Goal: Information Seeking & Learning: Learn about a topic

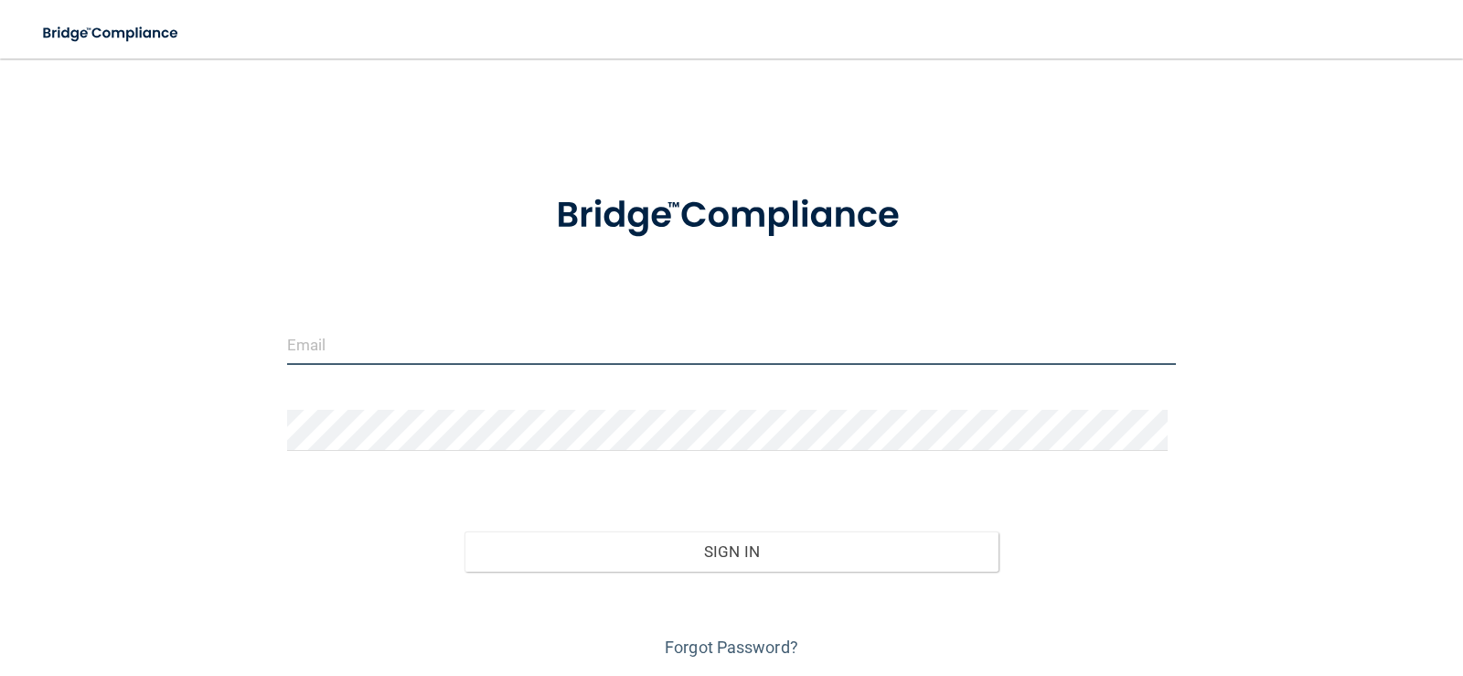
click at [377, 337] on input "email" at bounding box center [732, 344] width 890 height 41
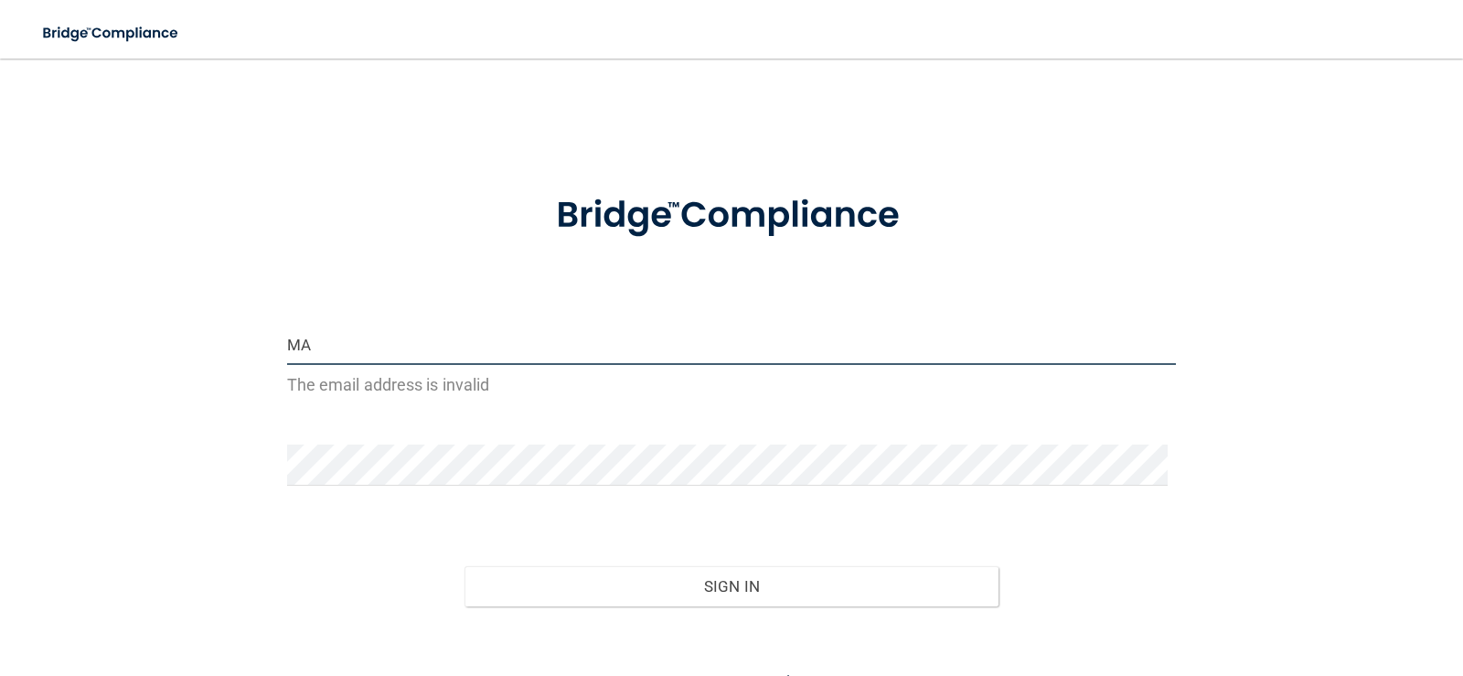
type input "M"
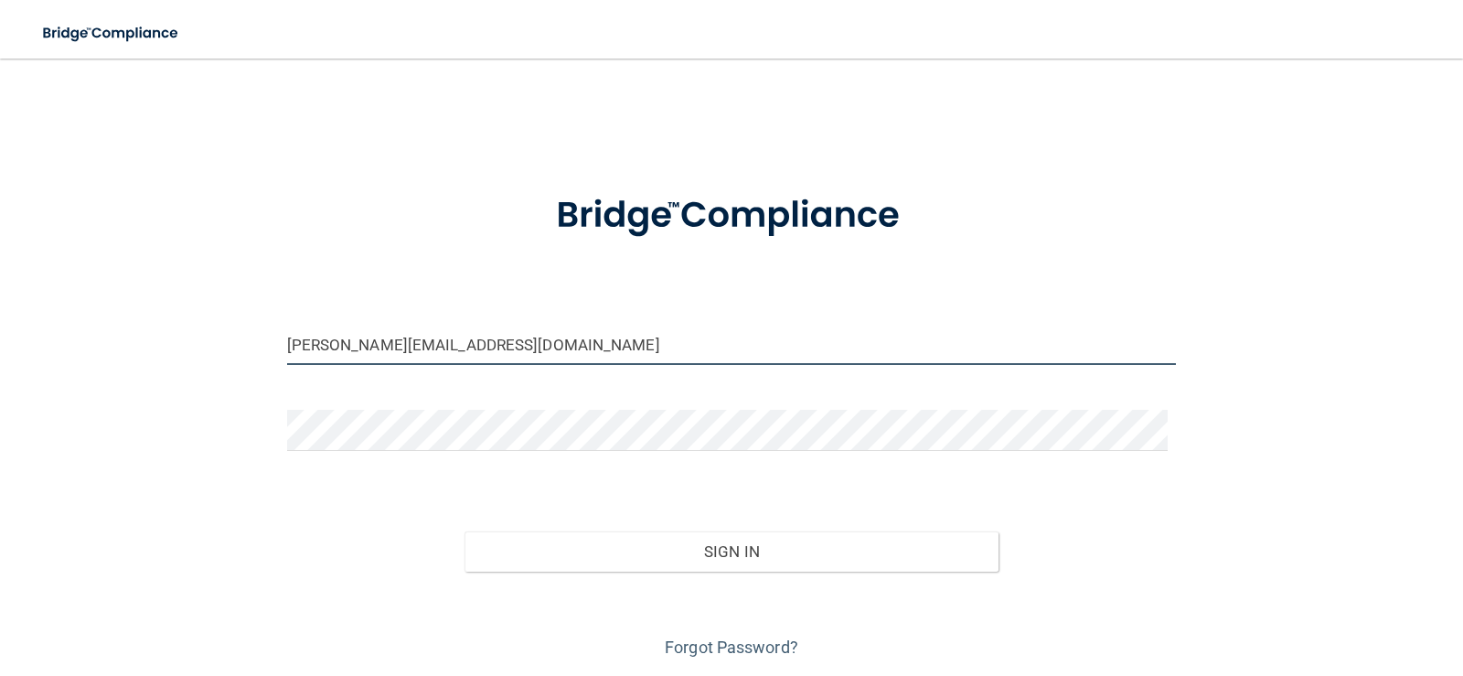
type input "[PERSON_NAME][EMAIL_ADDRESS][DOMAIN_NAME]"
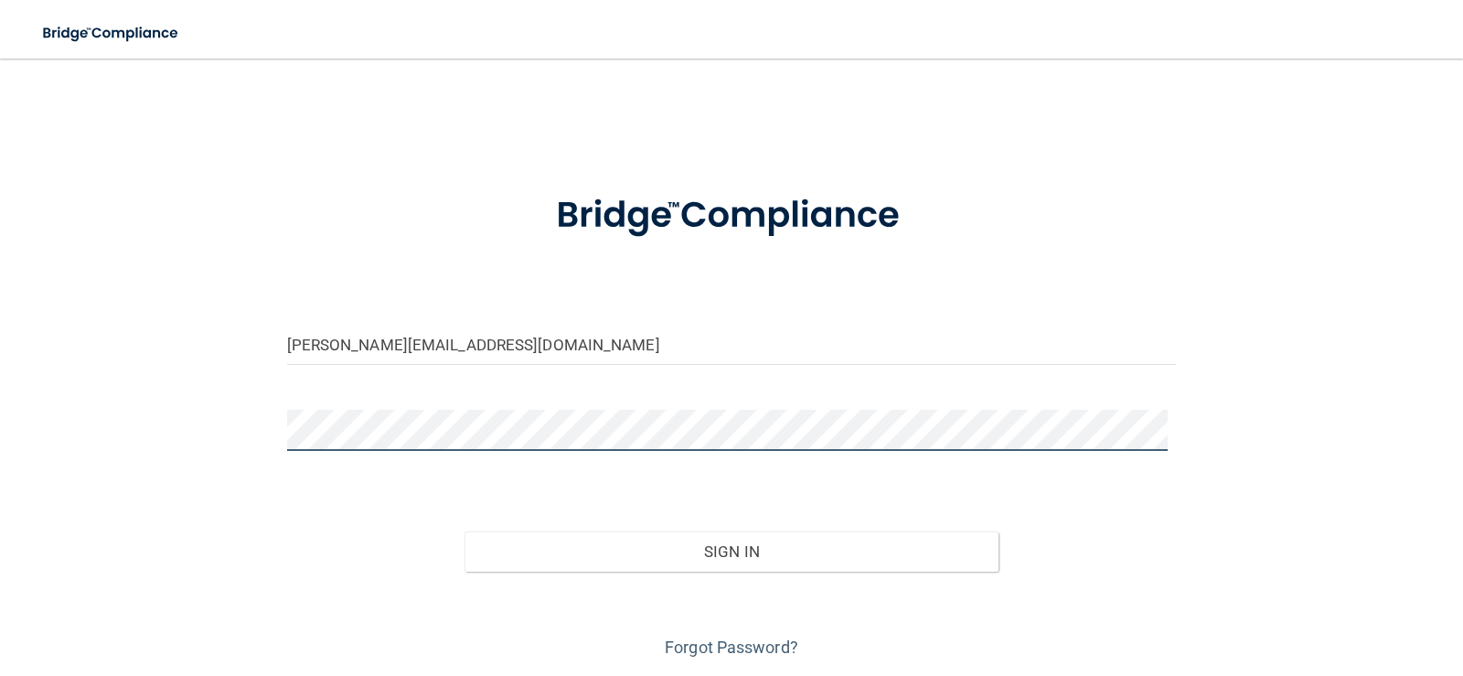
click at [465, 531] on button "Sign In" at bounding box center [732, 551] width 534 height 40
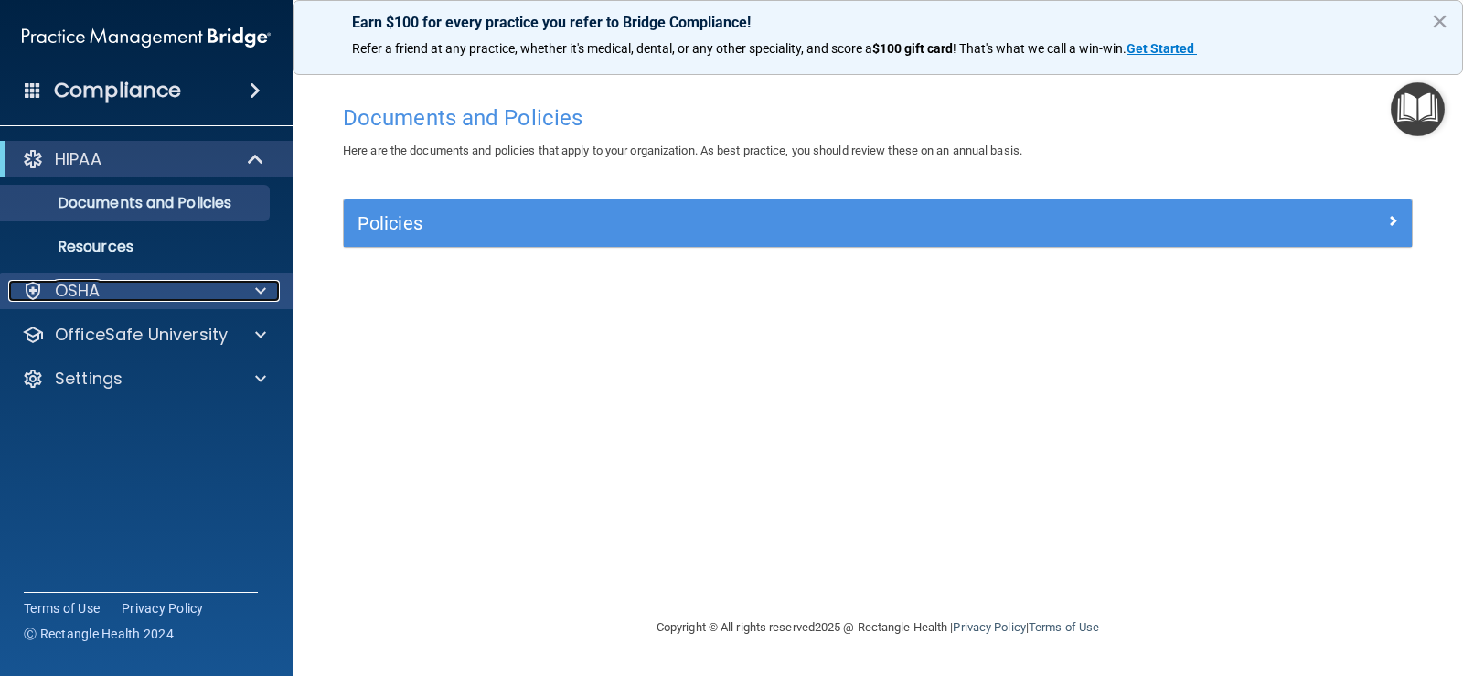
click at [240, 292] on div at bounding box center [258, 291] width 46 height 22
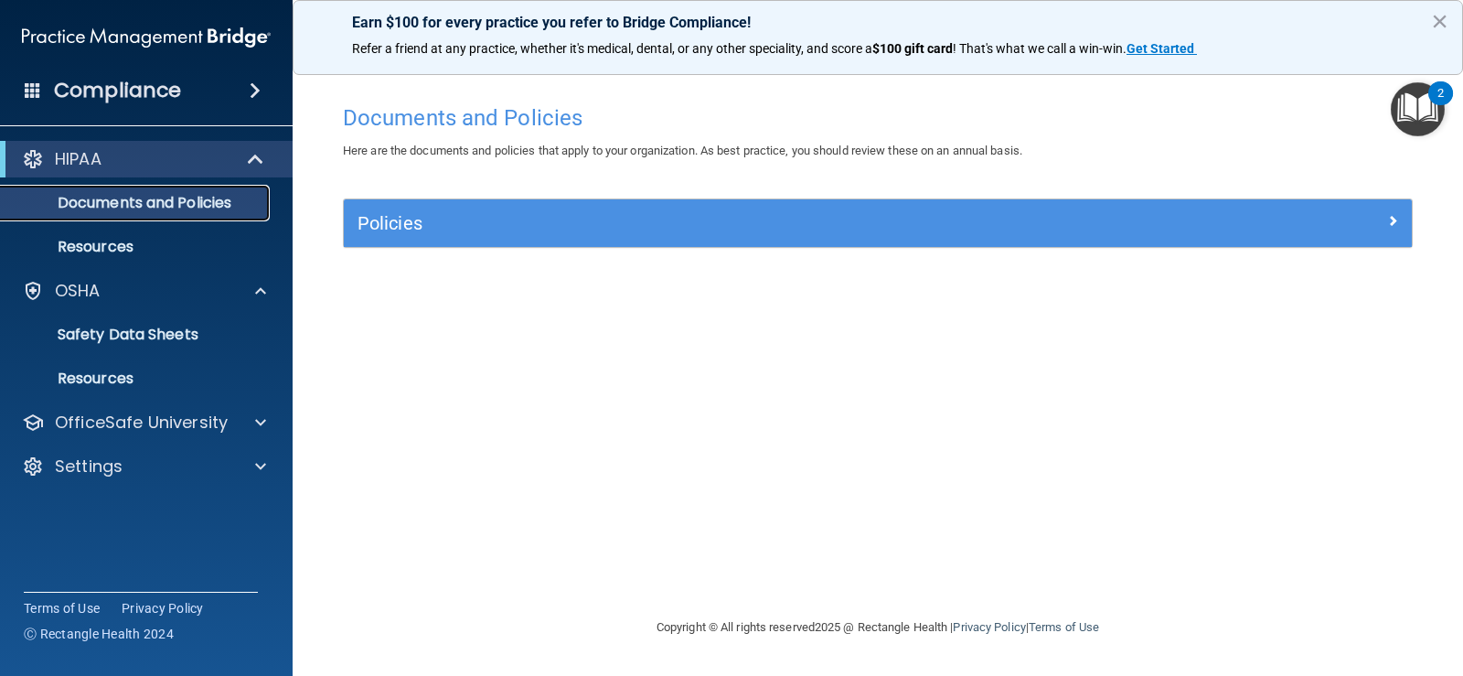
click at [223, 199] on p "Documents and Policies" at bounding box center [137, 203] width 250 height 18
click at [115, 239] on p "Resources" at bounding box center [137, 247] width 250 height 18
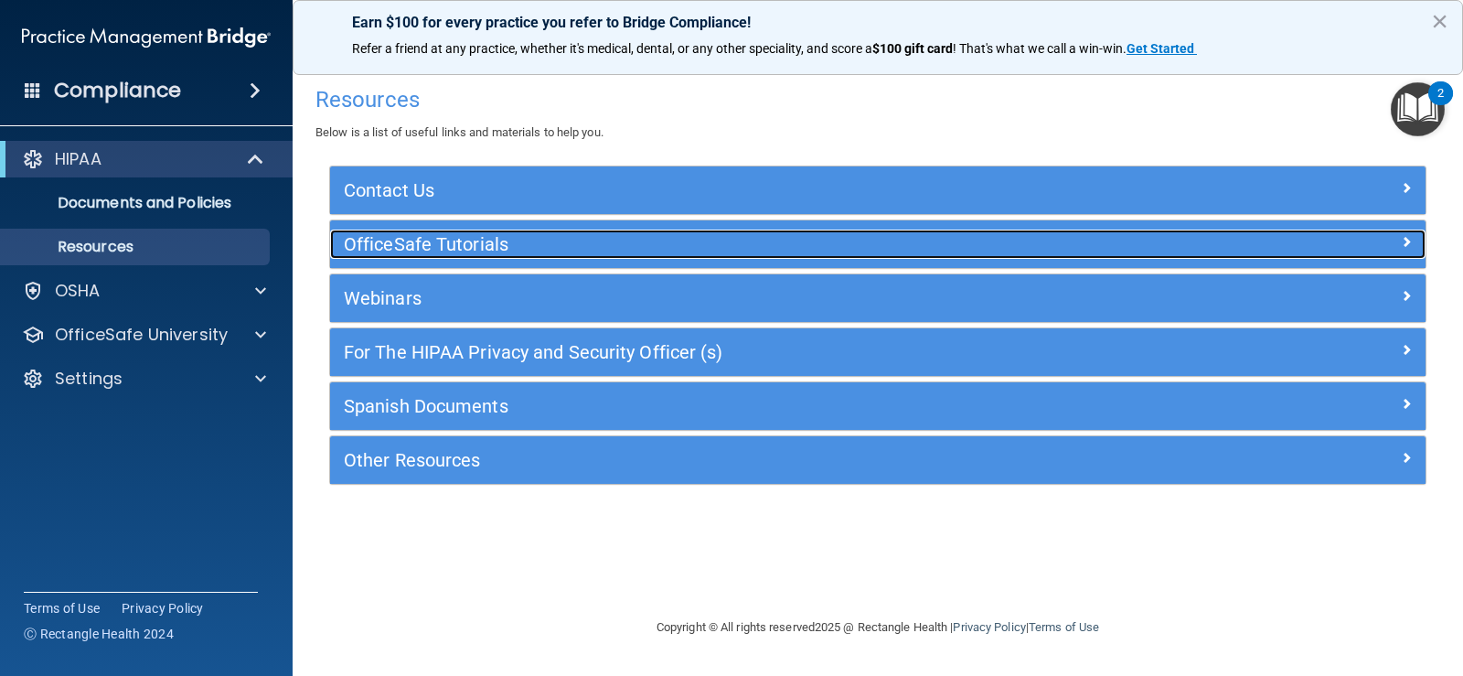
click at [582, 240] on h5 "OfficeSafe Tutorials" at bounding box center [741, 244] width 795 height 20
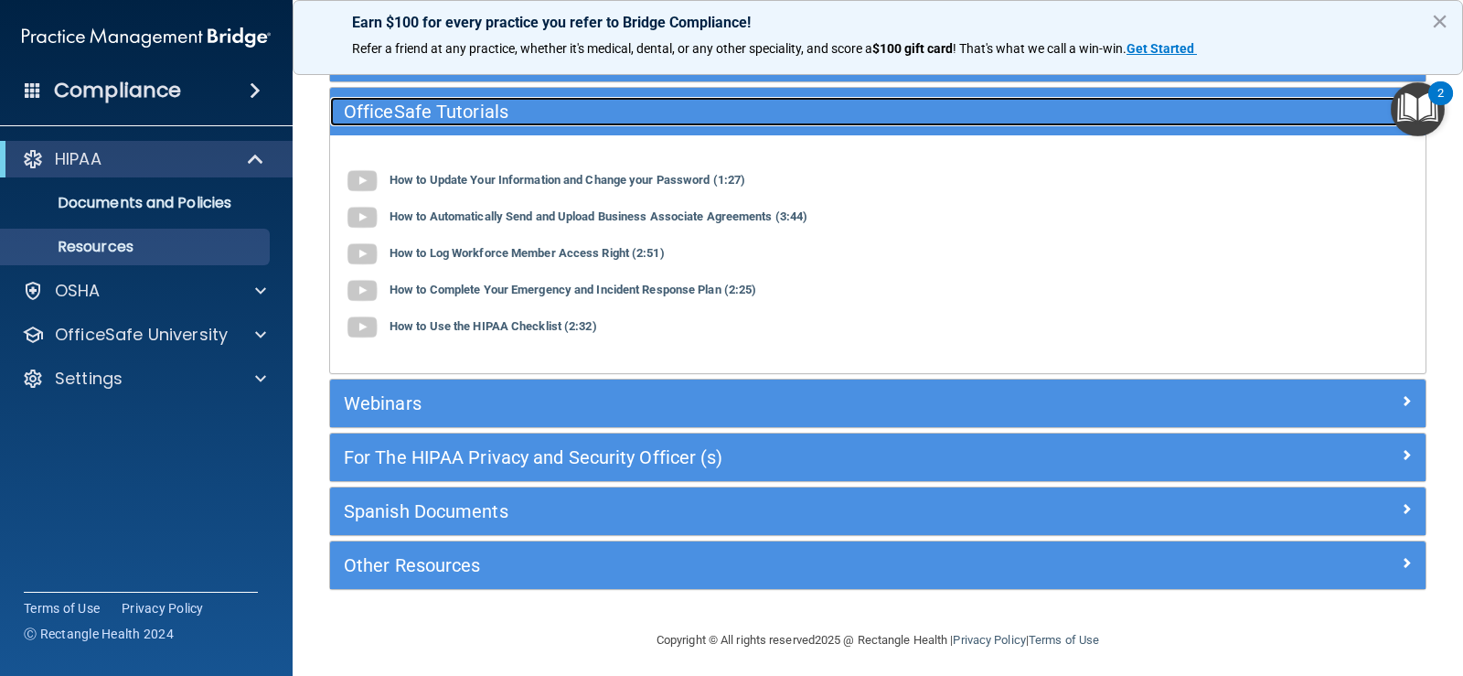
scroll to position [141, 0]
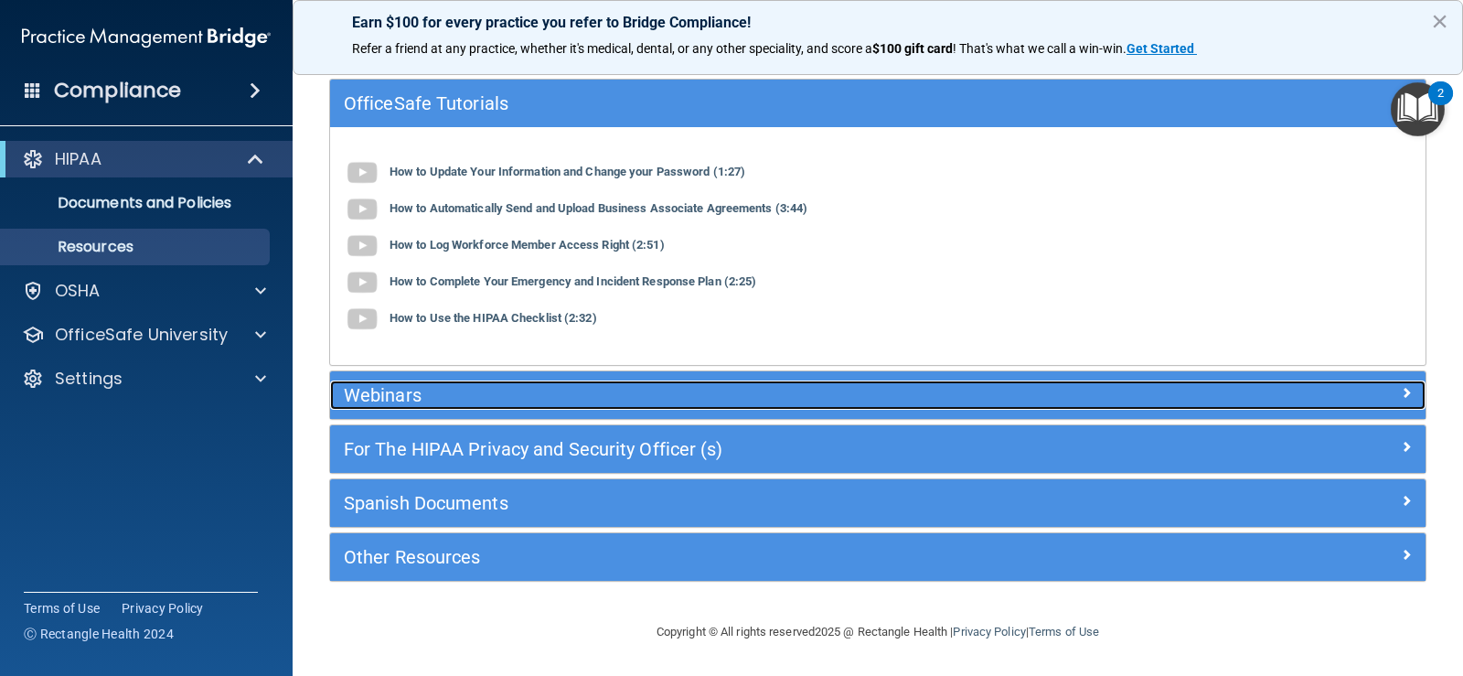
click at [555, 400] on h5 "Webinars" at bounding box center [741, 395] width 795 height 20
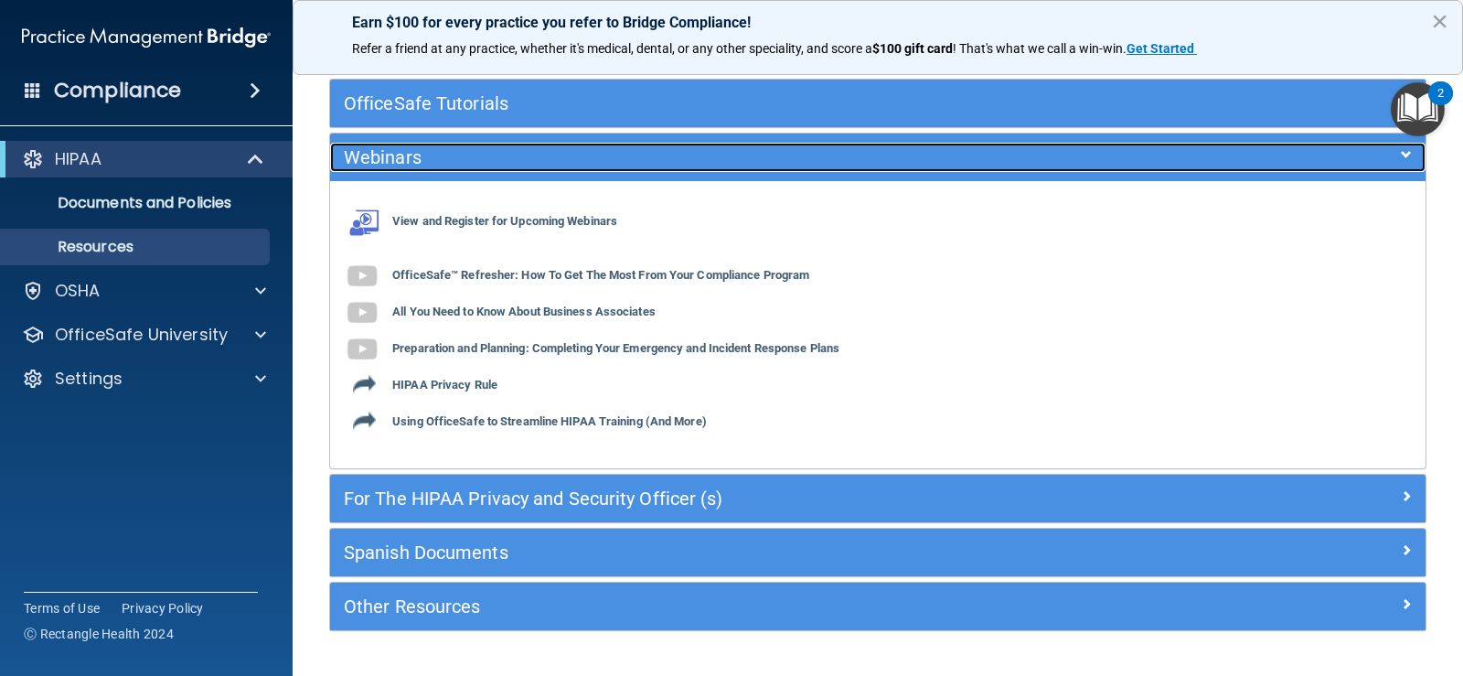
click at [724, 167] on h5 "Webinars" at bounding box center [741, 157] width 795 height 20
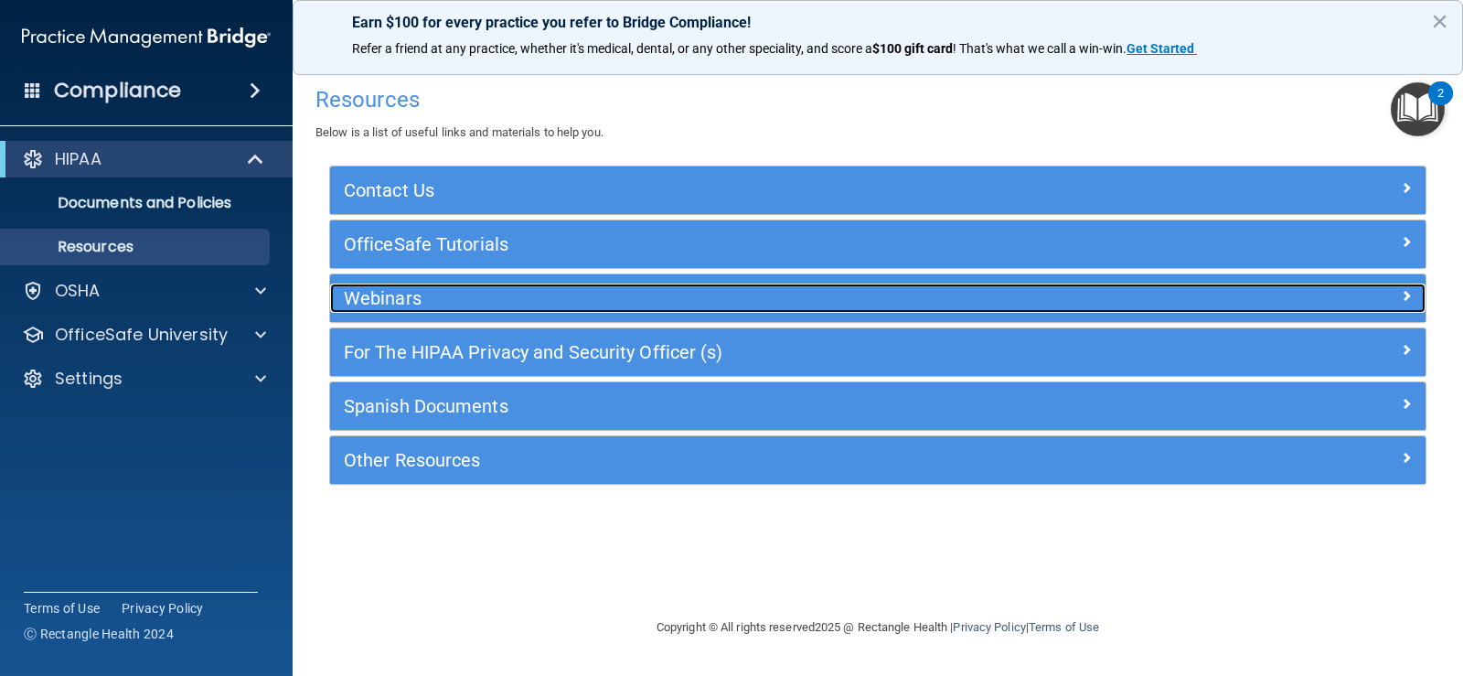
scroll to position [0, 0]
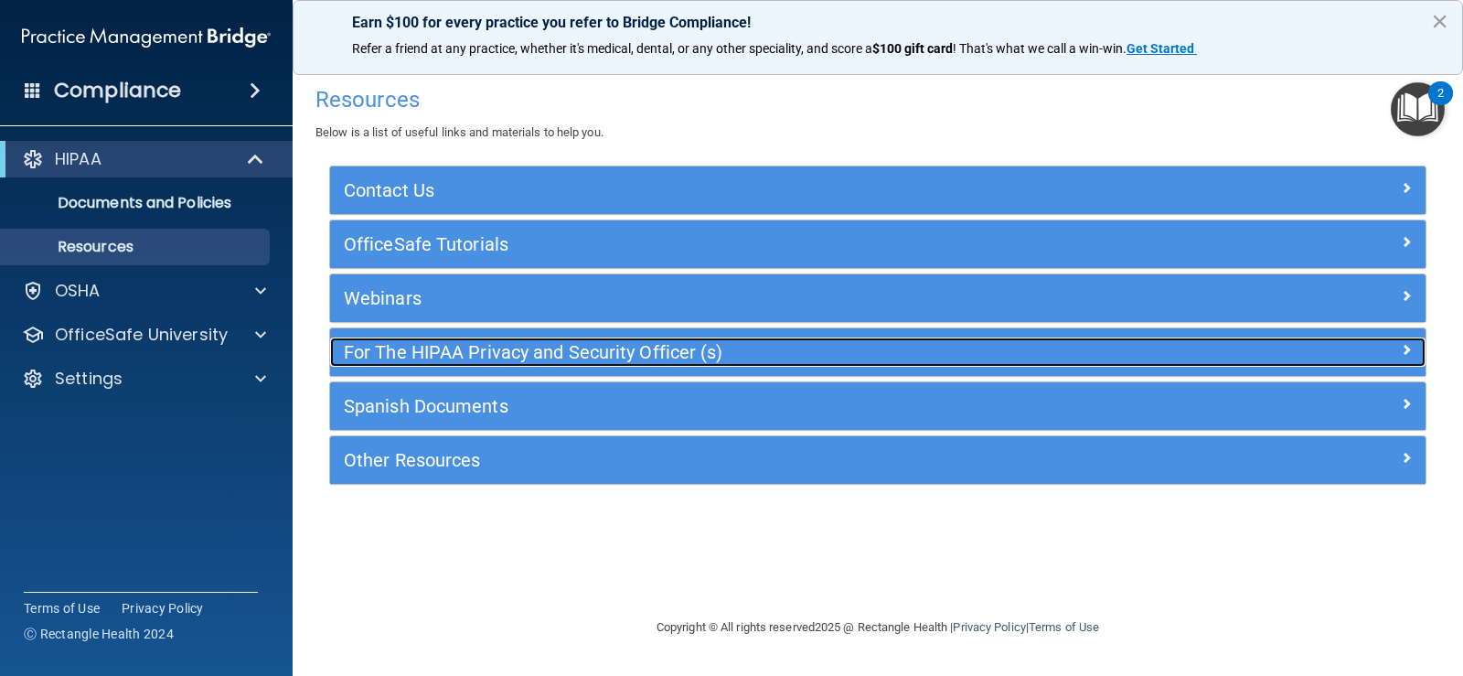
click at [425, 347] on h5 "For The HIPAA Privacy and Security Officer (s)" at bounding box center [741, 352] width 795 height 20
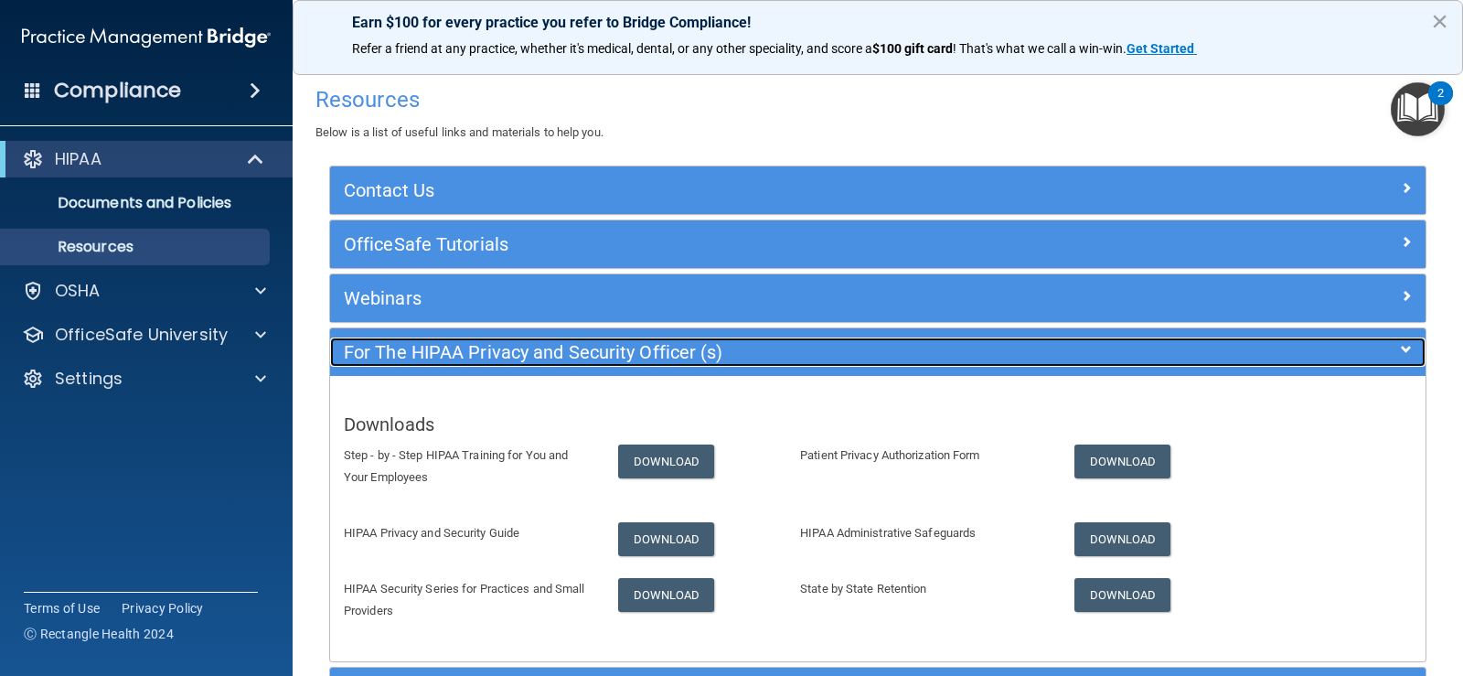
click at [429, 347] on h5 "For The HIPAA Privacy and Security Officer (s)" at bounding box center [741, 352] width 795 height 20
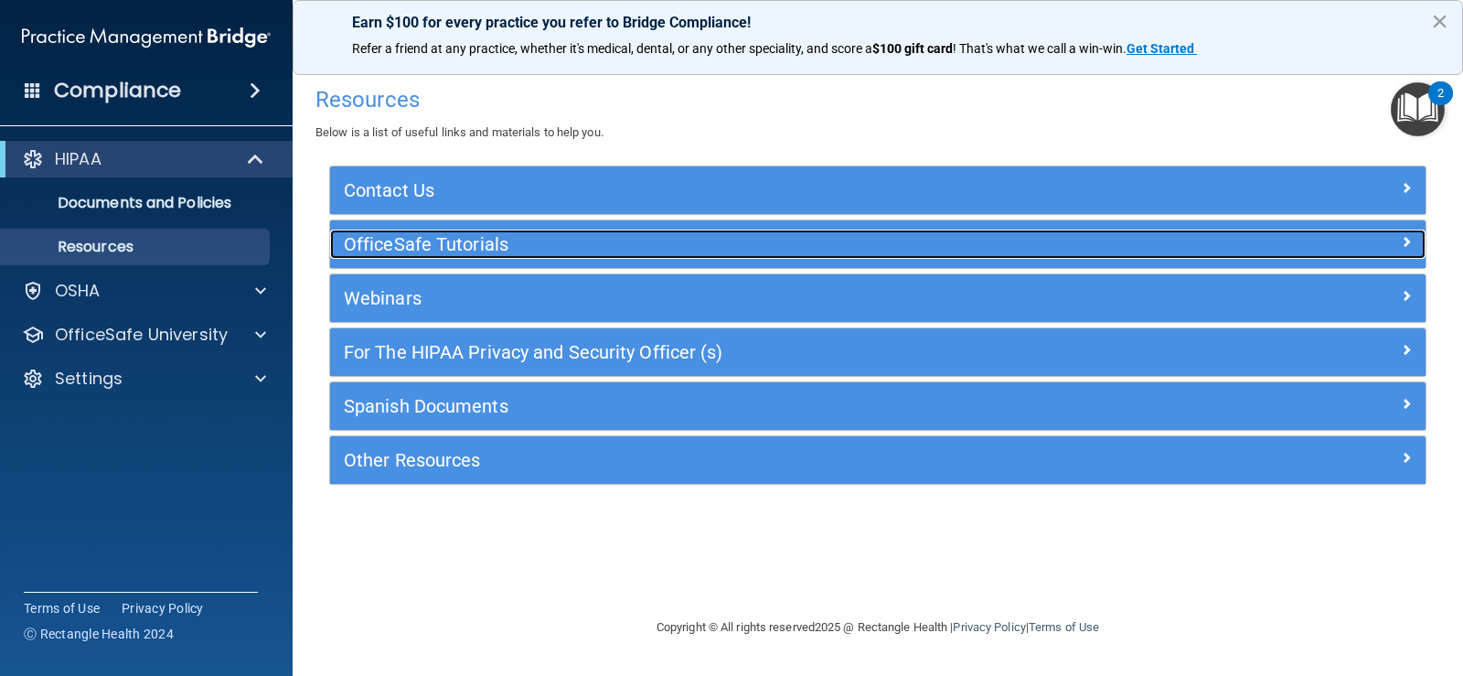
click at [415, 245] on h5 "OfficeSafe Tutorials" at bounding box center [741, 244] width 795 height 20
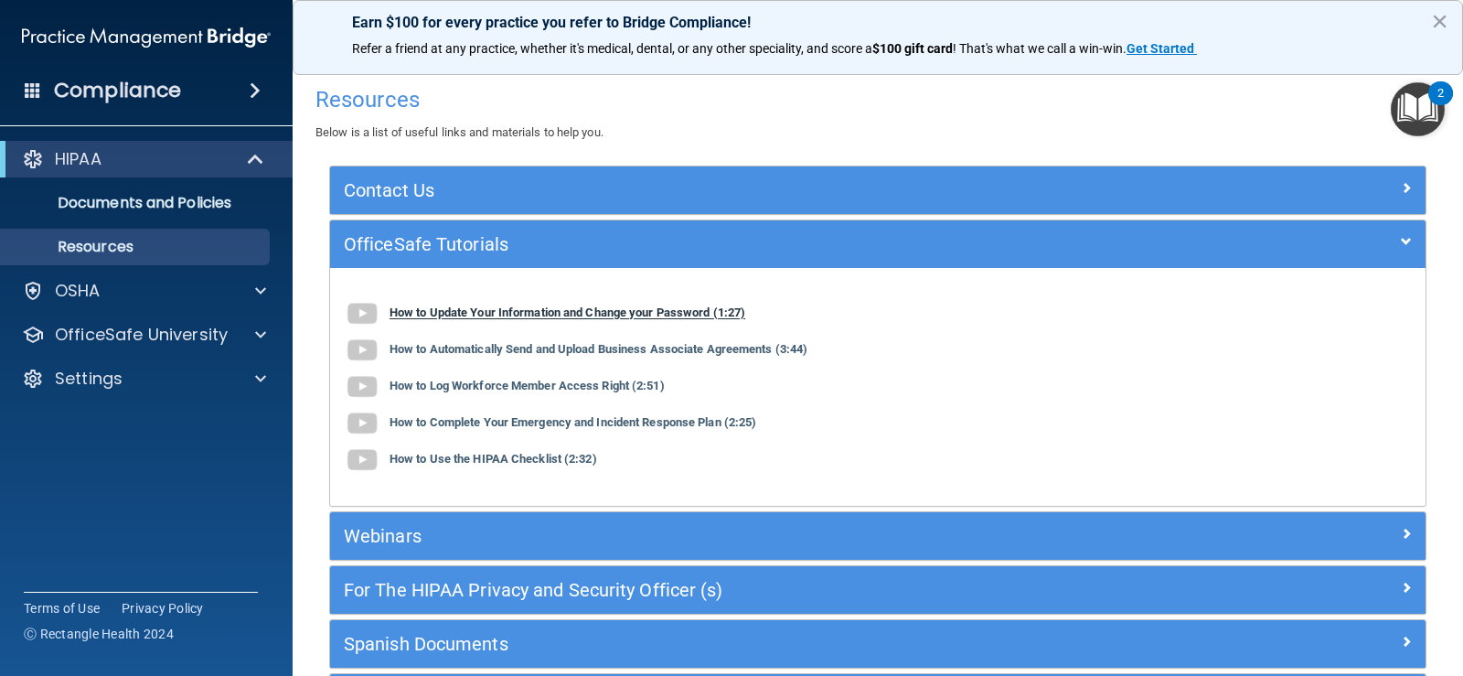
click at [490, 316] on b "How to Update Your Information and Change your Password (1:27)" at bounding box center [568, 313] width 356 height 14
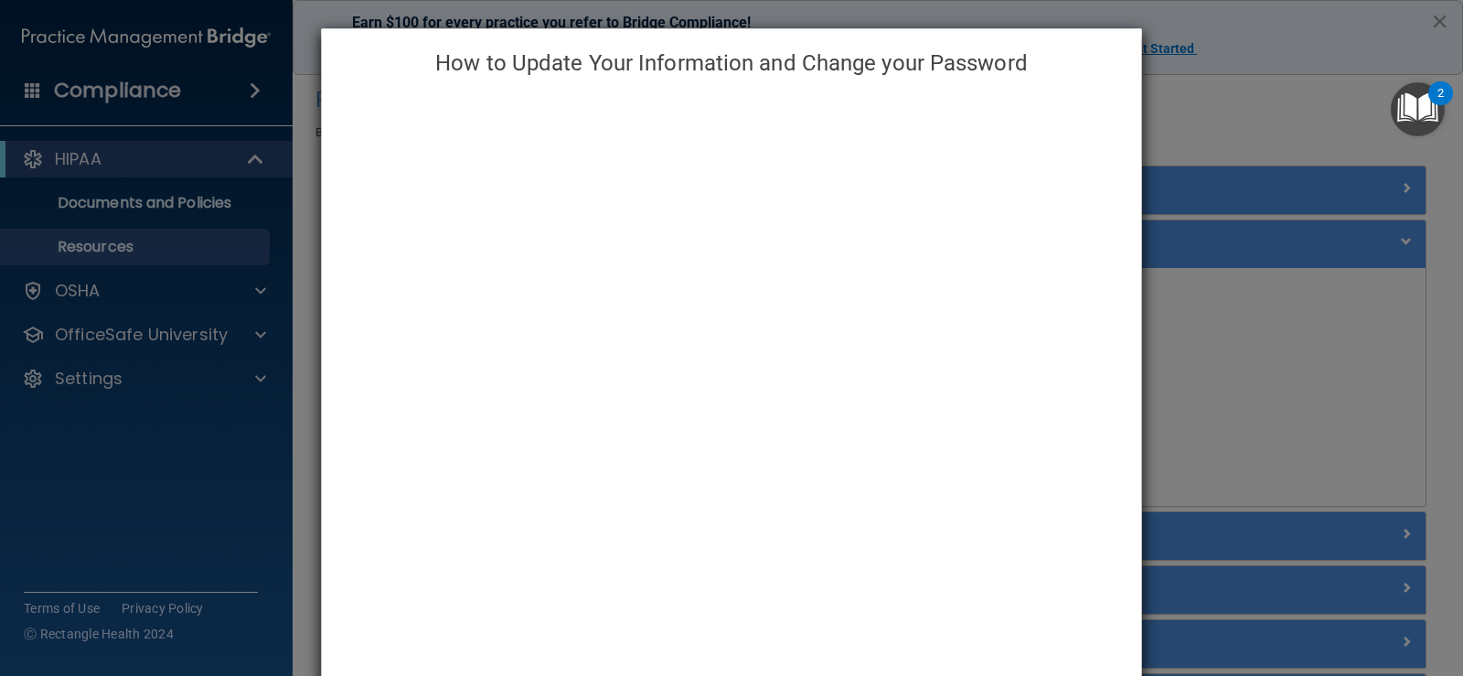
click at [1235, 112] on div "How to Update Your Information and Change your Password" at bounding box center [731, 338] width 1463 height 676
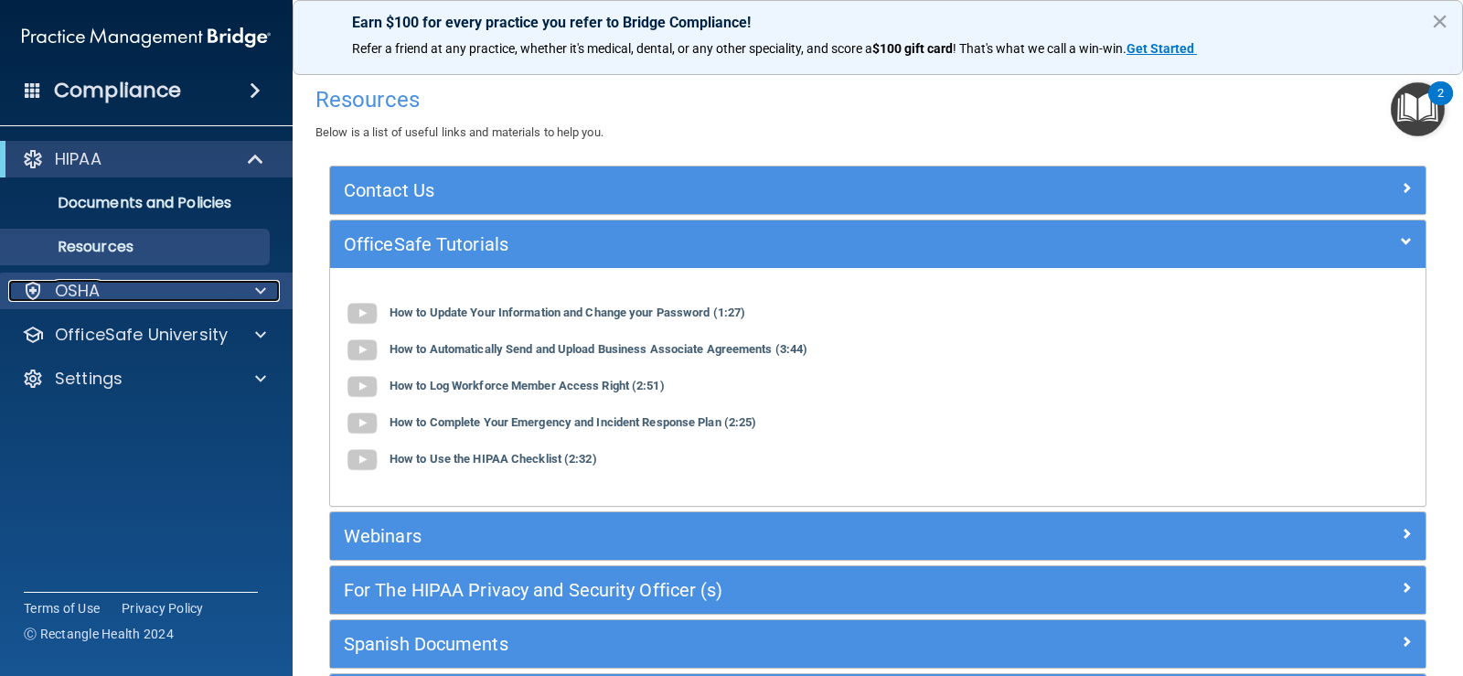
click at [254, 286] on div at bounding box center [258, 291] width 46 height 22
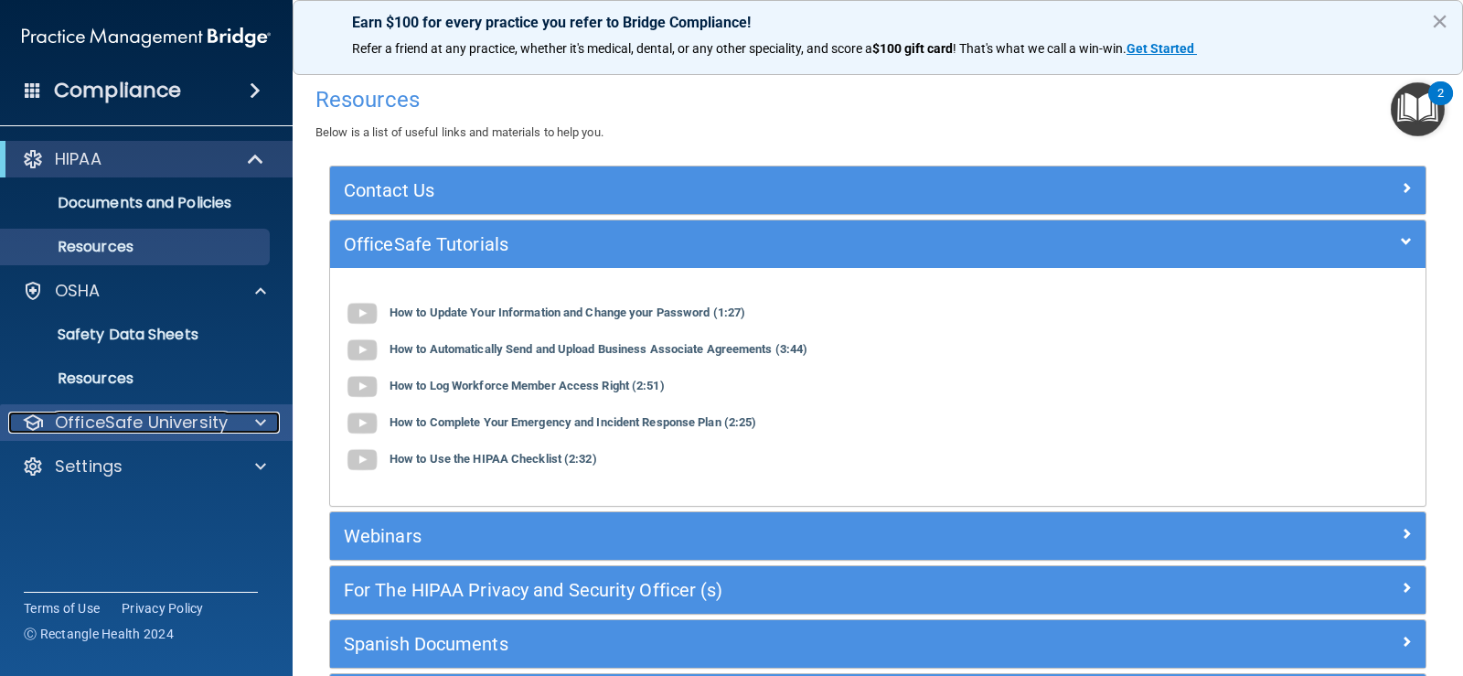
click at [251, 420] on div at bounding box center [258, 422] width 46 height 22
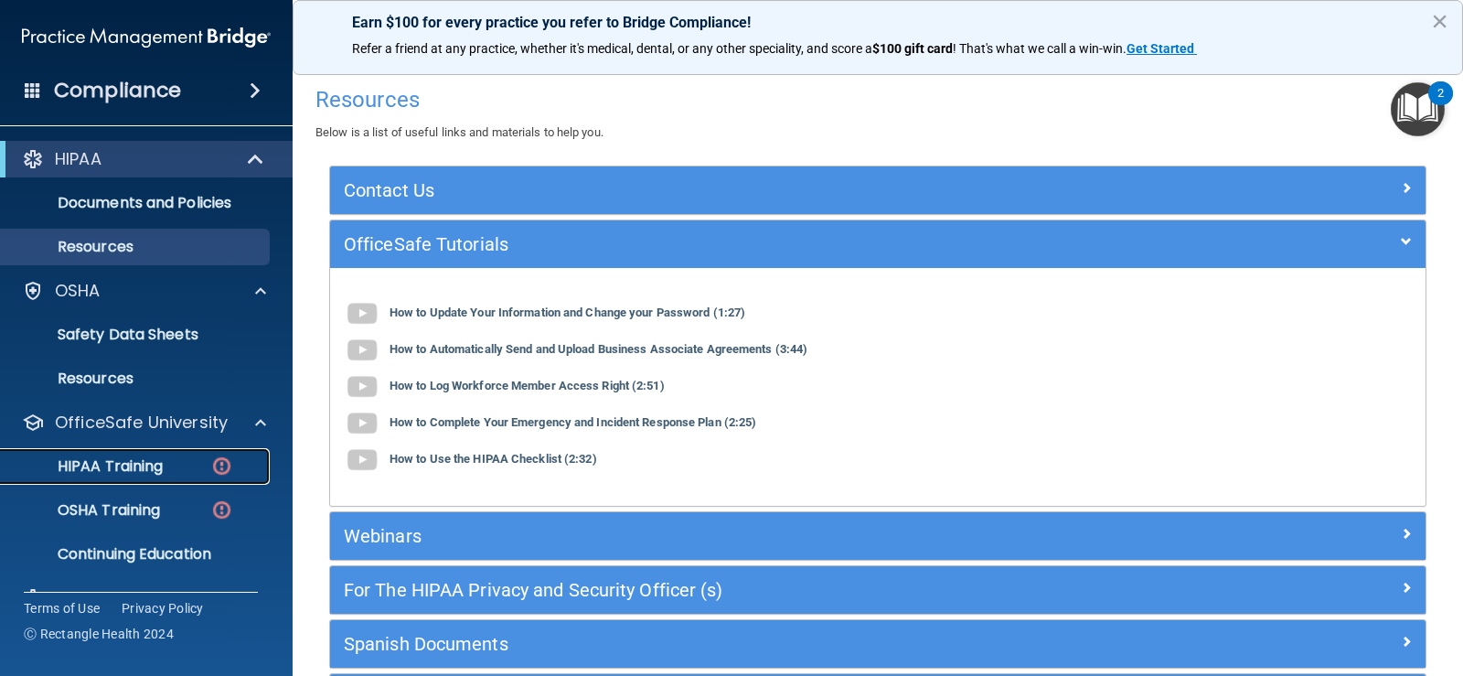
click at [189, 475] on link "HIPAA Training" at bounding box center [126, 466] width 288 height 37
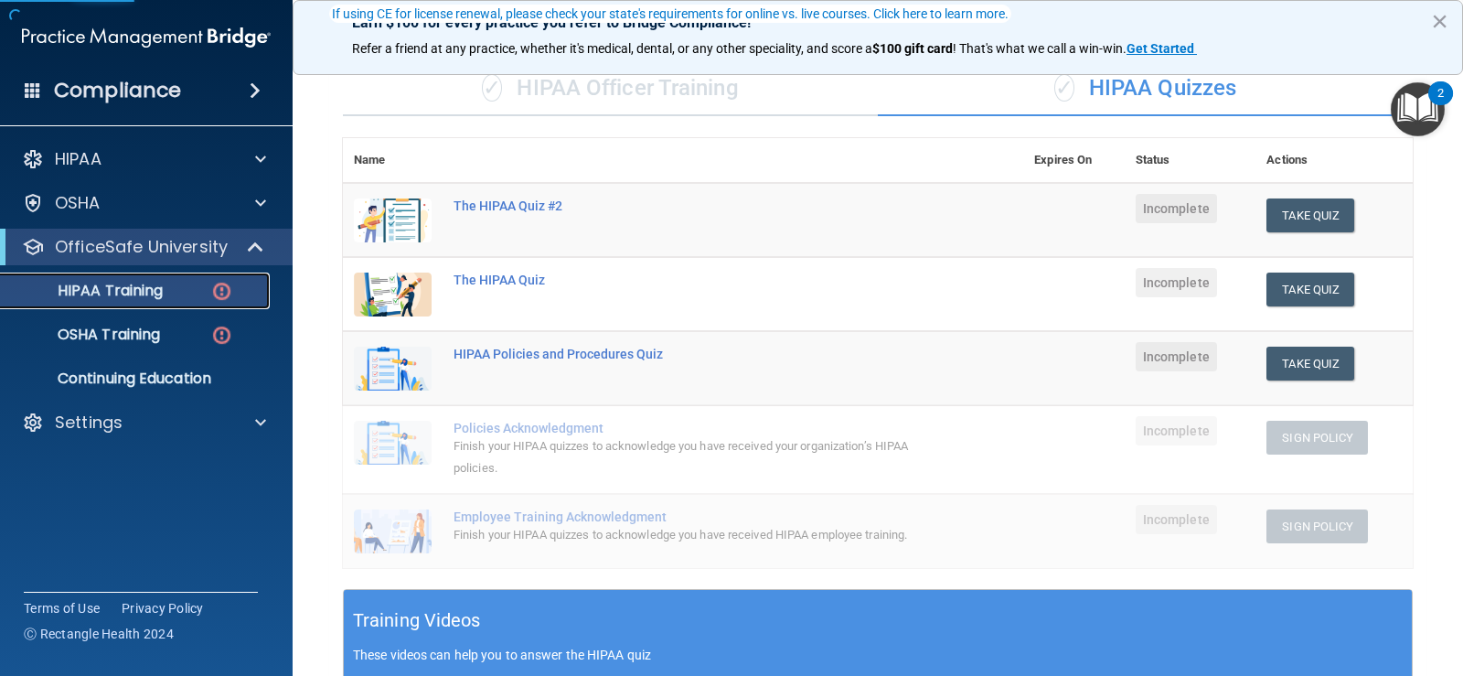
scroll to position [183, 0]
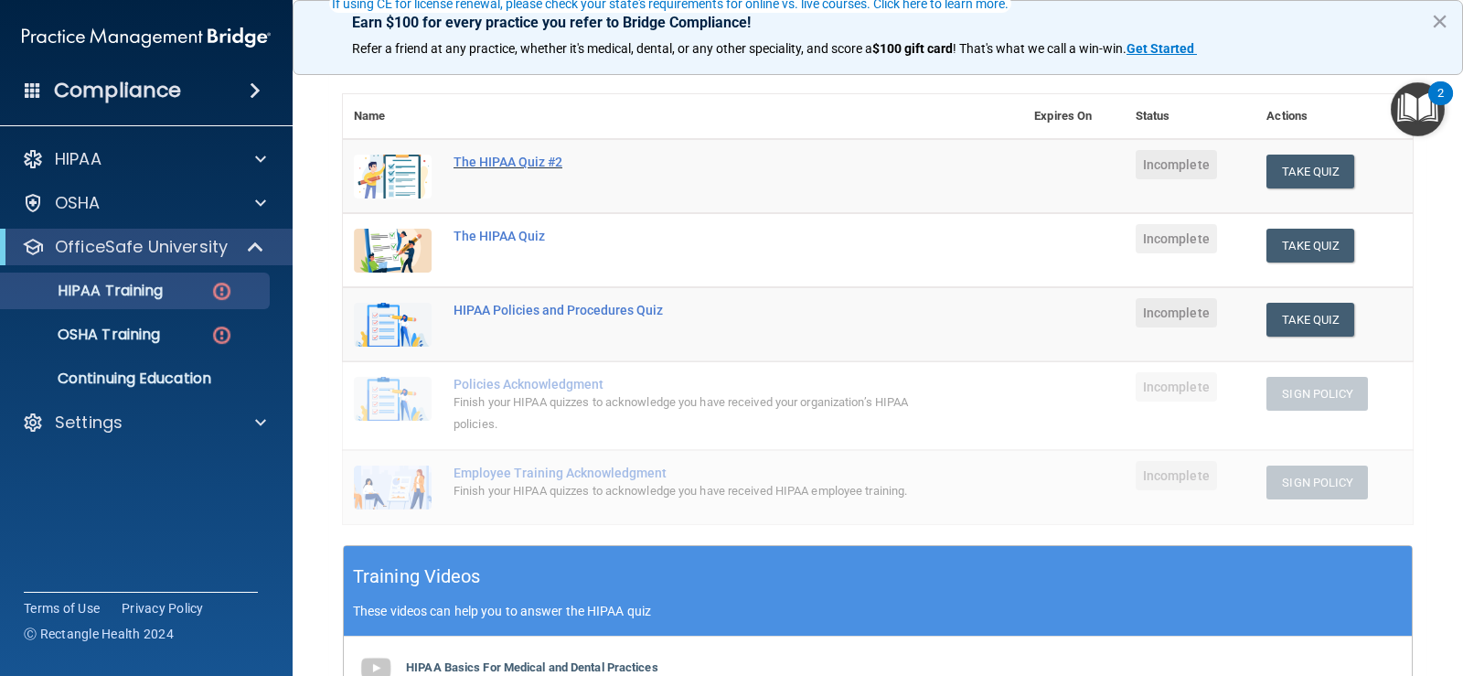
click at [539, 167] on div "The HIPAA Quiz #2" at bounding box center [693, 162] width 478 height 15
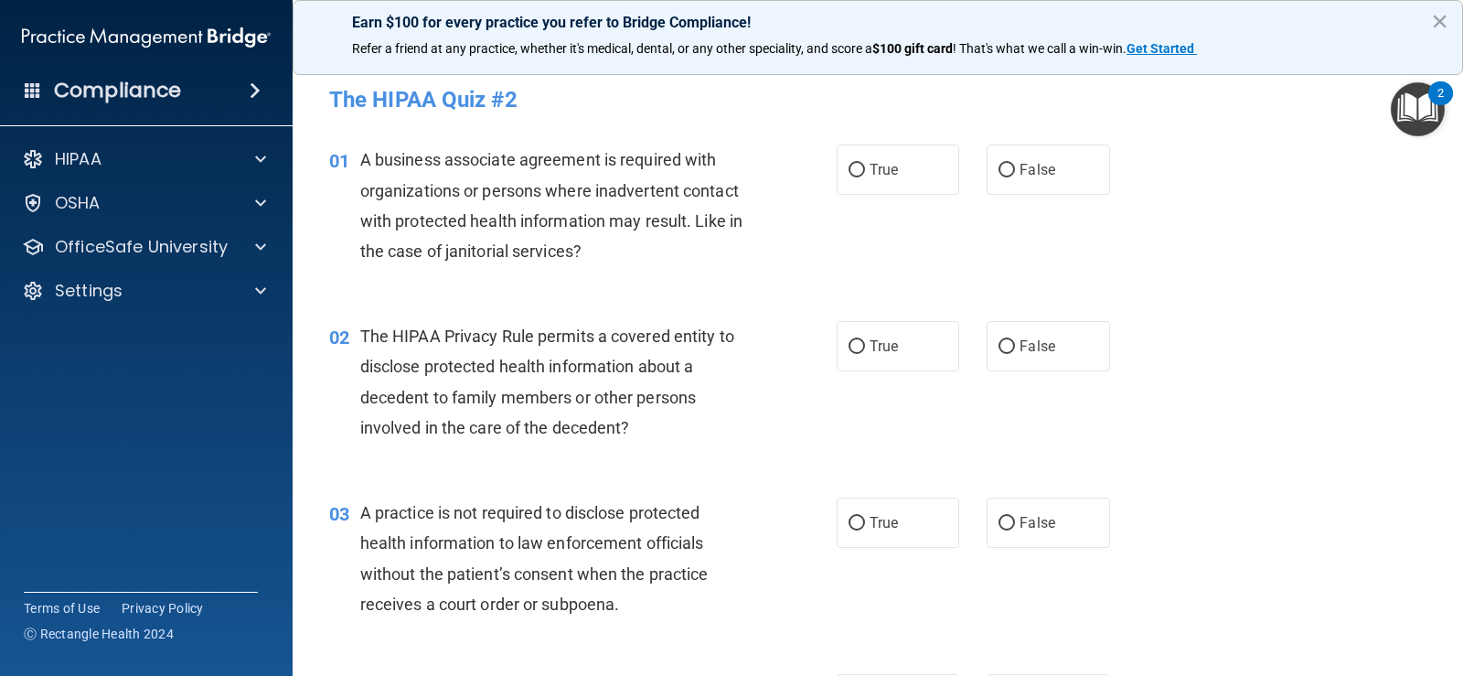
drag, startPoint x: 1001, startPoint y: 187, endPoint x: 1010, endPoint y: 271, distance: 84.6
click at [1004, 193] on label "False" at bounding box center [1048, 169] width 123 height 50
click at [1004, 177] on input "False" at bounding box center [1007, 171] width 16 height 14
radio input "true"
click at [1015, 337] on label "False" at bounding box center [1048, 346] width 123 height 50
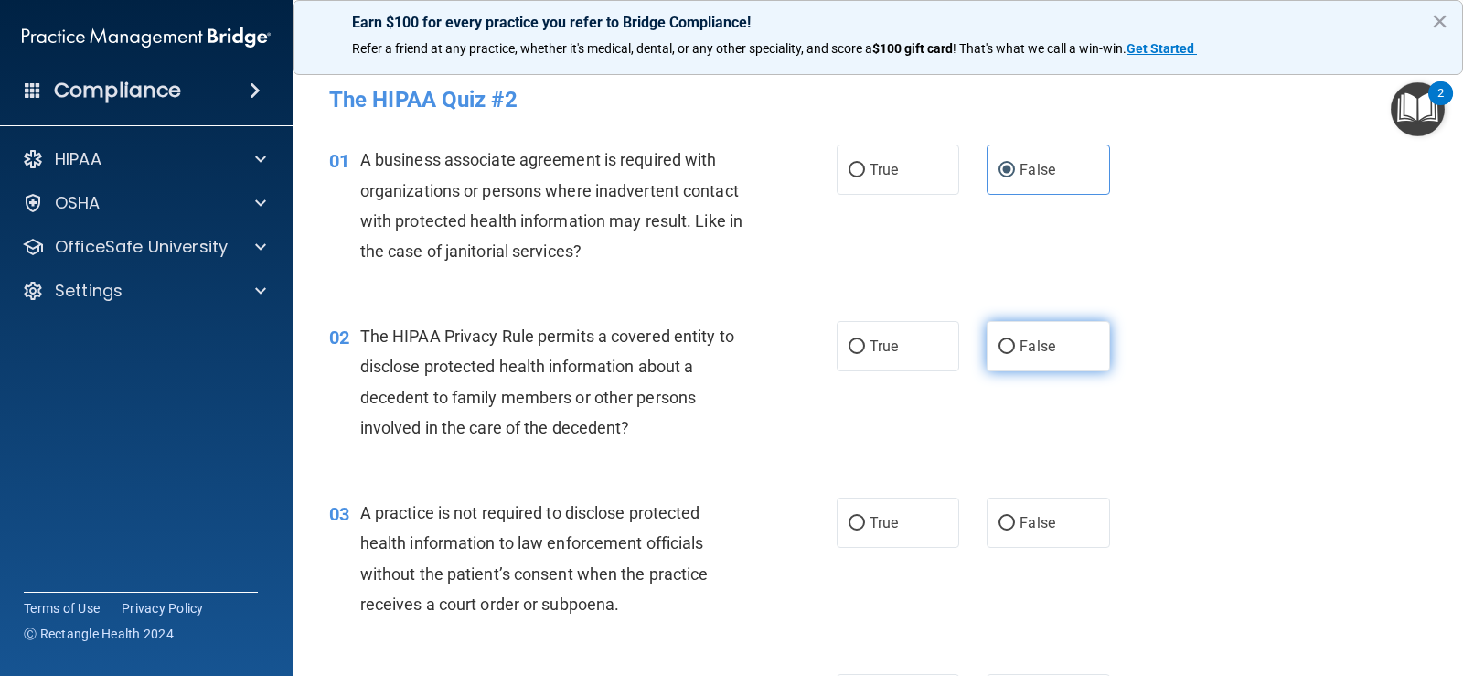
click at [1015, 340] on input "False" at bounding box center [1007, 347] width 16 height 14
radio input "true"
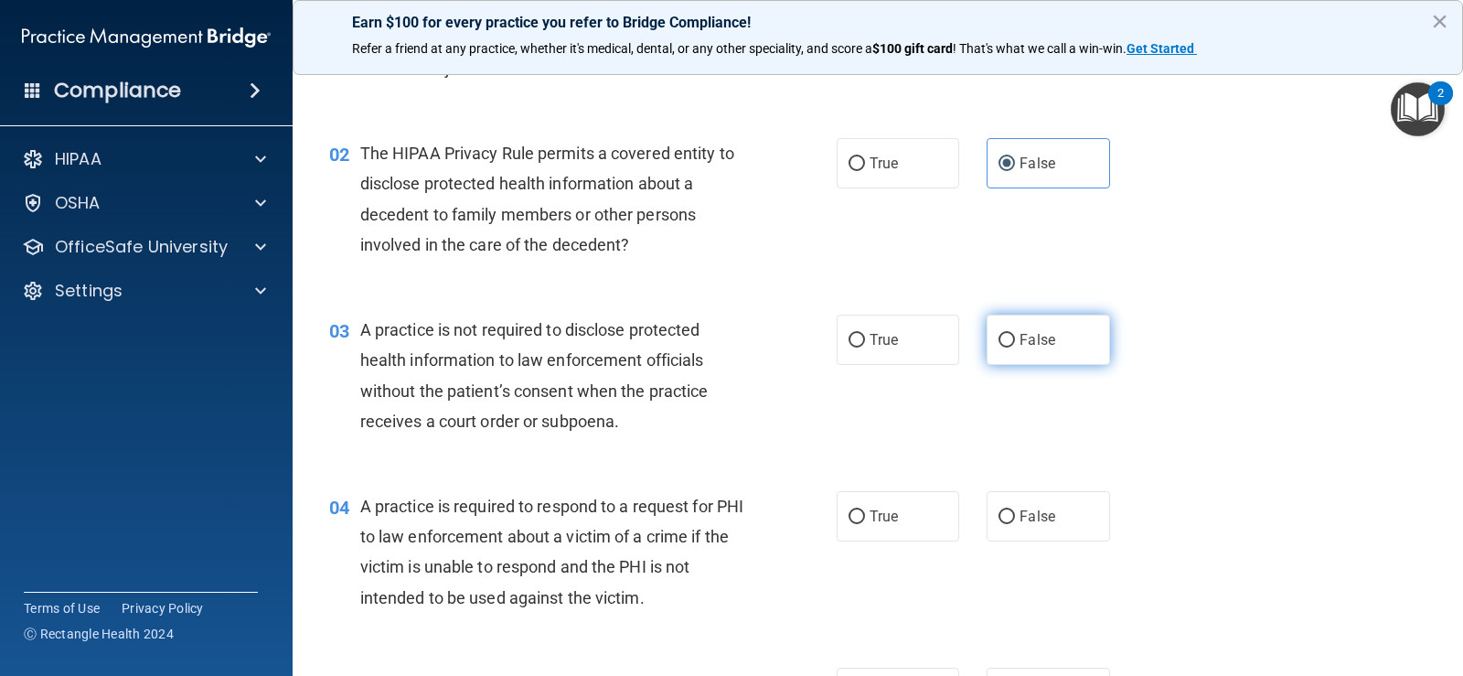
click at [1058, 338] on label "False" at bounding box center [1048, 340] width 123 height 50
click at [1015, 338] on input "False" at bounding box center [1007, 341] width 16 height 14
radio input "true"
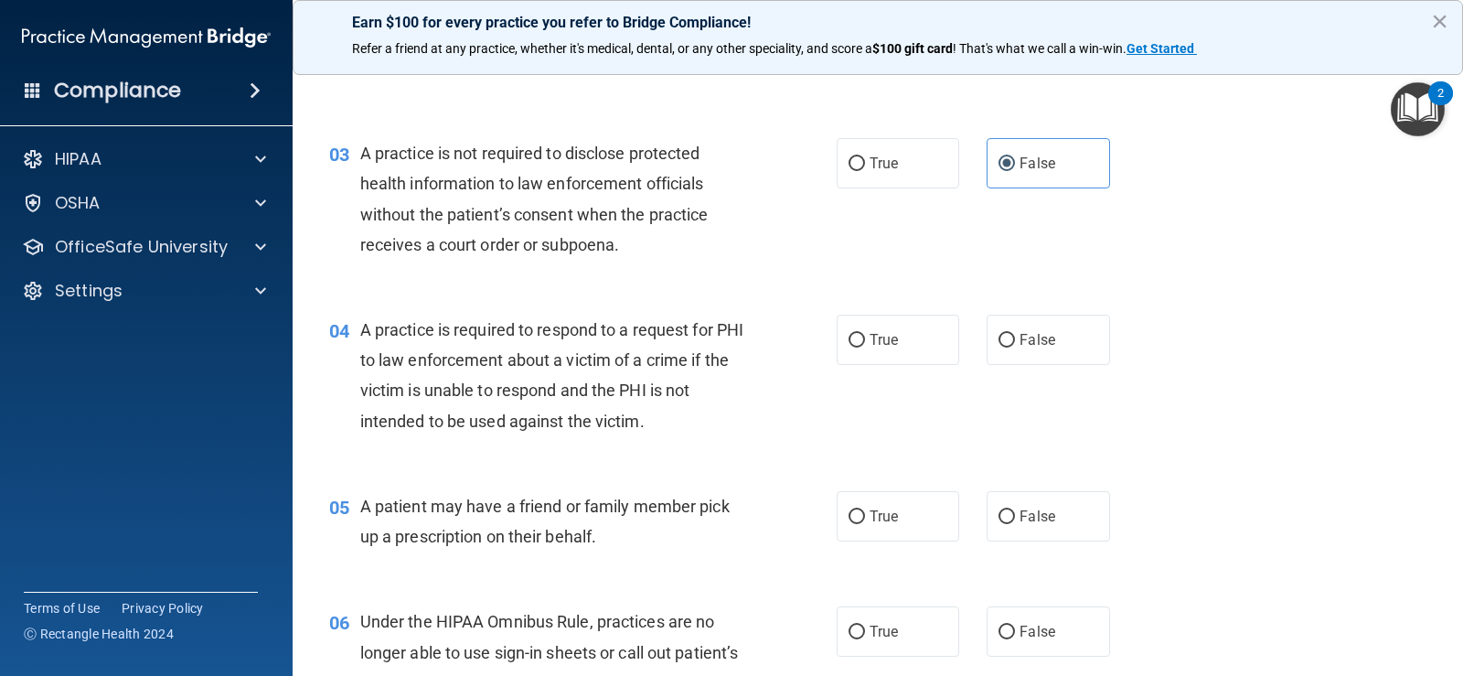
scroll to position [366, 0]
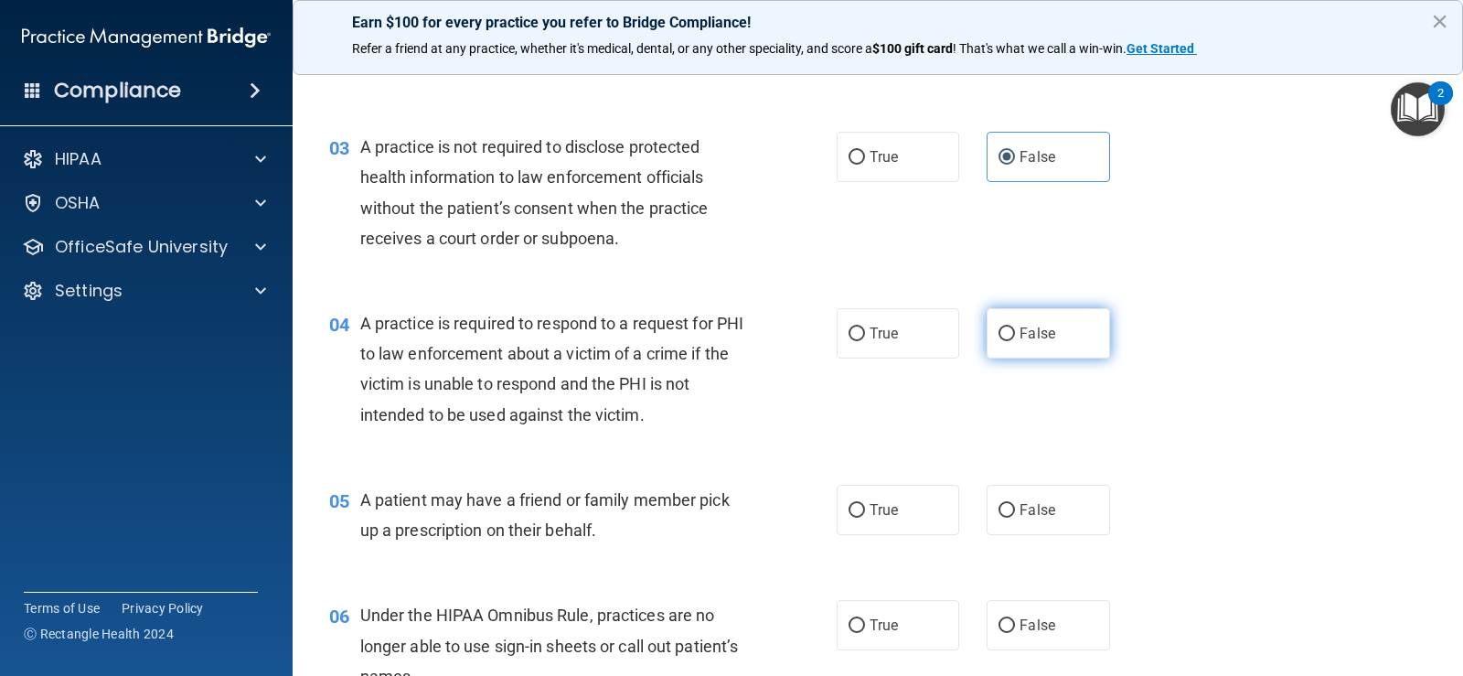
click at [1020, 347] on label "False" at bounding box center [1048, 333] width 123 height 50
click at [1015, 341] on input "False" at bounding box center [1007, 334] width 16 height 14
radio input "true"
click at [1040, 513] on span "False" at bounding box center [1038, 509] width 36 height 17
click at [1015, 513] on input "False" at bounding box center [1007, 511] width 16 height 14
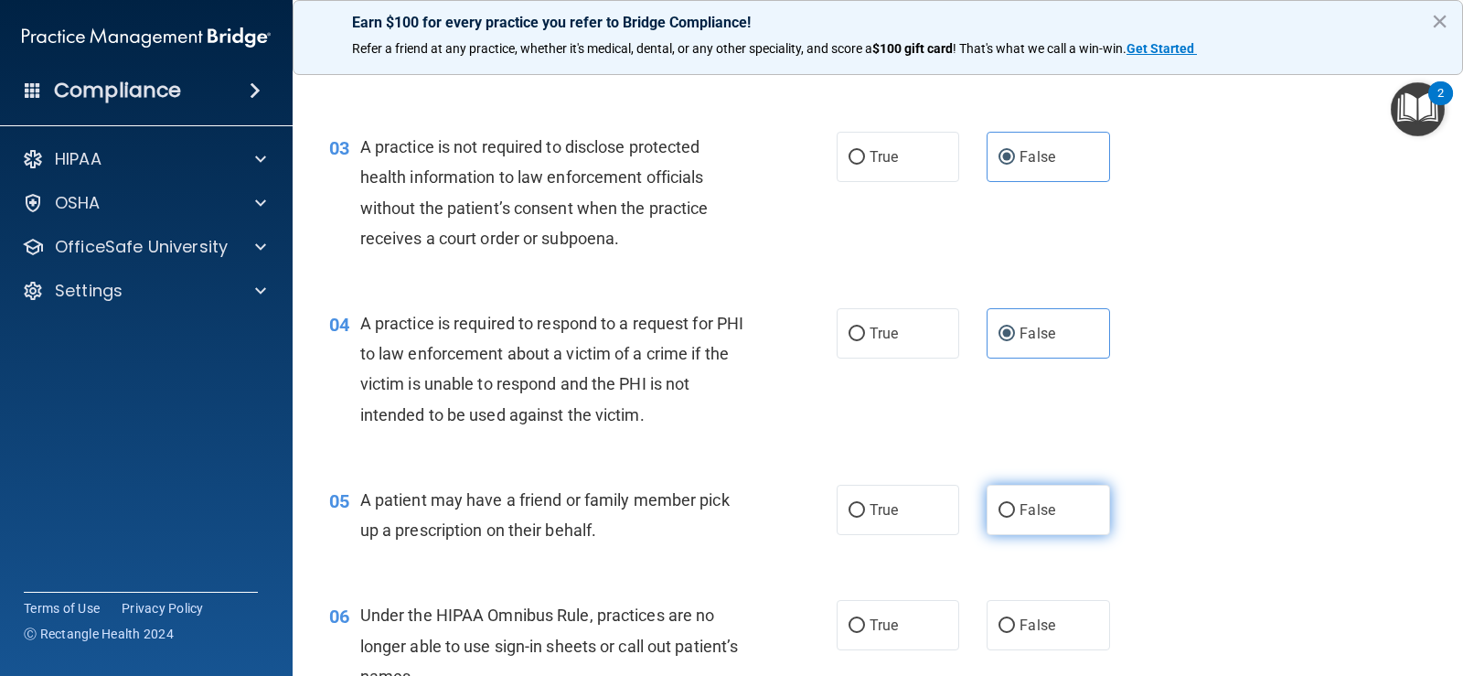
radio input "true"
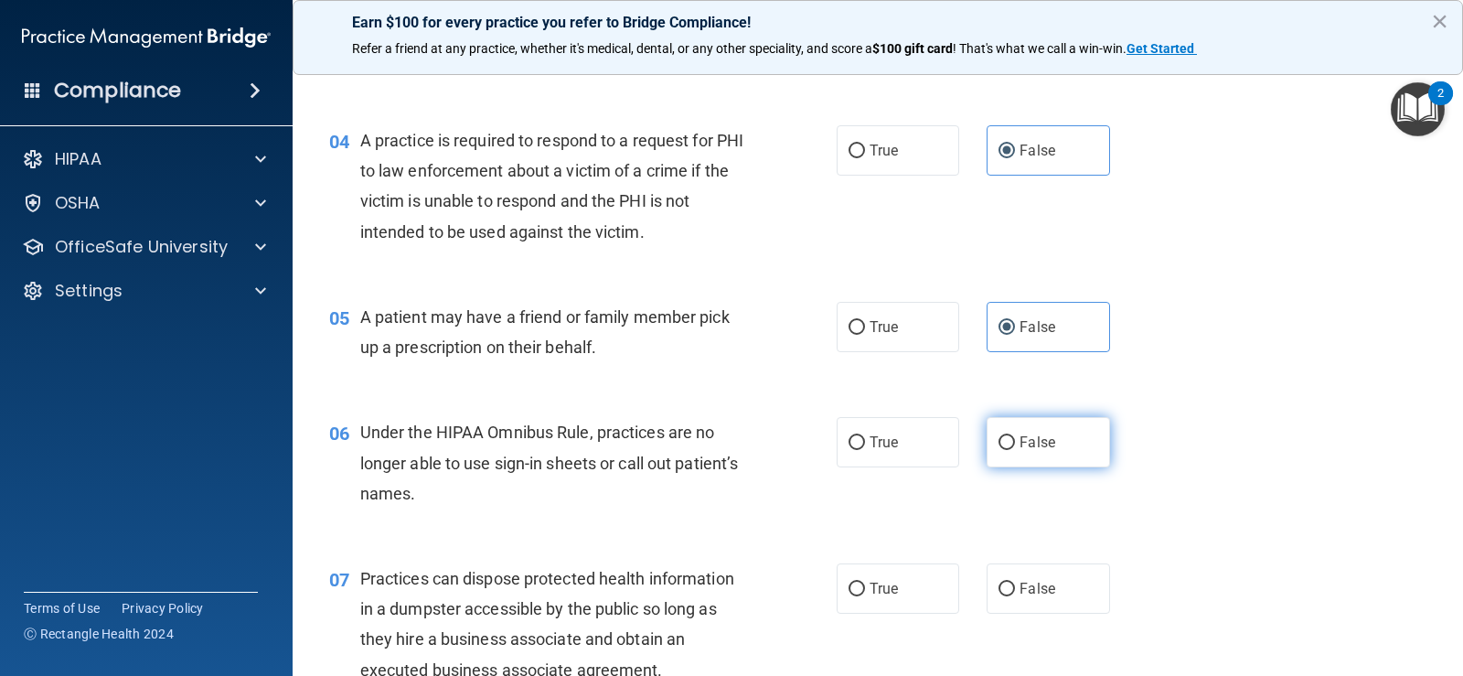
click at [1042, 436] on span "False" at bounding box center [1038, 441] width 36 height 17
click at [1015, 436] on input "False" at bounding box center [1007, 443] width 16 height 14
radio input "true"
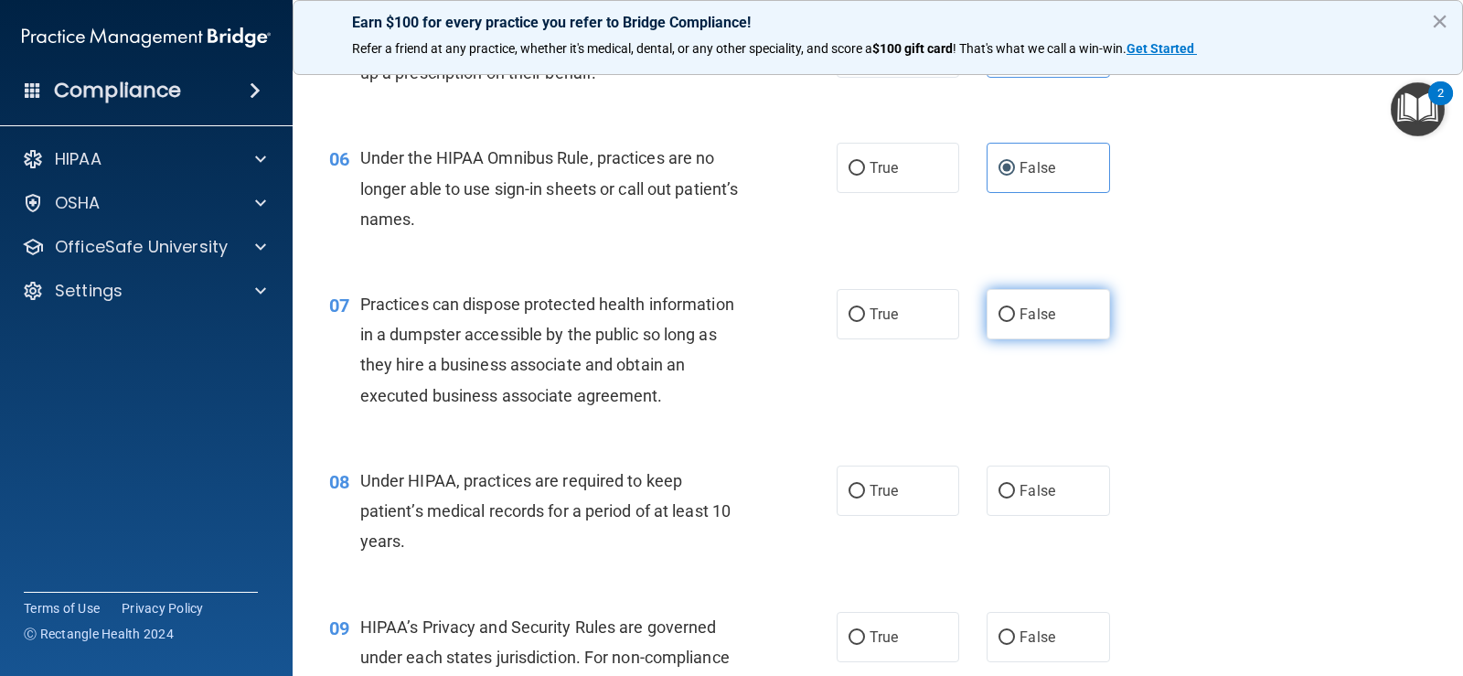
drag, startPoint x: 1031, startPoint y: 358, endPoint x: 1026, endPoint y: 317, distance: 41.4
click at [1031, 358] on div "07 Practices can dispose protected health information in a dumpster accessible …" at bounding box center [877, 354] width 1125 height 176
click at [1023, 304] on label "False" at bounding box center [1048, 314] width 123 height 50
click at [1015, 308] on input "False" at bounding box center [1007, 315] width 16 height 14
radio input "true"
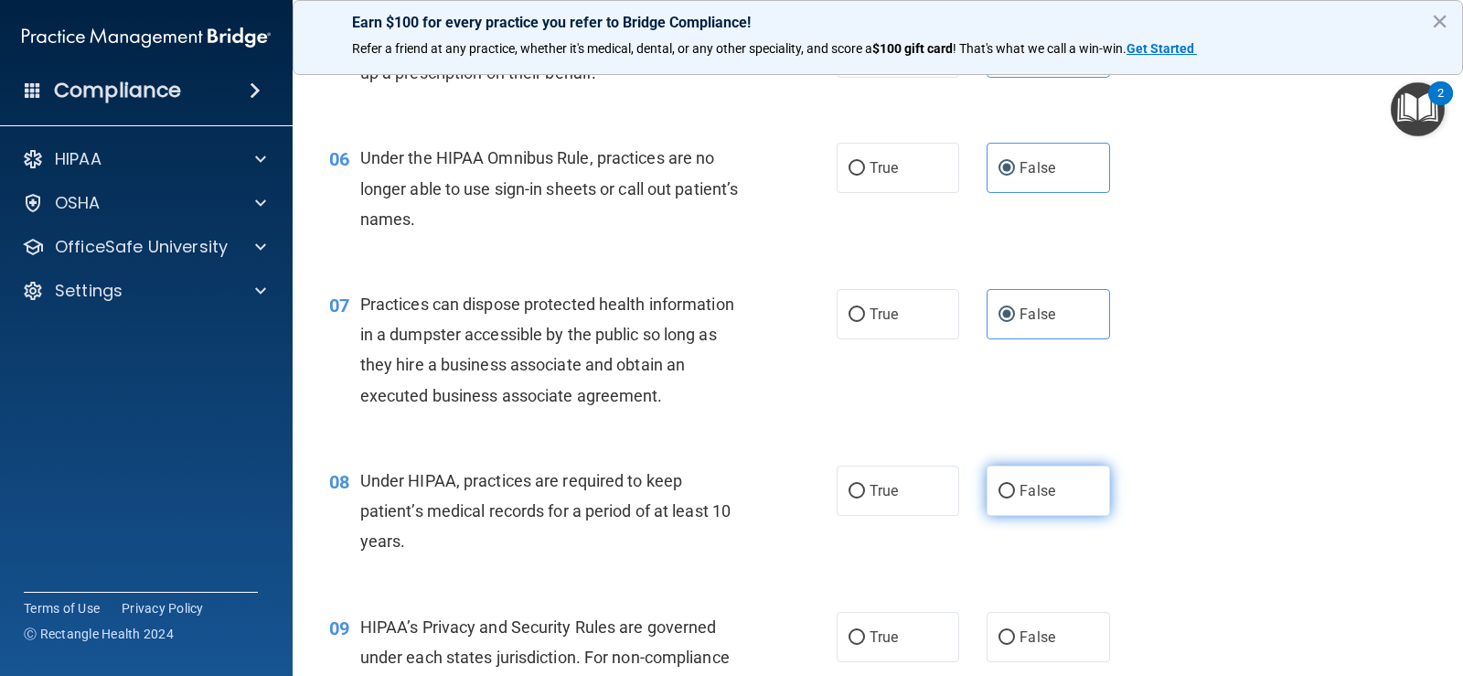
drag, startPoint x: 1031, startPoint y: 529, endPoint x: 1030, endPoint y: 500, distance: 28.4
click at [1031, 529] on div "08 Under HIPAA, practices are required to keep patient’s medical records for a …" at bounding box center [877, 516] width 1125 height 146
click at [1031, 497] on span "False" at bounding box center [1038, 490] width 36 height 17
click at [1015, 497] on input "False" at bounding box center [1007, 492] width 16 height 14
radio input "true"
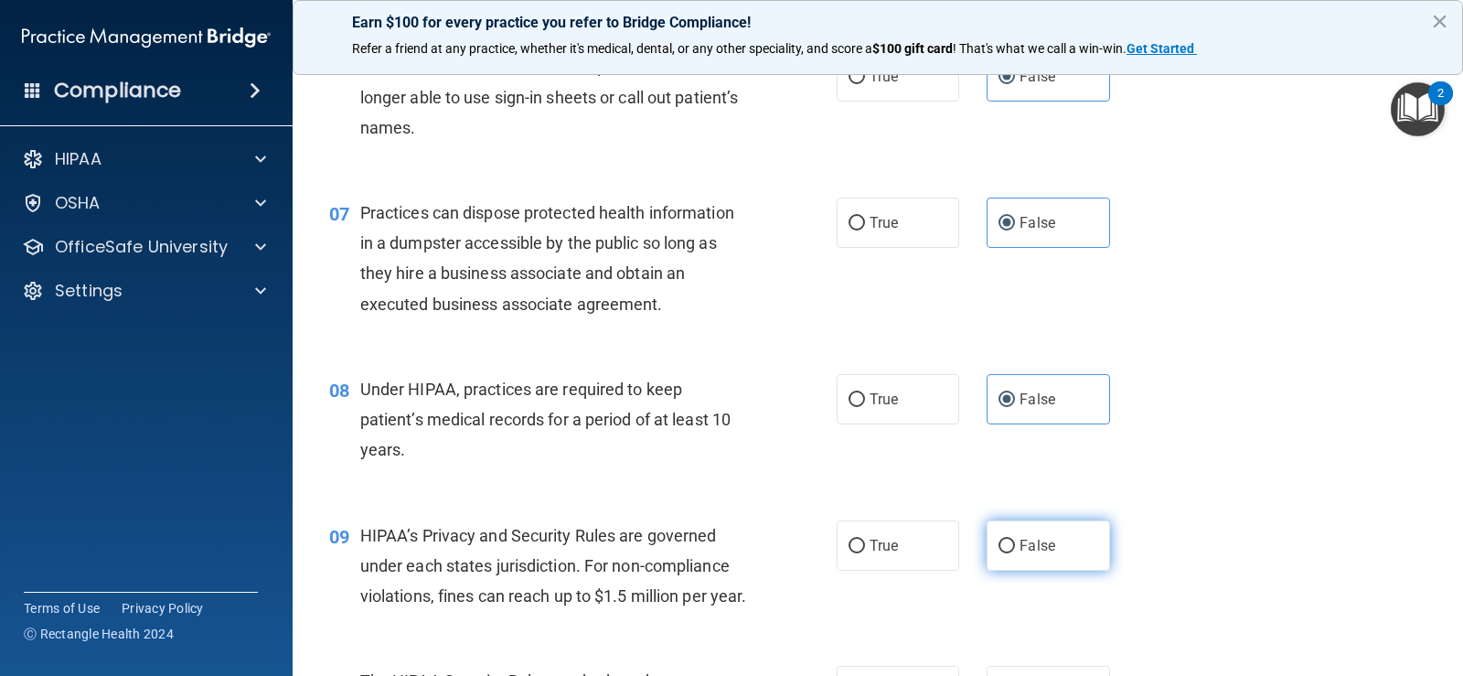
click at [1020, 540] on span "False" at bounding box center [1038, 545] width 36 height 17
click at [1015, 540] on input "False" at bounding box center [1007, 547] width 16 height 14
radio input "true"
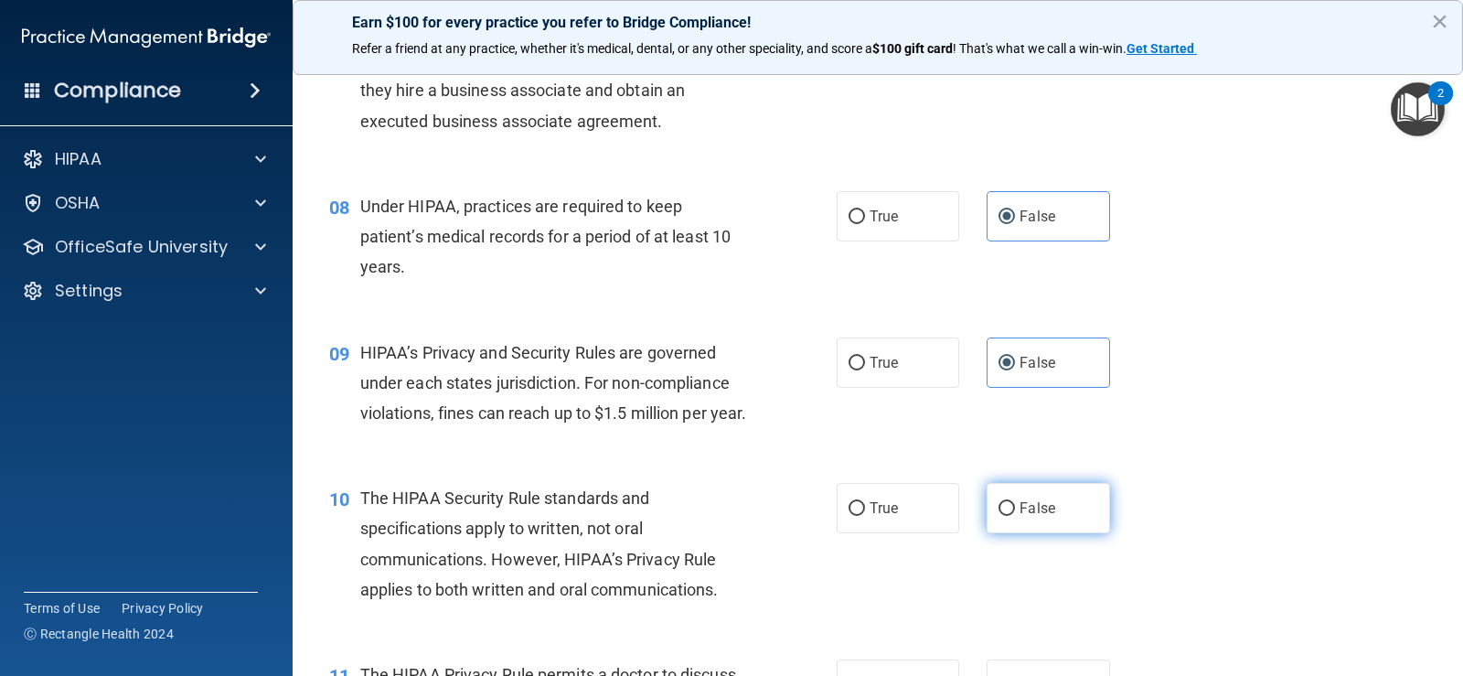
click at [1023, 517] on span "False" at bounding box center [1038, 507] width 36 height 17
click at [1015, 516] on input "False" at bounding box center [1007, 509] width 16 height 14
radio input "true"
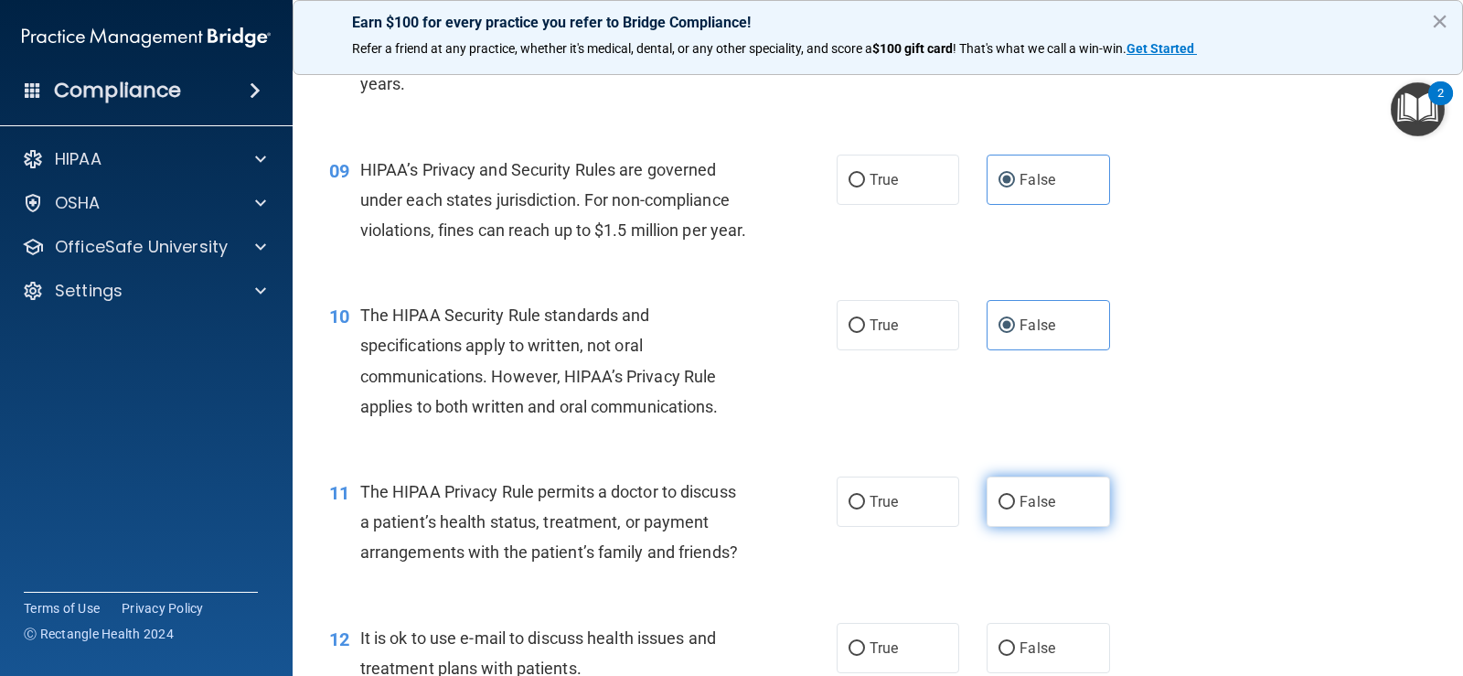
click at [1021, 510] on span "False" at bounding box center [1038, 501] width 36 height 17
click at [1015, 509] on input "False" at bounding box center [1007, 503] width 16 height 14
radio input "true"
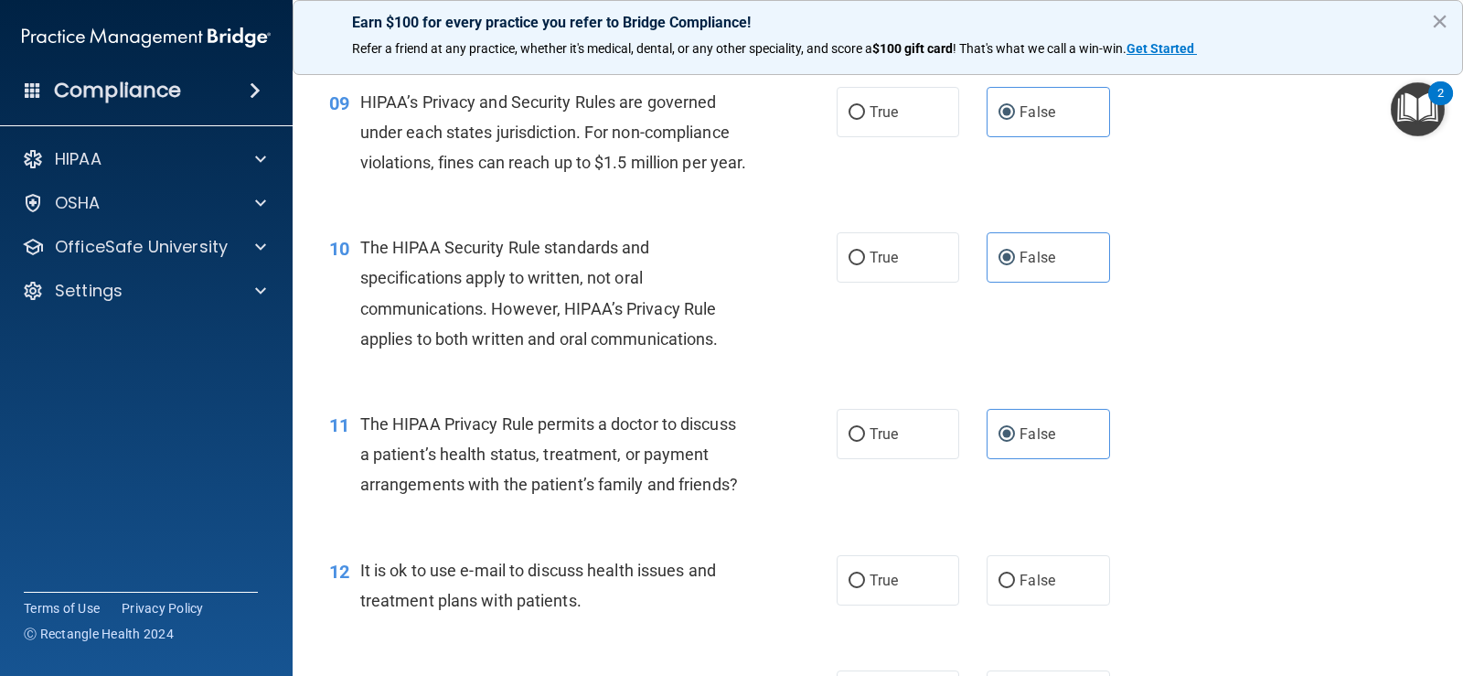
scroll to position [1554, 0]
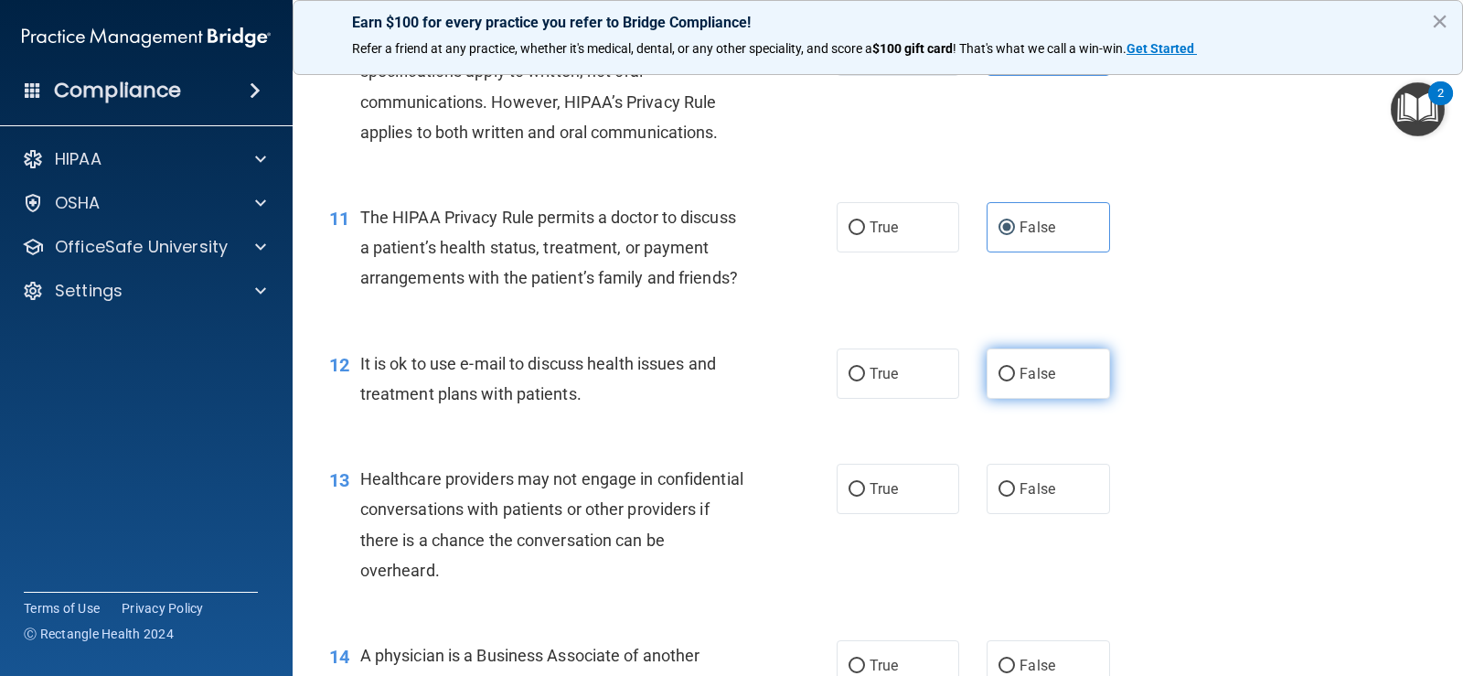
click at [999, 399] on label "False" at bounding box center [1048, 373] width 123 height 50
click at [999, 381] on input "False" at bounding box center [1007, 375] width 16 height 14
radio input "true"
click at [1002, 514] on label "False" at bounding box center [1048, 489] width 123 height 50
click at [1002, 497] on input "False" at bounding box center [1007, 490] width 16 height 14
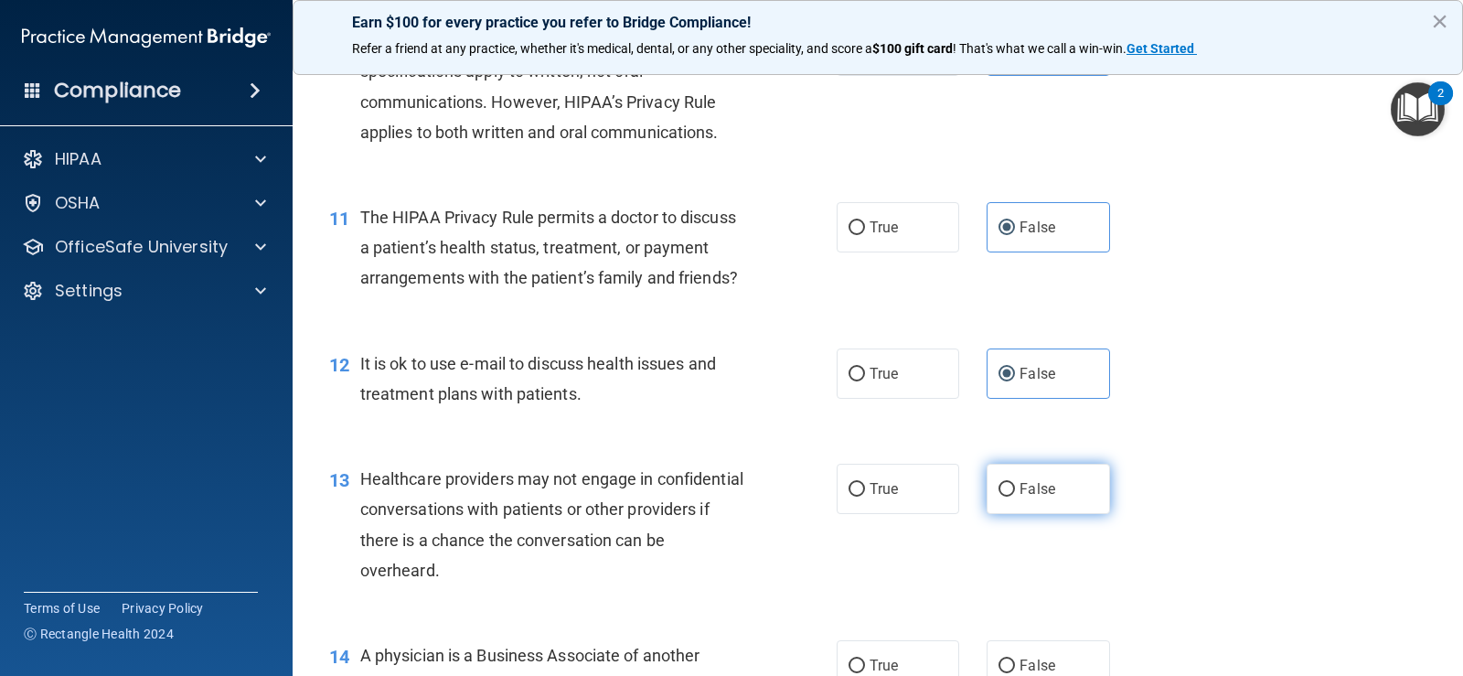
radio input "true"
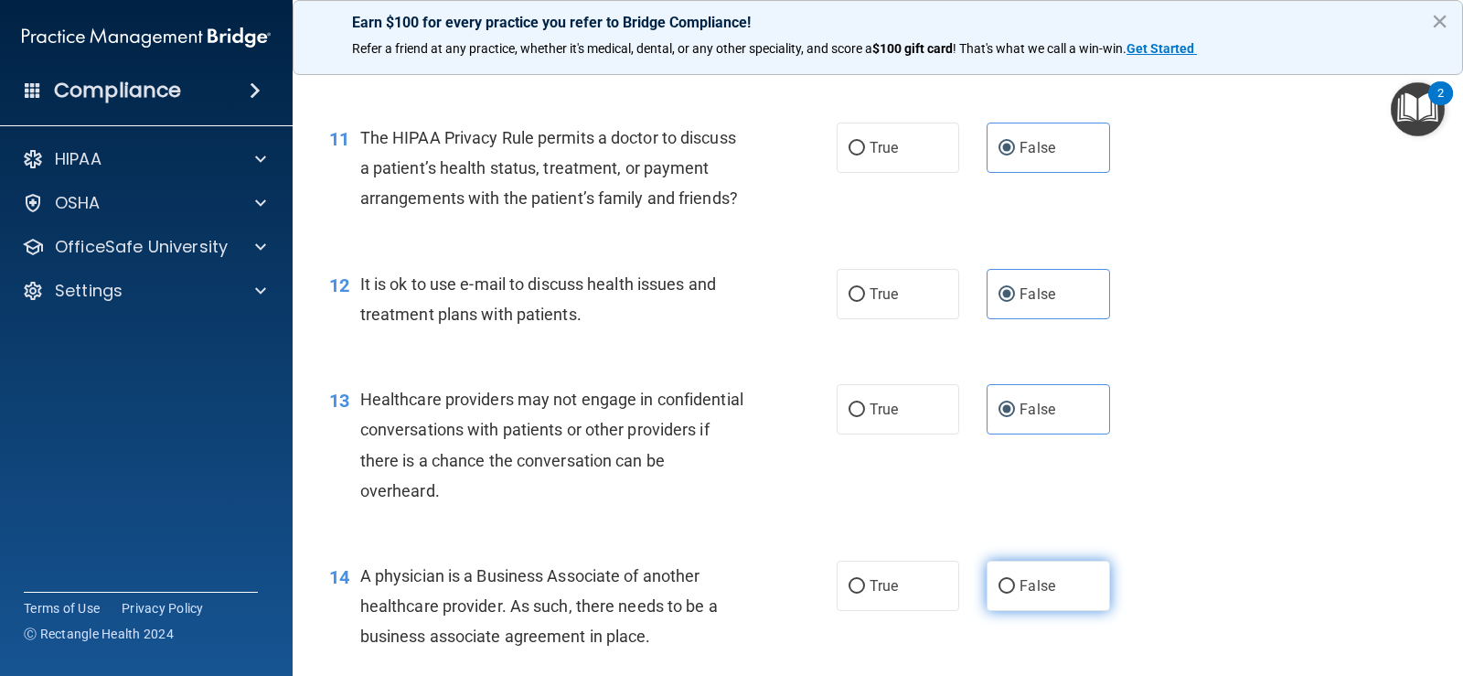
scroll to position [1829, 0]
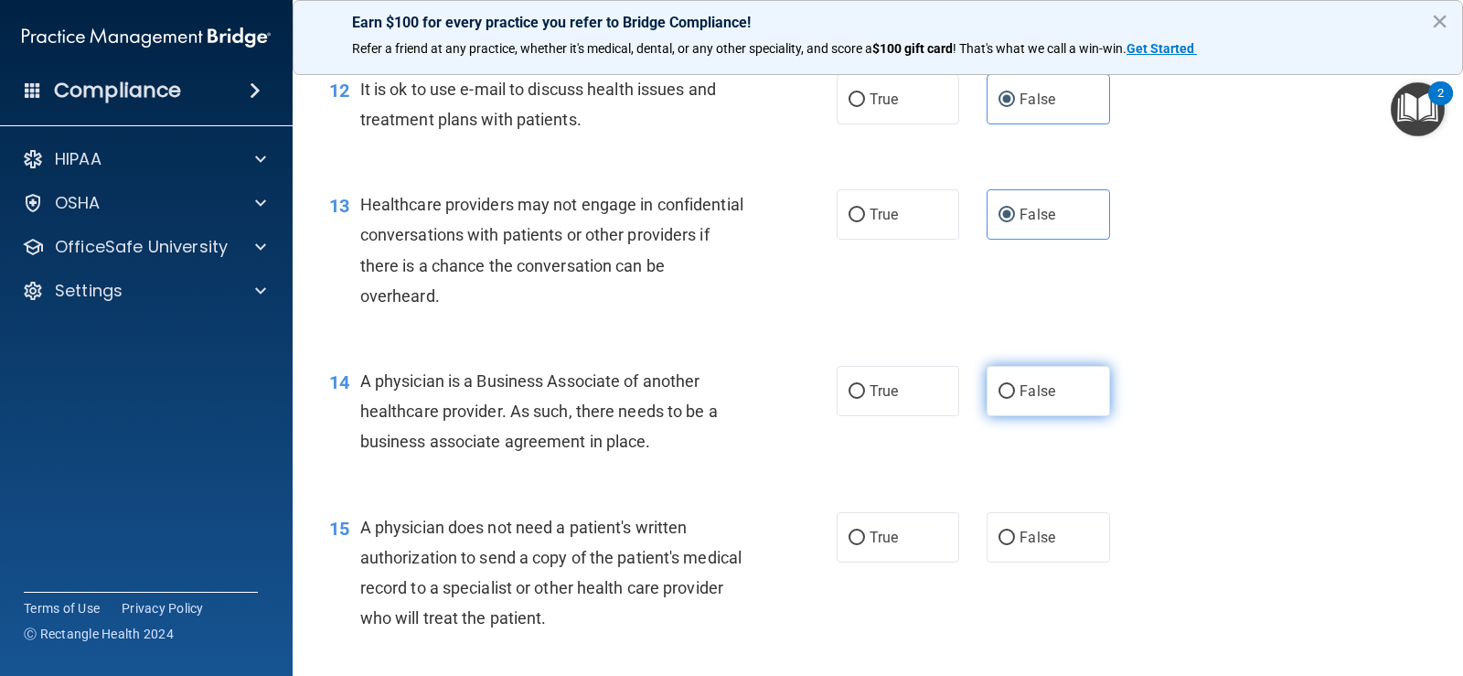
click at [1025, 416] on label "False" at bounding box center [1048, 391] width 123 height 50
click at [1015, 399] on input "False" at bounding box center [1007, 392] width 16 height 14
radio input "true"
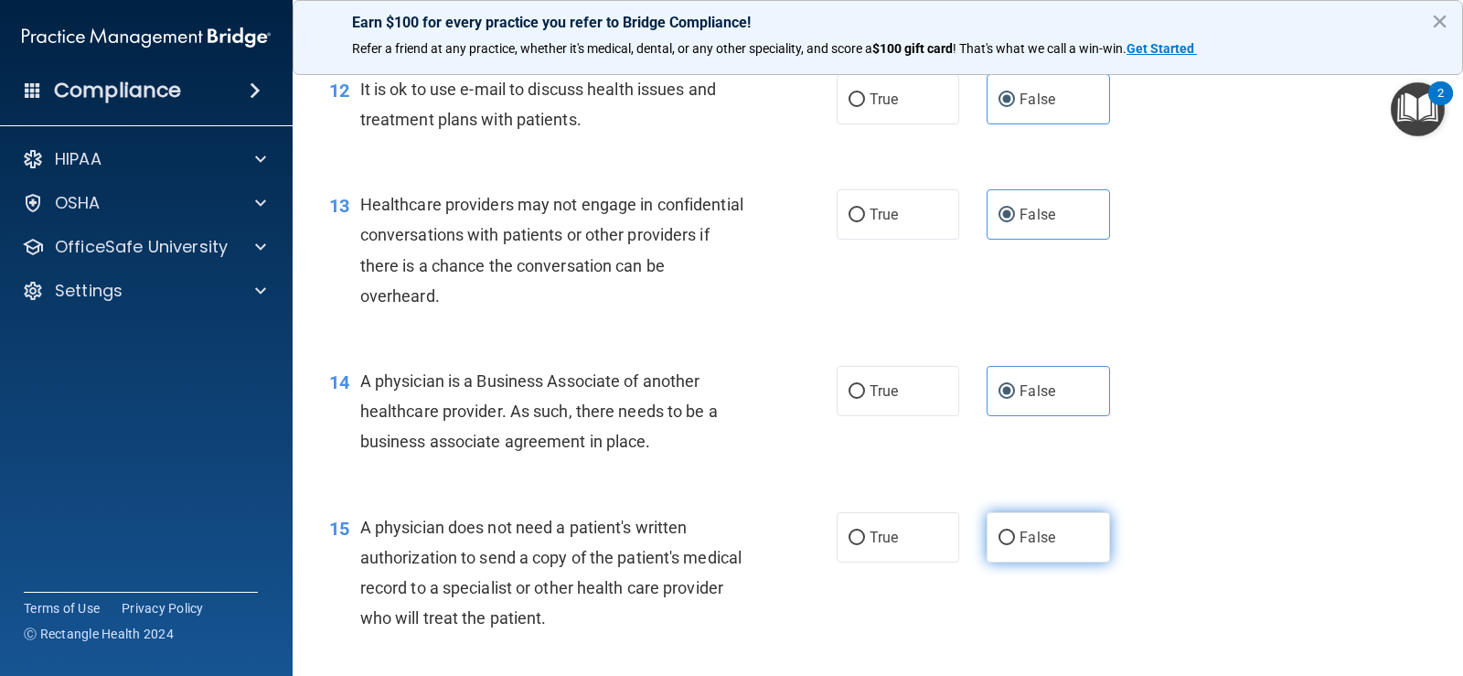
click at [1020, 546] on span "False" at bounding box center [1038, 537] width 36 height 17
click at [1015, 545] on input "False" at bounding box center [1007, 538] width 16 height 14
radio input "true"
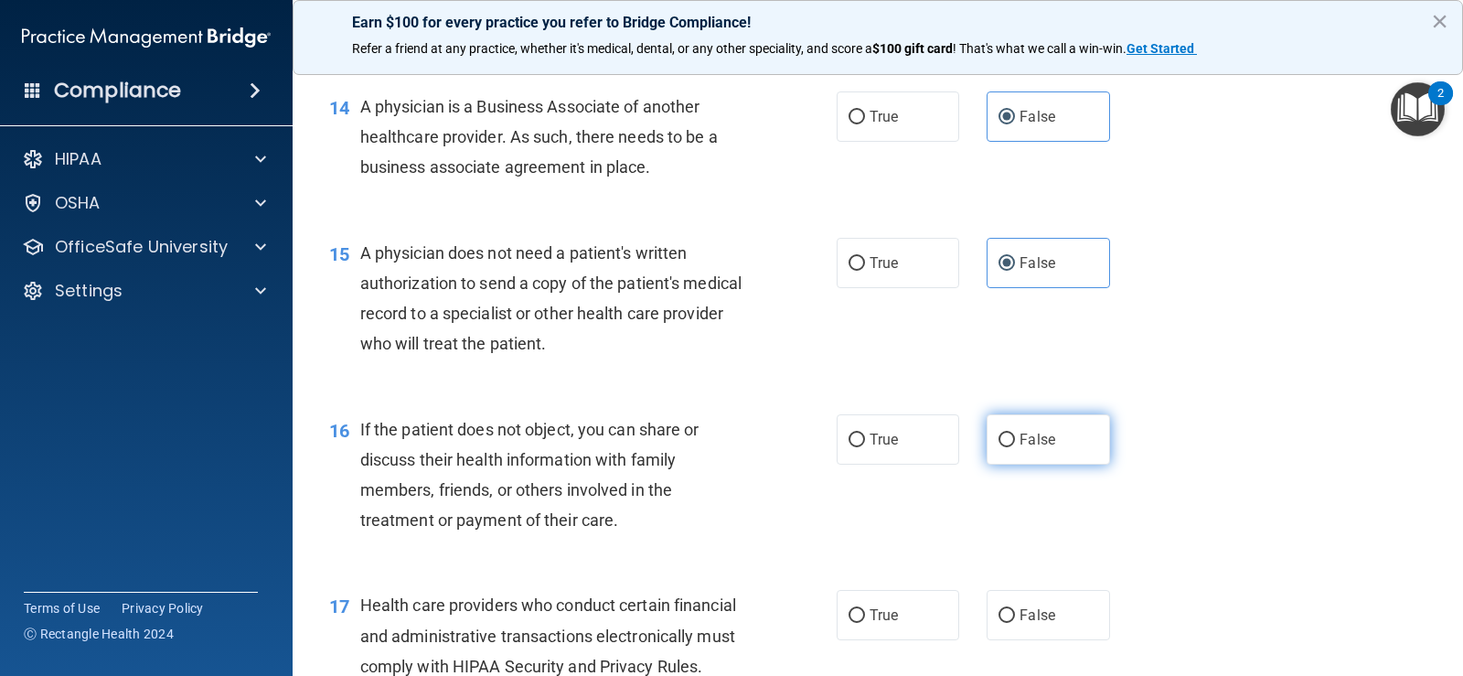
click at [1074, 457] on label "False" at bounding box center [1048, 439] width 123 height 50
click at [1015, 447] on input "False" at bounding box center [1007, 440] width 16 height 14
radio input "true"
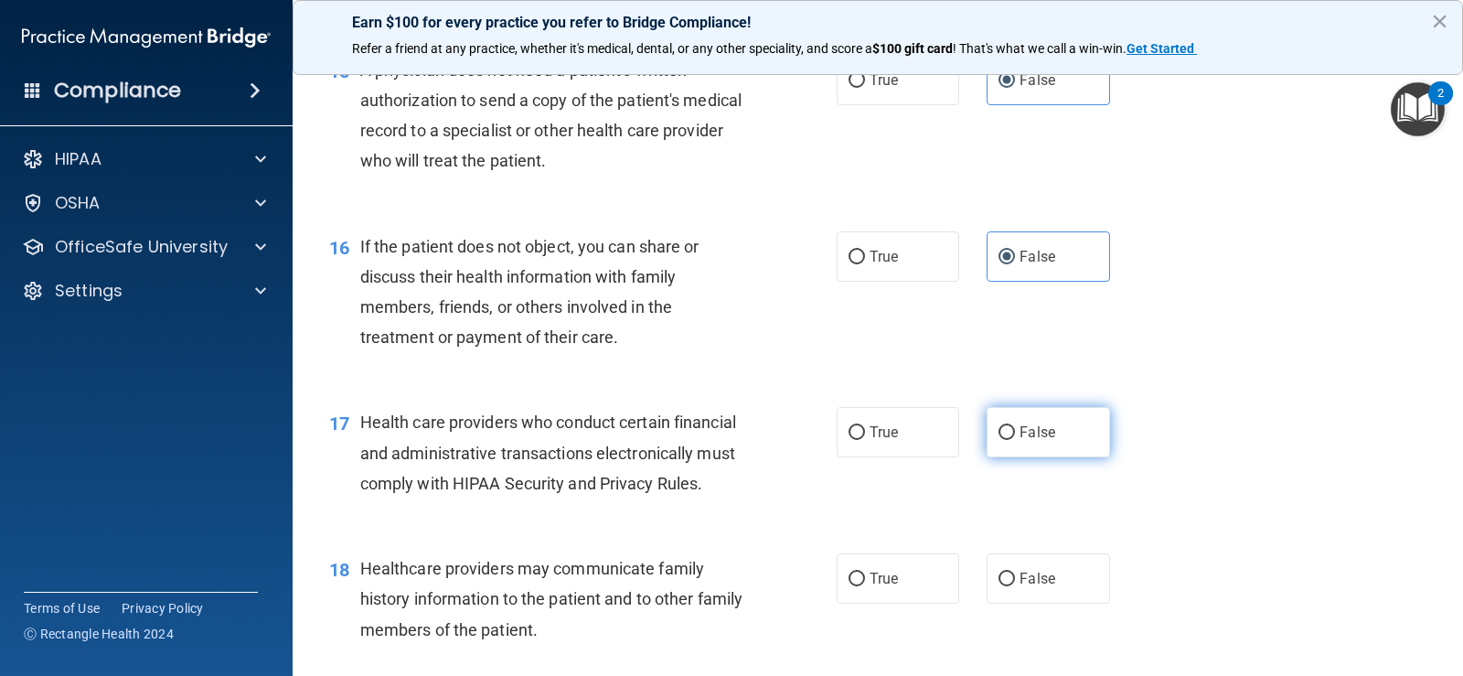
click at [1074, 457] on label "False" at bounding box center [1048, 432] width 123 height 50
click at [1015, 440] on input "False" at bounding box center [1007, 433] width 16 height 14
radio input "true"
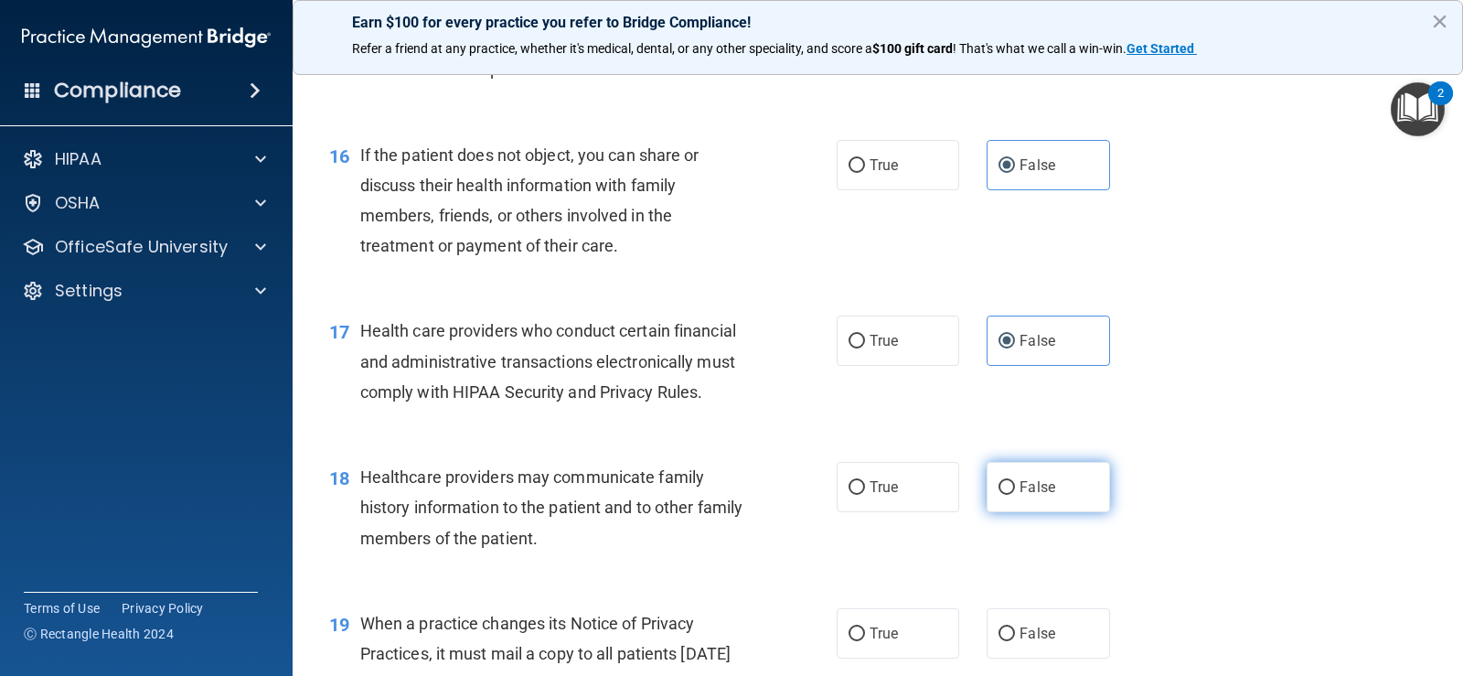
click at [1049, 500] on label "False" at bounding box center [1048, 487] width 123 height 50
click at [1015, 495] on input "False" at bounding box center [1007, 488] width 16 height 14
radio input "true"
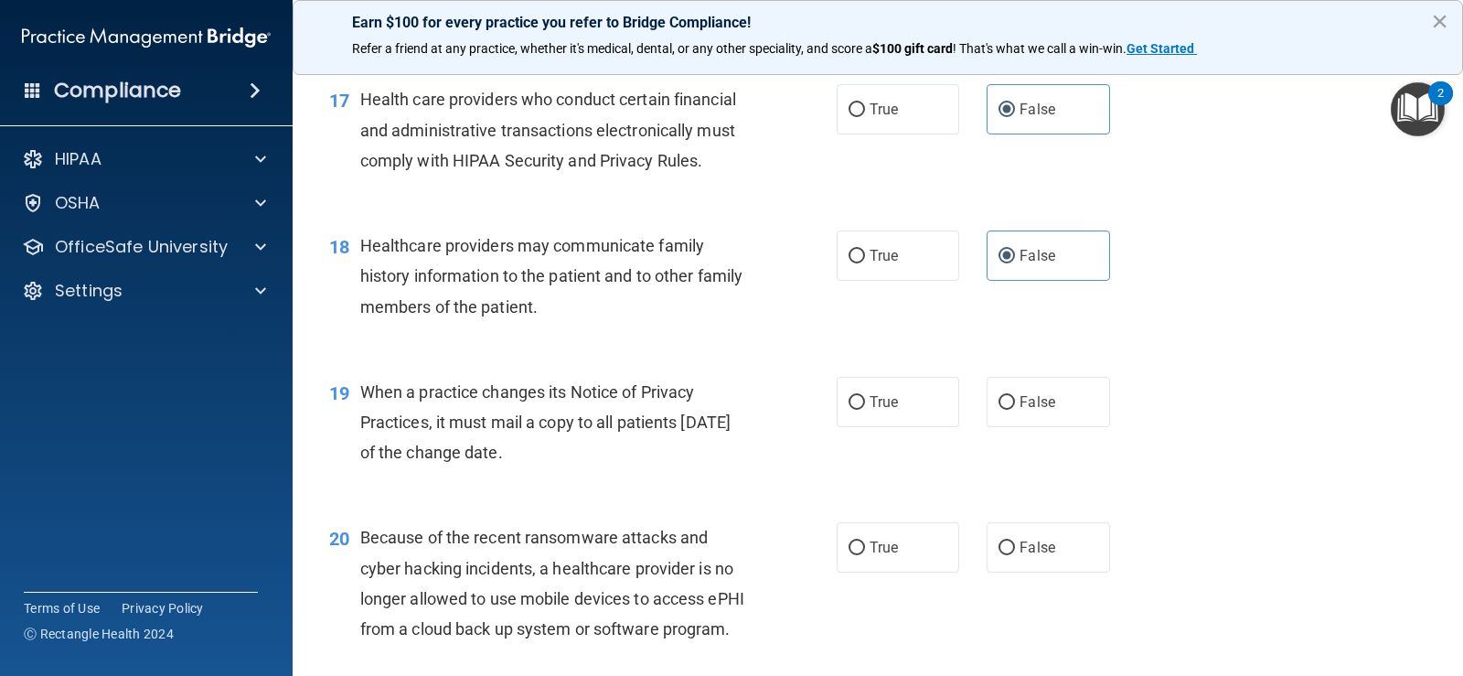
scroll to position [2743, 0]
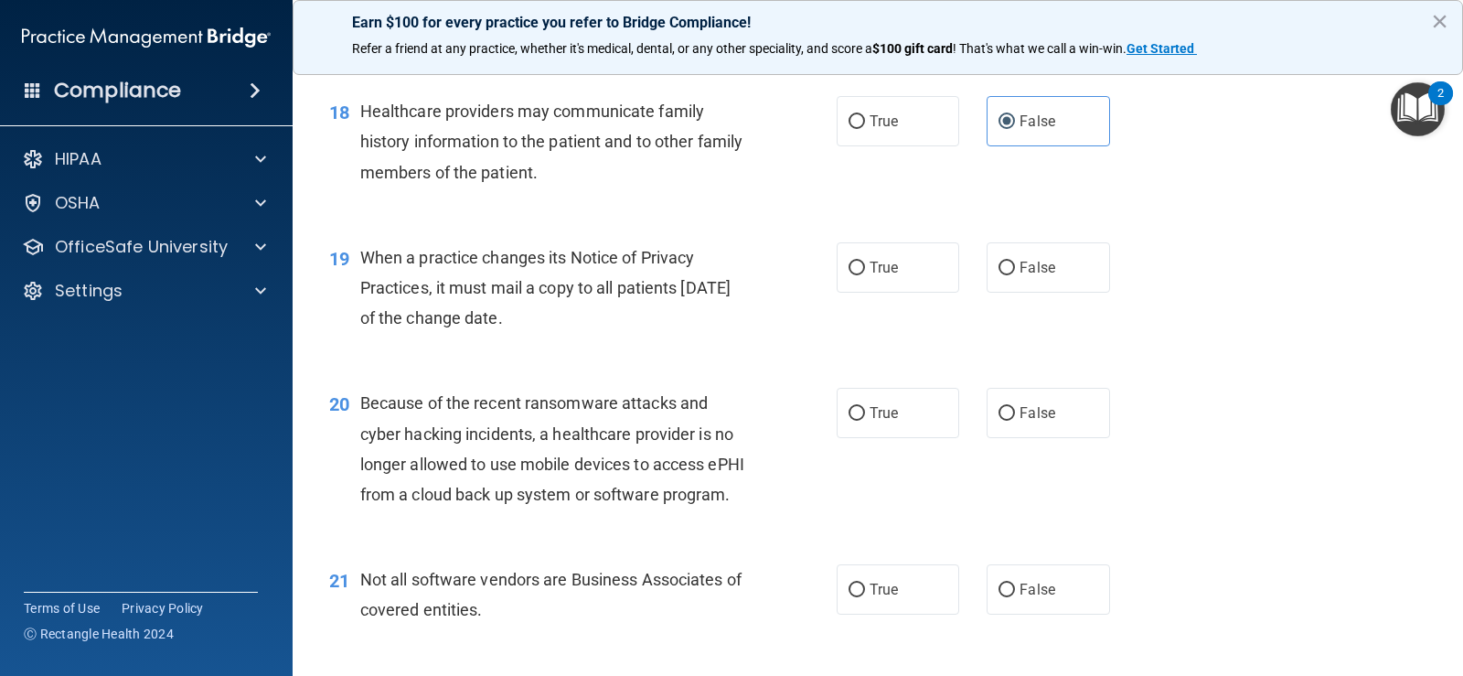
drag, startPoint x: 1031, startPoint y: 294, endPoint x: 1054, endPoint y: 399, distance: 106.9
click at [1031, 276] on span "False" at bounding box center [1038, 267] width 36 height 17
click at [1015, 275] on input "False" at bounding box center [1007, 269] width 16 height 14
radio input "true"
click at [1056, 438] on label "False" at bounding box center [1048, 413] width 123 height 50
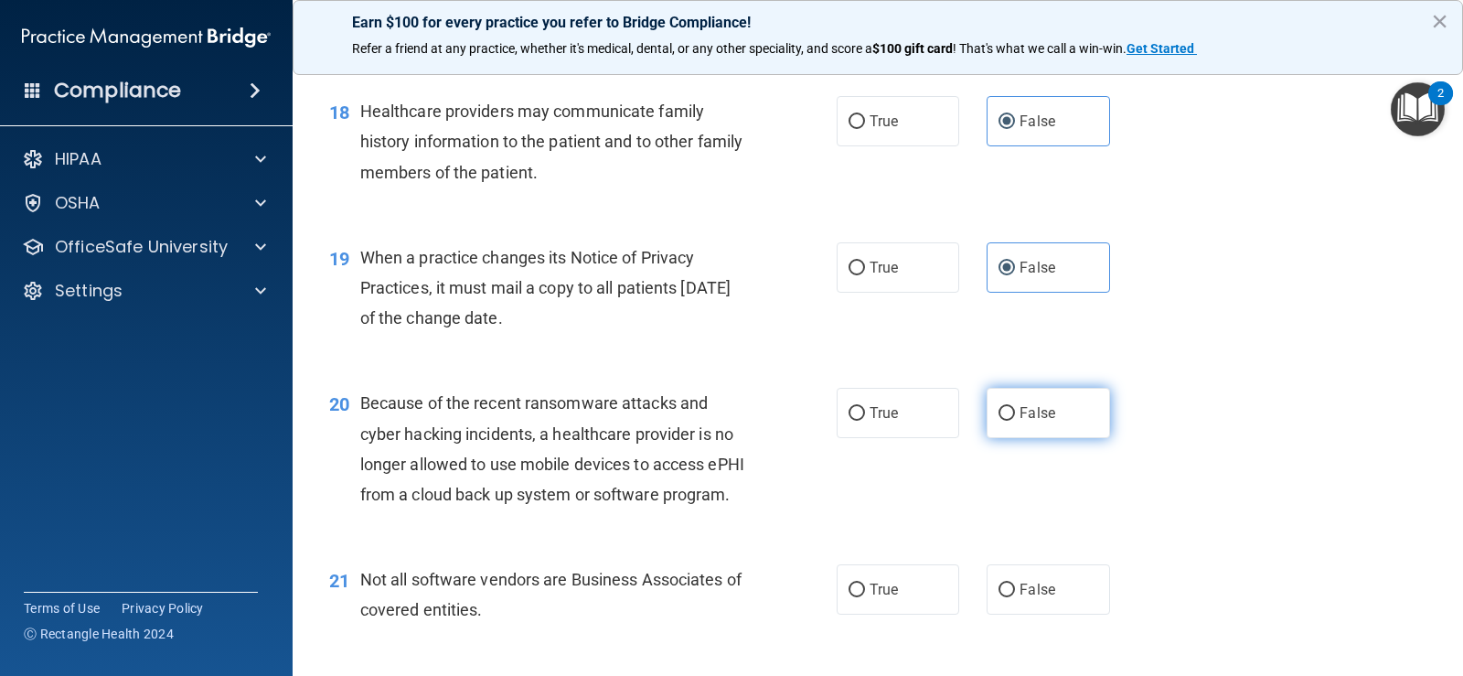
click at [1015, 421] on input "False" at bounding box center [1007, 414] width 16 height 14
radio input "true"
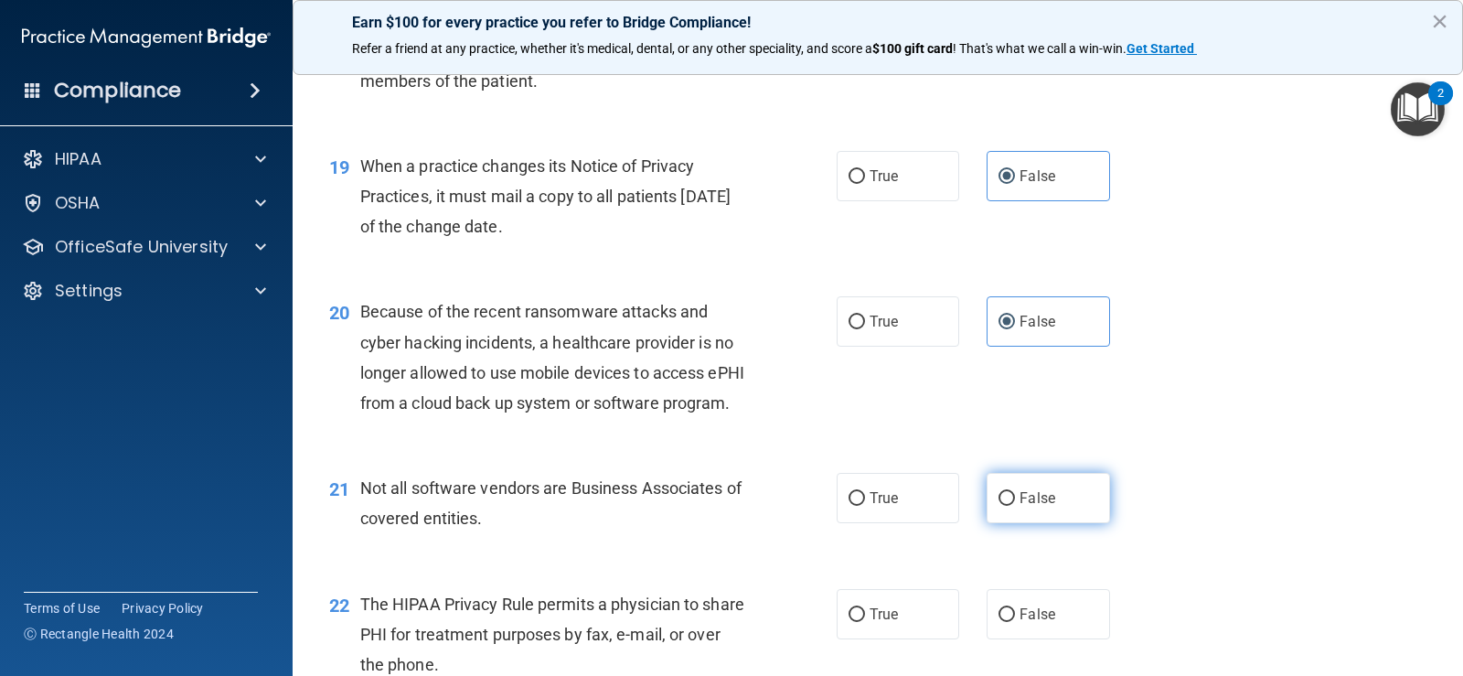
click at [1056, 523] on label "False" at bounding box center [1048, 498] width 123 height 50
click at [1015, 506] on input "False" at bounding box center [1007, 499] width 16 height 14
radio input "true"
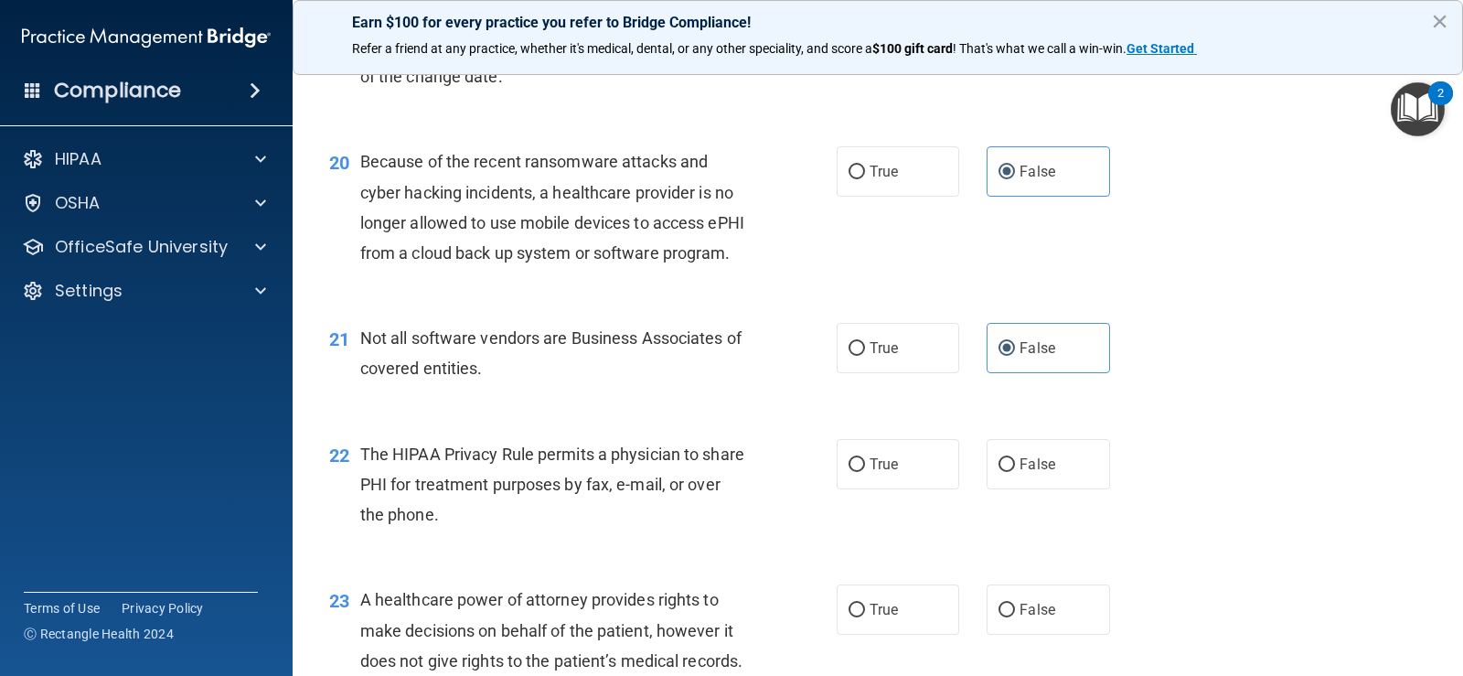
scroll to position [3200, 0]
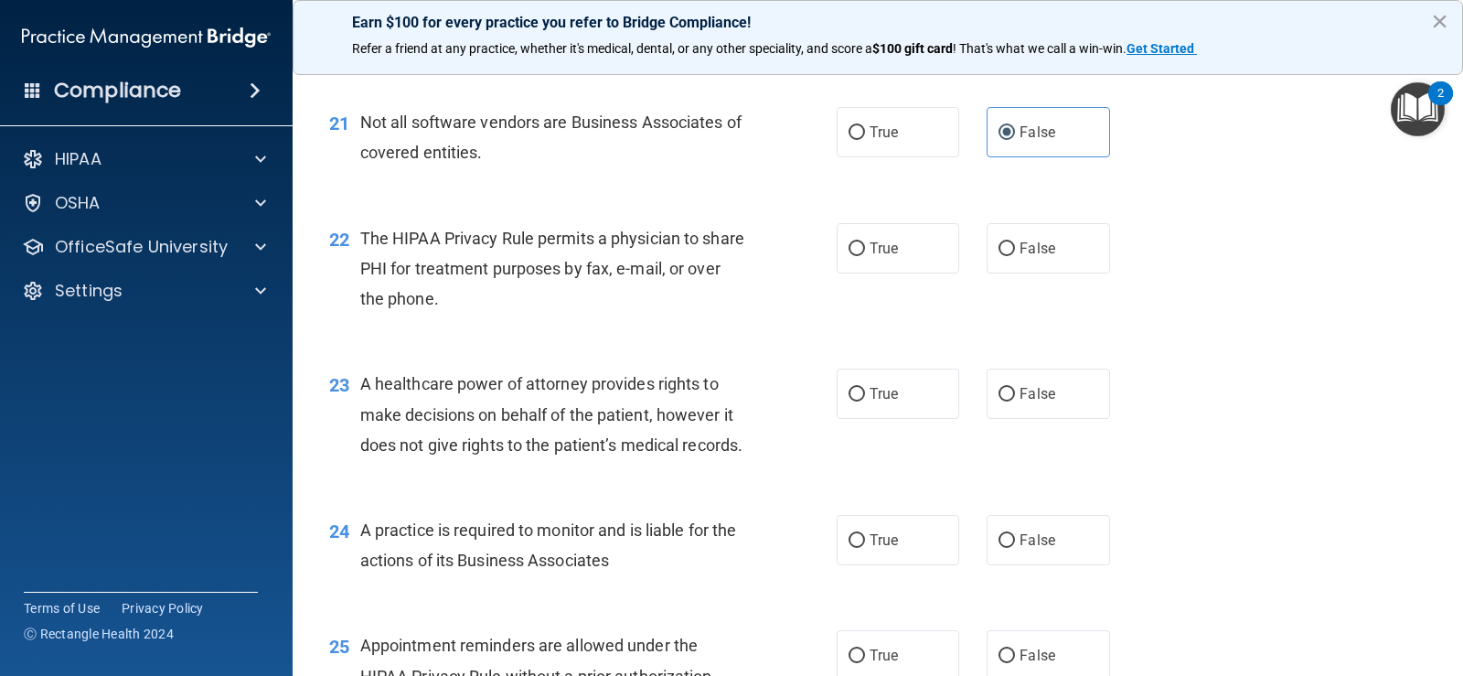
drag, startPoint x: 1048, startPoint y: 313, endPoint x: 1039, endPoint y: 400, distance: 87.3
click at [1048, 273] on label "False" at bounding box center [1048, 248] width 123 height 50
click at [1015, 256] on input "False" at bounding box center [1007, 249] width 16 height 14
radio input "true"
drag, startPoint x: 1029, startPoint y: 427, endPoint x: 1031, endPoint y: 488, distance: 61.3
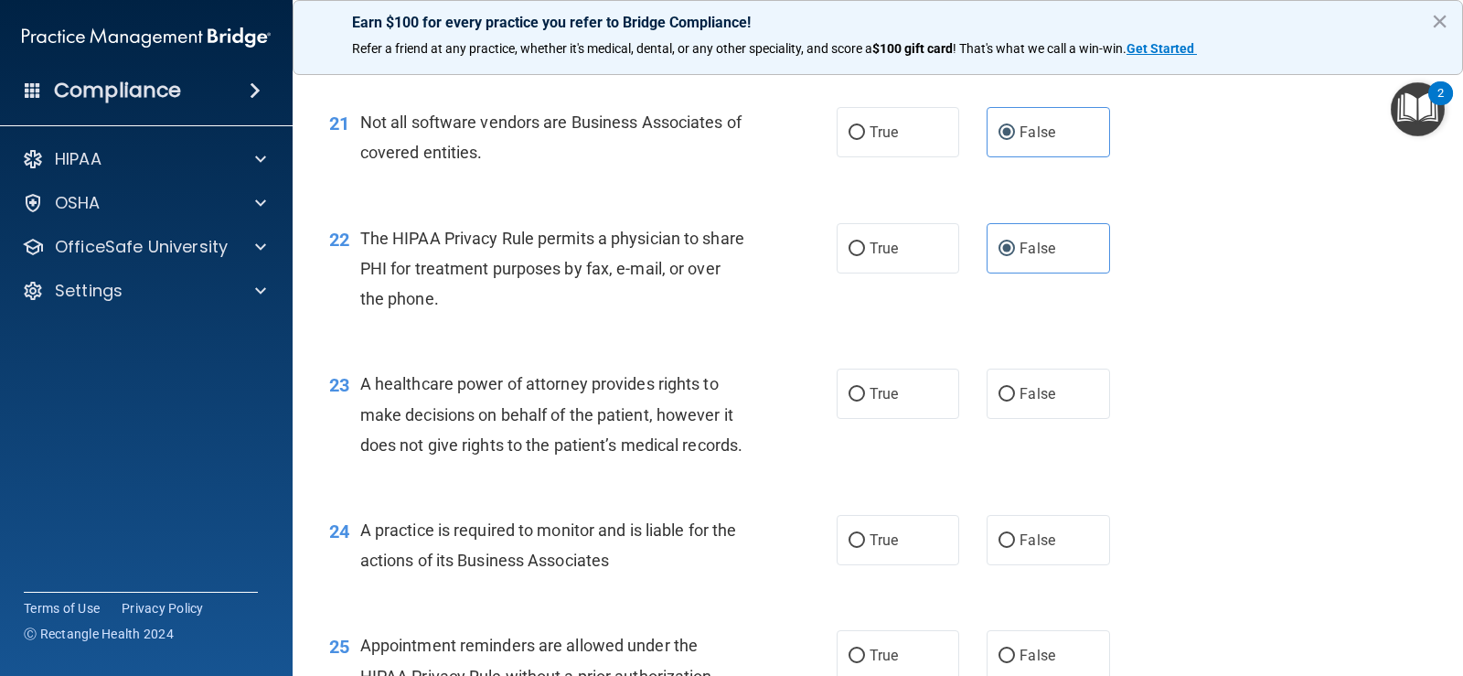
click at [1028, 430] on div "23 A healthcare power of attorney provides rights to make decisions on behalf o…" at bounding box center [877, 419] width 1125 height 146
click at [1042, 419] on label "False" at bounding box center [1048, 394] width 123 height 50
click at [1015, 401] on input "False" at bounding box center [1007, 395] width 16 height 14
radio input "true"
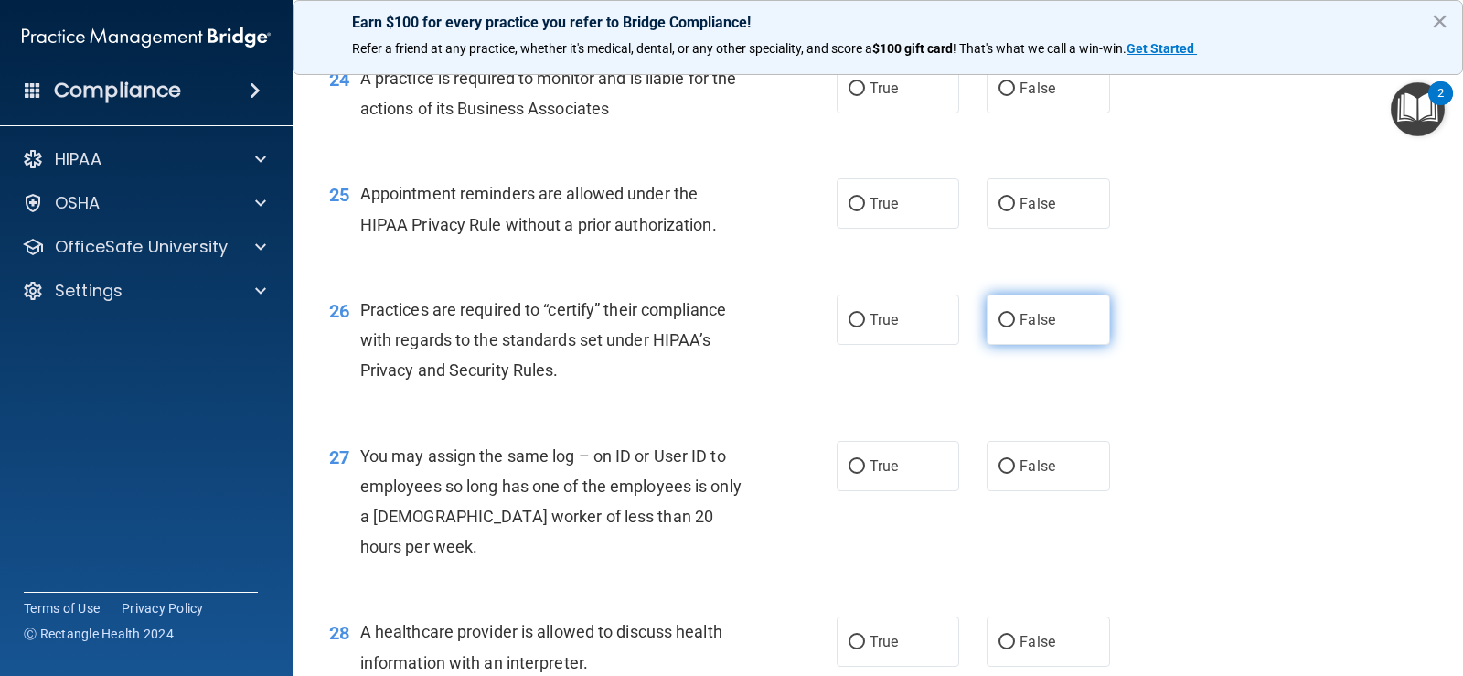
scroll to position [3566, 0]
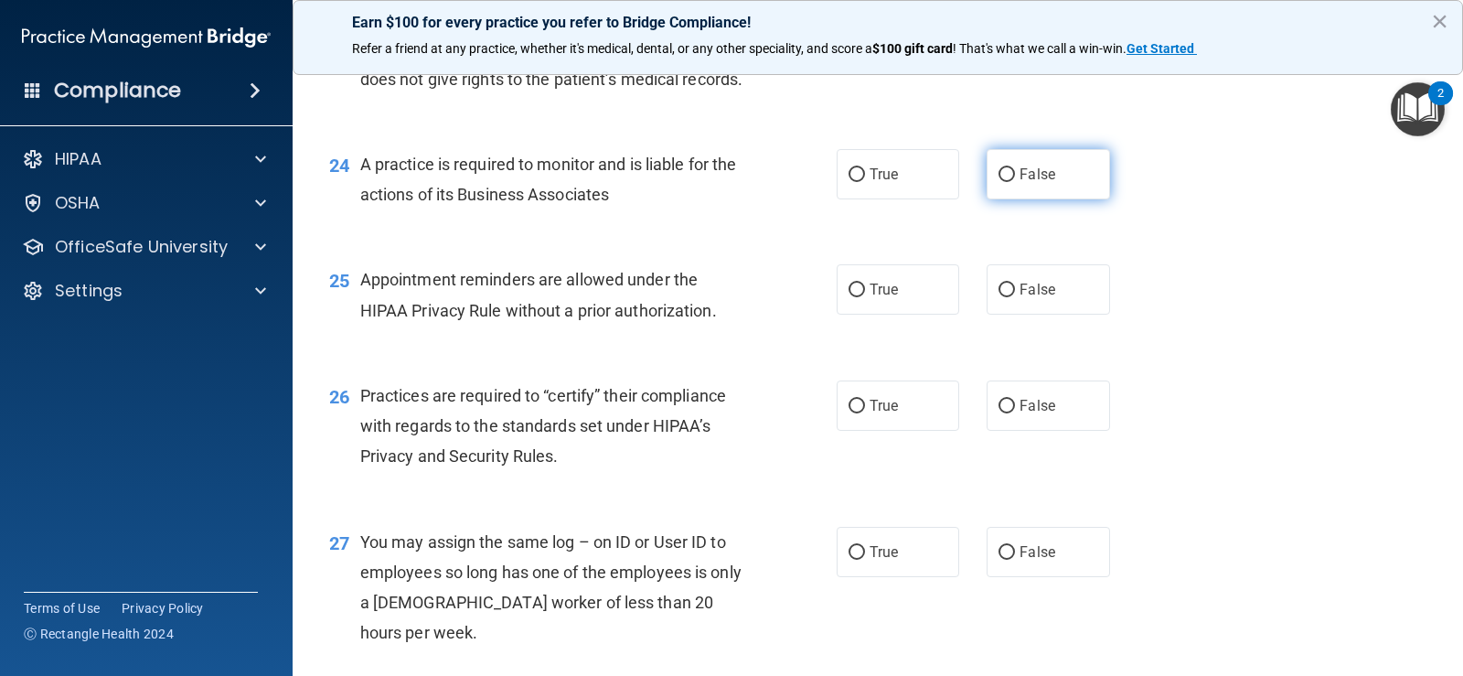
click at [1023, 183] on span "False" at bounding box center [1038, 174] width 36 height 17
click at [1015, 182] on input "False" at bounding box center [1007, 175] width 16 height 14
radio input "true"
click at [1059, 357] on div "25 Appointment reminders are allowed under the HIPAA Privacy Rule without a pri…" at bounding box center [877, 298] width 1125 height 115
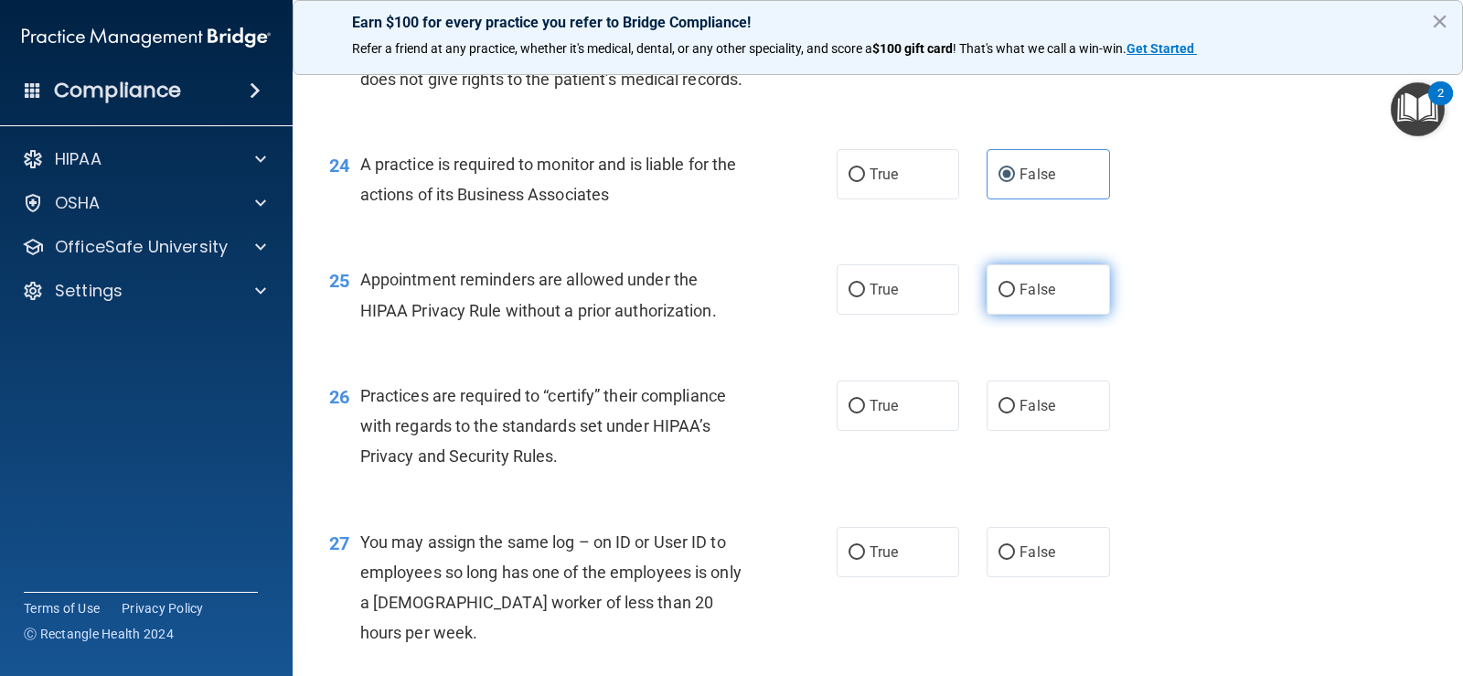
click at [1046, 298] on span "False" at bounding box center [1038, 289] width 36 height 17
click at [1015, 297] on input "False" at bounding box center [1007, 290] width 16 height 14
radio input "true"
click at [1065, 431] on label "False" at bounding box center [1048, 405] width 123 height 50
click at [1015, 413] on input "False" at bounding box center [1007, 407] width 16 height 14
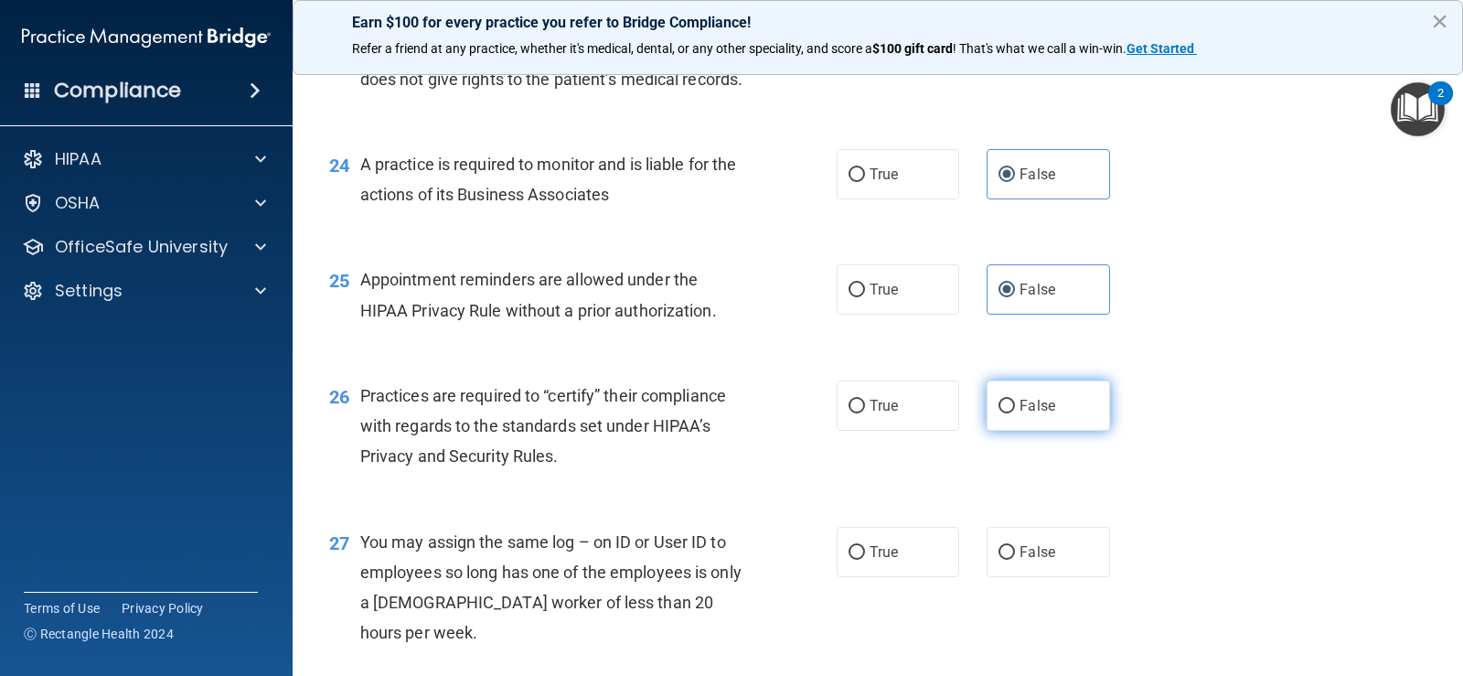
radio input "true"
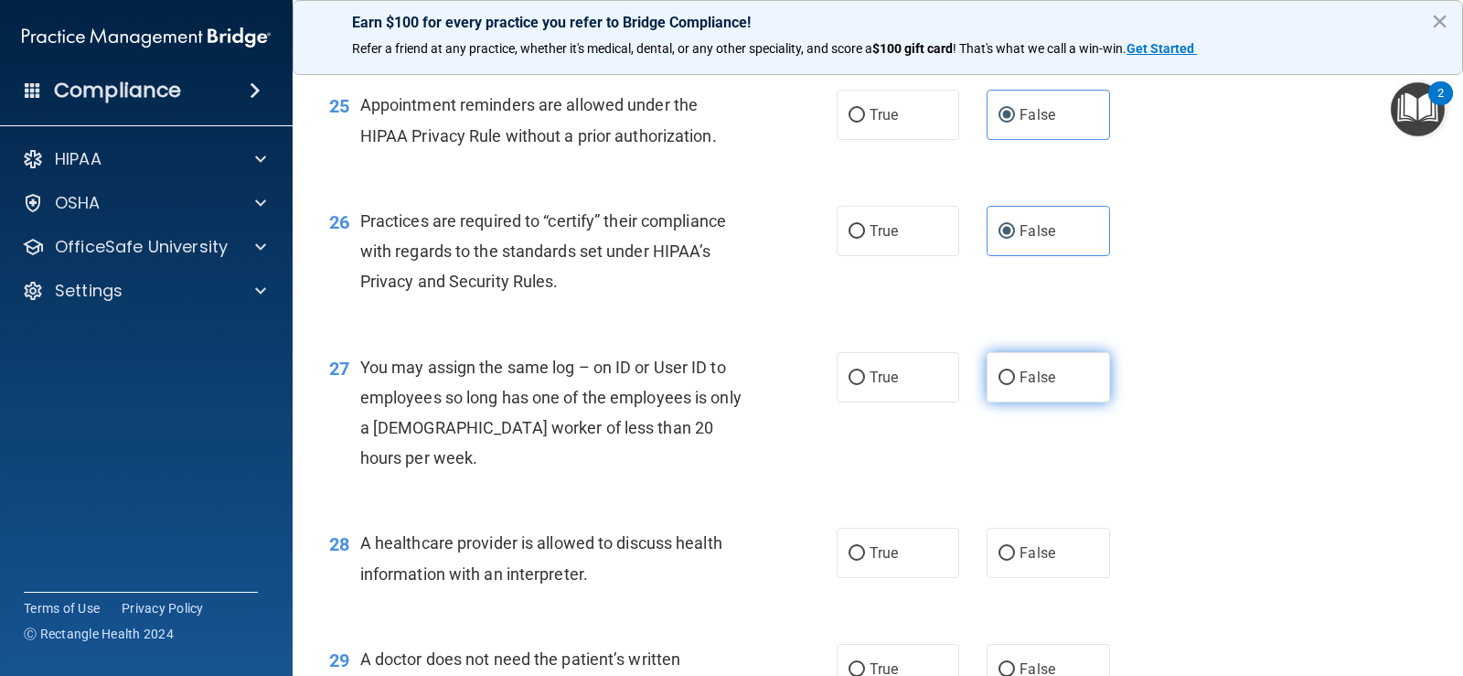
scroll to position [3749, 0]
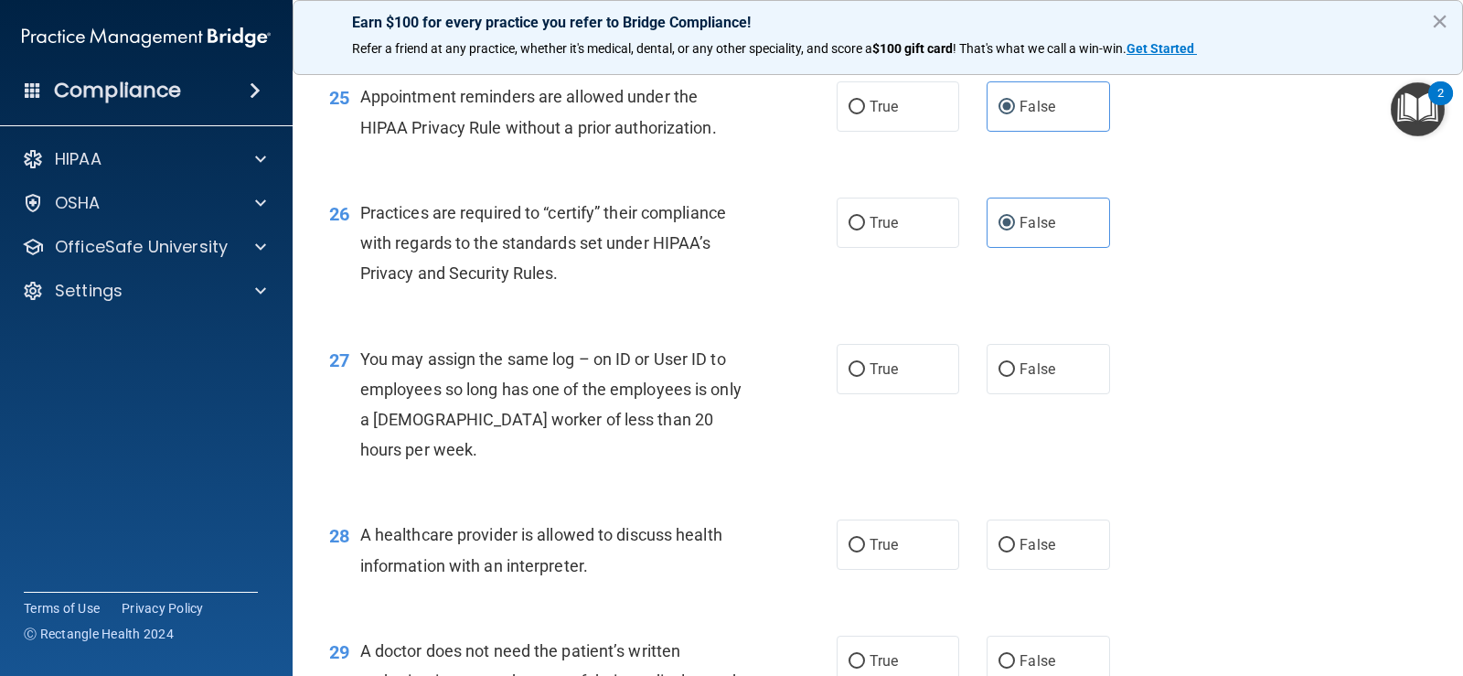
click at [1054, 497] on div "27 You may assign the same log – on ID or User ID to employees so long has one …" at bounding box center [877, 409] width 1125 height 176
click at [1047, 394] on label "False" at bounding box center [1048, 369] width 123 height 50
click at [1015, 377] on input "False" at bounding box center [1007, 370] width 16 height 14
radio input "true"
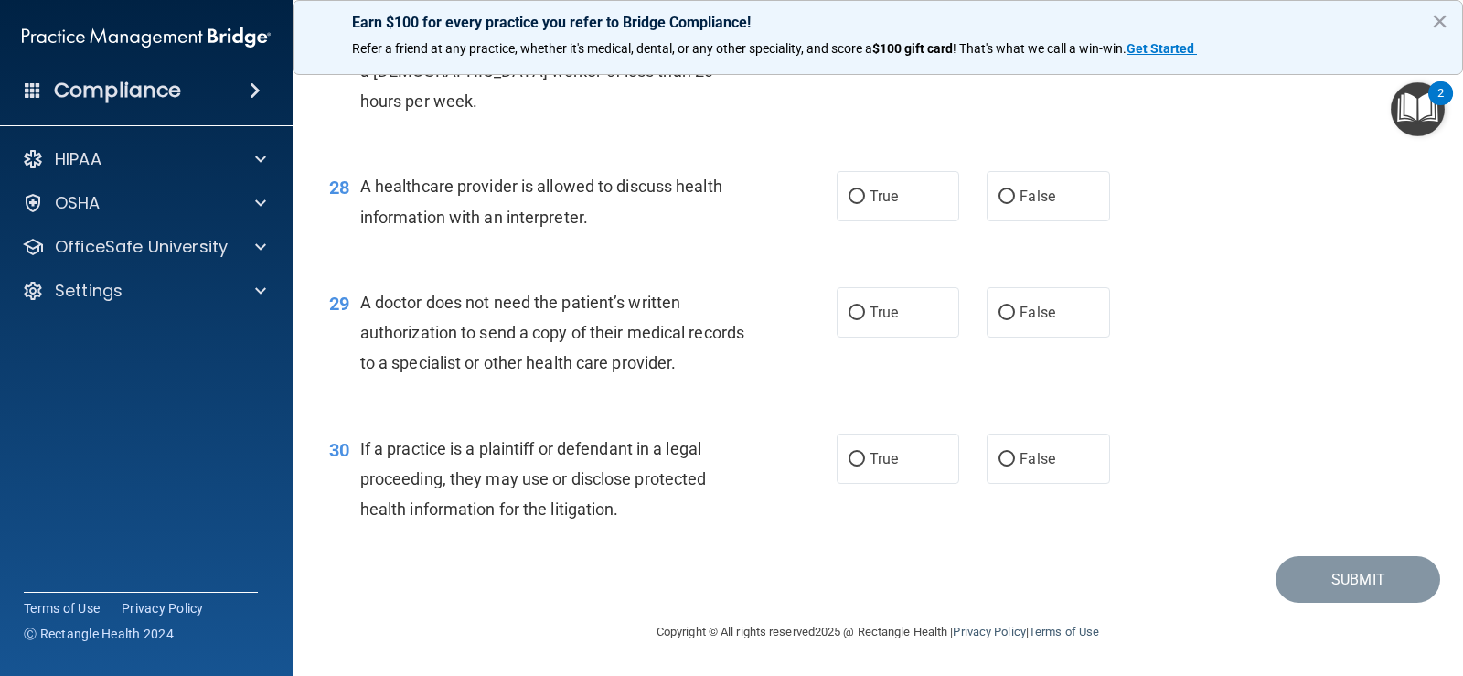
scroll to position [4115, 0]
click at [1016, 221] on label "False" at bounding box center [1048, 196] width 123 height 50
click at [1015, 204] on input "False" at bounding box center [1007, 197] width 16 height 14
radio input "true"
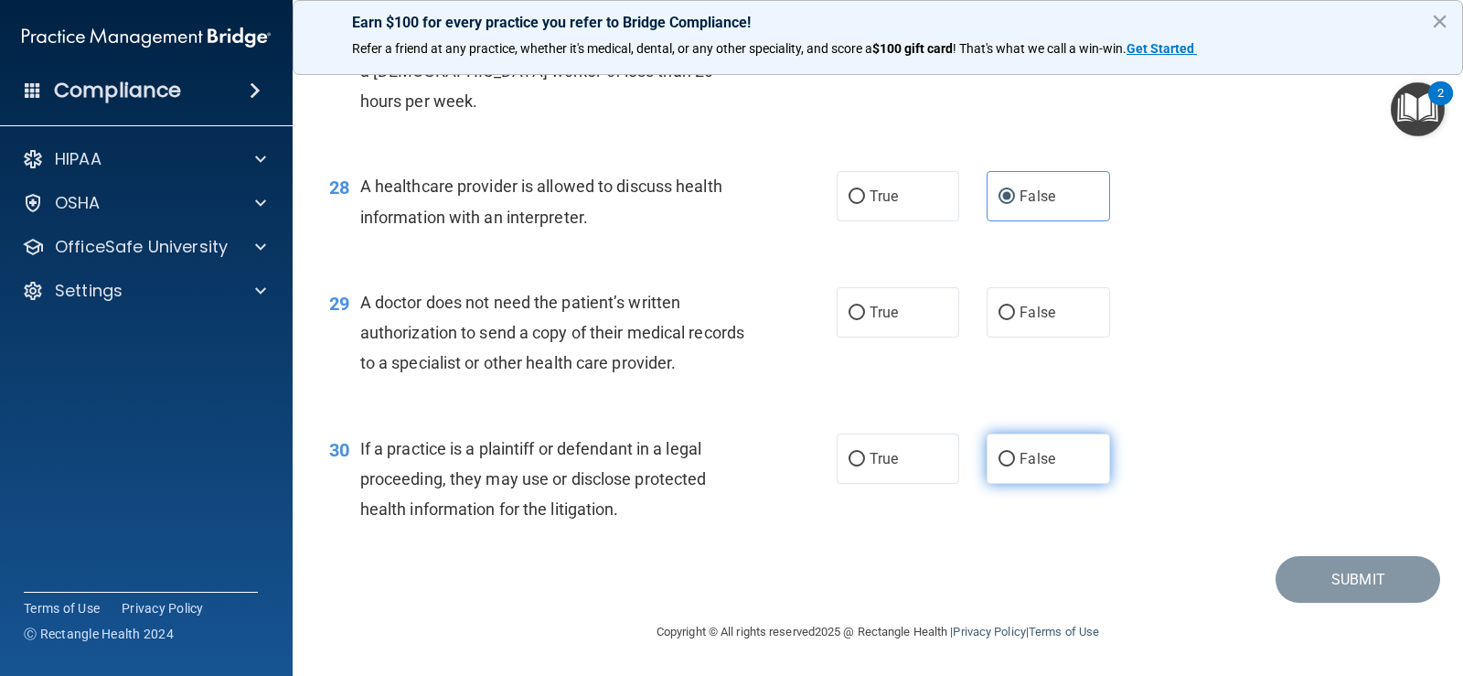
drag, startPoint x: 1039, startPoint y: 451, endPoint x: 1039, endPoint y: 475, distance: 23.8
click at [1039, 454] on span "False" at bounding box center [1038, 458] width 36 height 17
click at [1015, 454] on input "False" at bounding box center [1007, 460] width 16 height 14
radio input "true"
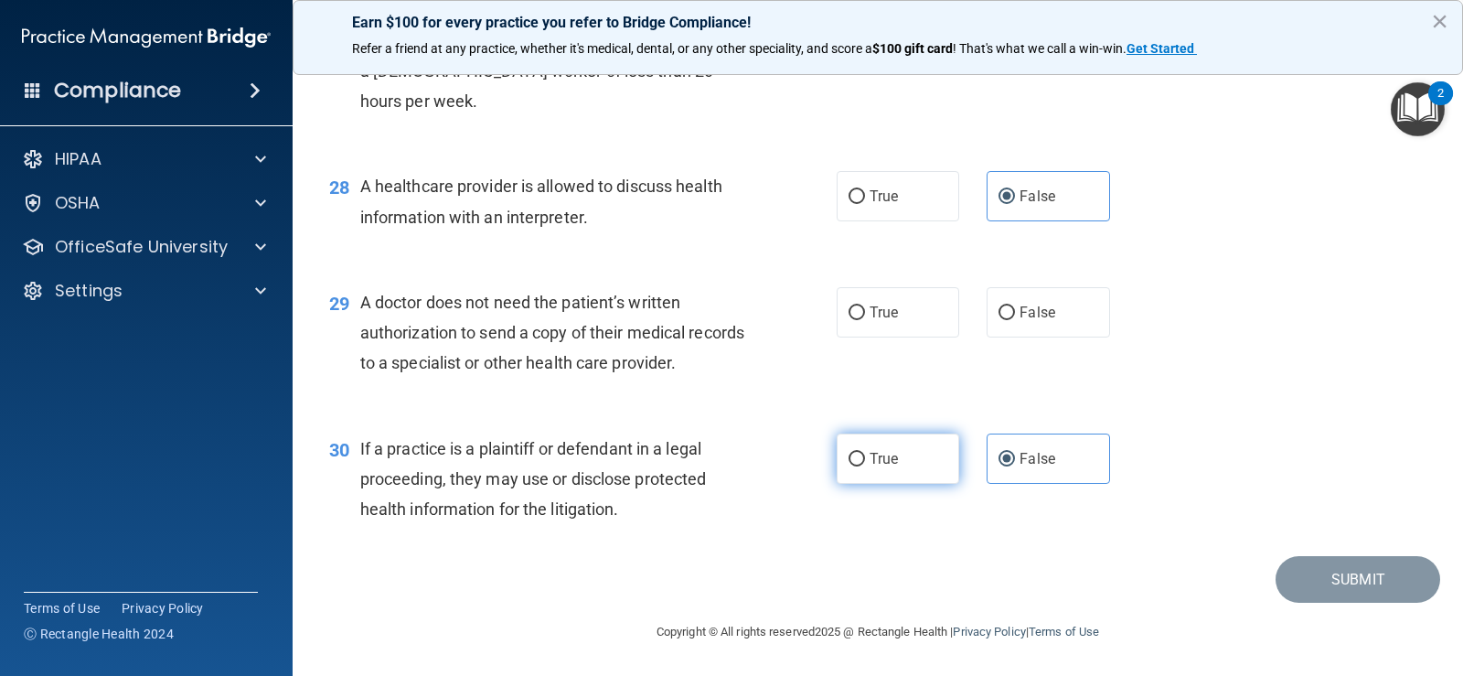
drag, startPoint x: 902, startPoint y: 458, endPoint x: 937, endPoint y: 443, distance: 38.5
click at [905, 459] on label "True" at bounding box center [898, 458] width 123 height 50
click at [865, 459] on input "True" at bounding box center [857, 460] width 16 height 14
radio input "true"
radio input "false"
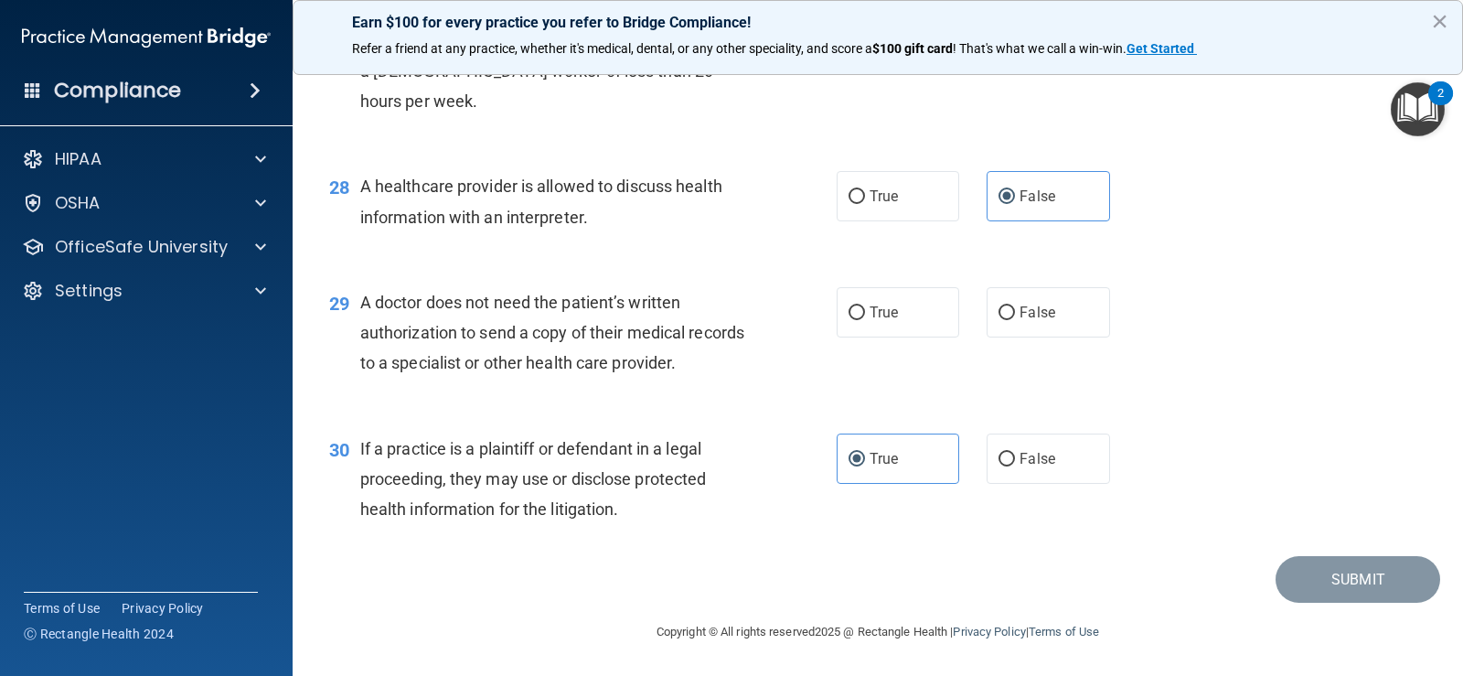
scroll to position [4097, 0]
click at [1003, 321] on input "False" at bounding box center [1007, 314] width 16 height 14
radio input "true"
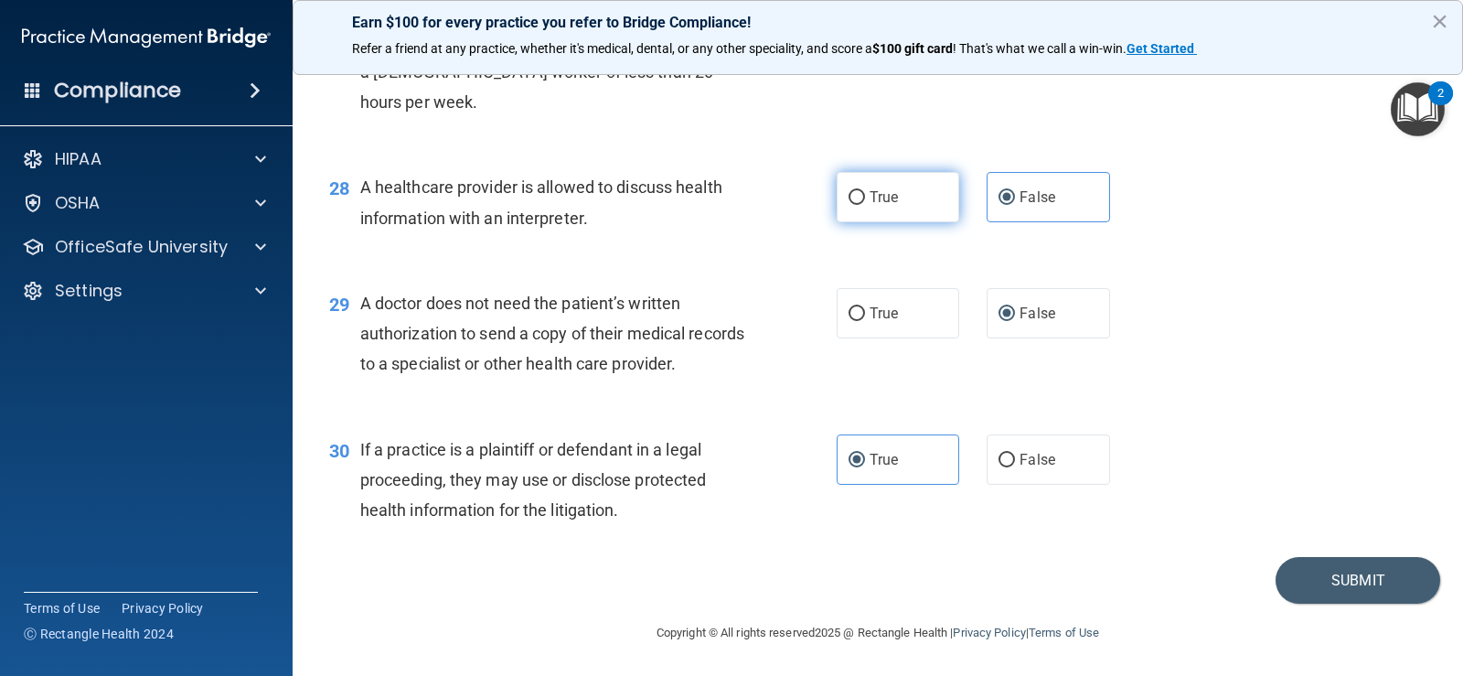
scroll to position [4005, 0]
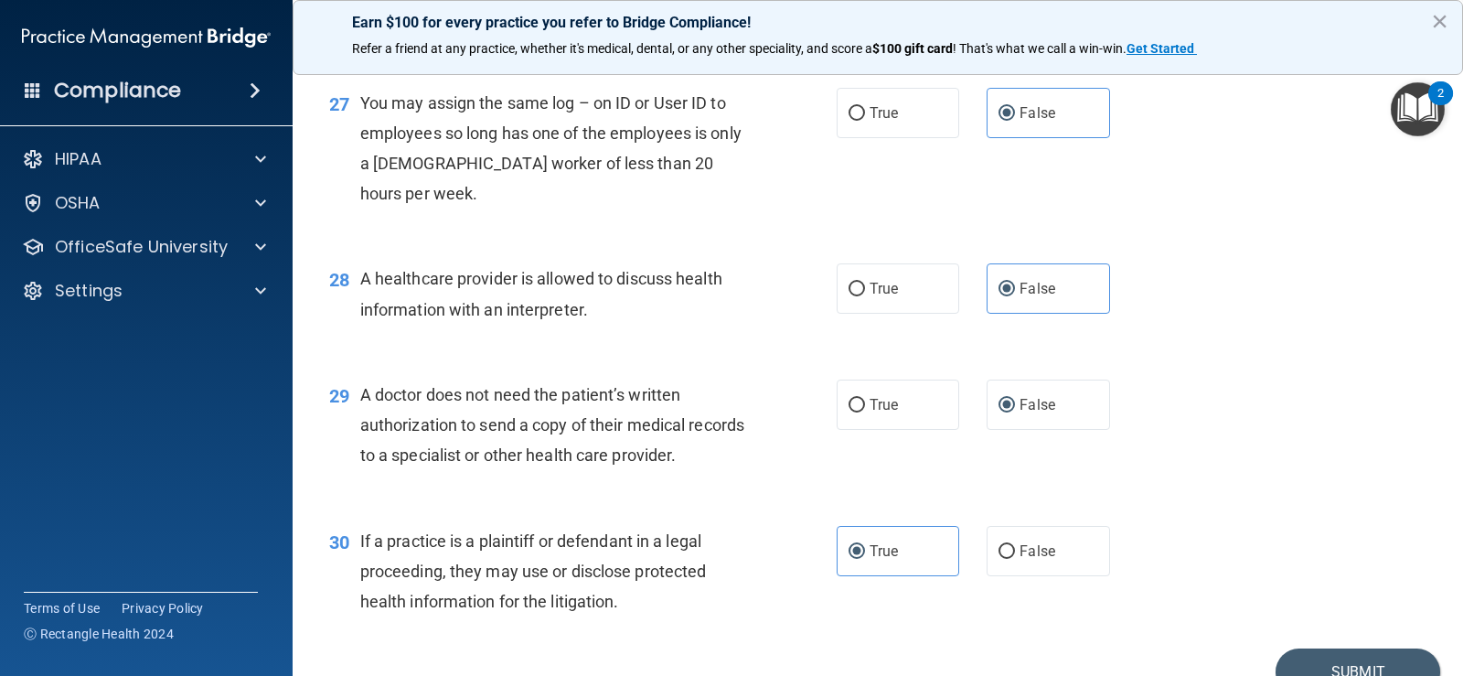
drag, startPoint x: 903, startPoint y: 375, endPoint x: 869, endPoint y: 351, distance: 42.1
click at [903, 314] on label "True" at bounding box center [898, 288] width 123 height 50
click at [865, 296] on input "True" at bounding box center [857, 290] width 16 height 14
radio input "true"
radio input "false"
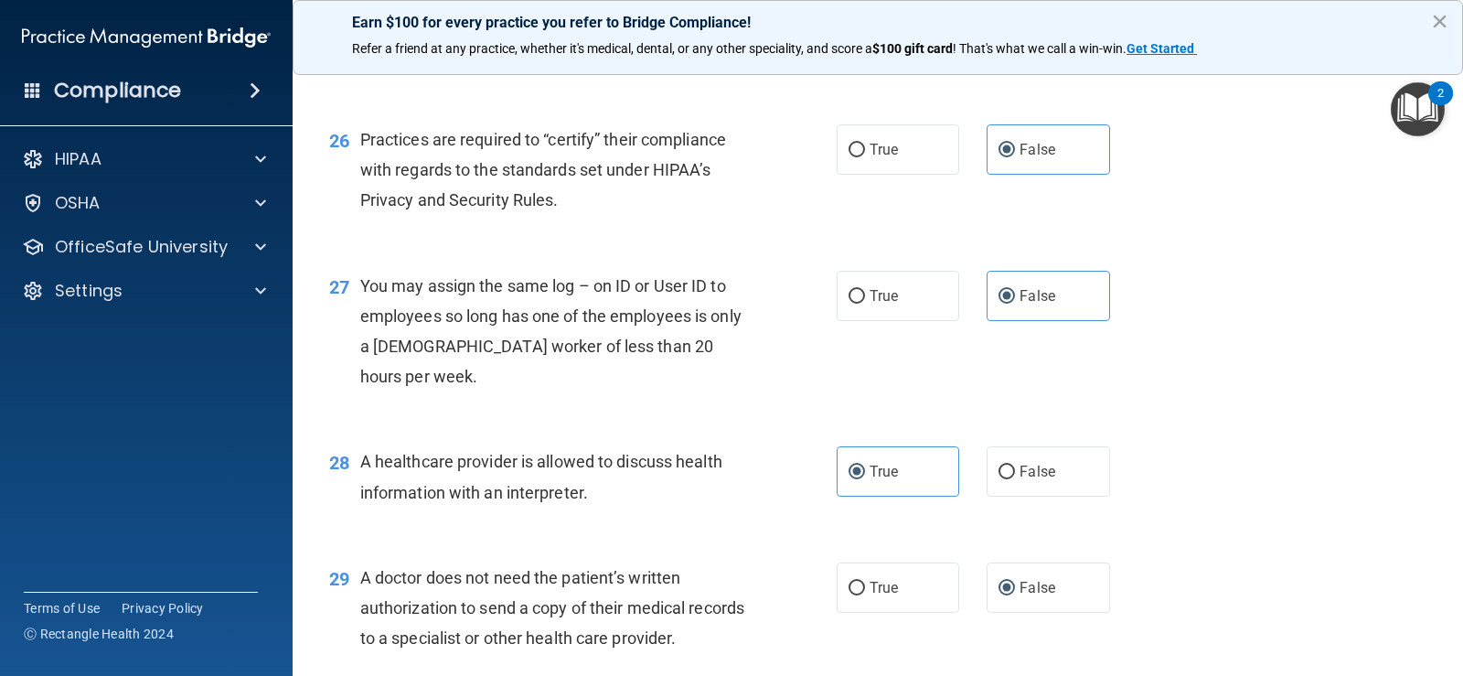
scroll to position [3639, 0]
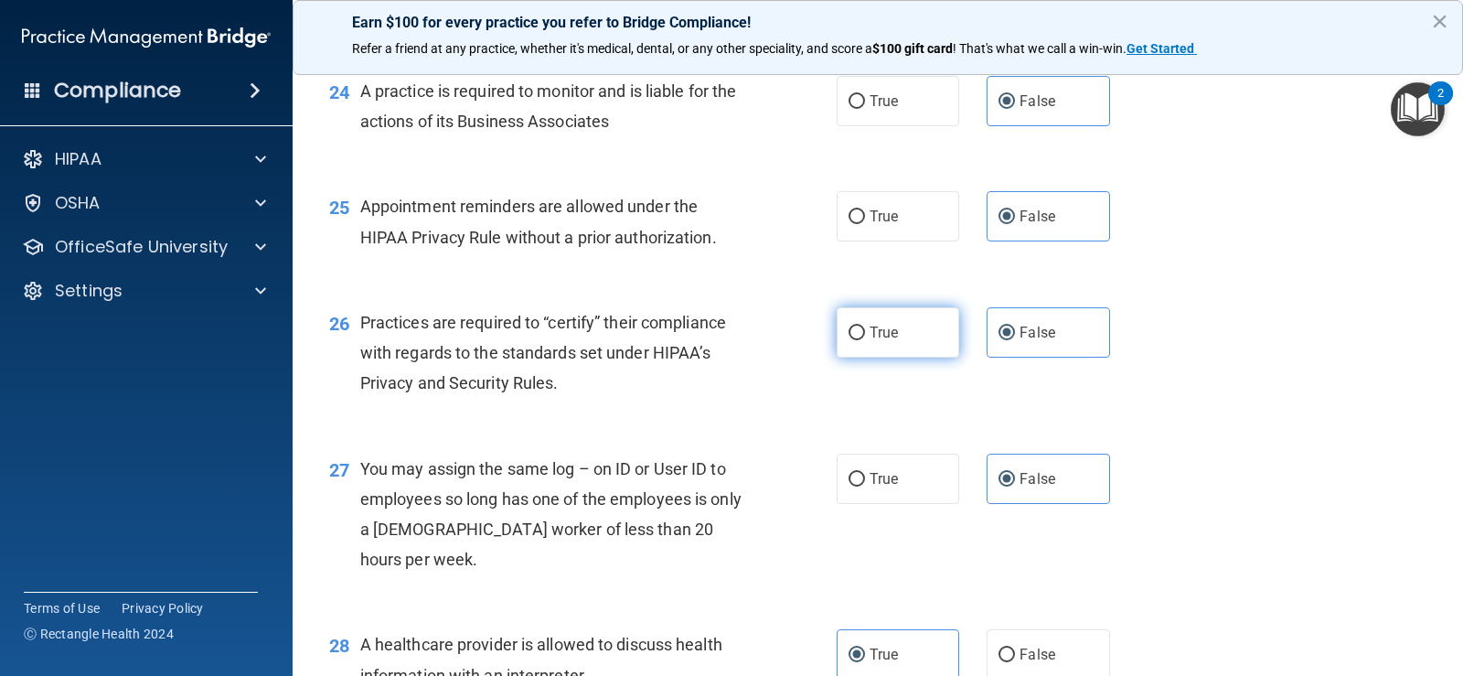
click at [853, 340] on input "True" at bounding box center [857, 333] width 16 height 14
radio input "true"
radio input "false"
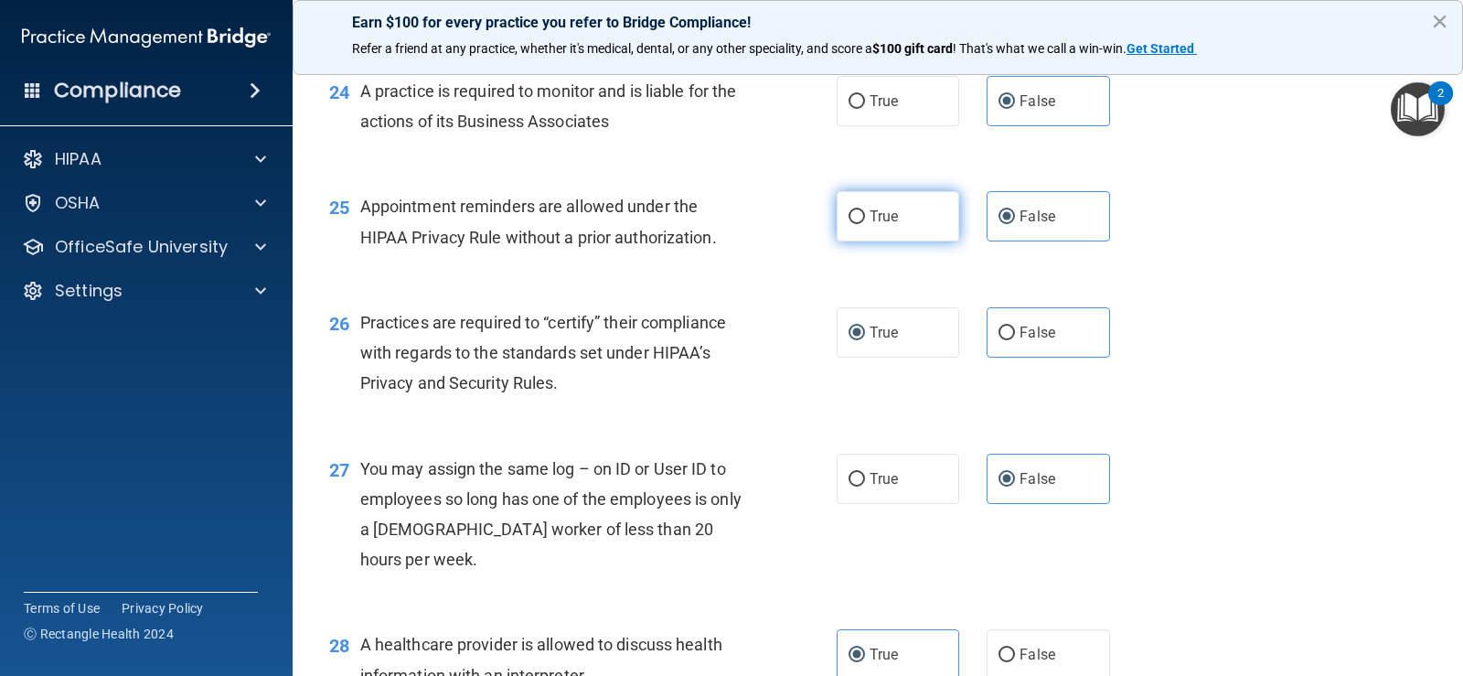
click at [896, 241] on label "True" at bounding box center [898, 216] width 123 height 50
click at [865, 224] on input "True" at bounding box center [857, 217] width 16 height 14
radio input "true"
radio input "false"
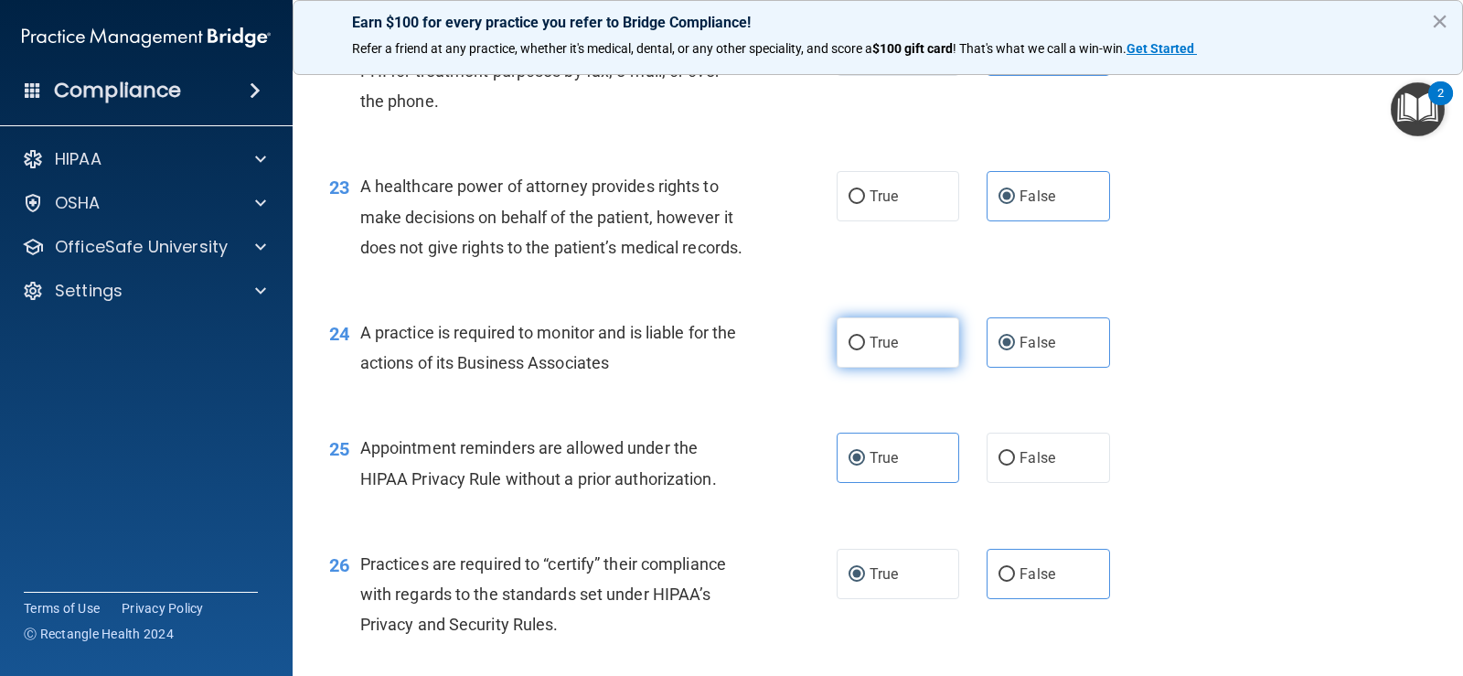
scroll to position [3365, 0]
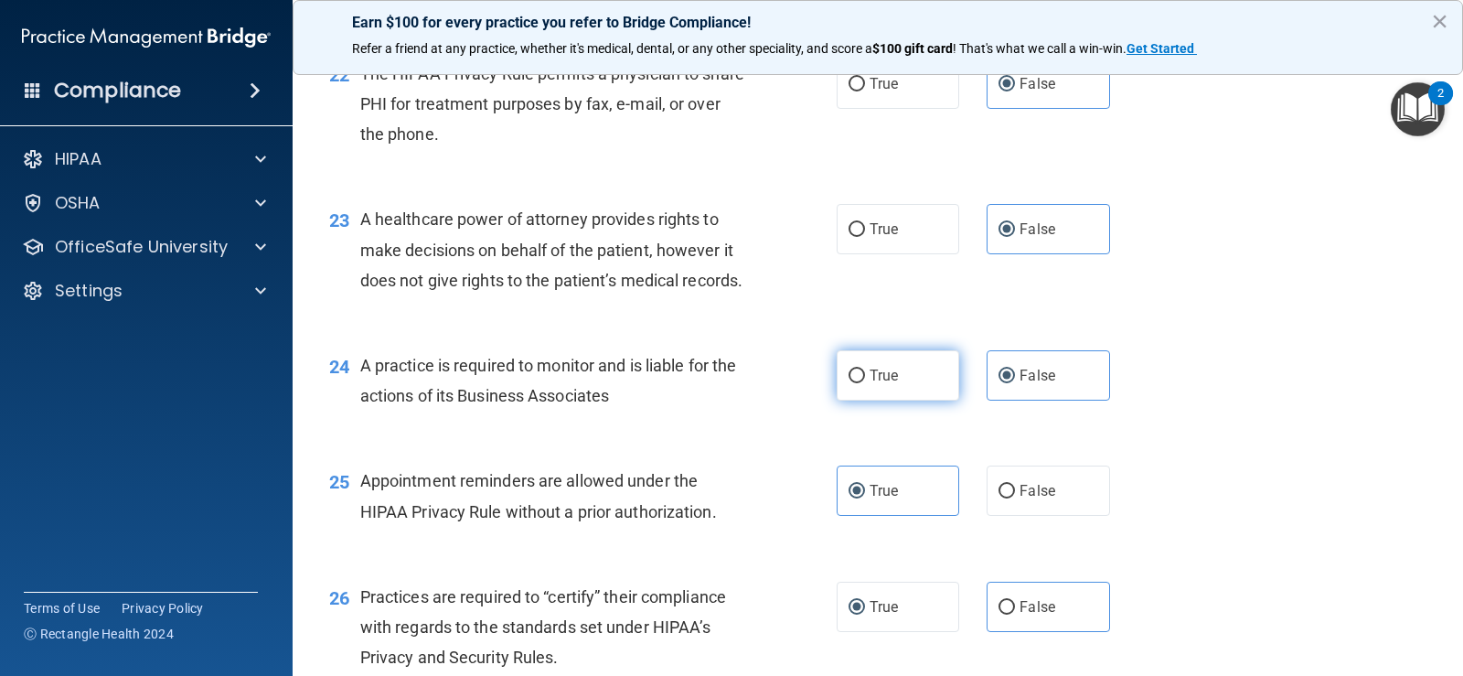
click at [895, 401] on label "True" at bounding box center [898, 375] width 123 height 50
click at [865, 383] on input "True" at bounding box center [857, 376] width 16 height 14
radio input "true"
radio input "false"
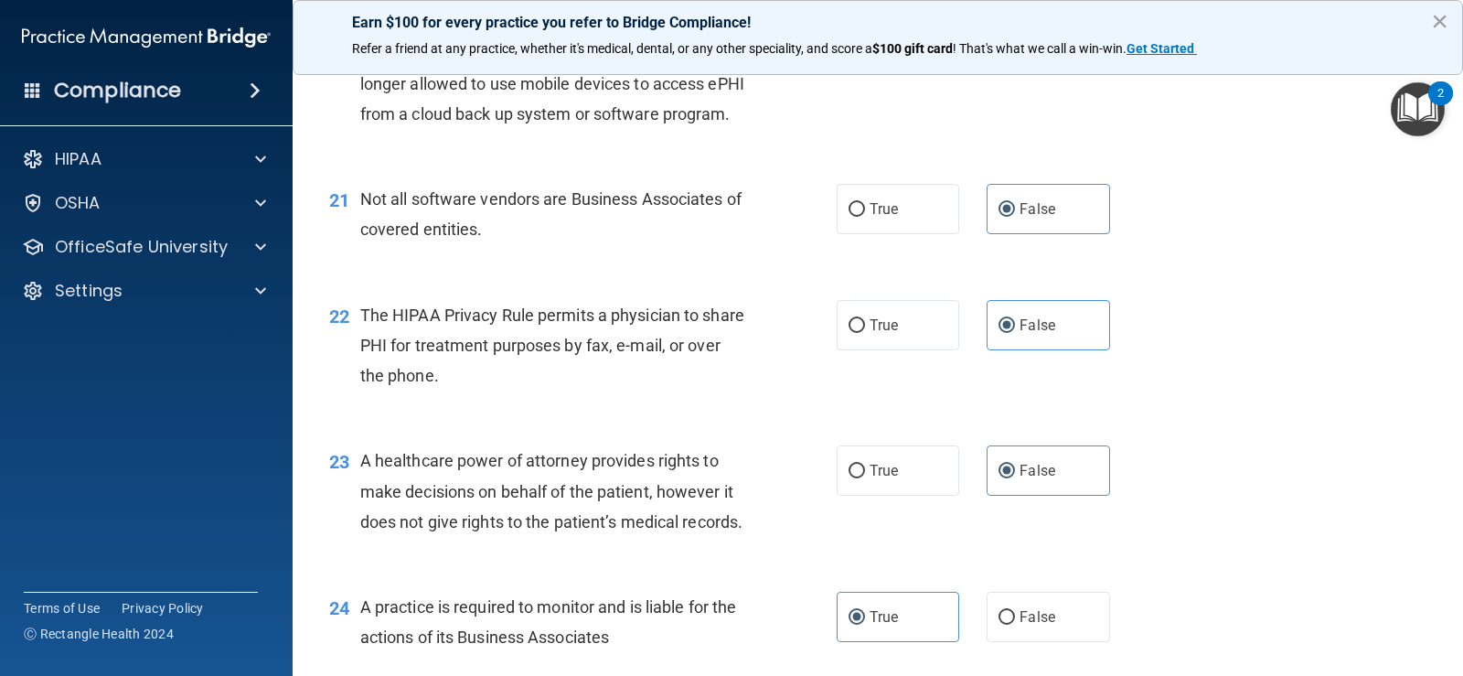
scroll to position [3091, 0]
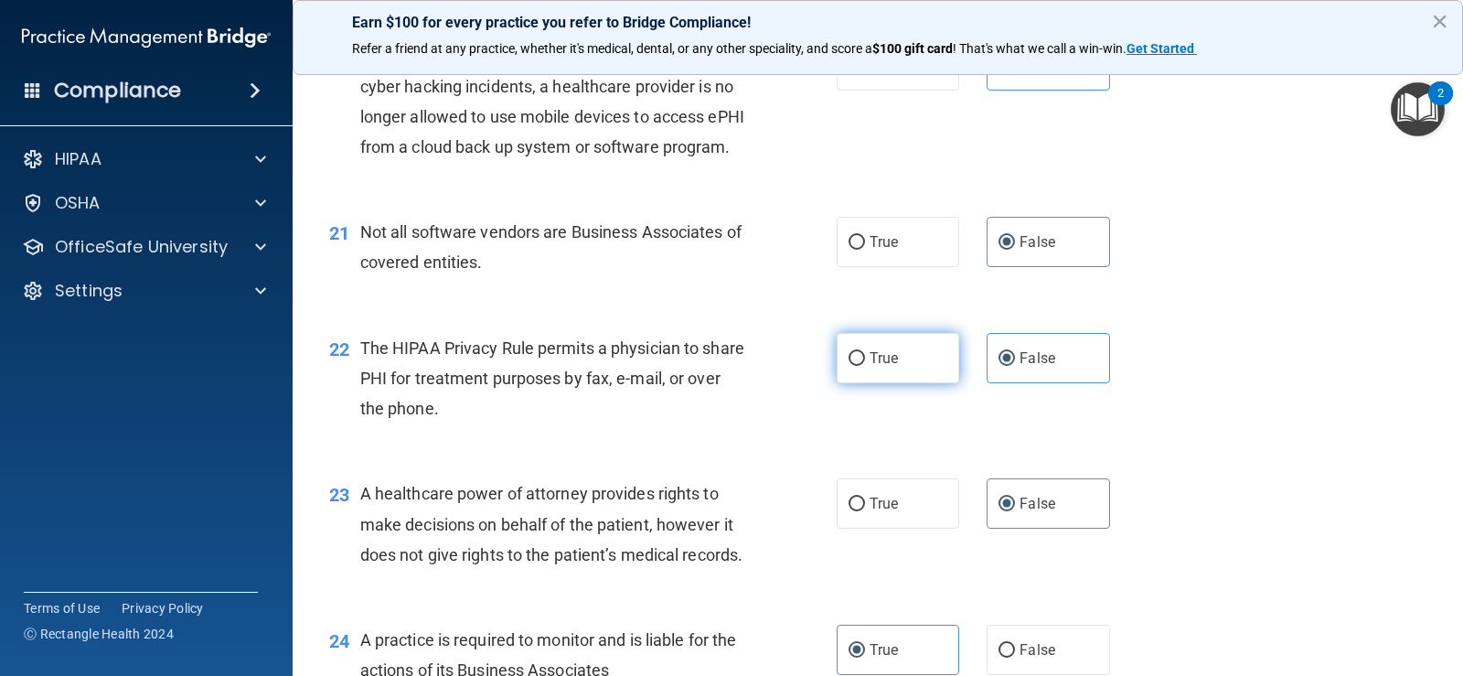
click at [892, 383] on label "True" at bounding box center [898, 358] width 123 height 50
click at [865, 366] on input "True" at bounding box center [857, 359] width 16 height 14
radio input "true"
radio input "false"
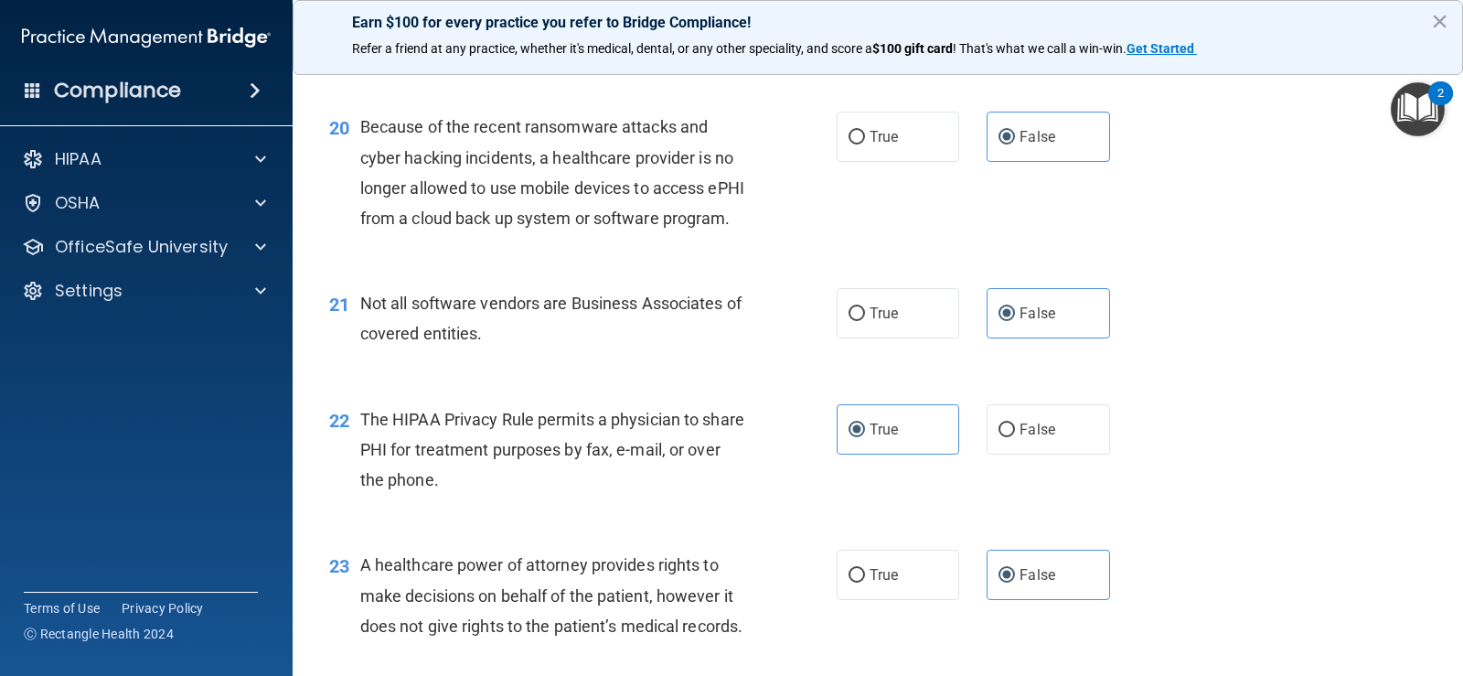
scroll to position [2908, 0]
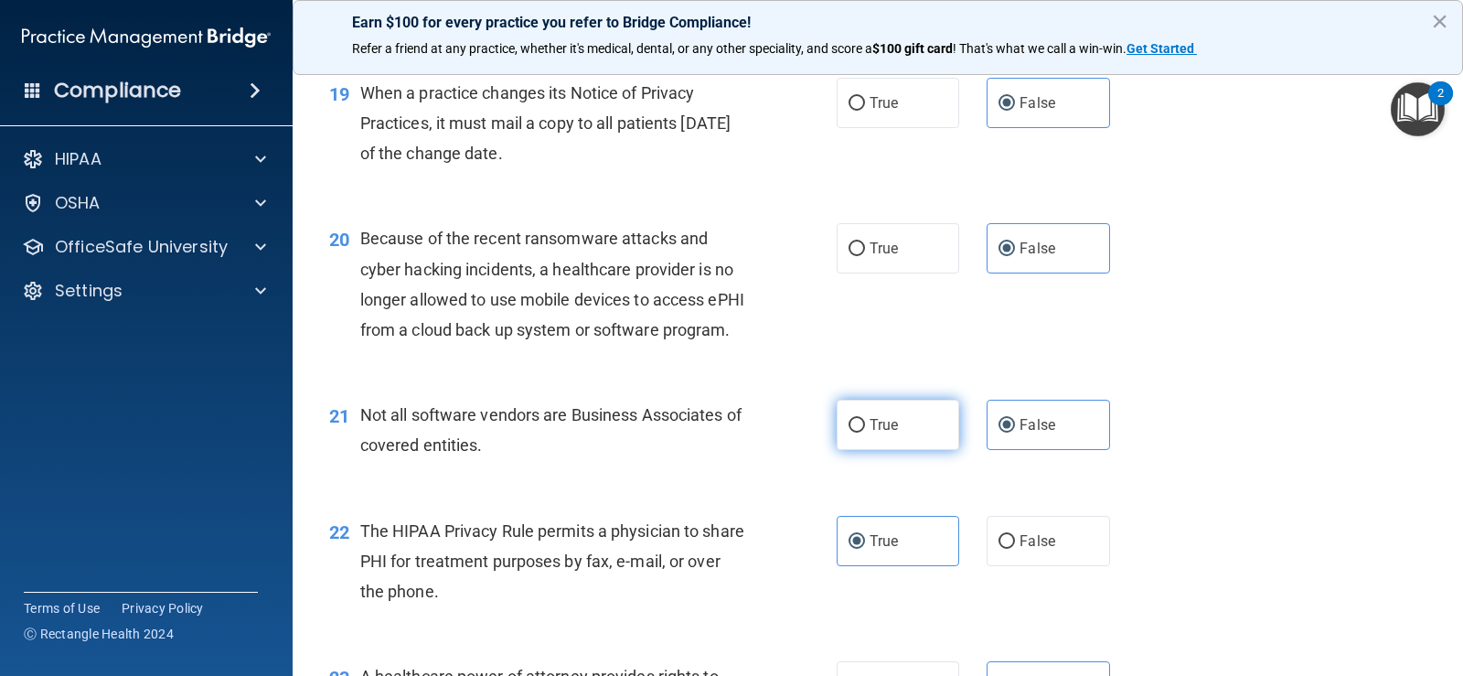
click at [870, 433] on span "True" at bounding box center [884, 424] width 28 height 17
click at [863, 433] on input "True" at bounding box center [857, 426] width 16 height 14
radio input "true"
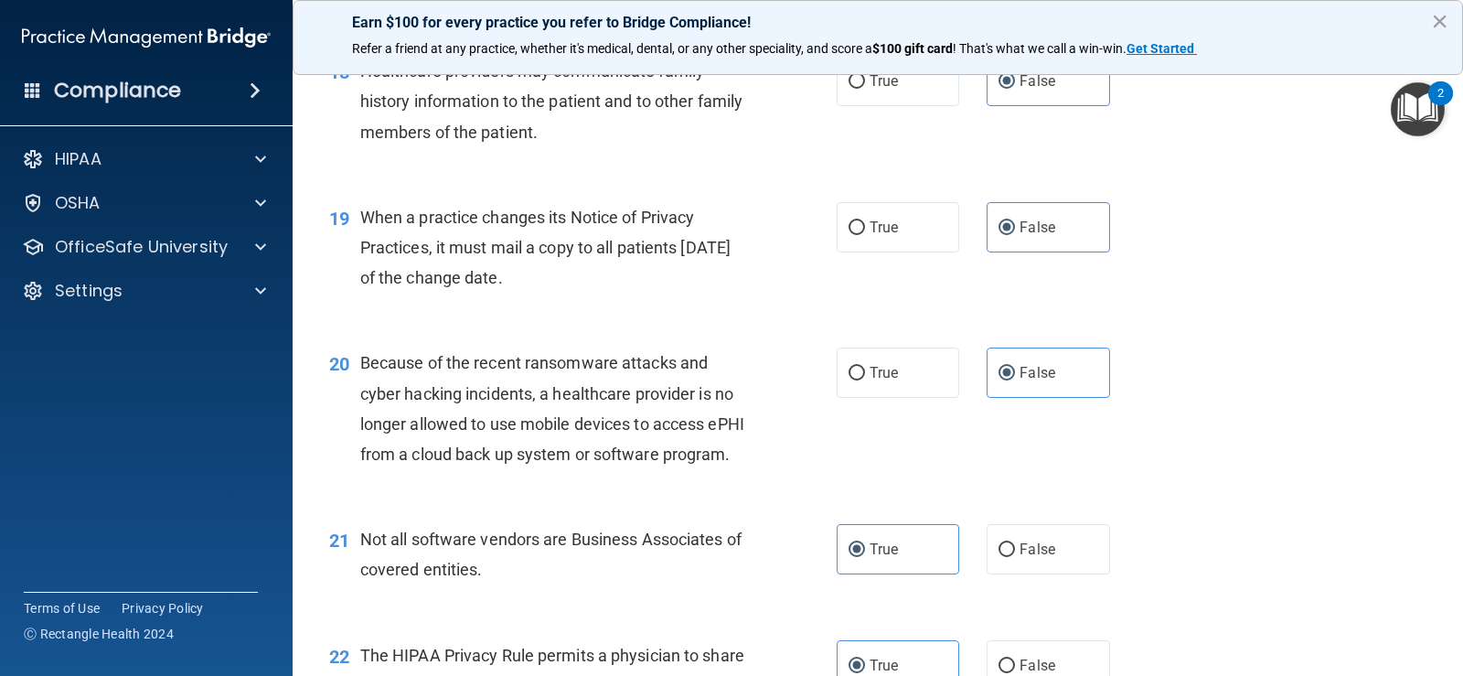
scroll to position [2816, 0]
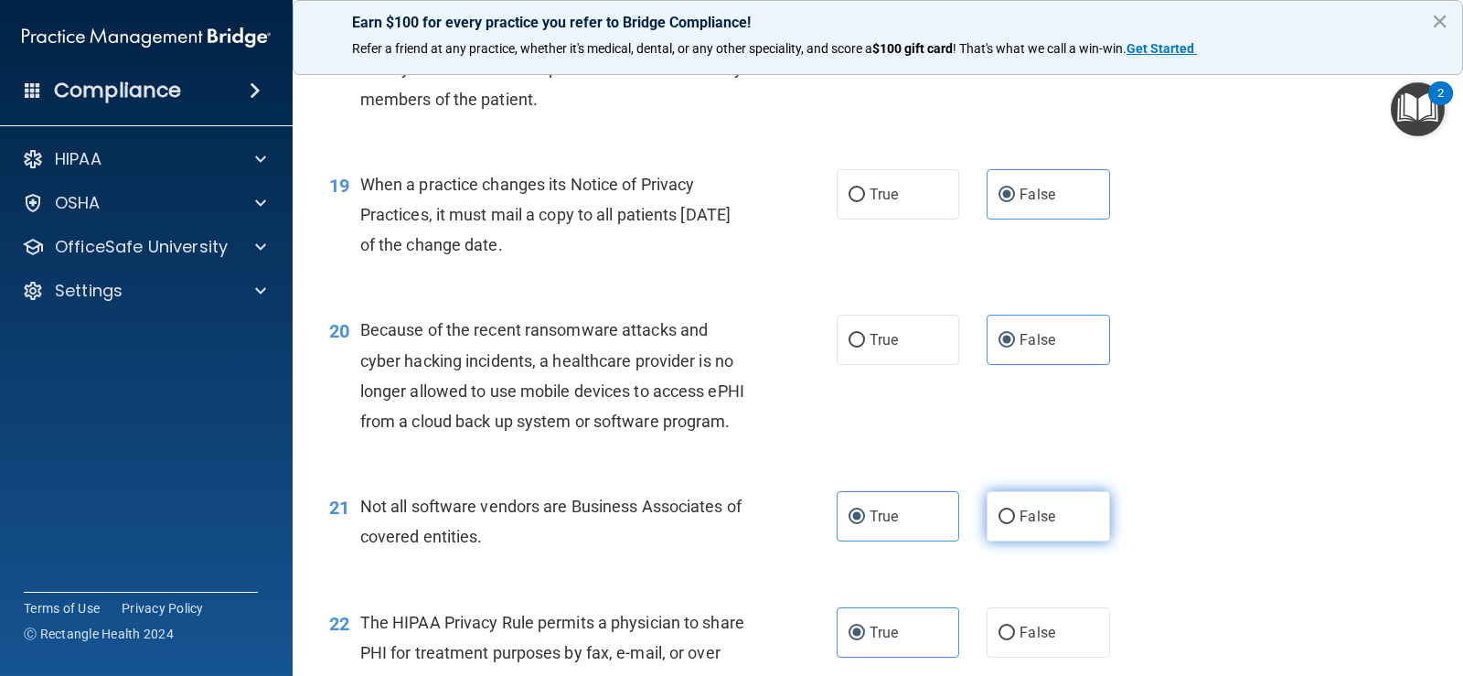
click at [1069, 541] on label "False" at bounding box center [1048, 516] width 123 height 50
click at [1015, 524] on input "False" at bounding box center [1007, 517] width 16 height 14
radio input "true"
radio input "false"
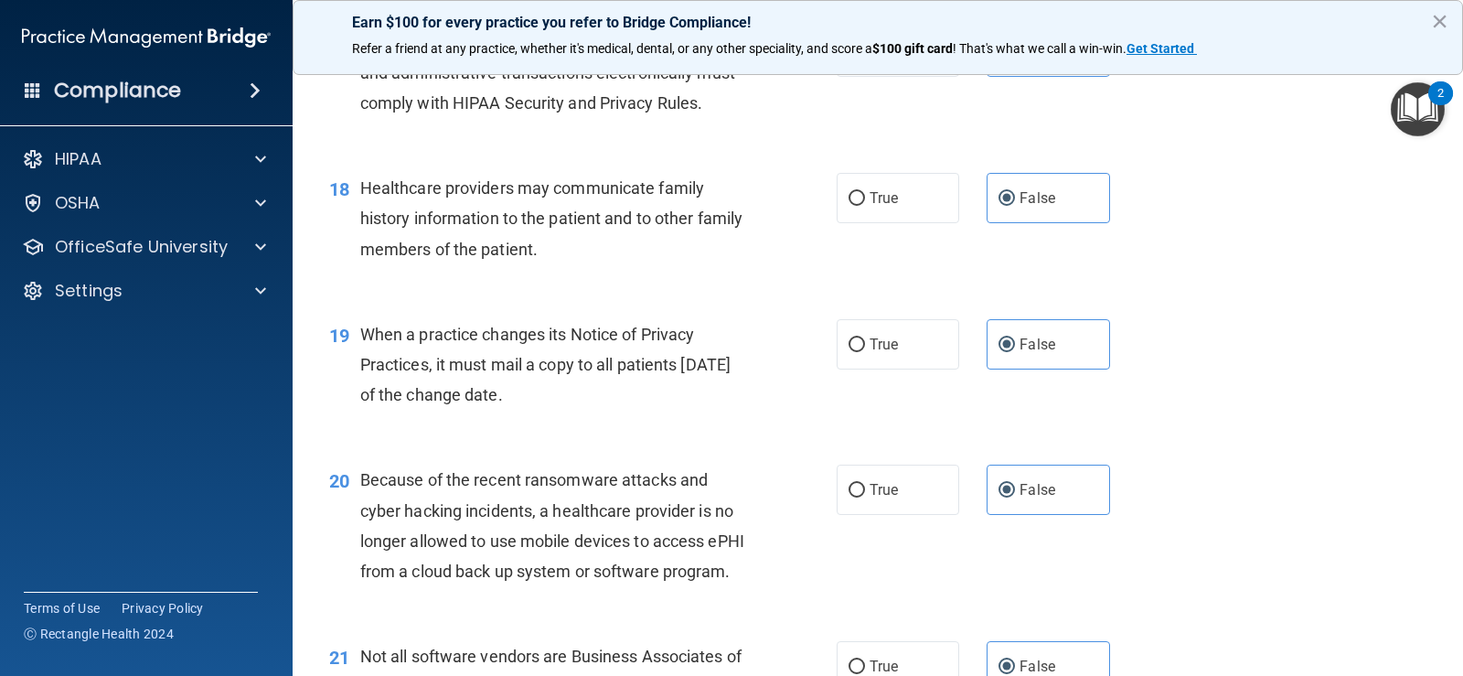
scroll to position [2634, 0]
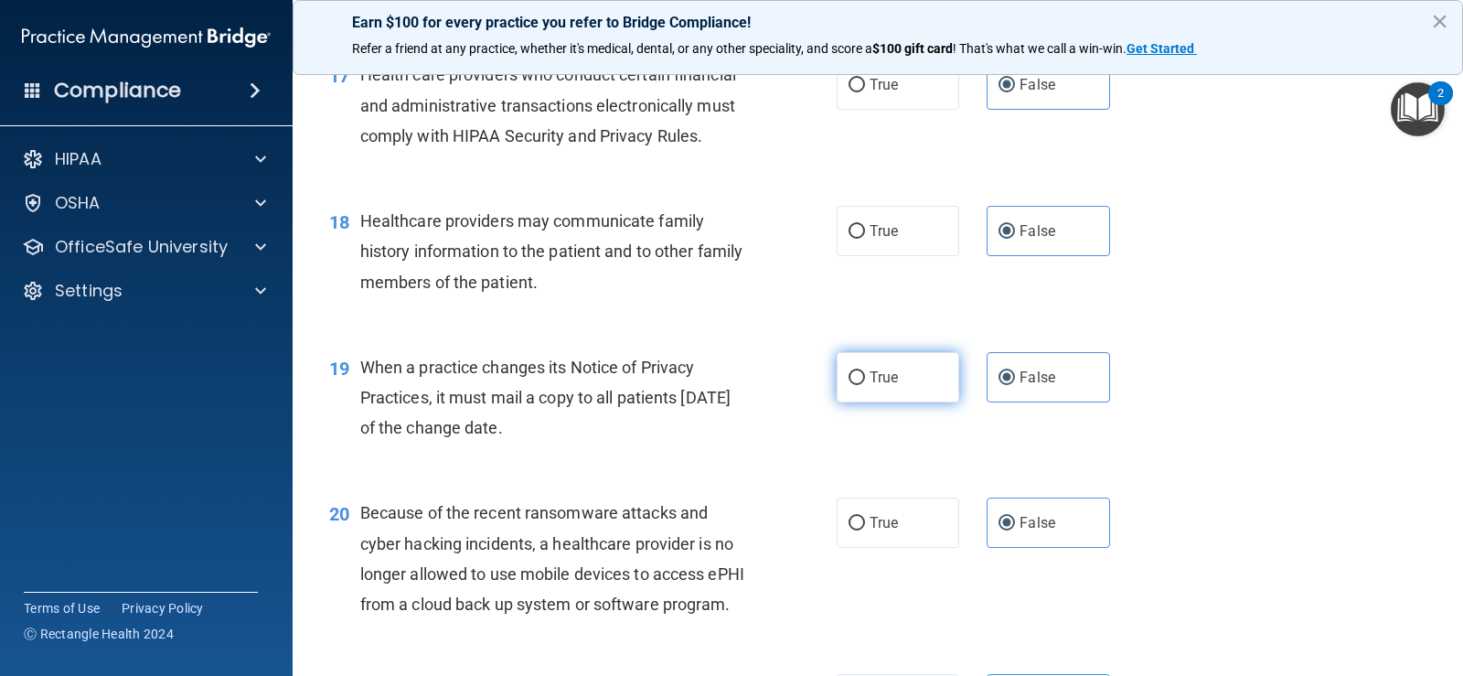
click at [870, 386] on span "True" at bounding box center [884, 377] width 28 height 17
click at [865, 385] on input "True" at bounding box center [857, 378] width 16 height 14
radio input "true"
radio input "false"
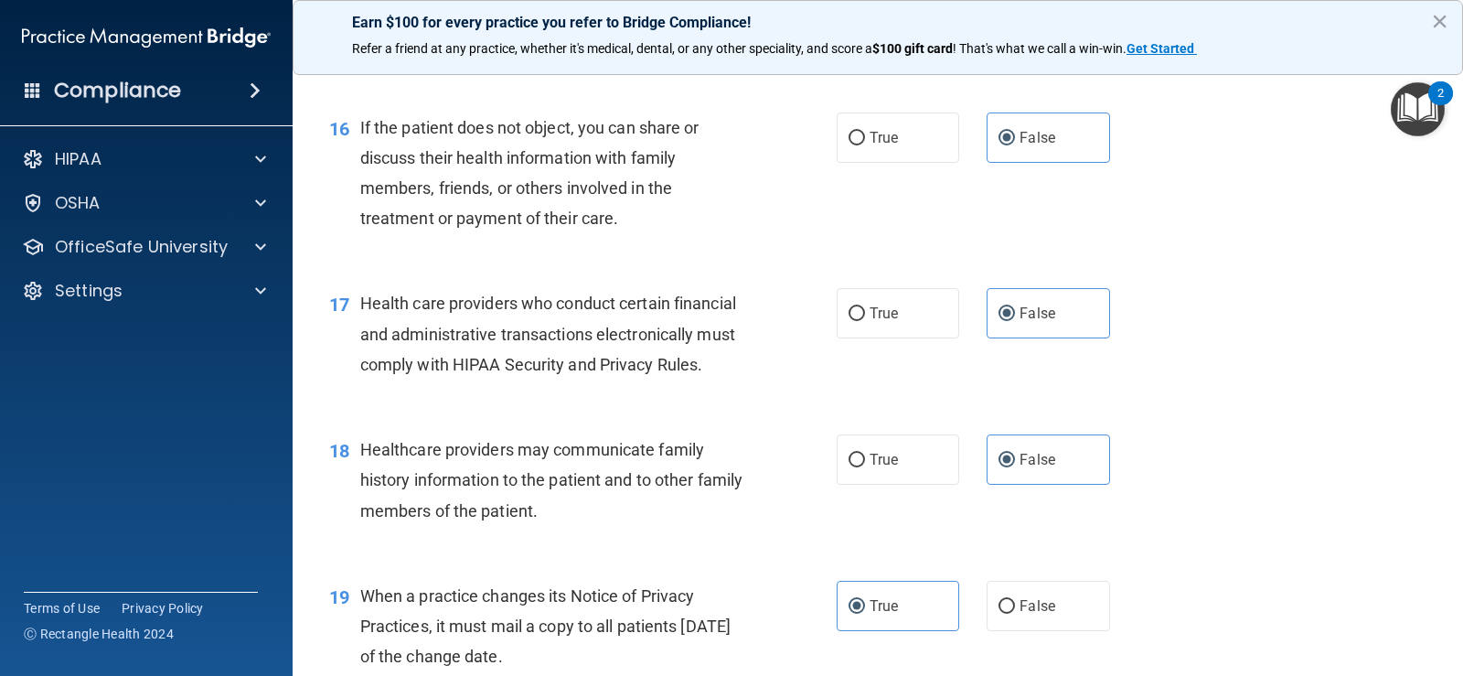
scroll to position [2359, 0]
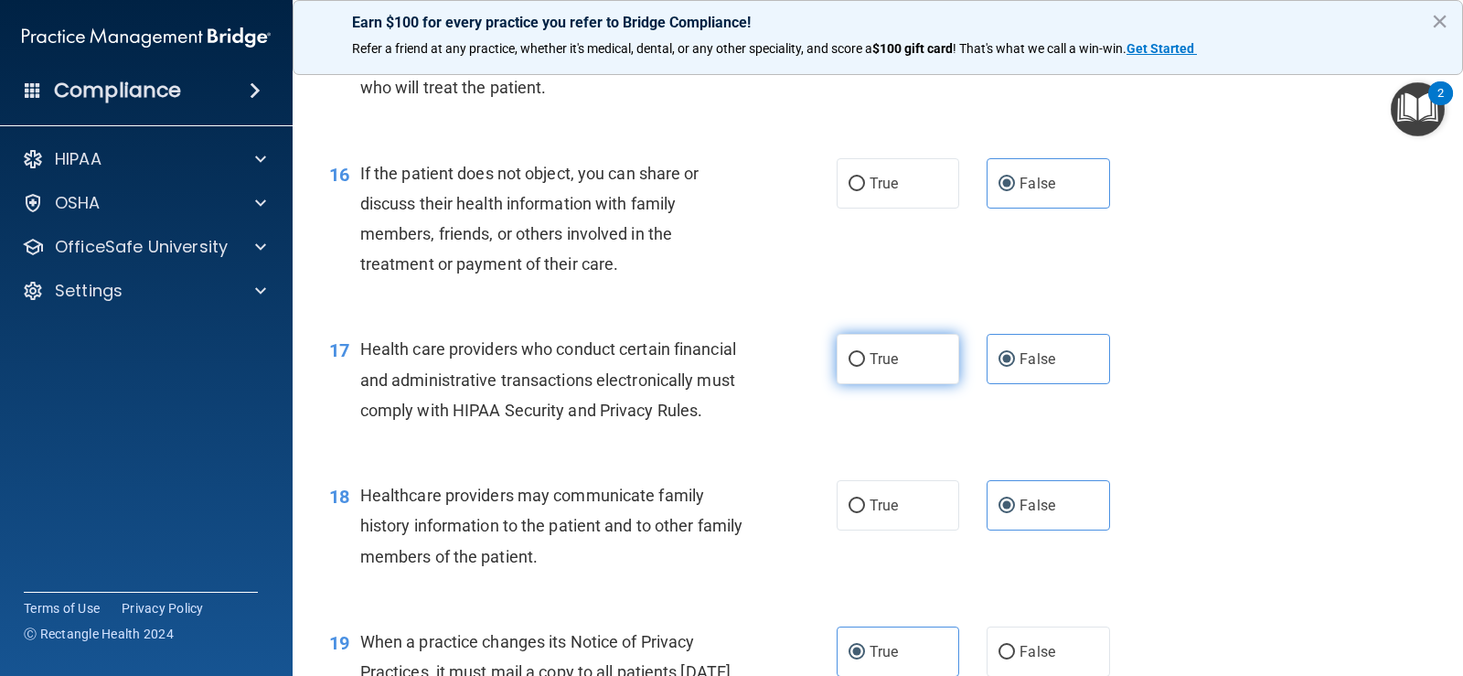
click at [896, 384] on label "True" at bounding box center [898, 359] width 123 height 50
click at [865, 367] on input "True" at bounding box center [857, 360] width 16 height 14
radio input "true"
radio input "false"
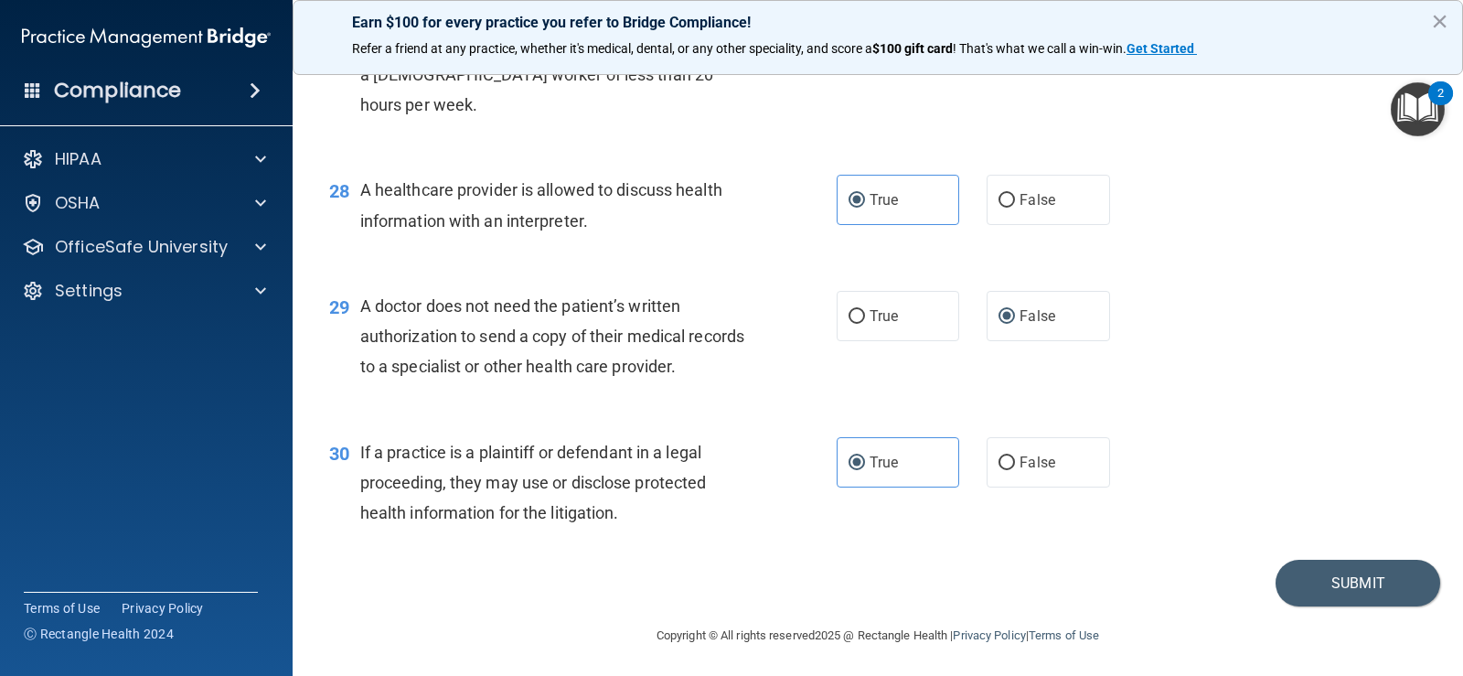
scroll to position [4097, 0]
click at [1370, 604] on button "Submit" at bounding box center [1358, 580] width 165 height 47
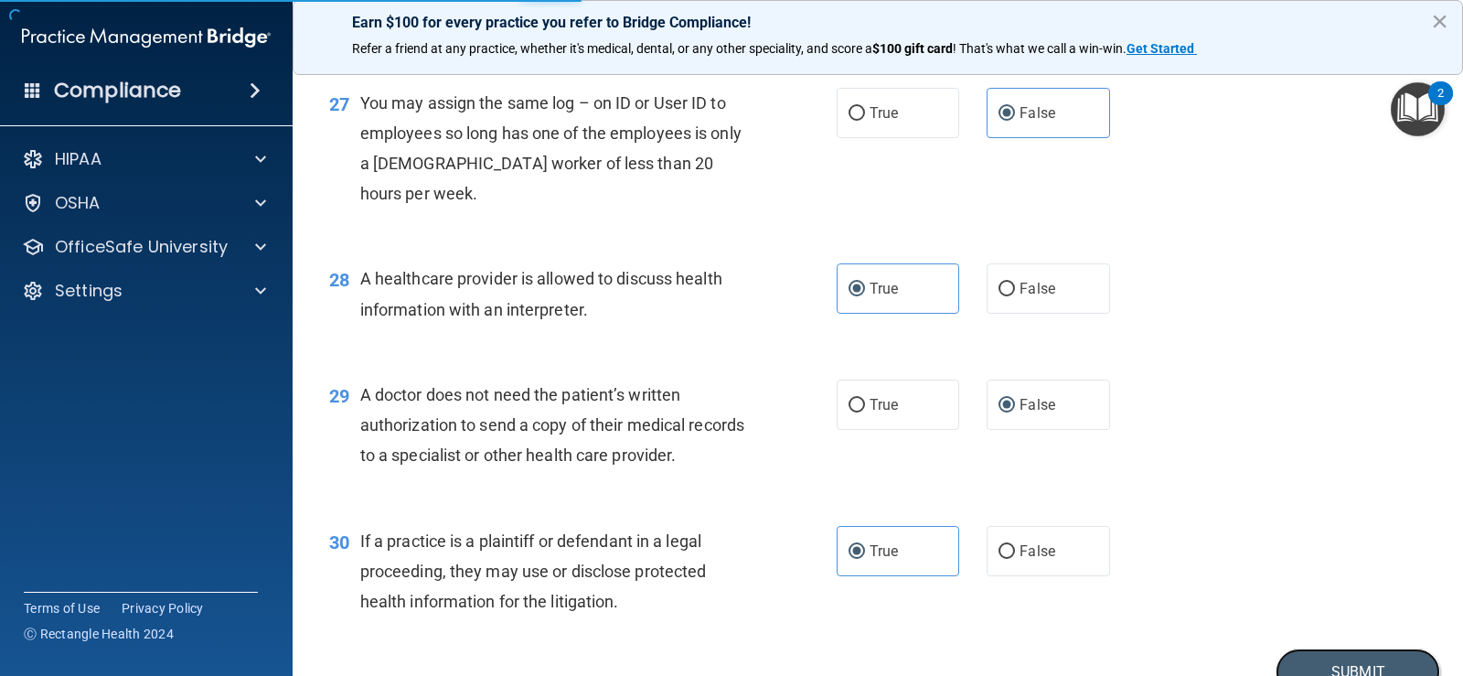
scroll to position [4188, 0]
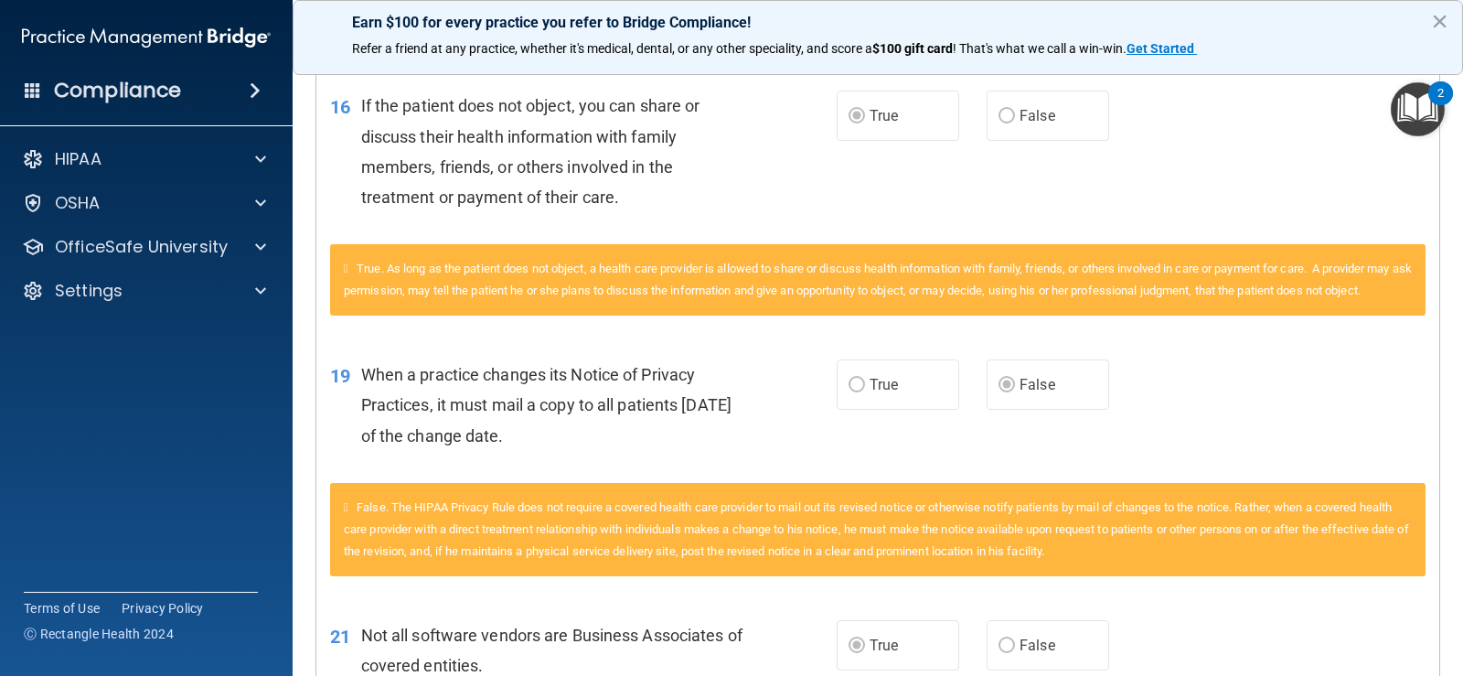
scroll to position [2201, 0]
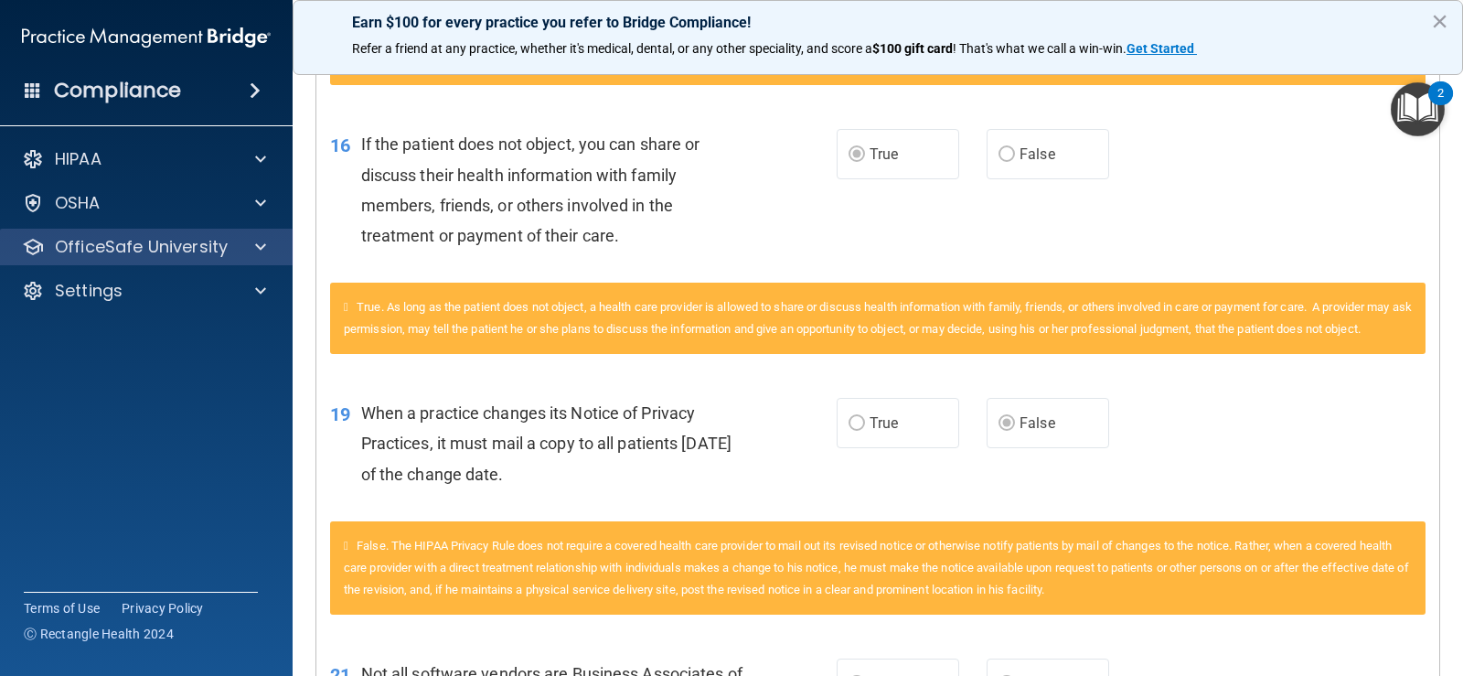
click at [206, 262] on div "OfficeSafe University" at bounding box center [147, 247] width 294 height 37
click at [260, 251] on span at bounding box center [260, 247] width 11 height 22
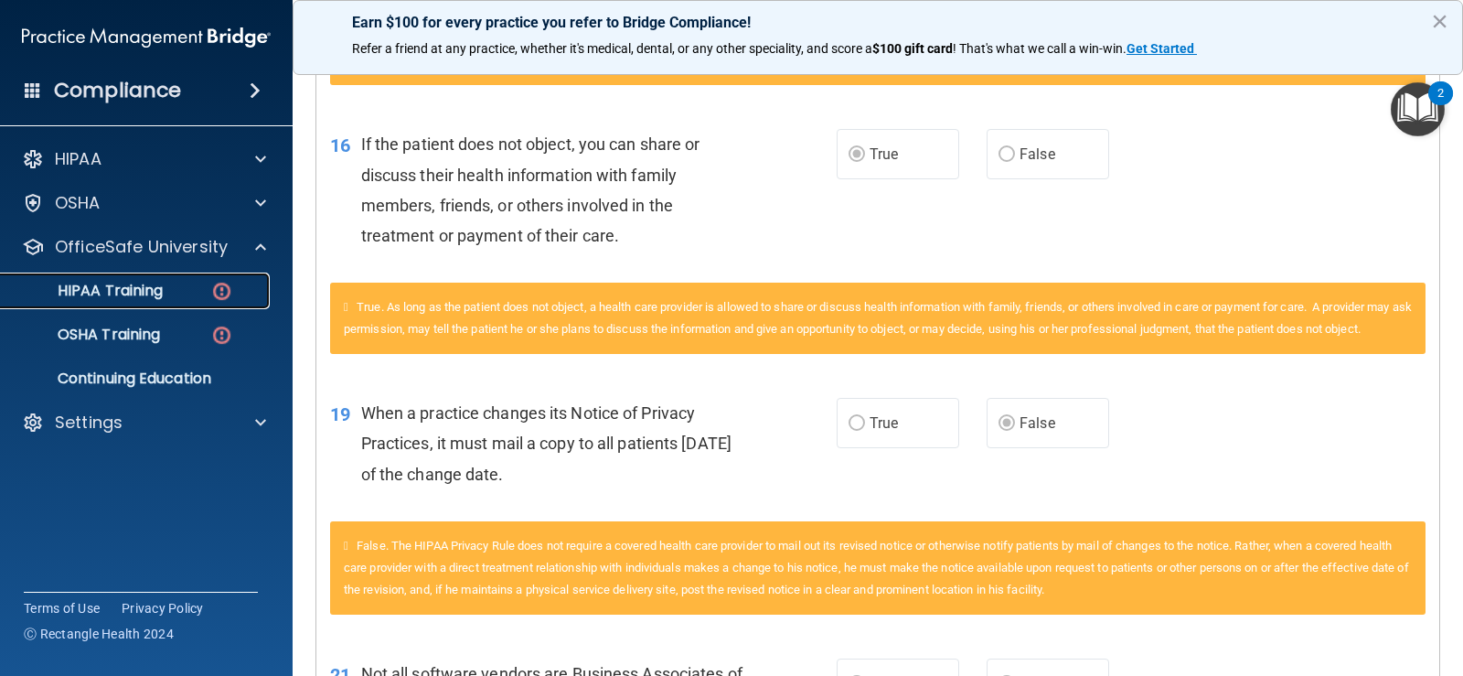
click at [128, 289] on p "HIPAA Training" at bounding box center [87, 291] width 151 height 18
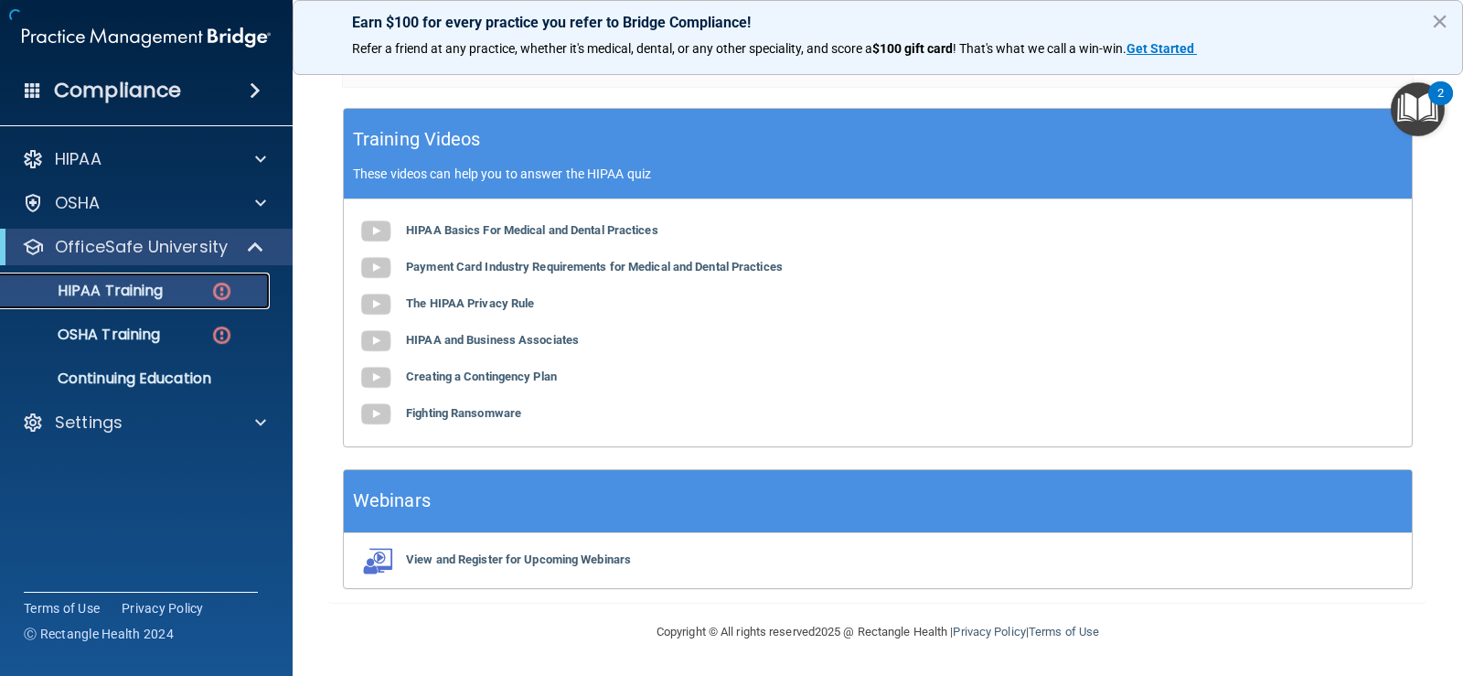
scroll to position [621, 0]
click at [188, 291] on div "HIPAA Training" at bounding box center [137, 291] width 250 height 18
click at [197, 280] on link "HIPAA Training" at bounding box center [126, 290] width 288 height 37
click at [214, 247] on p "OfficeSafe University" at bounding box center [141, 247] width 173 height 22
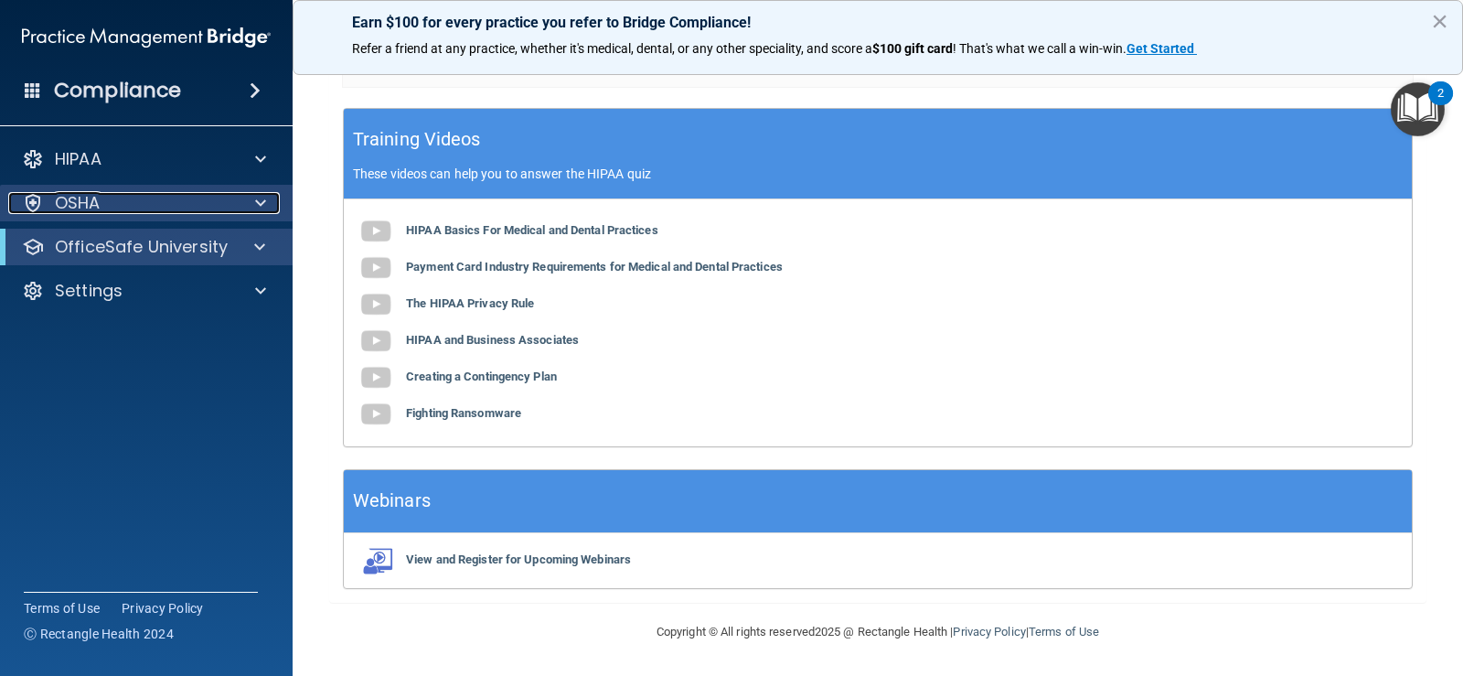
click at [235, 211] on div at bounding box center [258, 203] width 46 height 22
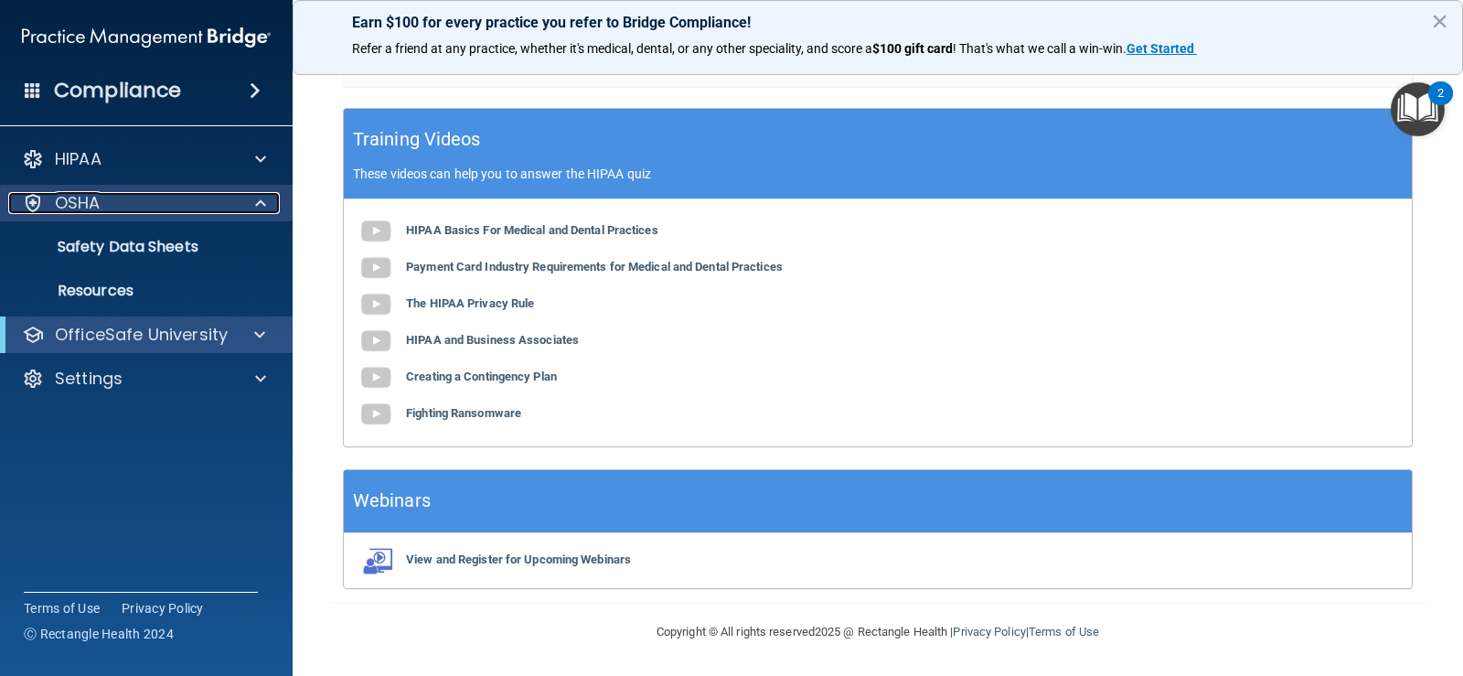
click at [248, 210] on div at bounding box center [258, 203] width 46 height 22
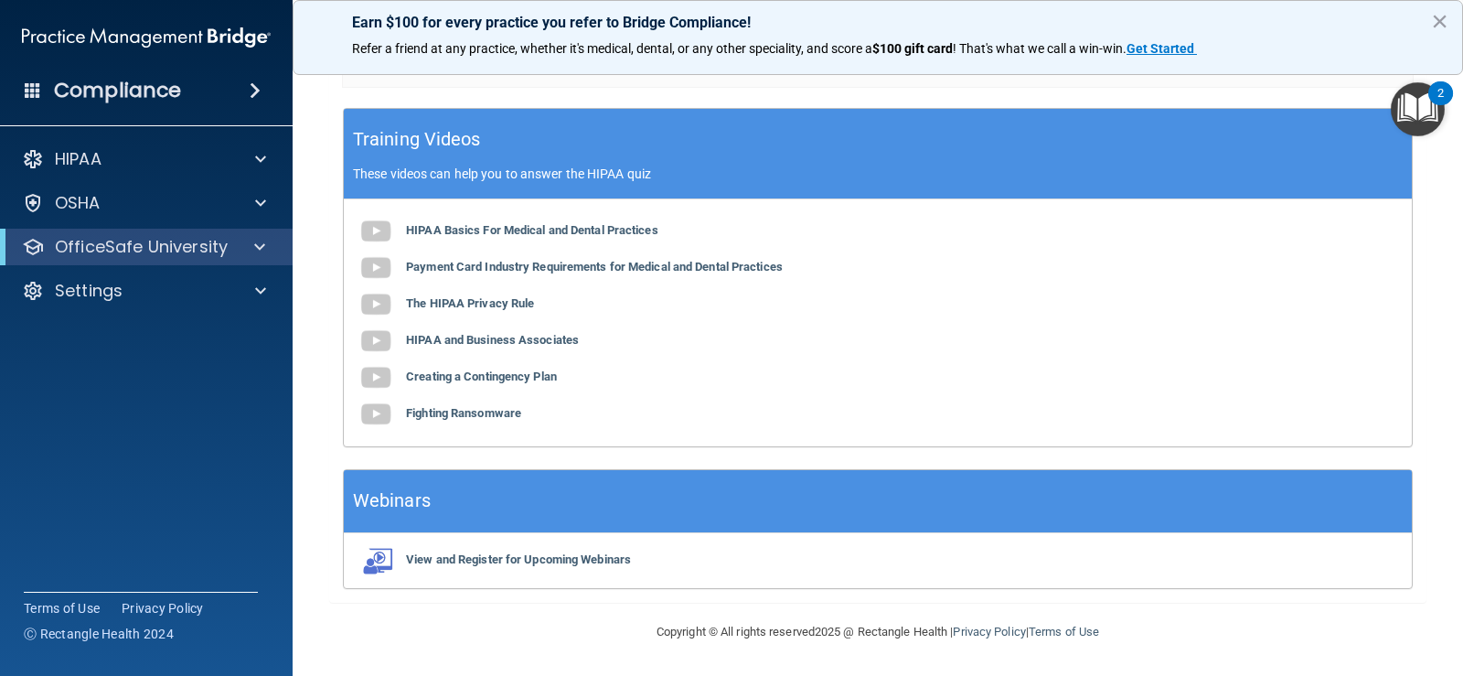
click at [240, 262] on div "OfficeSafe University" at bounding box center [146, 247] width 293 height 37
click at [265, 244] on div at bounding box center [256, 247] width 45 height 22
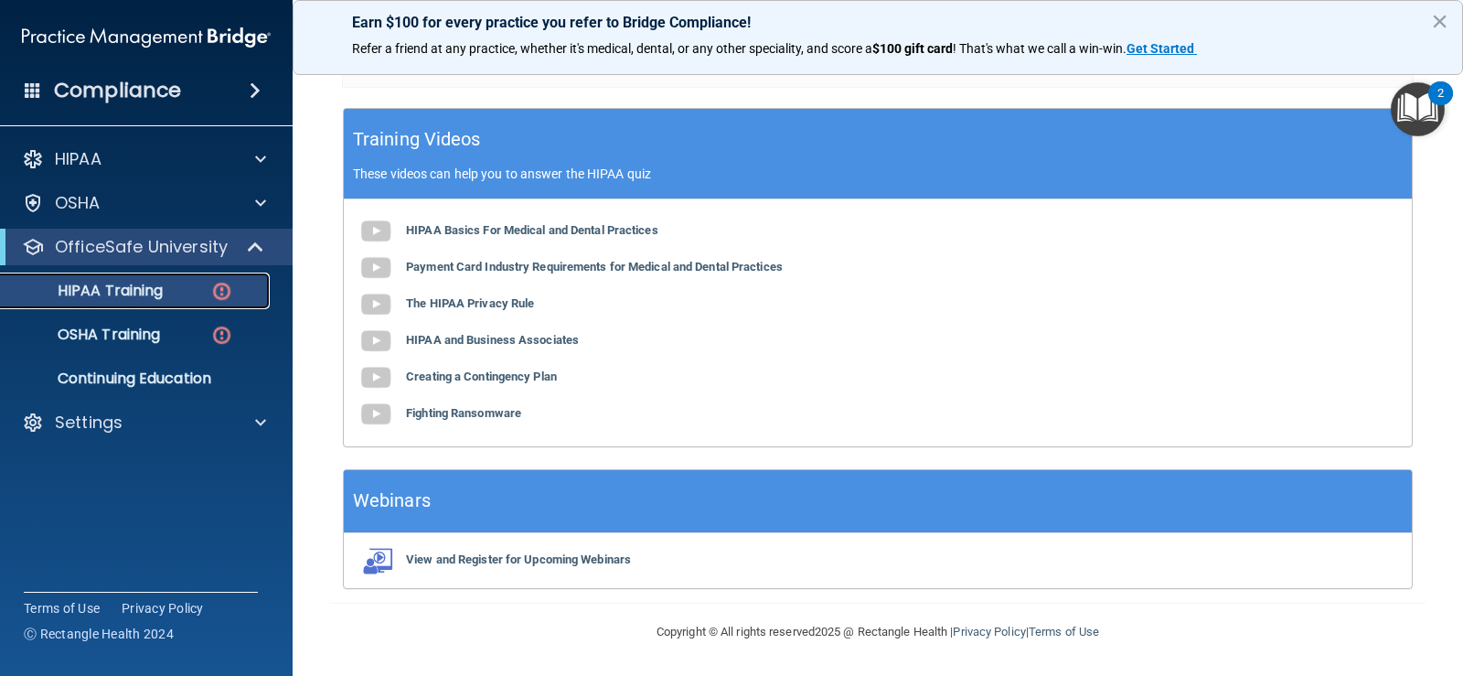
click at [208, 300] on link "HIPAA Training" at bounding box center [126, 290] width 288 height 37
click at [147, 290] on p "HIPAA Training" at bounding box center [87, 291] width 151 height 18
click at [150, 291] on p "HIPAA Training" at bounding box center [87, 291] width 151 height 18
drag, startPoint x: 155, startPoint y: 294, endPoint x: 172, endPoint y: 303, distance: 19.2
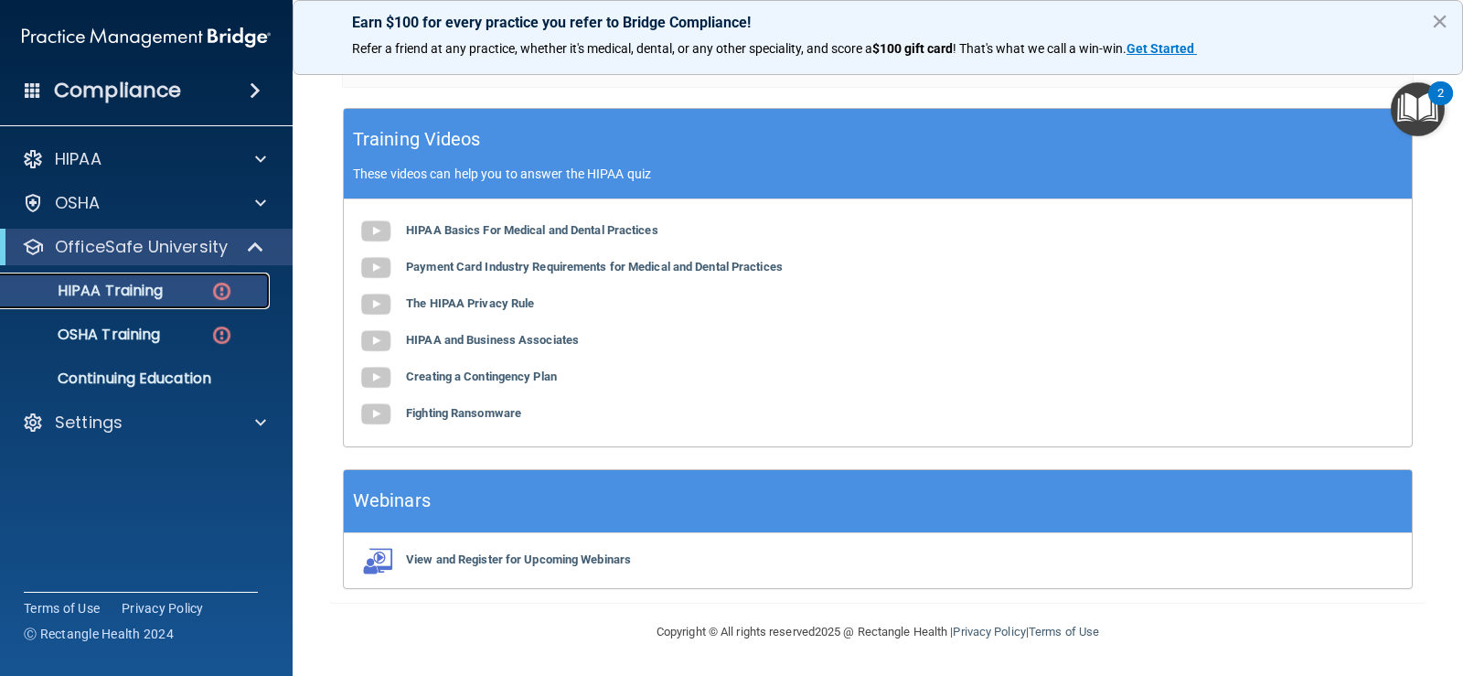
click at [155, 295] on p "HIPAA Training" at bounding box center [87, 291] width 151 height 18
click at [521, 530] on div "Webinars" at bounding box center [878, 501] width 1068 height 63
click at [456, 238] on div "HIPAA Basics For Medical and Dental Practices Payment Card Industry Requirement…" at bounding box center [878, 322] width 1068 height 247
click at [457, 237] on b "HIPAA Basics For Medical and Dental Practices" at bounding box center [532, 230] width 252 height 14
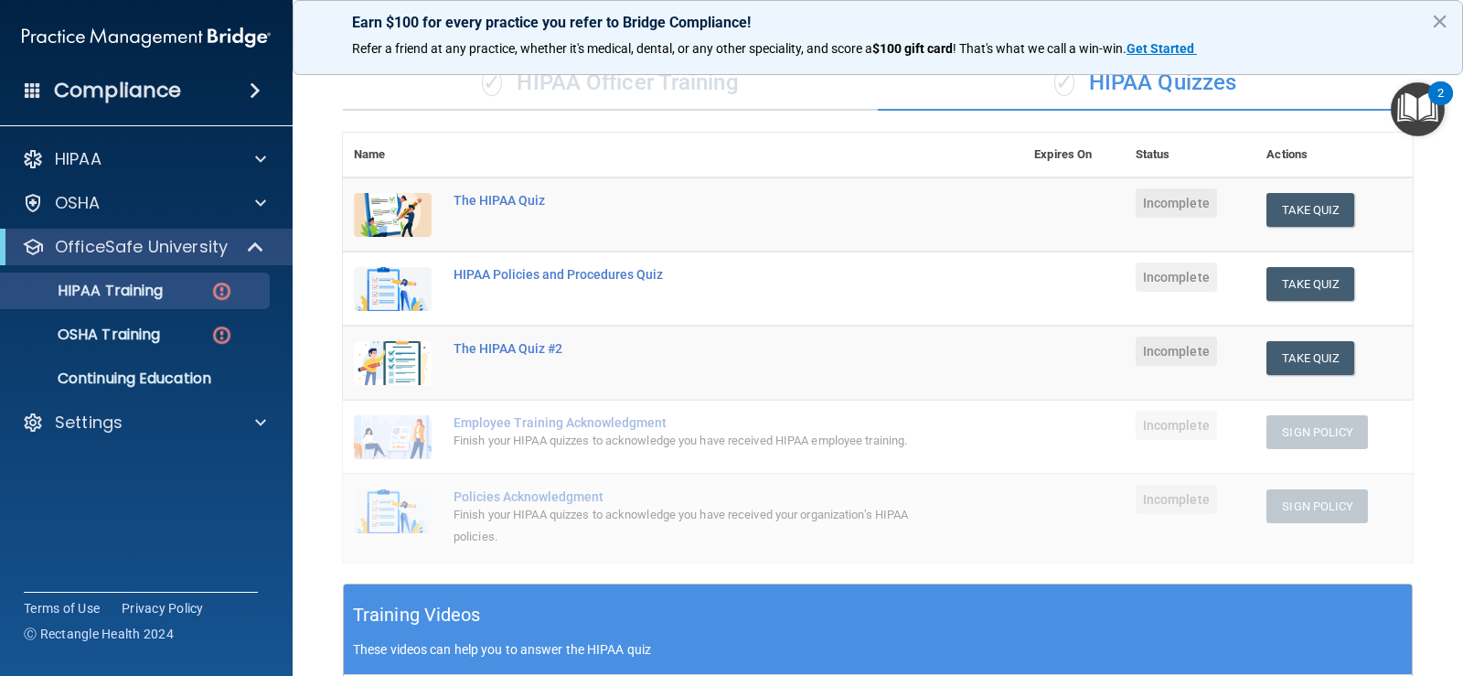
scroll to position [0, 0]
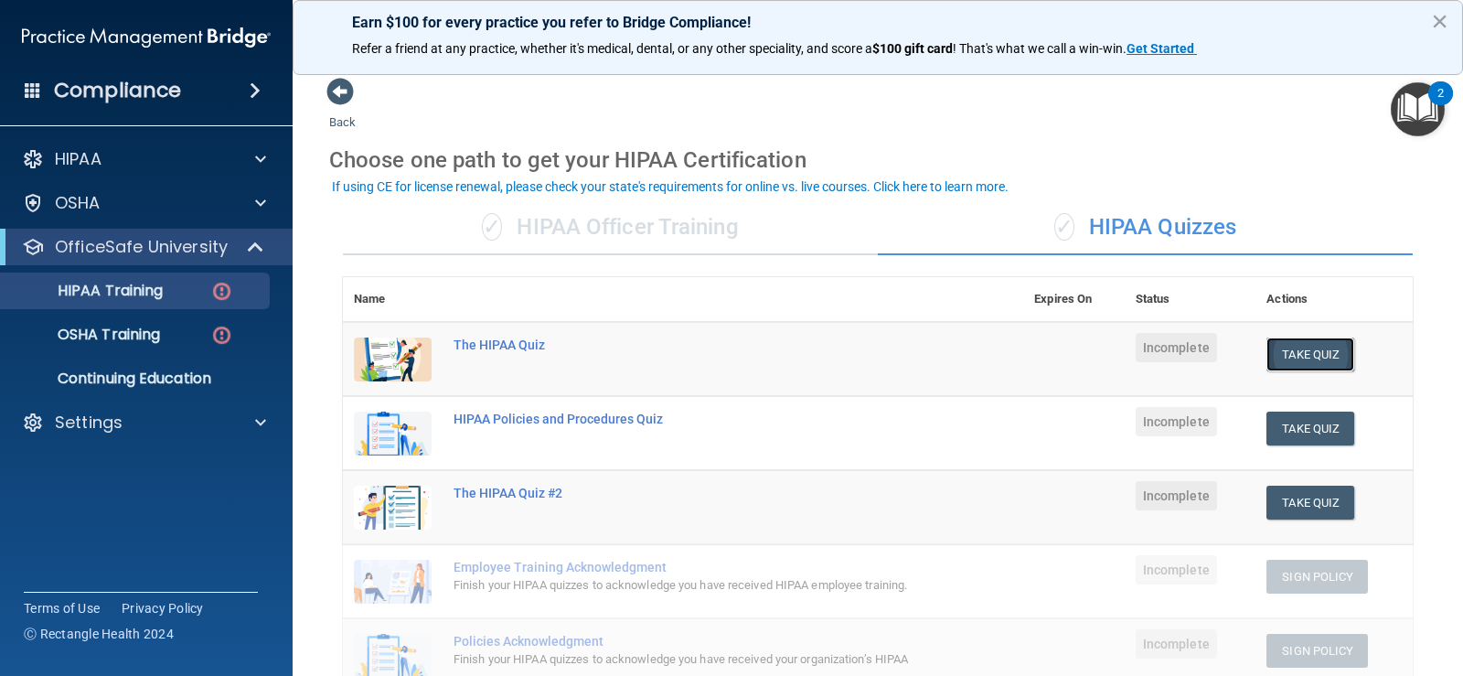
click at [1295, 359] on button "Take Quiz" at bounding box center [1310, 354] width 88 height 34
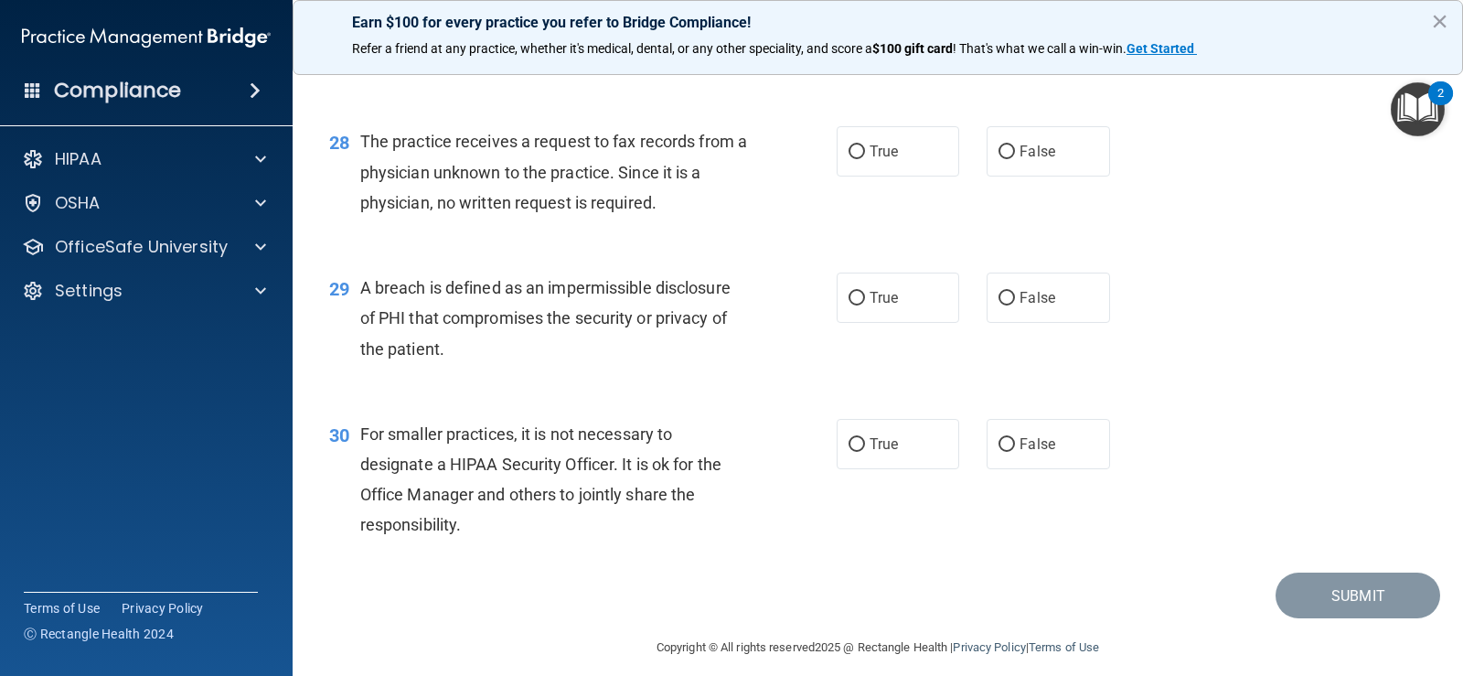
scroll to position [4158, 0]
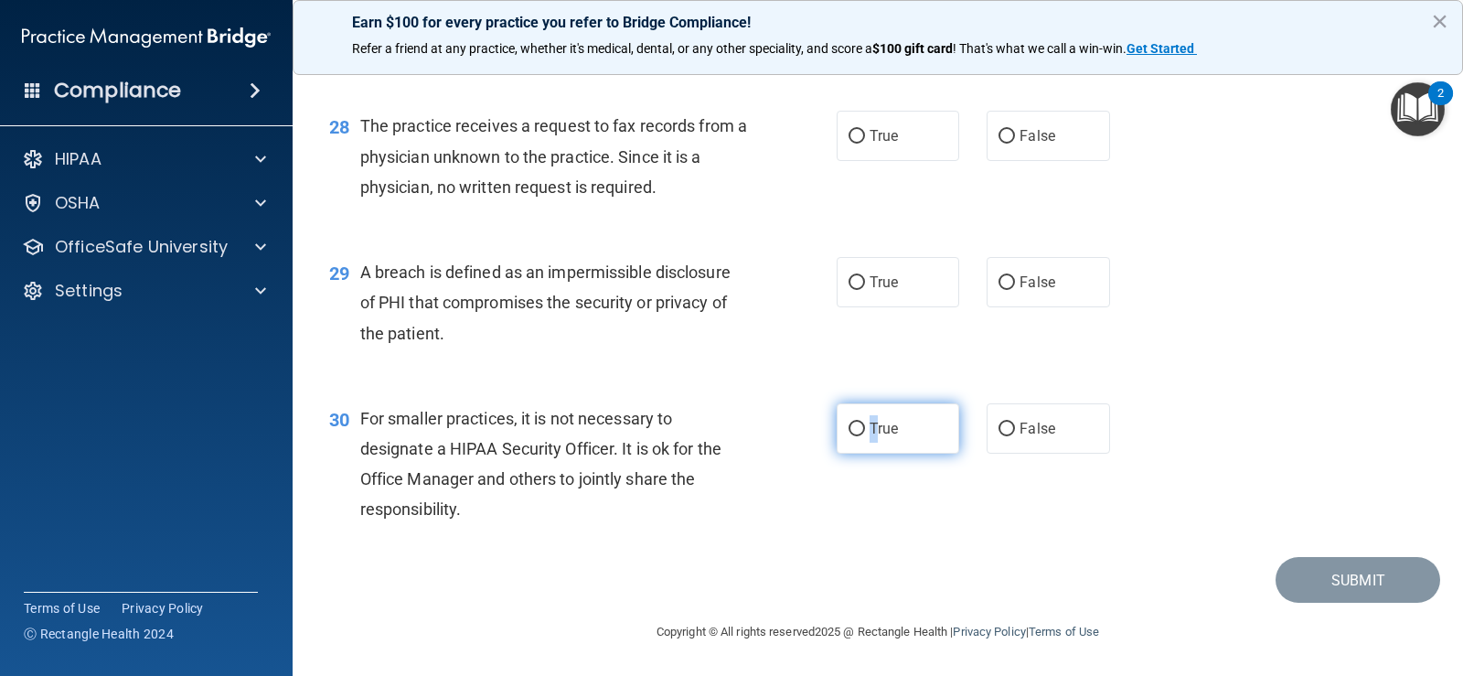
click at [870, 429] on span "True" at bounding box center [884, 428] width 28 height 17
click at [849, 431] on input "True" at bounding box center [857, 429] width 16 height 14
radio input "true"
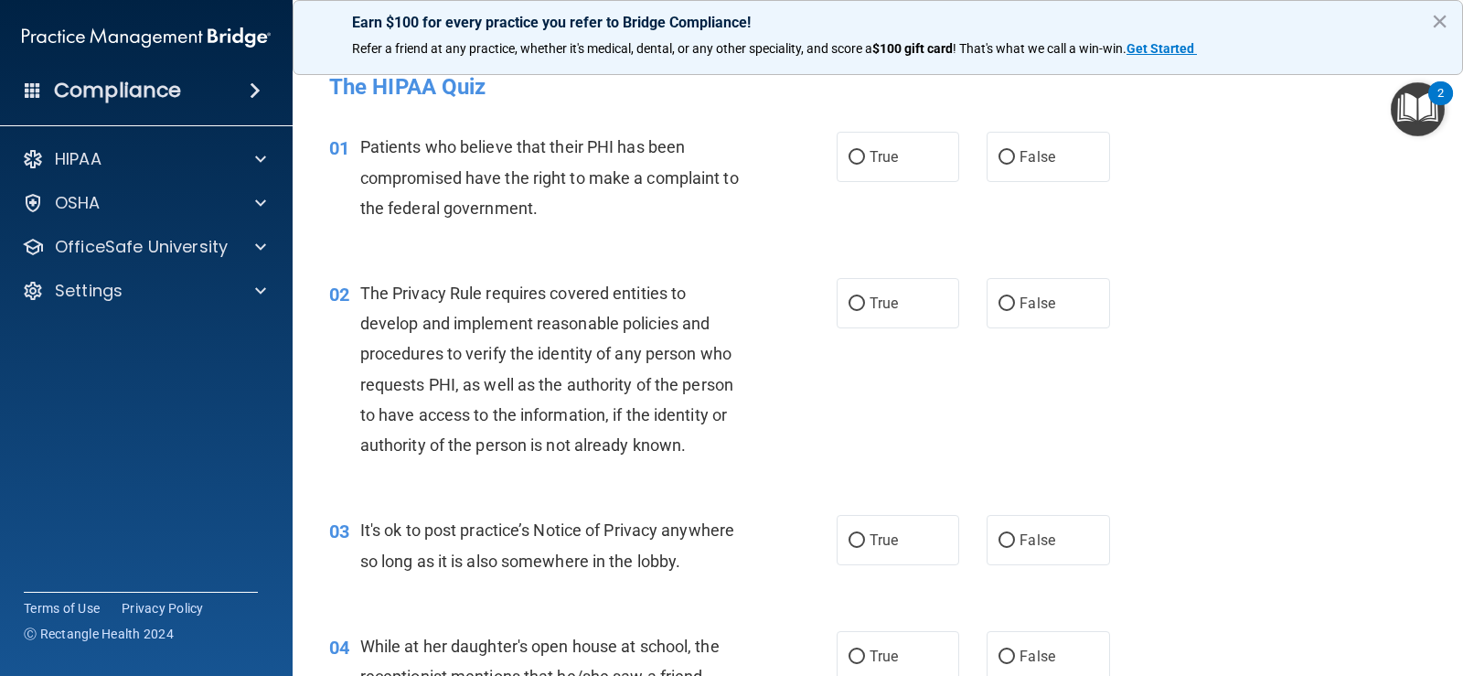
scroll to position [0, 0]
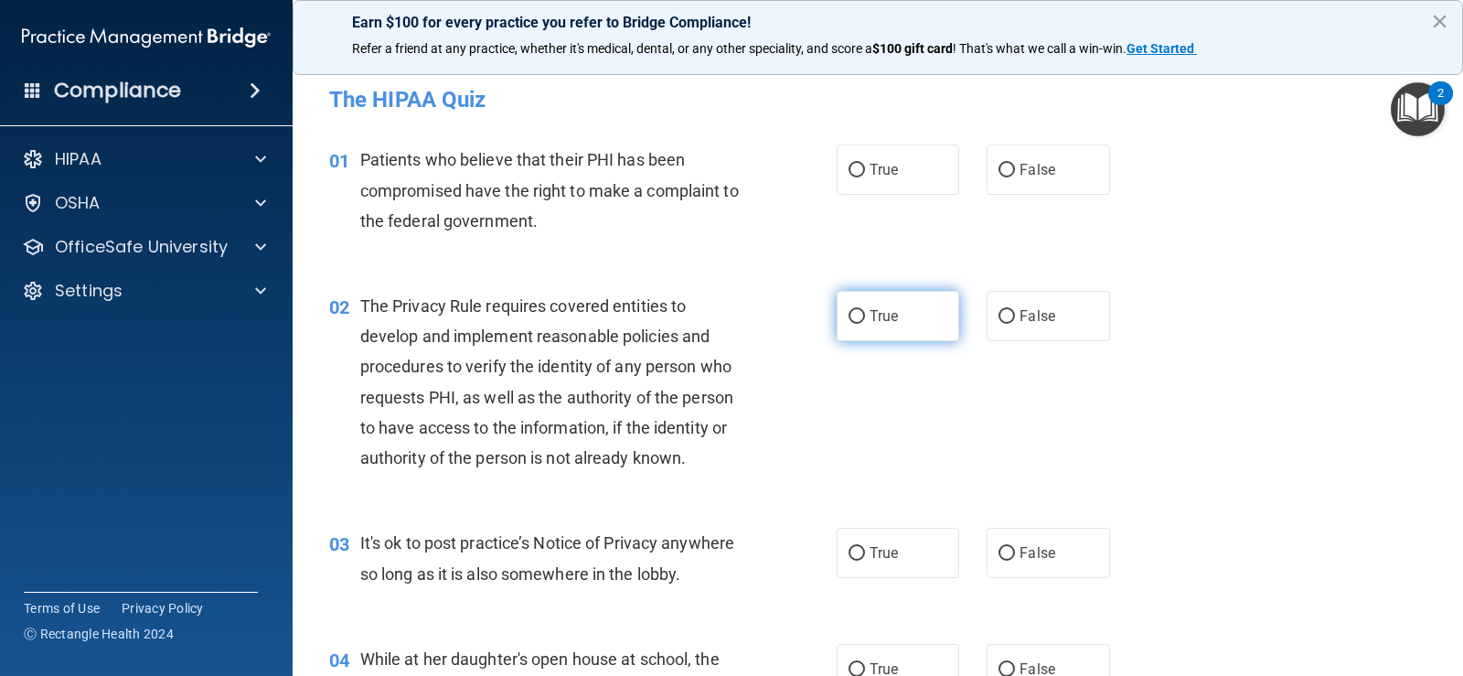
click at [886, 314] on span "True" at bounding box center [884, 315] width 28 height 17
click at [865, 314] on input "True" at bounding box center [857, 317] width 16 height 14
radio input "true"
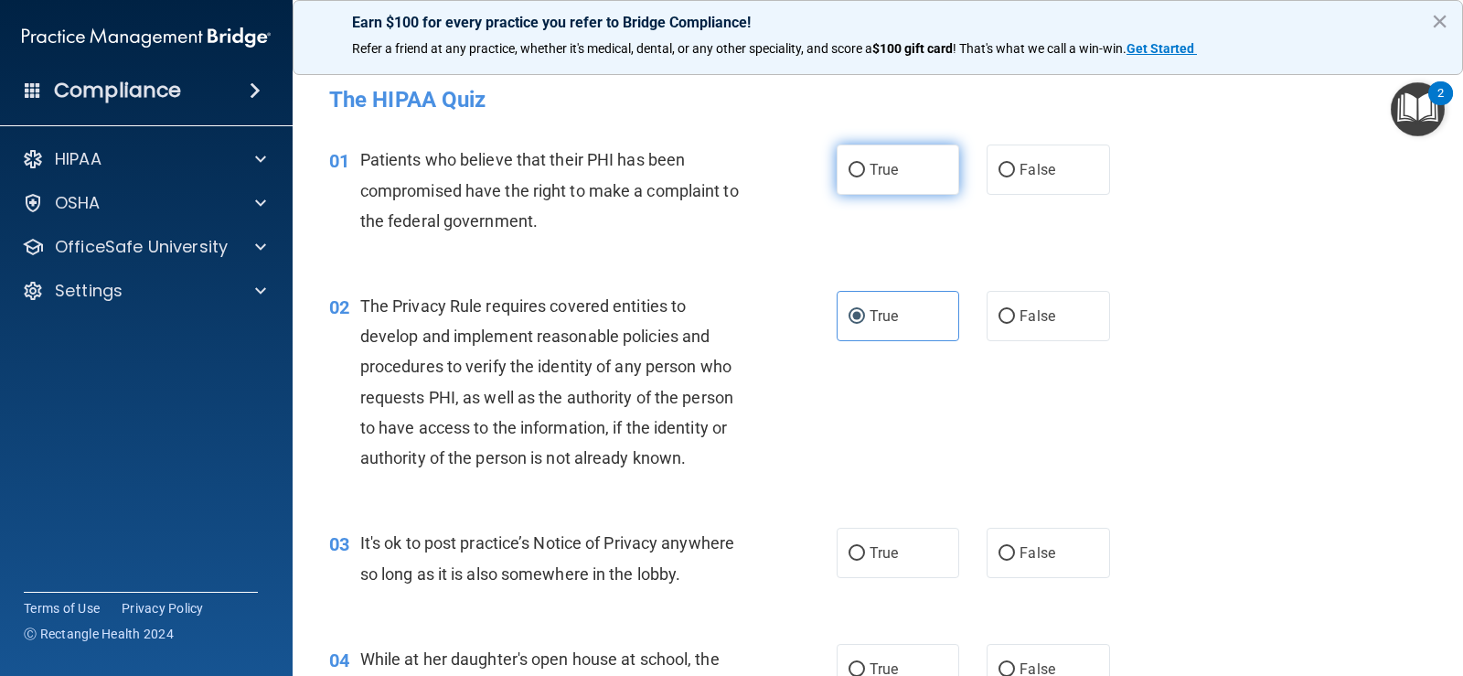
click at [857, 175] on input "True" at bounding box center [857, 171] width 16 height 14
radio input "true"
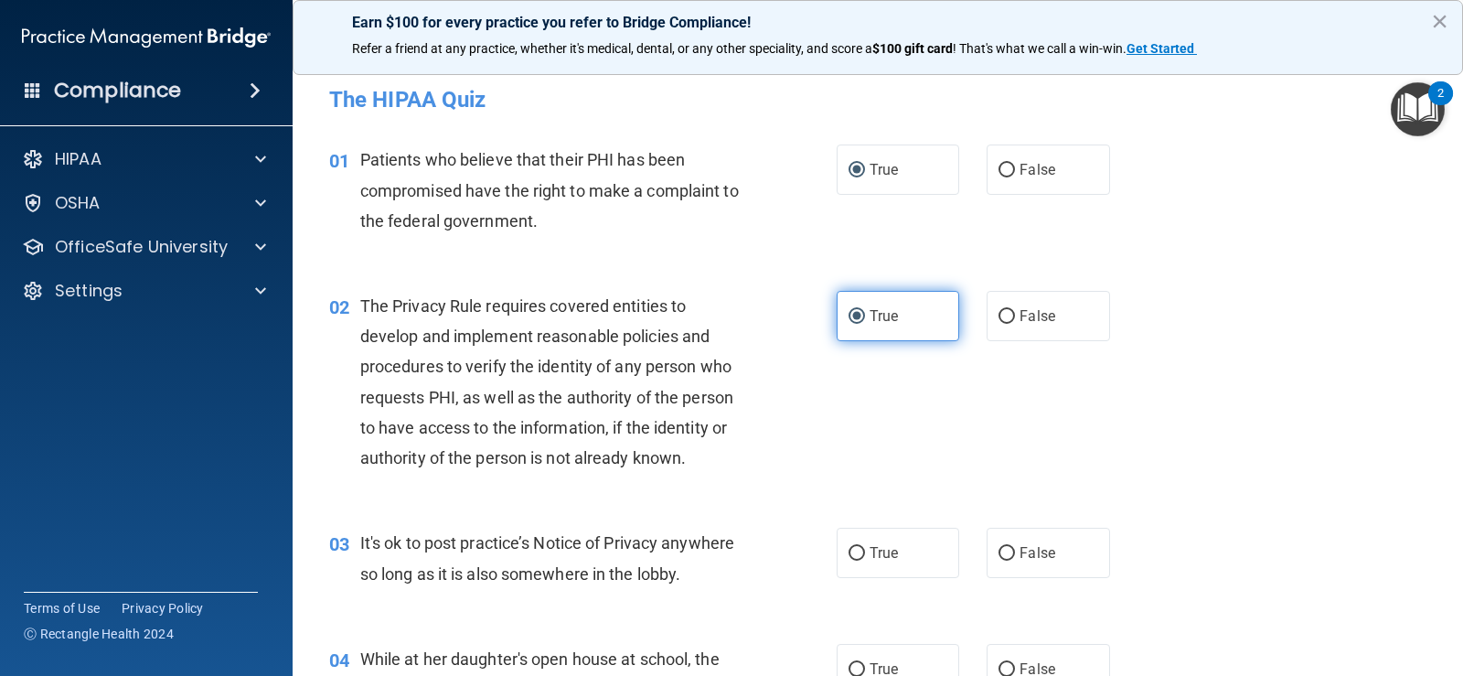
click at [858, 318] on input "True" at bounding box center [857, 317] width 16 height 14
click at [851, 319] on input "True" at bounding box center [857, 317] width 16 height 14
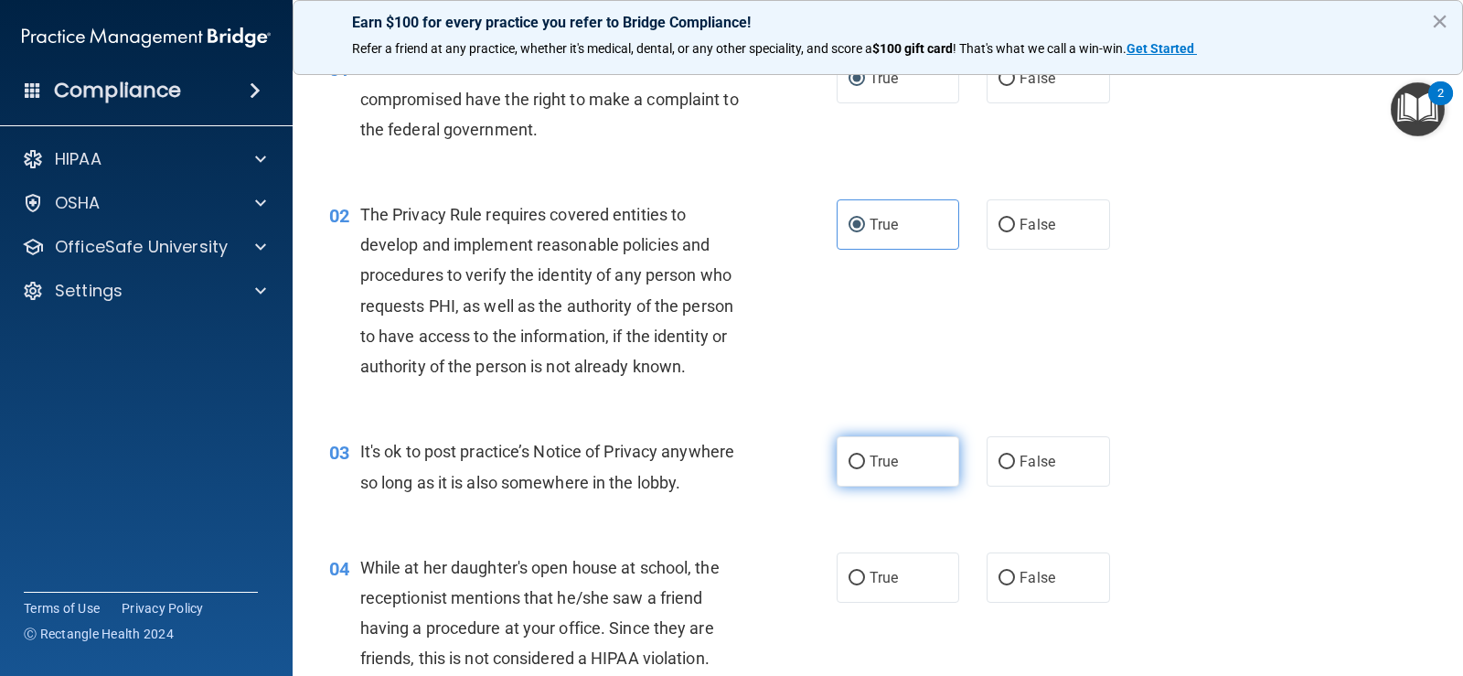
click at [880, 464] on span "True" at bounding box center [884, 461] width 28 height 17
click at [865, 464] on input "True" at bounding box center [857, 462] width 16 height 14
radio input "true"
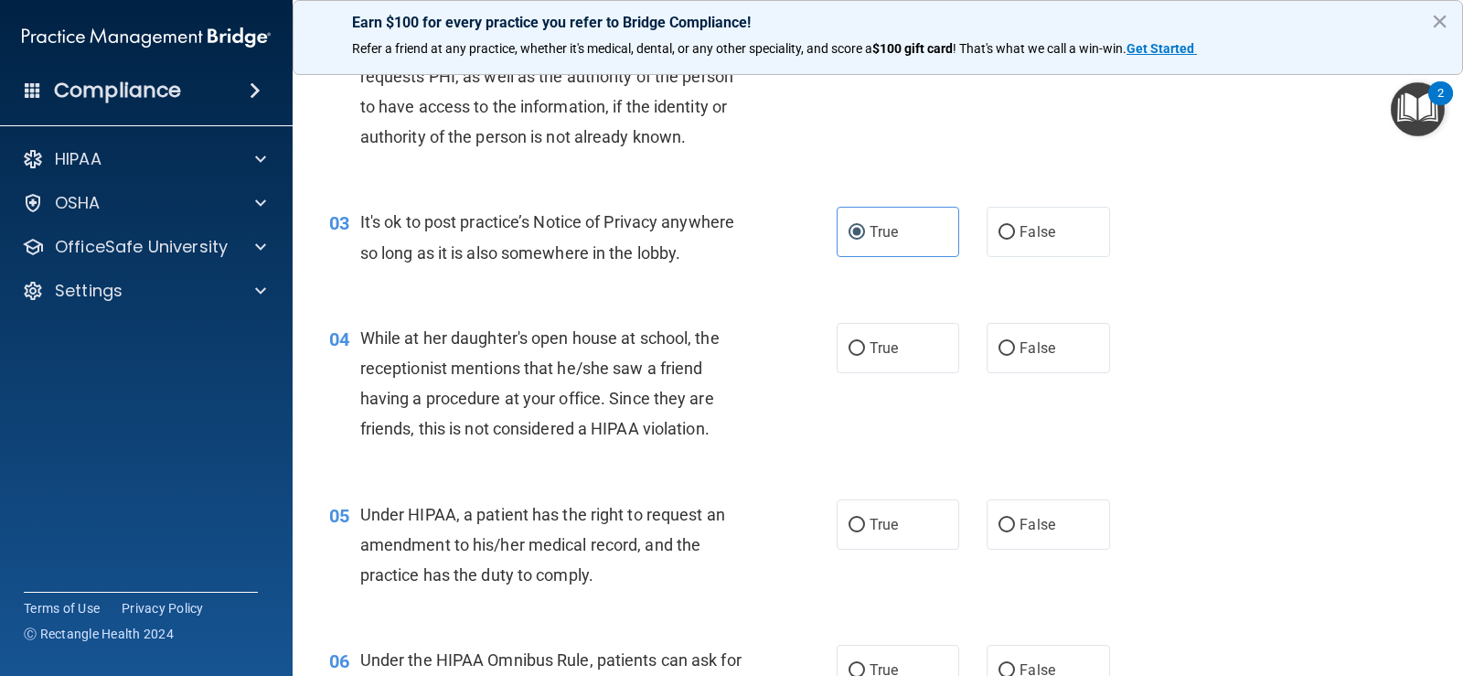
scroll to position [366, 0]
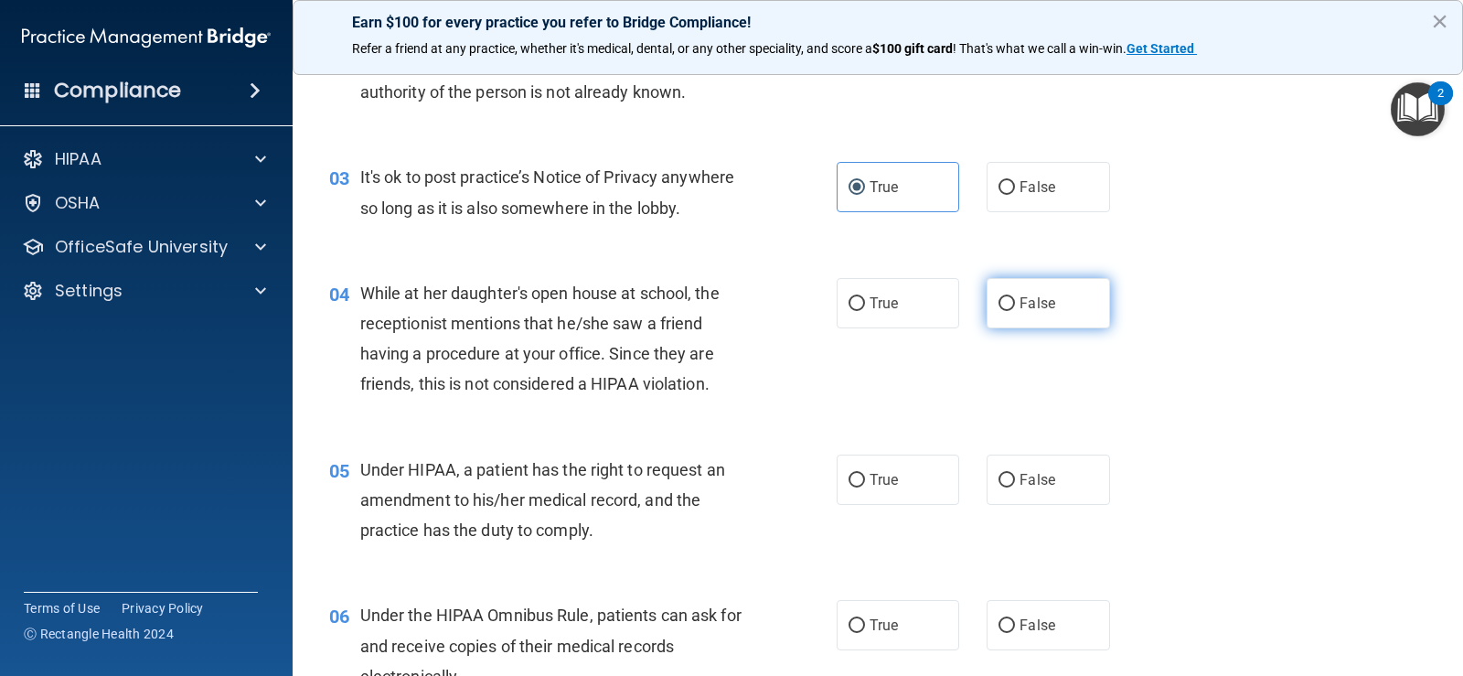
click at [1013, 315] on label "False" at bounding box center [1048, 303] width 123 height 50
click at [1013, 311] on input "False" at bounding box center [1007, 304] width 16 height 14
radio input "true"
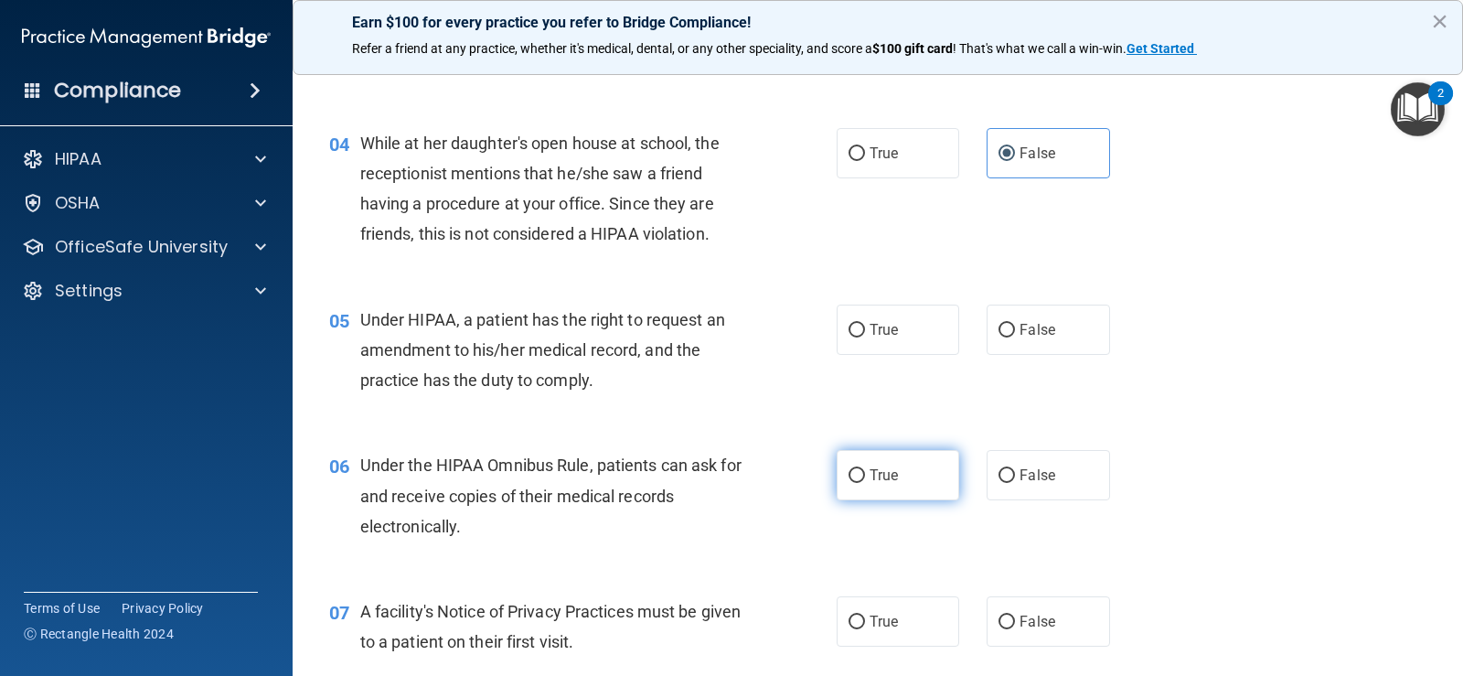
scroll to position [549, 0]
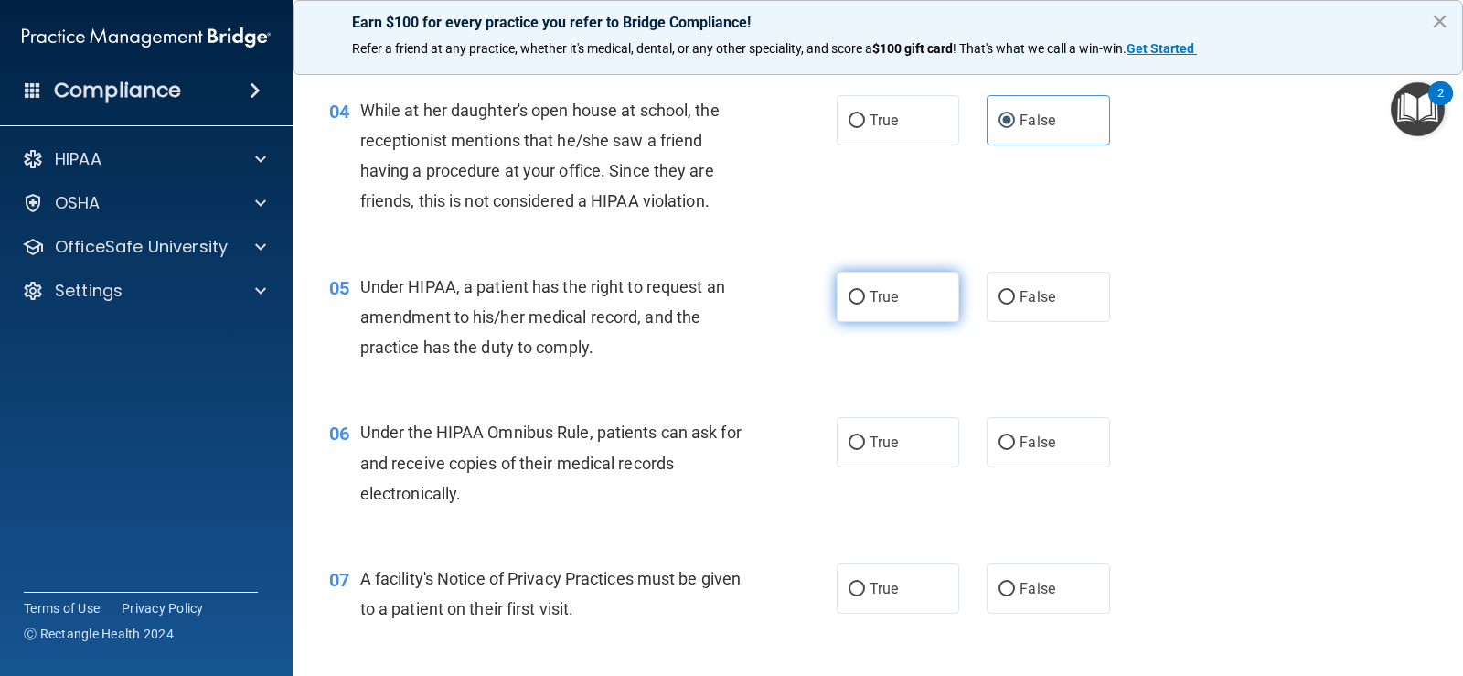
click at [875, 304] on span "True" at bounding box center [884, 296] width 28 height 17
click at [865, 304] on input "True" at bounding box center [857, 298] width 16 height 14
radio input "true"
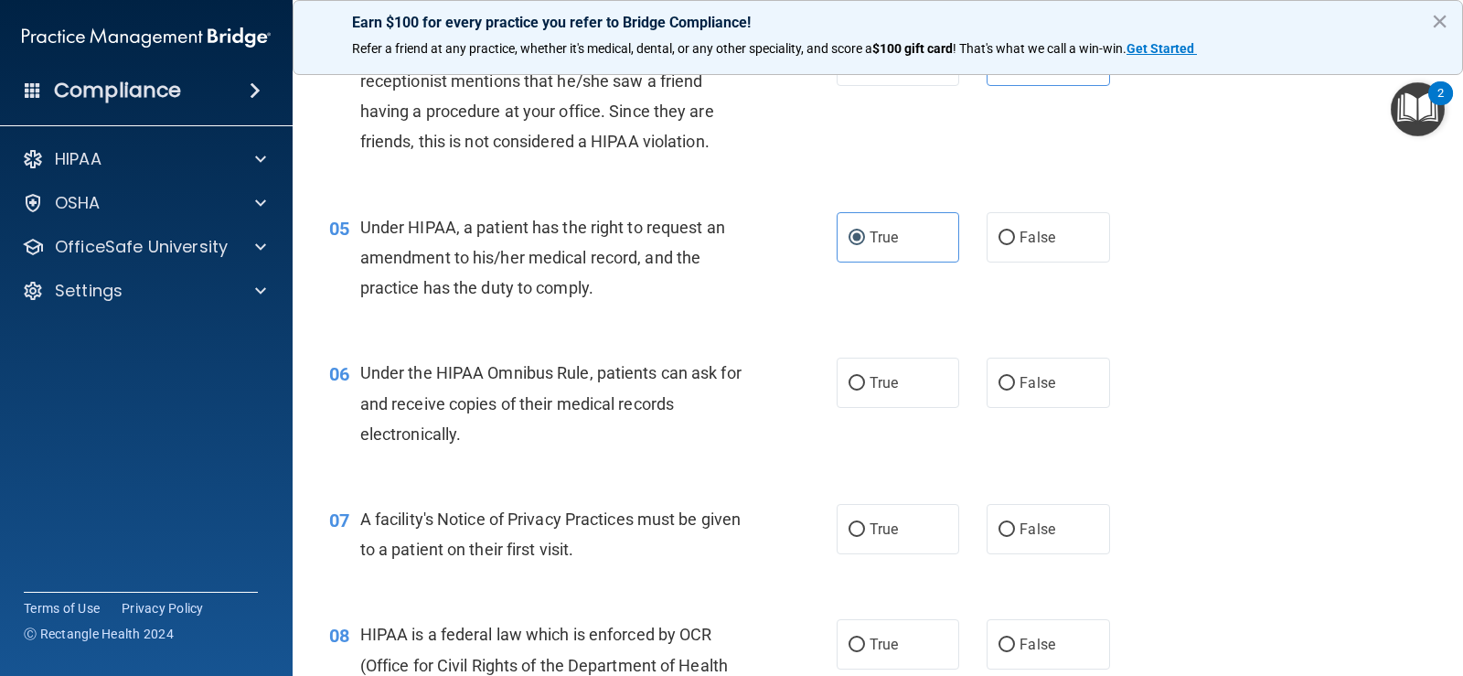
scroll to position [640, 0]
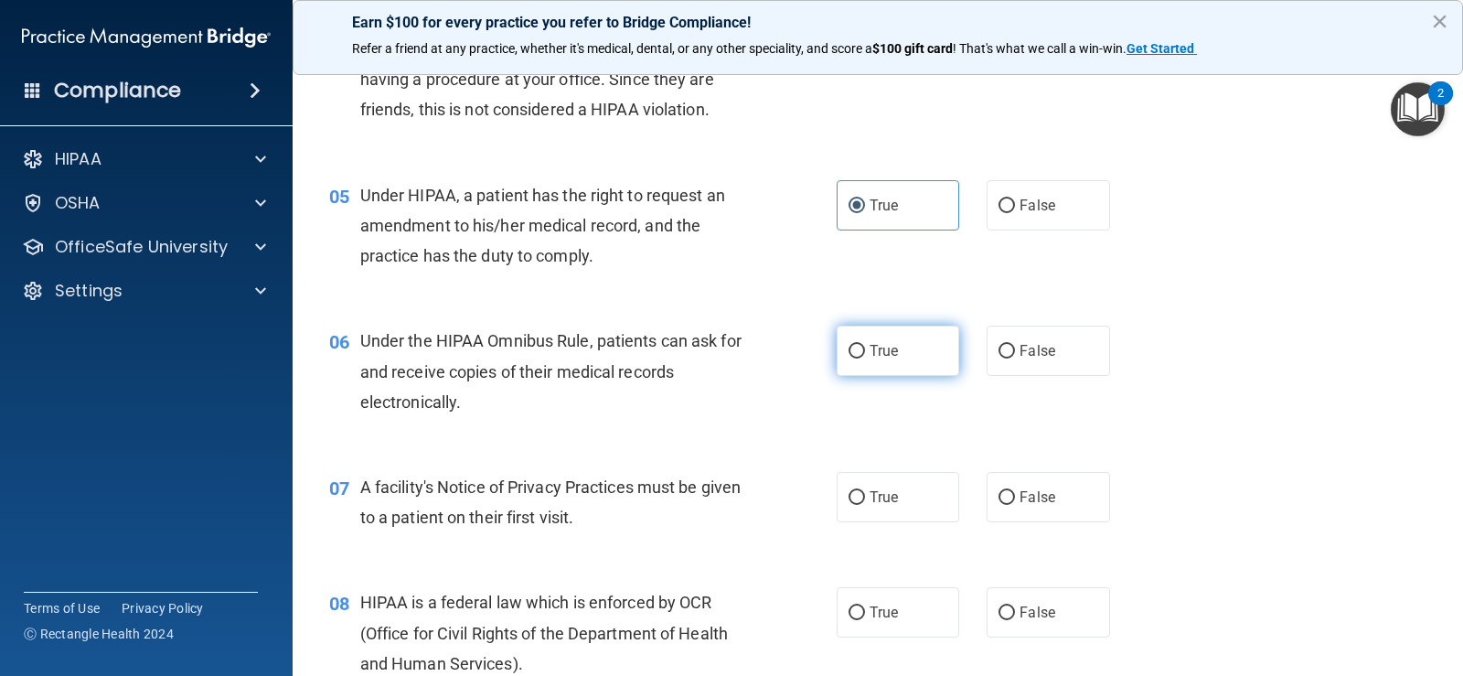
click at [858, 366] on label "True" at bounding box center [898, 351] width 123 height 50
click at [858, 358] on input "True" at bounding box center [857, 352] width 16 height 14
radio input "true"
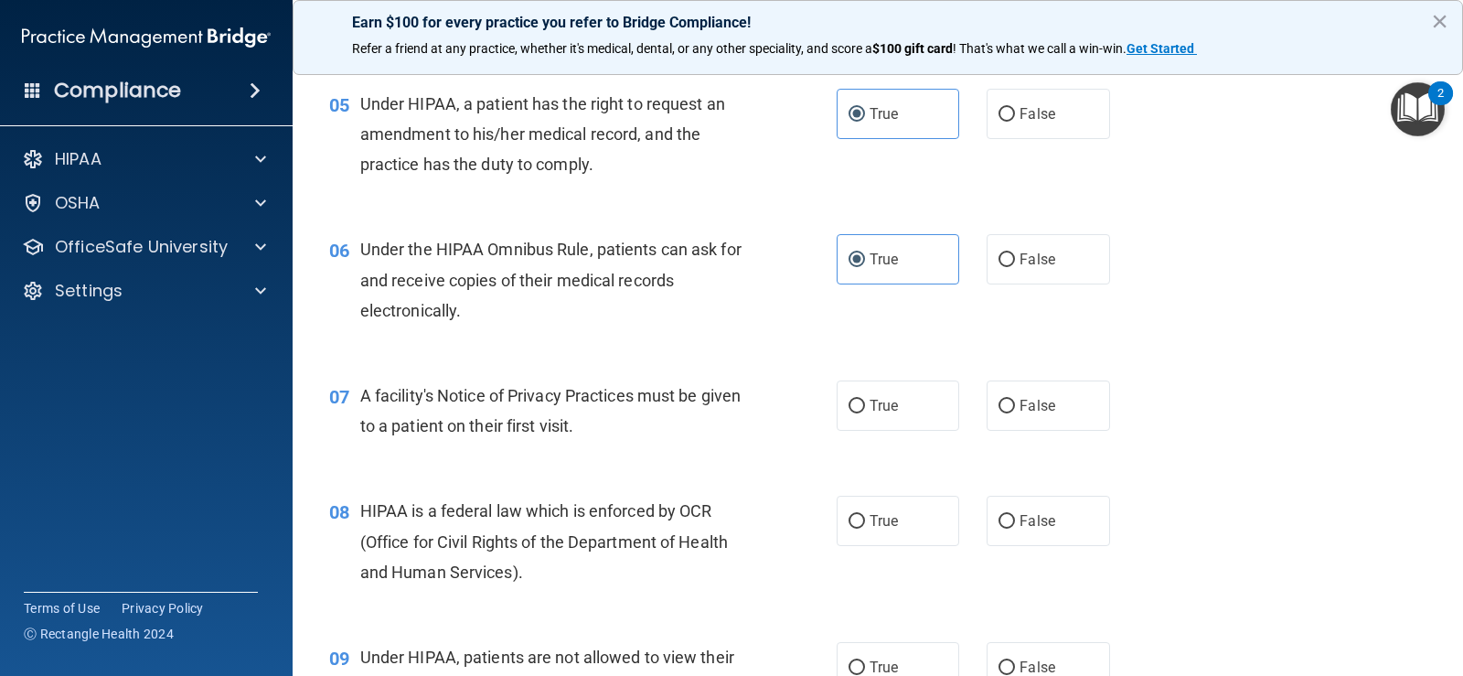
scroll to position [823, 0]
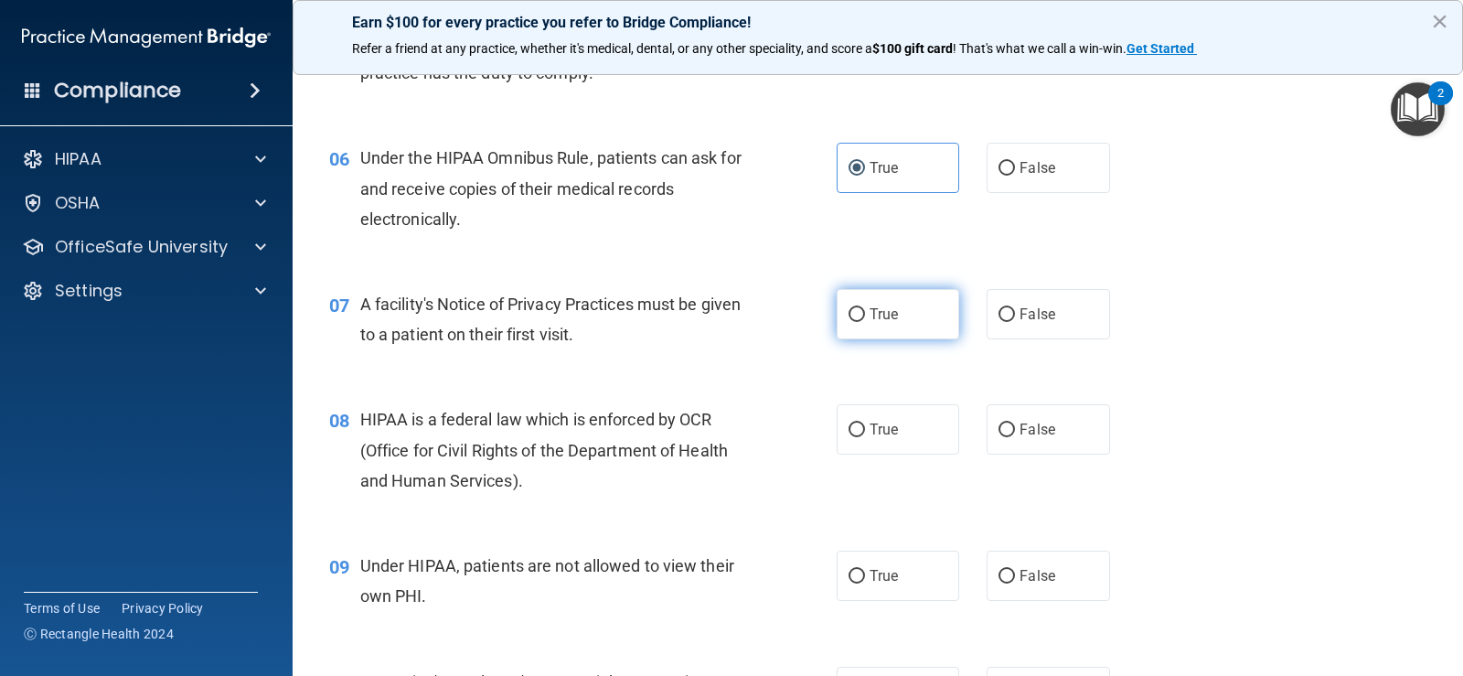
click at [871, 323] on label "True" at bounding box center [898, 314] width 123 height 50
click at [865, 322] on input "True" at bounding box center [857, 315] width 16 height 14
radio input "true"
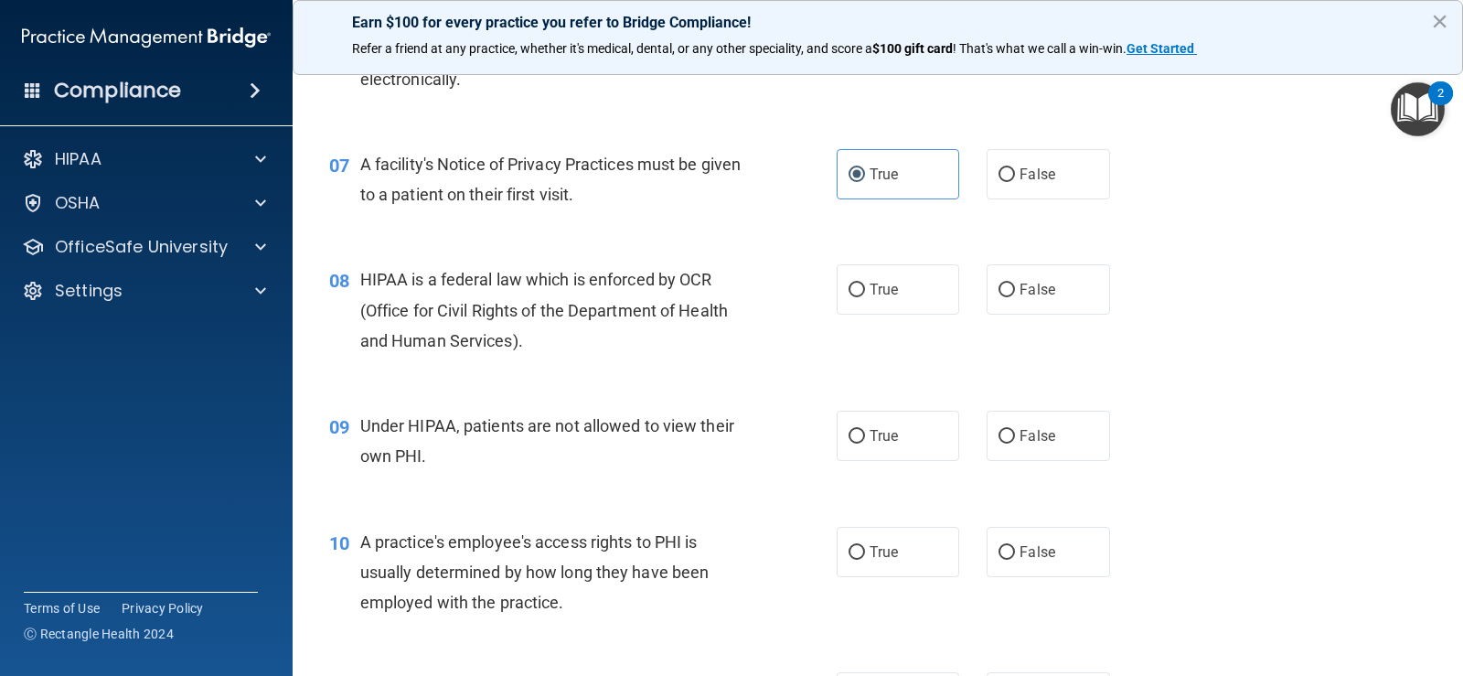
scroll to position [1006, 0]
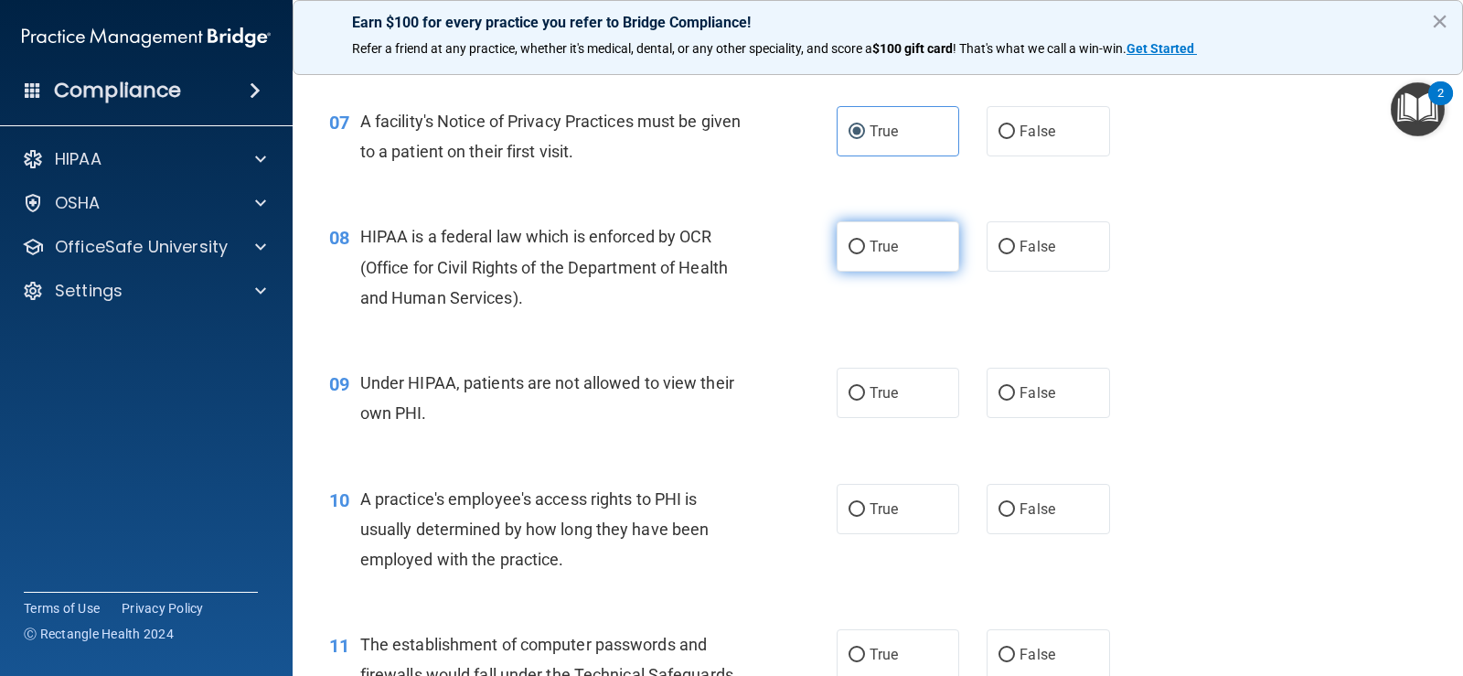
click at [916, 262] on label "True" at bounding box center [898, 246] width 123 height 50
click at [865, 254] on input "True" at bounding box center [857, 247] width 16 height 14
radio input "true"
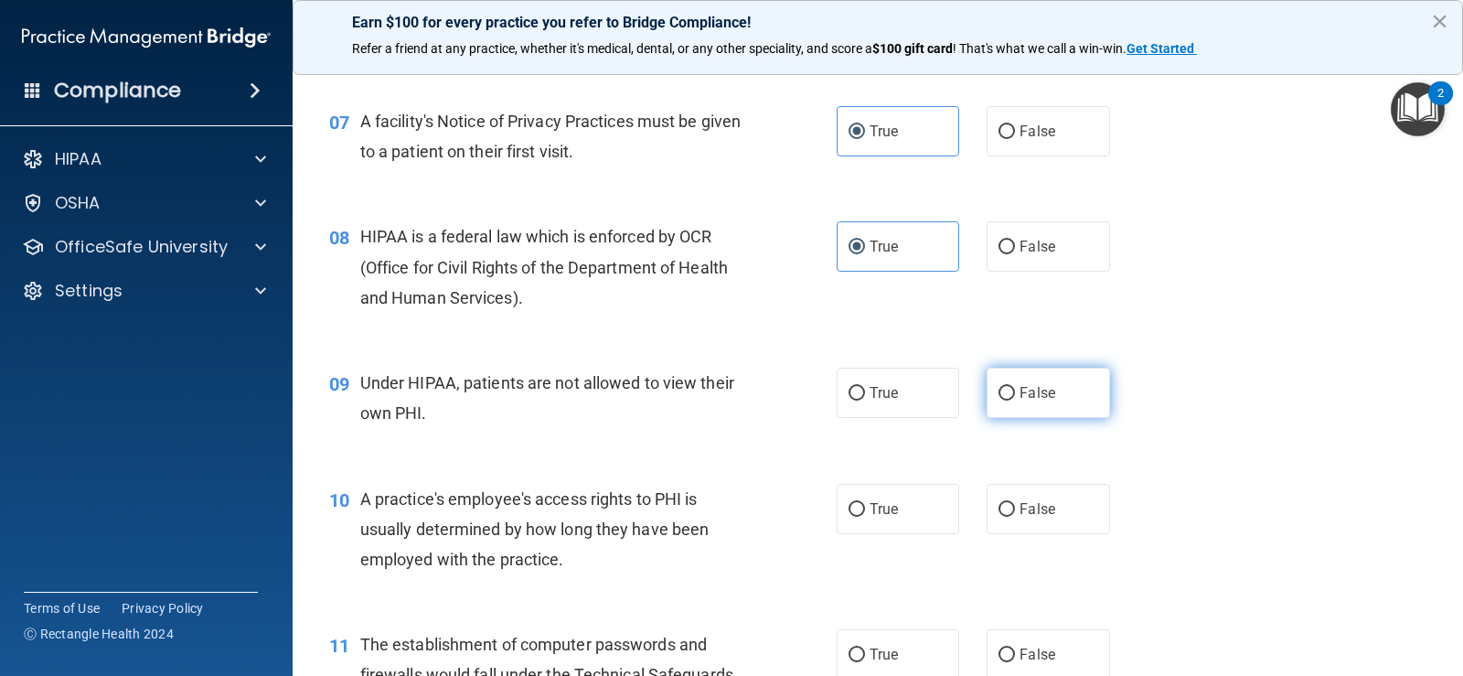
click at [1020, 393] on span "False" at bounding box center [1038, 392] width 36 height 17
click at [1011, 393] on input "False" at bounding box center [1007, 394] width 16 height 14
radio input "true"
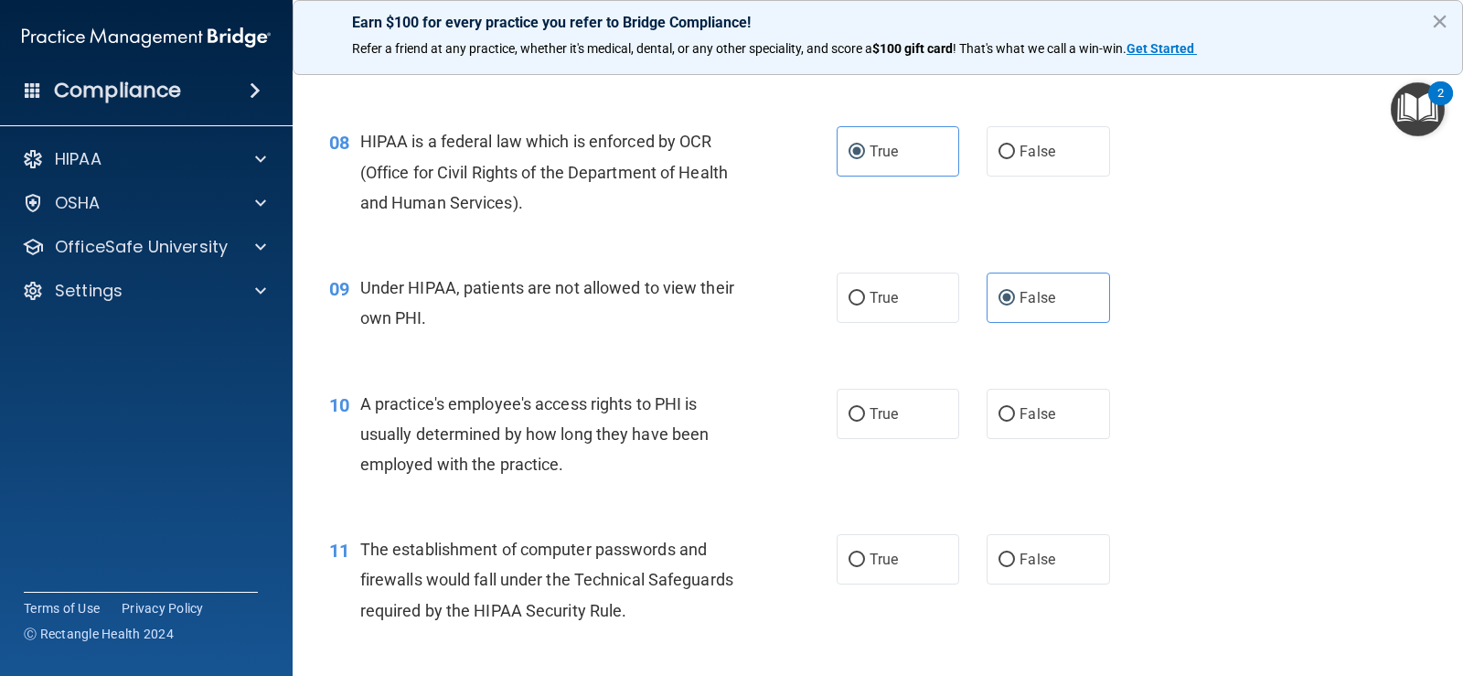
scroll to position [1189, 0]
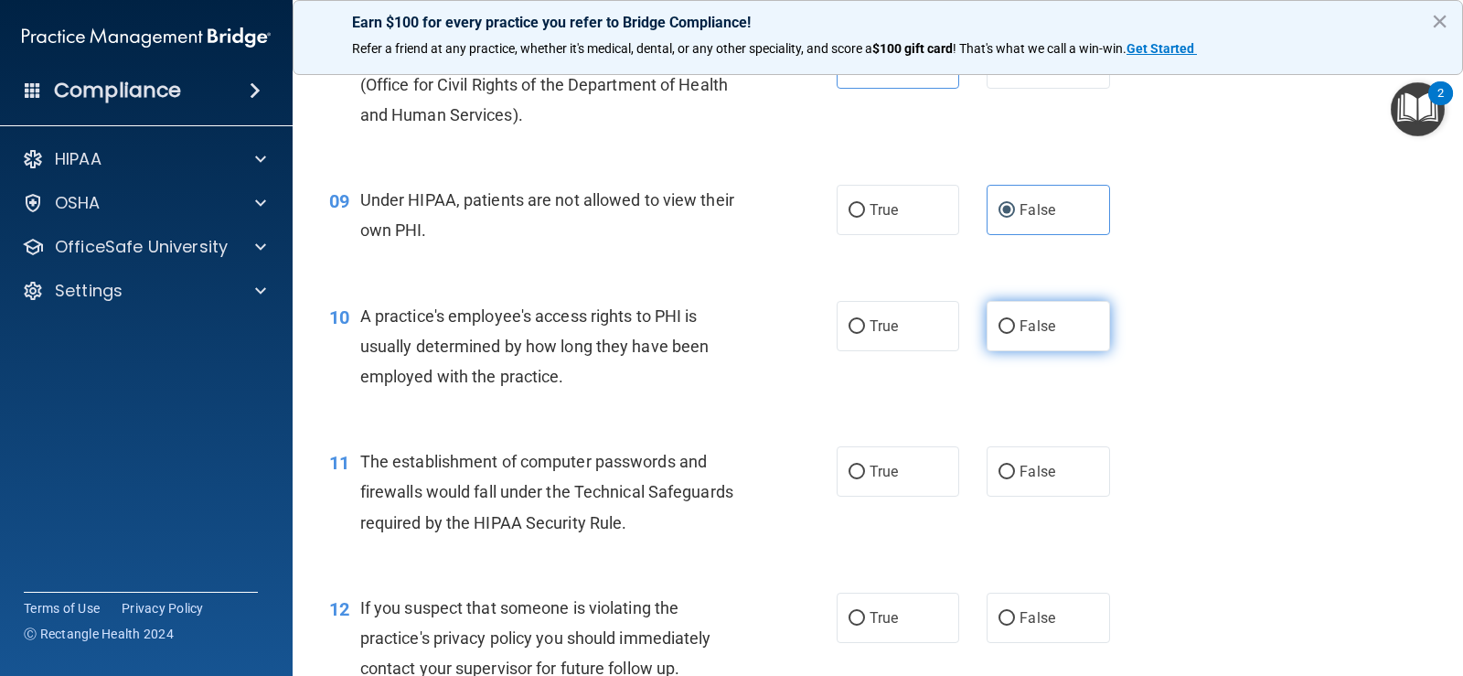
click at [1055, 308] on label "False" at bounding box center [1048, 326] width 123 height 50
click at [1015, 320] on input "False" at bounding box center [1007, 327] width 16 height 14
radio input "true"
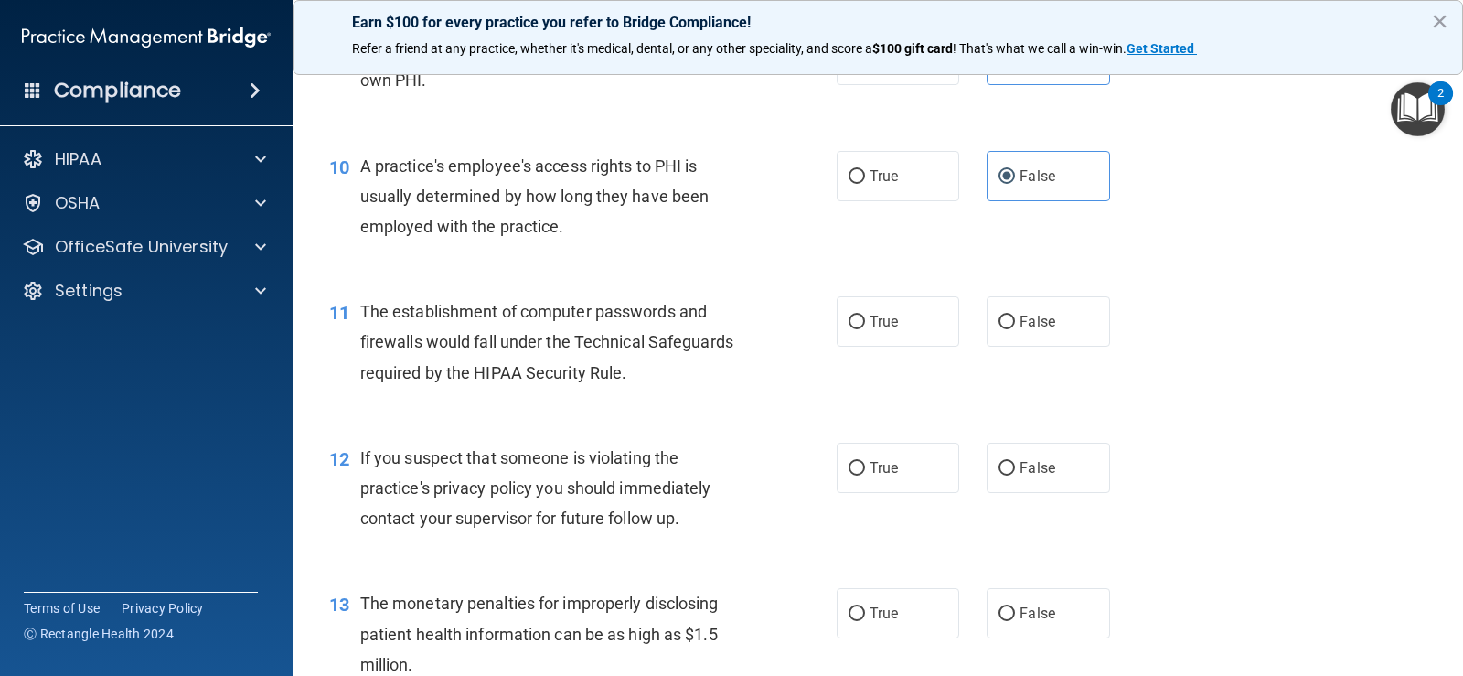
scroll to position [1372, 0]
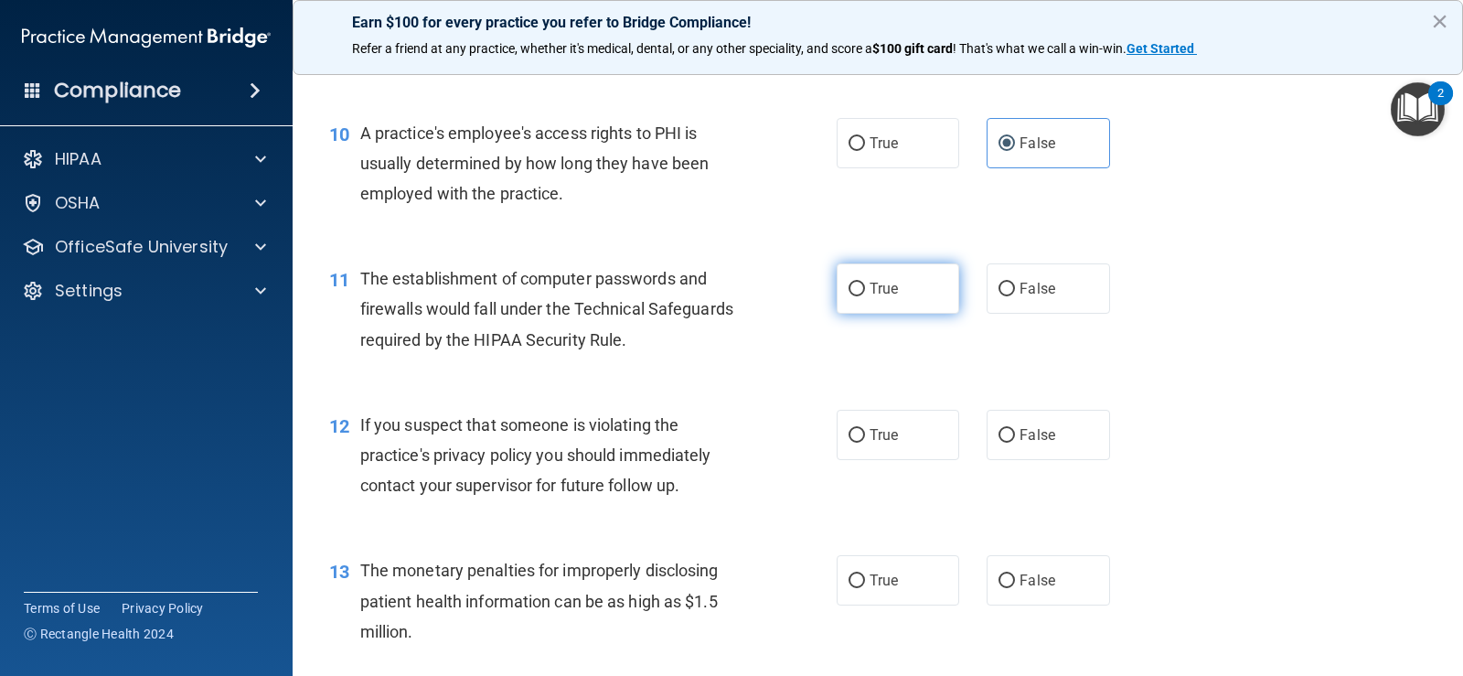
click at [864, 286] on label "True" at bounding box center [898, 288] width 123 height 50
click at [864, 286] on input "True" at bounding box center [857, 290] width 16 height 14
radio input "true"
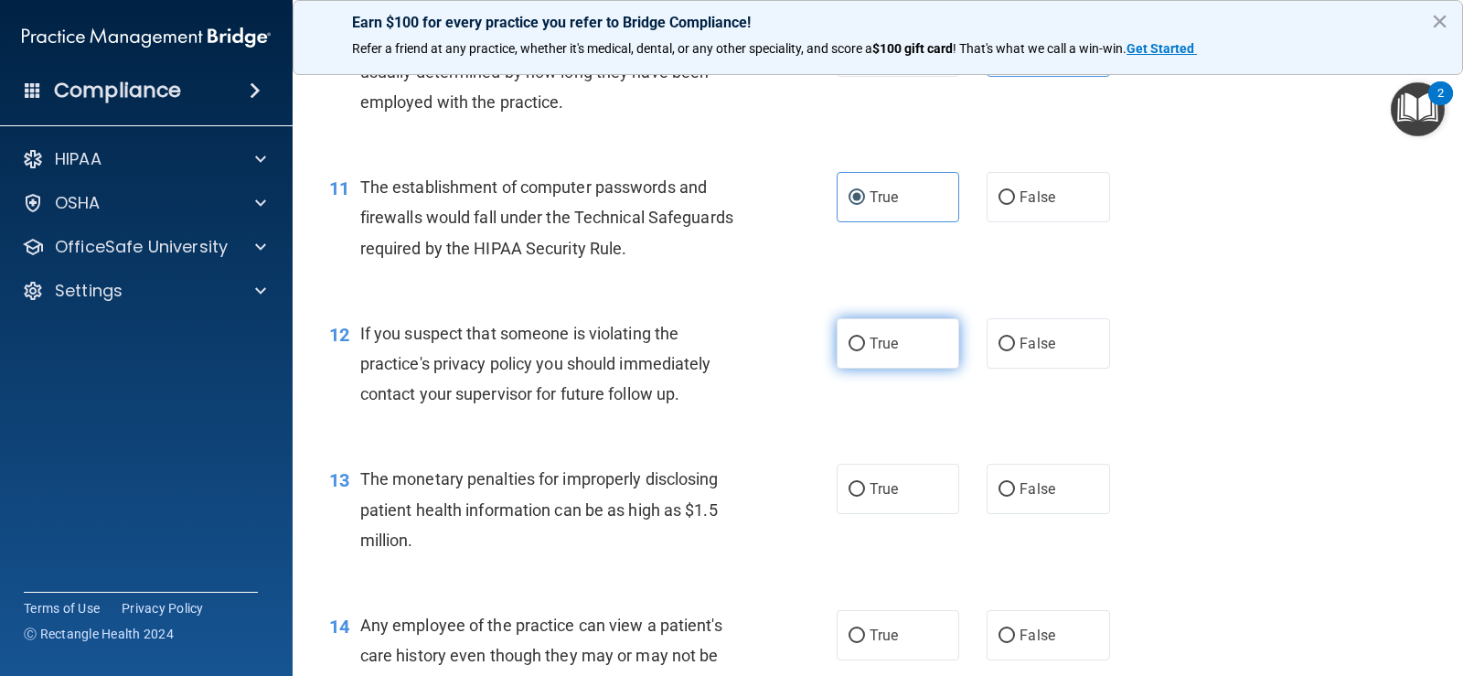
click at [892, 355] on label "True" at bounding box center [898, 343] width 123 height 50
click at [865, 351] on input "True" at bounding box center [857, 344] width 16 height 14
radio input "true"
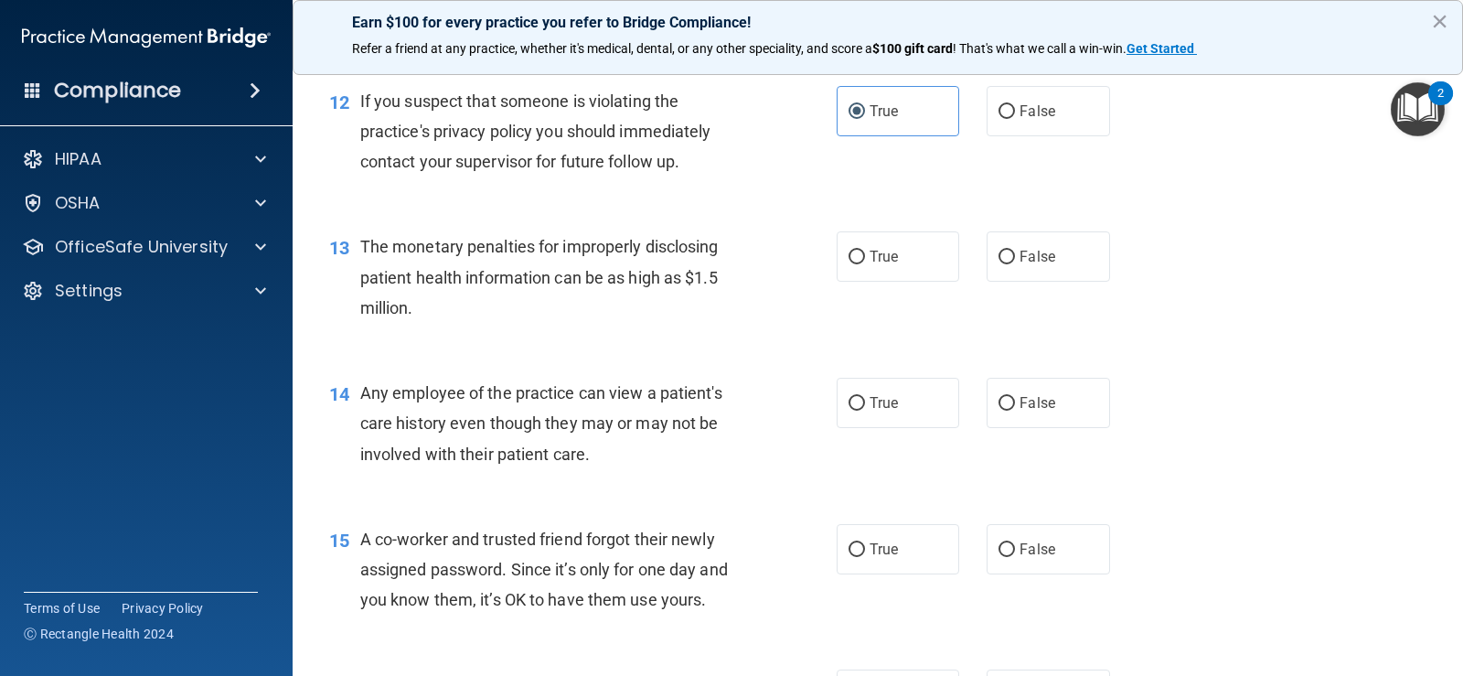
scroll to position [1737, 0]
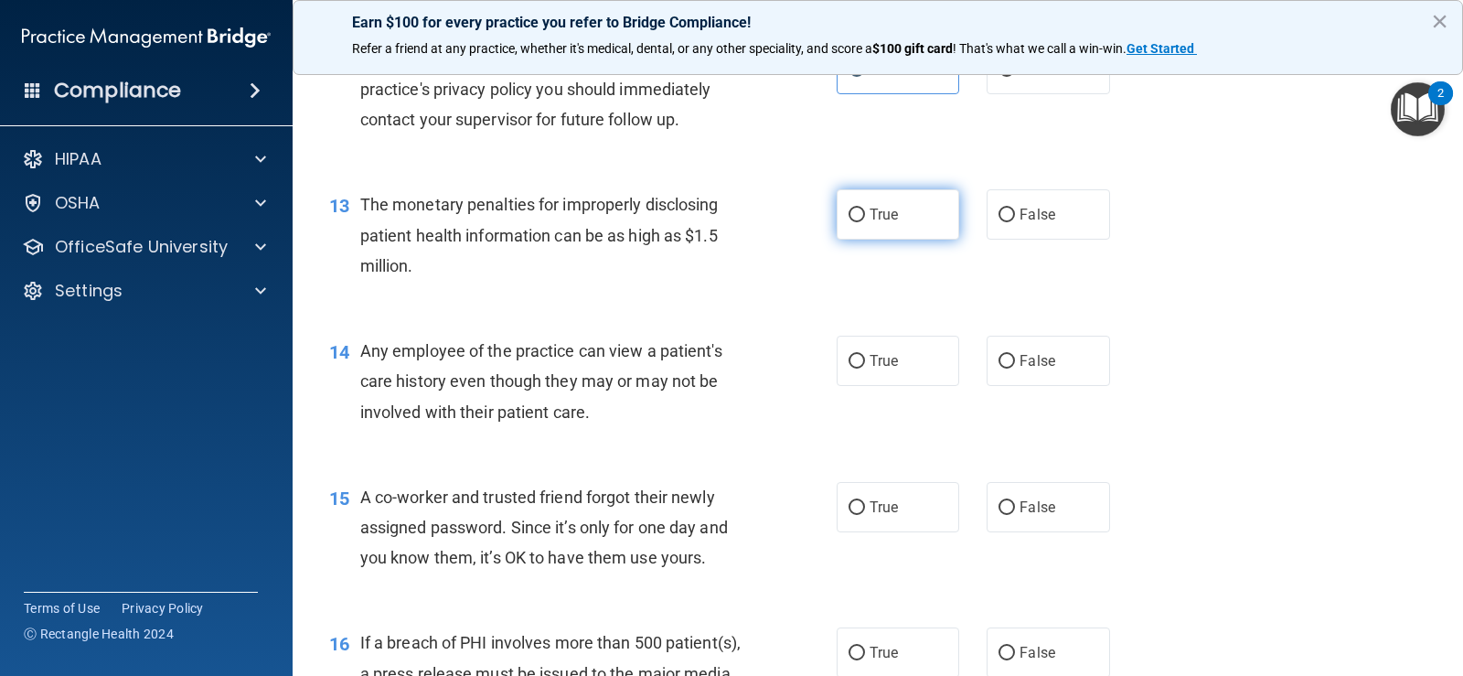
click at [910, 235] on label "True" at bounding box center [898, 214] width 123 height 50
click at [865, 222] on input "True" at bounding box center [857, 215] width 16 height 14
radio input "true"
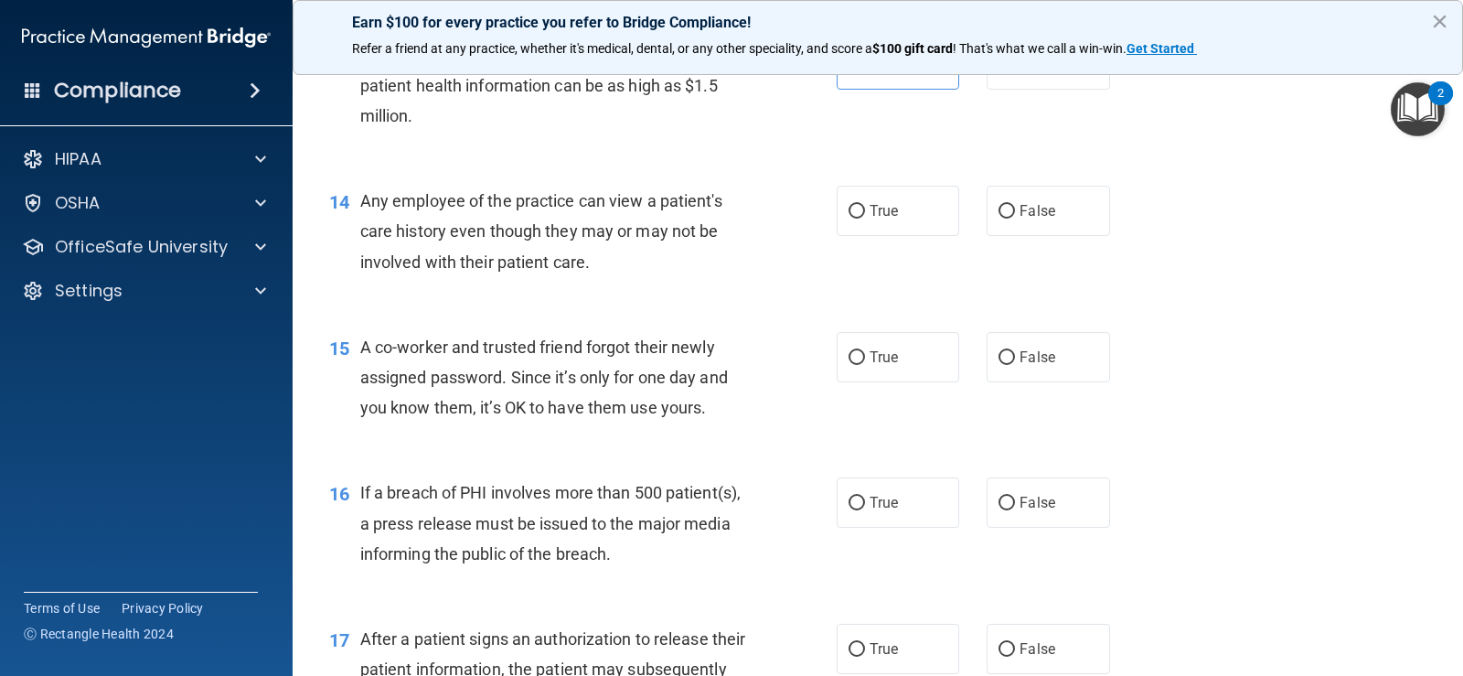
scroll to position [1920, 0]
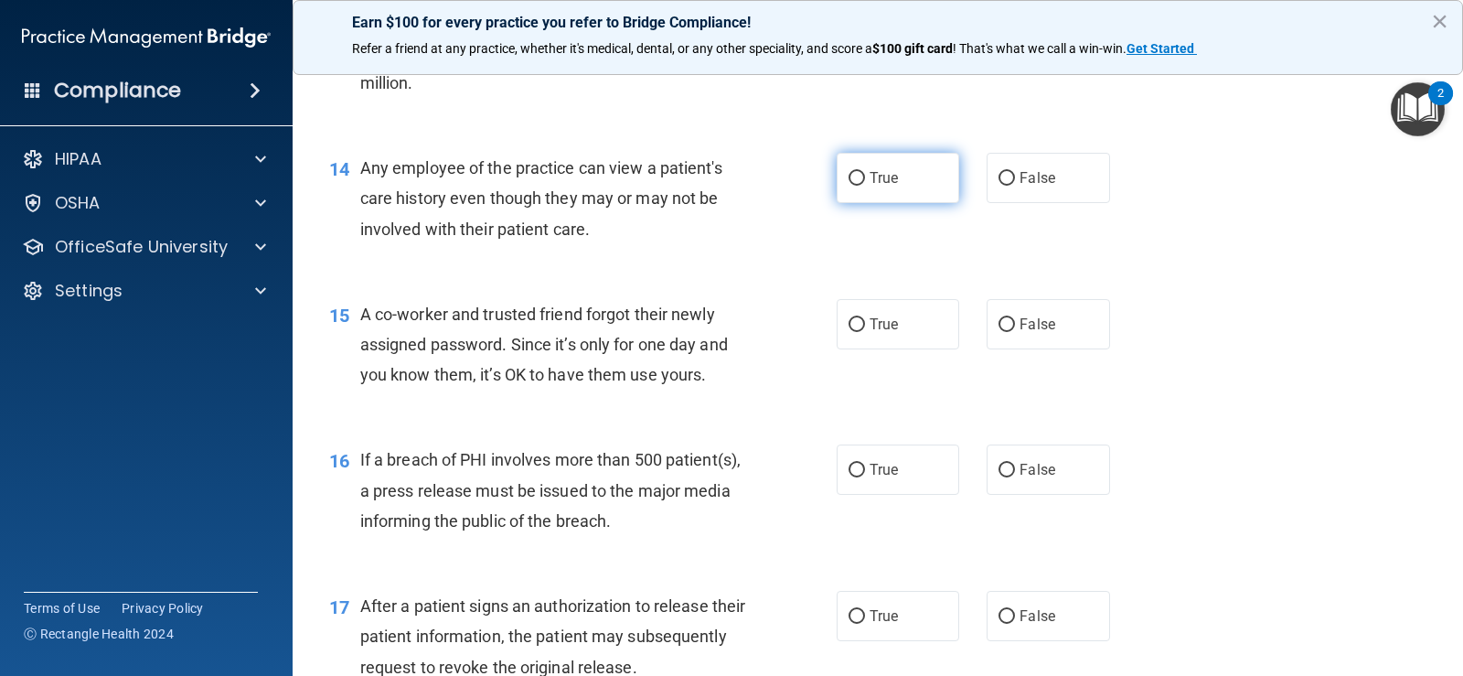
click at [849, 188] on label "True" at bounding box center [898, 178] width 123 height 50
click at [849, 186] on input "True" at bounding box center [857, 179] width 16 height 14
radio input "true"
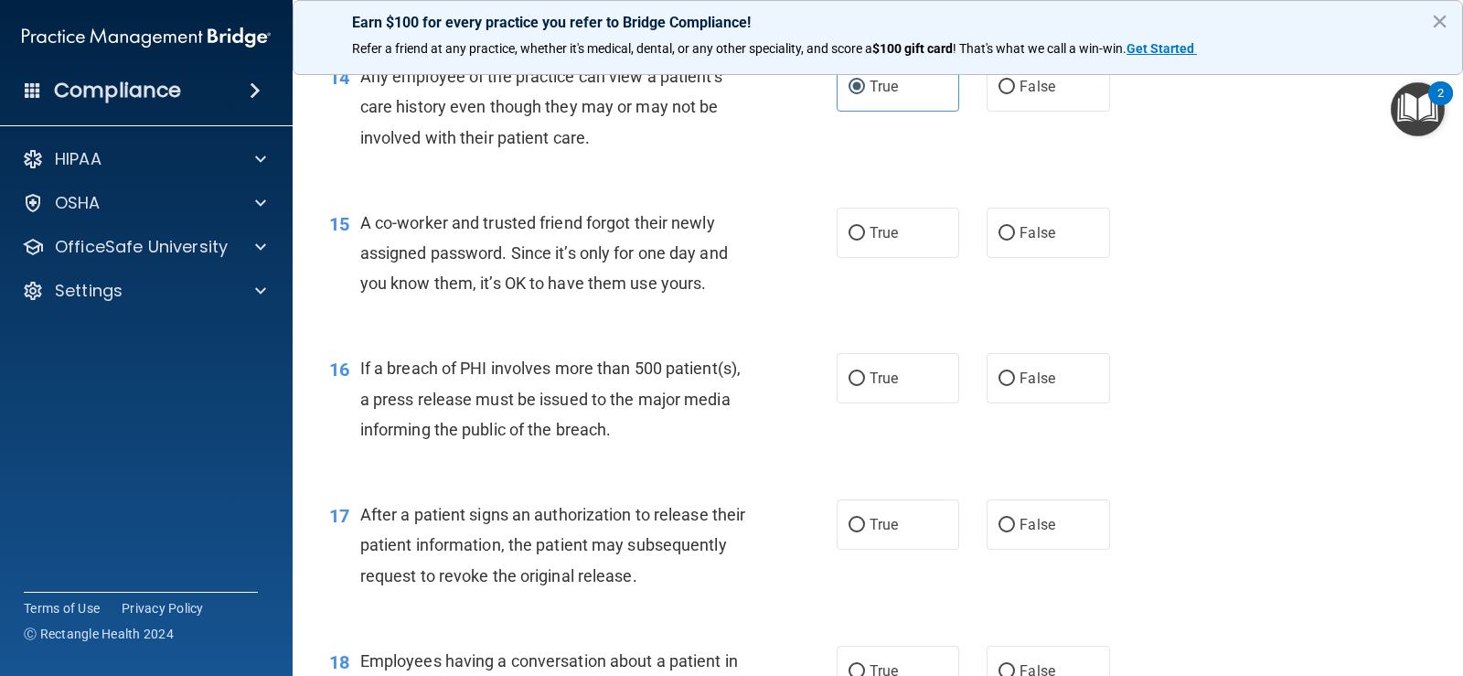
drag, startPoint x: 1003, startPoint y: 239, endPoint x: 977, endPoint y: 242, distance: 26.8
click at [1003, 240] on label "False" at bounding box center [1048, 233] width 123 height 50
click at [1003, 240] on input "False" at bounding box center [1007, 234] width 16 height 14
radio input "true"
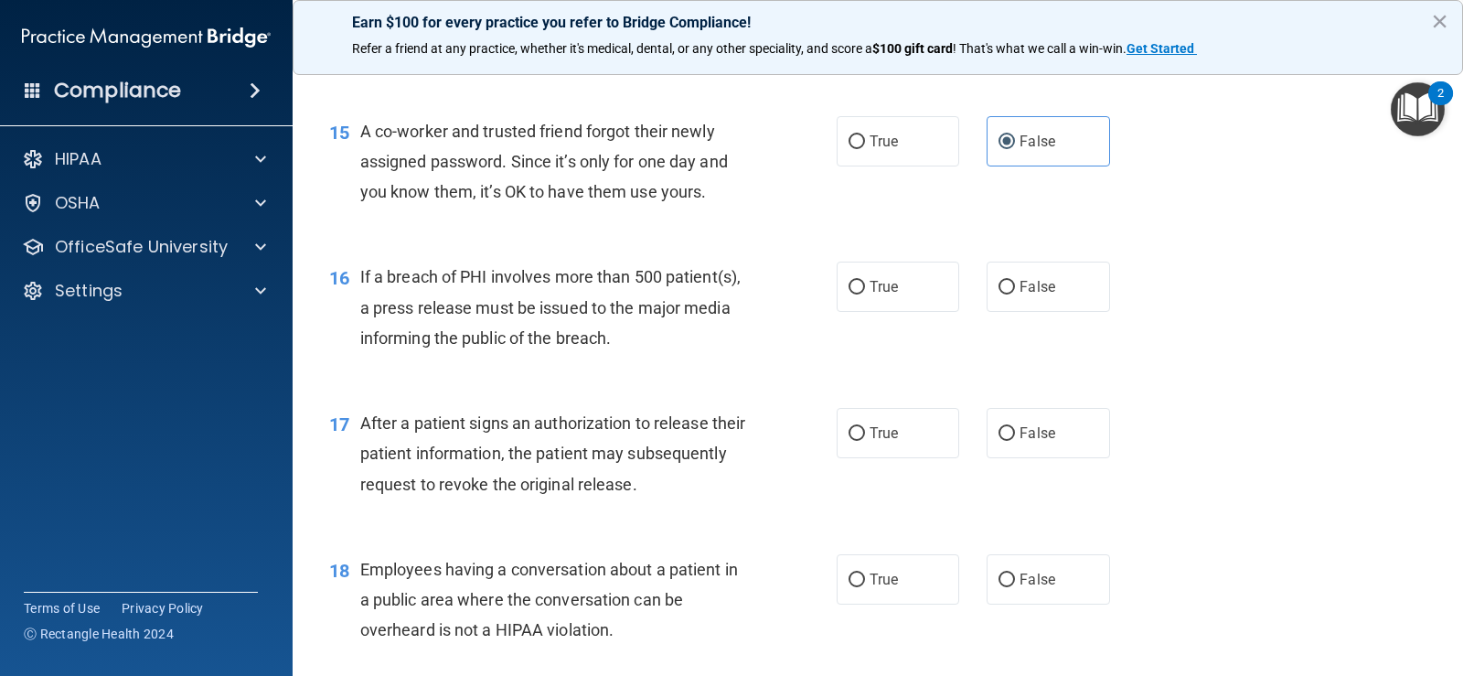
scroll to position [2195, 0]
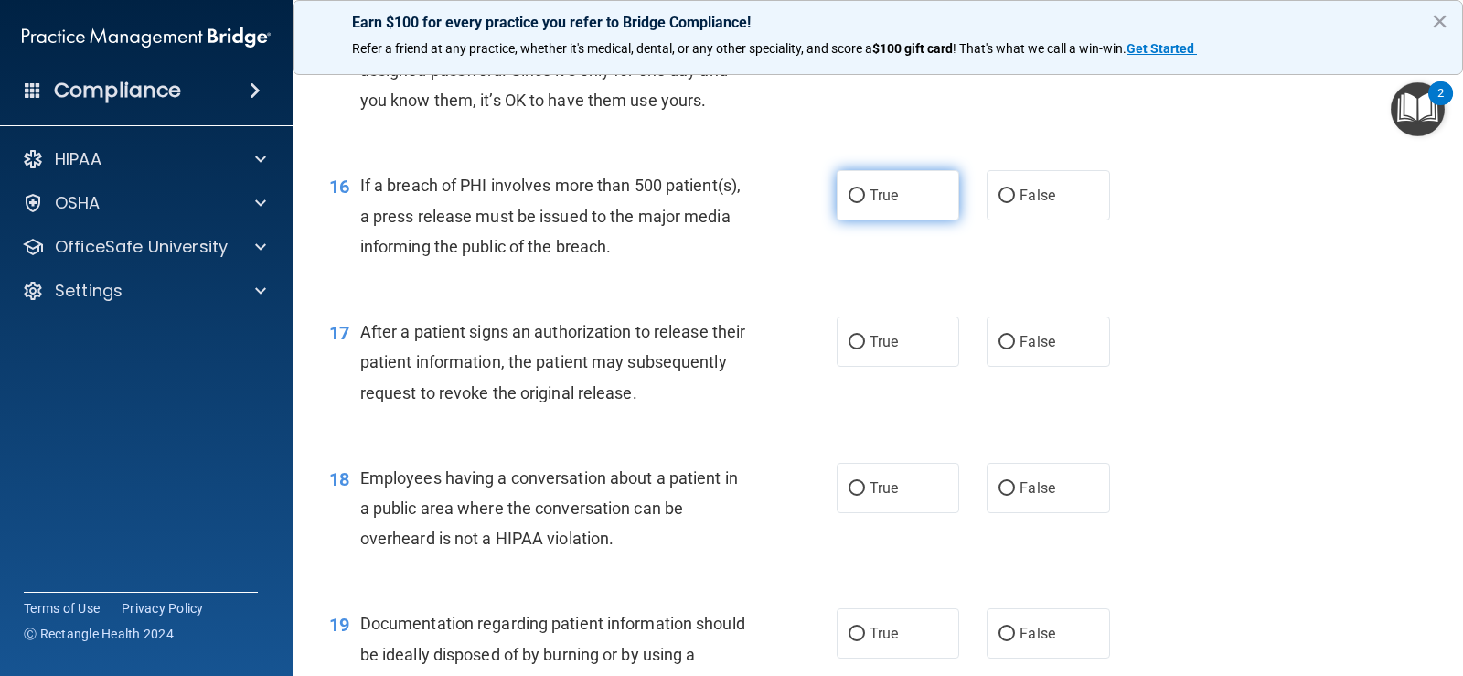
click at [852, 189] on input "True" at bounding box center [857, 196] width 16 height 14
radio input "true"
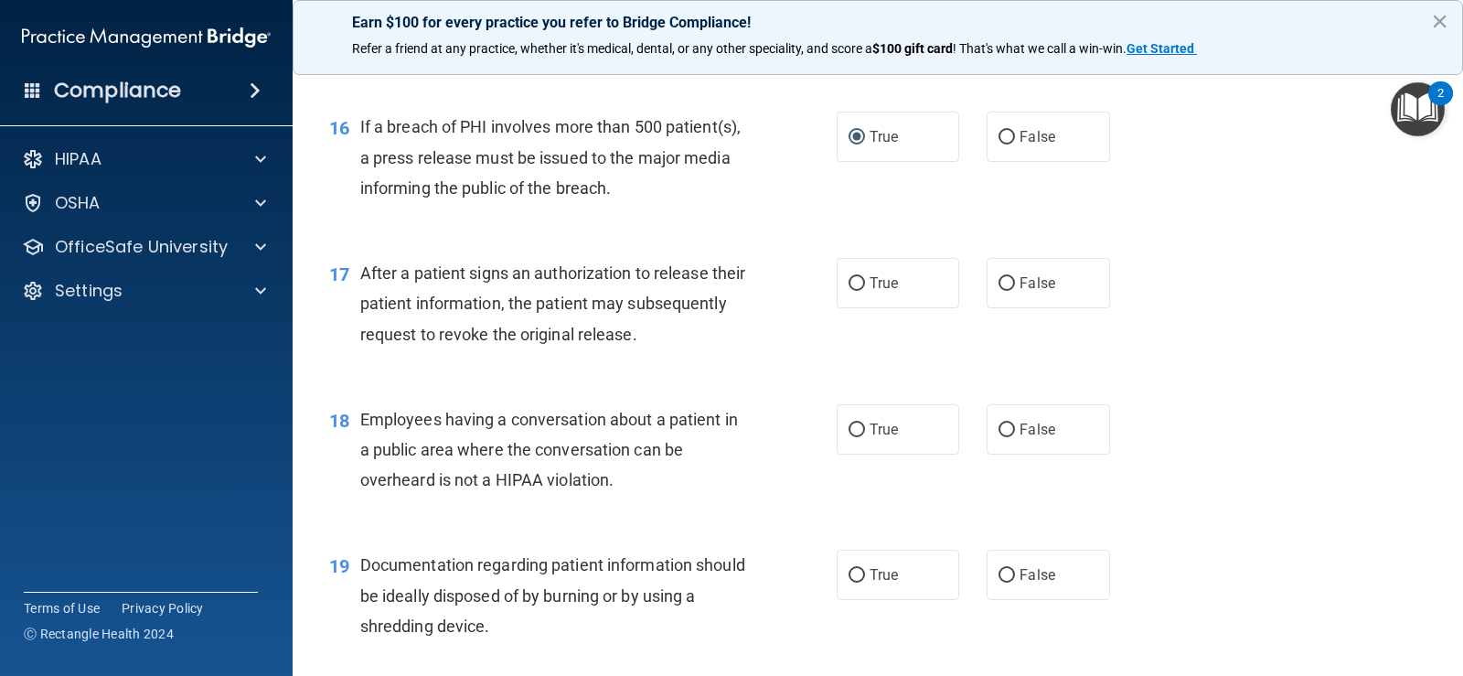
scroll to position [2286, 0]
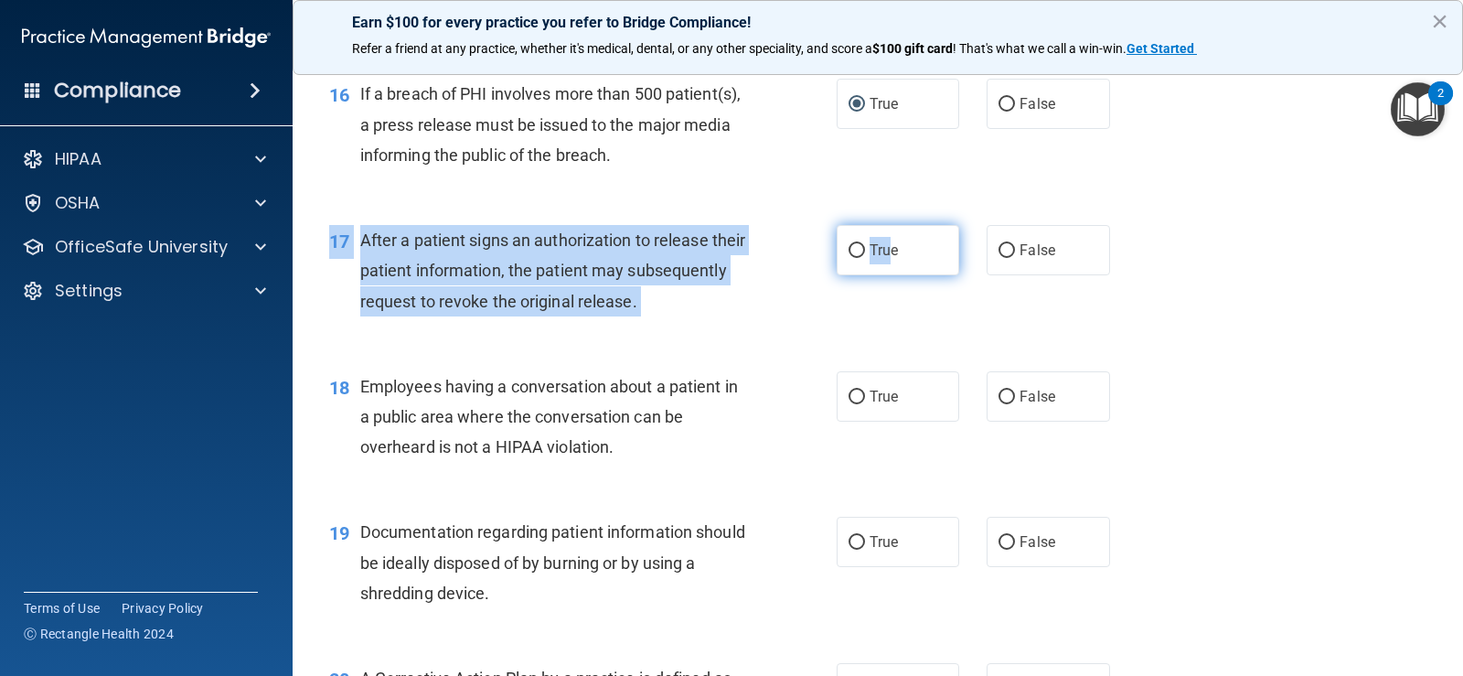
drag, startPoint x: 881, startPoint y: 283, endPoint x: 875, endPoint y: 272, distance: 12.7
click at [879, 281] on div "17 After a patient signs an authorization to release their patient information,…" at bounding box center [877, 275] width 1125 height 146
click at [875, 256] on span "True" at bounding box center [884, 249] width 28 height 17
click at [865, 256] on input "True" at bounding box center [857, 251] width 16 height 14
radio input "true"
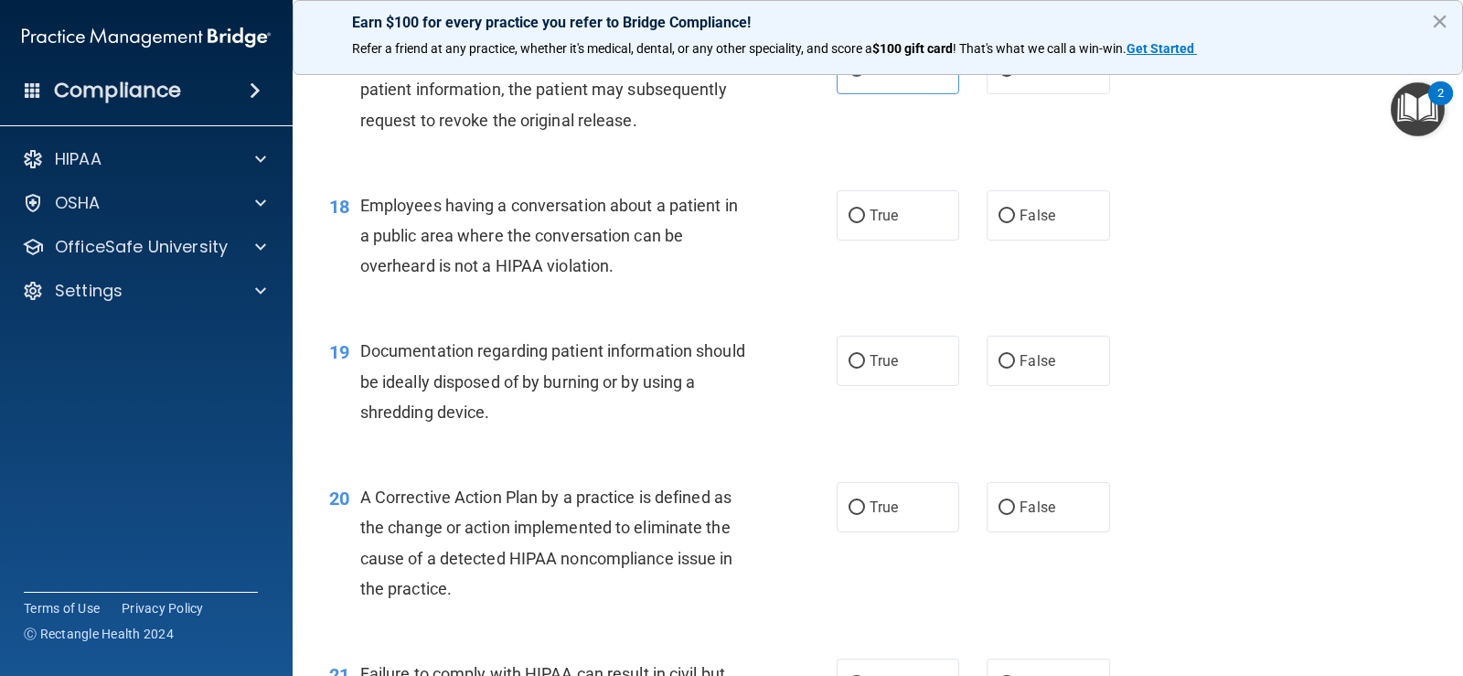
scroll to position [2469, 0]
click at [999, 234] on label "False" at bounding box center [1048, 213] width 123 height 50
click at [999, 221] on input "False" at bounding box center [1007, 215] width 16 height 14
radio input "true"
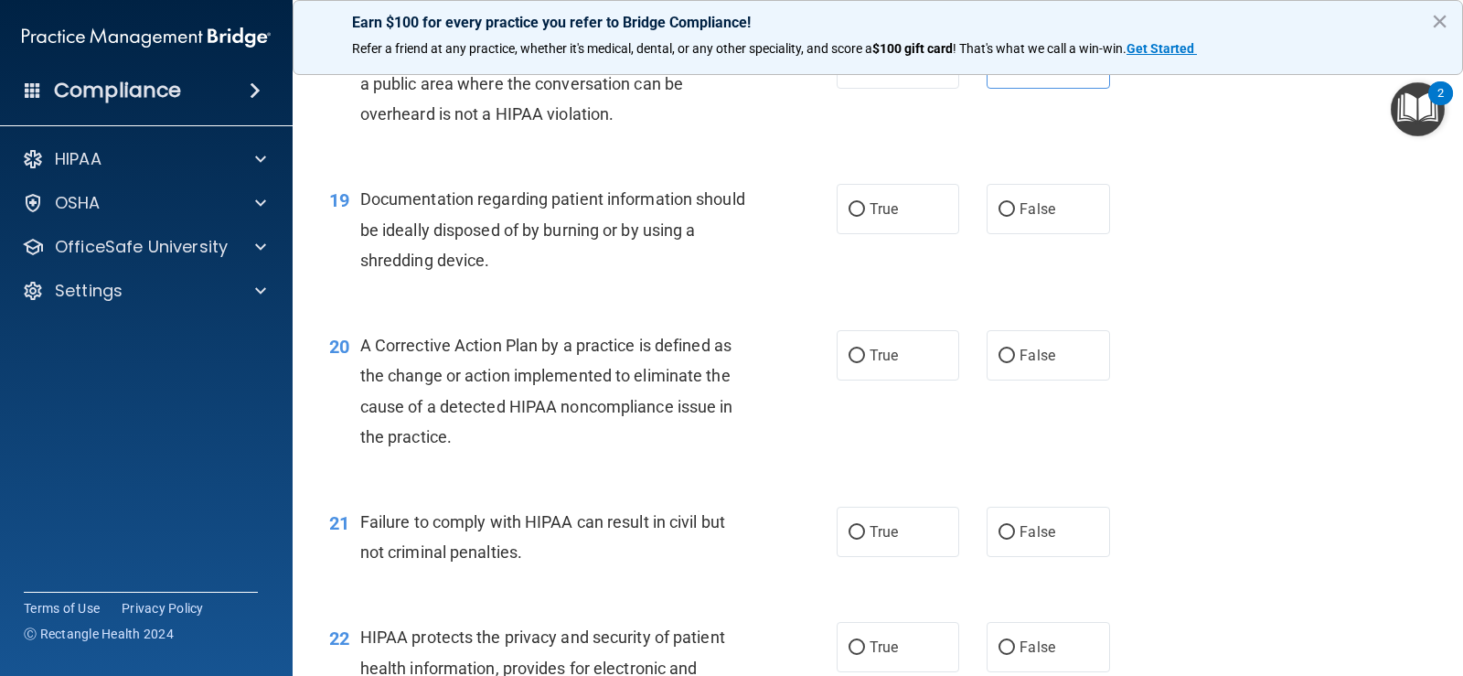
scroll to position [2652, 0]
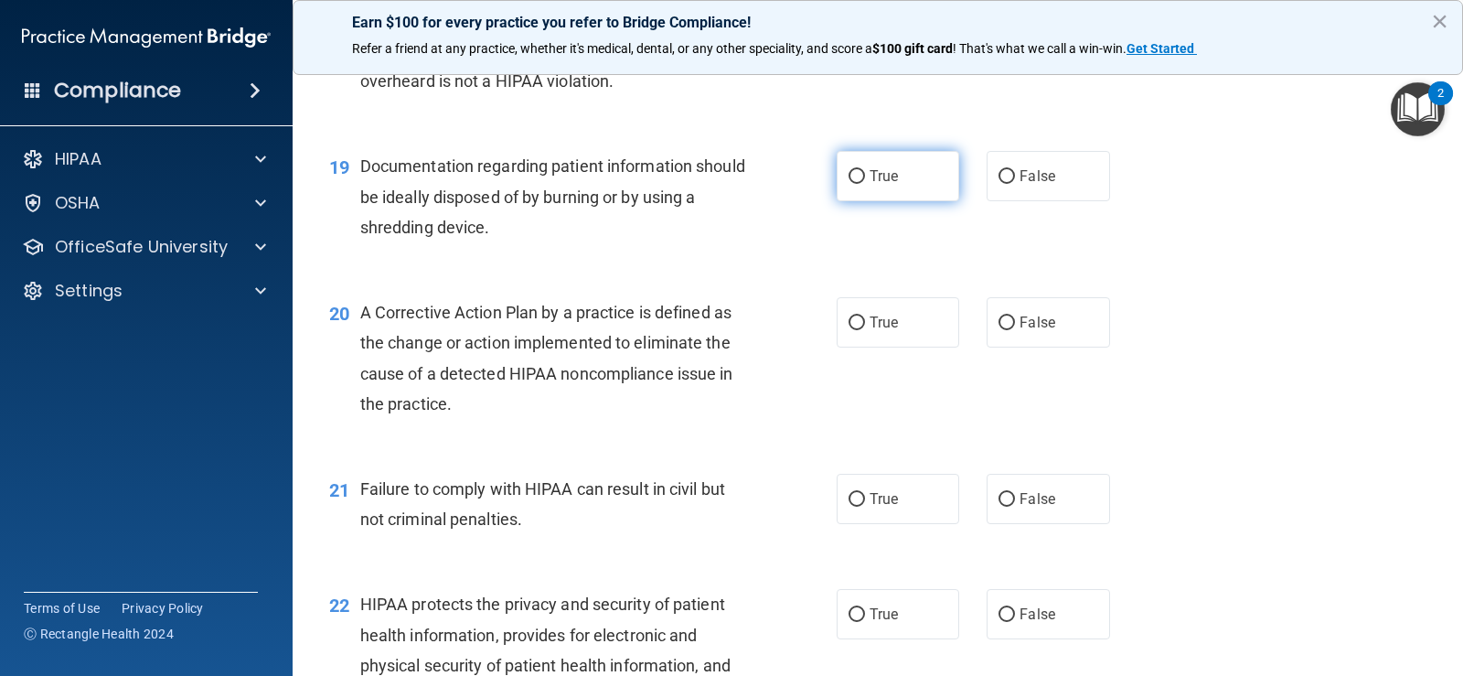
click at [885, 180] on span "True" at bounding box center [884, 175] width 28 height 17
click at [865, 180] on input "True" at bounding box center [857, 177] width 16 height 14
radio input "true"
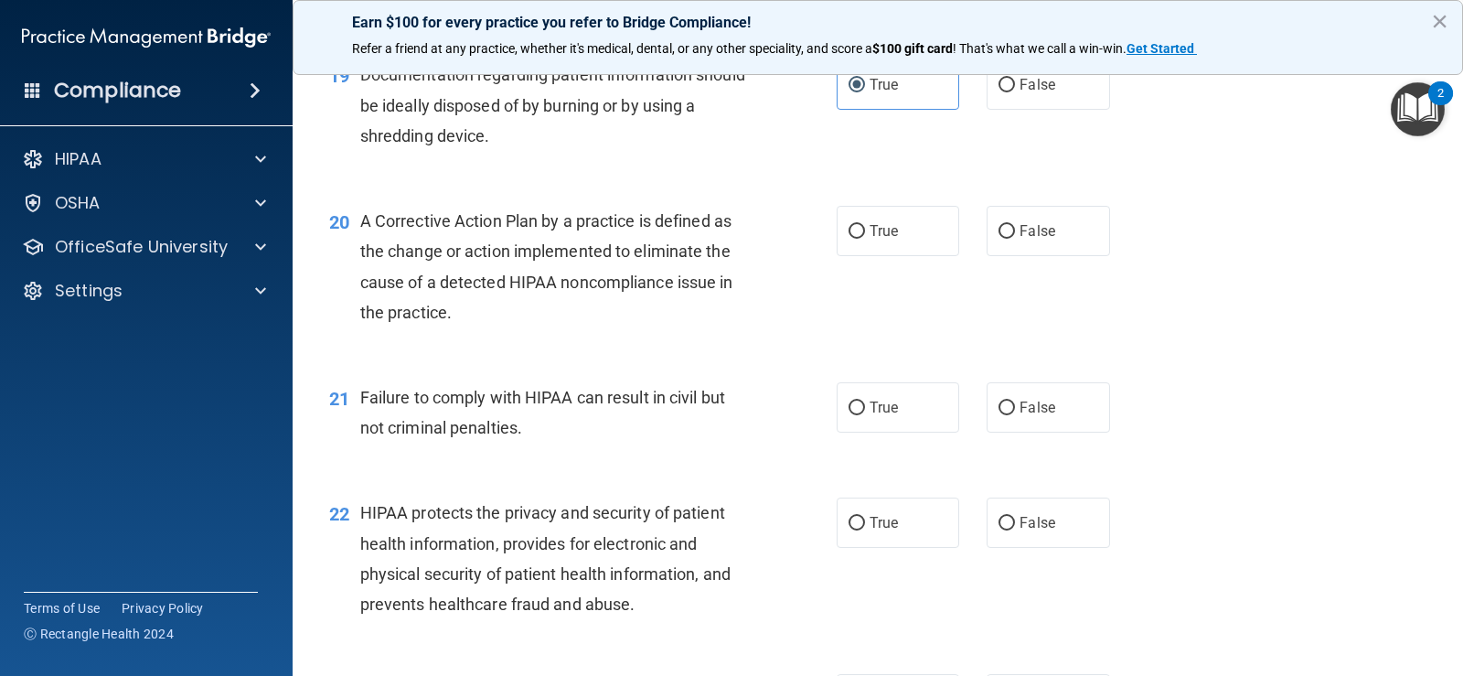
scroll to position [2835, 0]
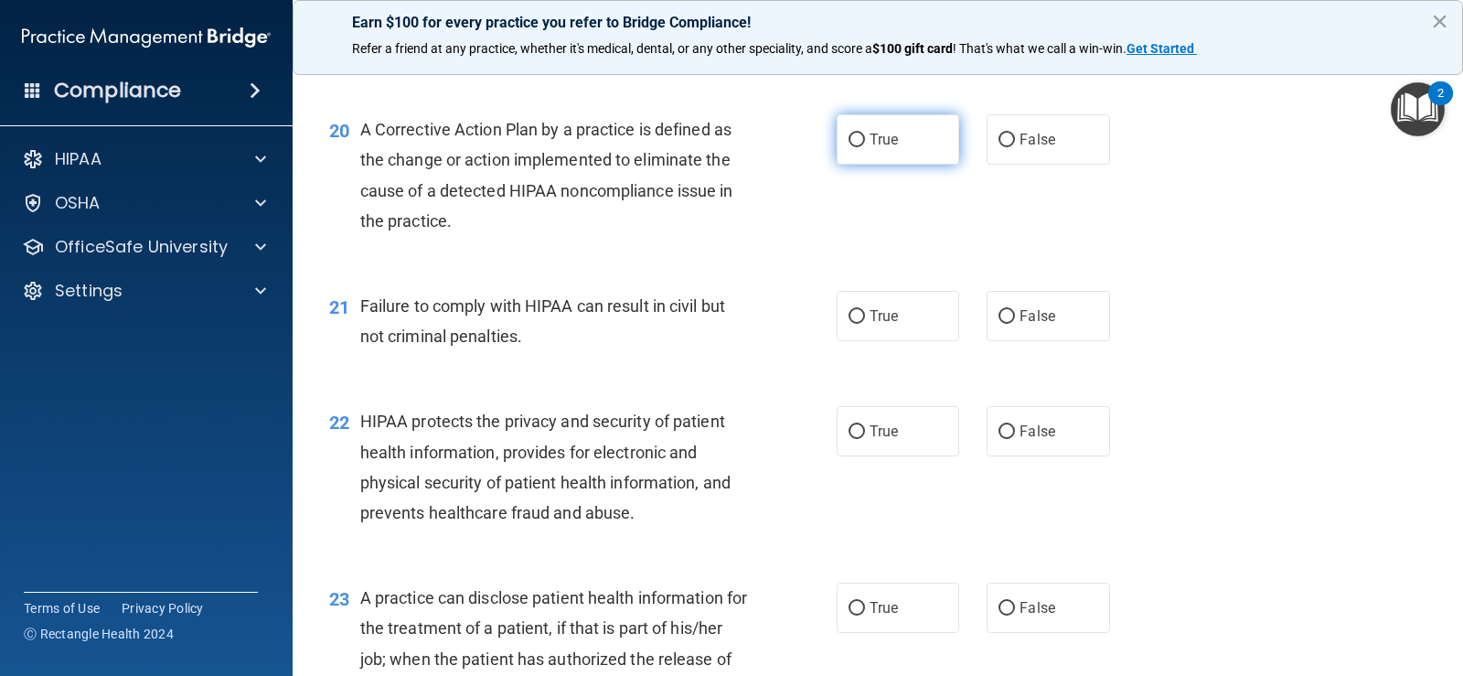
click at [858, 135] on input "True" at bounding box center [857, 141] width 16 height 14
radio input "true"
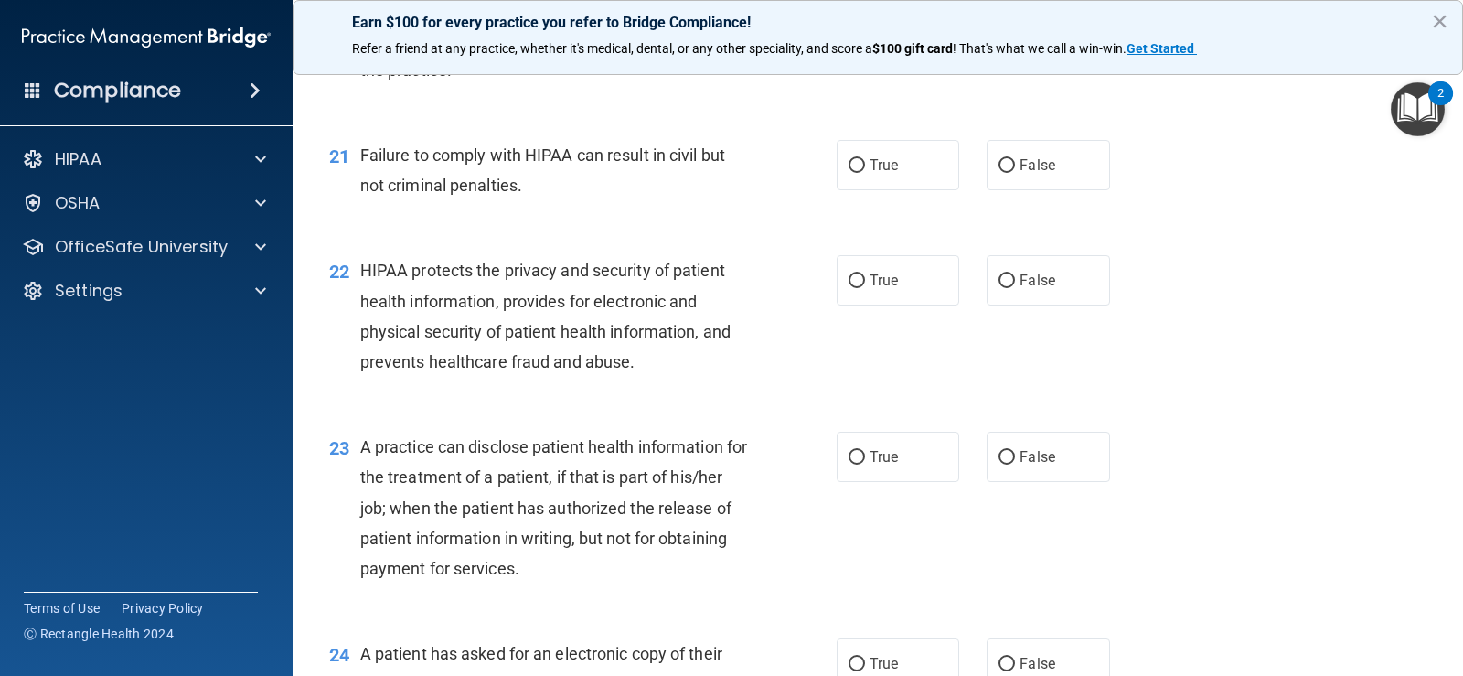
scroll to position [3018, 0]
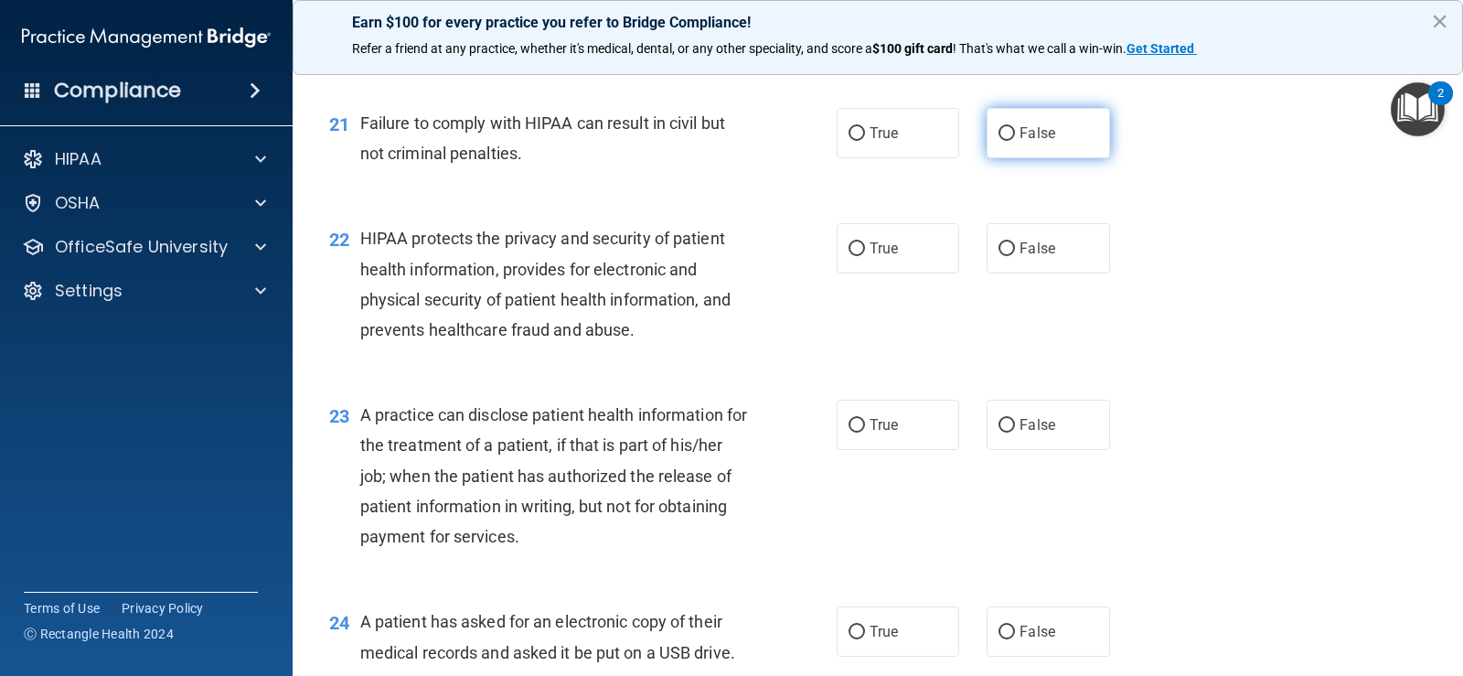
click at [1018, 144] on label "False" at bounding box center [1048, 133] width 123 height 50
click at [1015, 141] on input "False" at bounding box center [1007, 134] width 16 height 14
radio input "true"
click at [849, 257] on label "True" at bounding box center [898, 248] width 123 height 50
click at [849, 256] on input "True" at bounding box center [857, 249] width 16 height 14
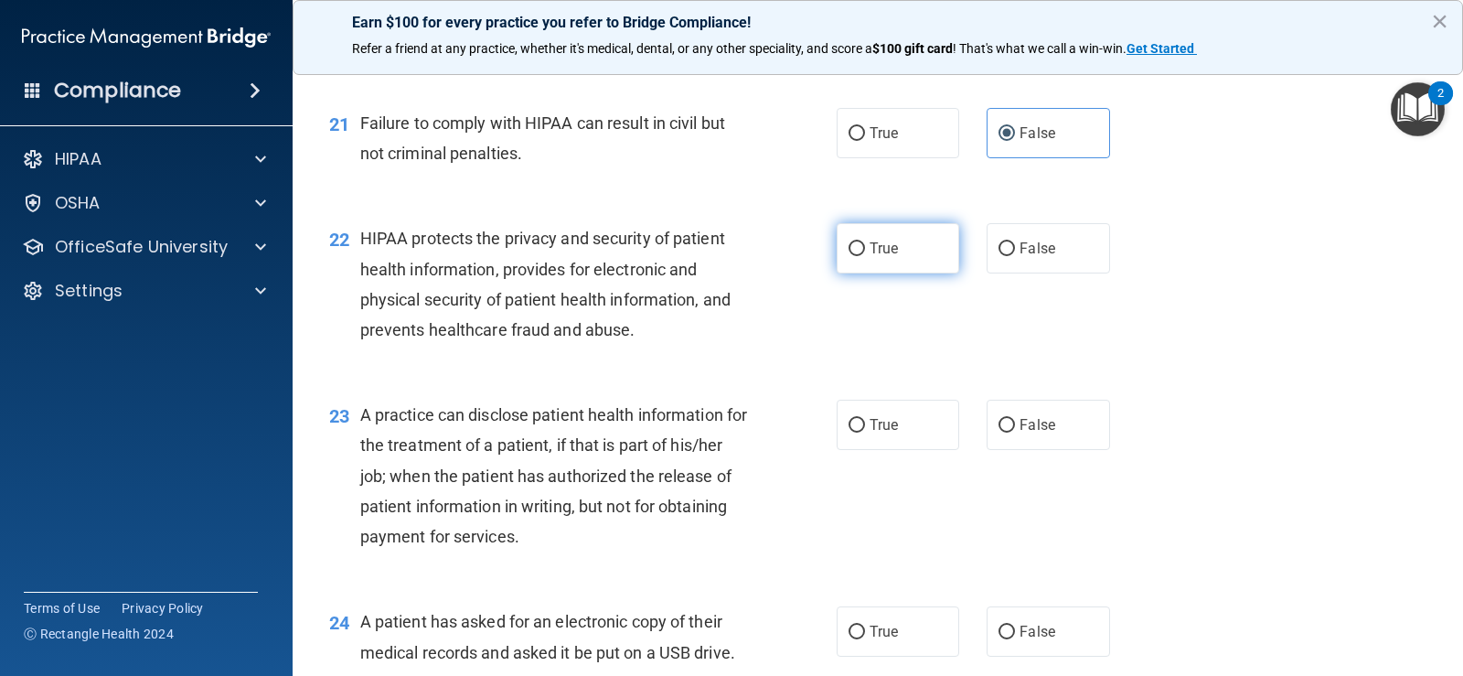
radio input "true"
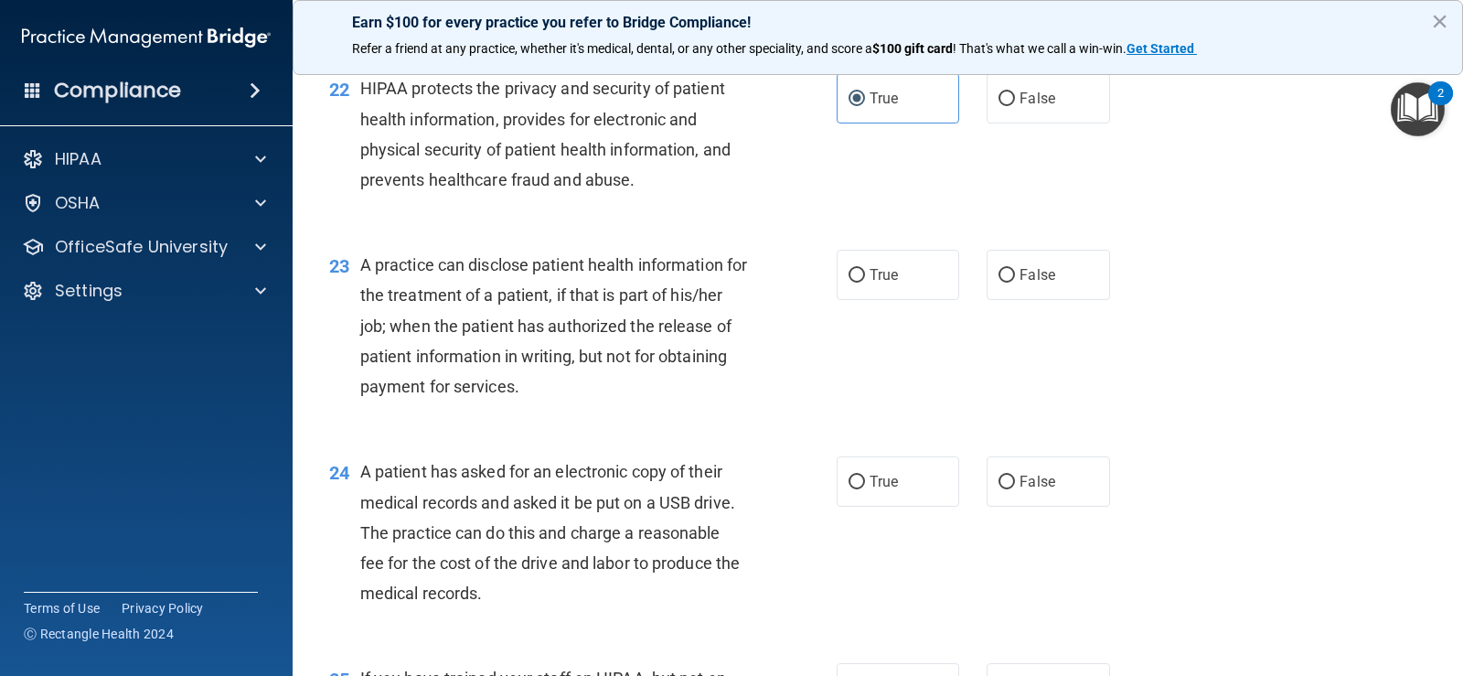
scroll to position [3200, 0]
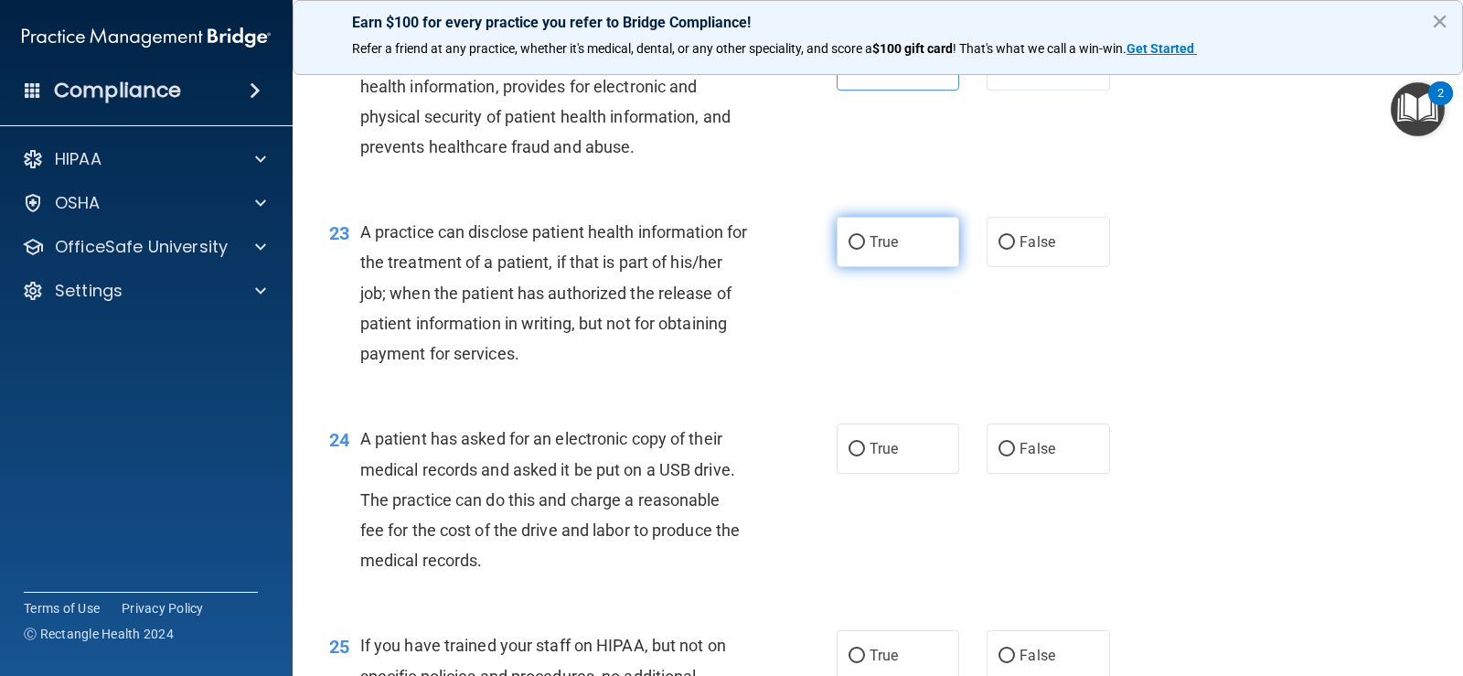
click at [897, 234] on label "True" at bounding box center [898, 242] width 123 height 50
click at [865, 236] on input "True" at bounding box center [857, 243] width 16 height 14
radio input "true"
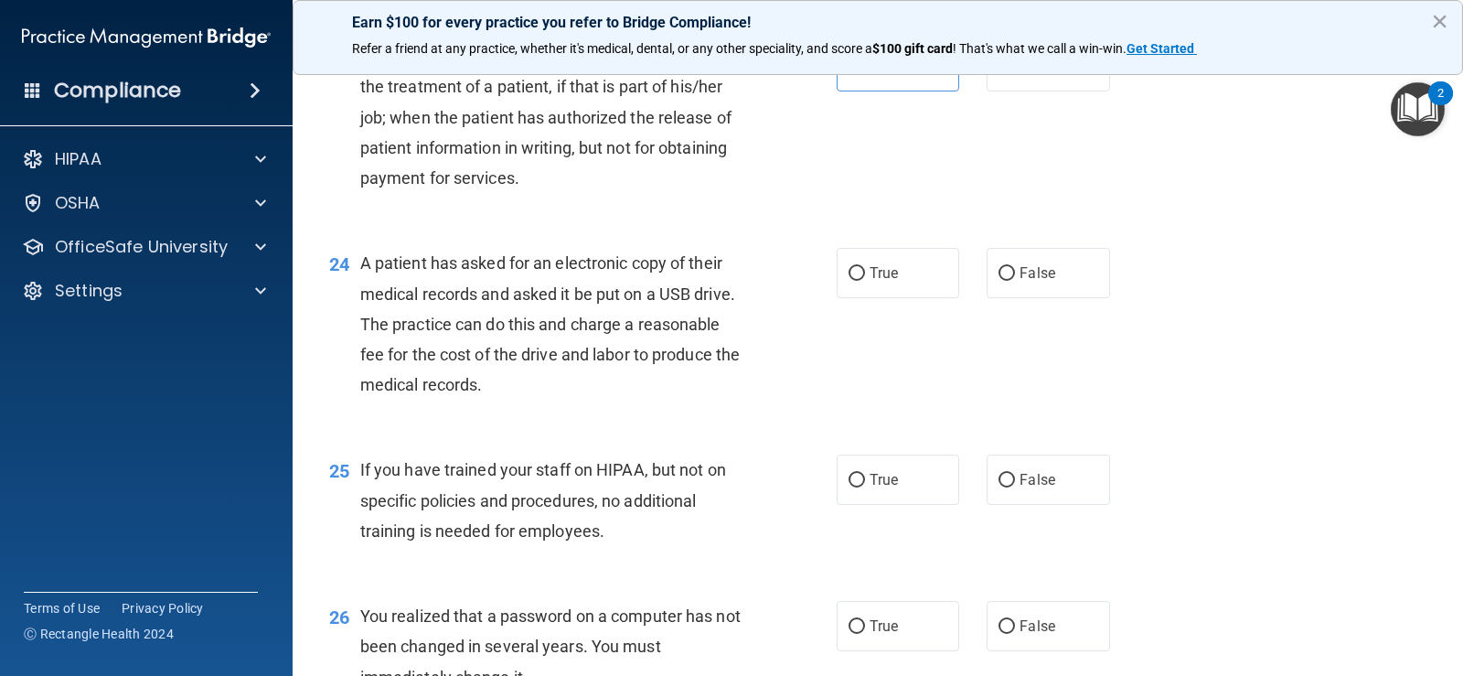
scroll to position [3383, 0]
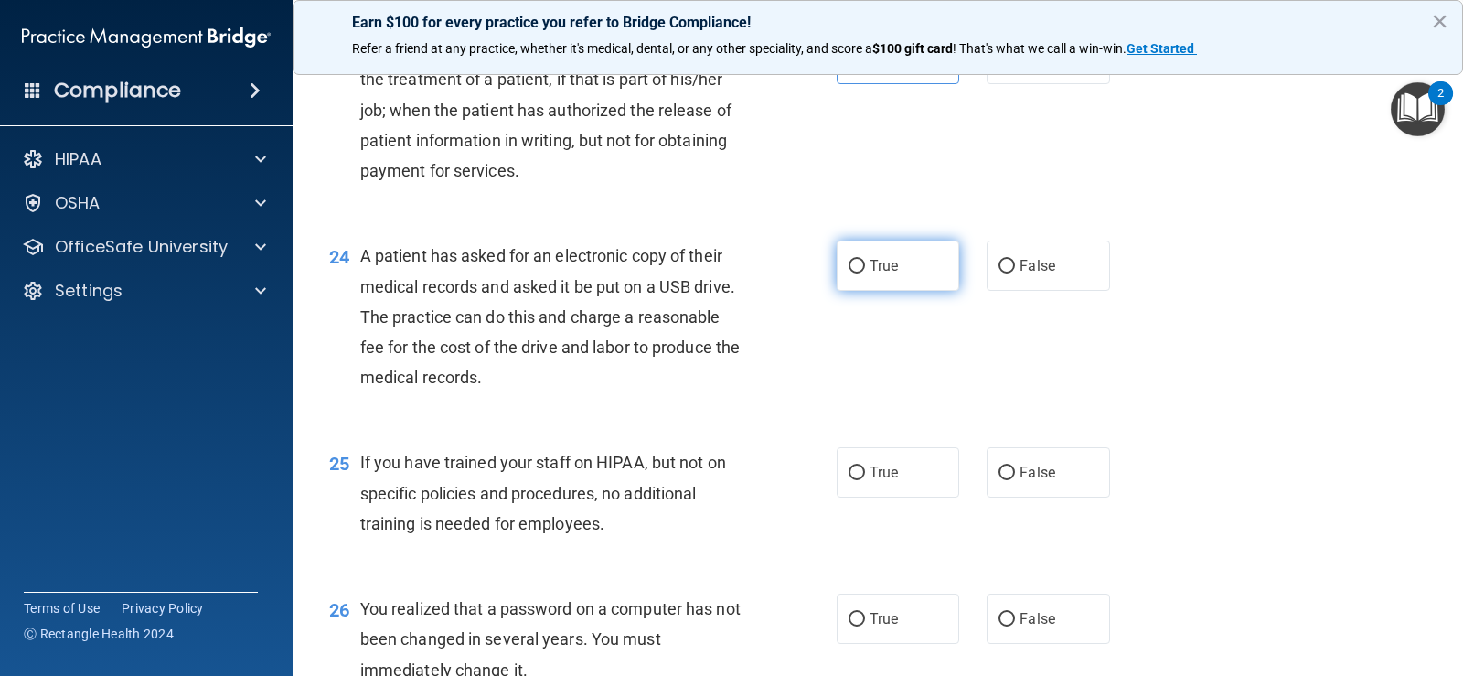
click at [870, 263] on span "True" at bounding box center [884, 265] width 28 height 17
click at [864, 263] on input "True" at bounding box center [857, 267] width 16 height 14
radio input "true"
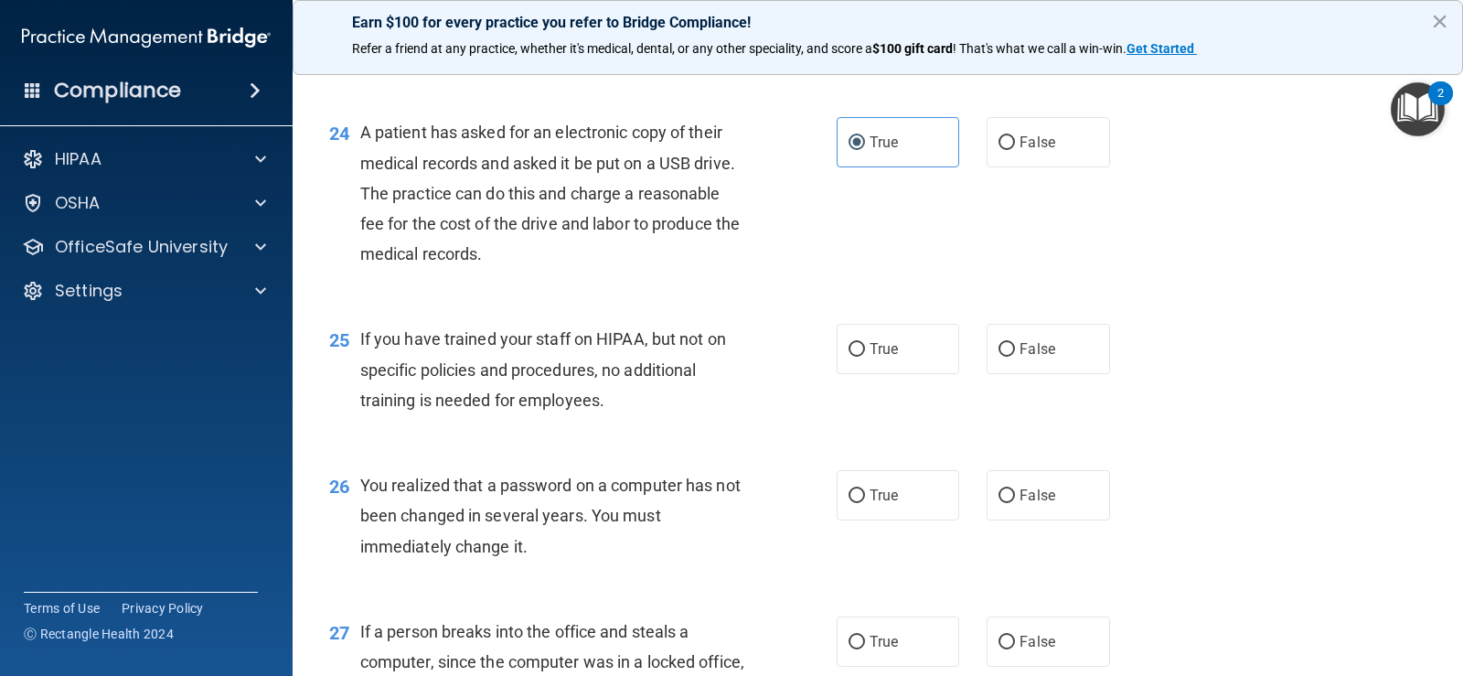
scroll to position [3475, 0]
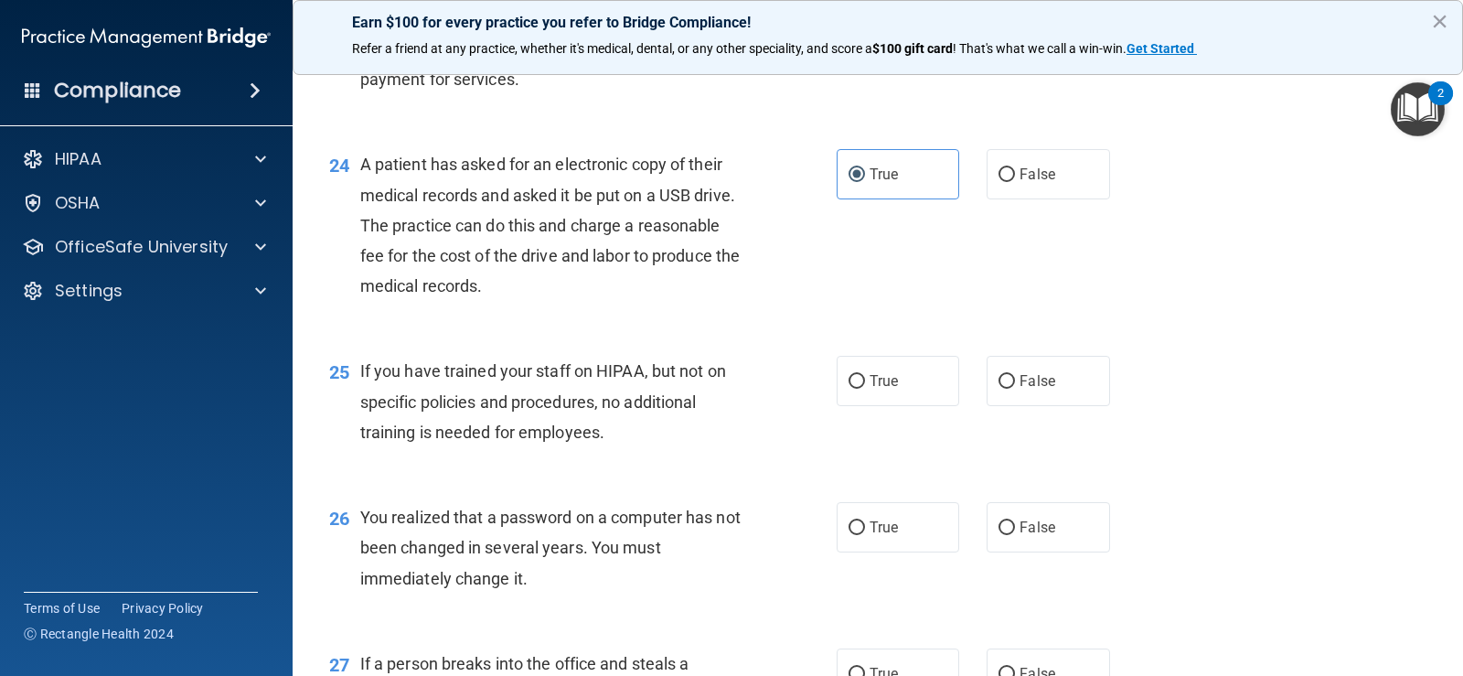
drag, startPoint x: 1046, startPoint y: 159, endPoint x: 846, endPoint y: 227, distance: 211.4
click at [1047, 160] on label "False" at bounding box center [1048, 174] width 123 height 50
click at [1015, 168] on input "False" at bounding box center [1007, 175] width 16 height 14
radio input "true"
radio input "false"
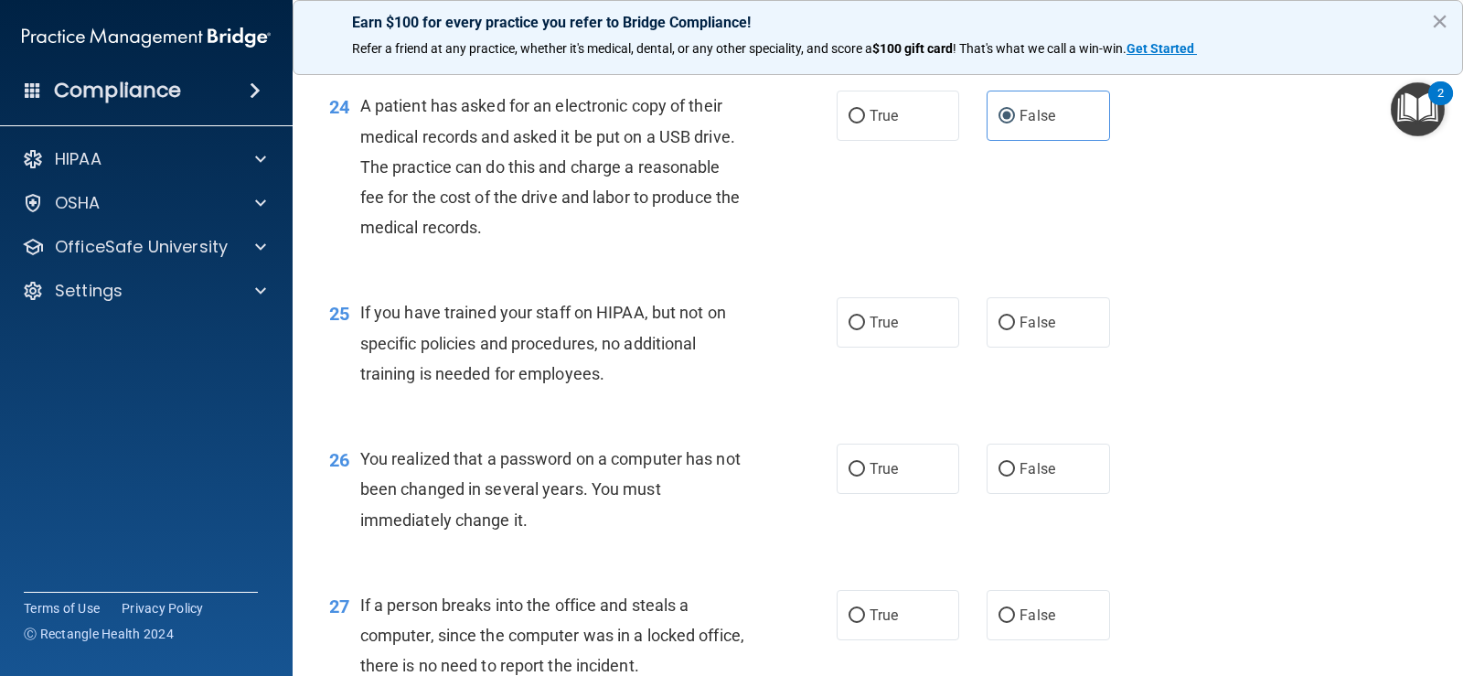
scroll to position [3566, 0]
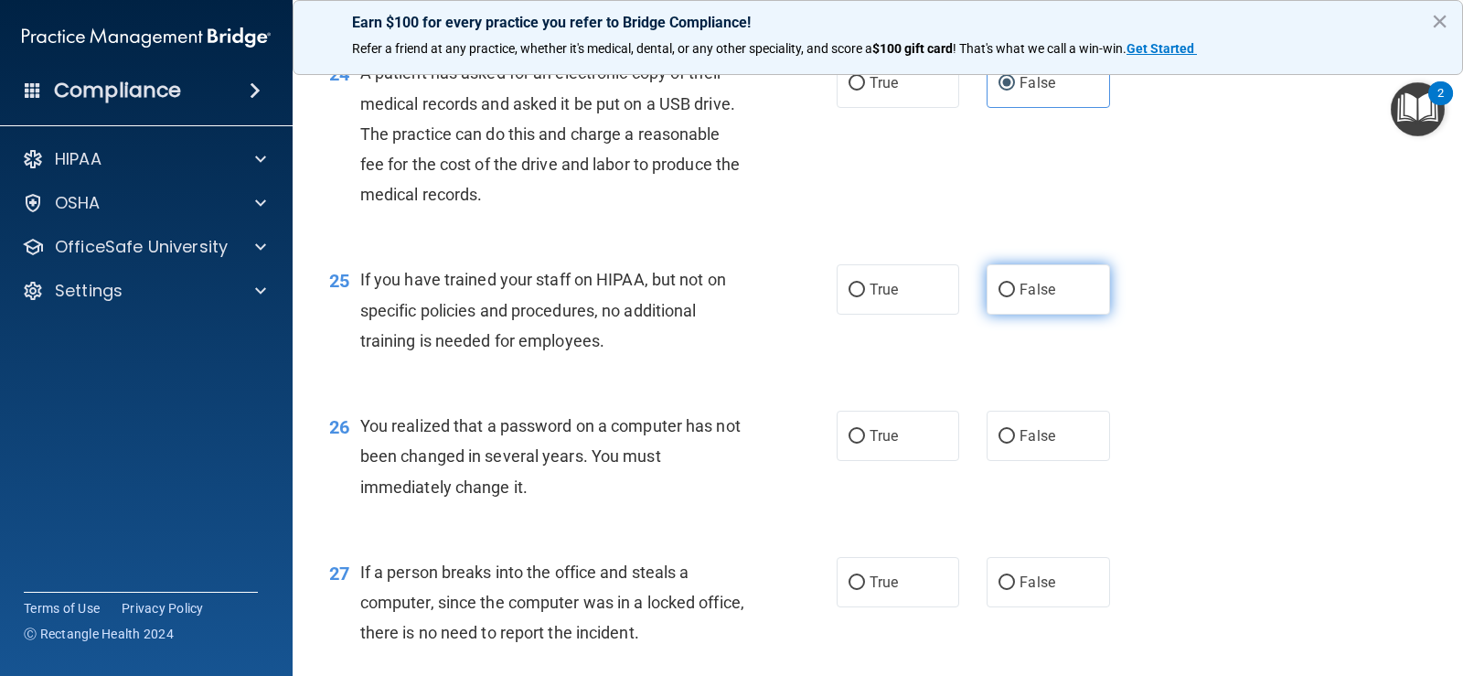
drag, startPoint x: 1026, startPoint y: 292, endPoint x: 1005, endPoint y: 294, distance: 21.2
click at [1020, 294] on span "False" at bounding box center [1038, 289] width 36 height 17
click at [1042, 298] on label "False" at bounding box center [1048, 289] width 123 height 50
click at [1015, 297] on input "False" at bounding box center [1007, 290] width 16 height 14
radio input "true"
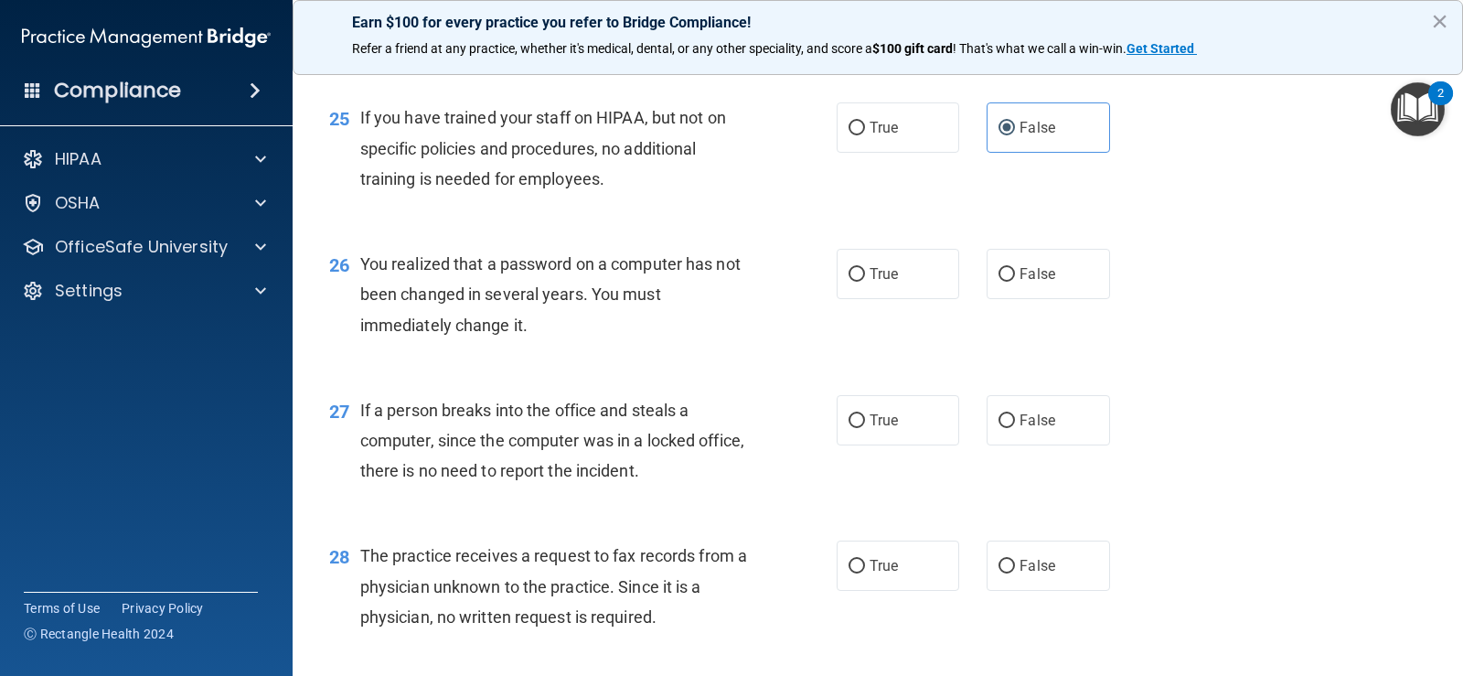
scroll to position [3749, 0]
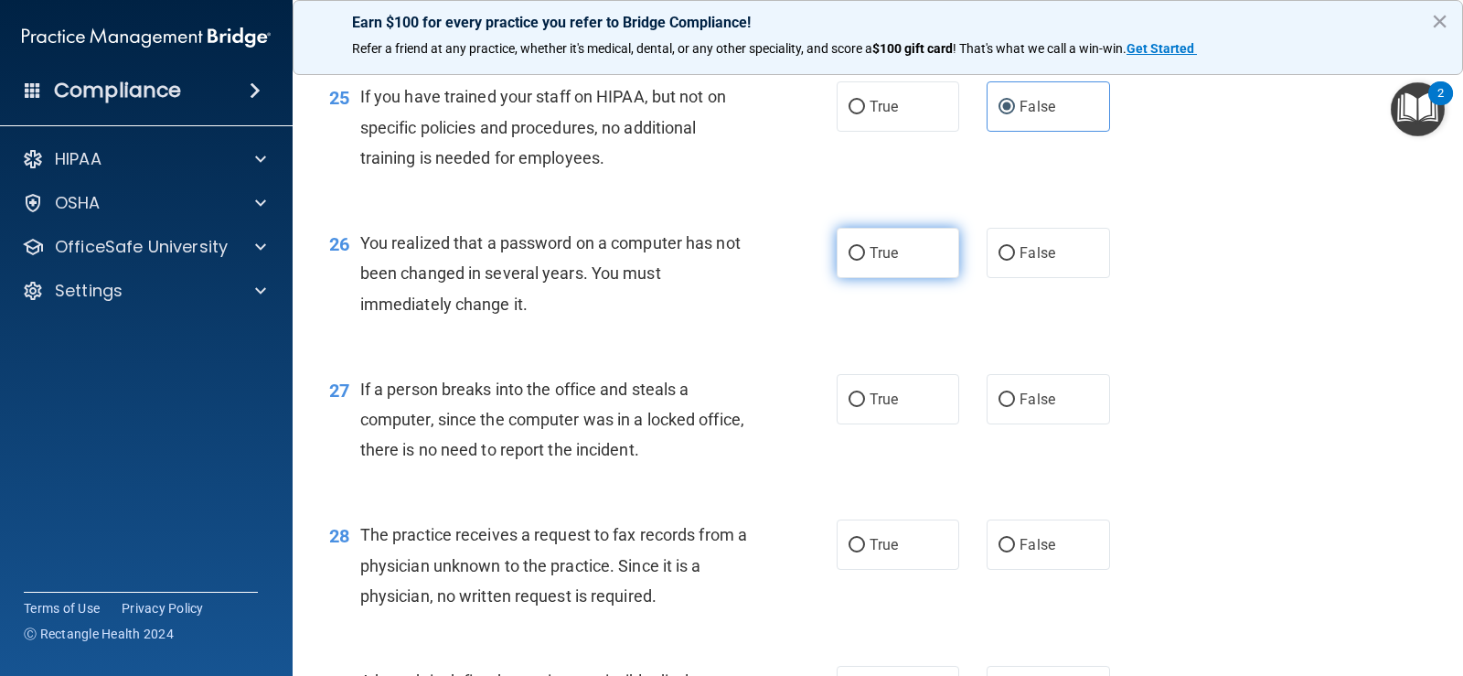
click at [887, 263] on label "True" at bounding box center [898, 253] width 123 height 50
click at [865, 261] on input "True" at bounding box center [857, 254] width 16 height 14
radio input "true"
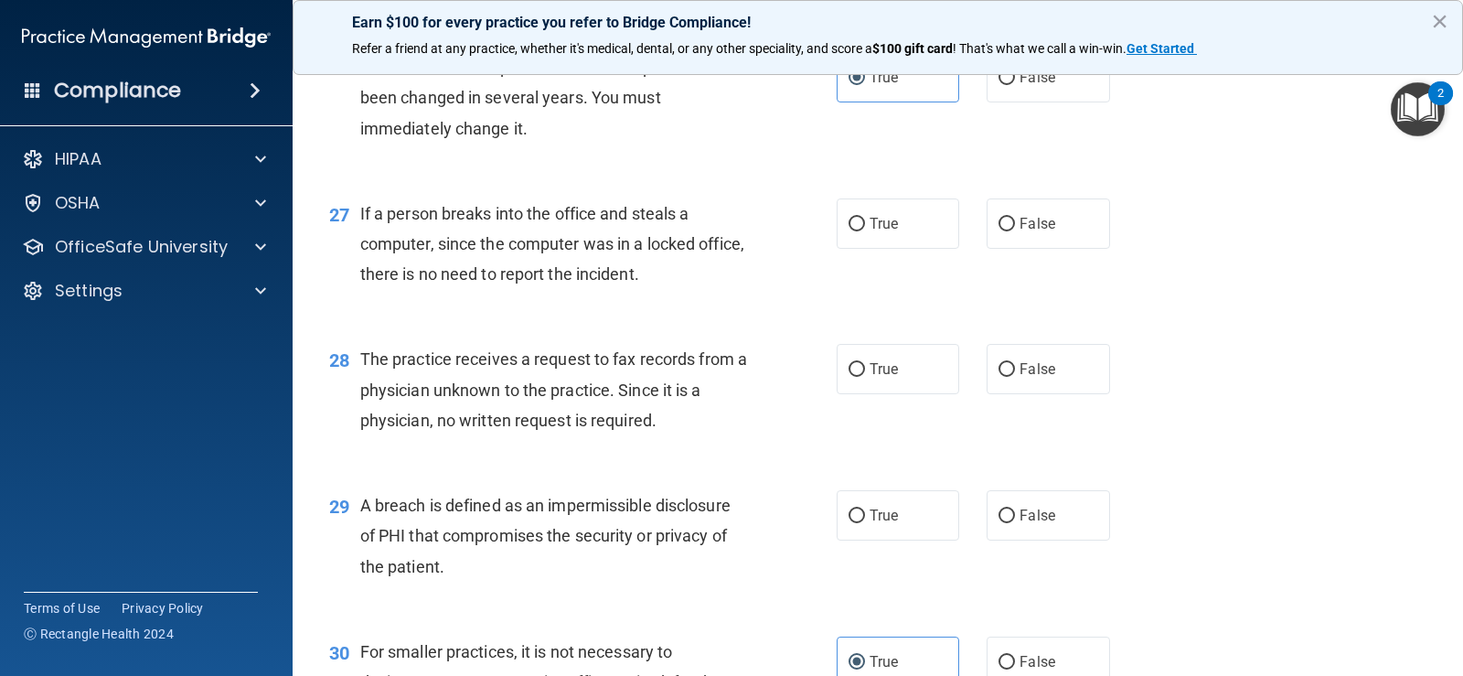
scroll to position [3932, 0]
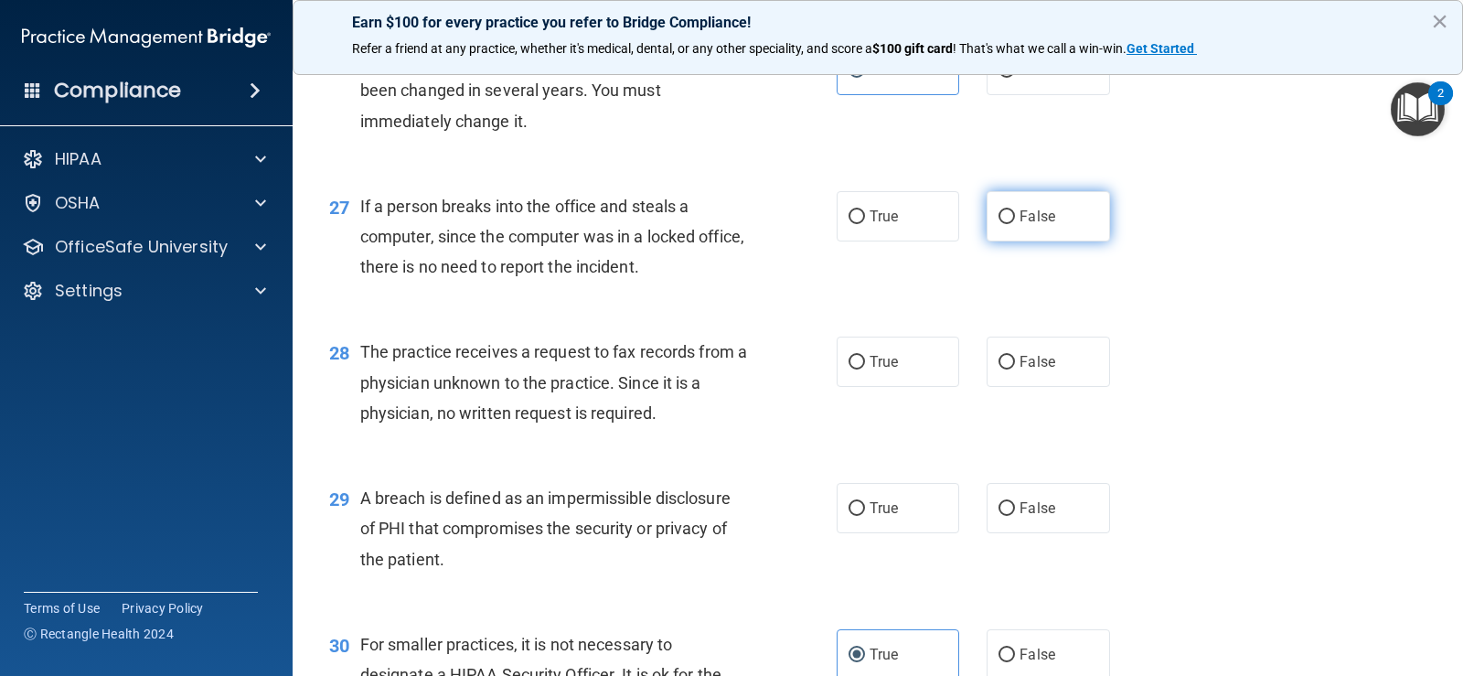
click at [1041, 208] on span "False" at bounding box center [1038, 216] width 36 height 17
click at [1015, 210] on input "False" at bounding box center [1007, 217] width 16 height 14
radio input "true"
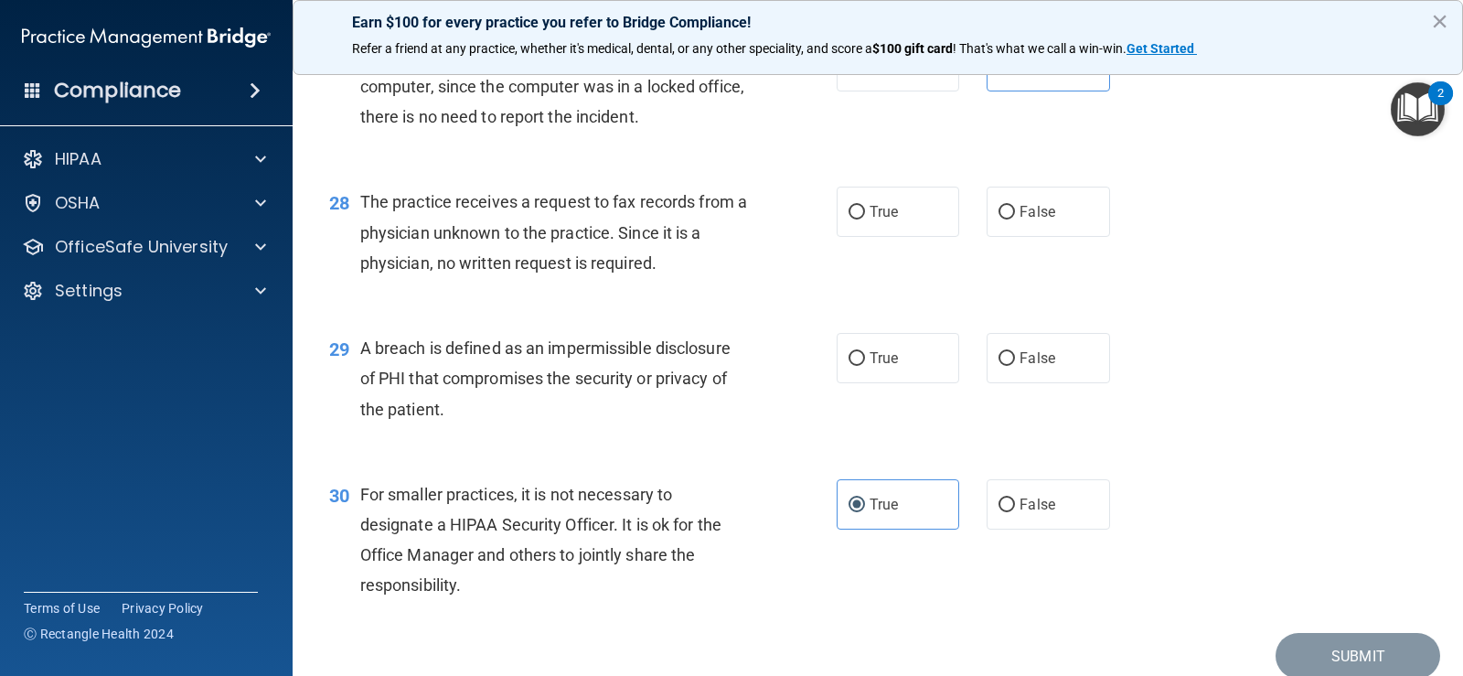
scroll to position [4115, 0]
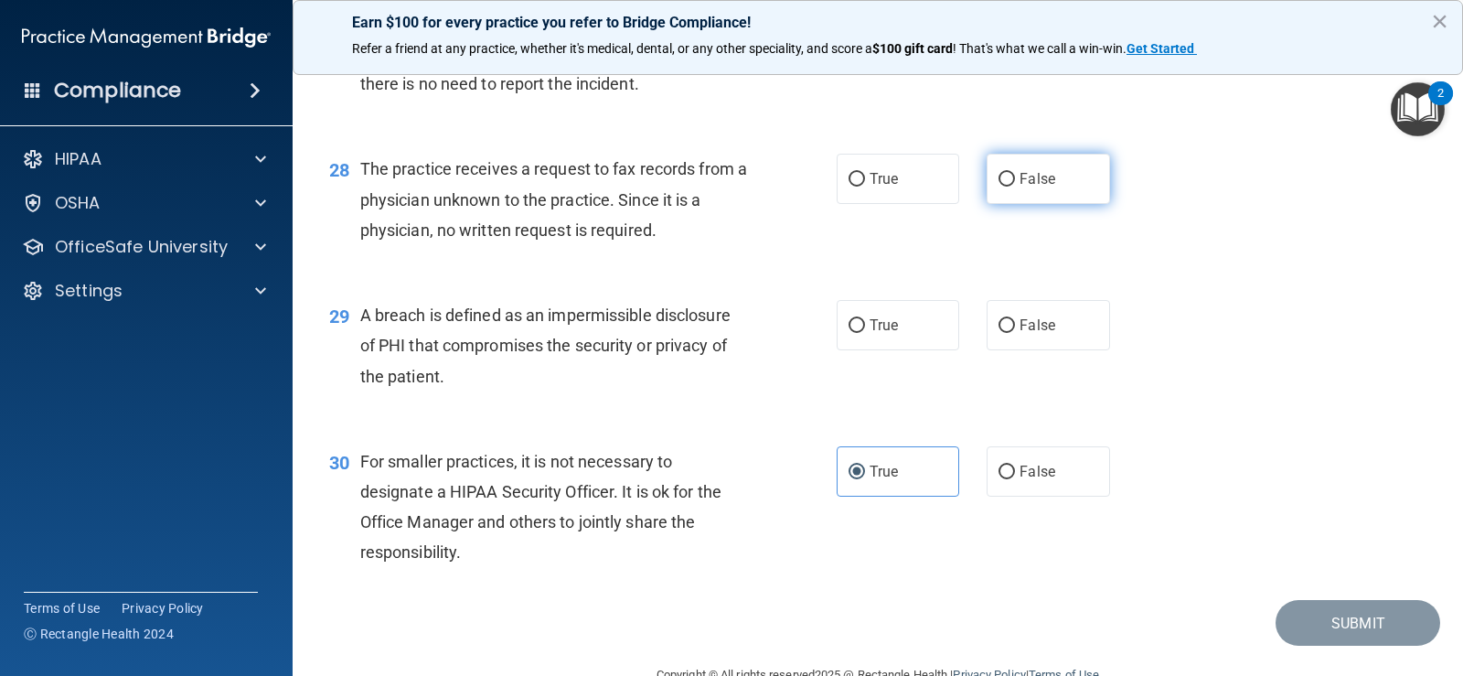
click at [1031, 184] on span "False" at bounding box center [1038, 178] width 36 height 17
click at [1015, 184] on input "False" at bounding box center [1007, 180] width 16 height 14
radio input "true"
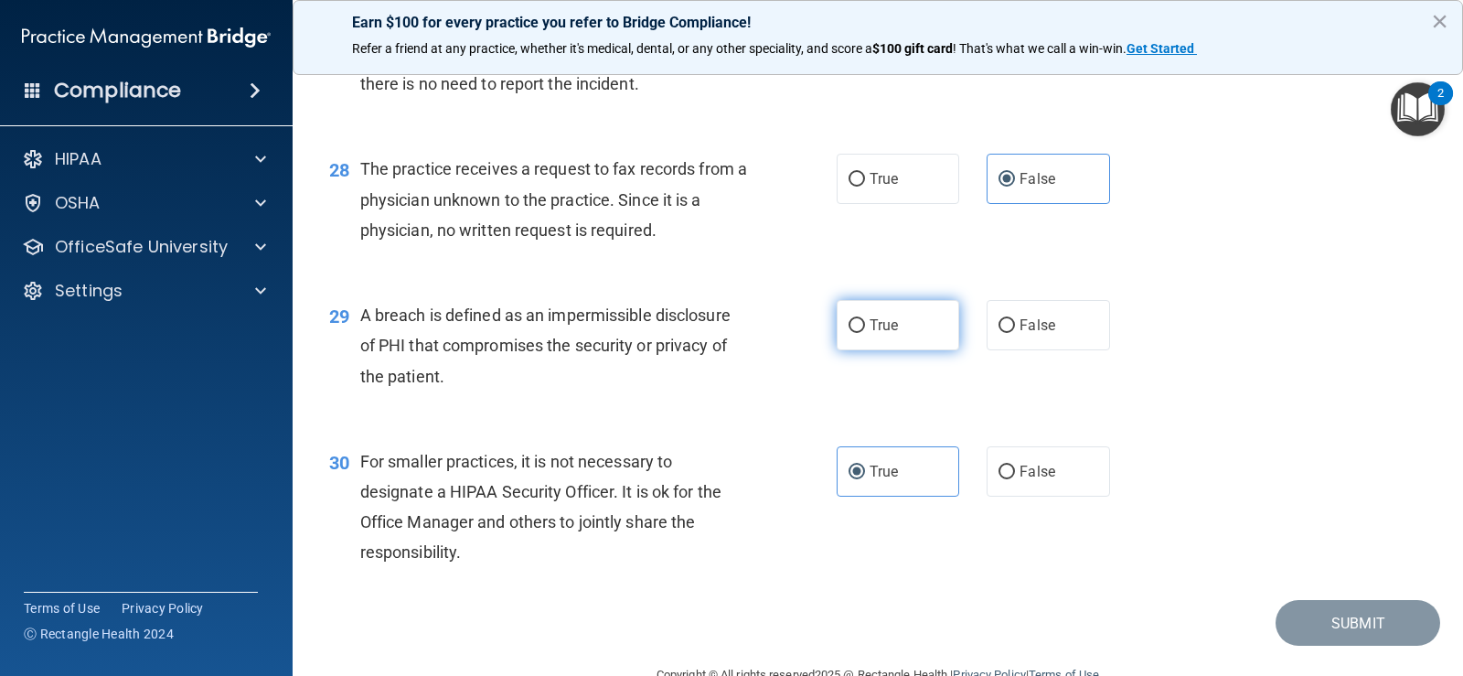
click at [886, 326] on span "True" at bounding box center [884, 324] width 28 height 17
click at [865, 326] on input "True" at bounding box center [857, 326] width 16 height 14
radio input "true"
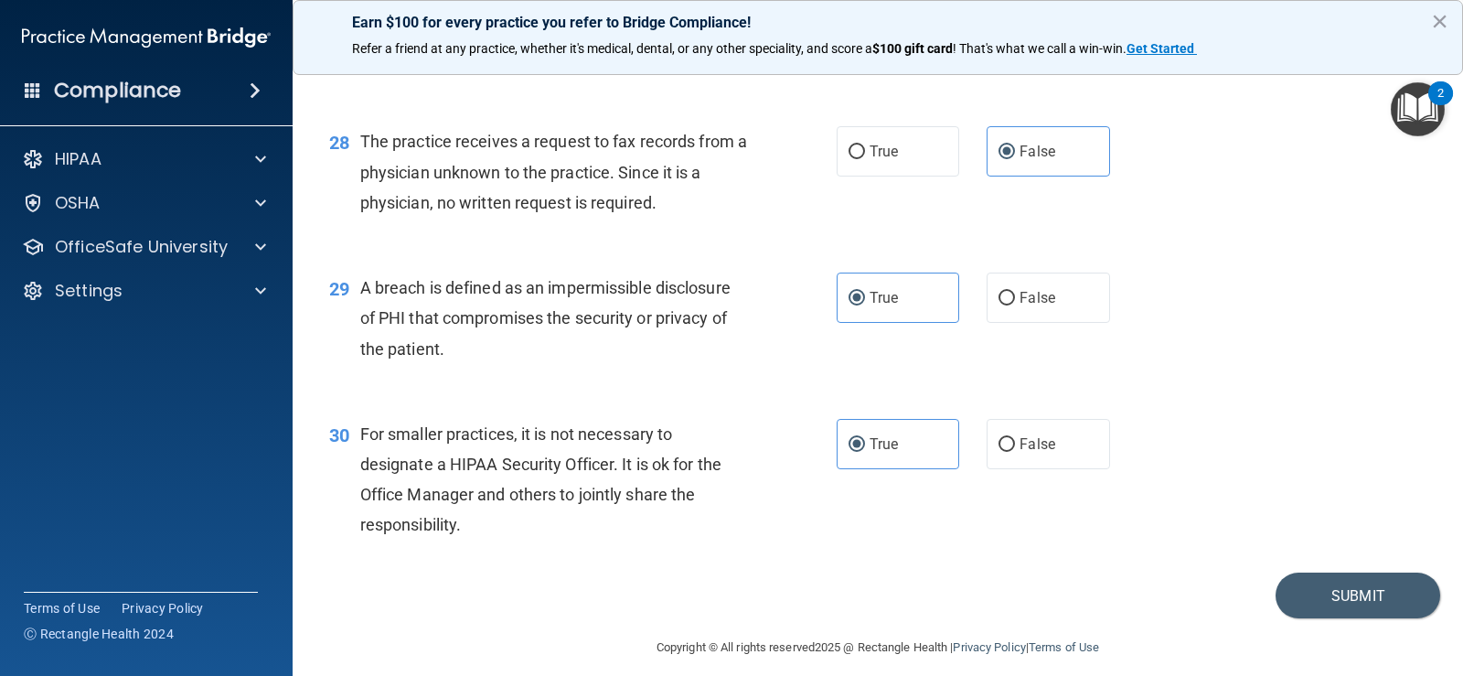
scroll to position [4158, 0]
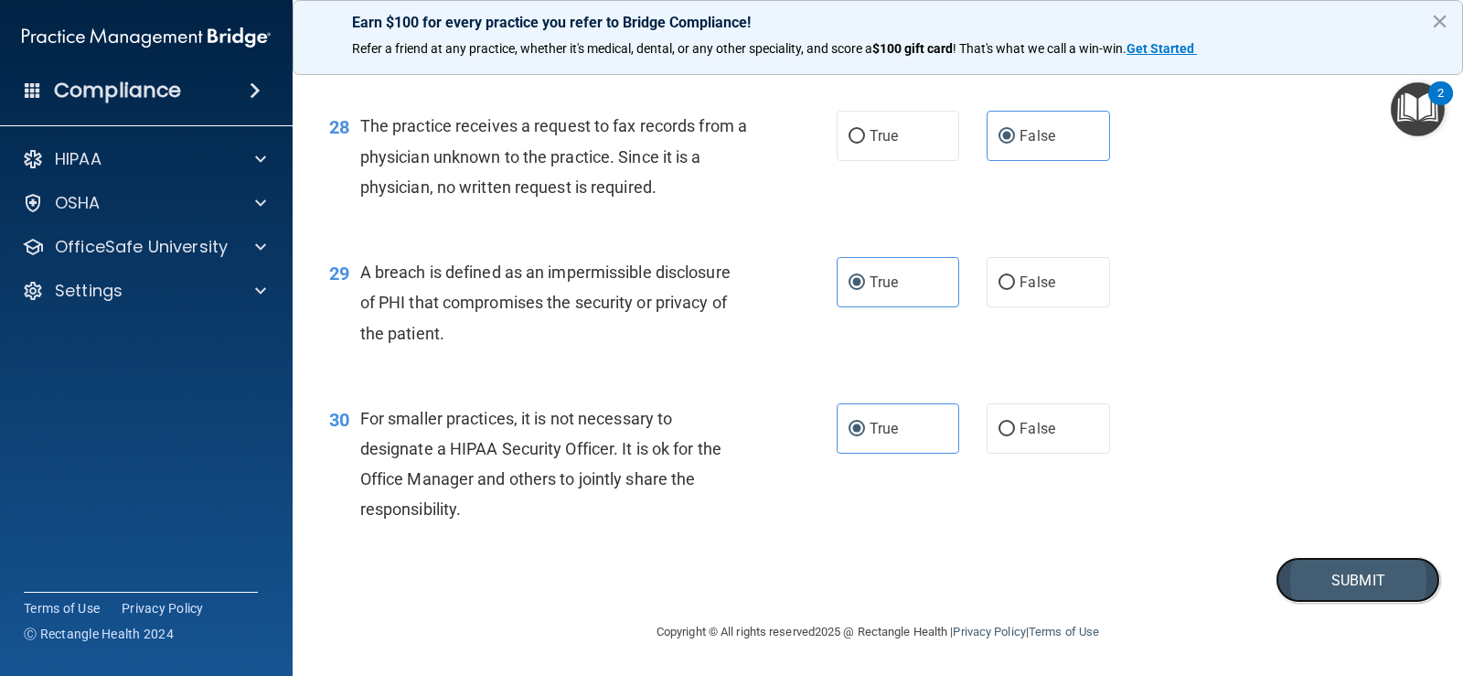
click at [1309, 587] on button "Submit" at bounding box center [1358, 580] width 165 height 47
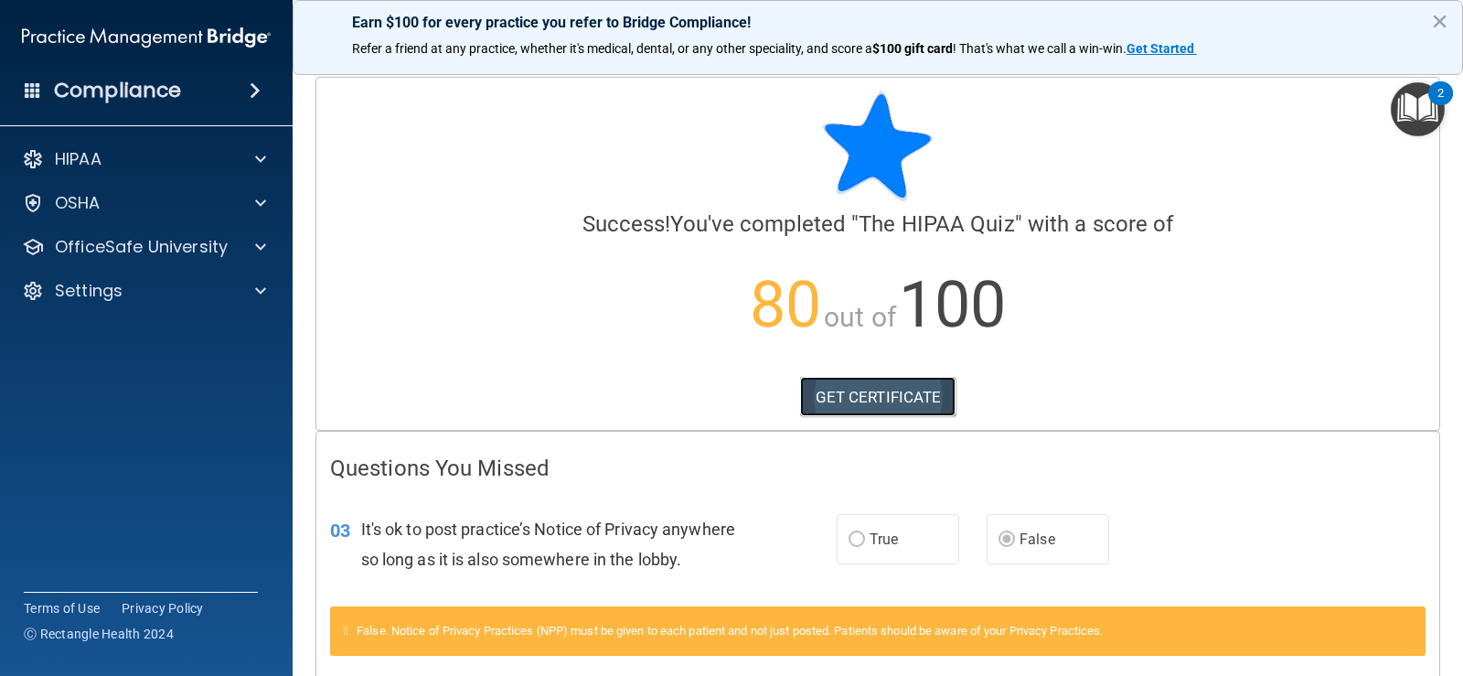
click at [862, 401] on link "GET CERTIFICATE" at bounding box center [878, 397] width 156 height 40
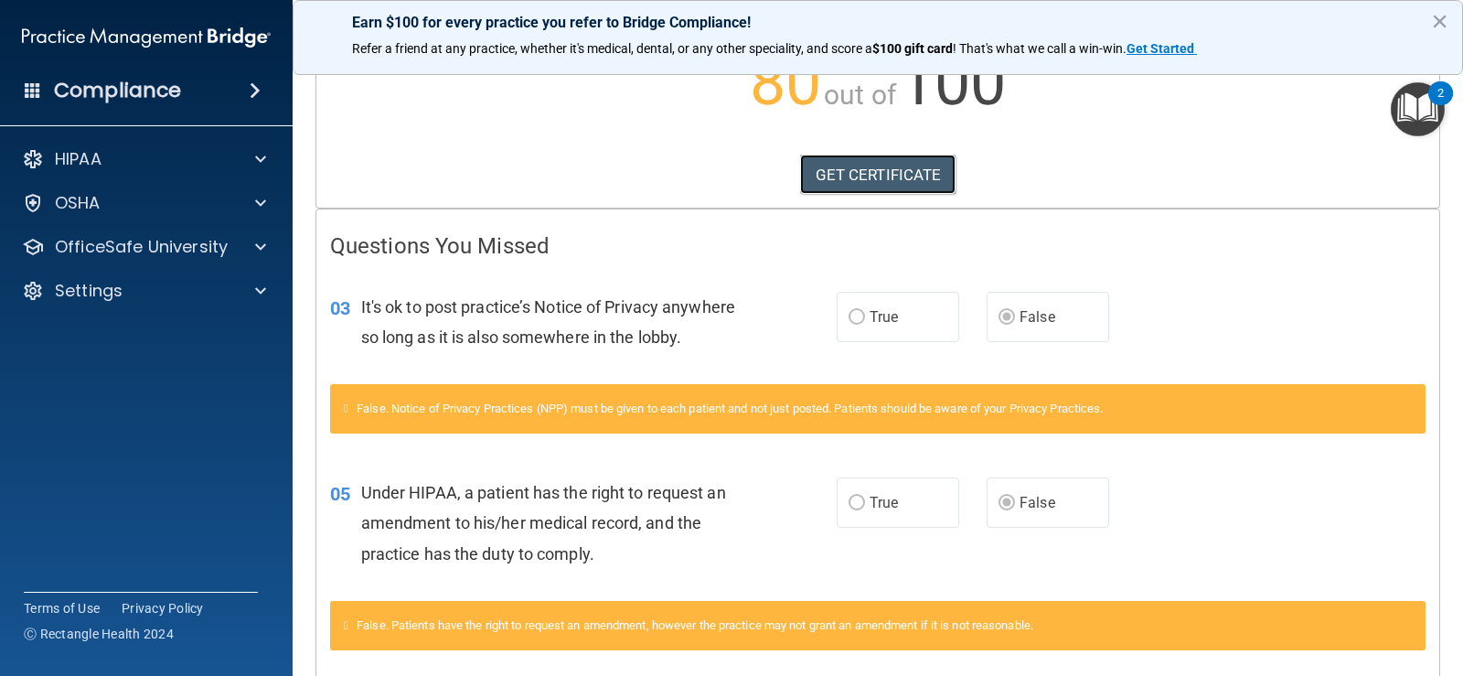
scroll to position [274, 0]
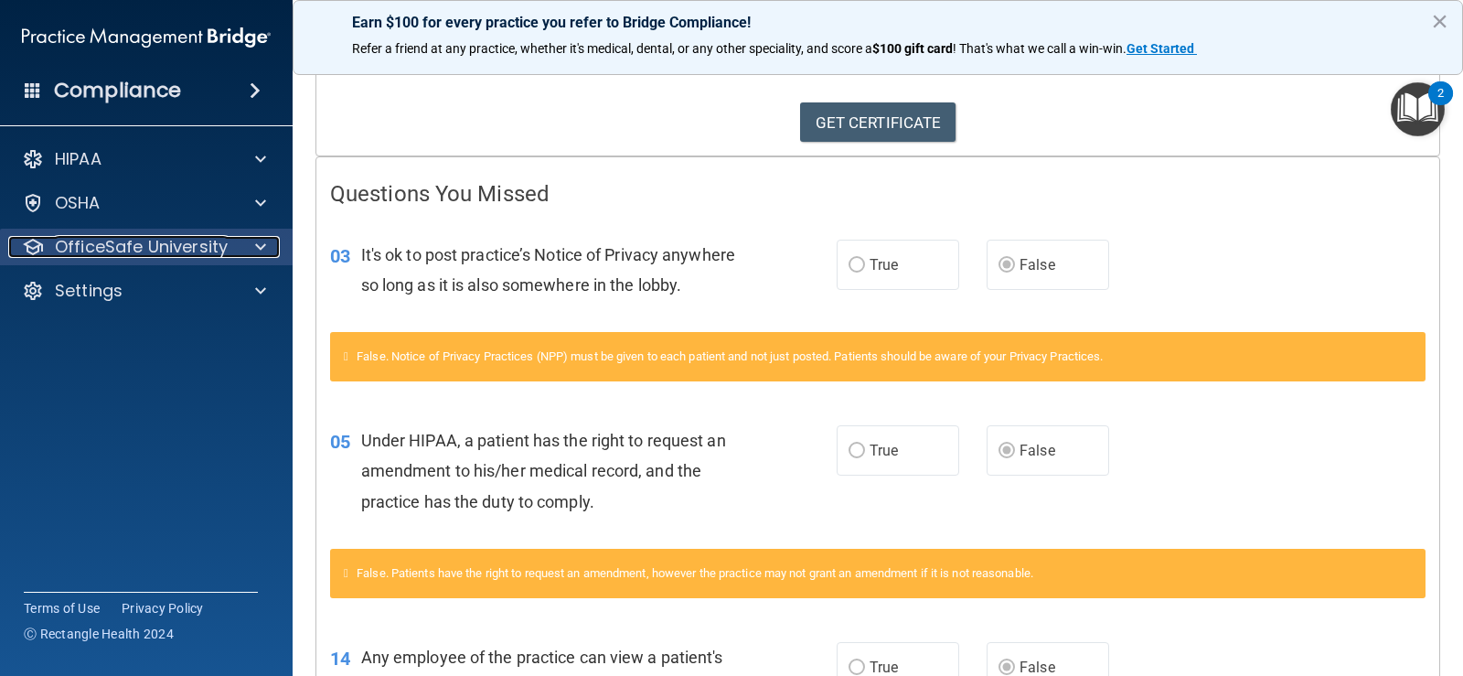
click at [201, 244] on p "OfficeSafe University" at bounding box center [141, 247] width 173 height 22
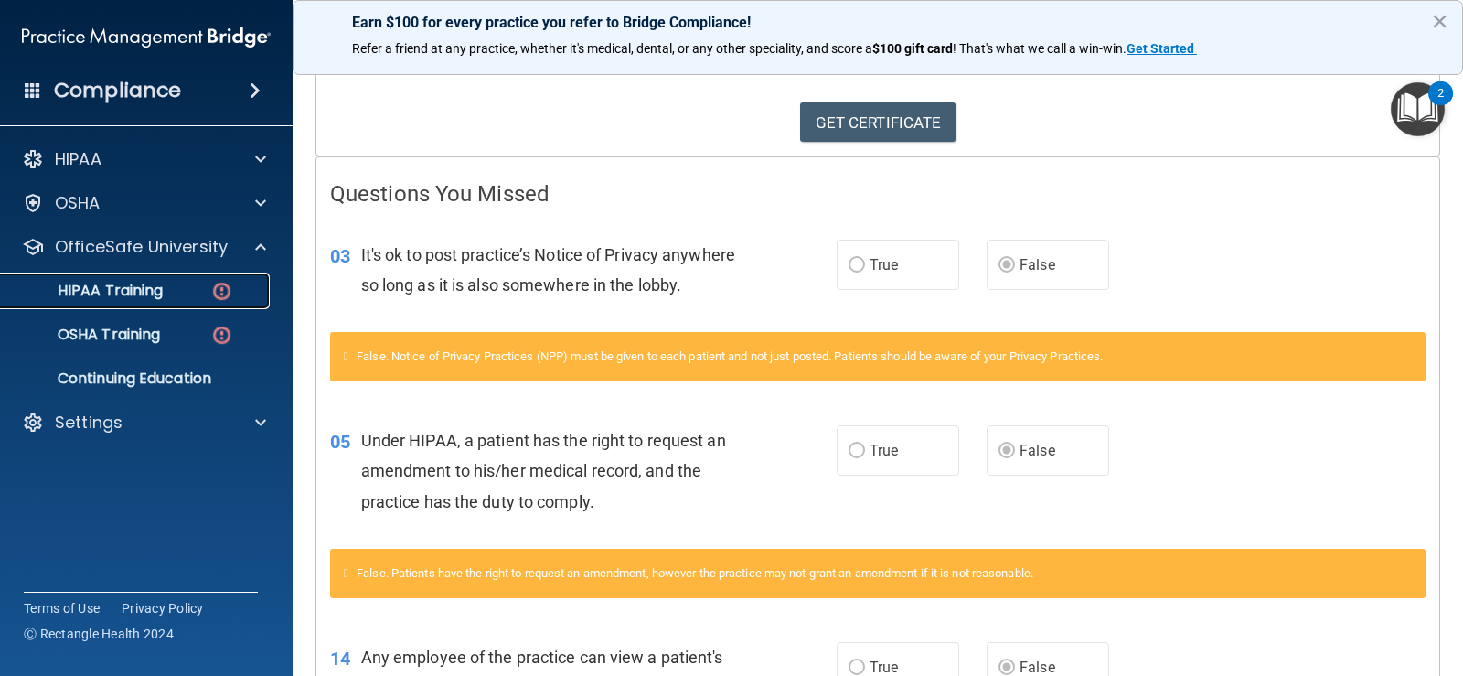
click at [191, 296] on div "HIPAA Training" at bounding box center [137, 291] width 250 height 18
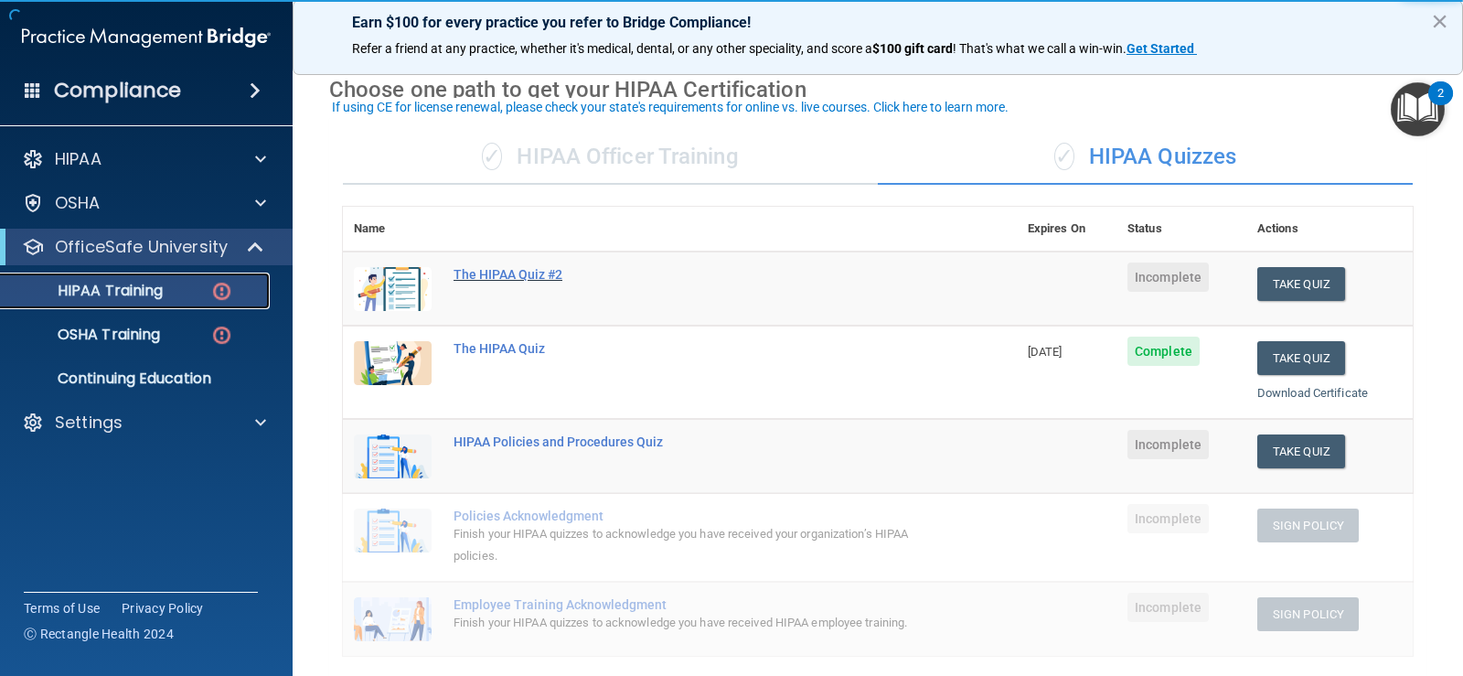
scroll to position [91, 0]
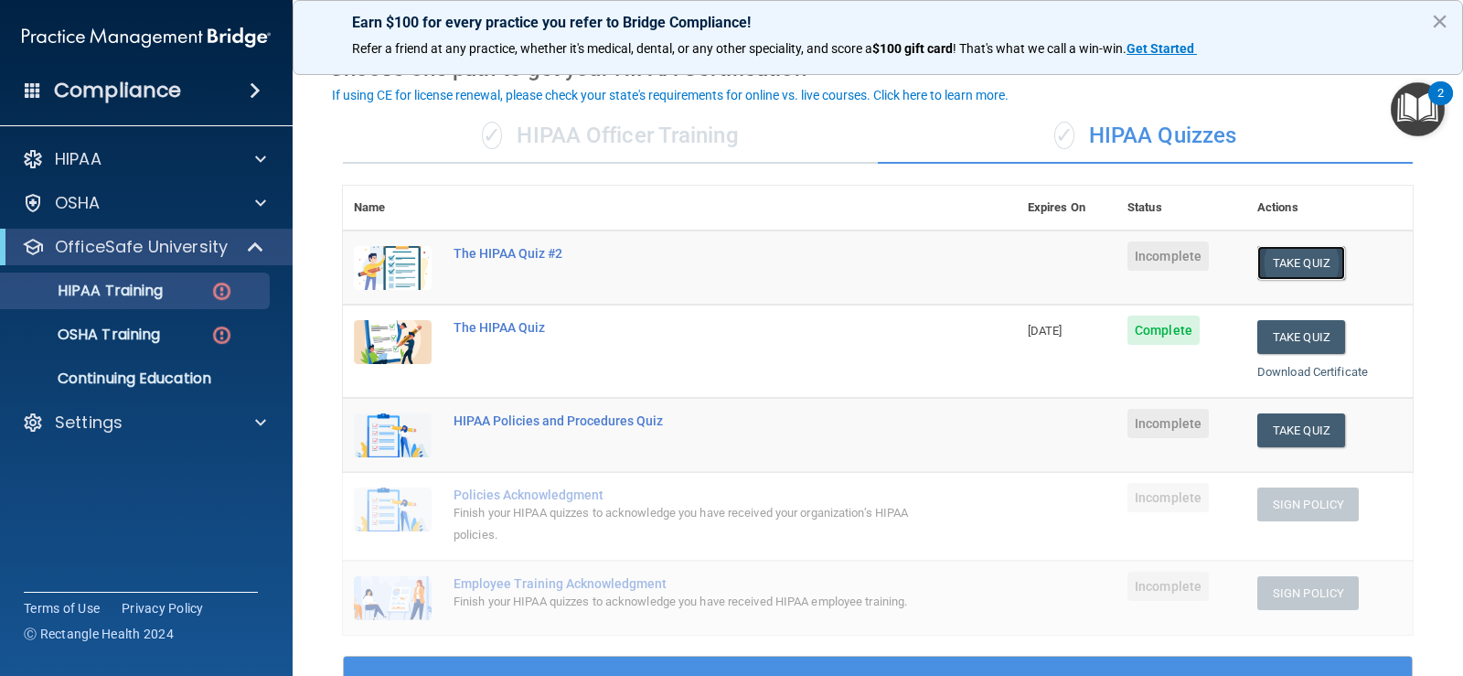
click at [1277, 261] on button "Take Quiz" at bounding box center [1301, 263] width 88 height 34
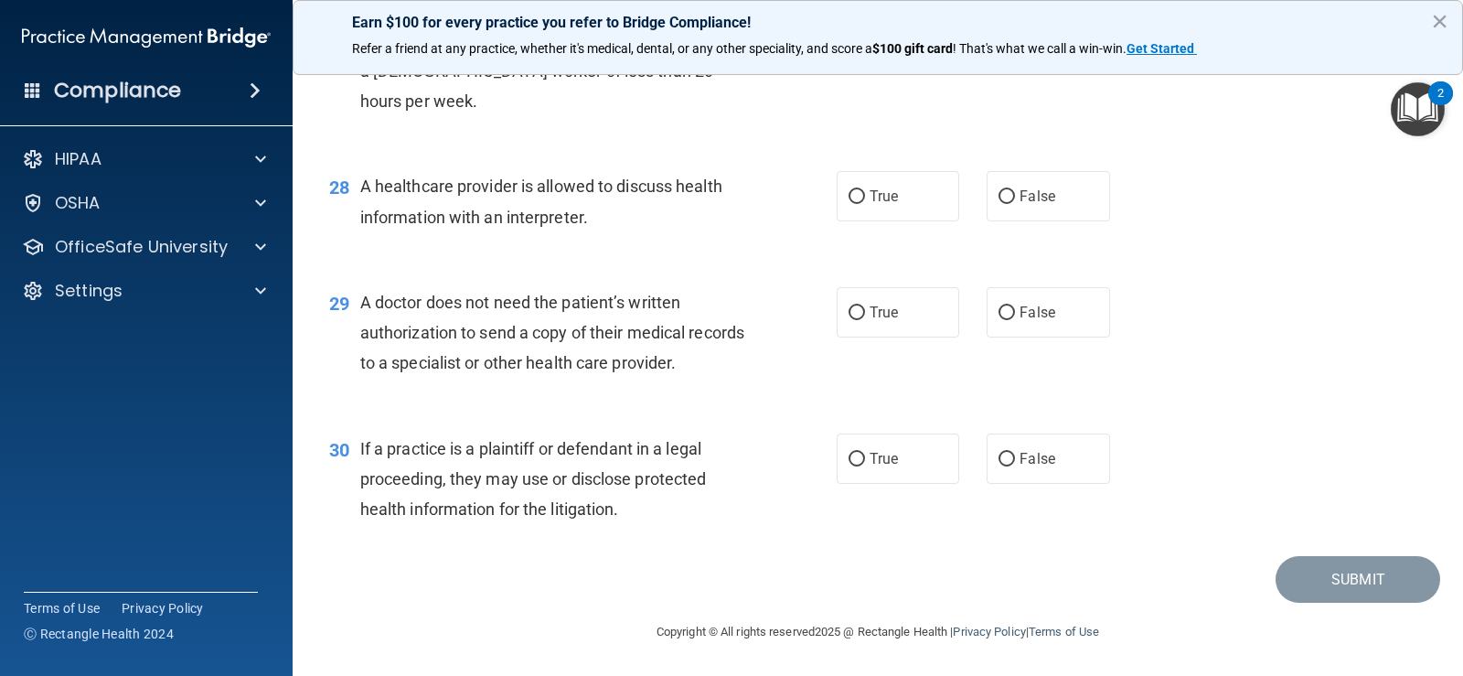
scroll to position [4188, 0]
click at [862, 447] on label "True" at bounding box center [898, 458] width 123 height 50
click at [862, 453] on input "True" at bounding box center [857, 460] width 16 height 14
radio input "true"
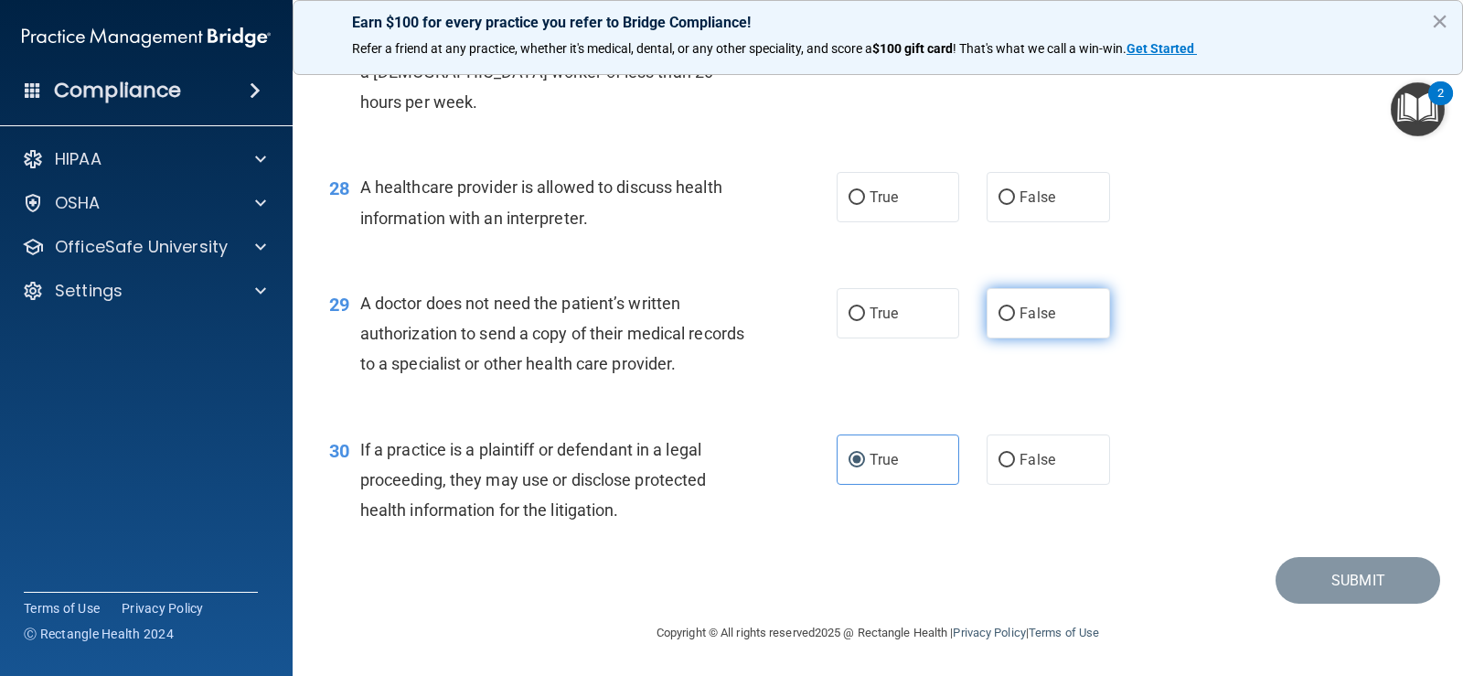
click at [1037, 338] on label "False" at bounding box center [1048, 313] width 123 height 50
click at [1015, 321] on input "False" at bounding box center [1007, 314] width 16 height 14
radio input "true"
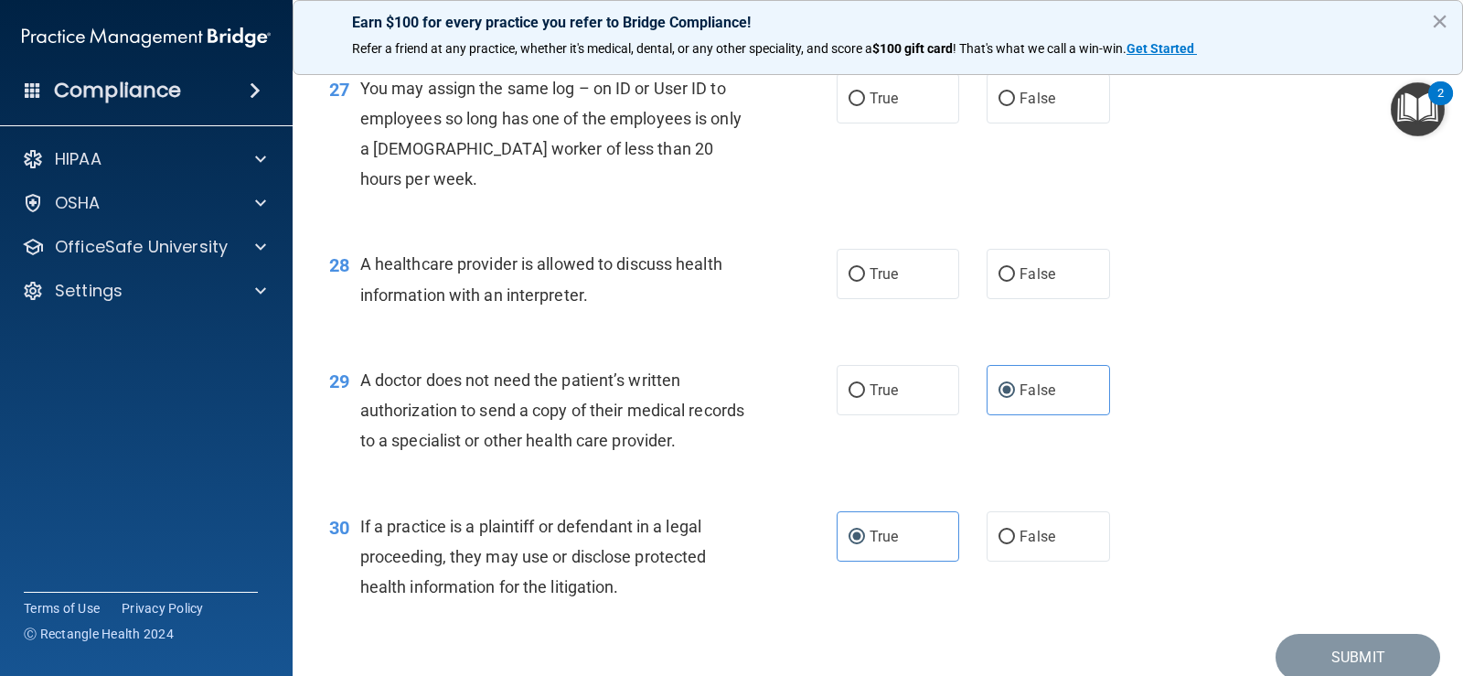
scroll to position [3914, 0]
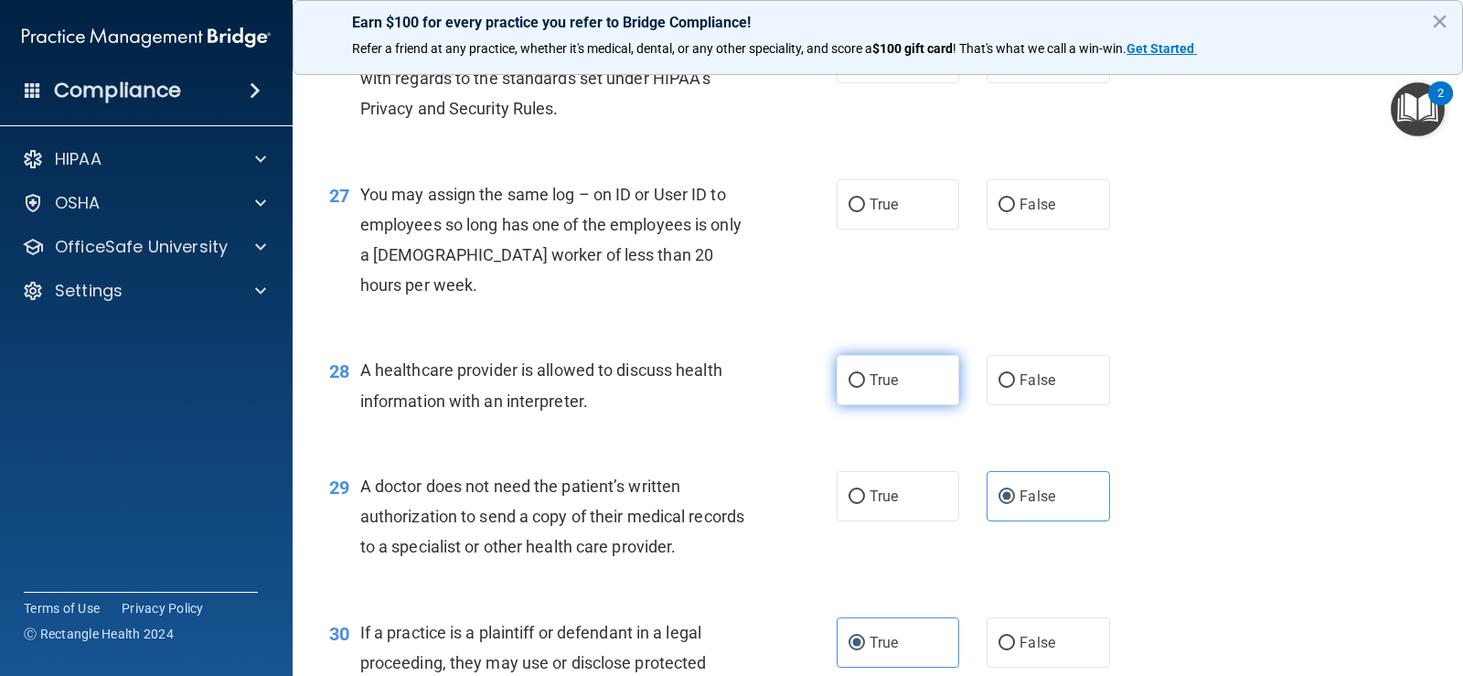
click at [882, 389] on span "True" at bounding box center [884, 379] width 28 height 17
click at [865, 388] on input "True" at bounding box center [857, 381] width 16 height 14
radio input "true"
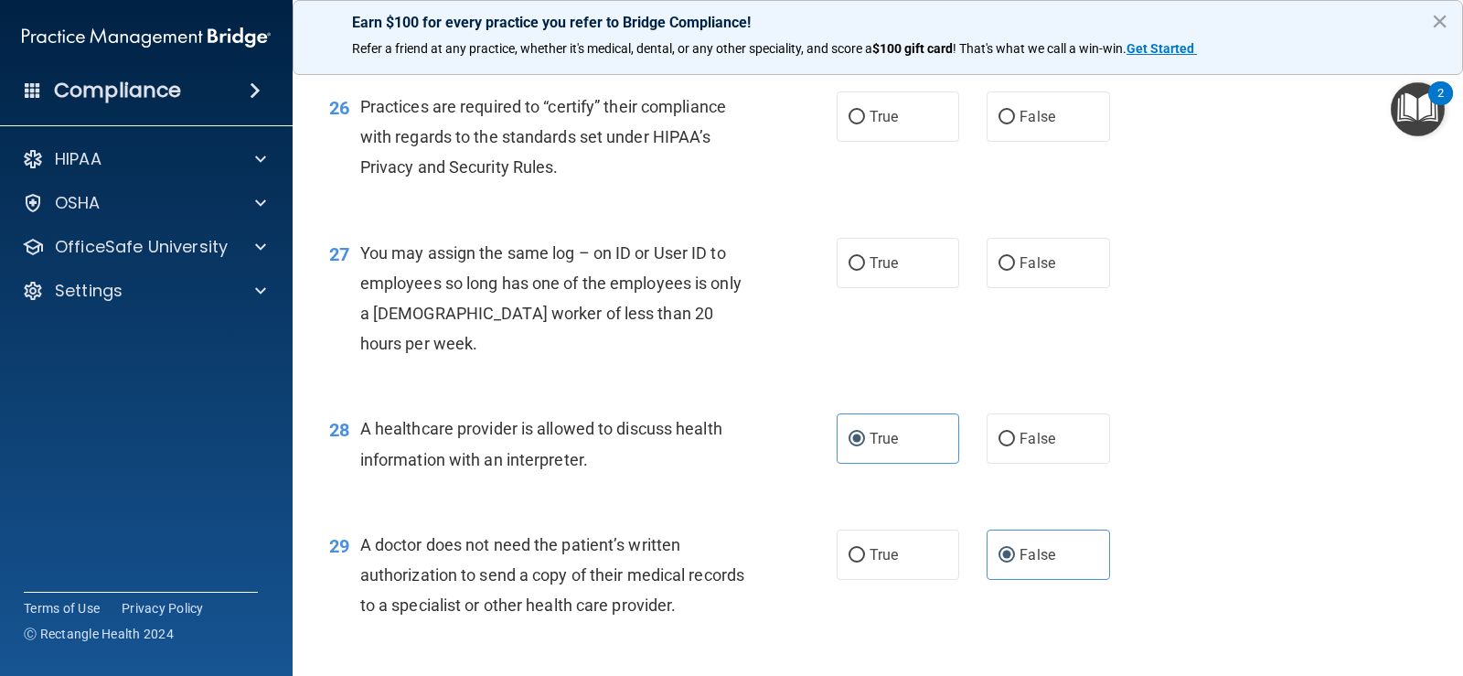
scroll to position [3822, 0]
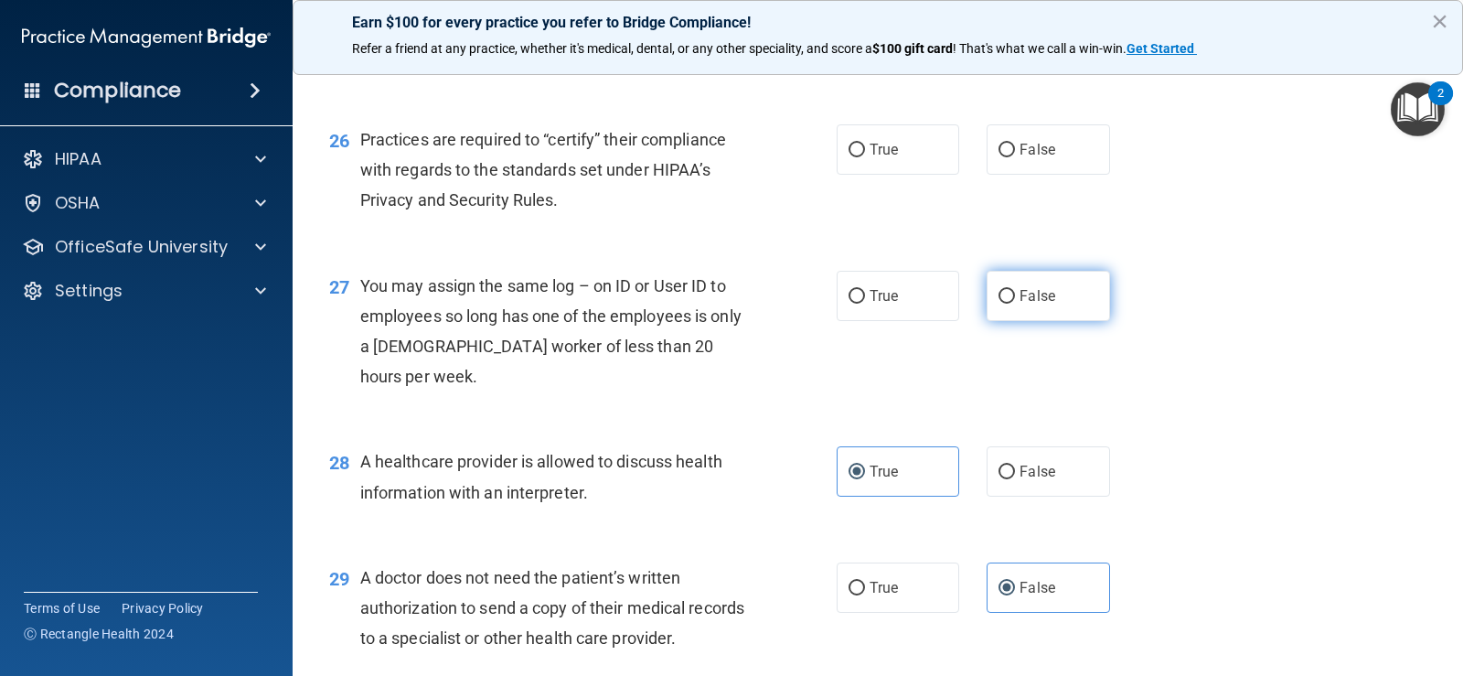
click at [1004, 321] on label "False" at bounding box center [1048, 296] width 123 height 50
click at [1004, 304] on input "False" at bounding box center [1007, 297] width 16 height 14
radio input "true"
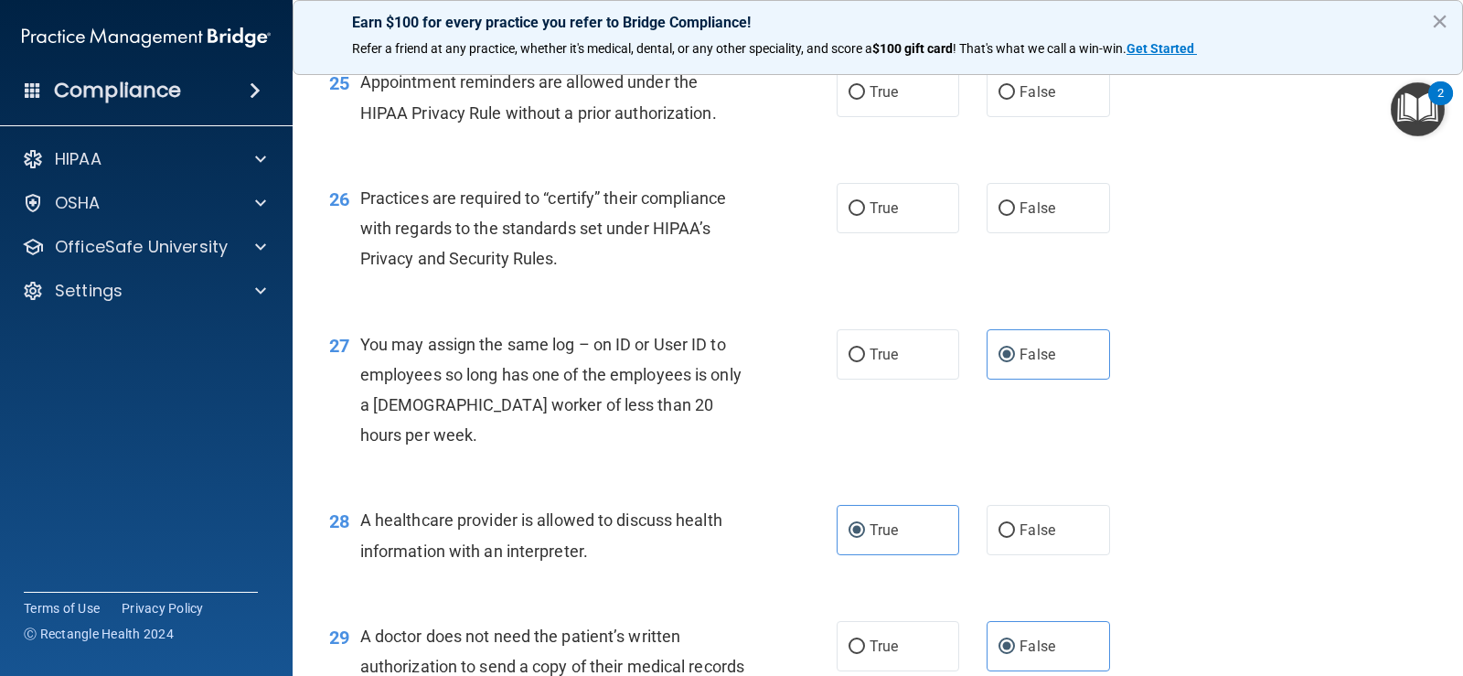
scroll to position [3731, 0]
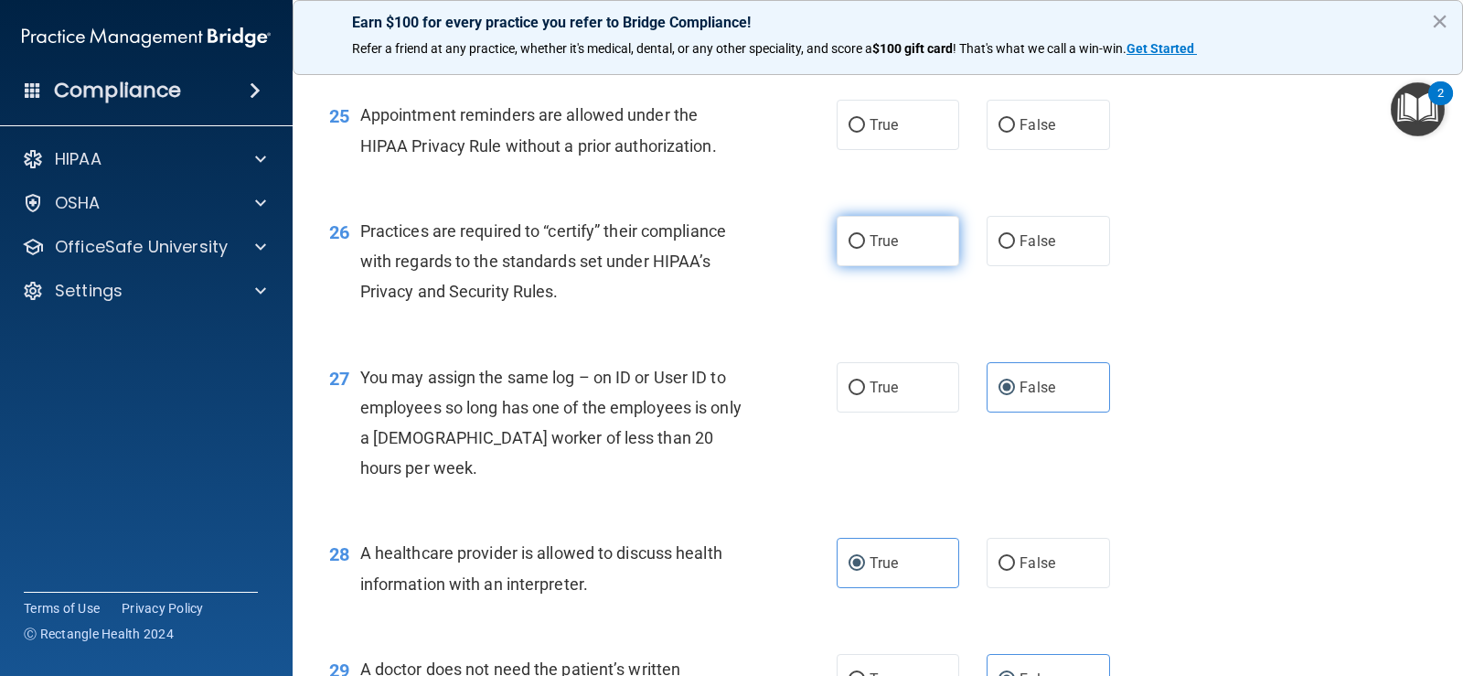
click at [892, 266] on label "True" at bounding box center [898, 241] width 123 height 50
click at [865, 249] on input "True" at bounding box center [857, 242] width 16 height 14
radio input "true"
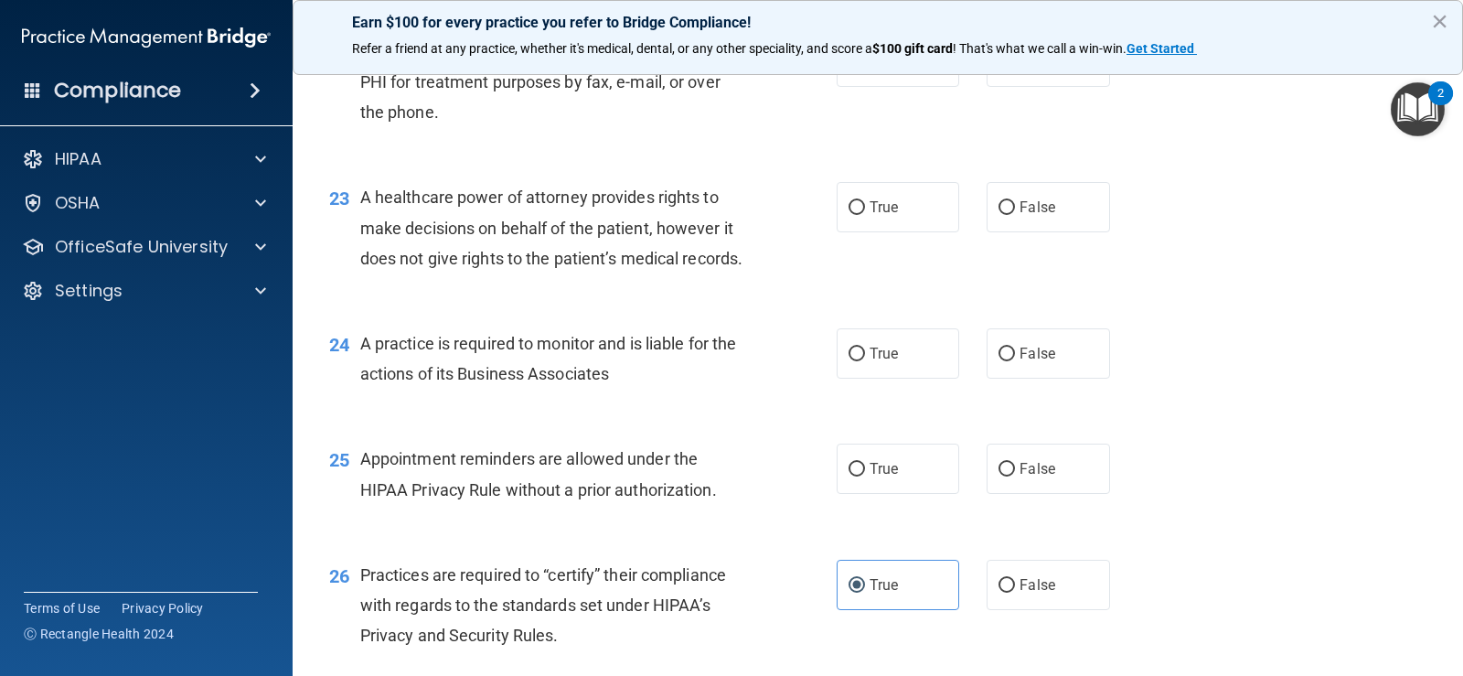
scroll to position [3365, 0]
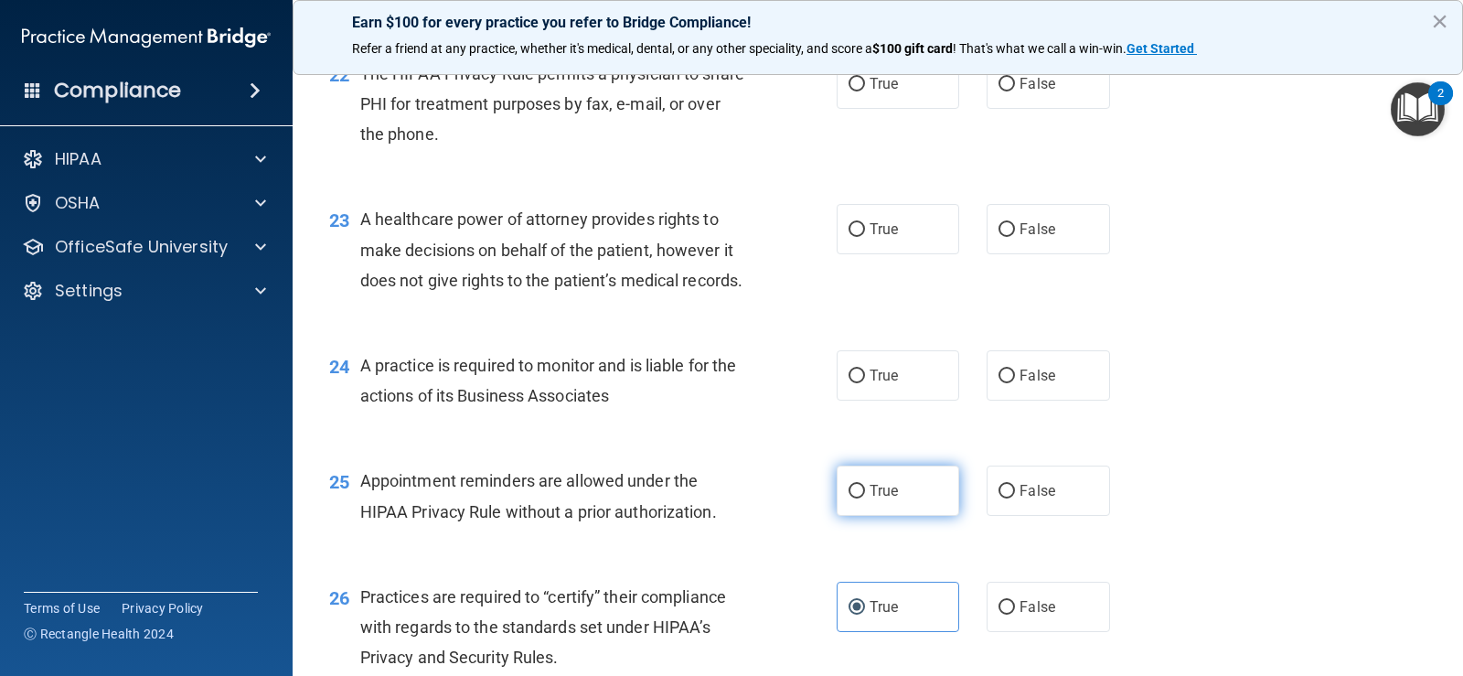
click at [870, 516] on label "True" at bounding box center [898, 490] width 123 height 50
click at [865, 498] on input "True" at bounding box center [857, 492] width 16 height 14
radio input "true"
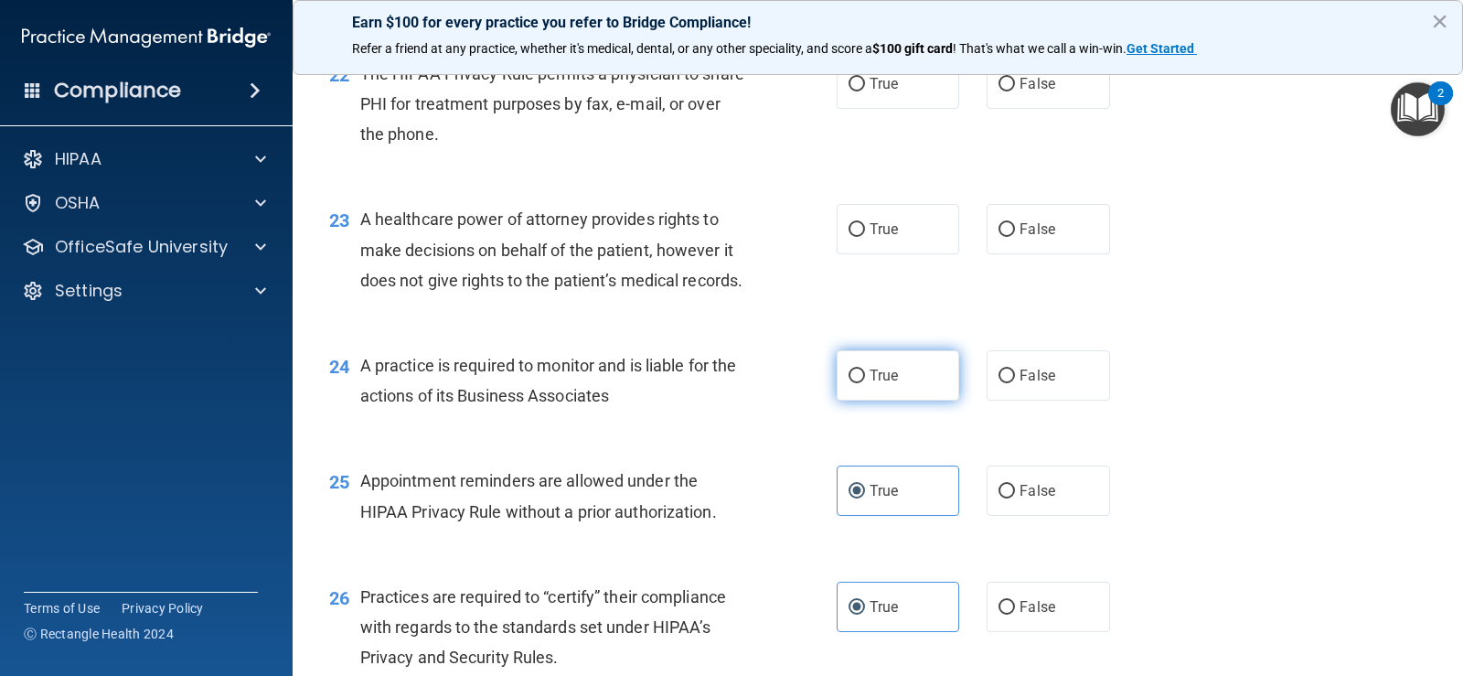
drag, startPoint x: 860, startPoint y: 464, endPoint x: 675, endPoint y: 495, distance: 187.3
click at [860, 401] on label "True" at bounding box center [898, 375] width 123 height 50
click at [860, 383] on input "True" at bounding box center [857, 376] width 16 height 14
radio input "true"
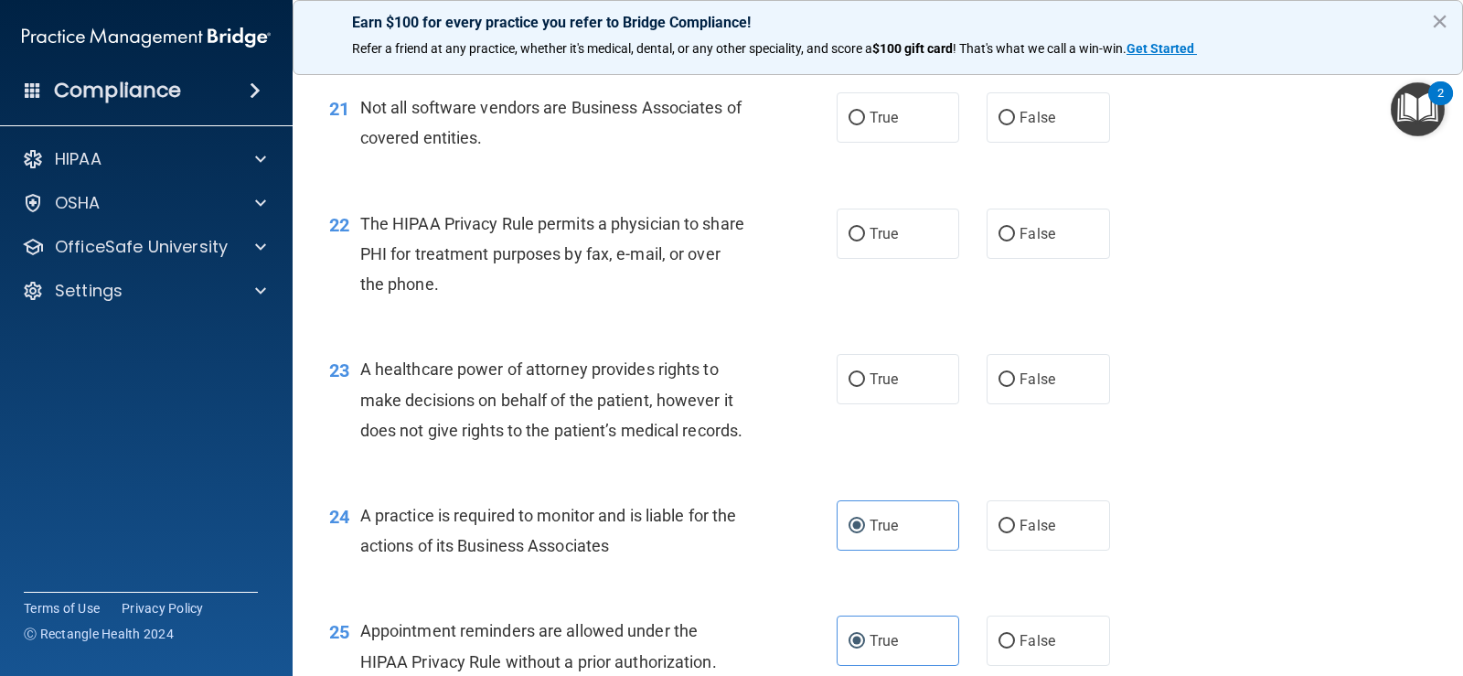
scroll to position [3182, 0]
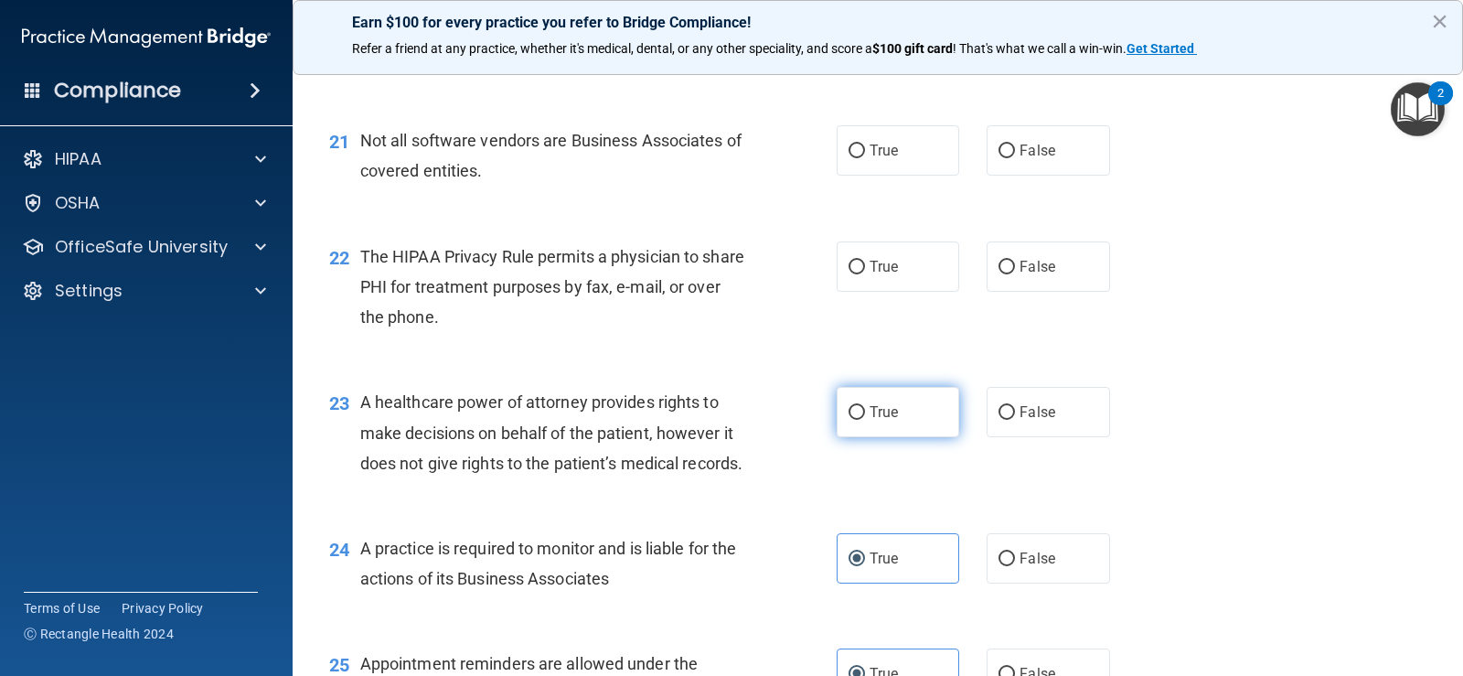
click at [849, 420] on input "True" at bounding box center [857, 413] width 16 height 14
radio input "true"
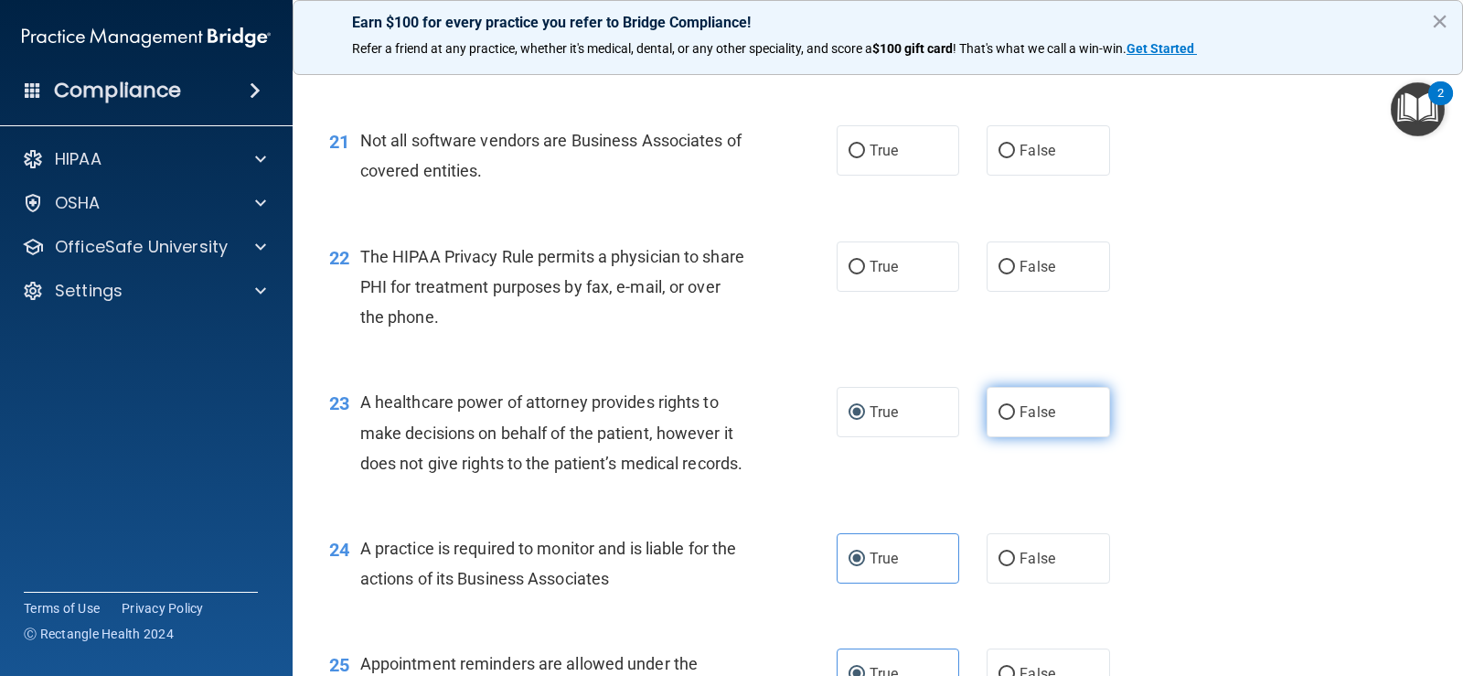
click at [1009, 437] on label "False" at bounding box center [1048, 412] width 123 height 50
click at [1009, 420] on input "False" at bounding box center [1007, 413] width 16 height 14
radio input "true"
radio input "false"
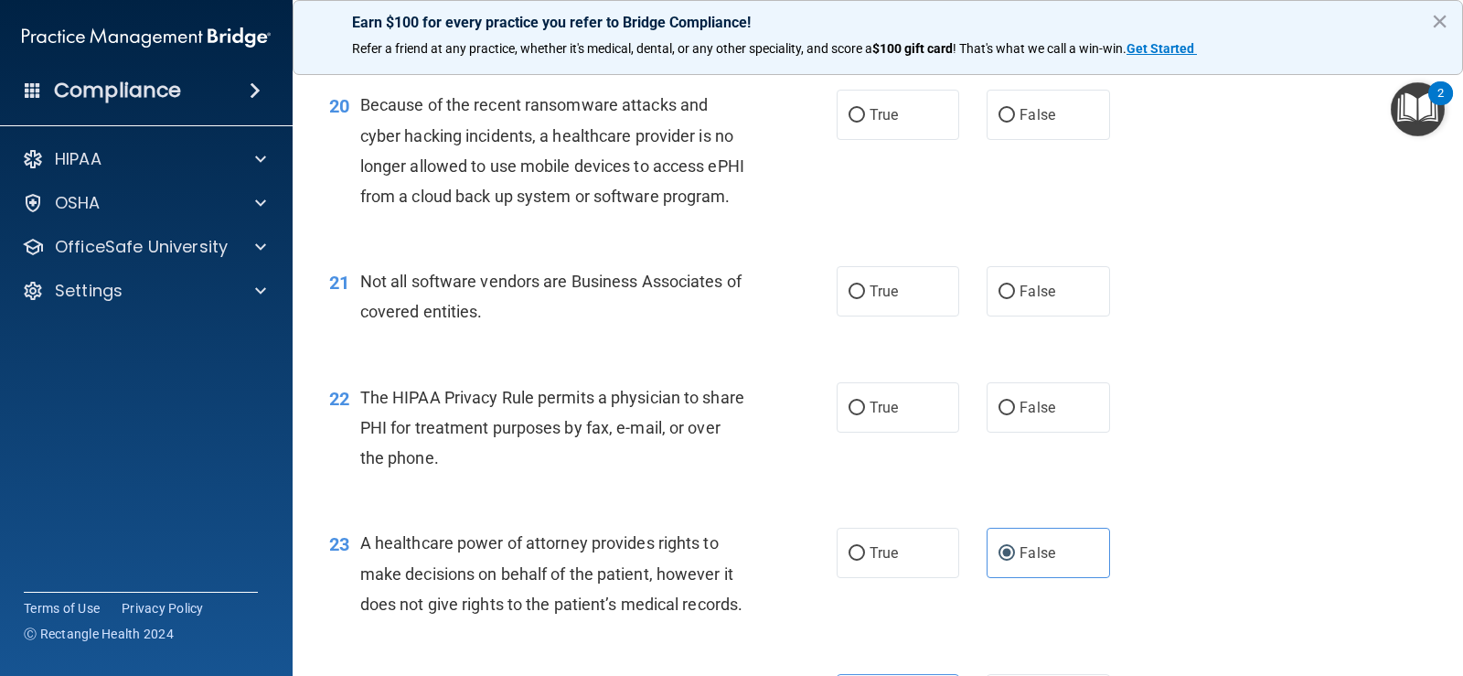
scroll to position [2999, 0]
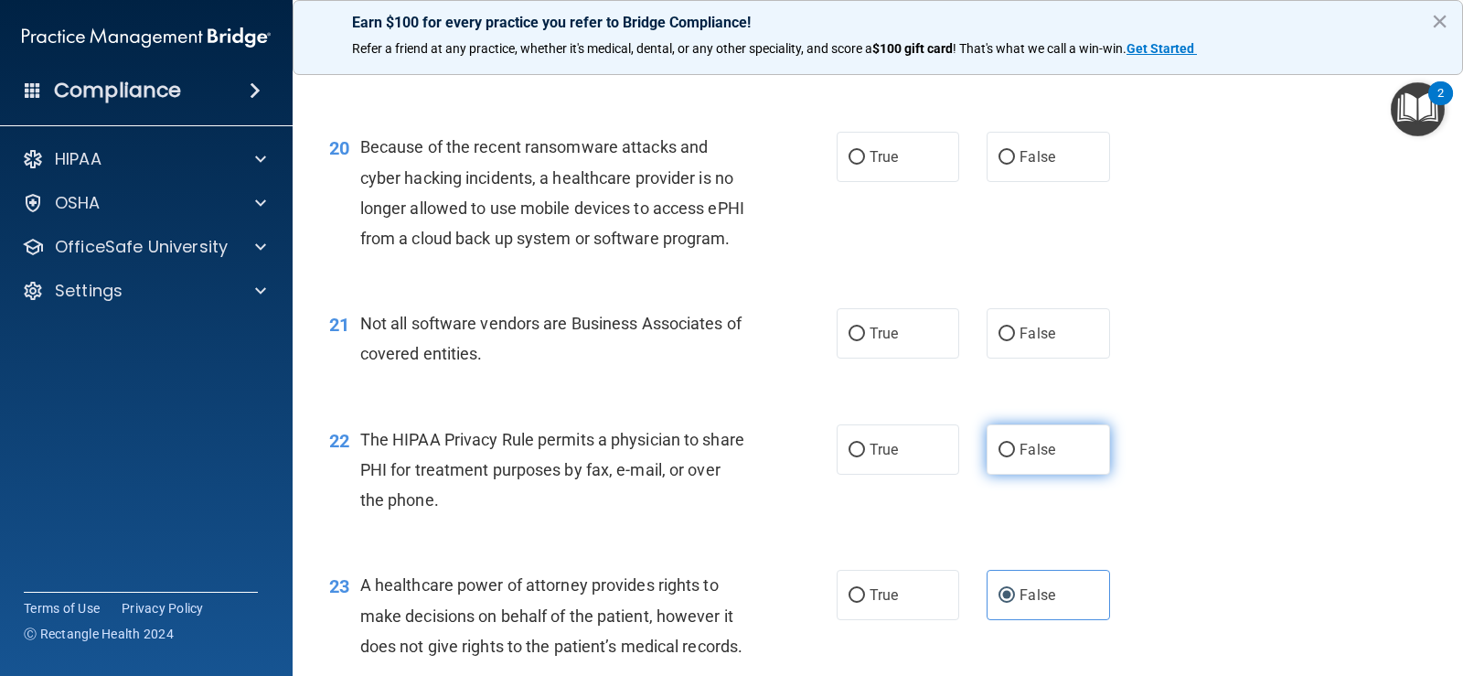
click at [1037, 458] on span "False" at bounding box center [1038, 449] width 36 height 17
click at [1015, 457] on input "False" at bounding box center [1007, 450] width 16 height 14
radio input "true"
click at [877, 458] on span "True" at bounding box center [884, 449] width 28 height 17
click at [865, 457] on input "True" at bounding box center [857, 450] width 16 height 14
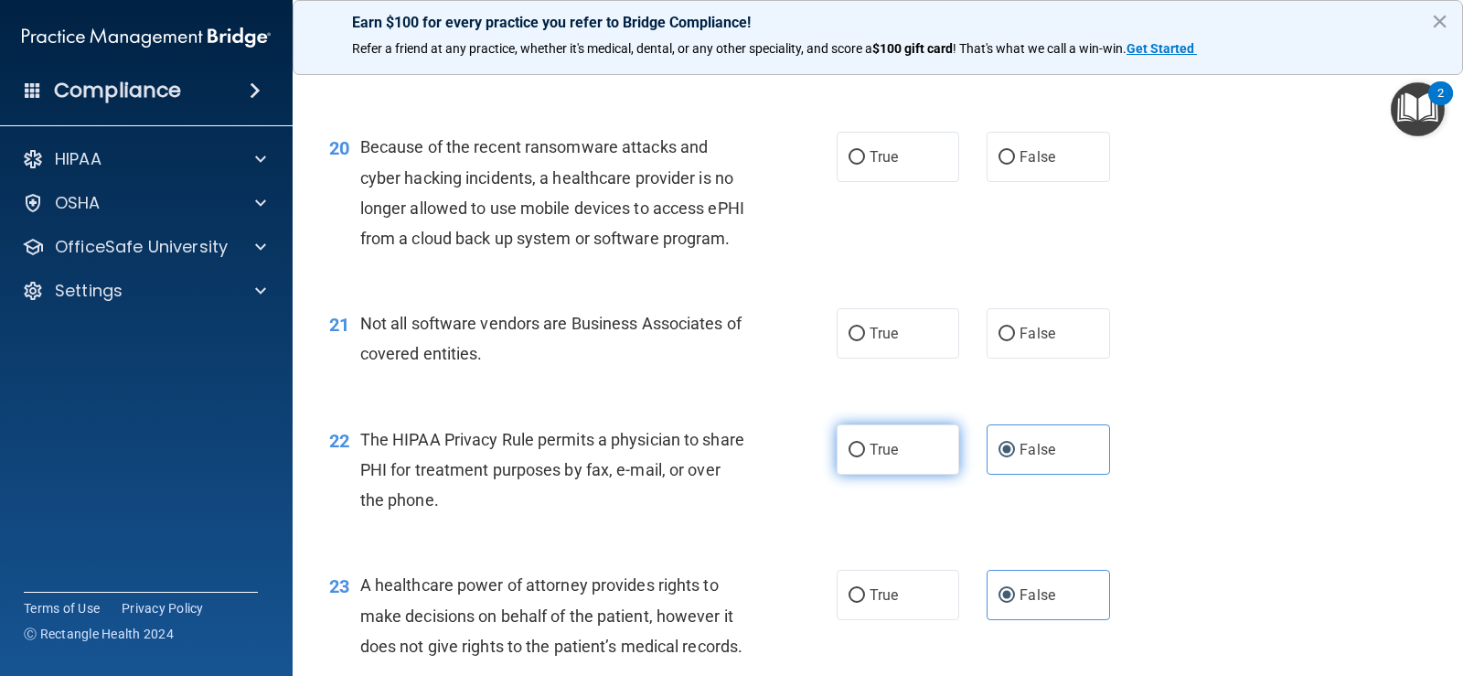
radio input "true"
click at [970, 475] on div "True False" at bounding box center [984, 449] width 295 height 50
click at [1037, 458] on span "False" at bounding box center [1038, 449] width 36 height 17
click at [1015, 457] on input "False" at bounding box center [1007, 450] width 16 height 14
radio input "true"
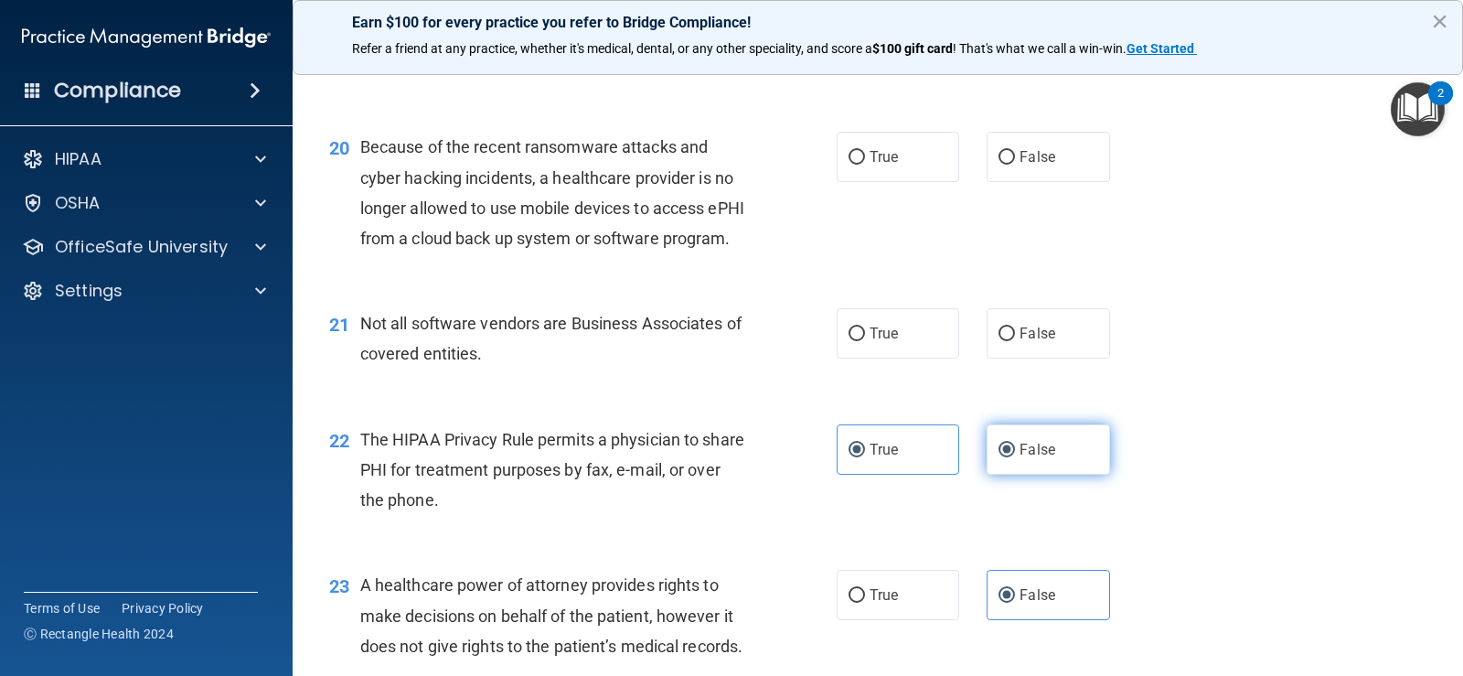
radio input "false"
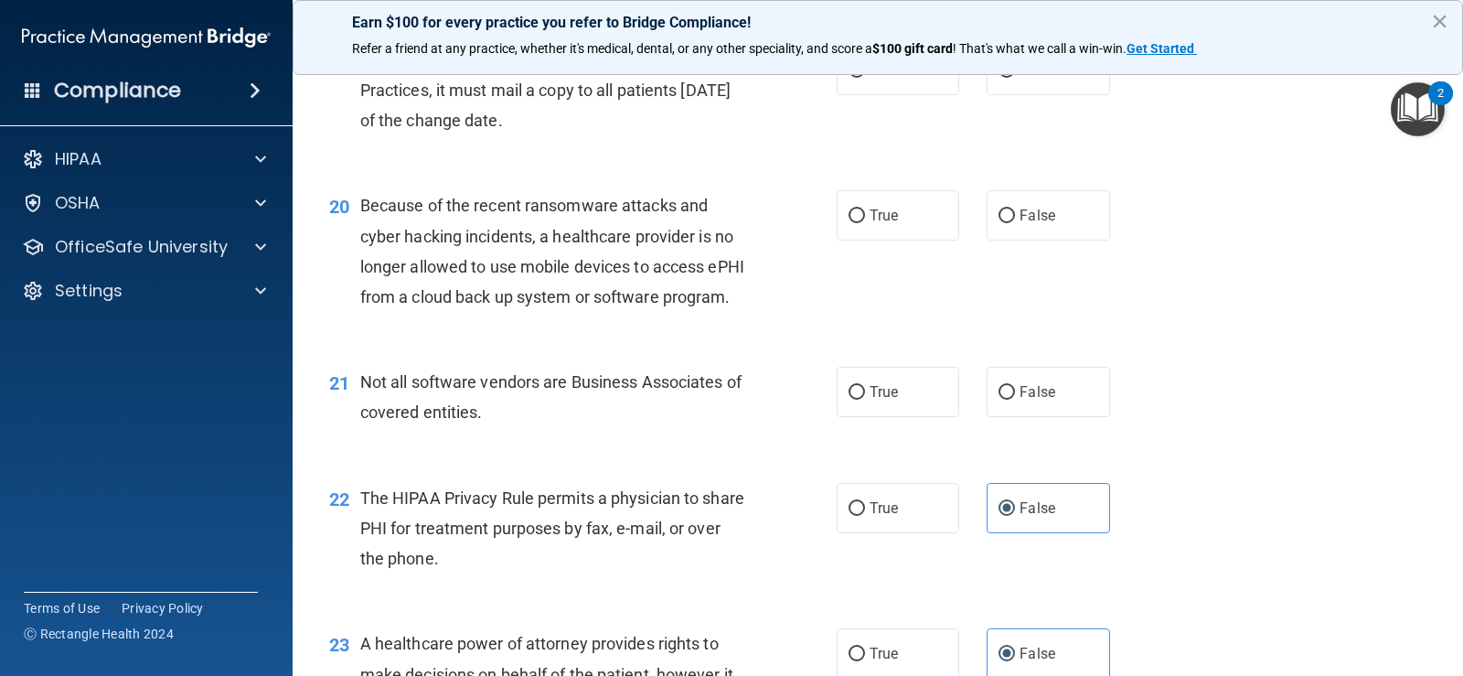
scroll to position [2908, 0]
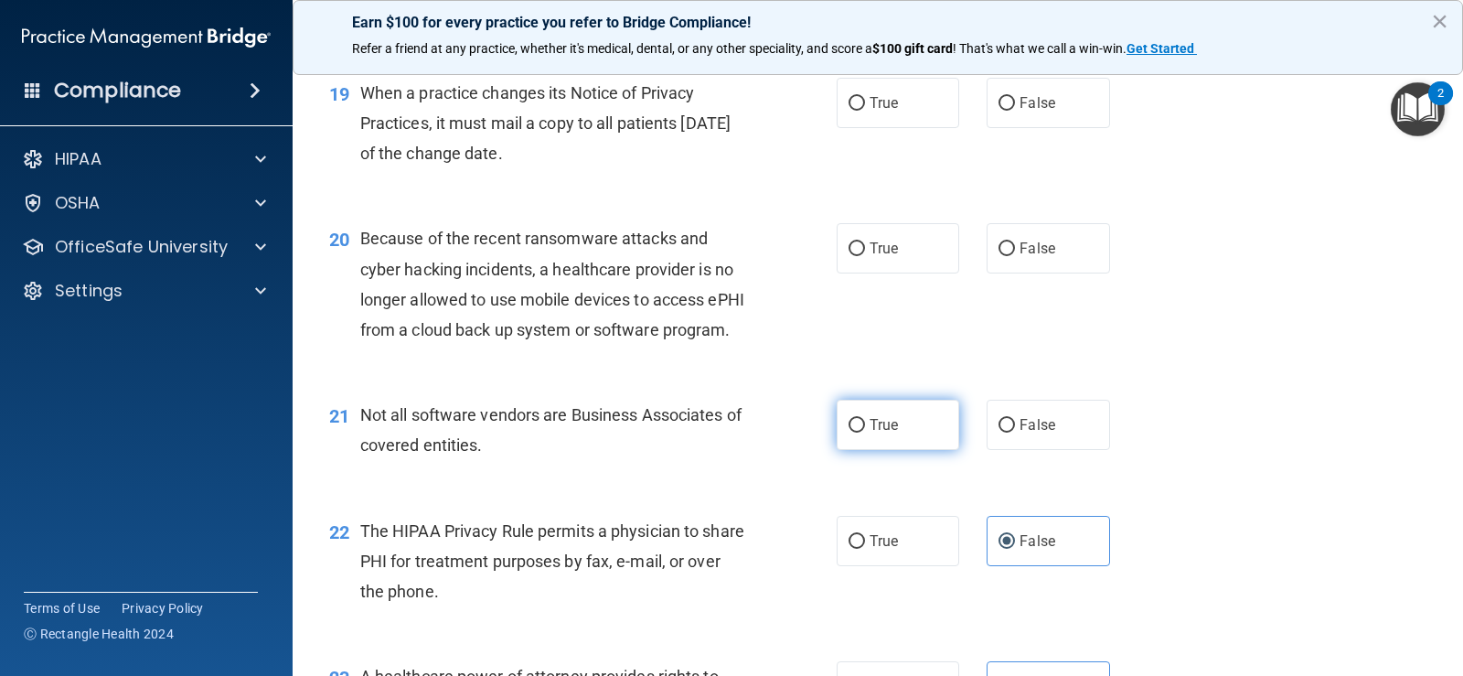
click at [922, 450] on label "True" at bounding box center [898, 425] width 123 height 50
click at [865, 433] on input "True" at bounding box center [857, 426] width 16 height 14
radio input "true"
drag, startPoint x: 1131, startPoint y: 492, endPoint x: 933, endPoint y: 465, distance: 200.2
click at [1128, 492] on div "21 Not all software vendors are Business Associates of covered entities. True F…" at bounding box center [877, 434] width 1125 height 115
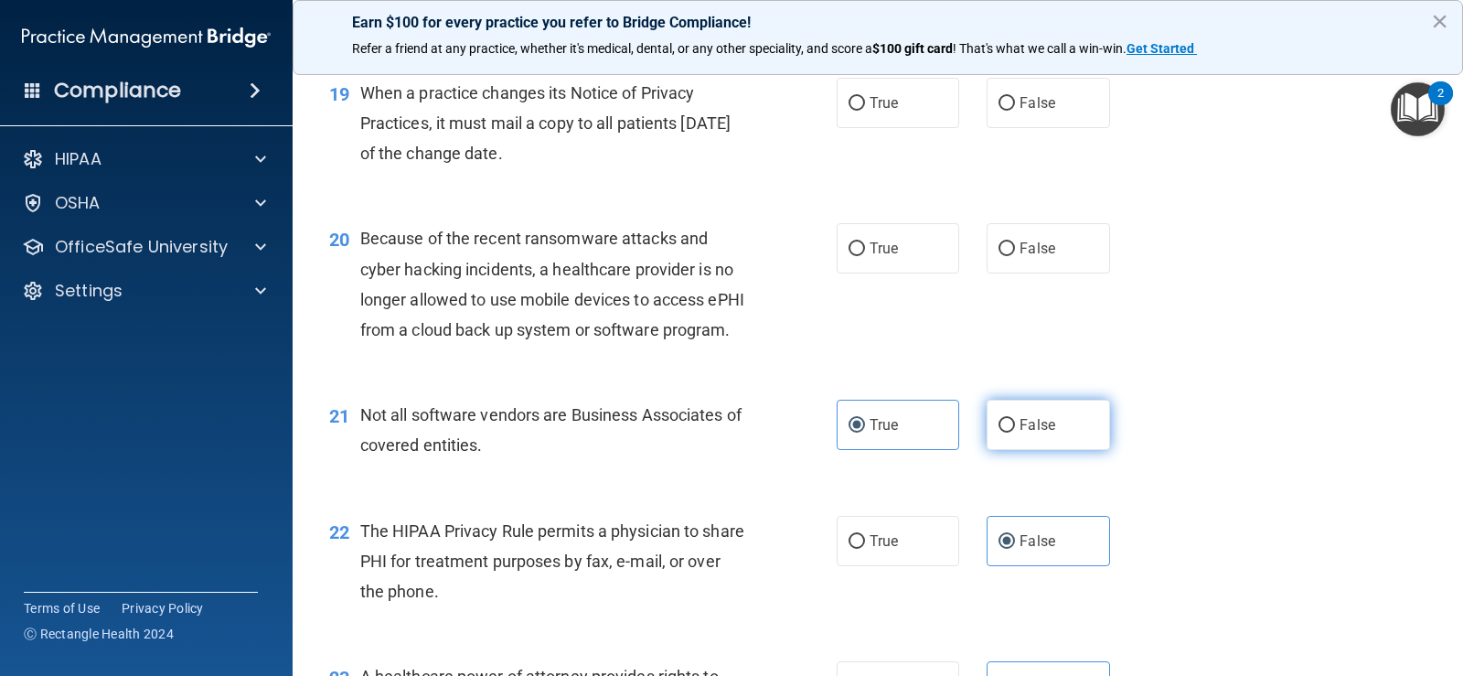
click at [1019, 450] on label "False" at bounding box center [1048, 425] width 123 height 50
click at [1015, 433] on input "False" at bounding box center [1007, 426] width 16 height 14
radio input "true"
click at [891, 450] on label "True" at bounding box center [898, 425] width 123 height 50
click at [865, 433] on input "True" at bounding box center [857, 426] width 16 height 14
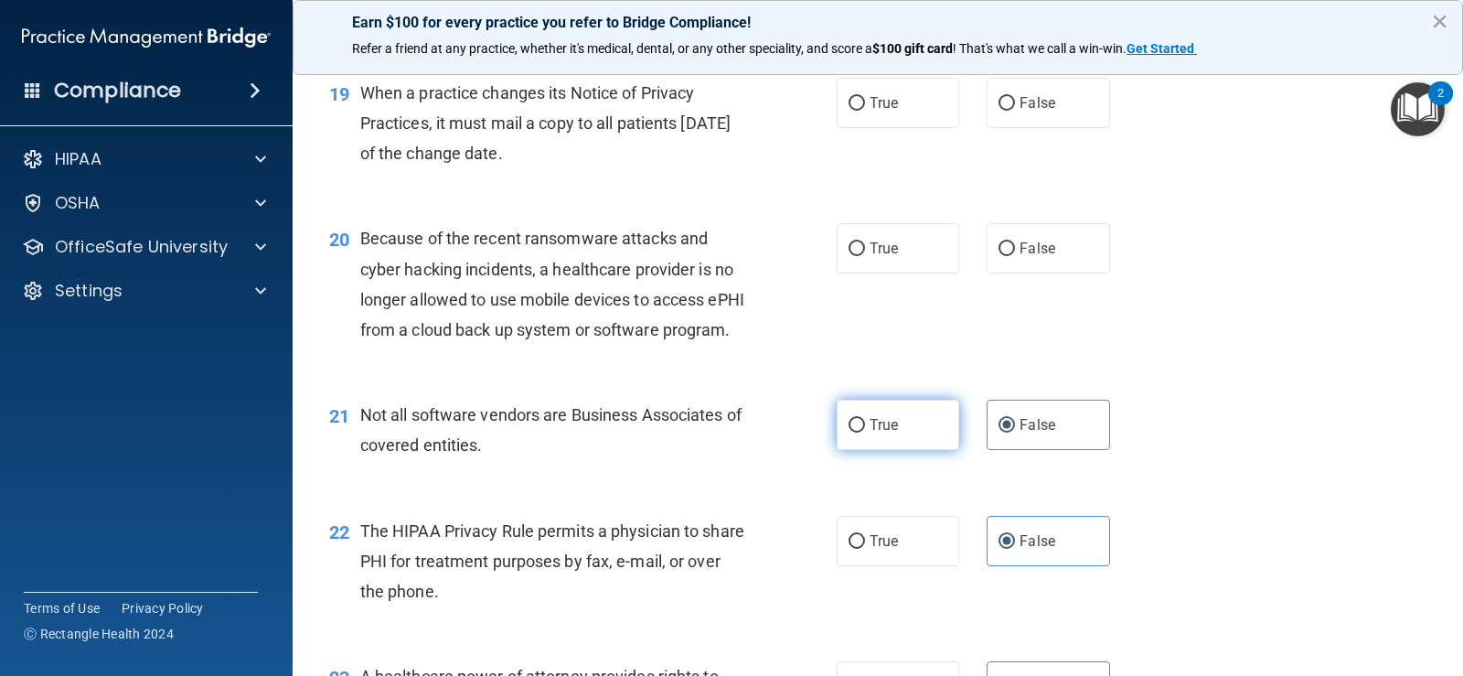
radio input "true"
radio input "false"
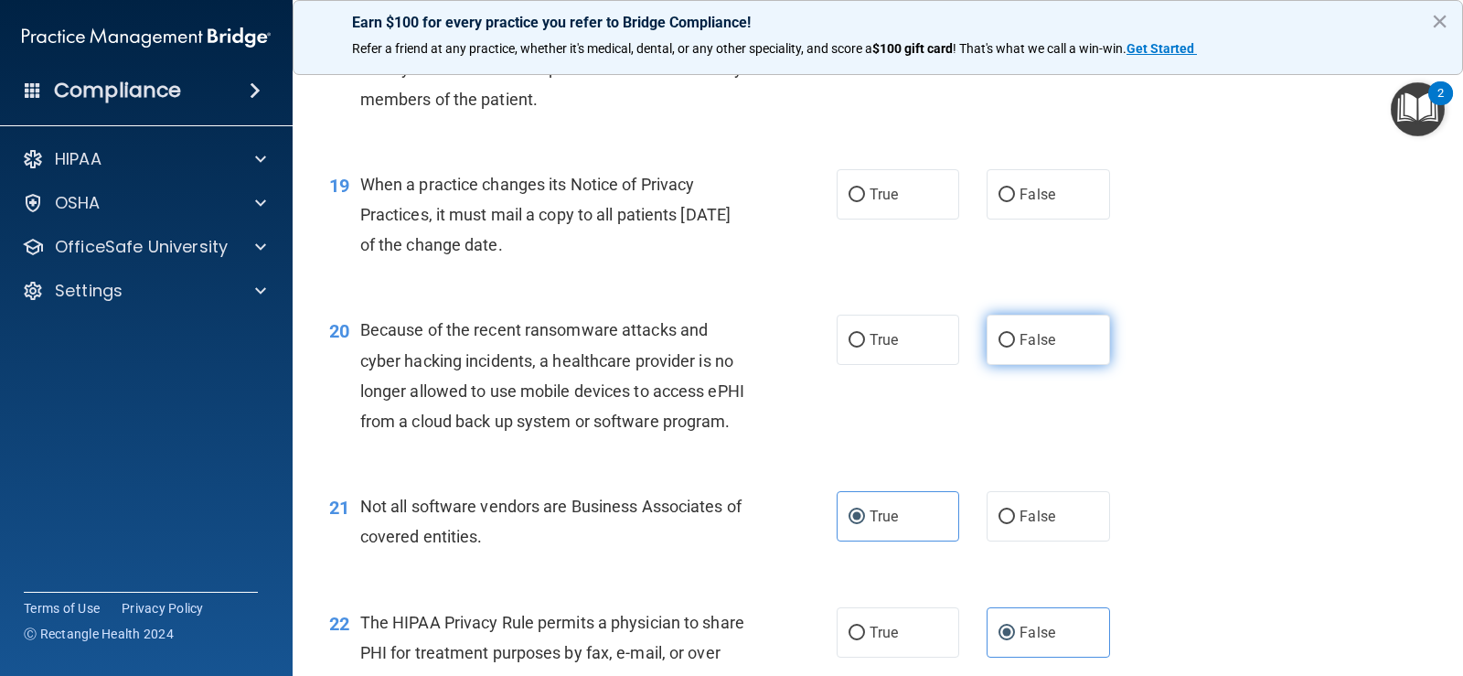
click at [1058, 365] on label "False" at bounding box center [1048, 340] width 123 height 50
click at [1015, 347] on input "False" at bounding box center [1007, 341] width 16 height 14
radio input "true"
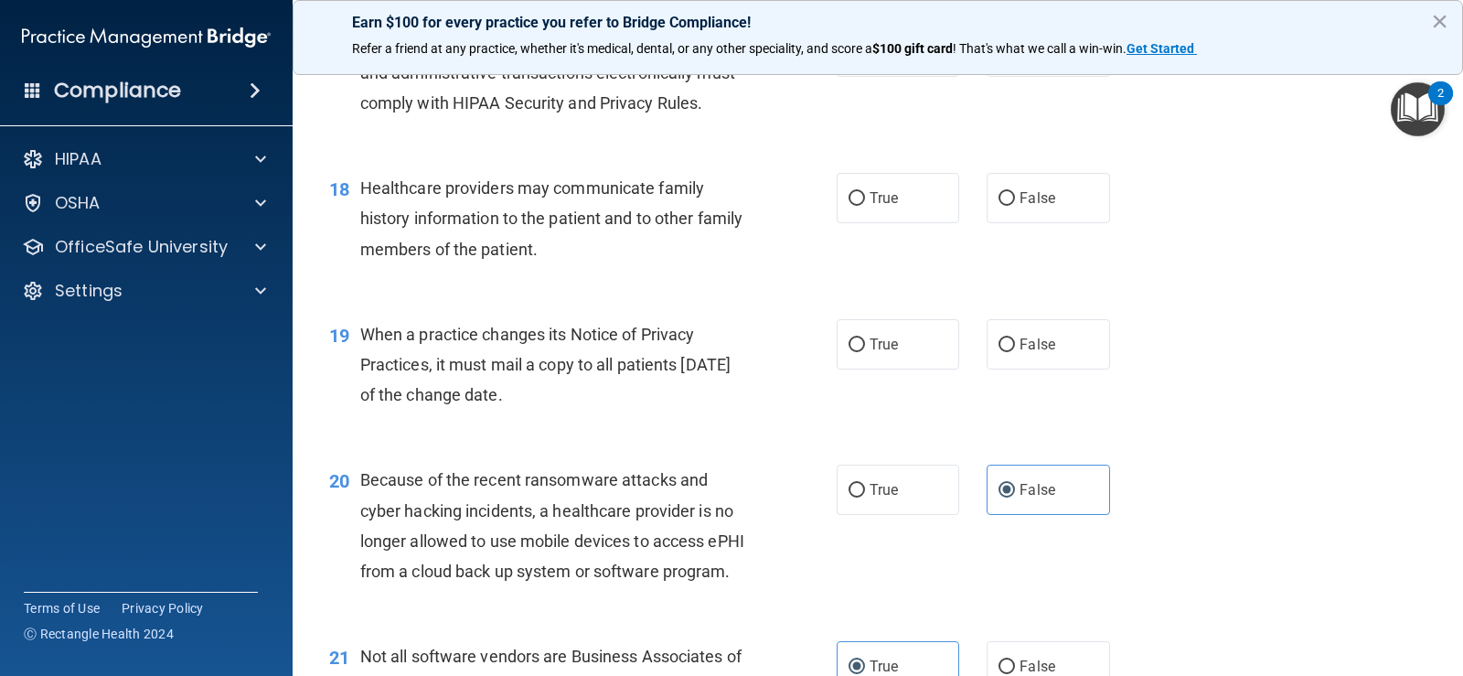
scroll to position [2634, 0]
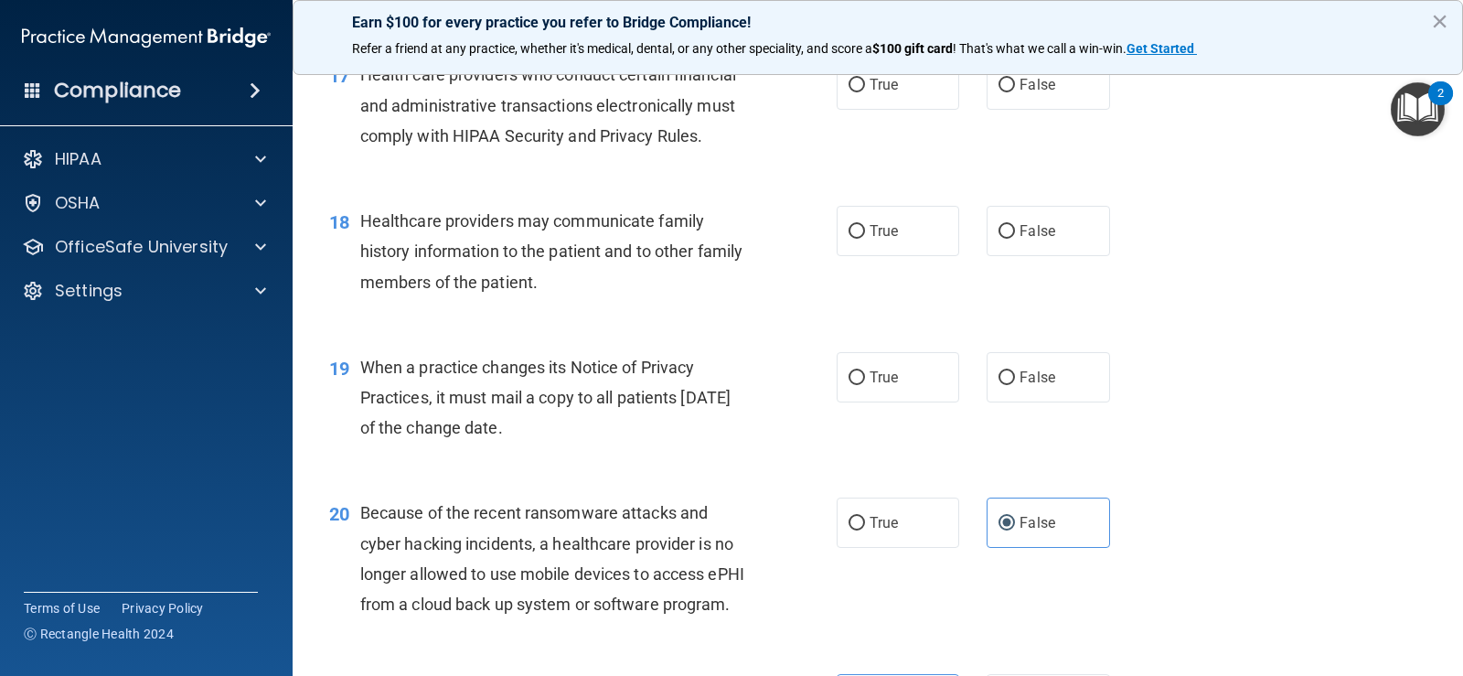
click at [1068, 374] on div "19 When a practice changes its Notice of Privacy Practices, it must mail a copy…" at bounding box center [877, 402] width 1125 height 146
click at [1057, 402] on label "False" at bounding box center [1048, 377] width 123 height 50
click at [1015, 385] on input "False" at bounding box center [1007, 378] width 16 height 14
radio input "true"
drag, startPoint x: 1085, startPoint y: 255, endPoint x: 1072, endPoint y: 260, distance: 14.5
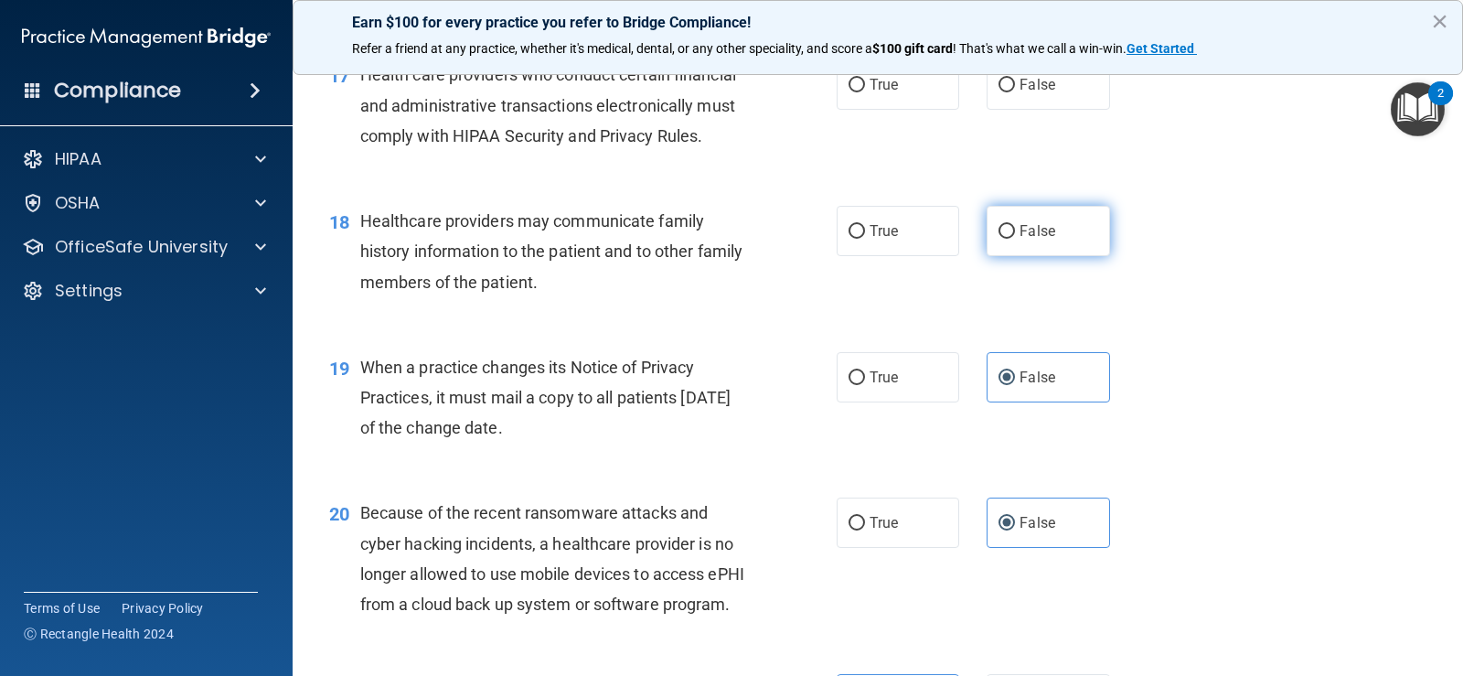
click at [1085, 256] on label "False" at bounding box center [1048, 231] width 123 height 50
click at [1015, 239] on input "False" at bounding box center [1007, 232] width 16 height 14
radio input "true"
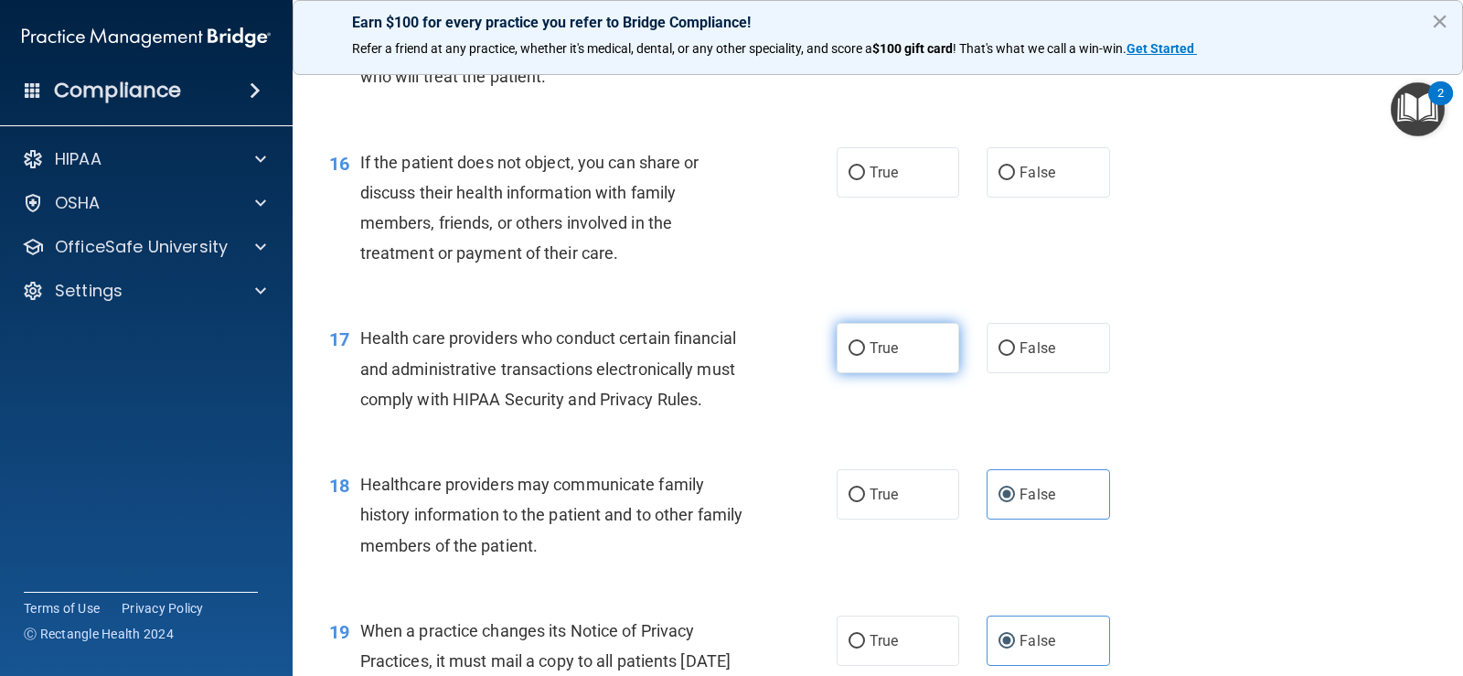
scroll to position [2359, 0]
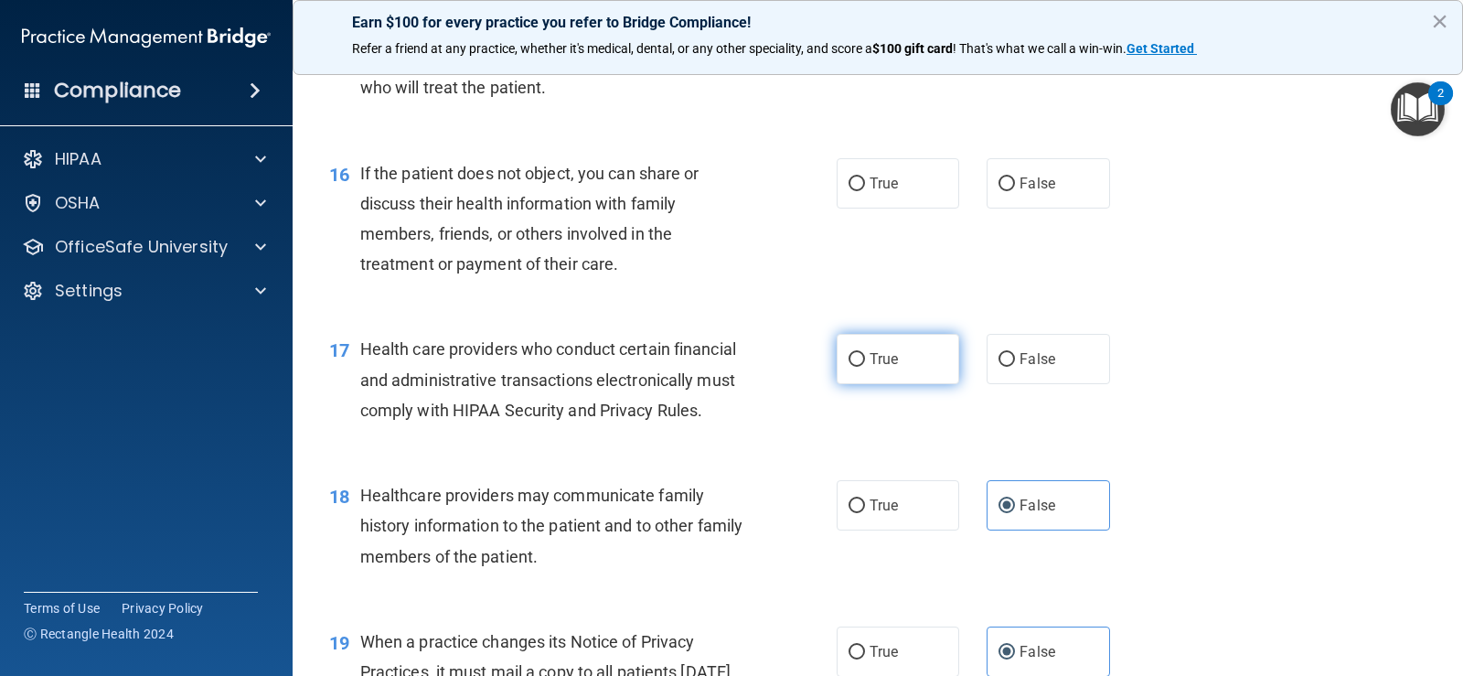
drag, startPoint x: 935, startPoint y: 401, endPoint x: 835, endPoint y: 413, distance: 100.5
click at [934, 384] on label "True" at bounding box center [898, 359] width 123 height 50
click at [865, 367] on input "True" at bounding box center [857, 360] width 16 height 14
radio input "true"
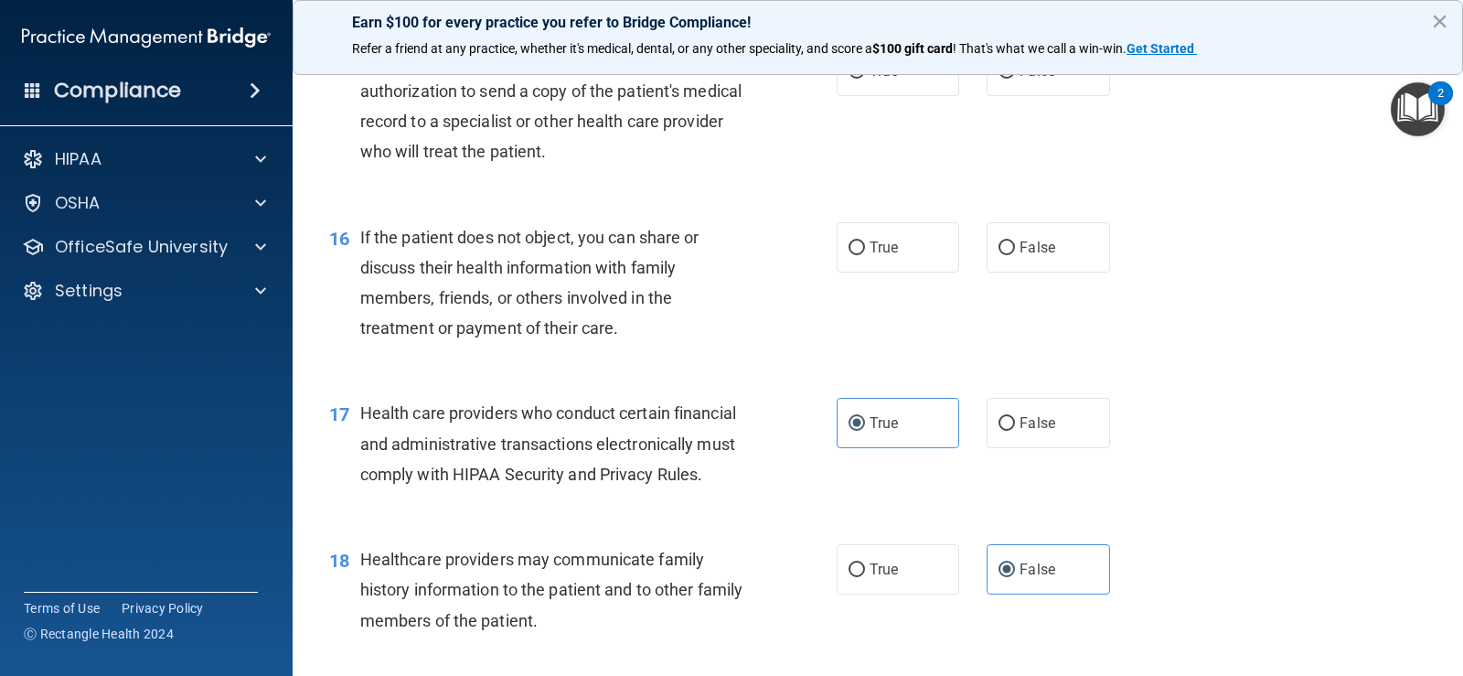
scroll to position [2176, 0]
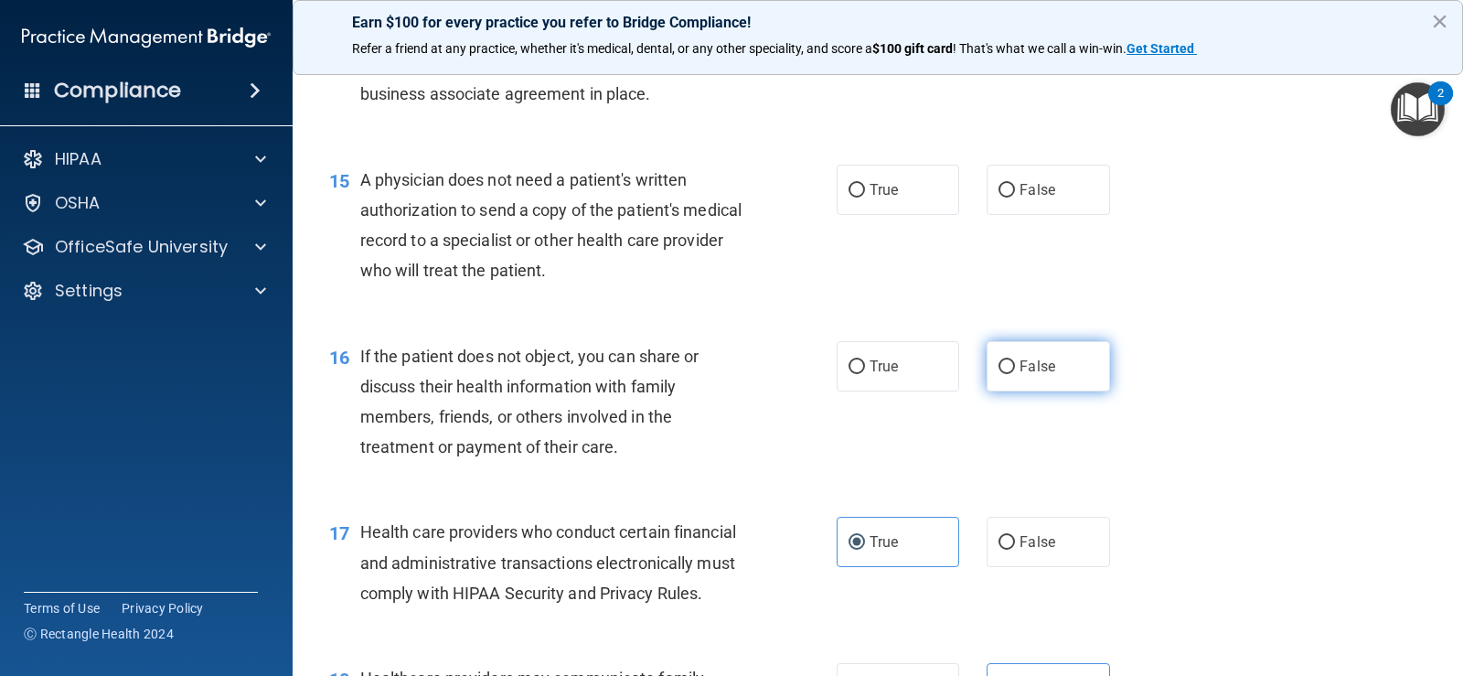
click at [990, 391] on label "False" at bounding box center [1048, 366] width 123 height 50
click at [999, 374] on input "False" at bounding box center [1007, 367] width 16 height 14
radio input "true"
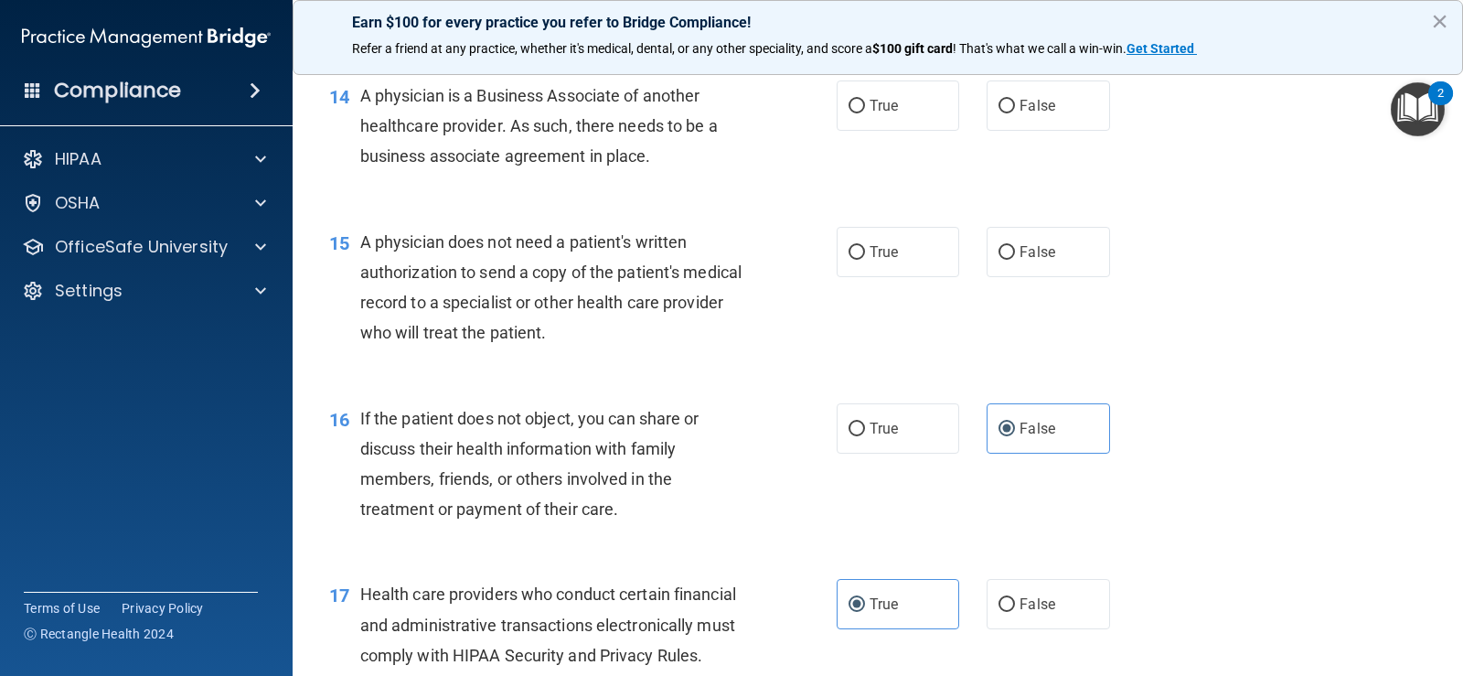
scroll to position [1902, 0]
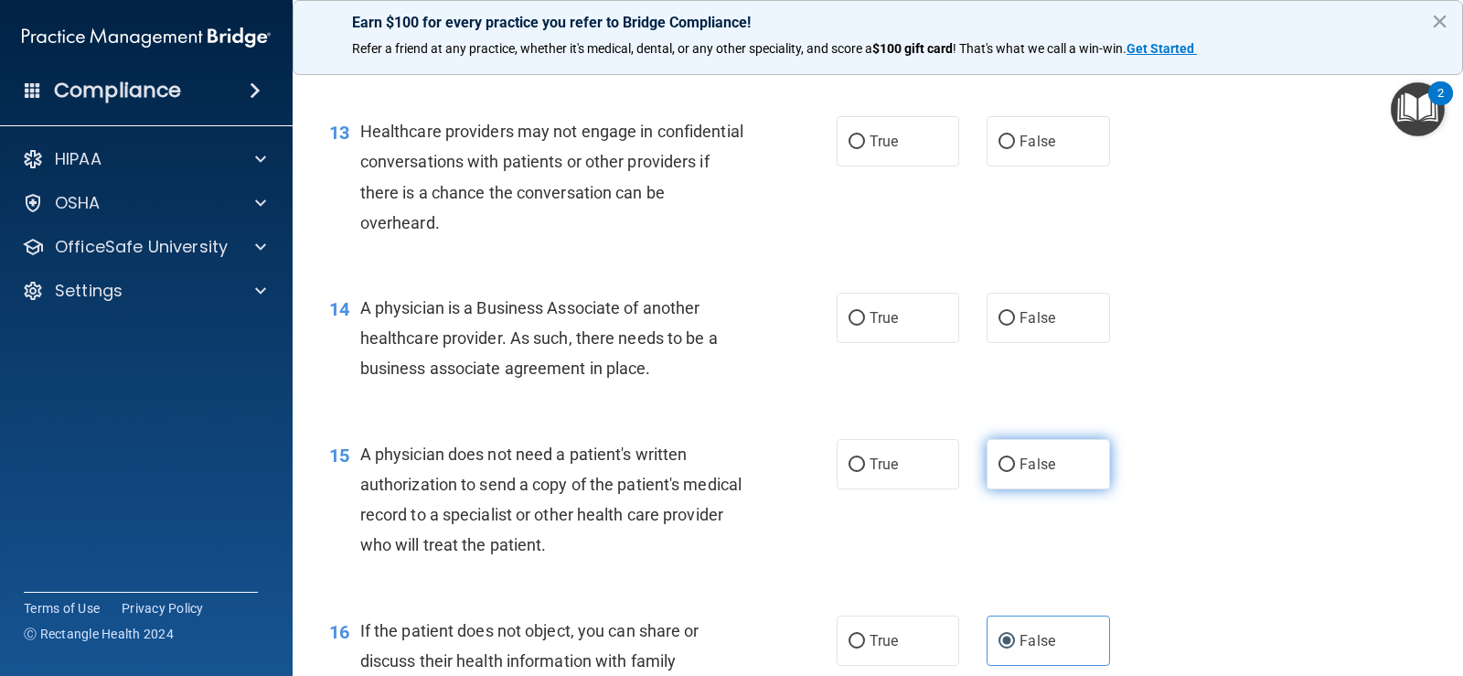
click at [1049, 489] on label "False" at bounding box center [1048, 464] width 123 height 50
click at [1015, 472] on input "False" at bounding box center [1007, 465] width 16 height 14
radio input "true"
click at [888, 343] on label "True" at bounding box center [898, 318] width 123 height 50
click at [865, 326] on input "True" at bounding box center [857, 319] width 16 height 14
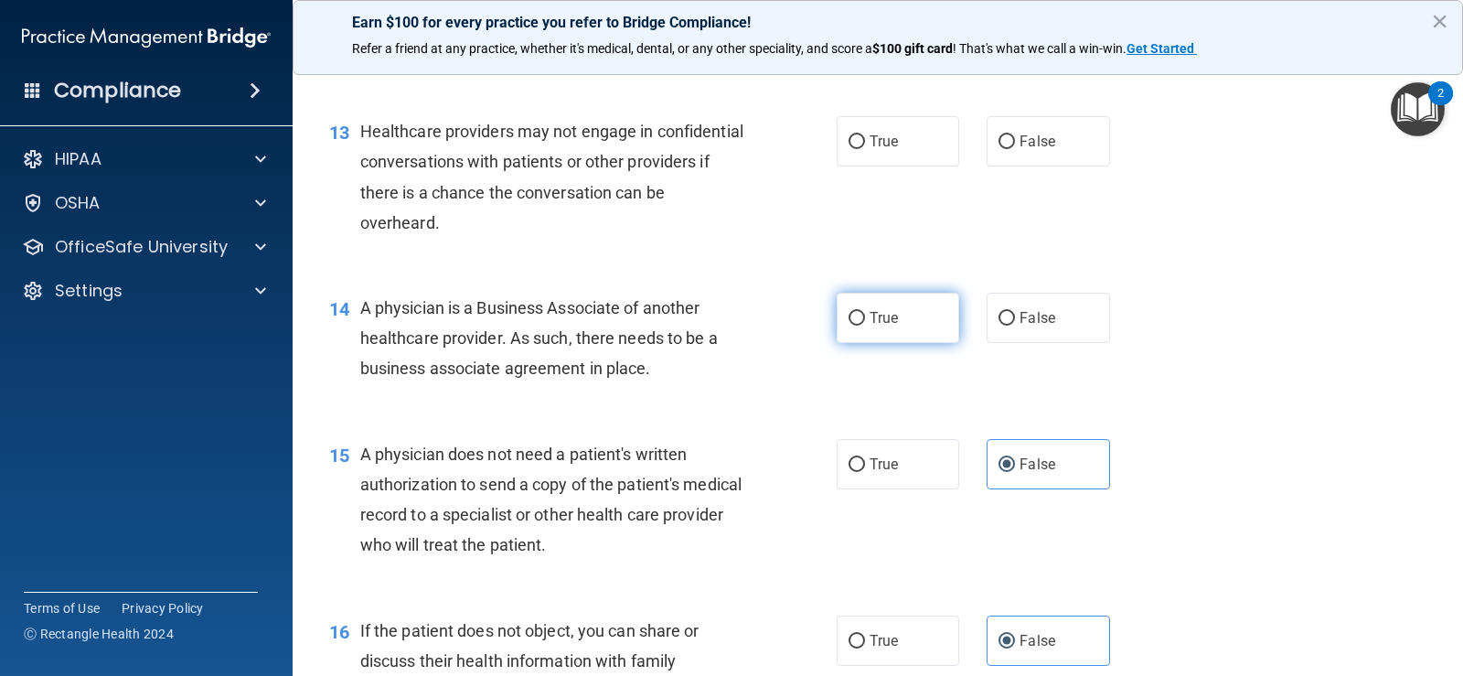
radio input "true"
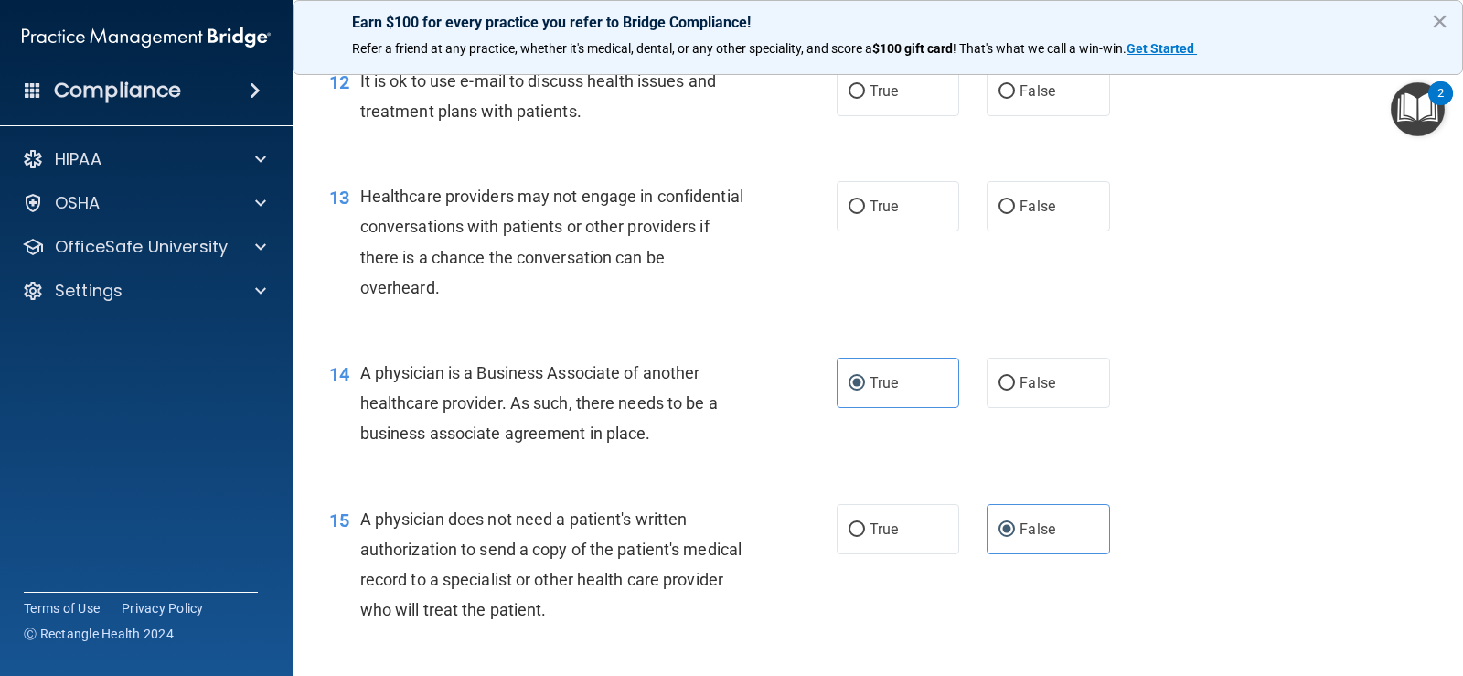
scroll to position [1719, 0]
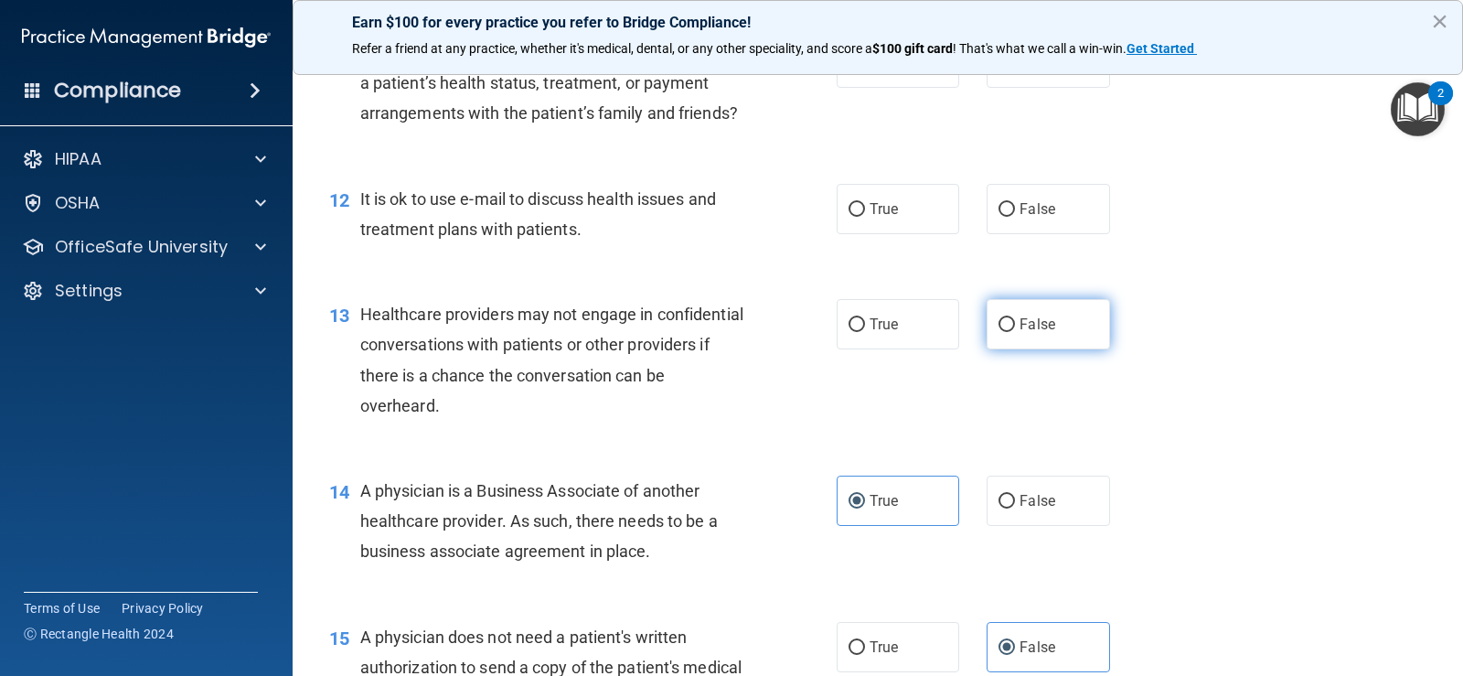
click at [1042, 349] on label "False" at bounding box center [1048, 324] width 123 height 50
click at [1015, 332] on input "False" at bounding box center [1007, 325] width 16 height 14
radio input "true"
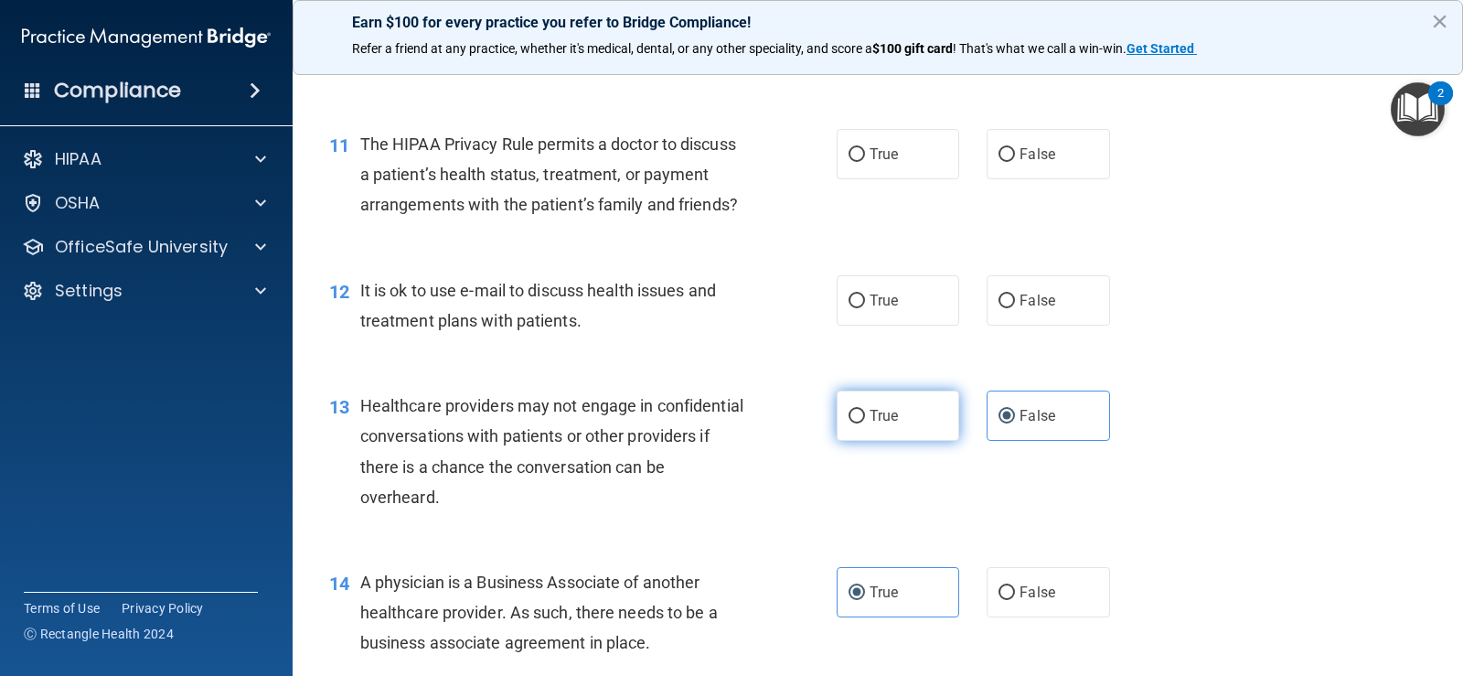
click at [871, 424] on span "True" at bounding box center [884, 415] width 28 height 17
click at [865, 423] on input "True" at bounding box center [857, 417] width 16 height 14
radio input "true"
radio input "false"
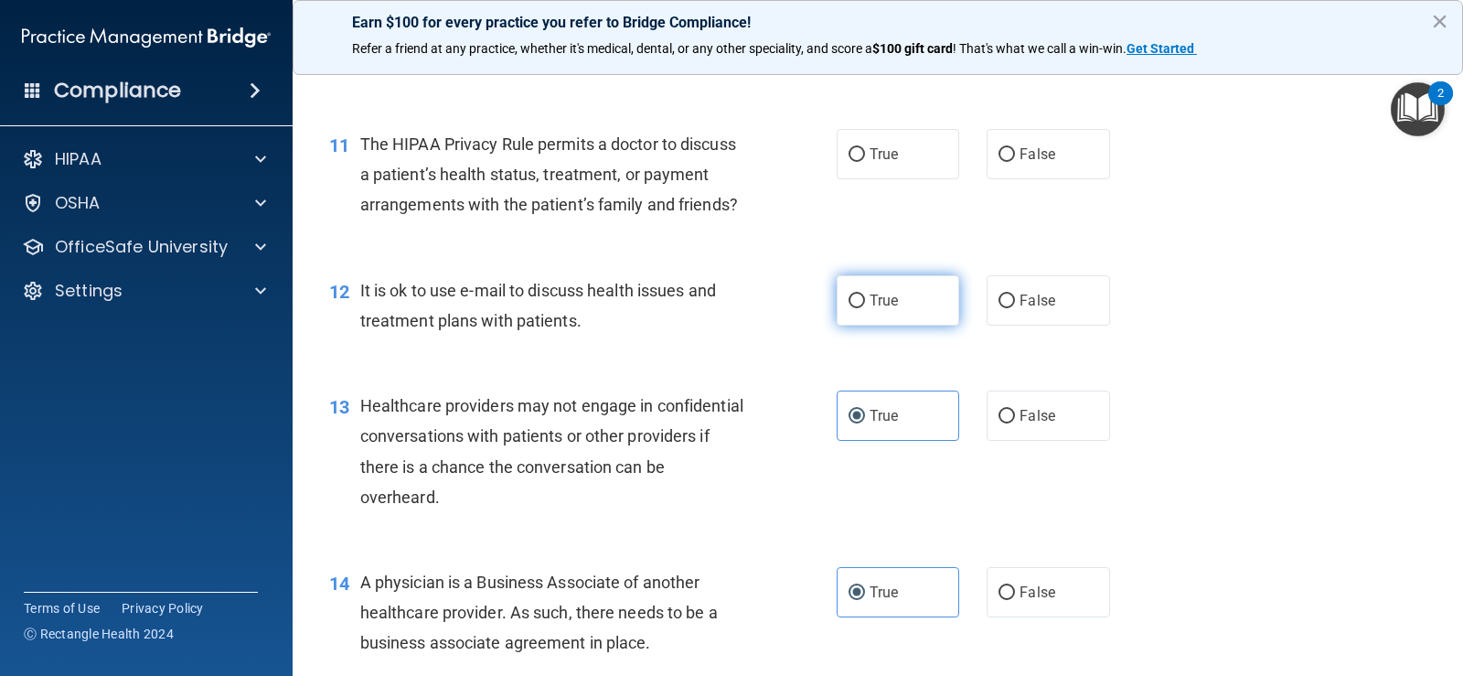
drag, startPoint x: 862, startPoint y: 326, endPoint x: 860, endPoint y: 350, distance: 24.8
click at [862, 326] on label "True" at bounding box center [898, 300] width 123 height 50
click at [862, 308] on input "True" at bounding box center [857, 301] width 16 height 14
radio input "true"
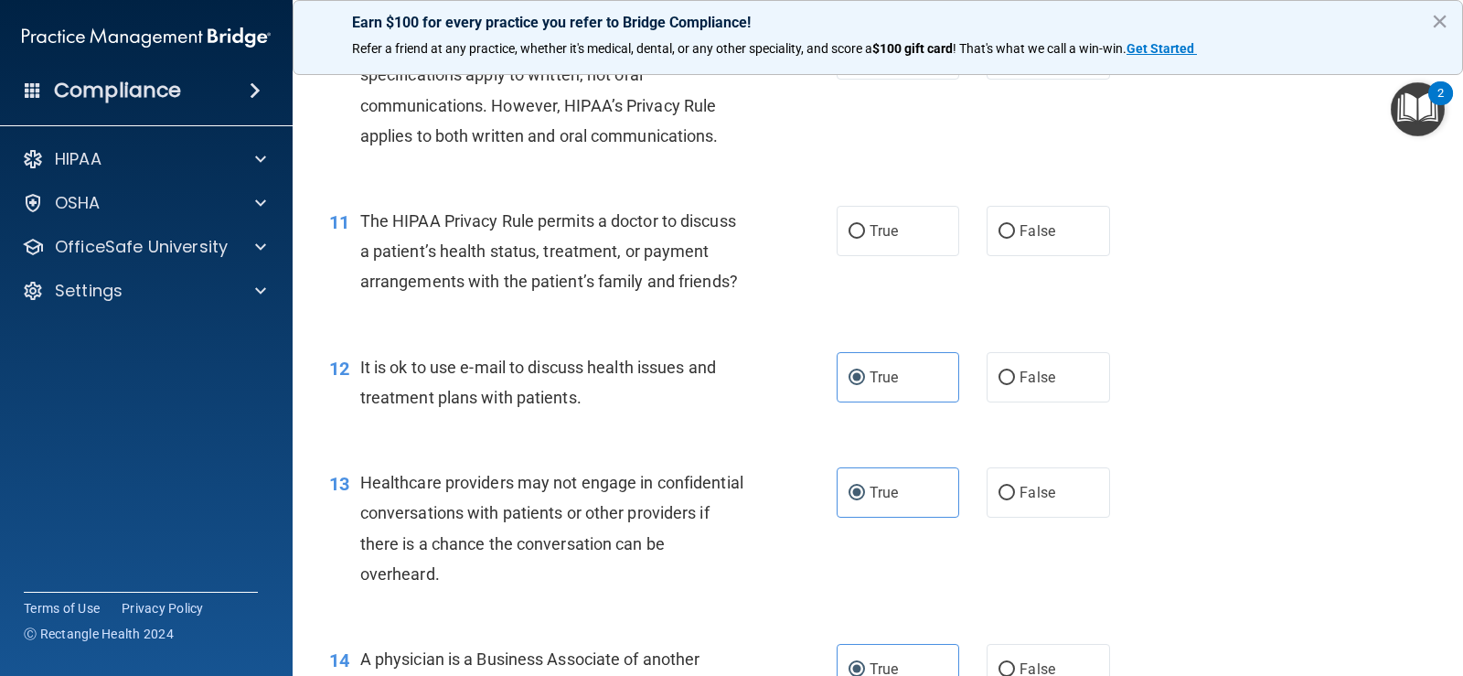
scroll to position [1445, 0]
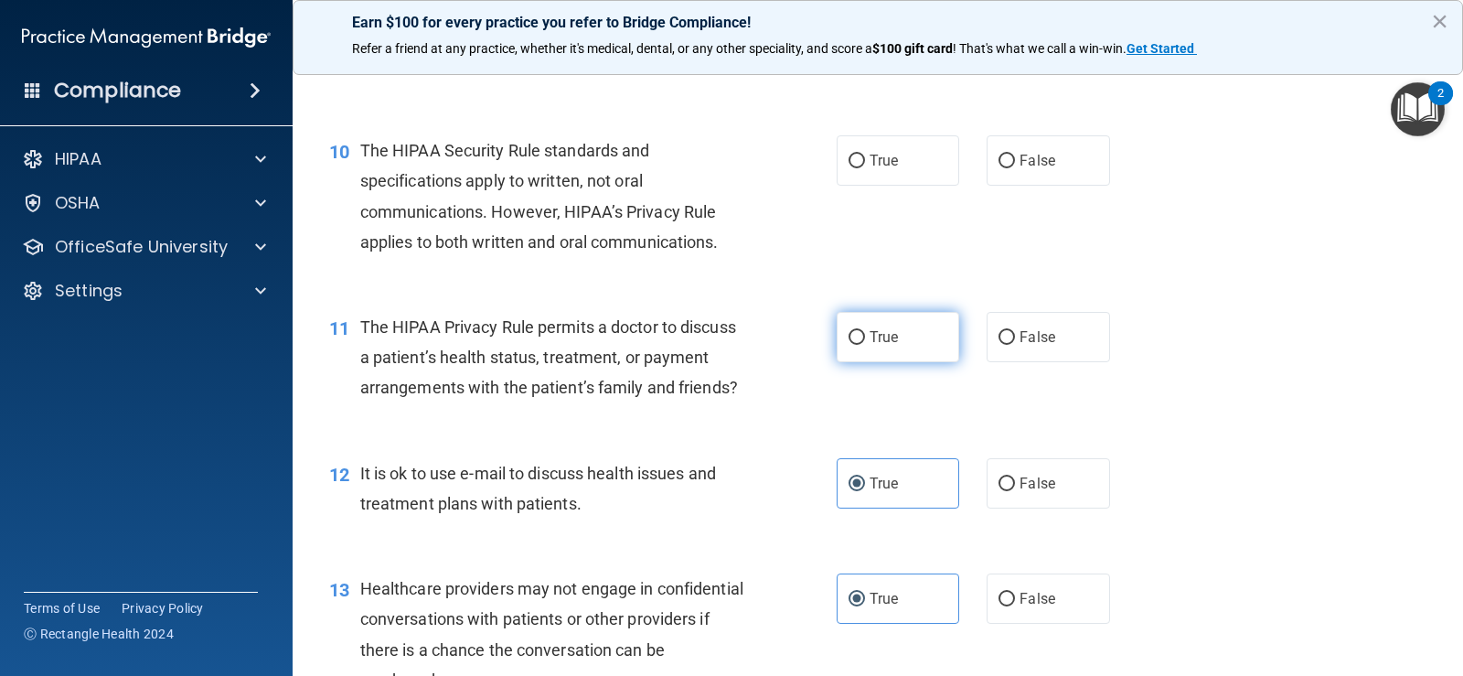
click at [922, 362] on label "True" at bounding box center [898, 337] width 123 height 50
click at [865, 345] on input "True" at bounding box center [857, 338] width 16 height 14
radio input "true"
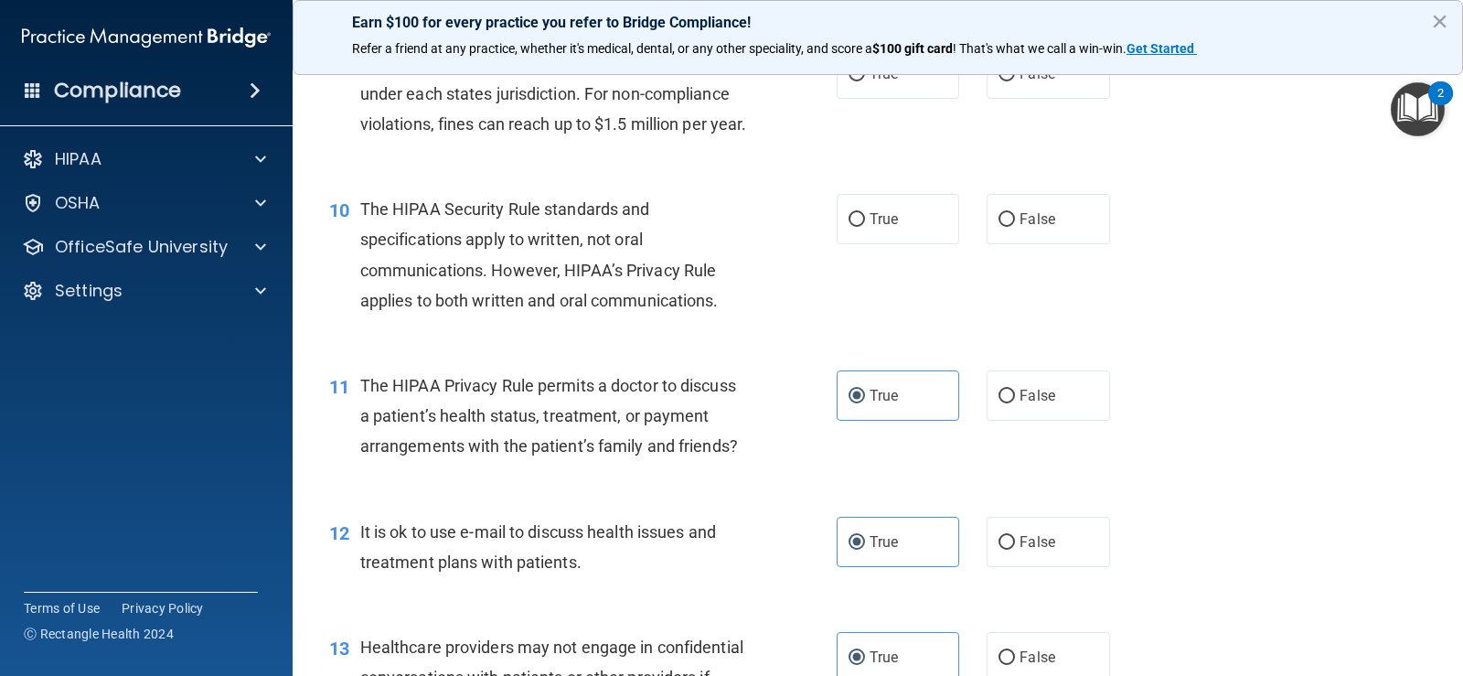
scroll to position [1353, 0]
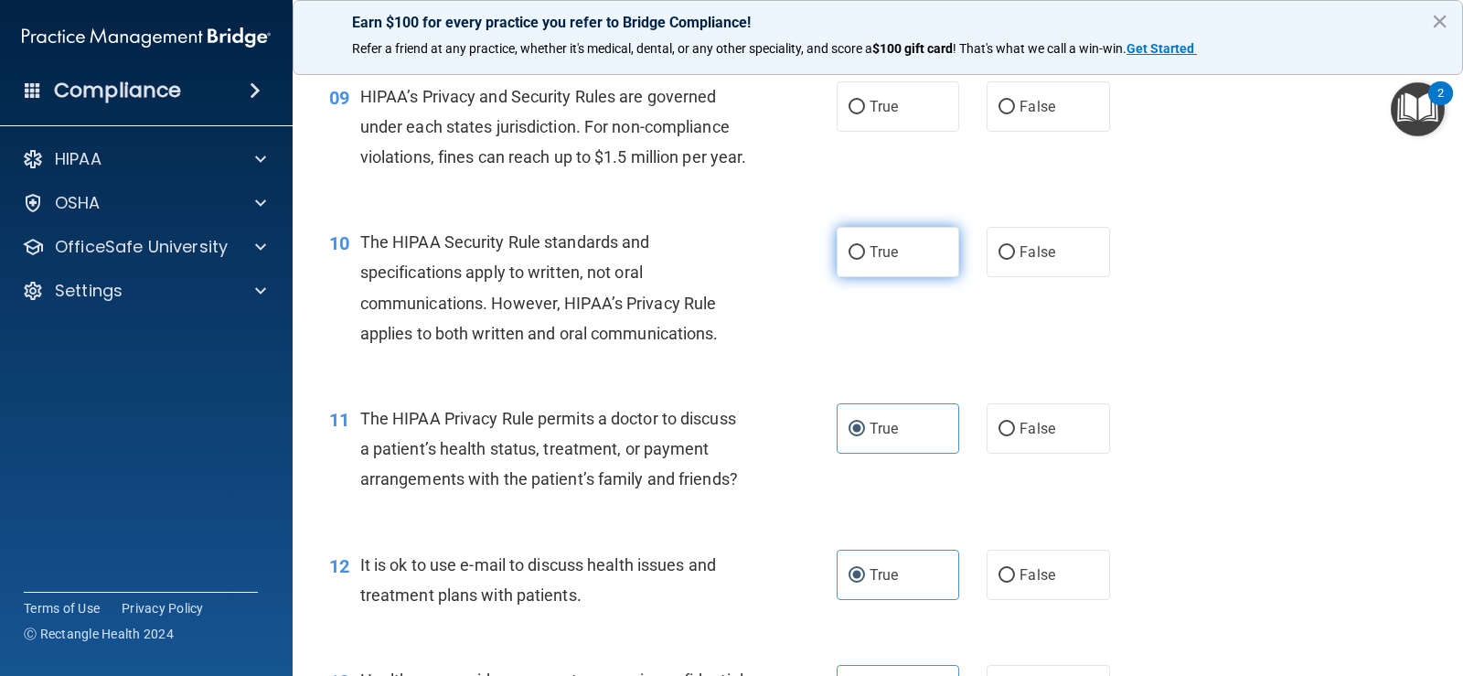
click at [892, 277] on label "True" at bounding box center [898, 252] width 123 height 50
click at [865, 260] on input "True" at bounding box center [857, 253] width 16 height 14
radio input "true"
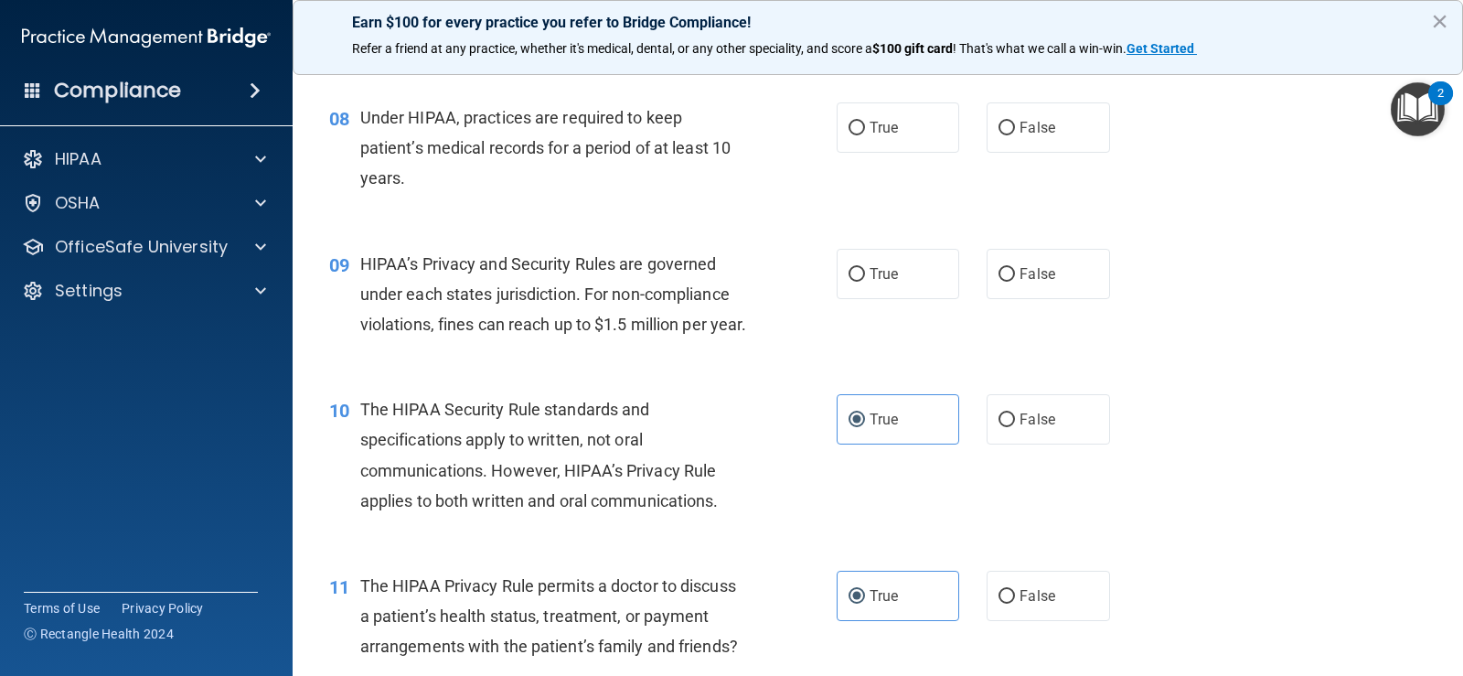
scroll to position [1170, 0]
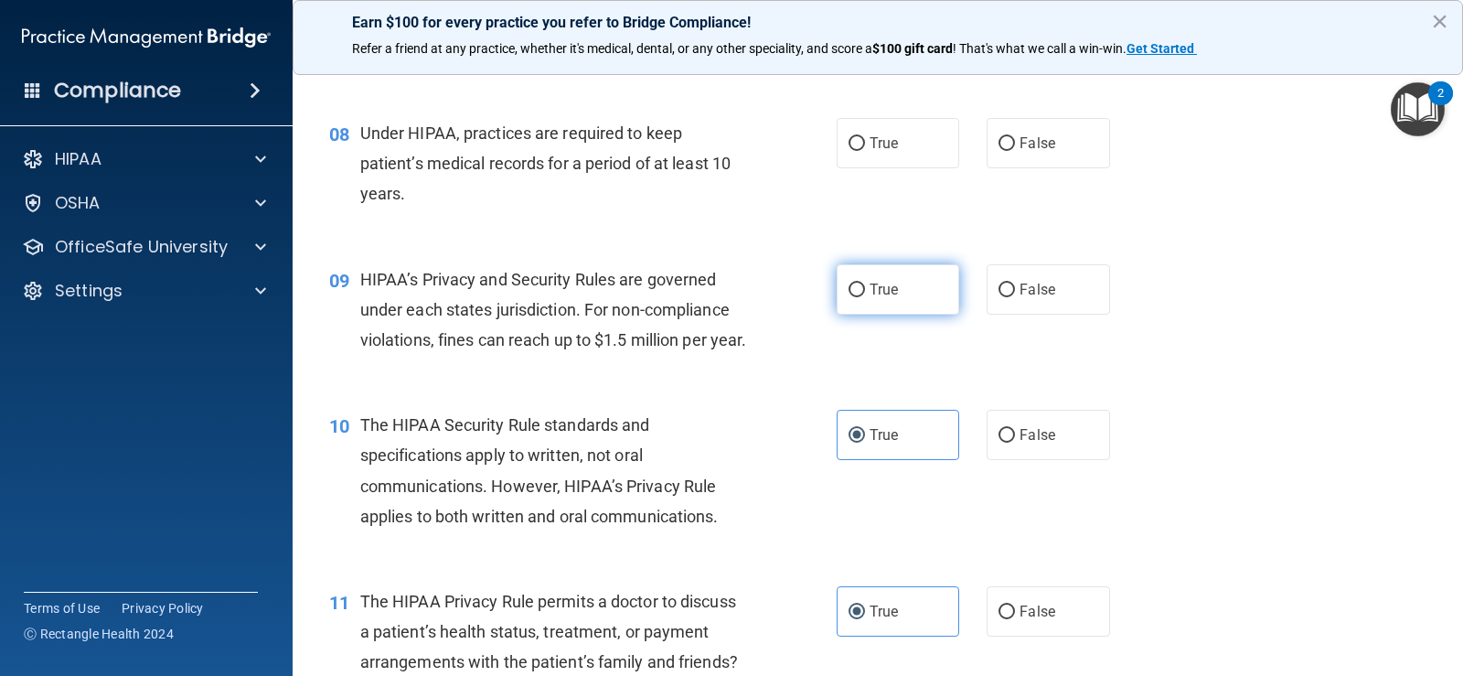
click at [844, 299] on label "True" at bounding box center [898, 289] width 123 height 50
click at [849, 297] on input "True" at bounding box center [857, 290] width 16 height 14
radio input "true"
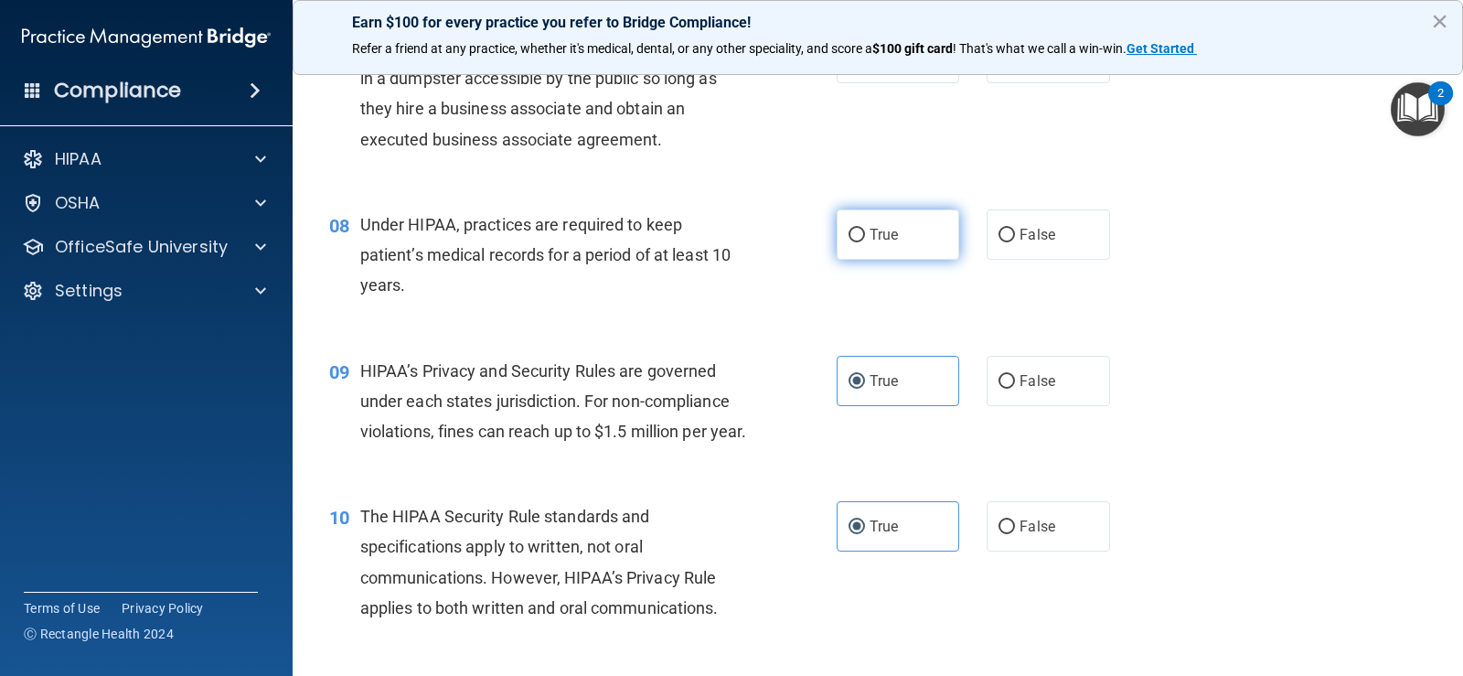
click at [904, 241] on label "True" at bounding box center [898, 234] width 123 height 50
click at [865, 241] on input "True" at bounding box center [857, 236] width 16 height 14
radio input "true"
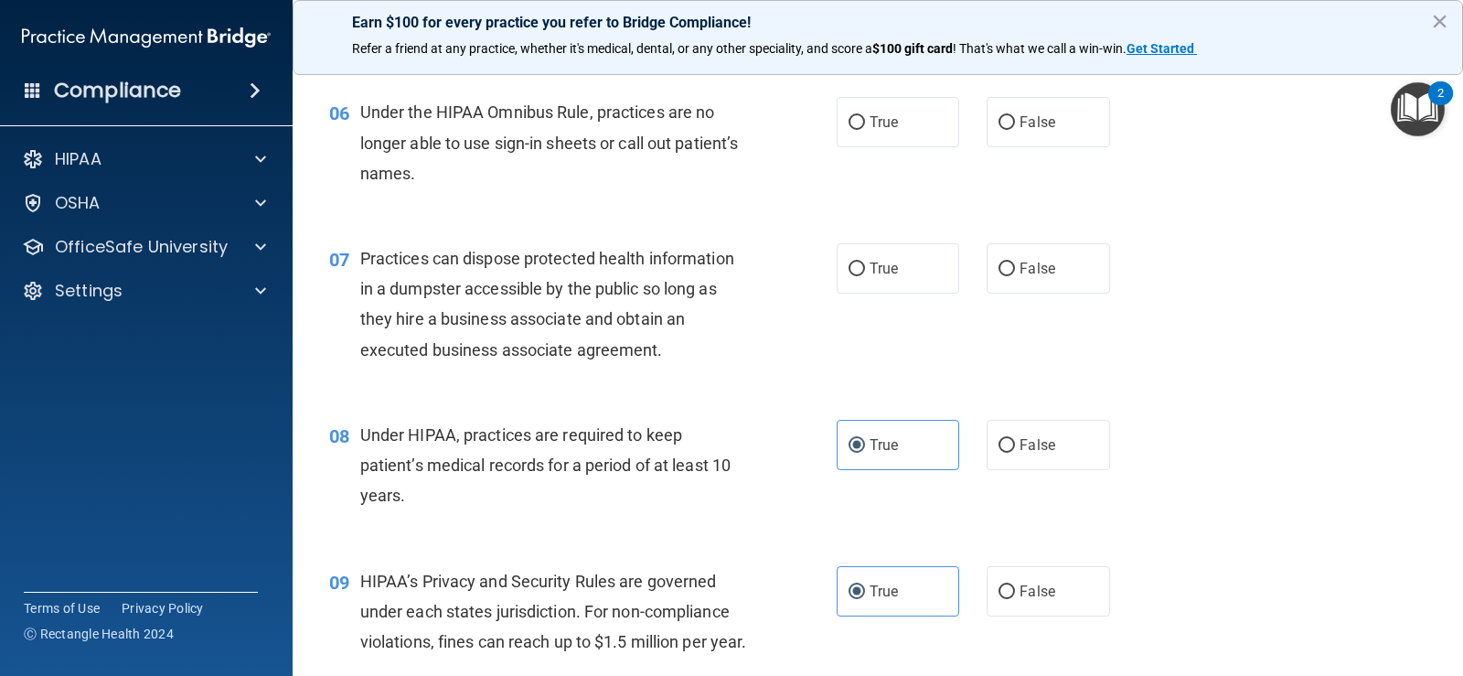
scroll to position [805, 0]
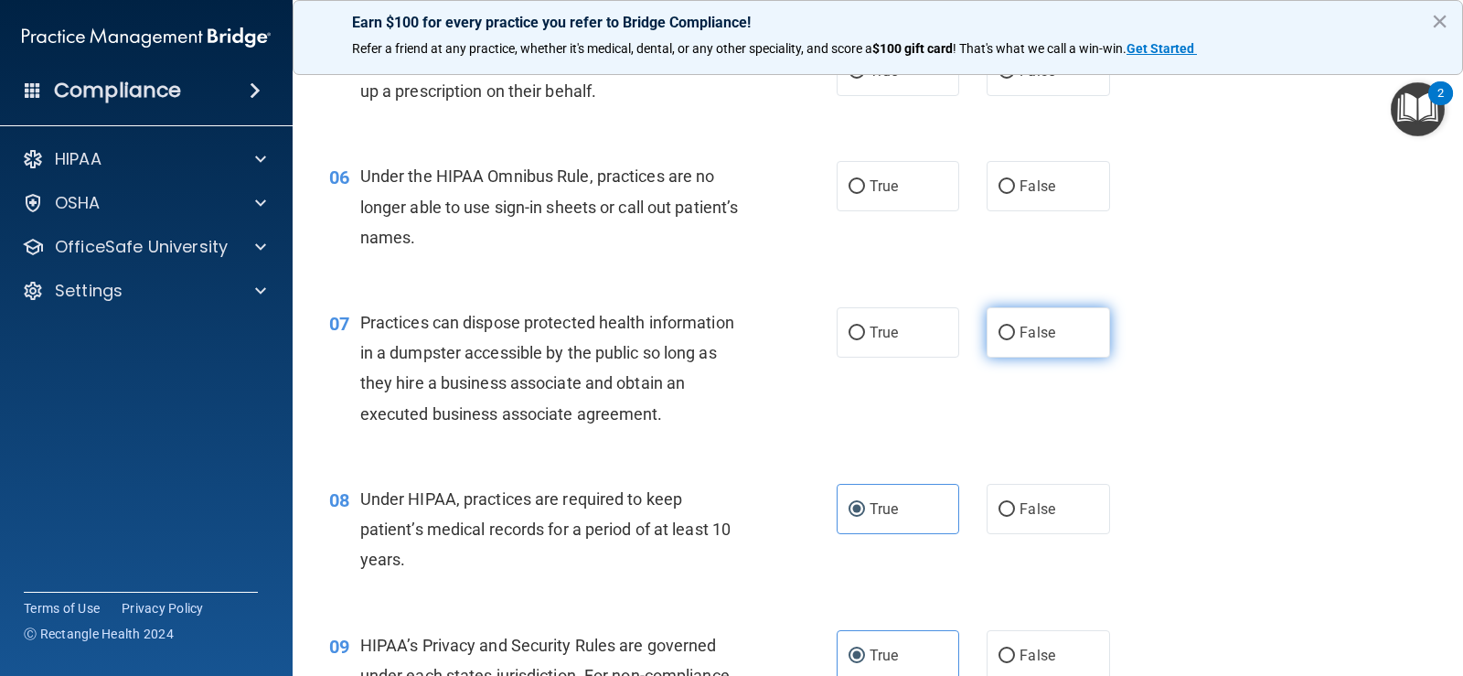
click at [1025, 331] on span "False" at bounding box center [1038, 332] width 36 height 17
click at [1015, 331] on input "False" at bounding box center [1007, 333] width 16 height 14
radio input "true"
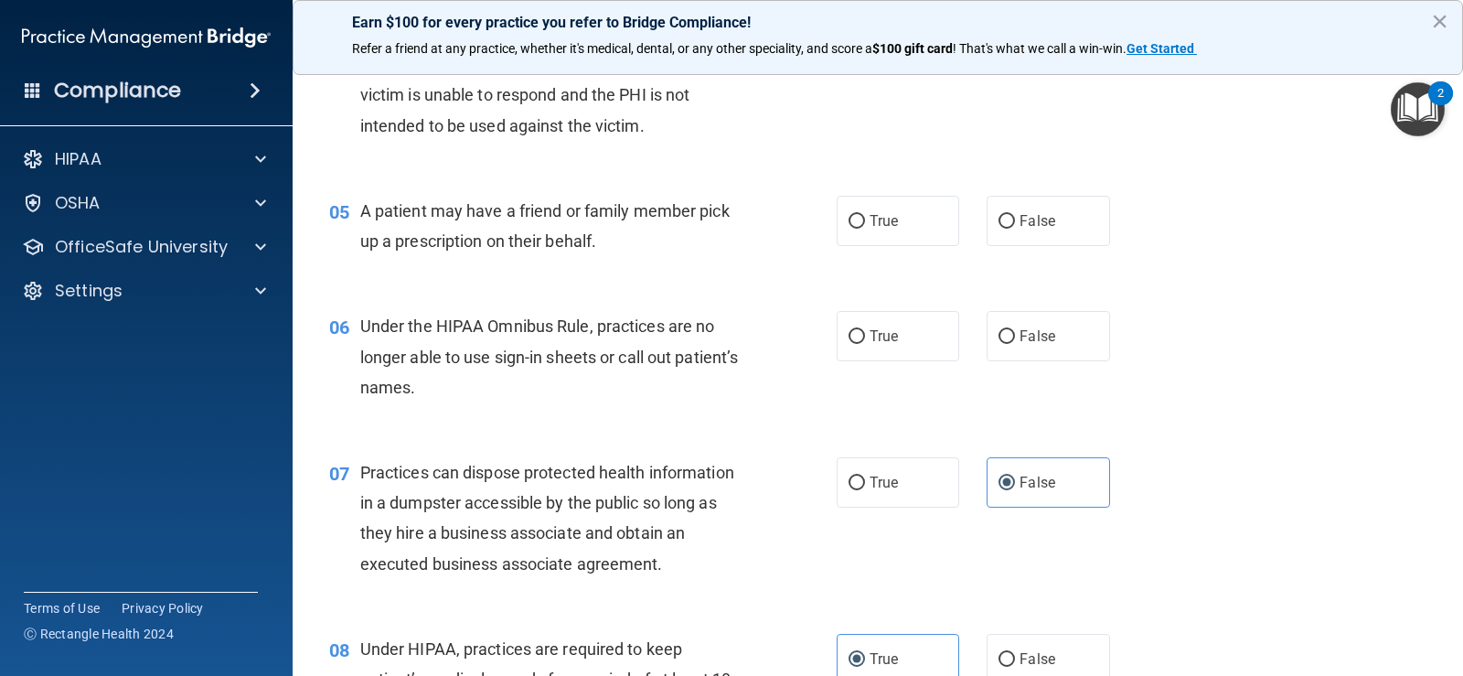
scroll to position [622, 0]
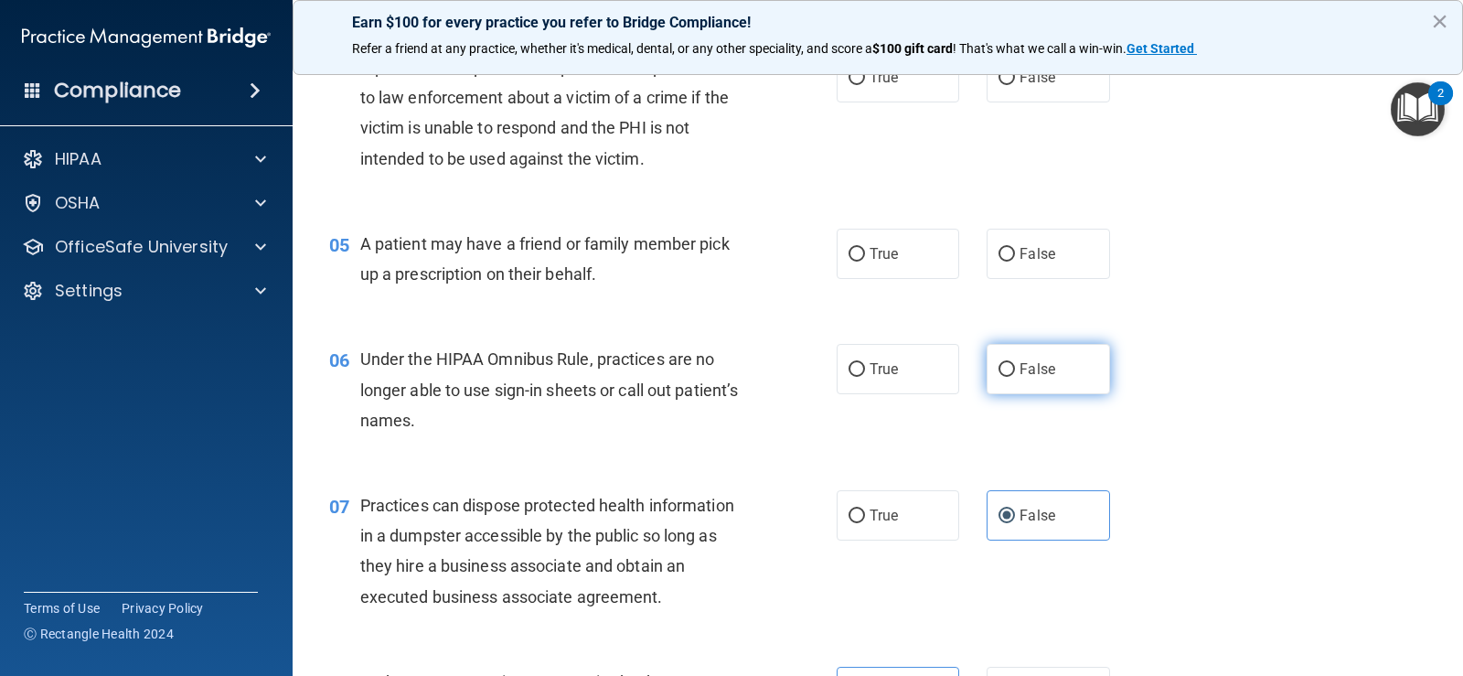
click at [1032, 372] on span "False" at bounding box center [1038, 368] width 36 height 17
click at [1015, 372] on input "False" at bounding box center [1007, 370] width 16 height 14
radio input "true"
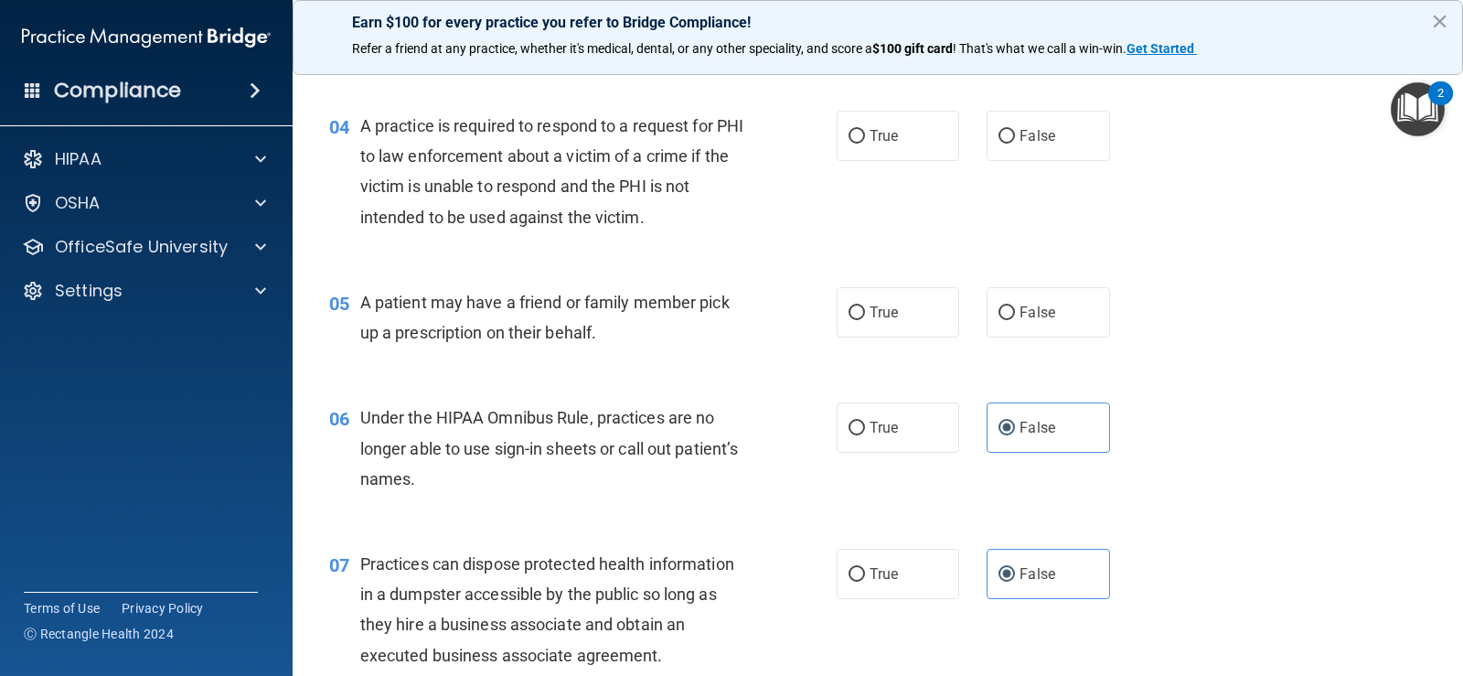
scroll to position [530, 0]
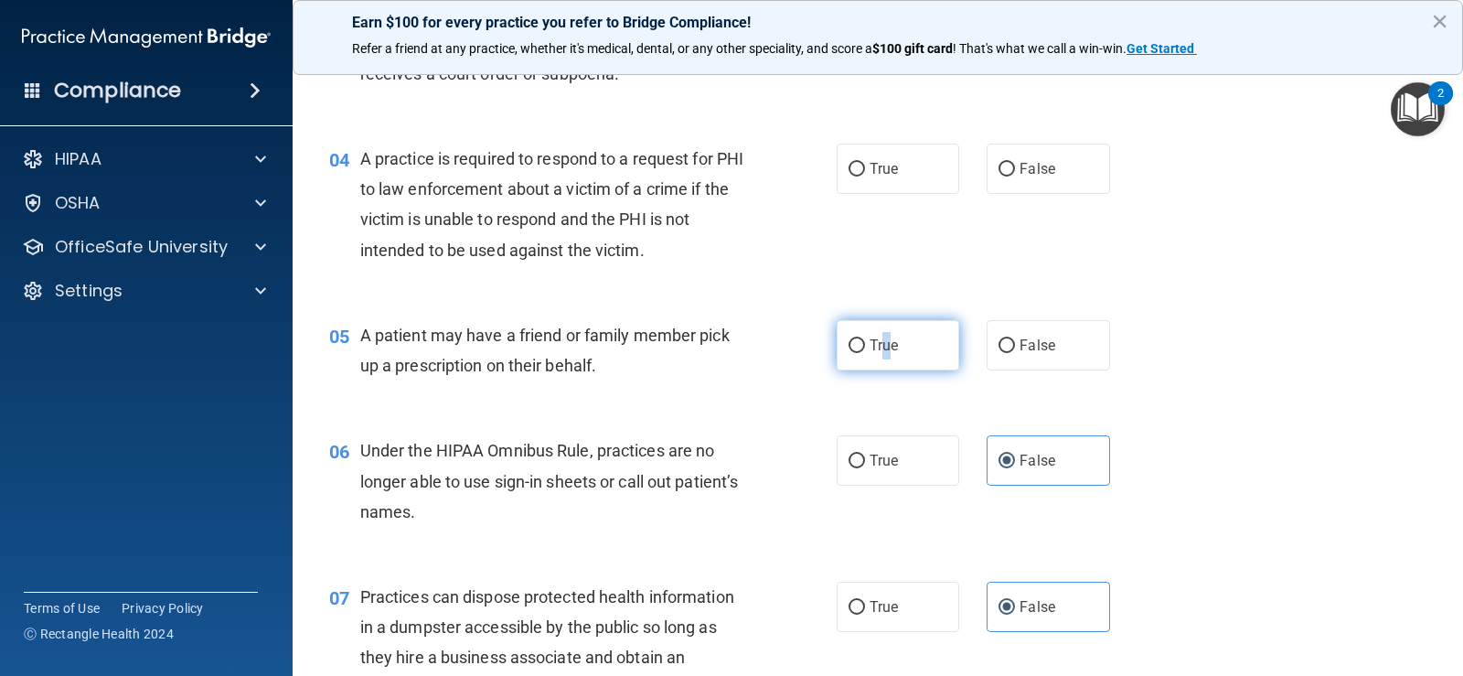
click at [881, 343] on span "True" at bounding box center [884, 345] width 28 height 17
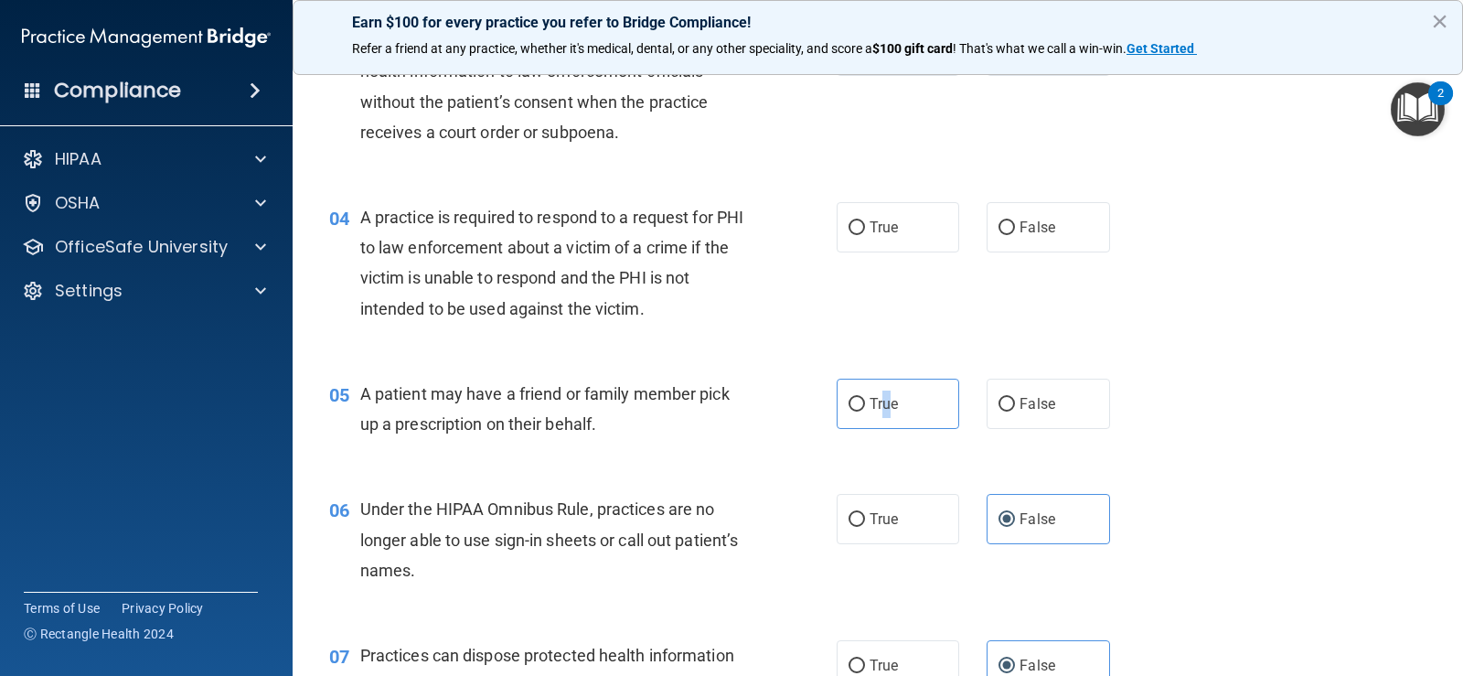
scroll to position [439, 0]
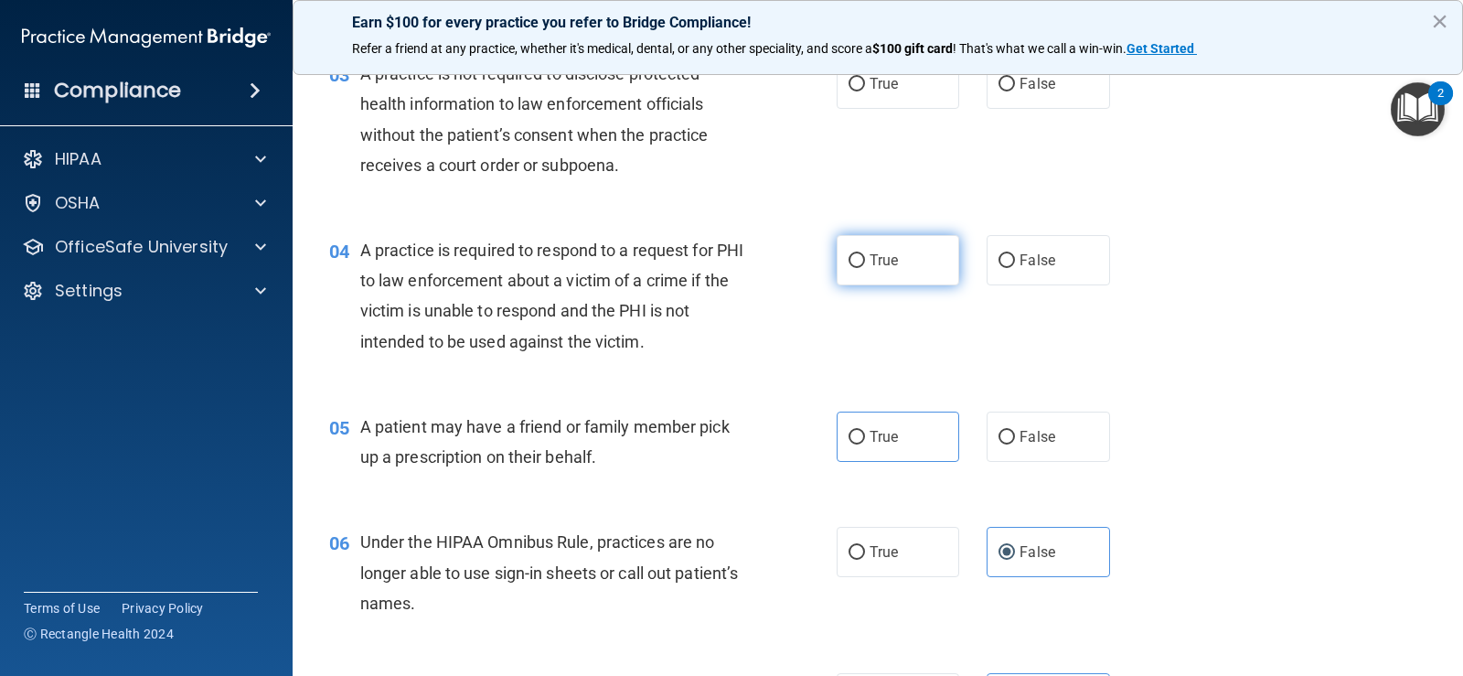
click at [905, 274] on label "True" at bounding box center [898, 260] width 123 height 50
click at [865, 268] on input "True" at bounding box center [857, 261] width 16 height 14
radio input "true"
click at [862, 437] on label "True" at bounding box center [898, 436] width 123 height 50
click at [862, 437] on input "True" at bounding box center [857, 438] width 16 height 14
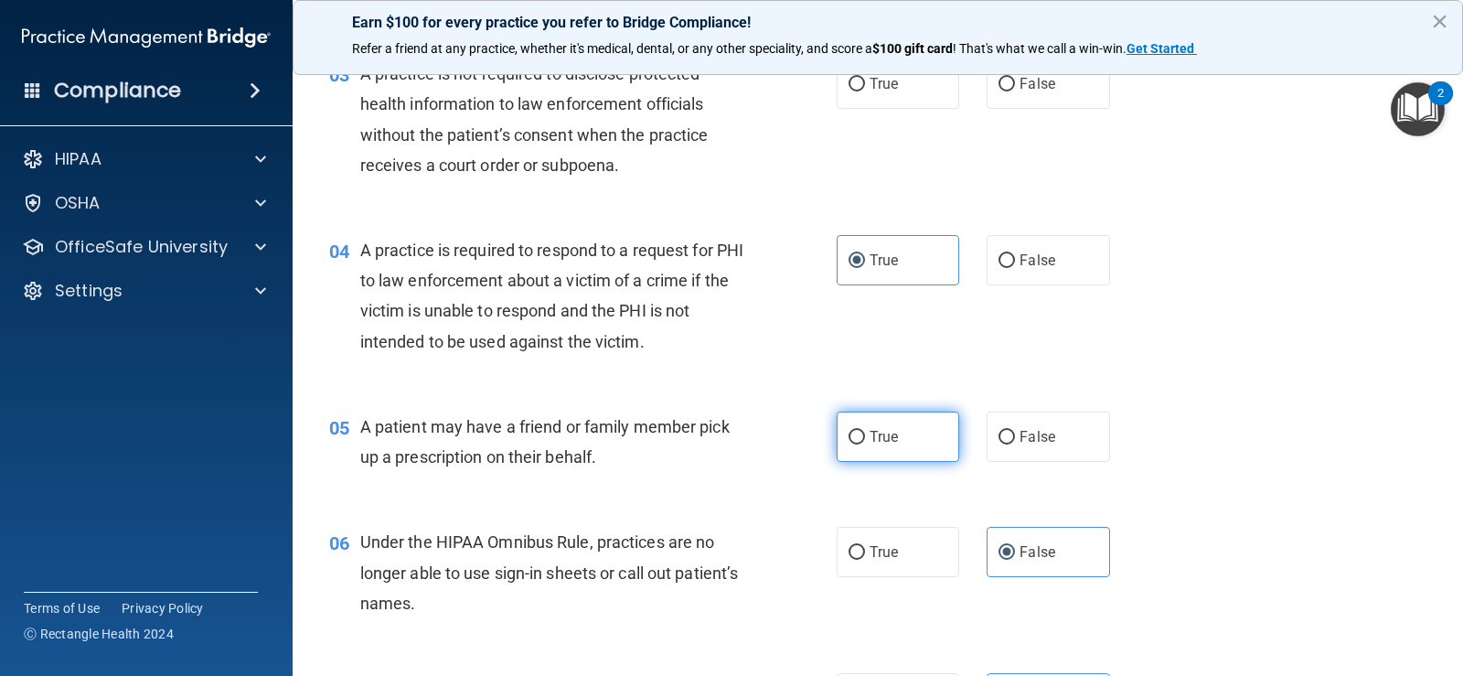
radio input "true"
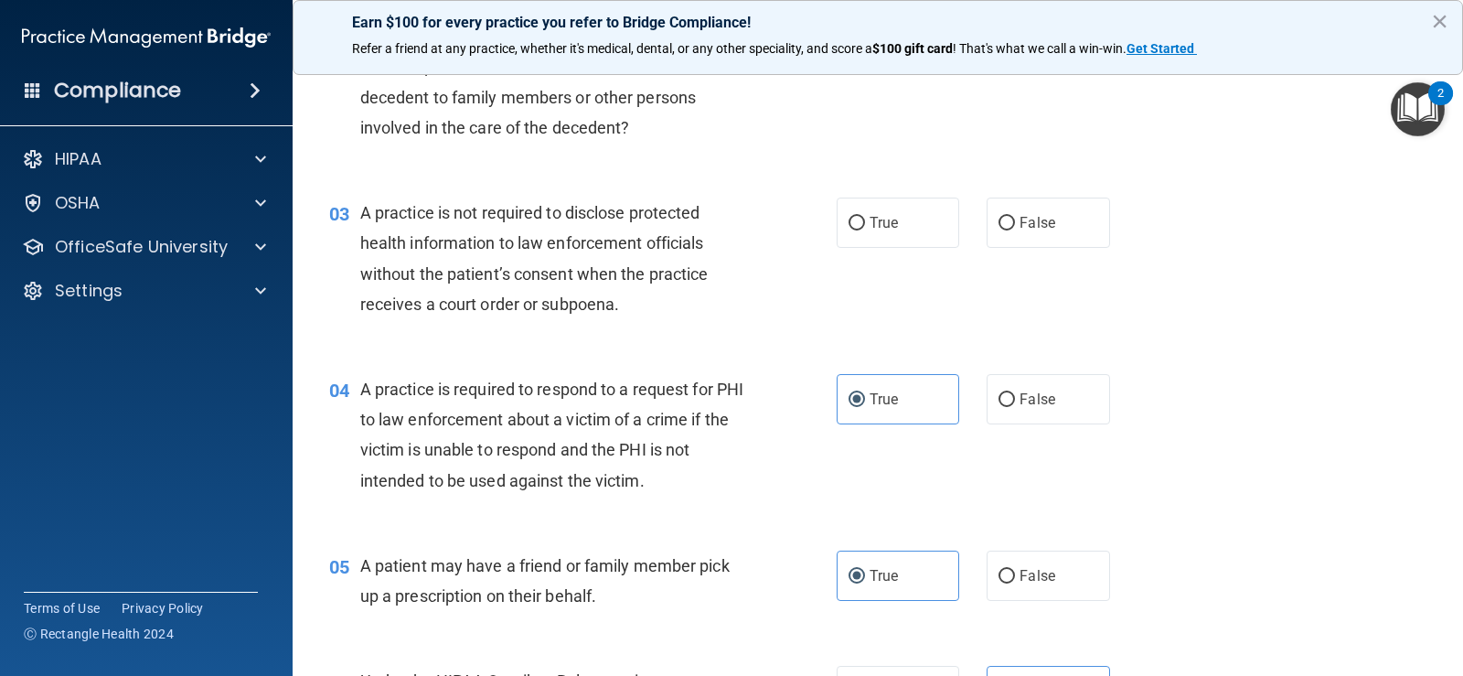
scroll to position [256, 0]
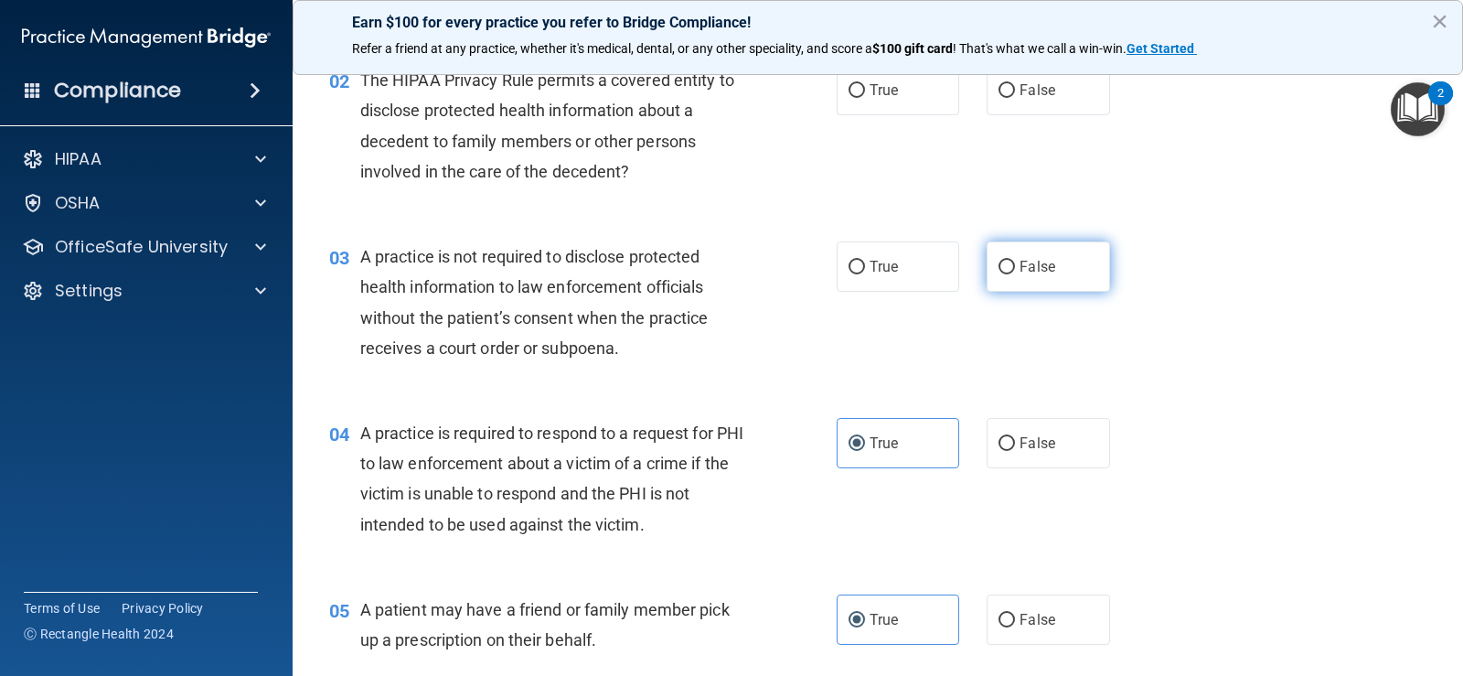
click at [1028, 264] on span "False" at bounding box center [1038, 266] width 36 height 17
click at [1015, 264] on input "False" at bounding box center [1007, 268] width 16 height 14
radio input "true"
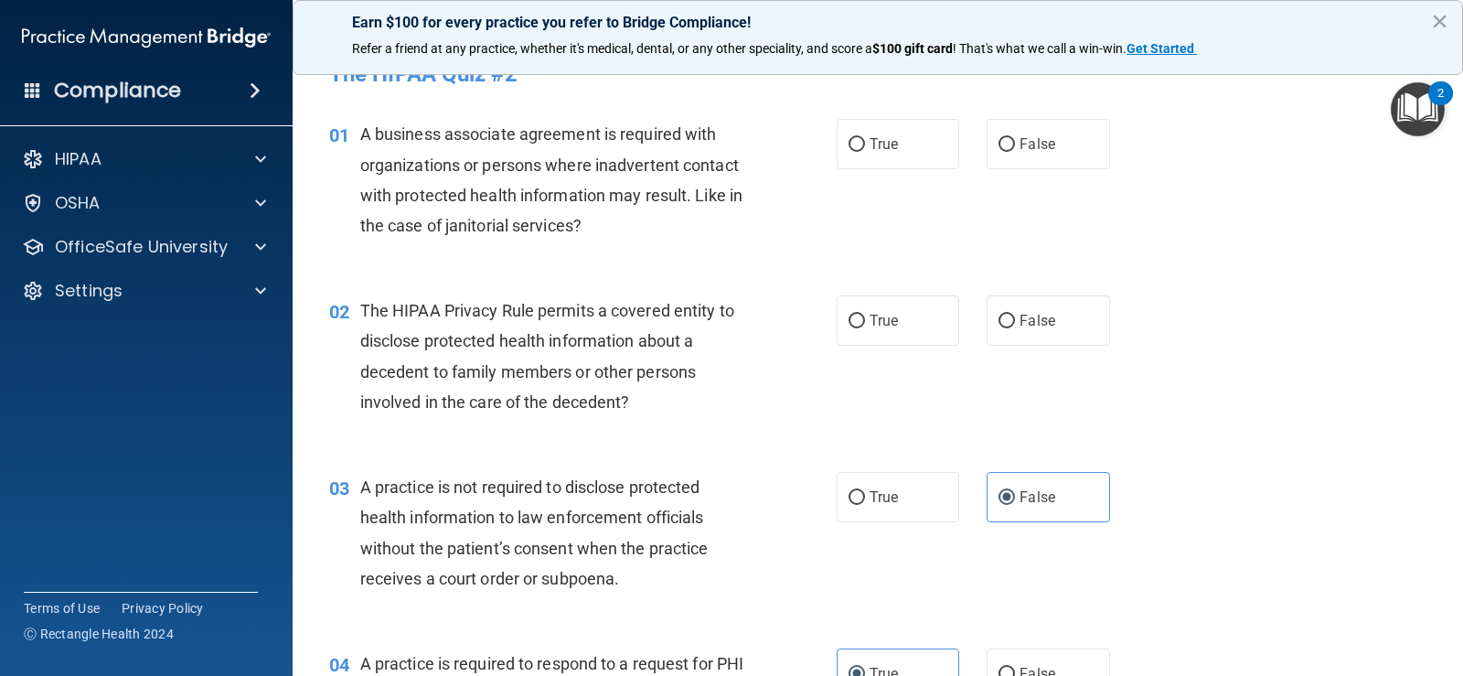
scroll to position [0, 0]
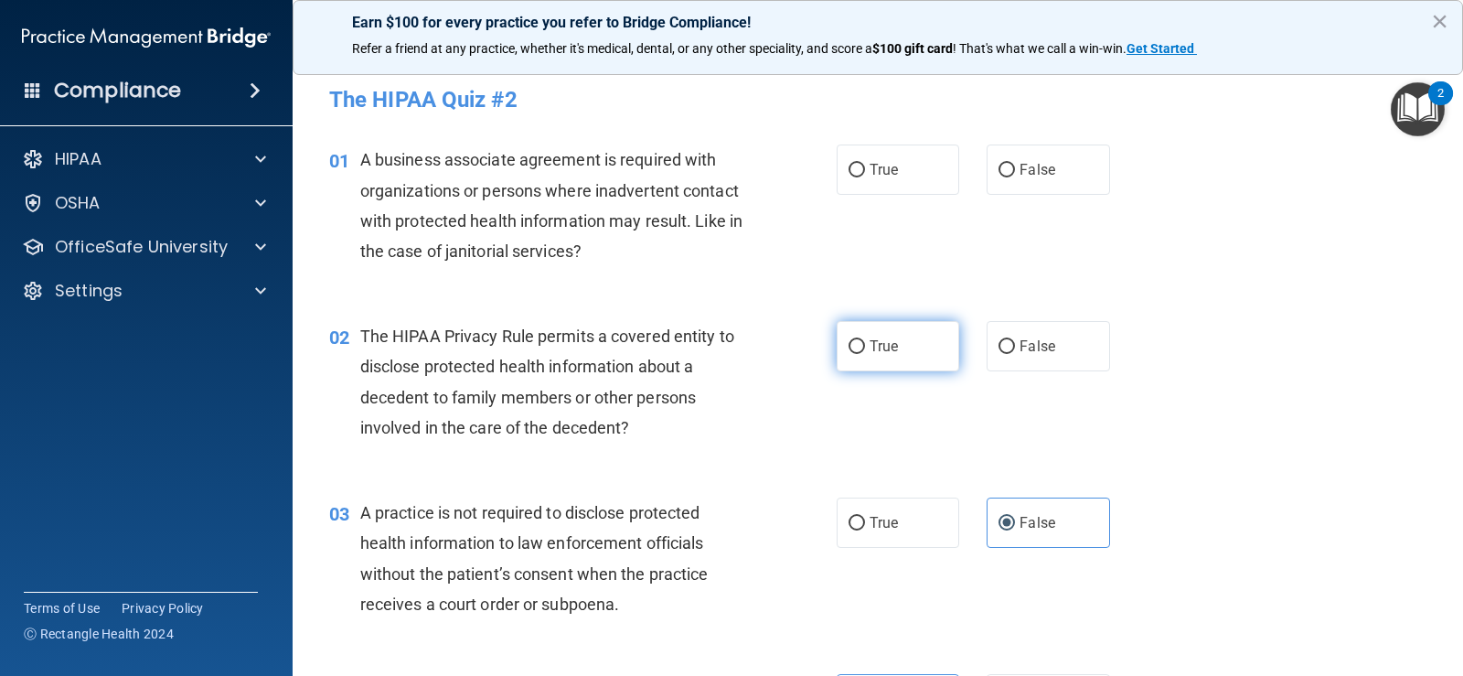
click at [853, 340] on input "True" at bounding box center [857, 347] width 16 height 14
radio input "true"
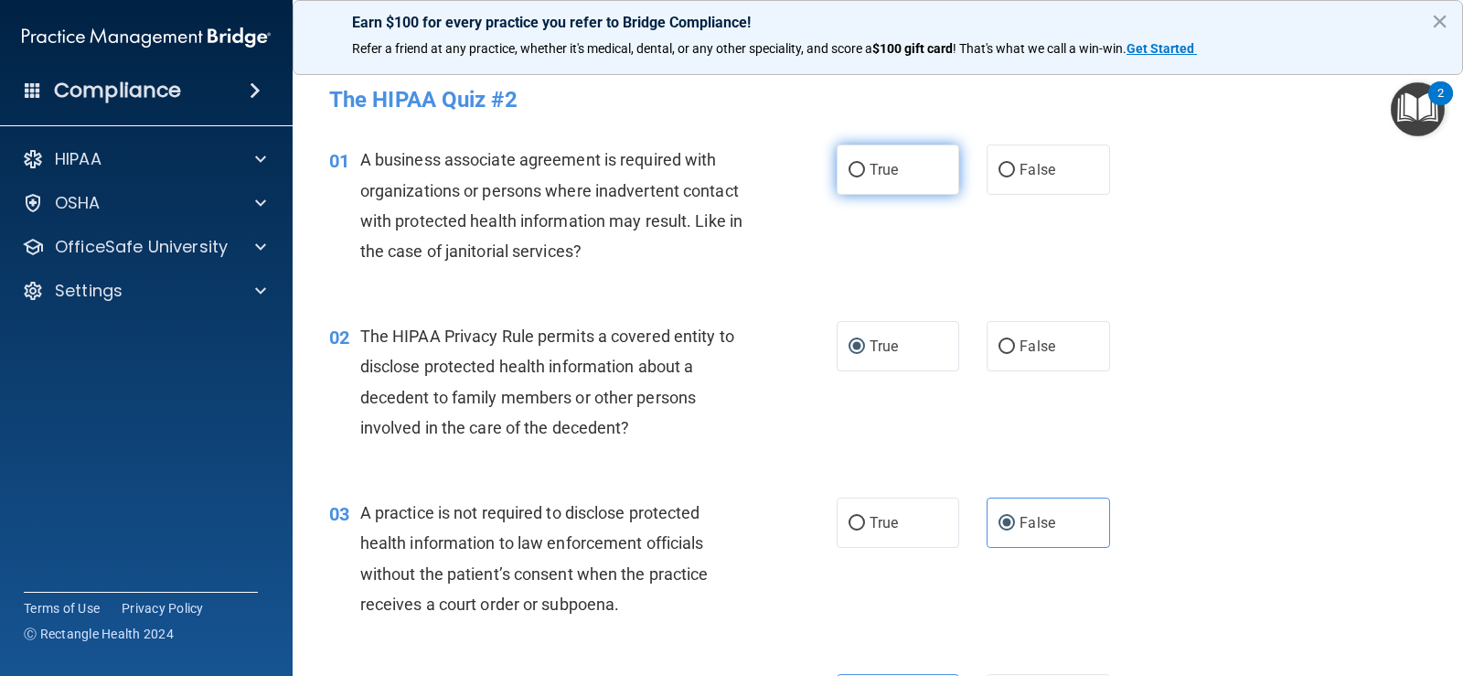
click at [847, 159] on label "True" at bounding box center [898, 169] width 123 height 50
click at [849, 164] on input "True" at bounding box center [857, 171] width 16 height 14
radio input "true"
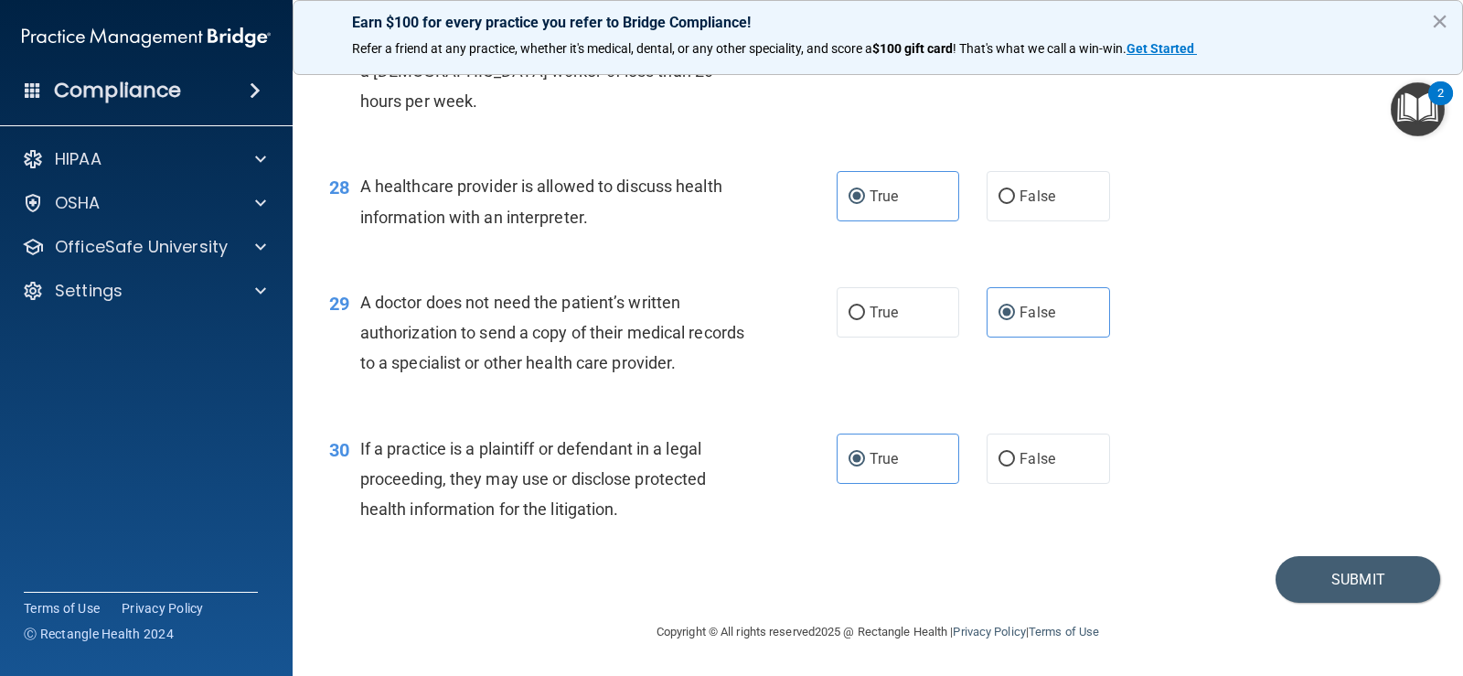
scroll to position [4097, 0]
click at [1310, 604] on button "Submit" at bounding box center [1358, 580] width 165 height 47
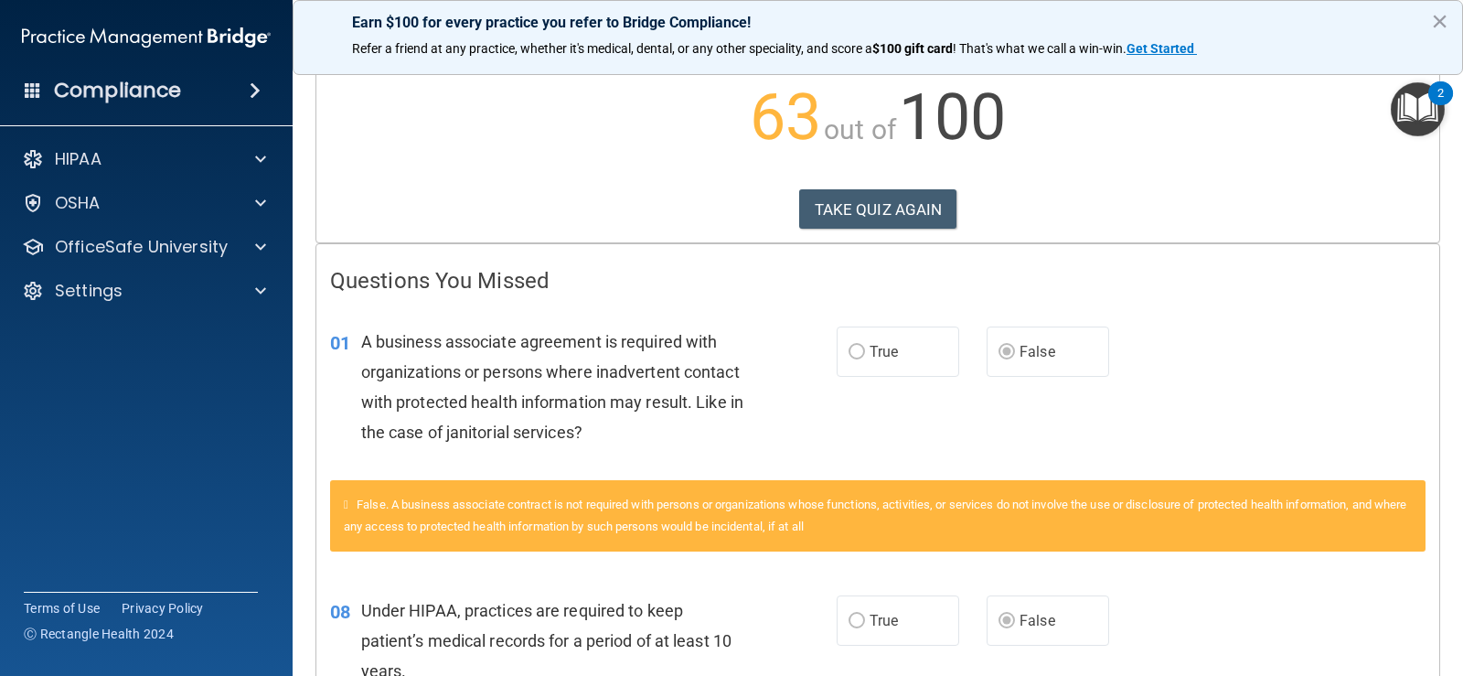
scroll to position [129, 0]
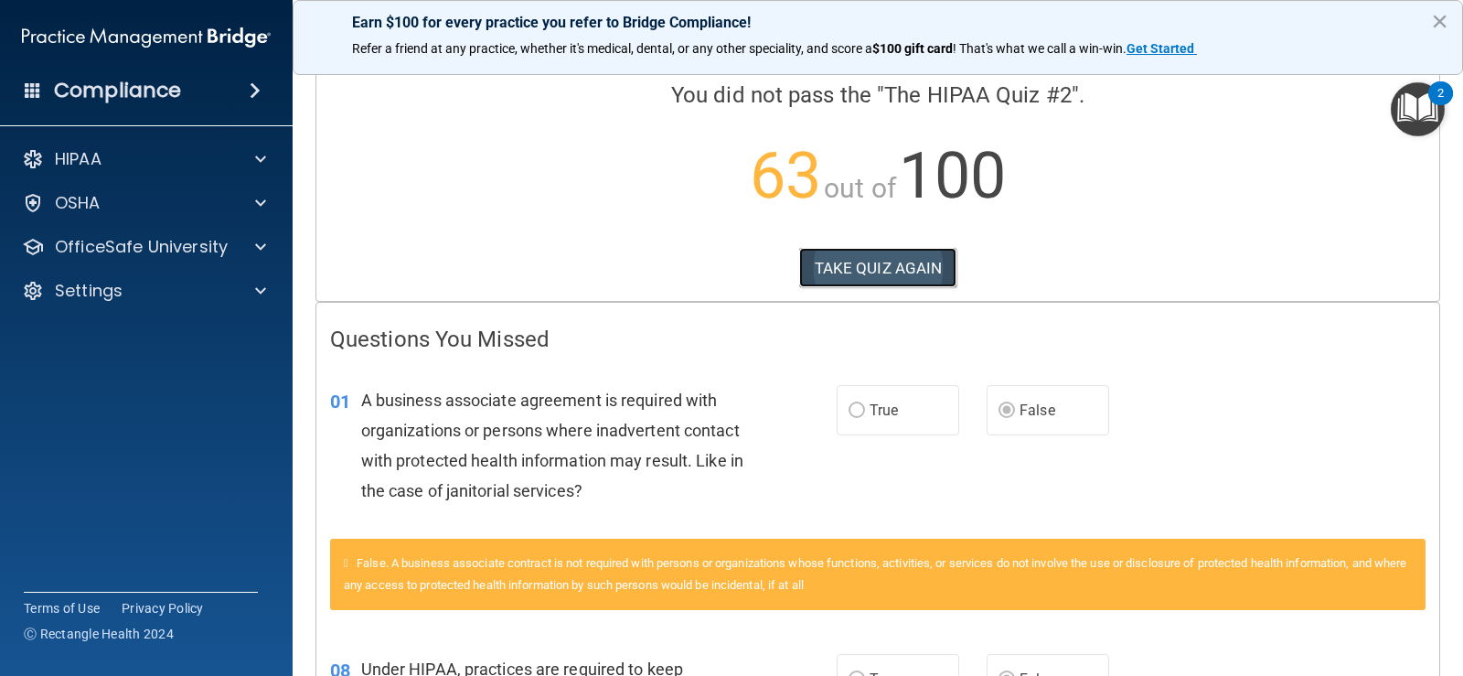
click at [885, 272] on button "TAKE QUIZ AGAIN" at bounding box center [878, 268] width 158 height 40
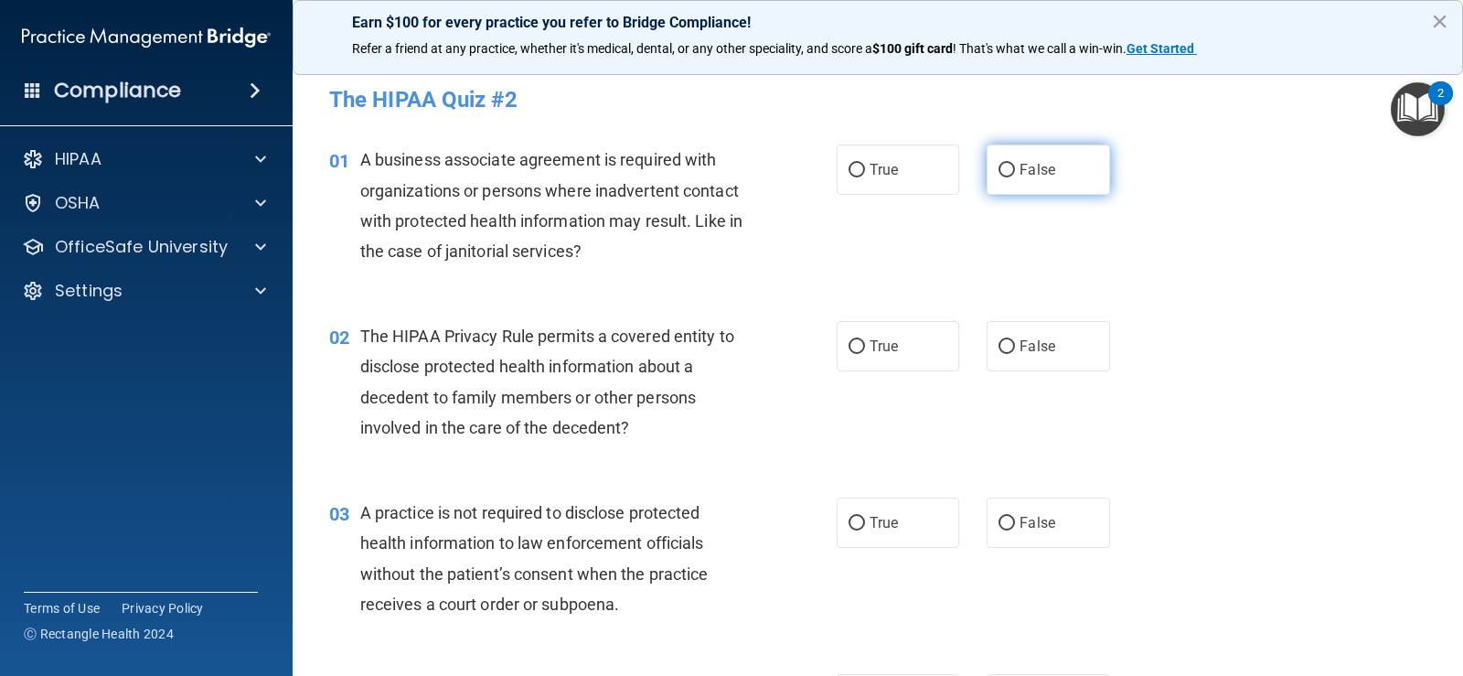
click at [1064, 180] on label "False" at bounding box center [1048, 169] width 123 height 50
click at [1015, 177] on input "False" at bounding box center [1007, 171] width 16 height 14
radio input "true"
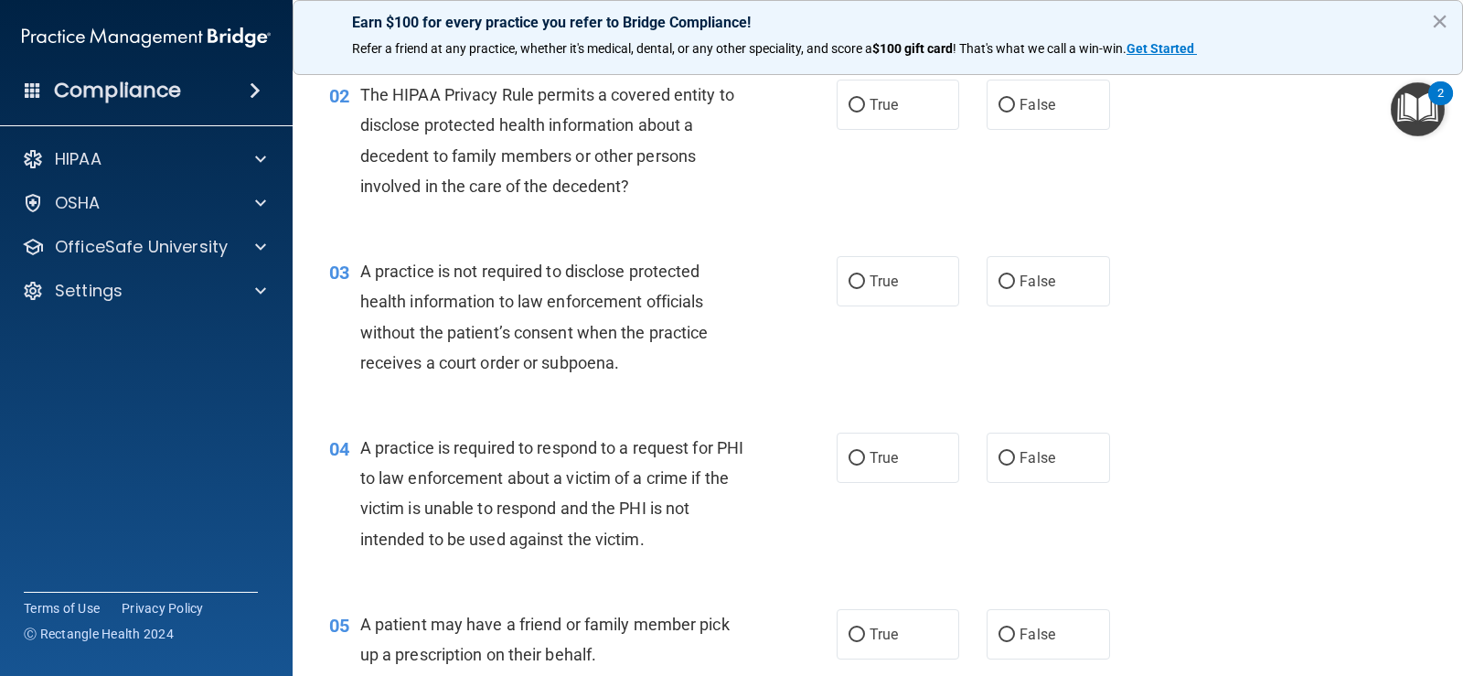
scroll to position [274, 0]
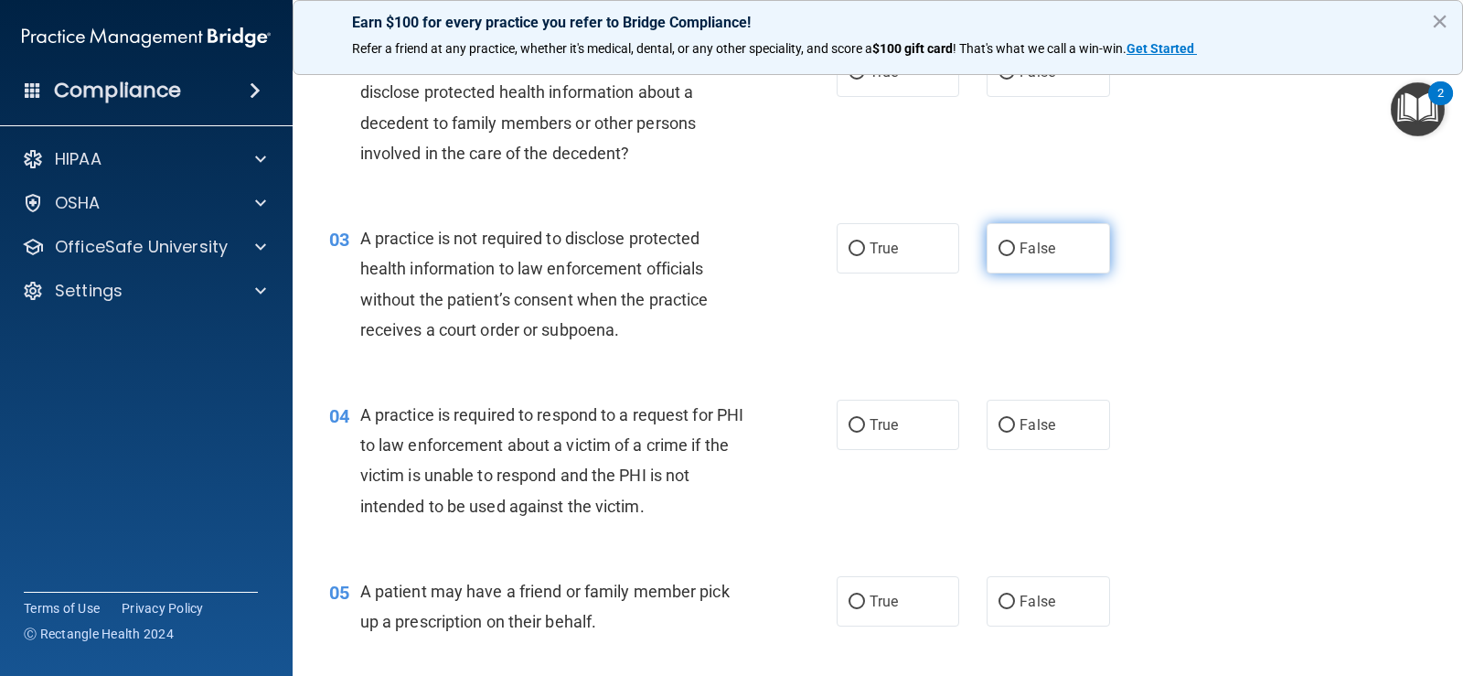
click at [1020, 251] on span "False" at bounding box center [1038, 248] width 36 height 17
click at [1015, 251] on input "False" at bounding box center [1007, 249] width 16 height 14
radio input "true"
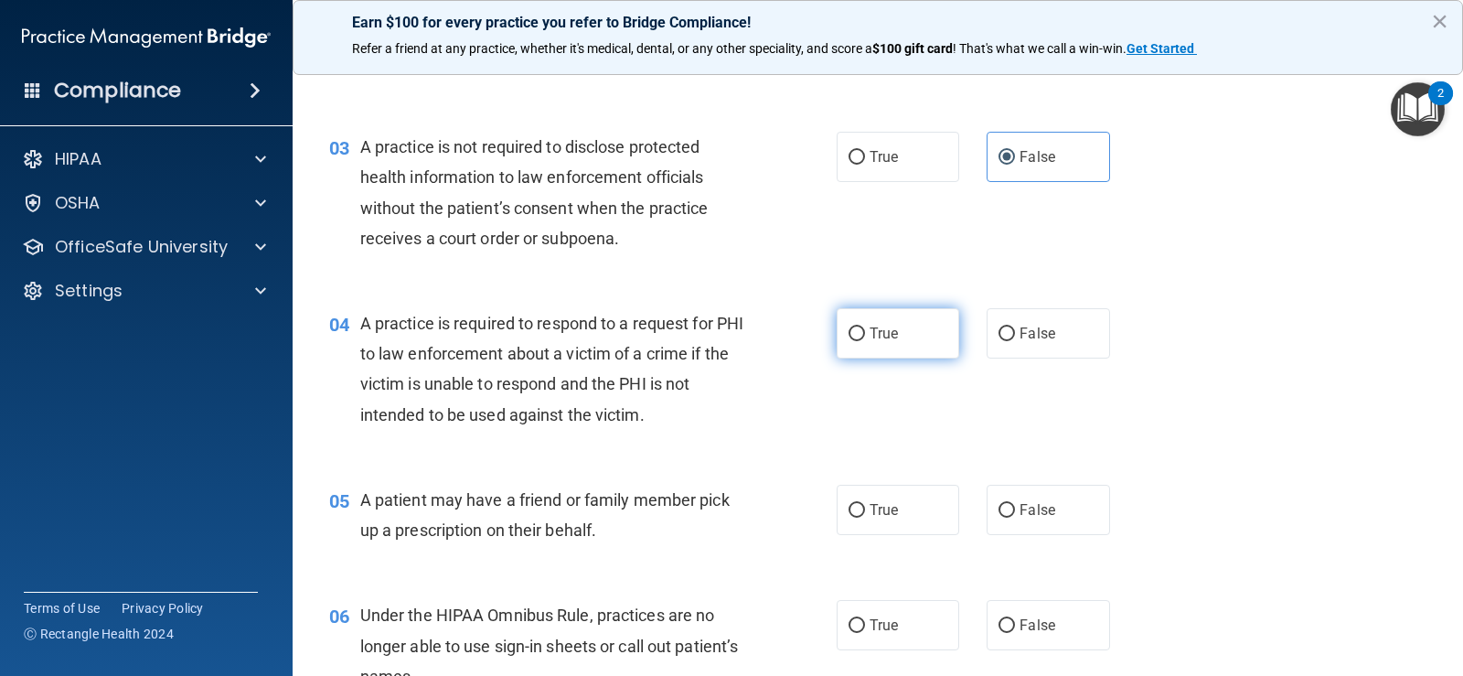
click at [866, 320] on label "True" at bounding box center [898, 333] width 123 height 50
click at [865, 327] on input "True" at bounding box center [857, 334] width 16 height 14
radio input "true"
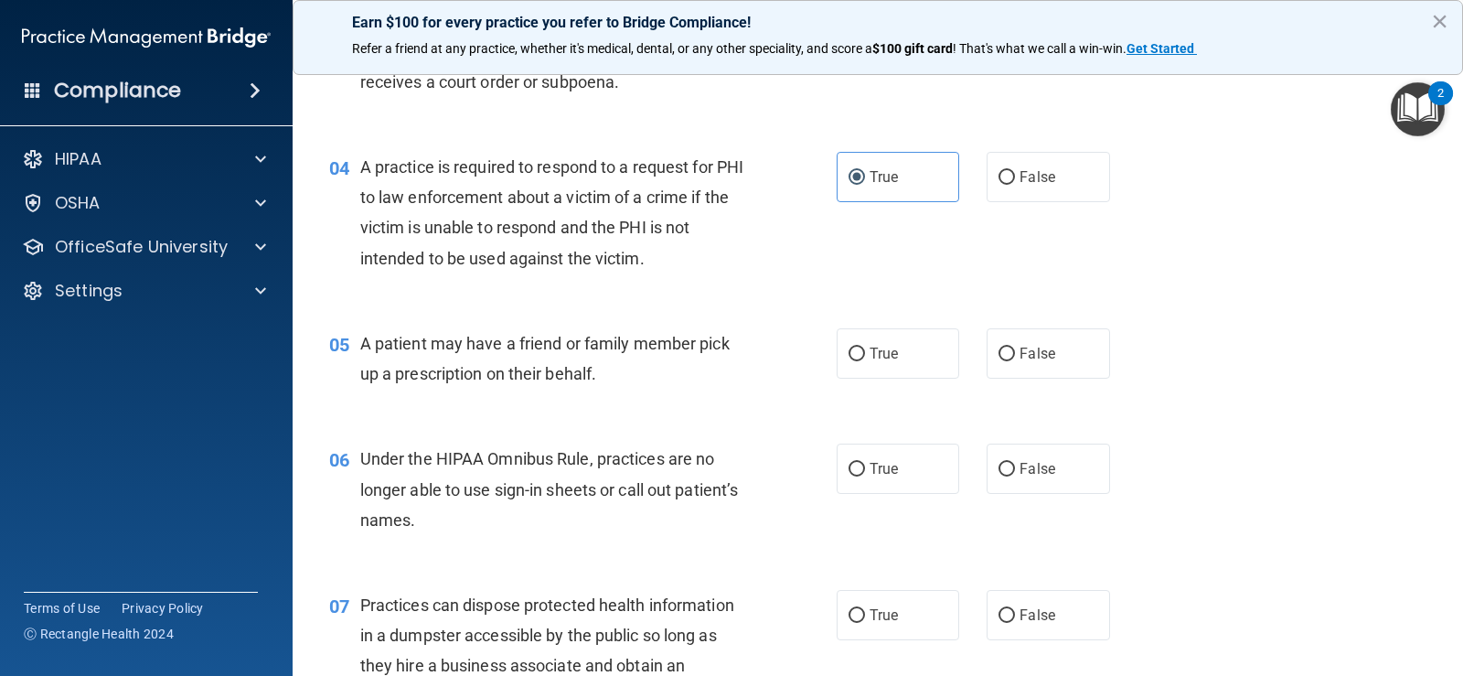
scroll to position [549, 0]
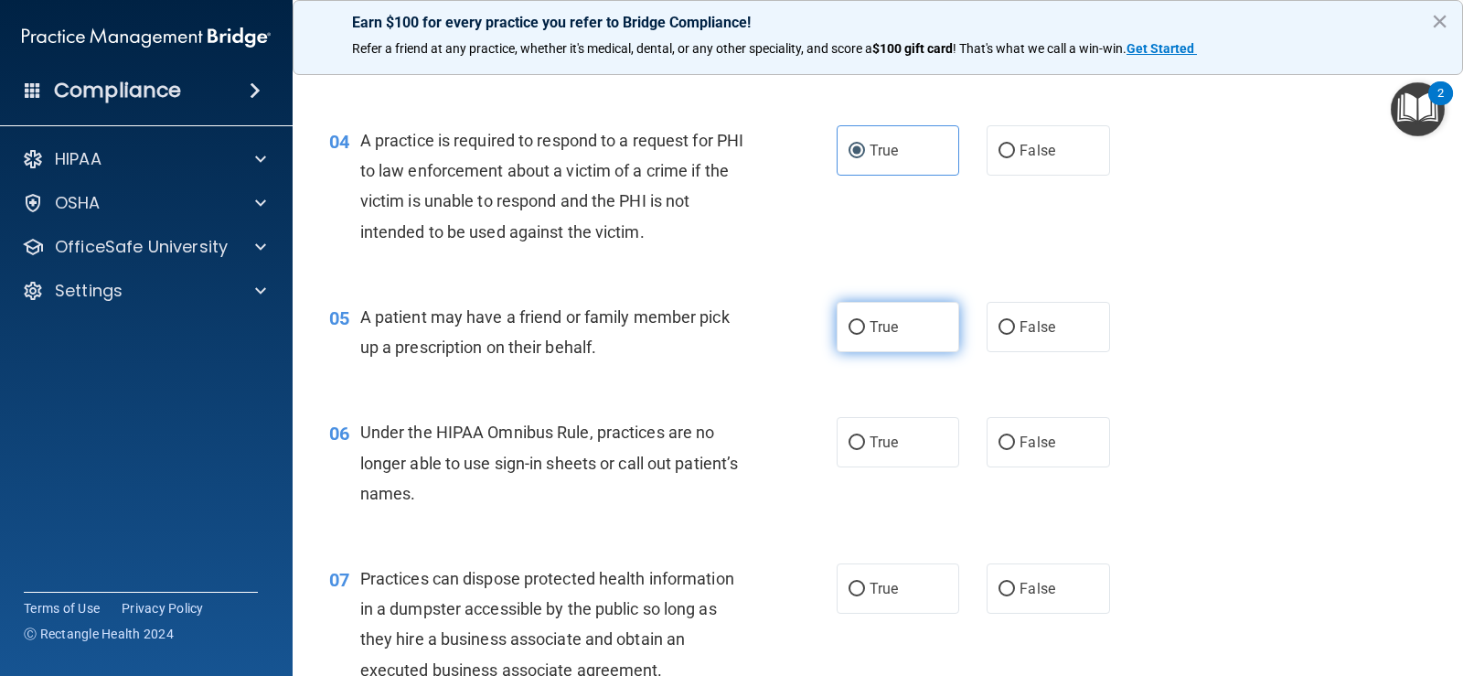
click at [883, 330] on span "True" at bounding box center [884, 326] width 28 height 17
click at [865, 330] on input "True" at bounding box center [857, 328] width 16 height 14
radio input "true"
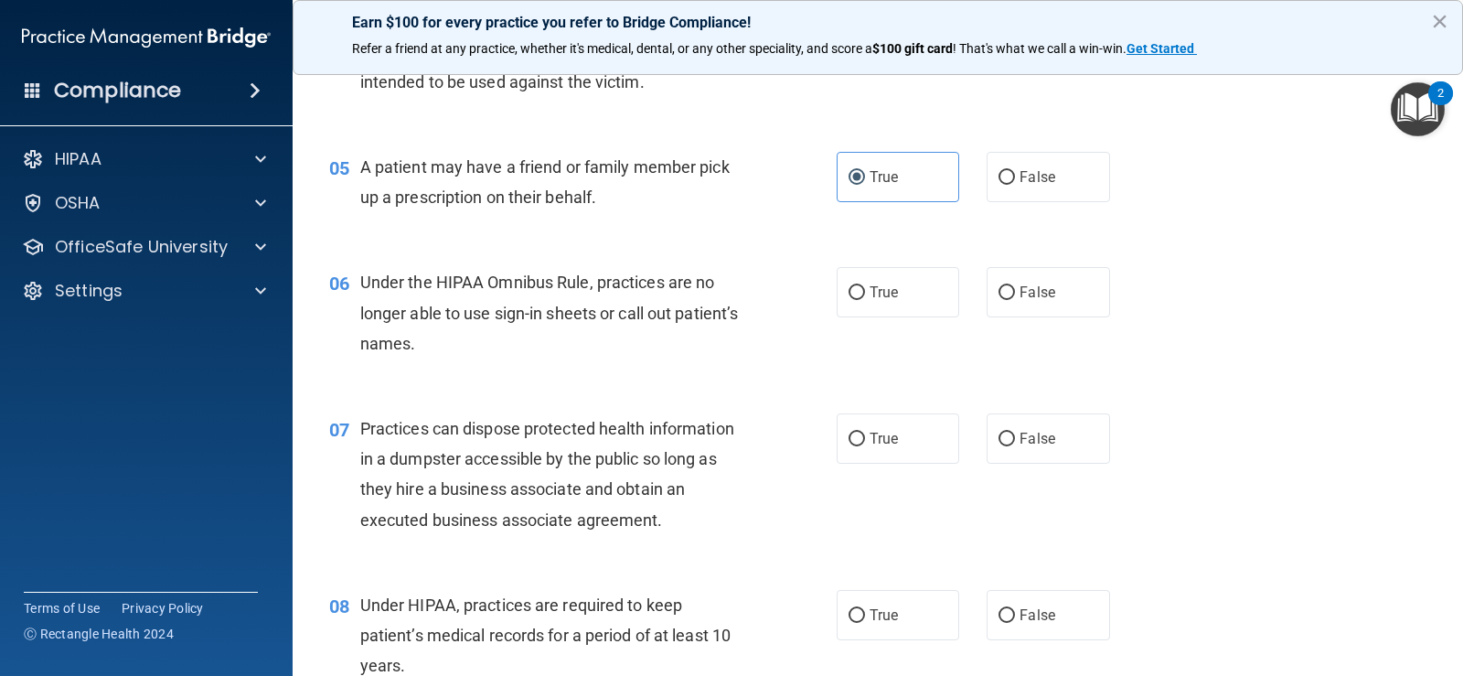
scroll to position [732, 0]
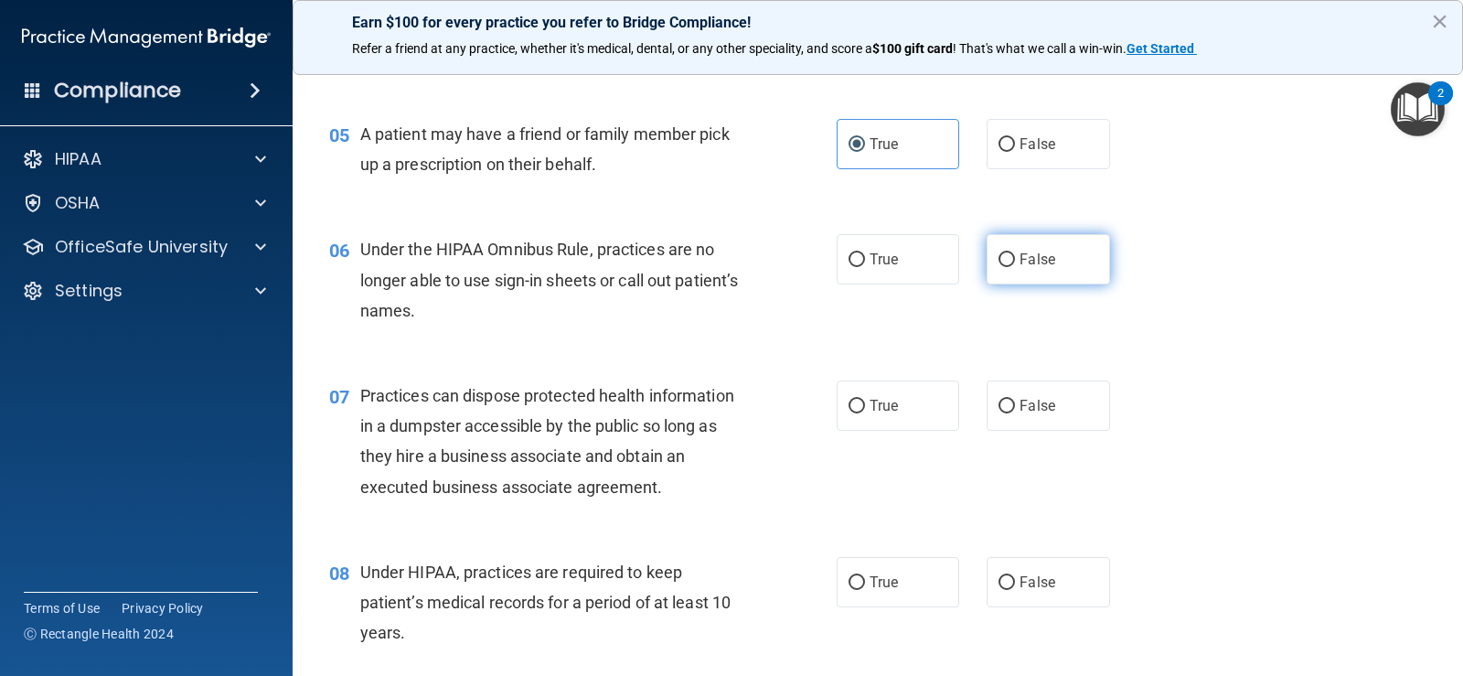
drag, startPoint x: 1014, startPoint y: 265, endPoint x: 979, endPoint y: 272, distance: 35.3
click at [1020, 265] on span "False" at bounding box center [1038, 259] width 36 height 17
click at [1013, 265] on input "False" at bounding box center [1007, 260] width 16 height 14
radio input "true"
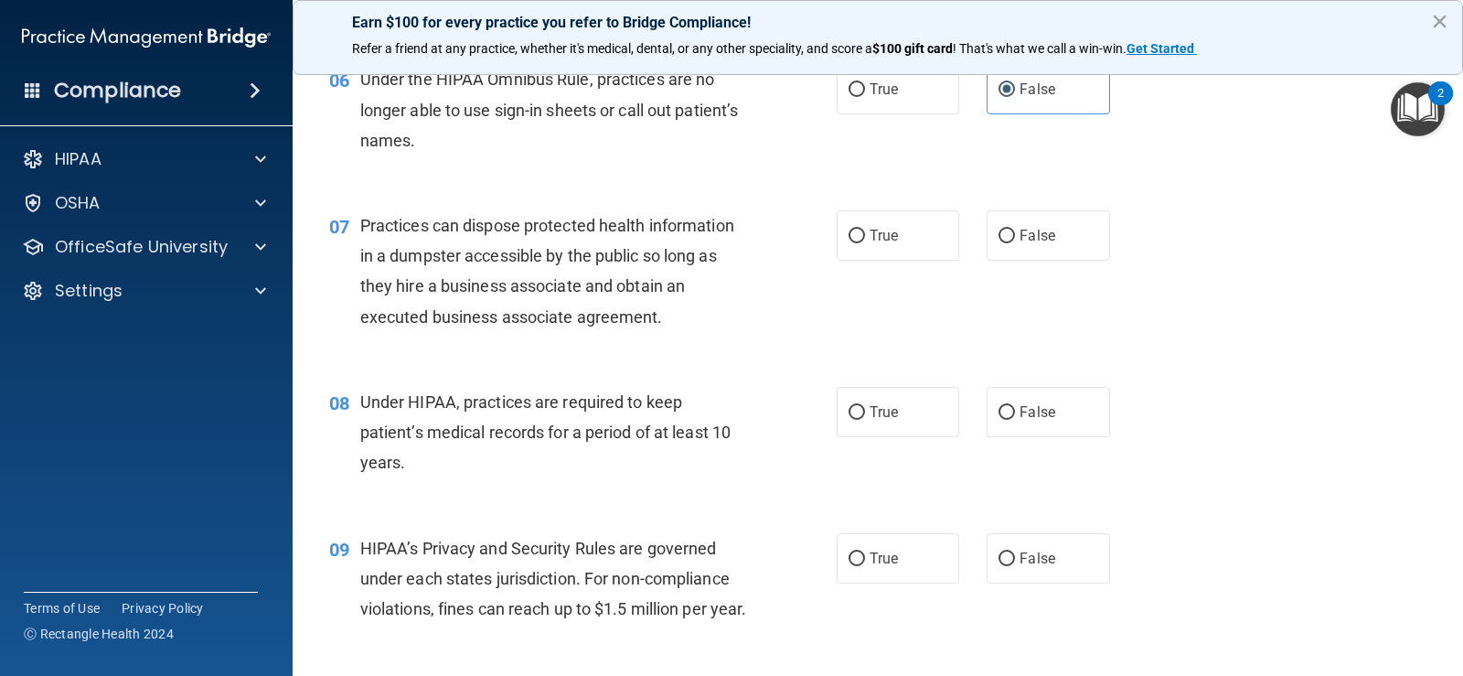
scroll to position [914, 0]
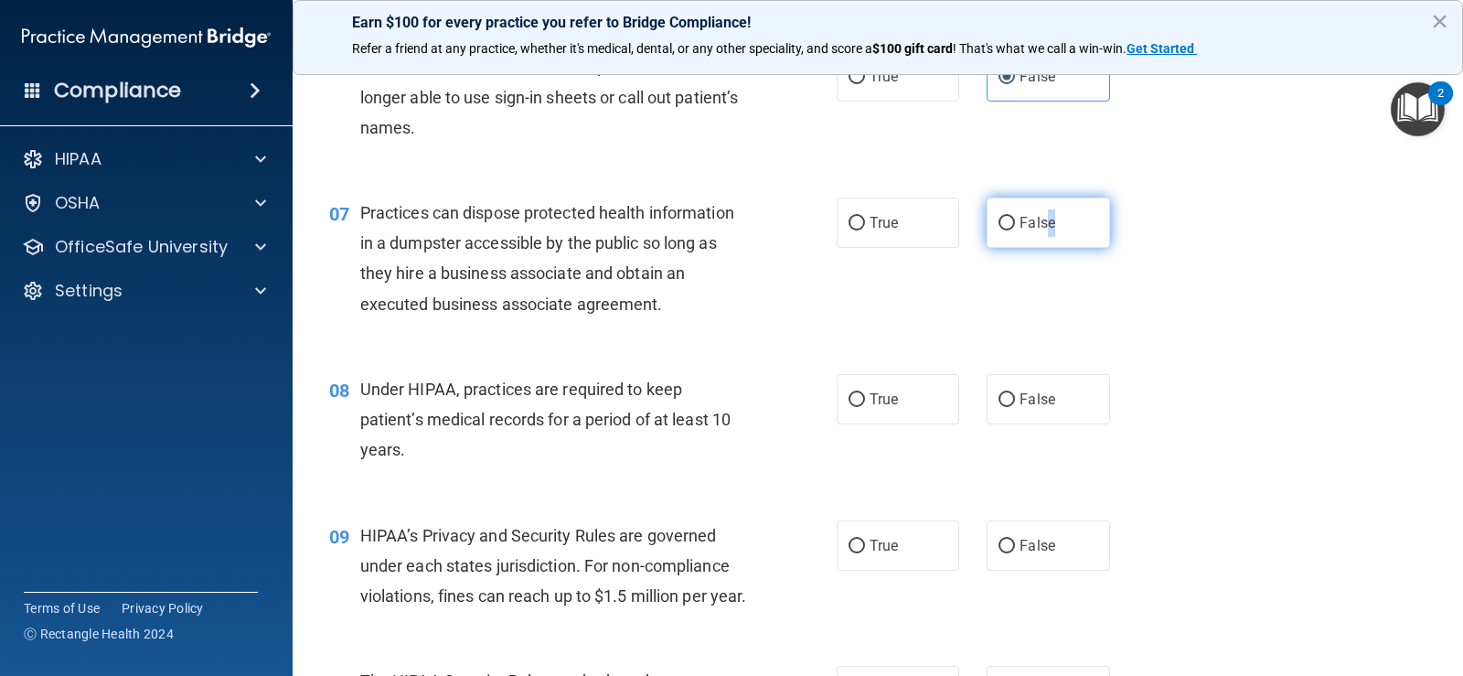
click at [1044, 211] on label "False" at bounding box center [1048, 223] width 123 height 50
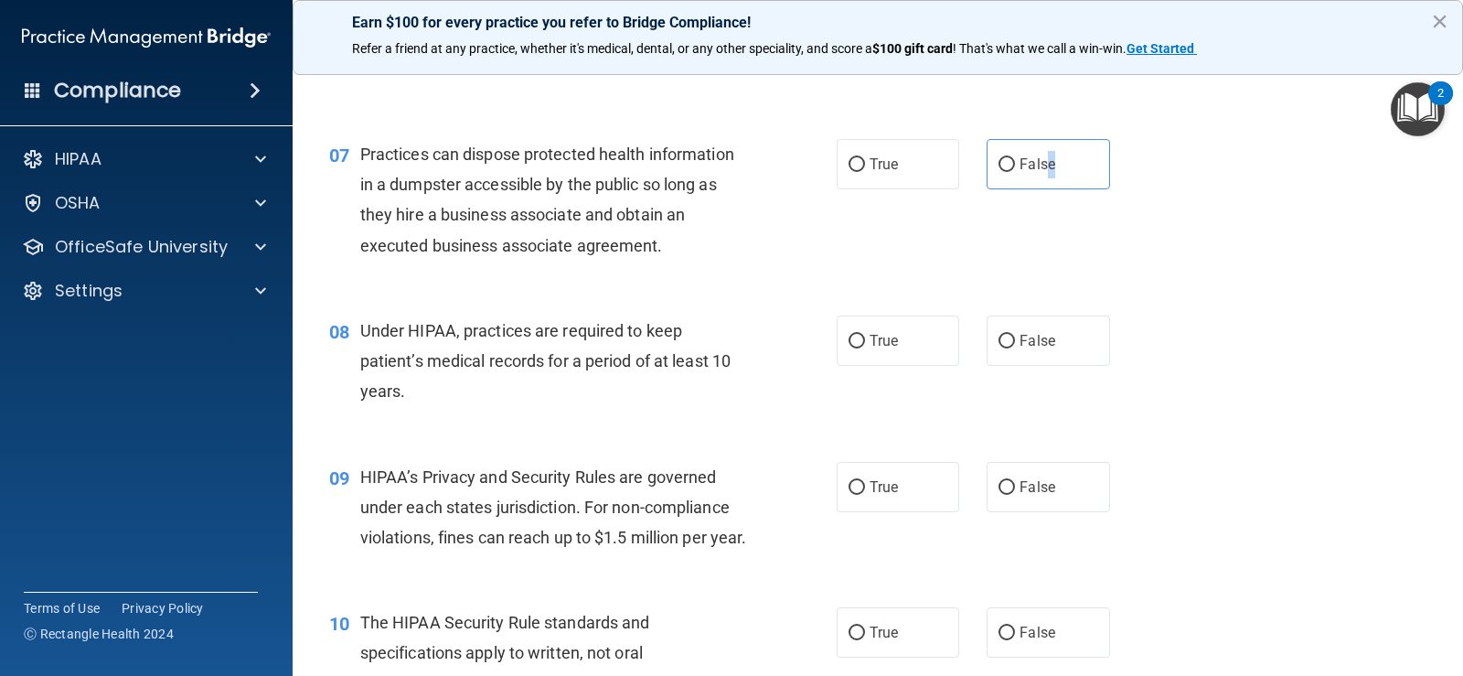
scroll to position [1006, 0]
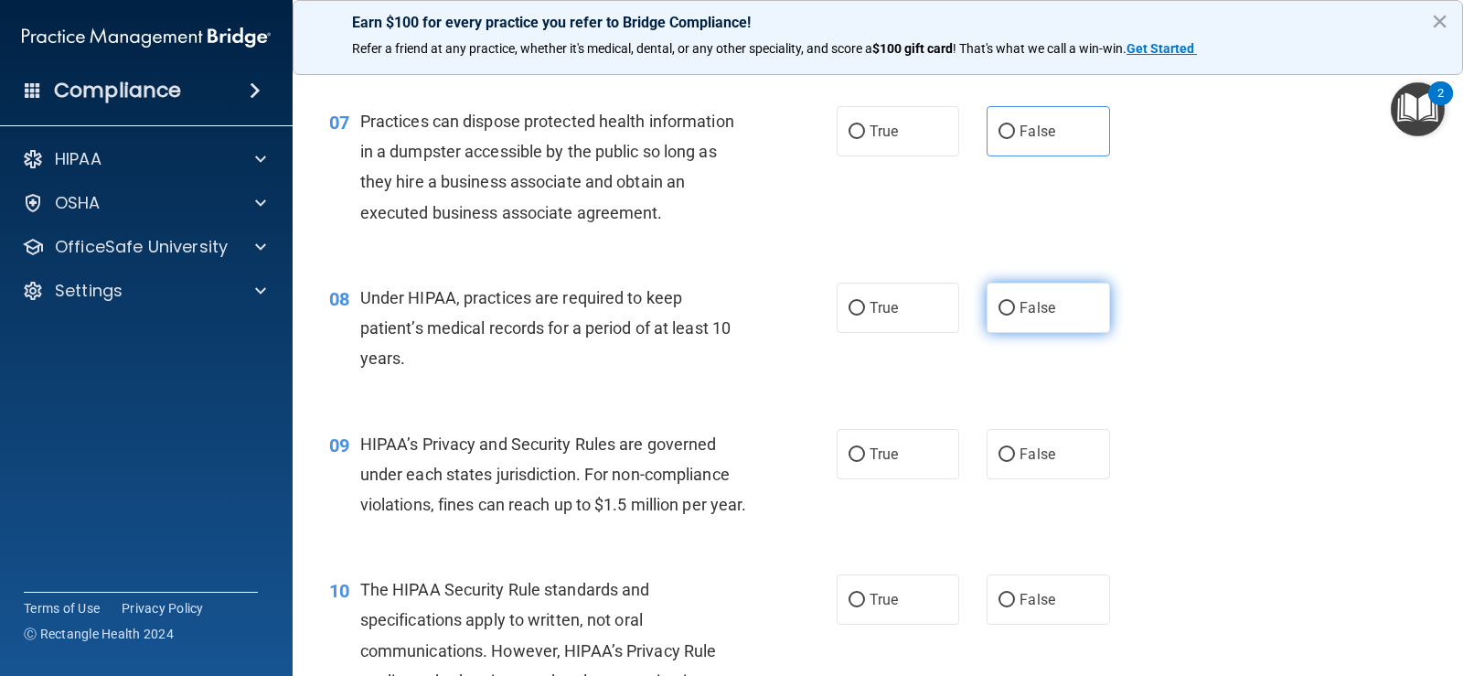
click at [1024, 321] on label "False" at bounding box center [1048, 308] width 123 height 50
click at [1015, 315] on input "False" at bounding box center [1007, 309] width 16 height 14
radio input "true"
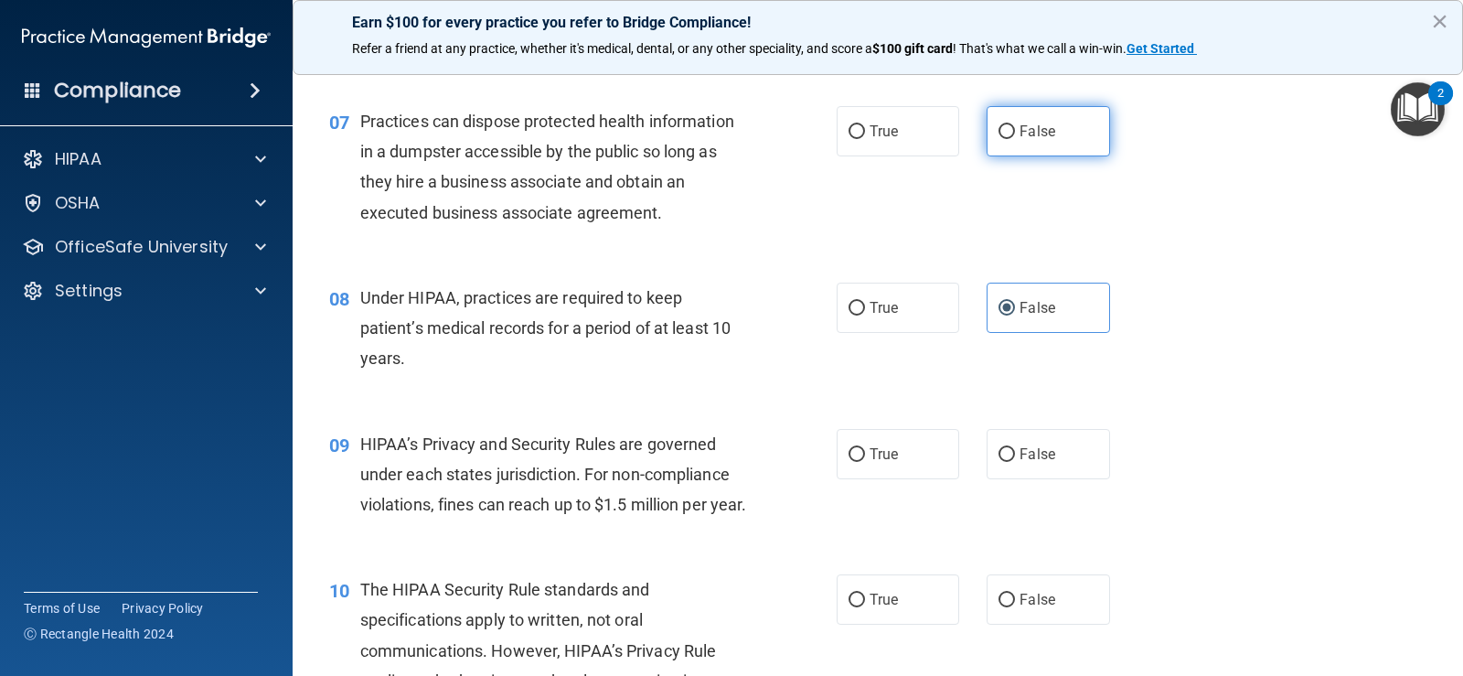
click at [1033, 148] on label "False" at bounding box center [1048, 131] width 123 height 50
click at [1015, 139] on input "False" at bounding box center [1007, 132] width 16 height 14
radio input "true"
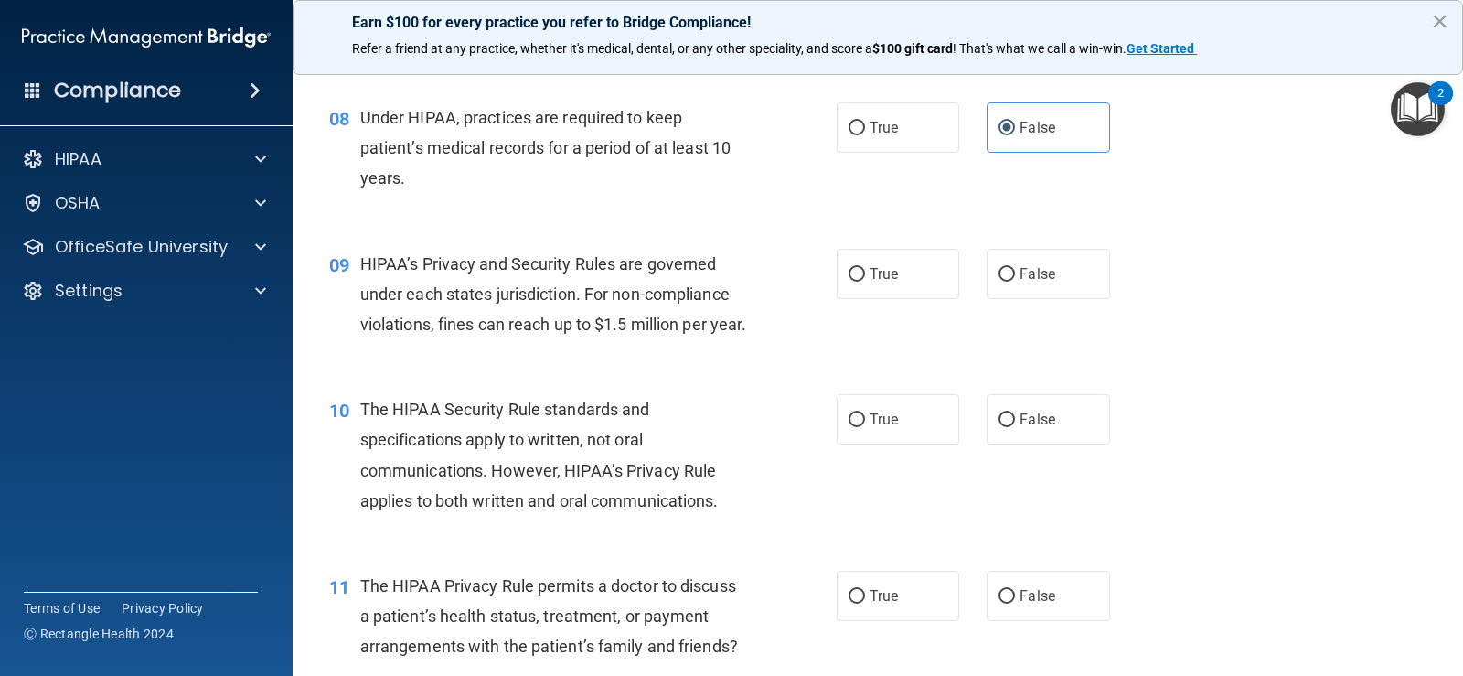
scroll to position [1280, 0]
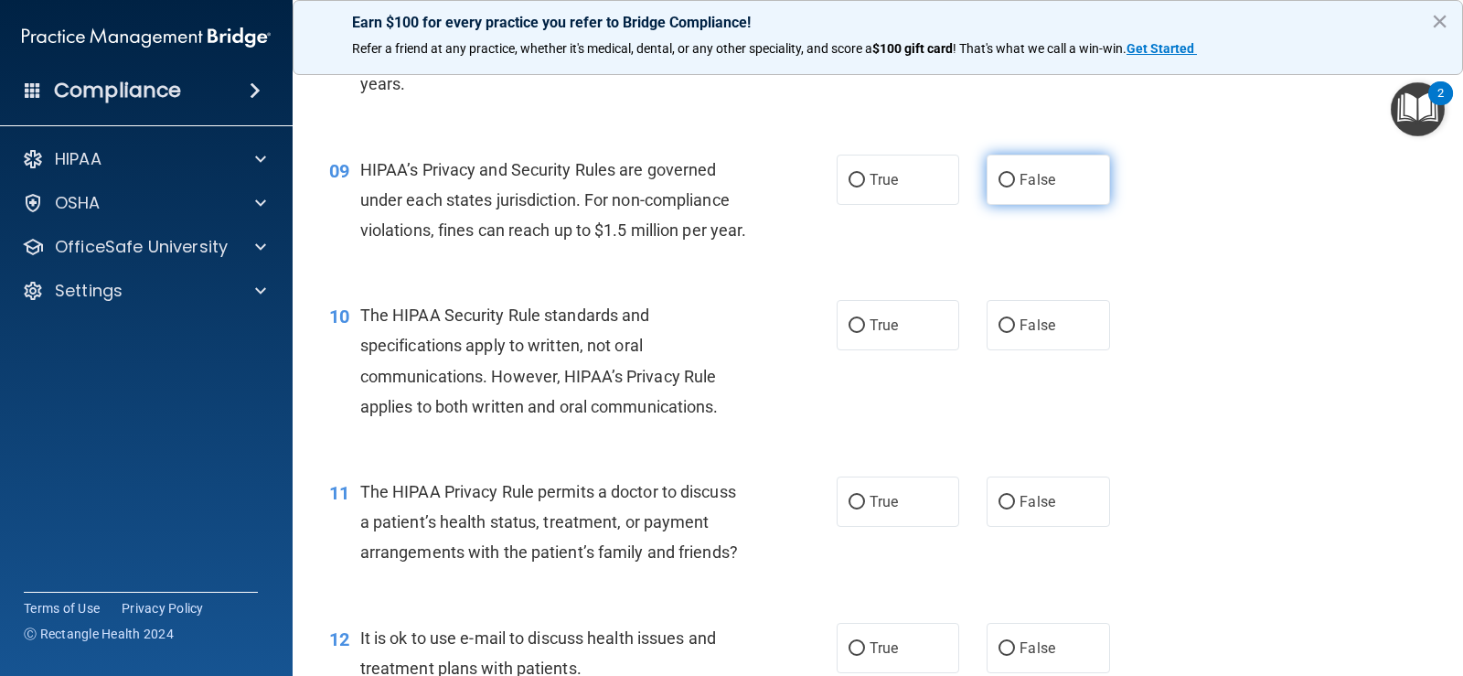
click at [1062, 180] on label "False" at bounding box center [1048, 180] width 123 height 50
click at [1015, 180] on input "False" at bounding box center [1007, 181] width 16 height 14
radio input "true"
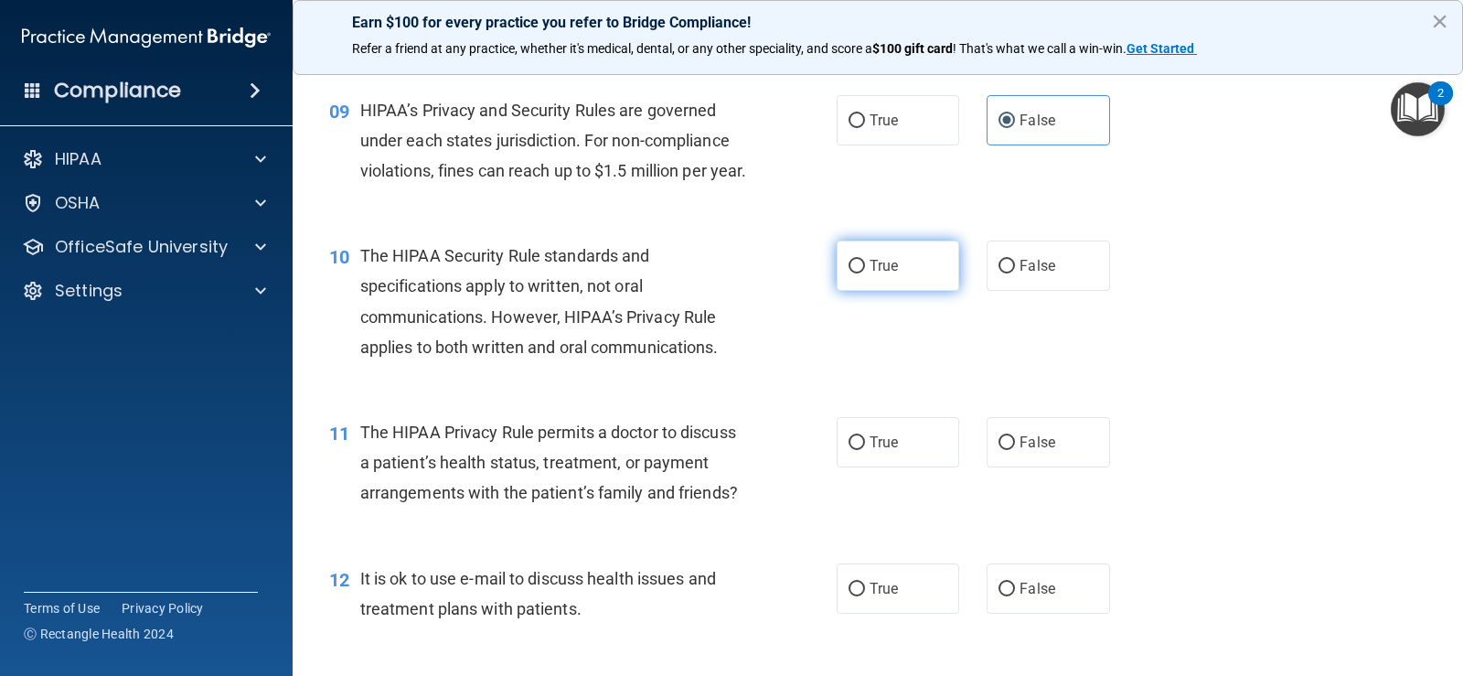
scroll to position [1372, 0]
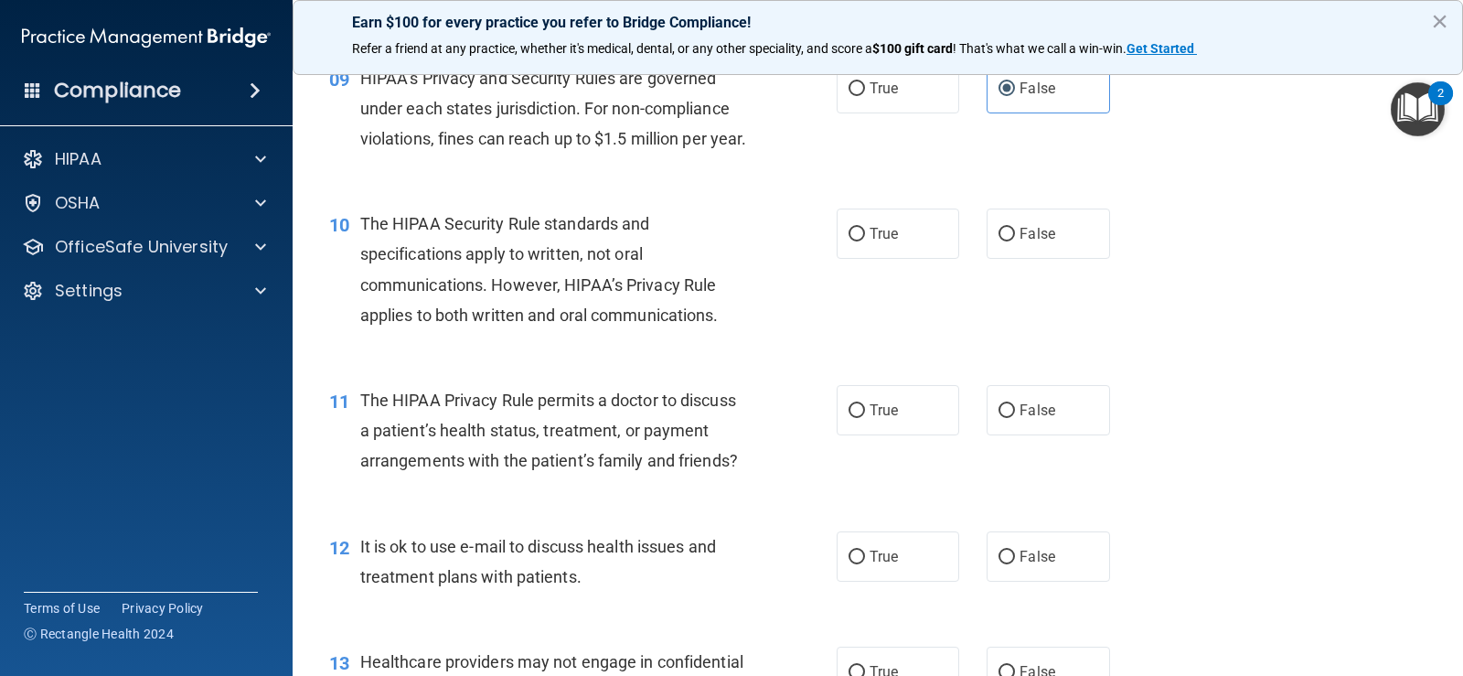
click at [890, 294] on div "10 The HIPAA Security Rule standards and specifications apply to written, not o…" at bounding box center [877, 274] width 1125 height 176
click at [910, 259] on label "True" at bounding box center [898, 233] width 123 height 50
click at [865, 241] on input "True" at bounding box center [857, 235] width 16 height 14
radio input "true"
drag, startPoint x: 1009, startPoint y: 440, endPoint x: 904, endPoint y: 445, distance: 104.4
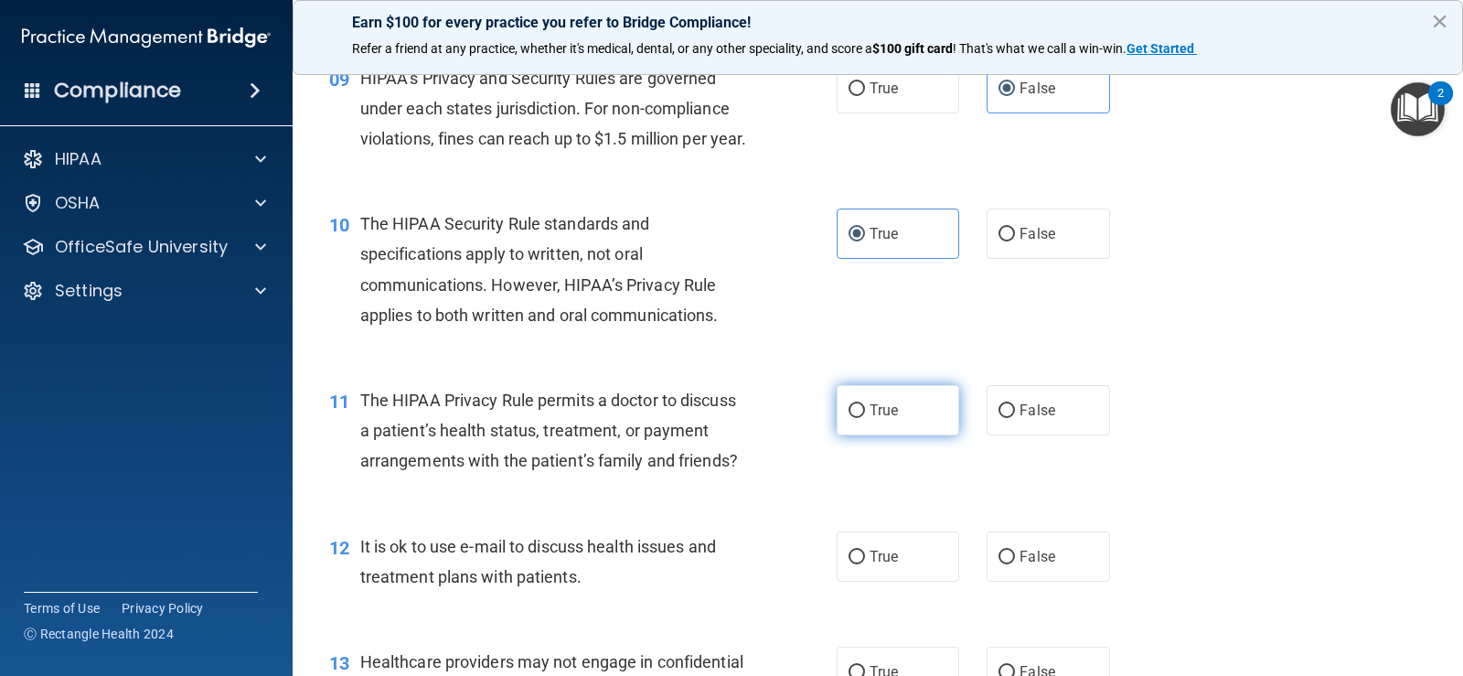
click at [904, 435] on div "True False" at bounding box center [984, 410] width 295 height 50
click at [904, 435] on label "True" at bounding box center [898, 410] width 123 height 50
click at [865, 418] on input "True" at bounding box center [857, 411] width 16 height 14
radio input "true"
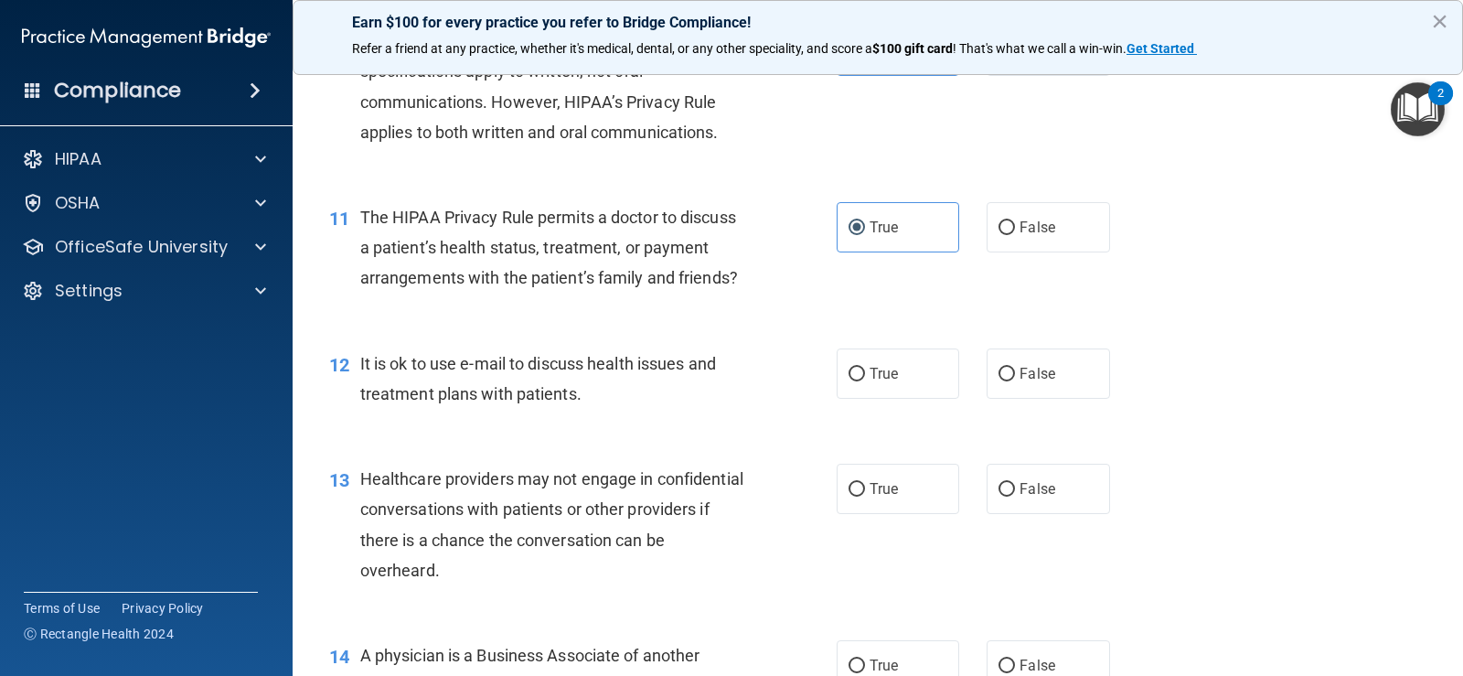
scroll to position [1646, 0]
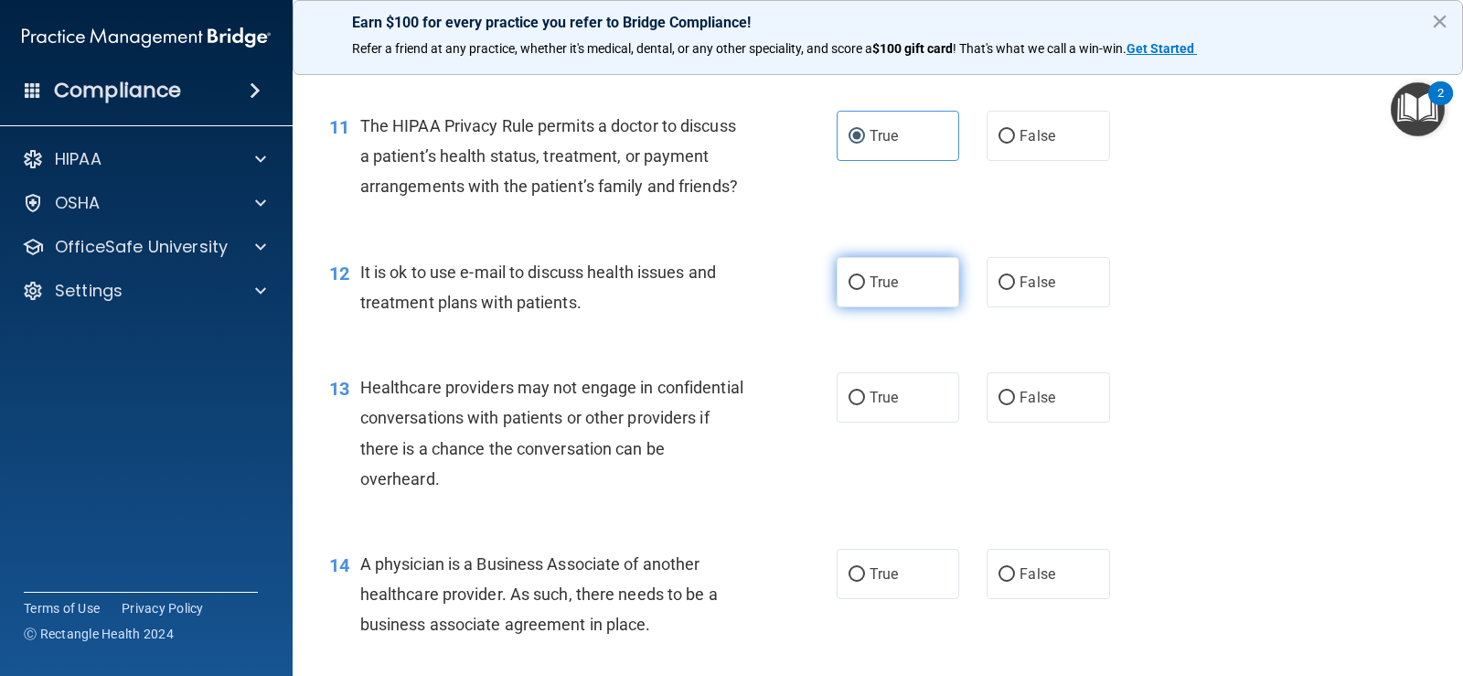
click at [934, 307] on label "True" at bounding box center [898, 282] width 123 height 50
click at [865, 290] on input "True" at bounding box center [857, 283] width 16 height 14
radio input "true"
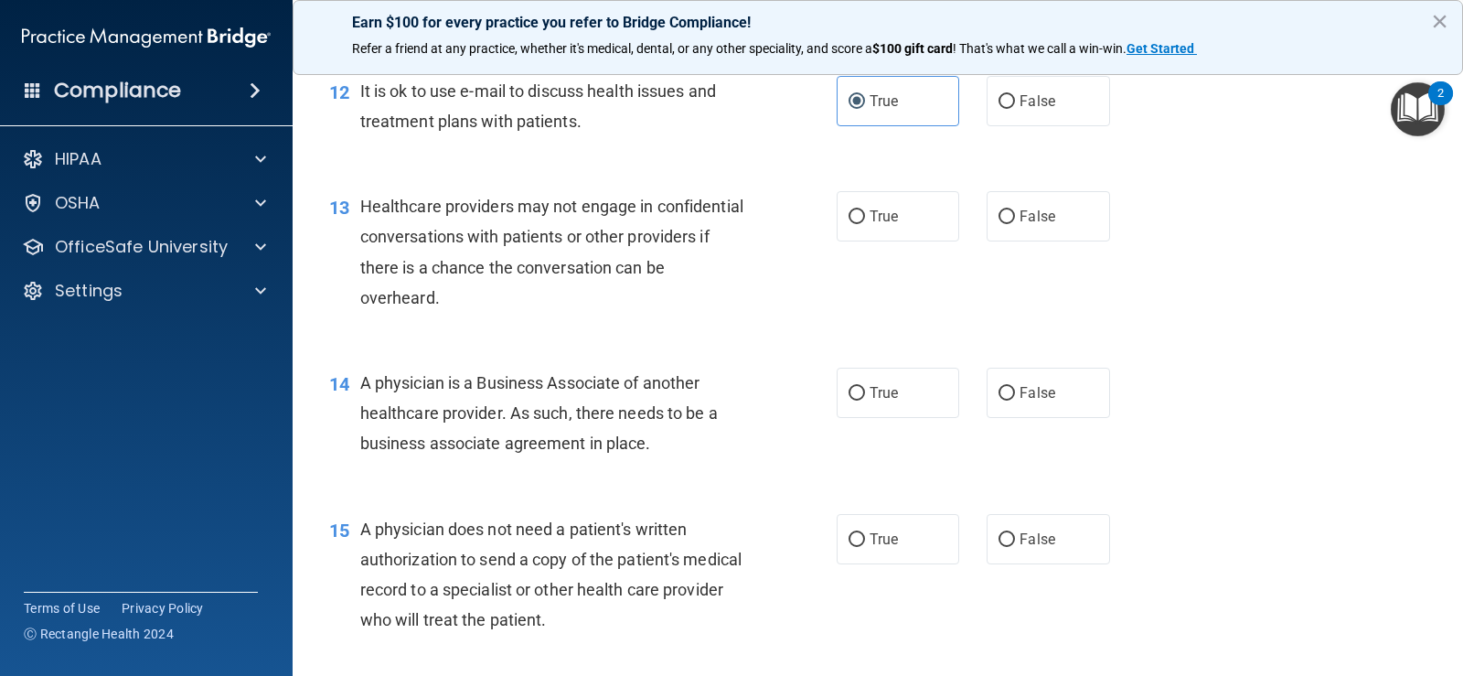
scroll to position [1829, 0]
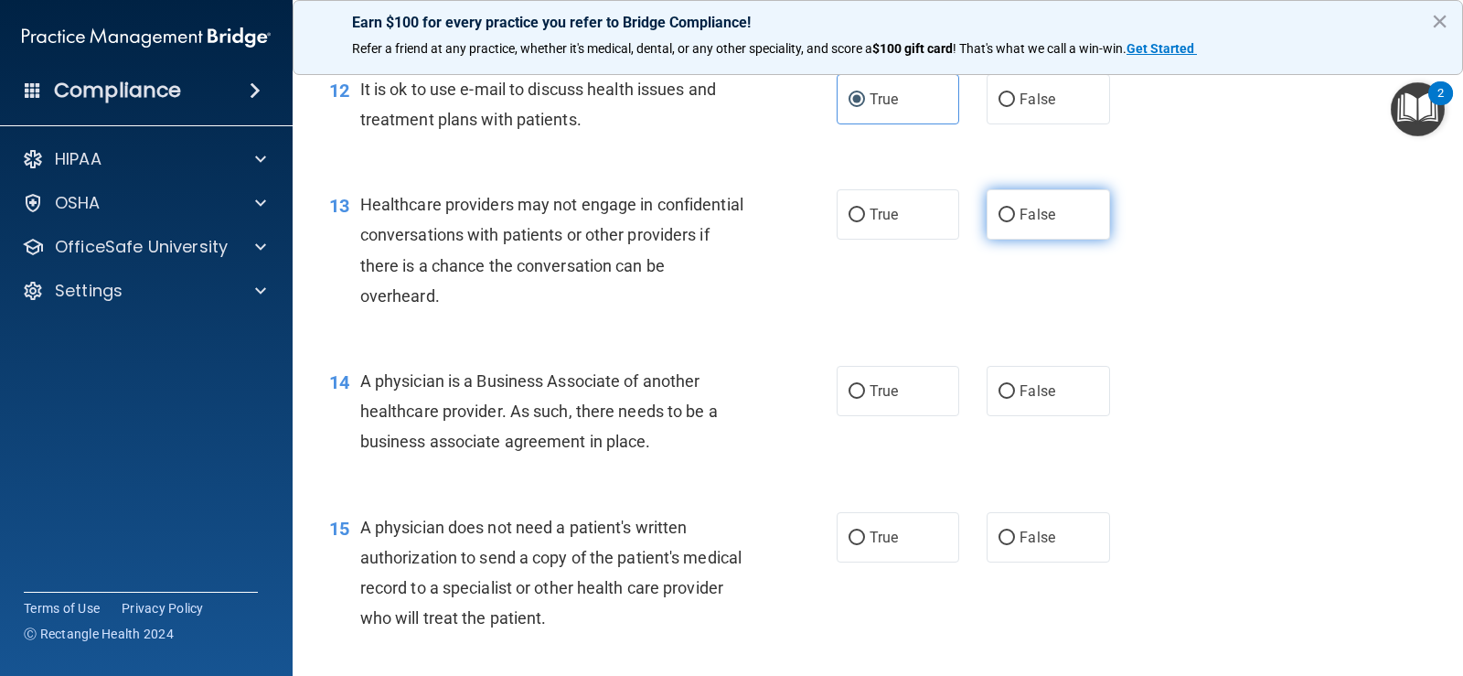
click at [1043, 223] on span "False" at bounding box center [1038, 214] width 36 height 17
click at [1015, 222] on input "False" at bounding box center [1007, 215] width 16 height 14
radio input "true"
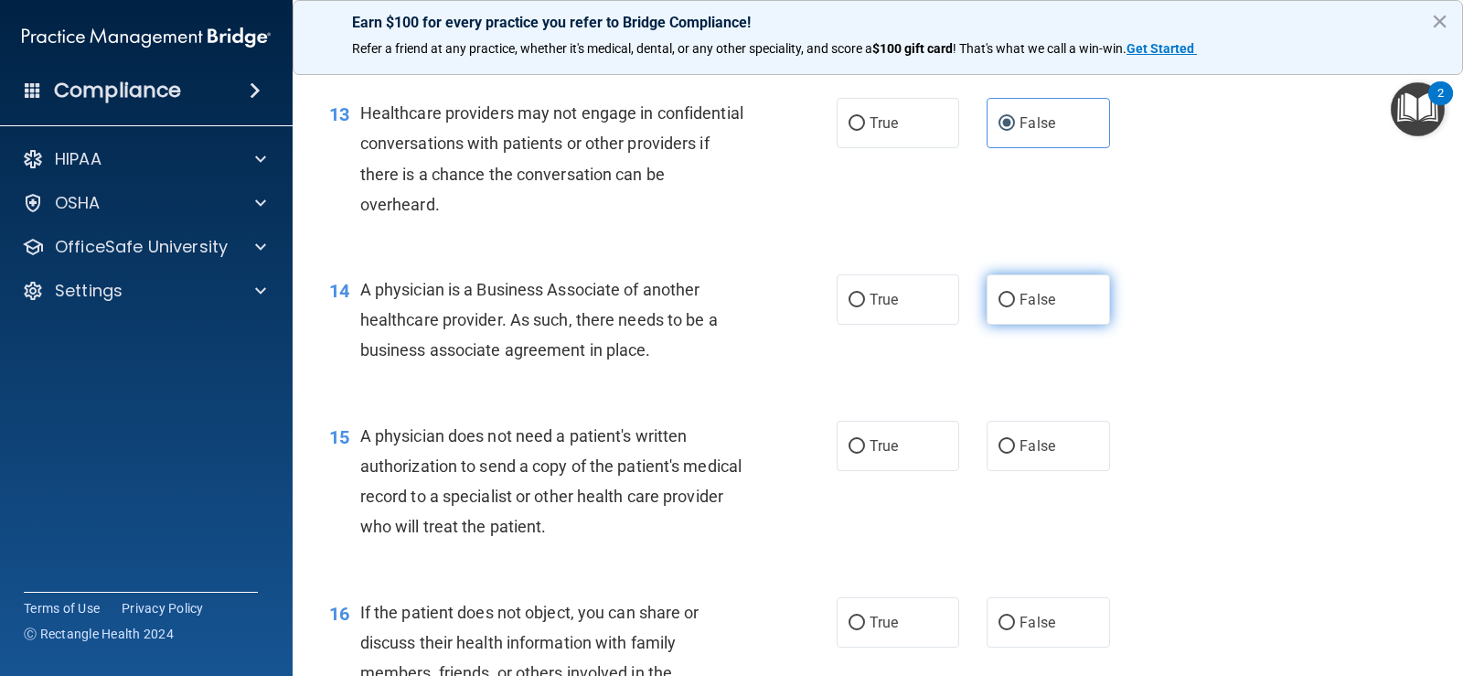
click at [1082, 325] on label "False" at bounding box center [1048, 299] width 123 height 50
click at [1015, 307] on input "False" at bounding box center [1007, 301] width 16 height 14
radio input "true"
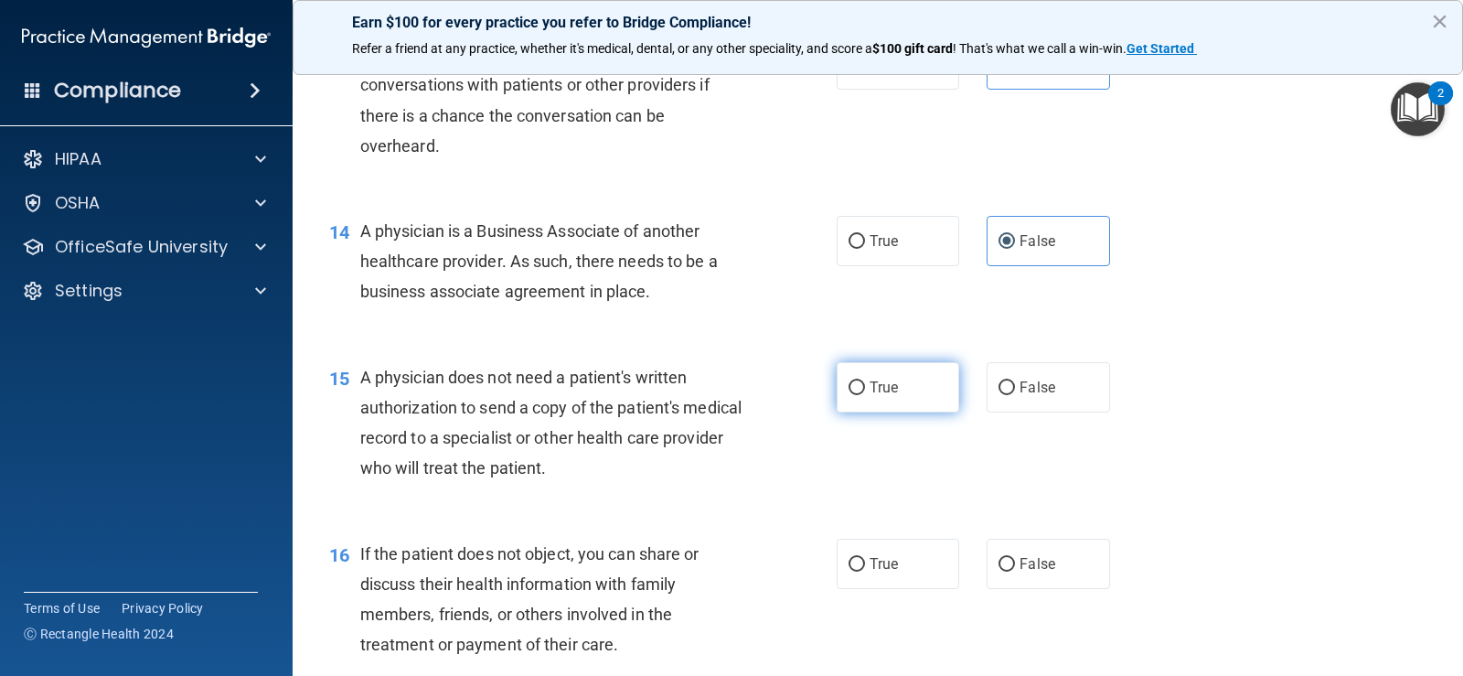
scroll to position [2012, 0]
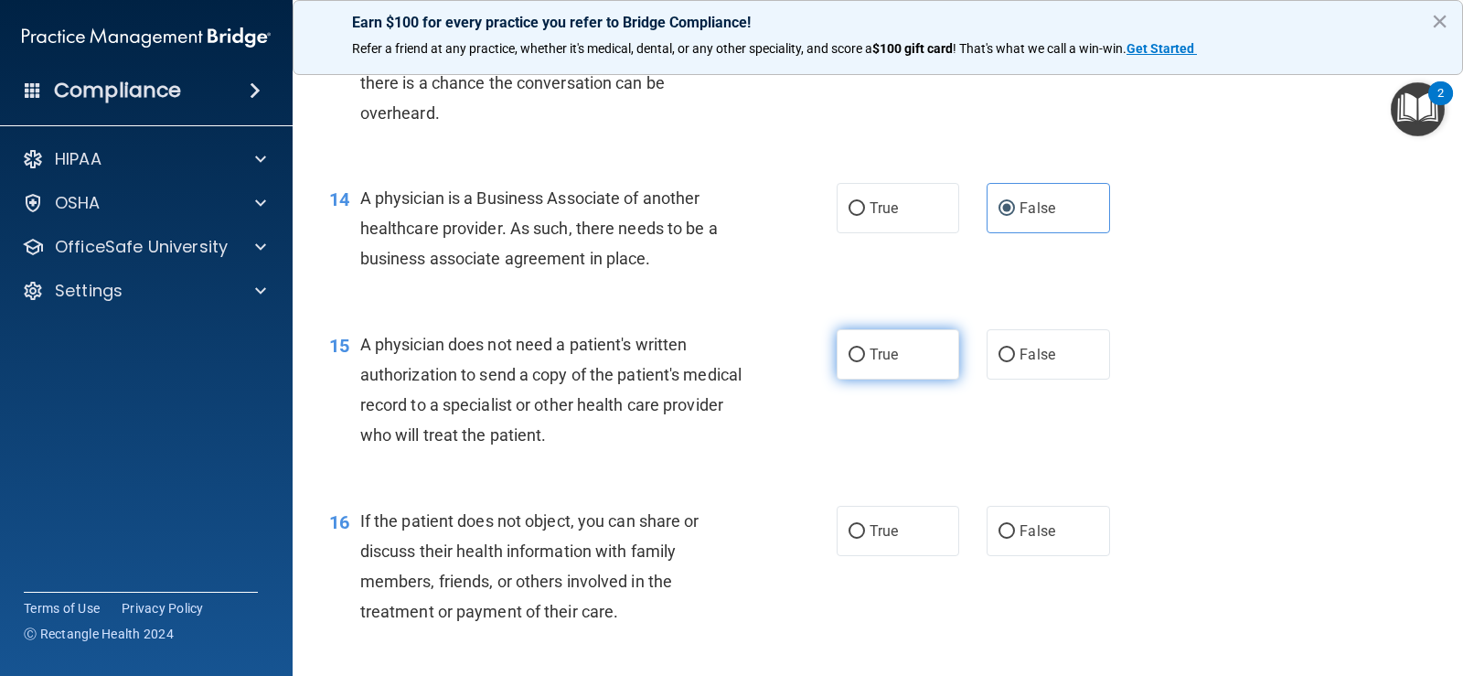
click at [864, 379] on label "True" at bounding box center [898, 354] width 123 height 50
click at [864, 362] on input "True" at bounding box center [857, 355] width 16 height 14
radio input "true"
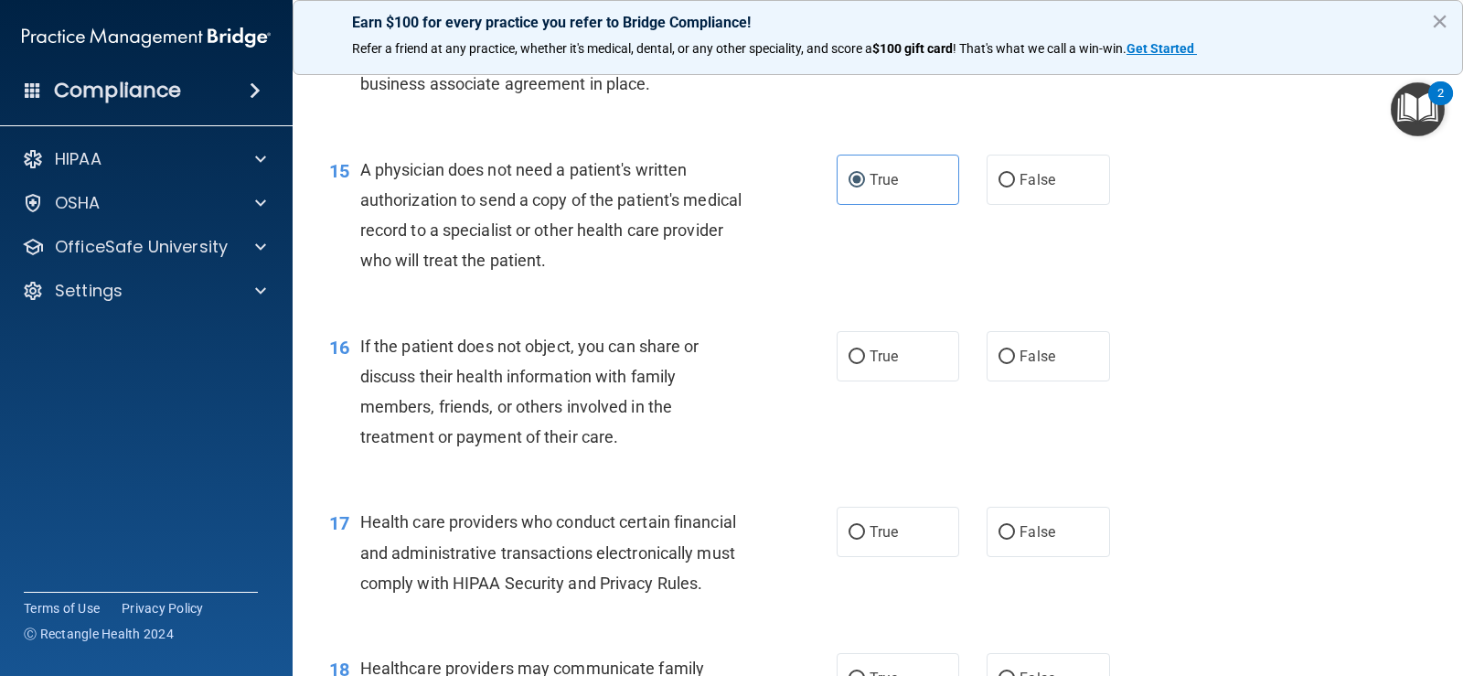
scroll to position [2195, 0]
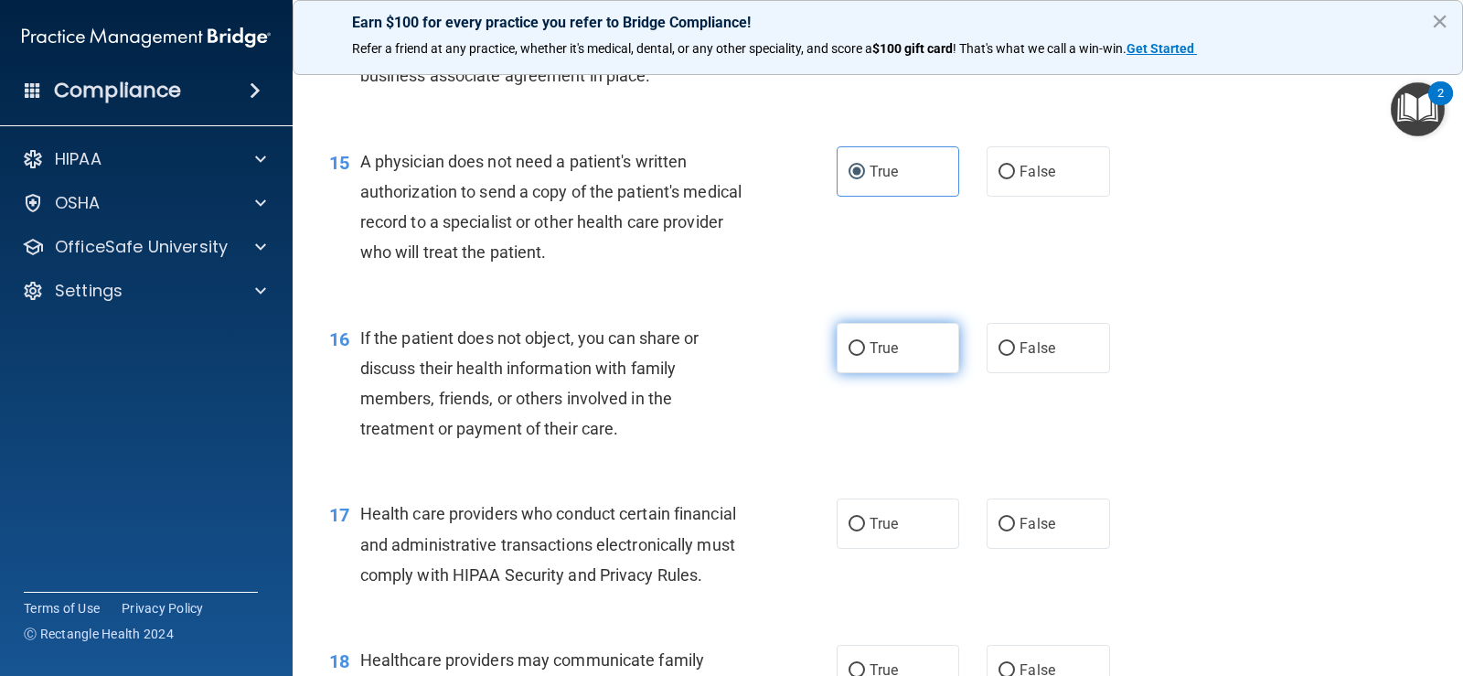
click at [856, 359] on label "True" at bounding box center [898, 348] width 123 height 50
click at [856, 356] on input "True" at bounding box center [857, 349] width 16 height 14
radio input "true"
click at [870, 357] on span "True" at bounding box center [884, 347] width 28 height 17
click at [864, 356] on input "True" at bounding box center [857, 349] width 16 height 14
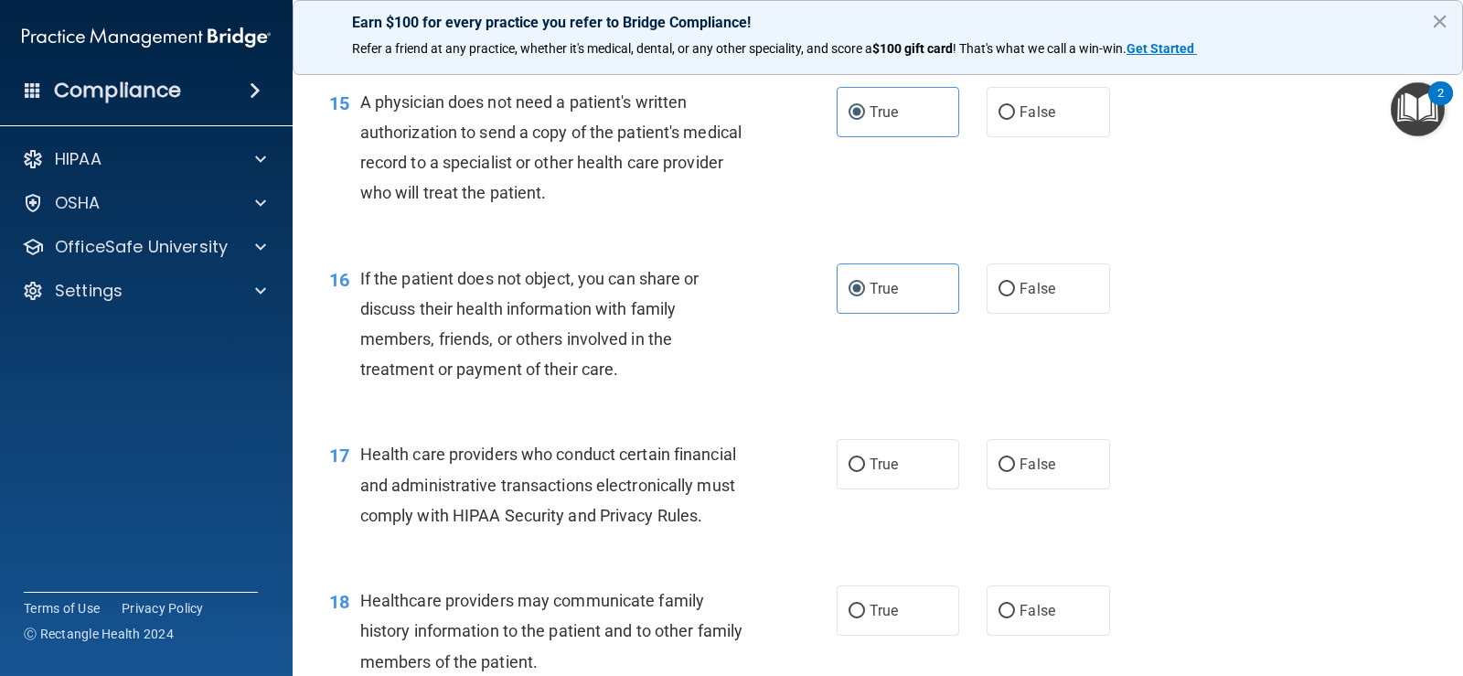
scroll to position [2286, 0]
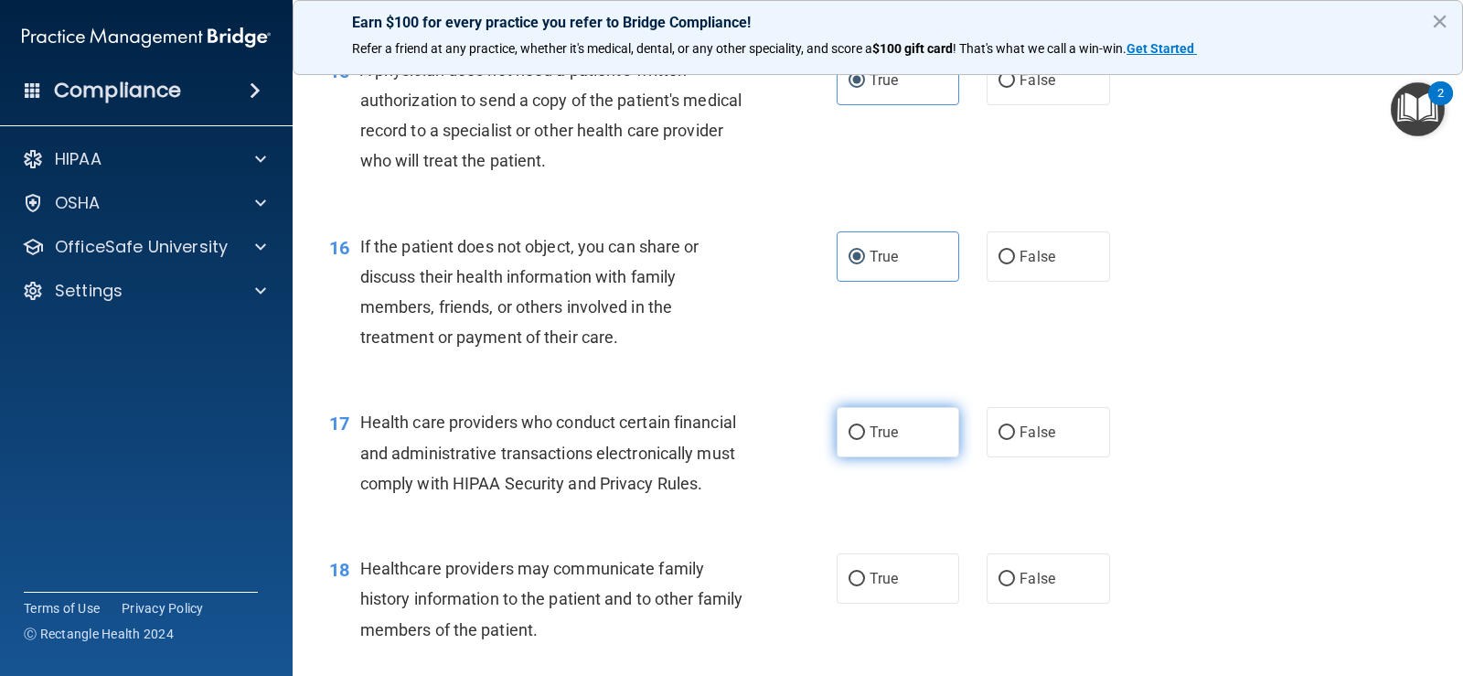
click at [870, 441] on span "True" at bounding box center [884, 431] width 28 height 17
click at [864, 440] on input "True" at bounding box center [857, 433] width 16 height 14
radio input "true"
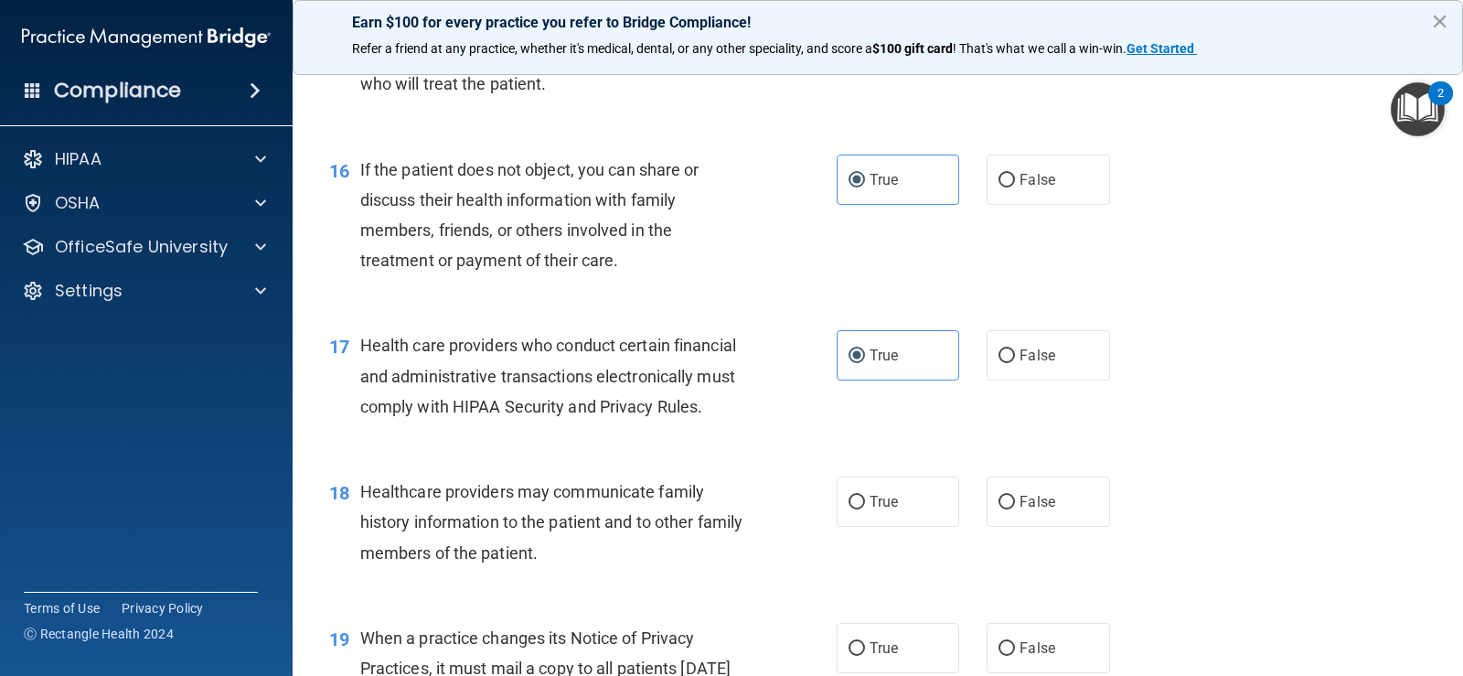
scroll to position [2469, 0]
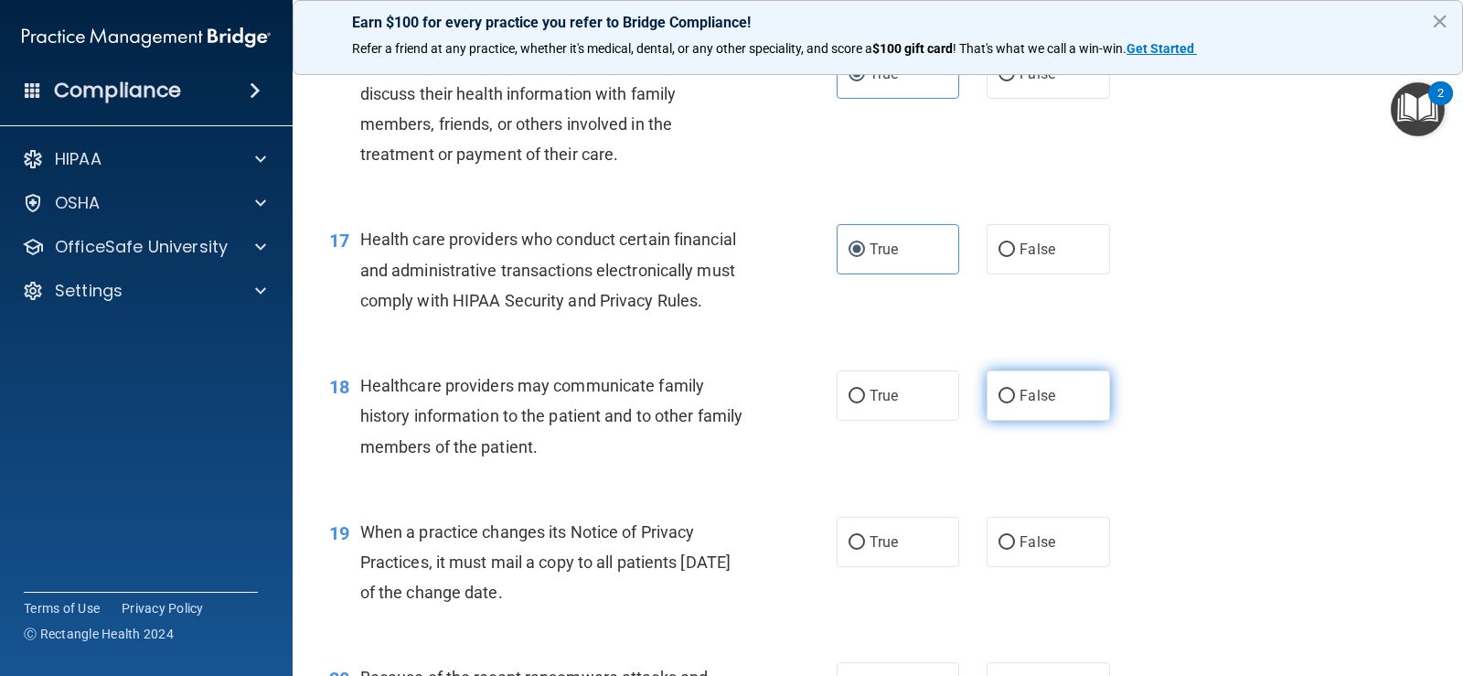
click at [1067, 417] on label "False" at bounding box center [1048, 395] width 123 height 50
click at [1015, 403] on input "False" at bounding box center [1007, 397] width 16 height 14
radio input "true"
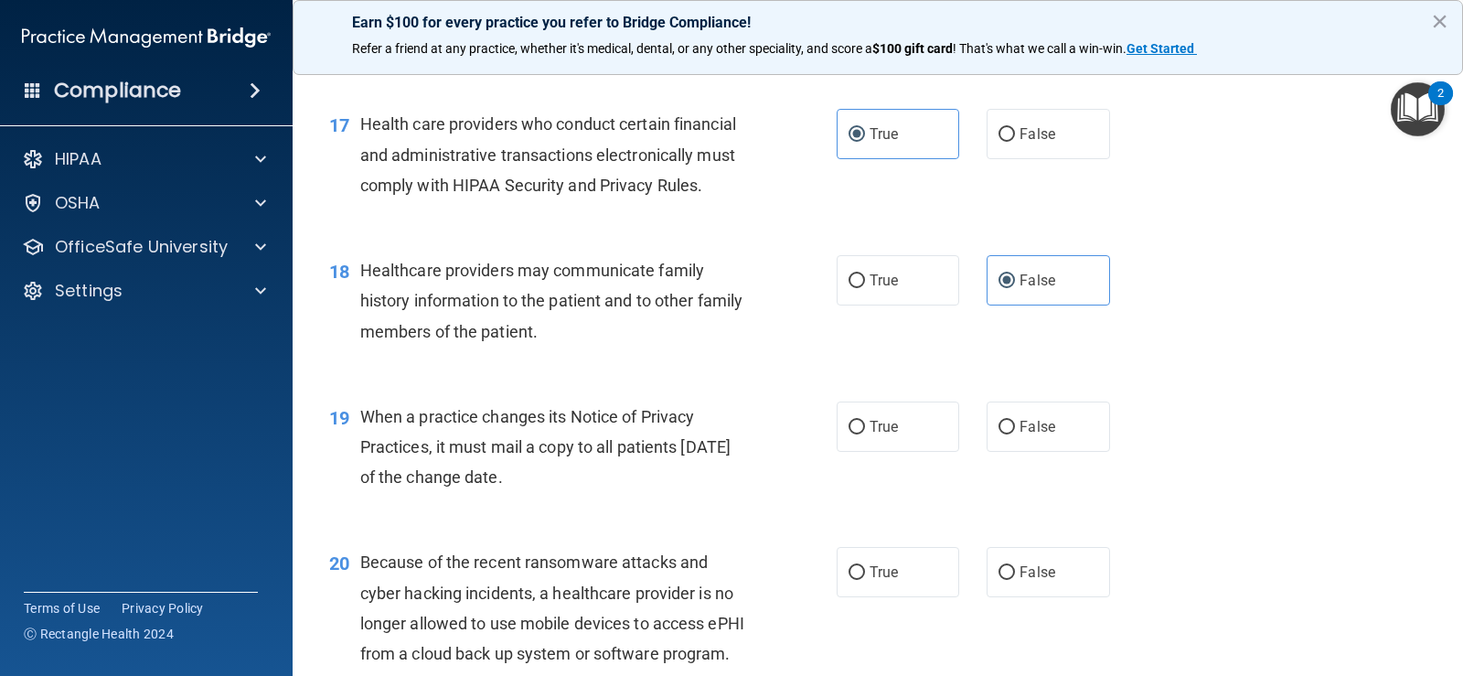
scroll to position [2652, 0]
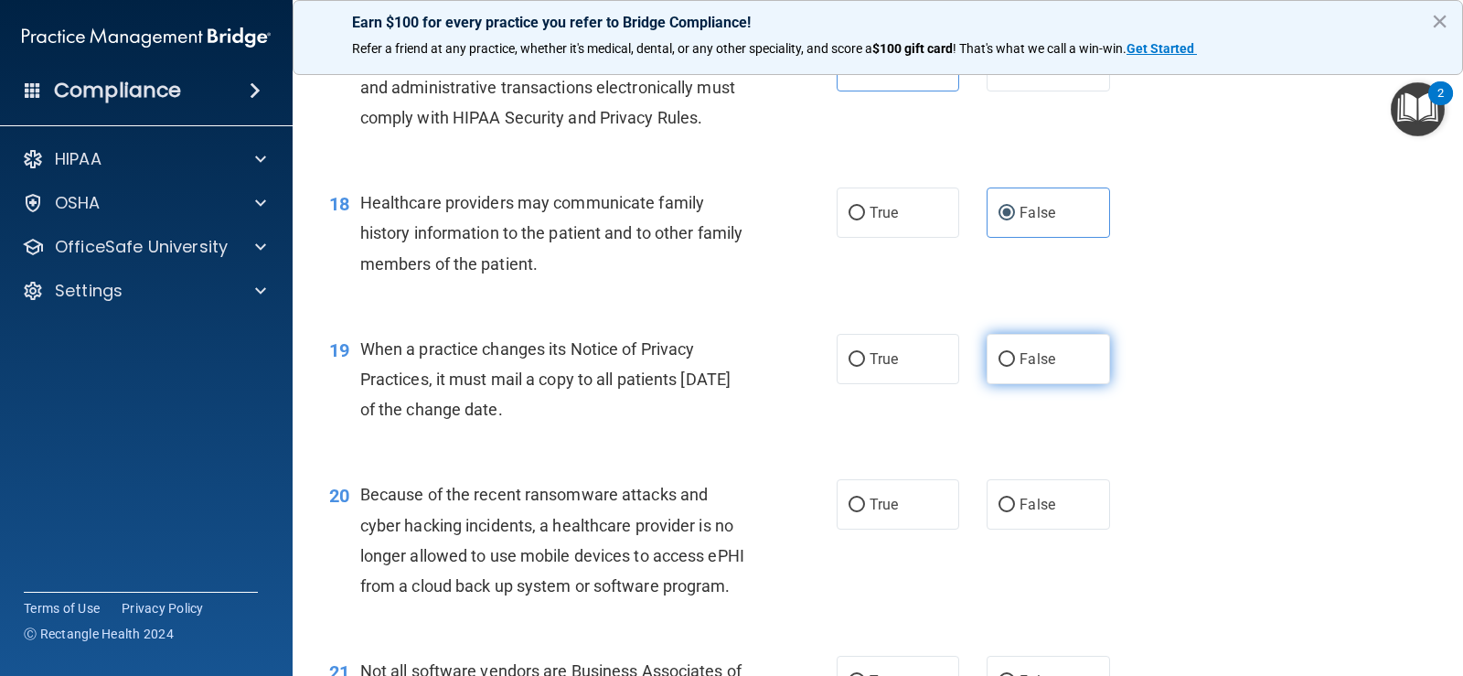
click at [999, 367] on input "False" at bounding box center [1007, 360] width 16 height 14
radio input "true"
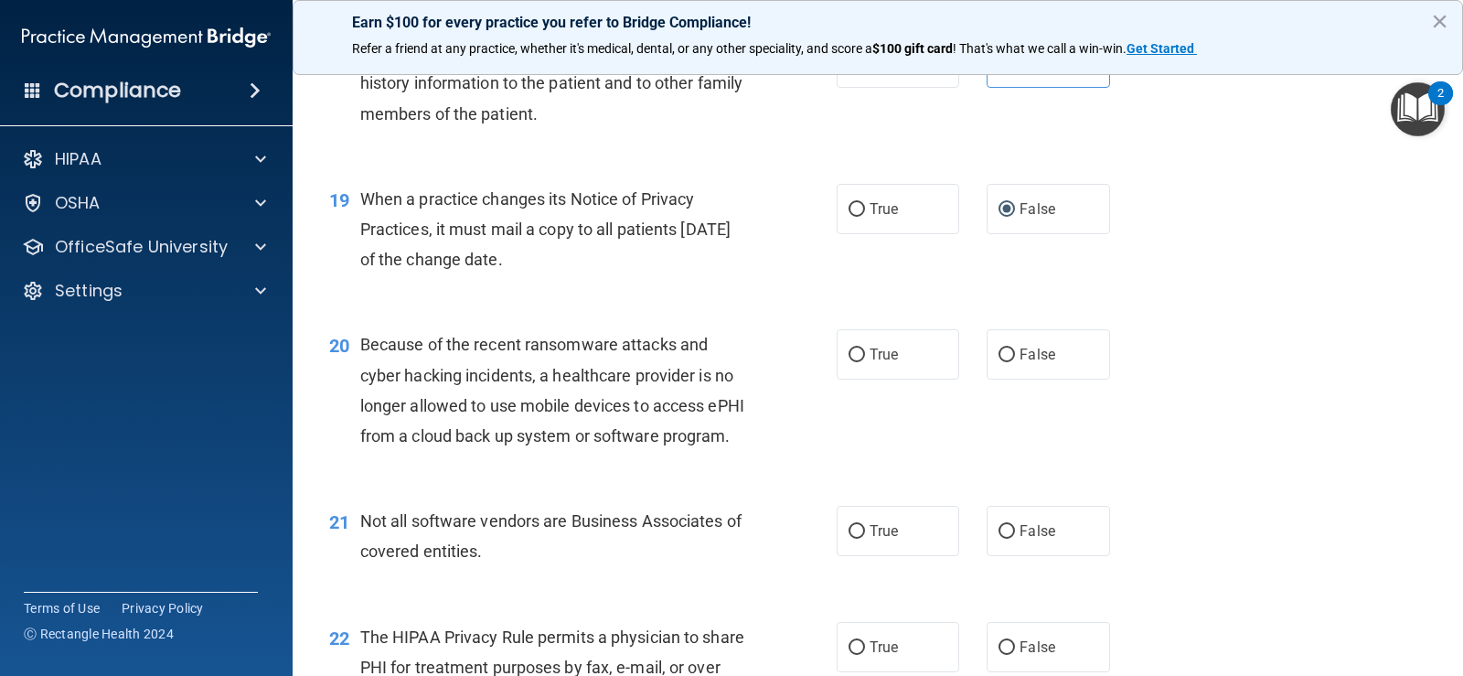
scroll to position [2835, 0]
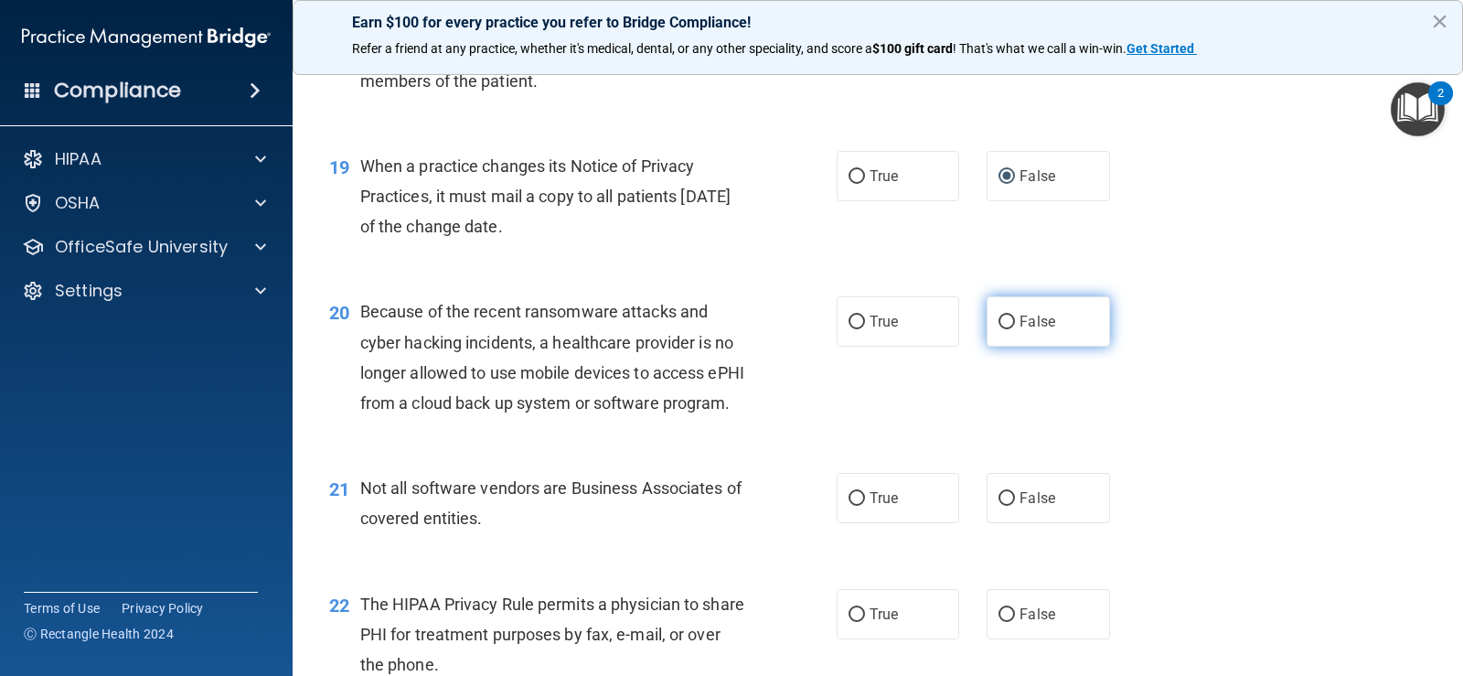
click at [1050, 347] on label "False" at bounding box center [1048, 321] width 123 height 50
click at [1015, 329] on input "False" at bounding box center [1007, 322] width 16 height 14
radio input "true"
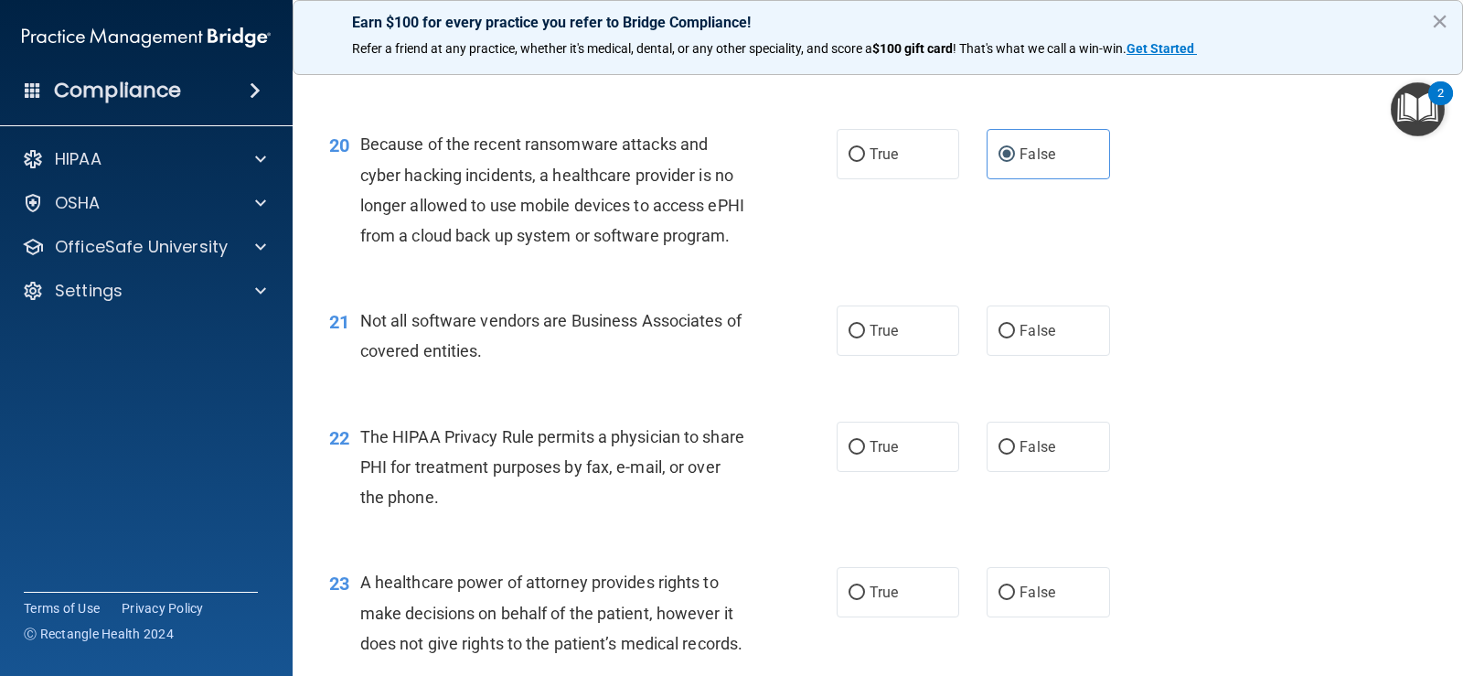
scroll to position [3018, 0]
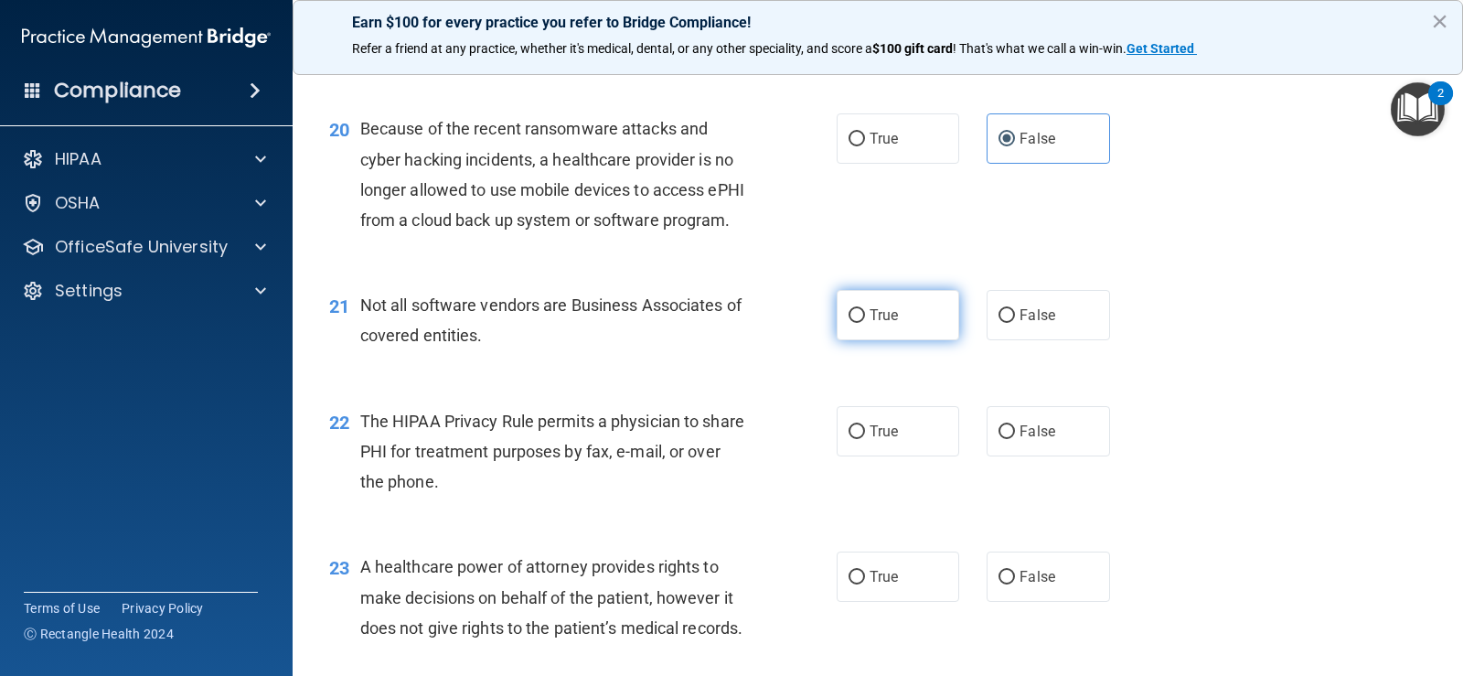
click at [844, 340] on label "True" at bounding box center [898, 315] width 123 height 50
click at [849, 323] on input "True" at bounding box center [857, 316] width 16 height 14
radio input "true"
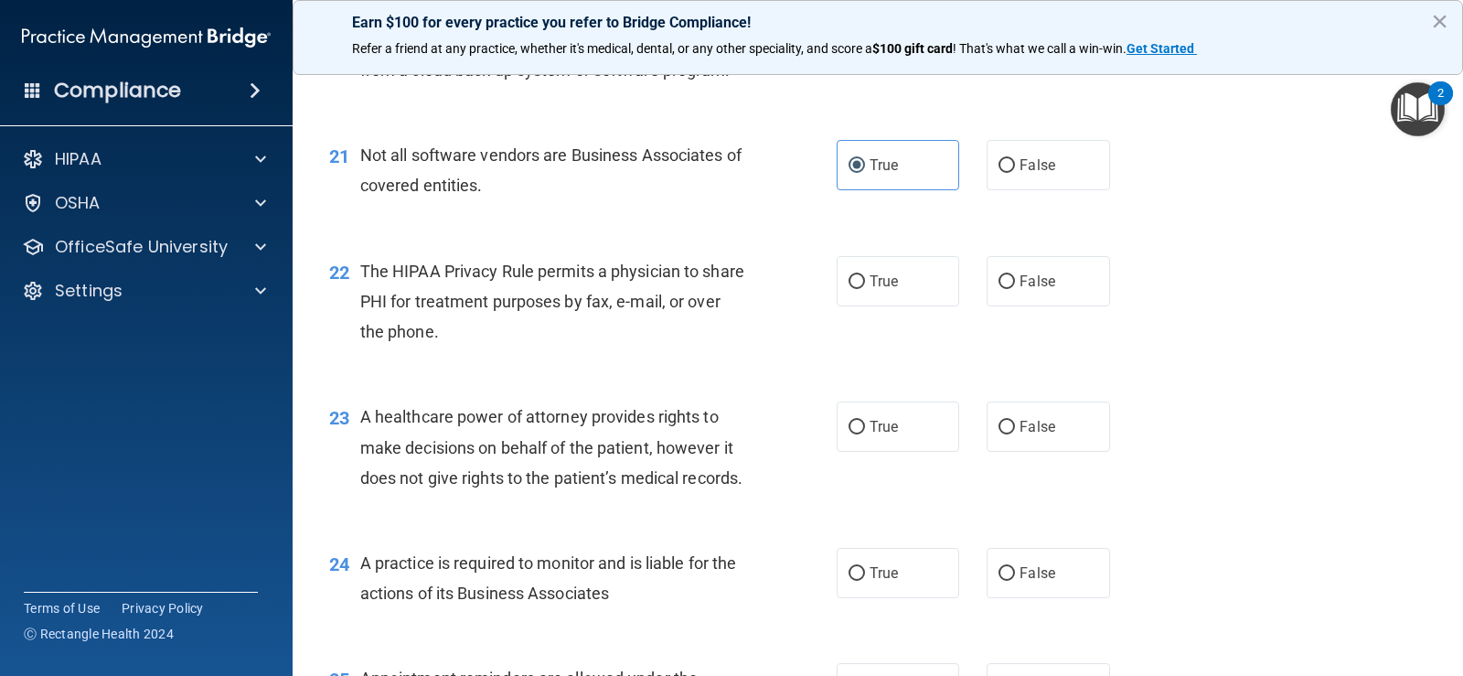
scroll to position [3200, 0]
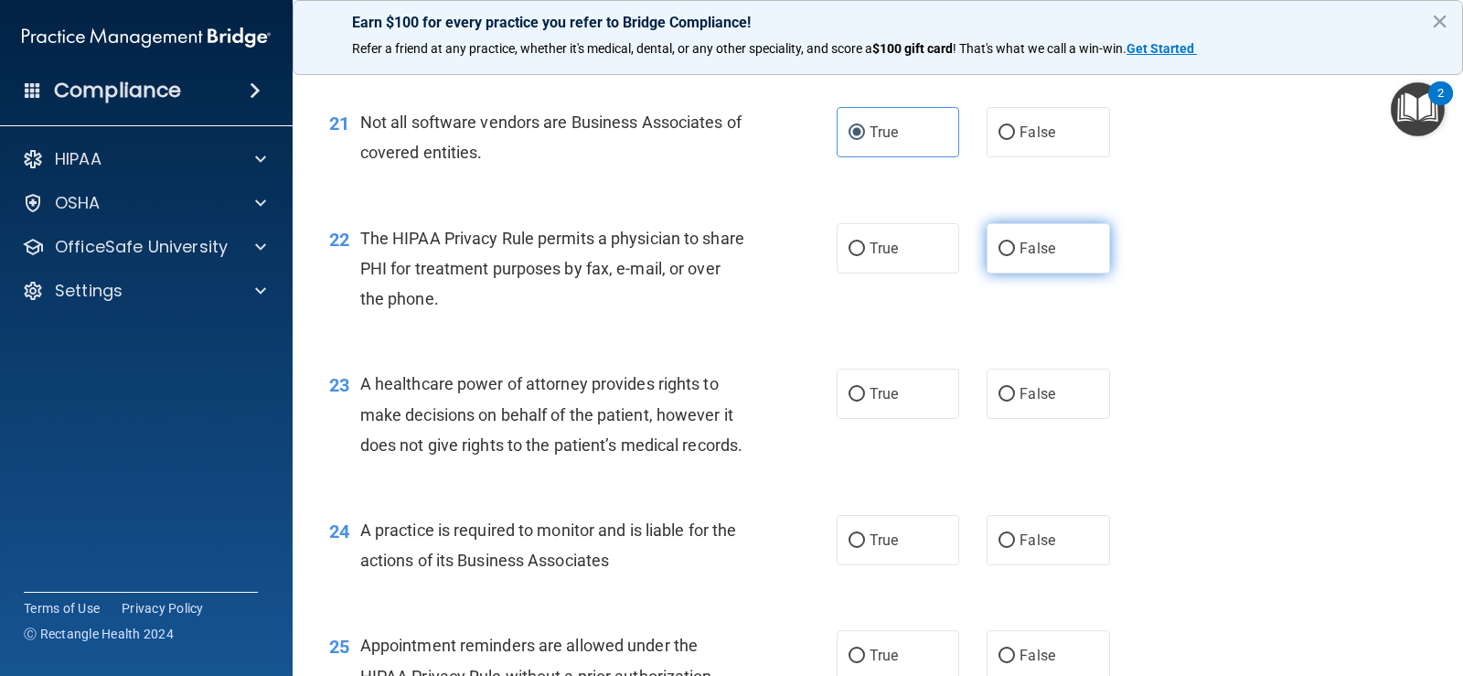
click at [1041, 257] on span "False" at bounding box center [1038, 248] width 36 height 17
click at [1015, 256] on input "False" at bounding box center [1007, 249] width 16 height 14
radio input "true"
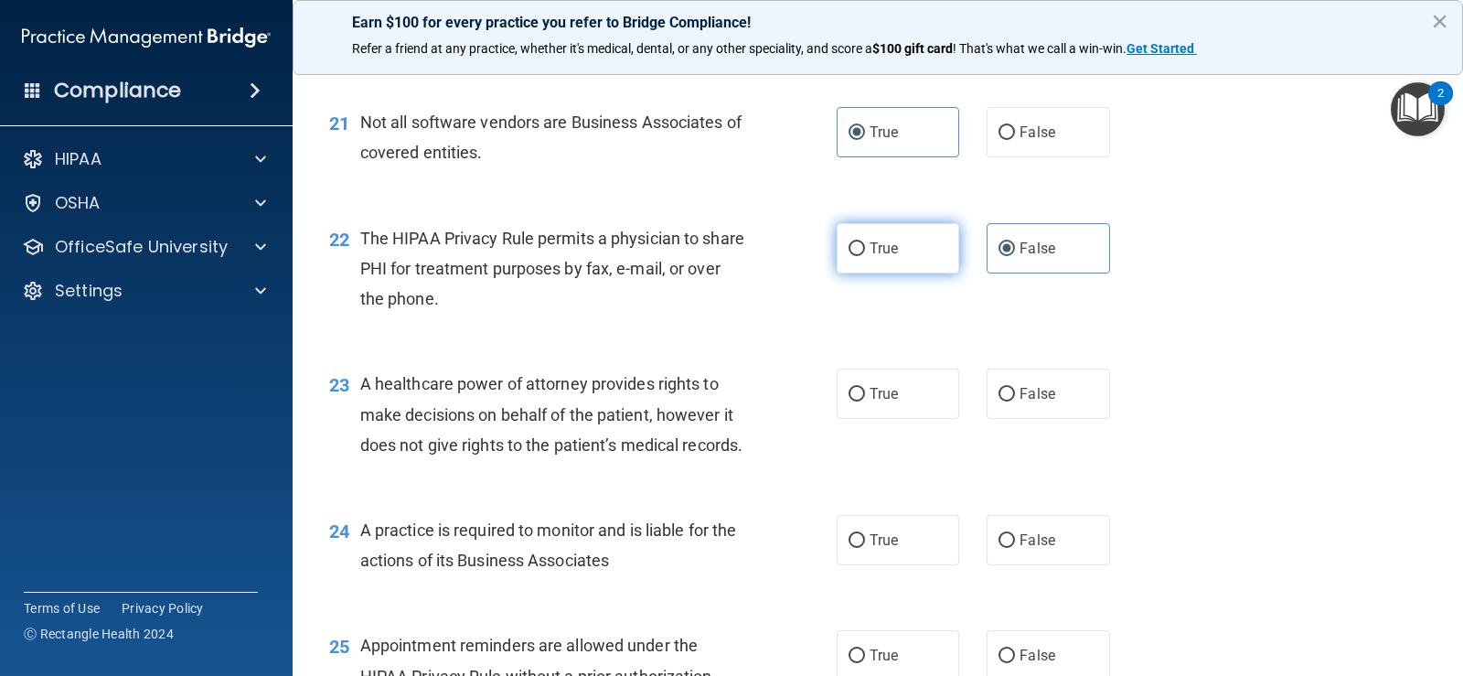
click at [900, 273] on label "True" at bounding box center [898, 248] width 123 height 50
click at [865, 256] on input "True" at bounding box center [857, 249] width 16 height 14
radio input "true"
radio input "false"
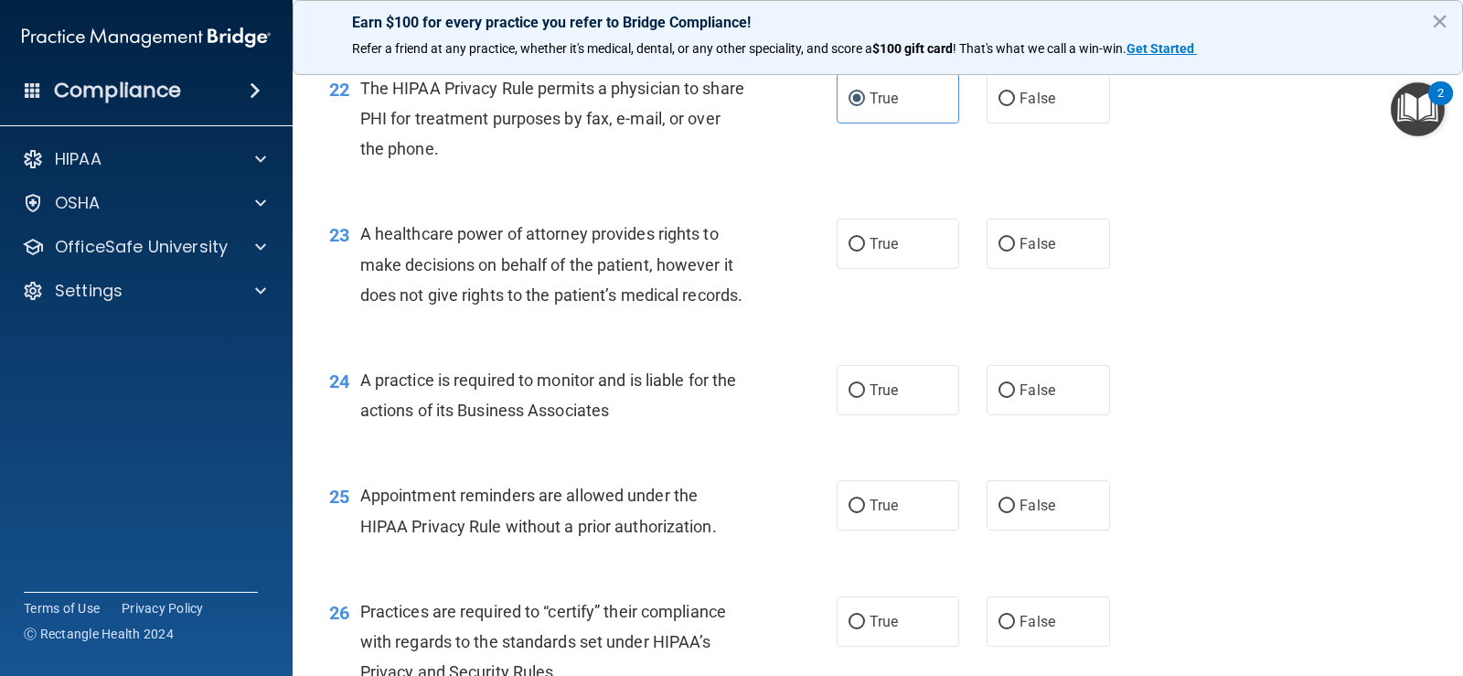
scroll to position [3383, 0]
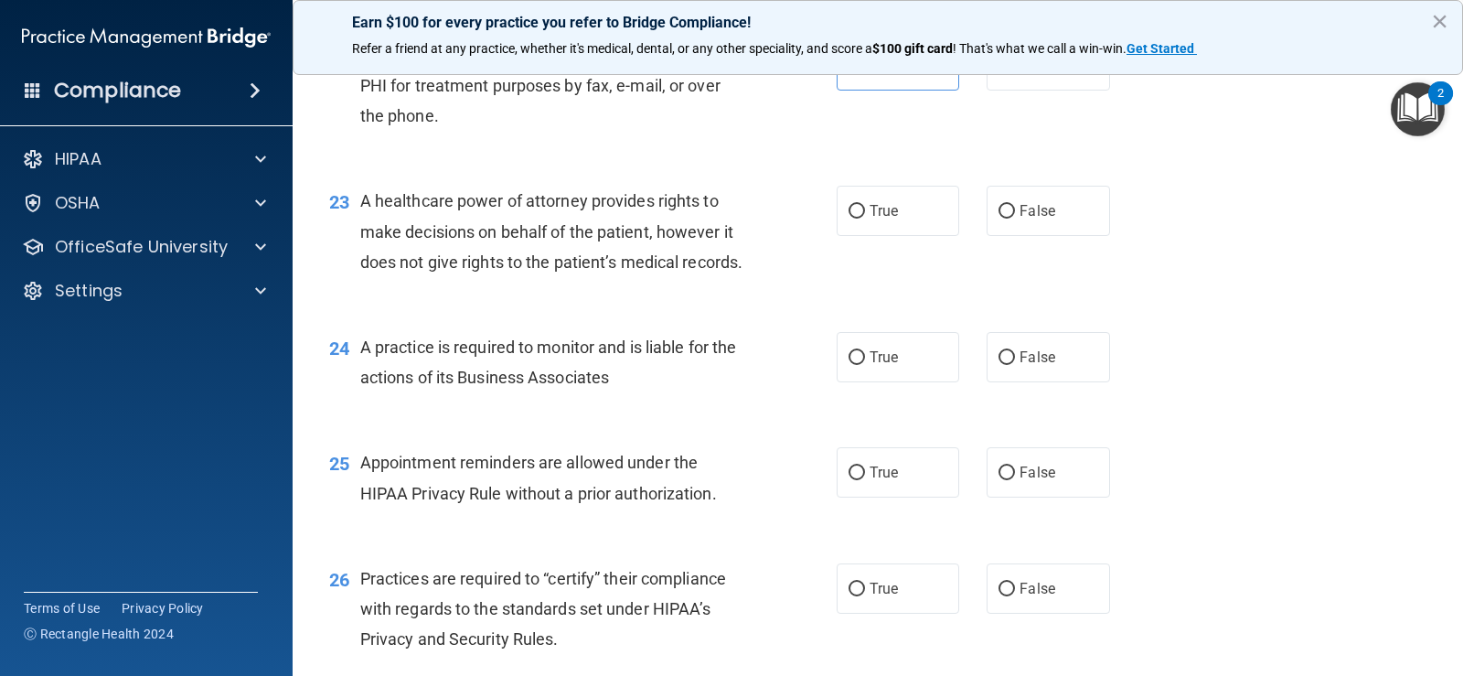
drag, startPoint x: 1001, startPoint y: 288, endPoint x: 948, endPoint y: 312, distance: 58.1
click at [998, 236] on label "False" at bounding box center [1048, 211] width 123 height 50
click at [999, 219] on input "False" at bounding box center [1007, 212] width 16 height 14
radio input "true"
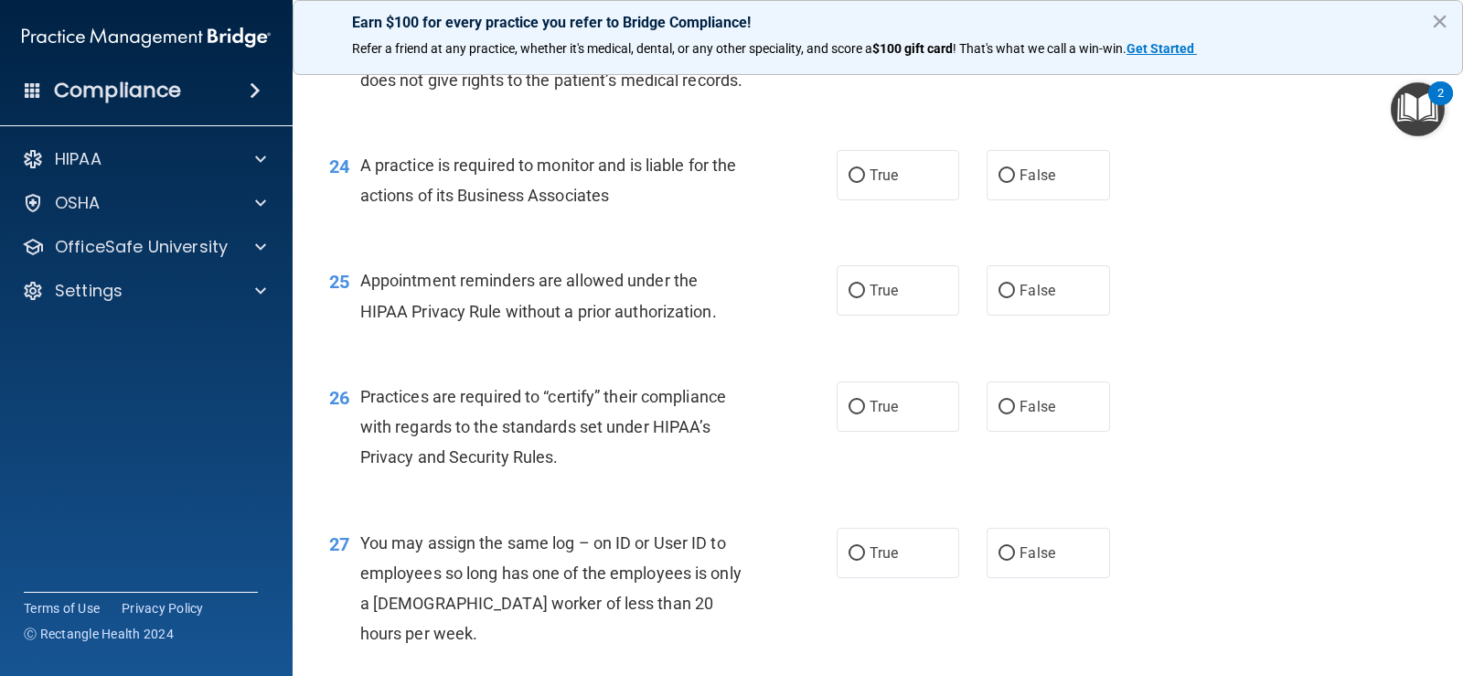
scroll to position [3566, 0]
click at [987, 199] on label "False" at bounding box center [1048, 174] width 123 height 50
click at [999, 182] on input "False" at bounding box center [1007, 175] width 16 height 14
radio input "true"
click at [869, 315] on label "True" at bounding box center [898, 289] width 123 height 50
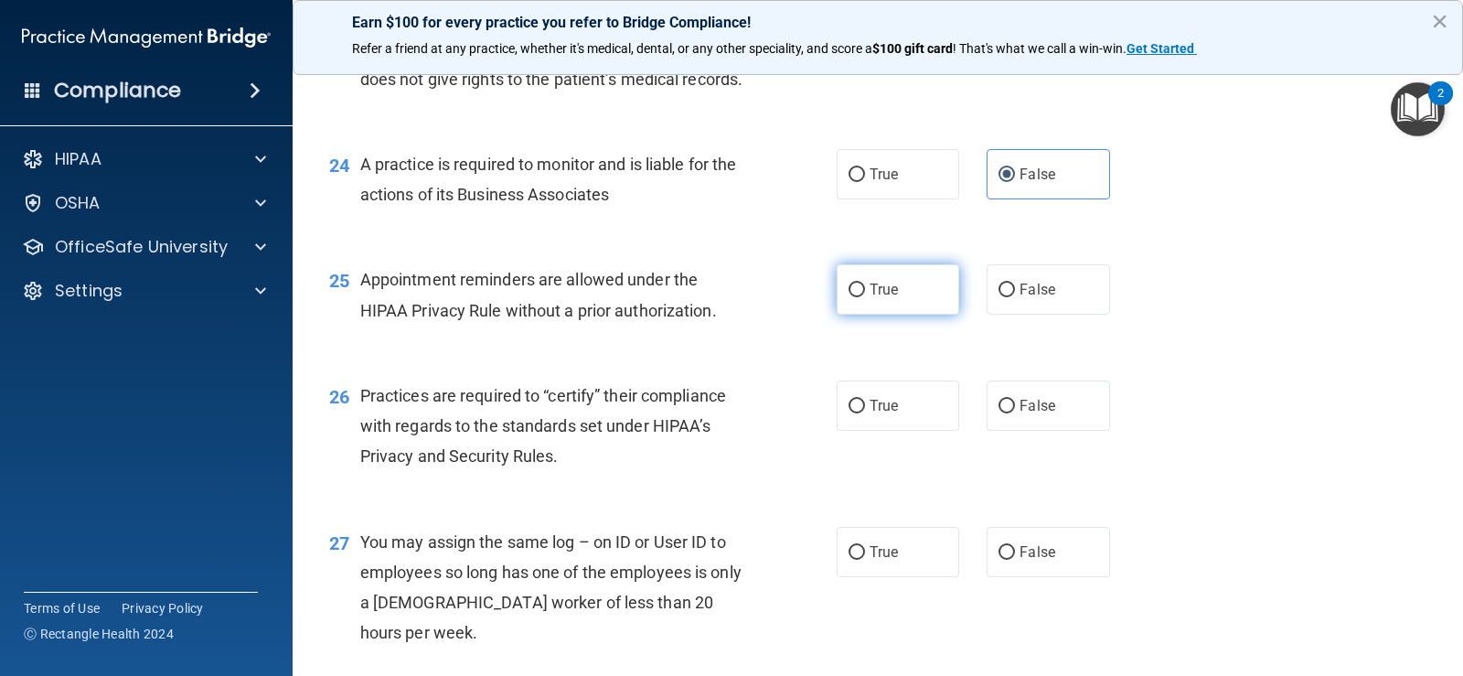
click at [865, 297] on input "True" at bounding box center [857, 290] width 16 height 14
radio input "true"
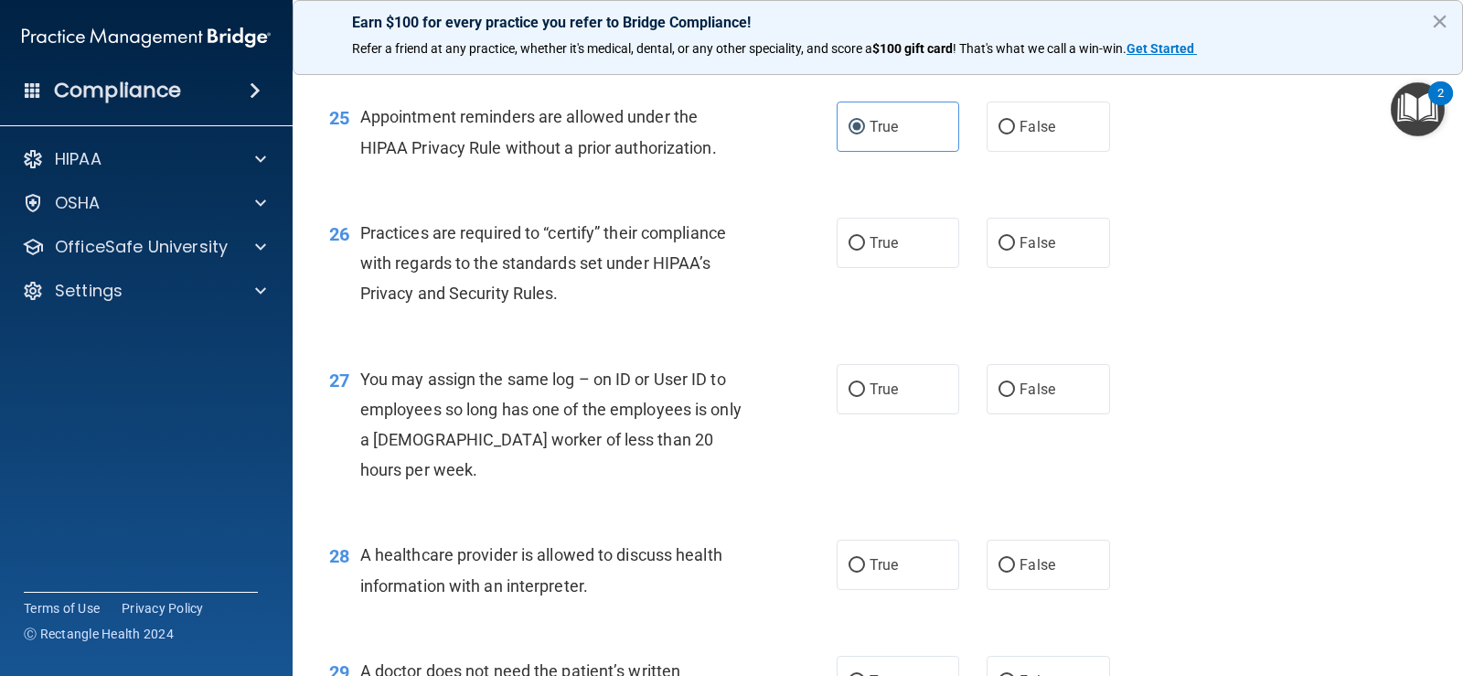
scroll to position [3749, 0]
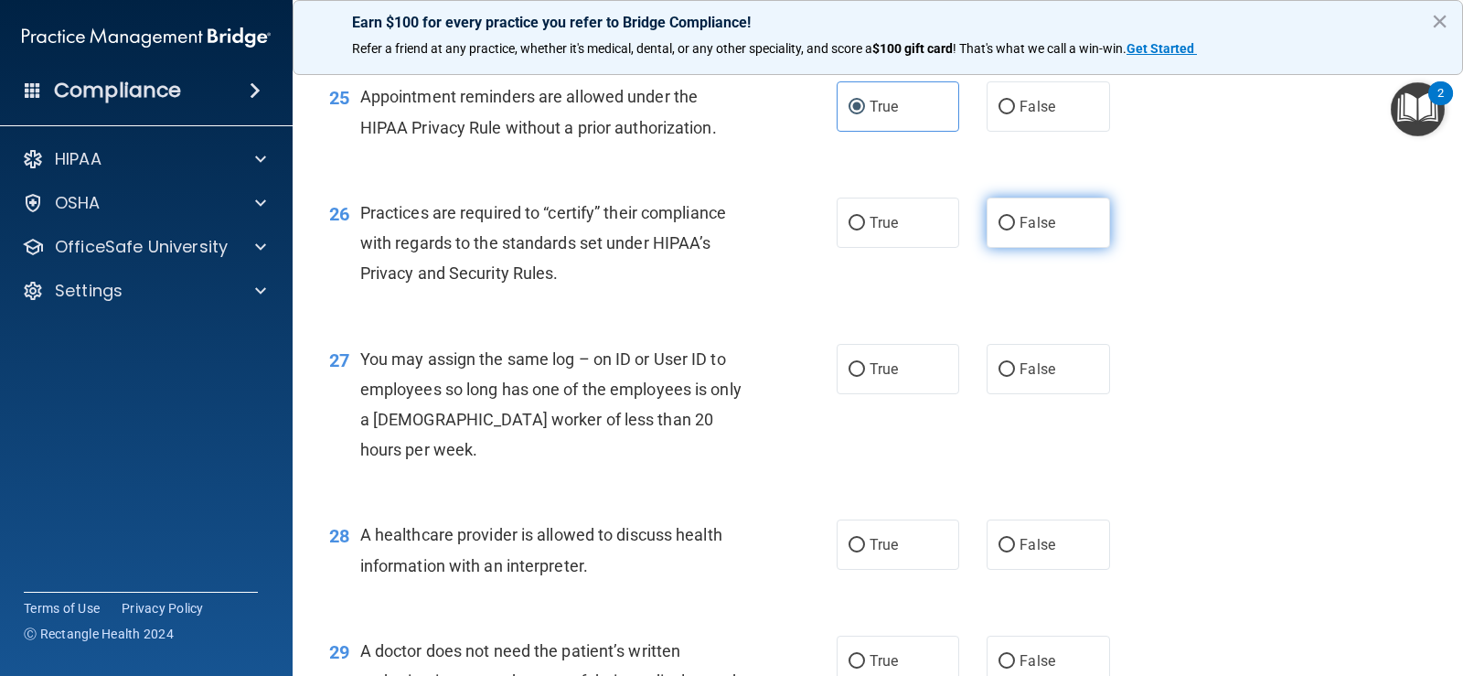
click at [999, 230] on input "False" at bounding box center [1007, 224] width 16 height 14
radio input "true"
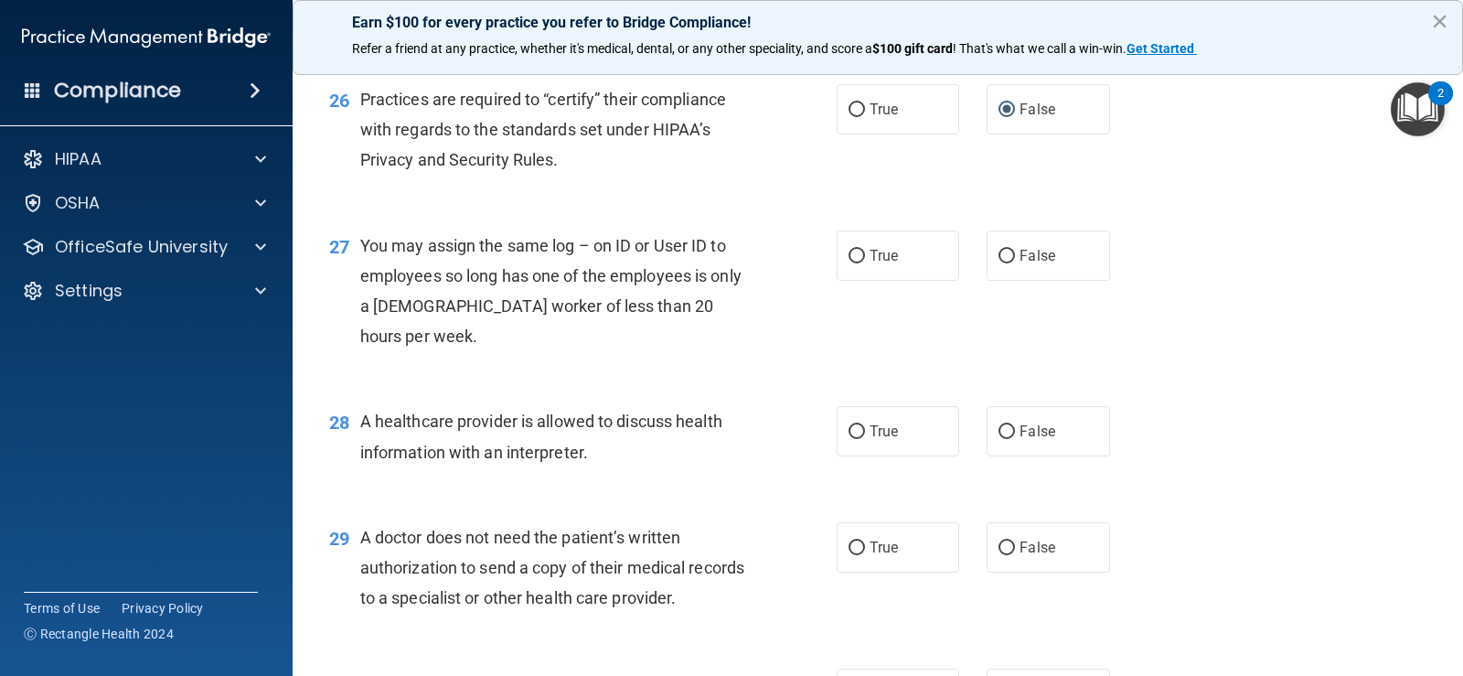
scroll to position [3932, 0]
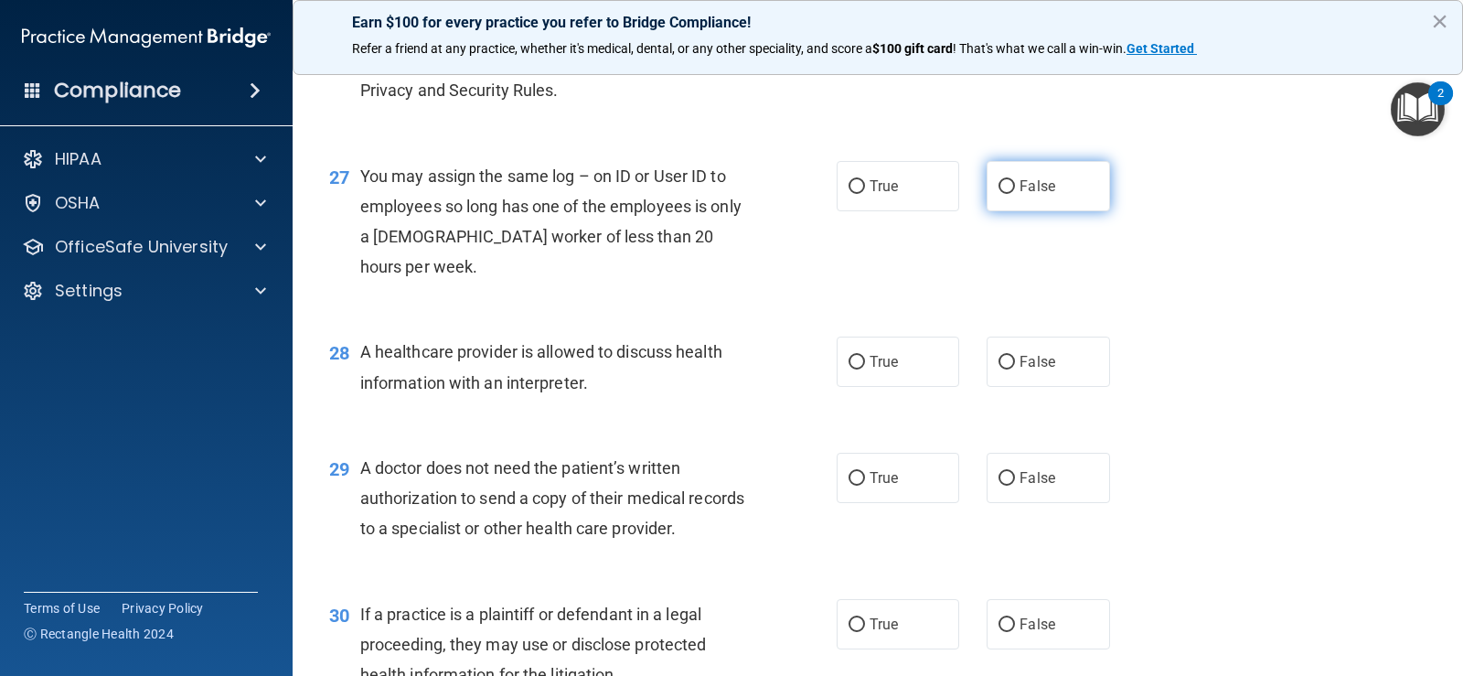
click at [1010, 211] on label "False" at bounding box center [1048, 186] width 123 height 50
click at [1010, 194] on input "False" at bounding box center [1007, 187] width 16 height 14
radio input "true"
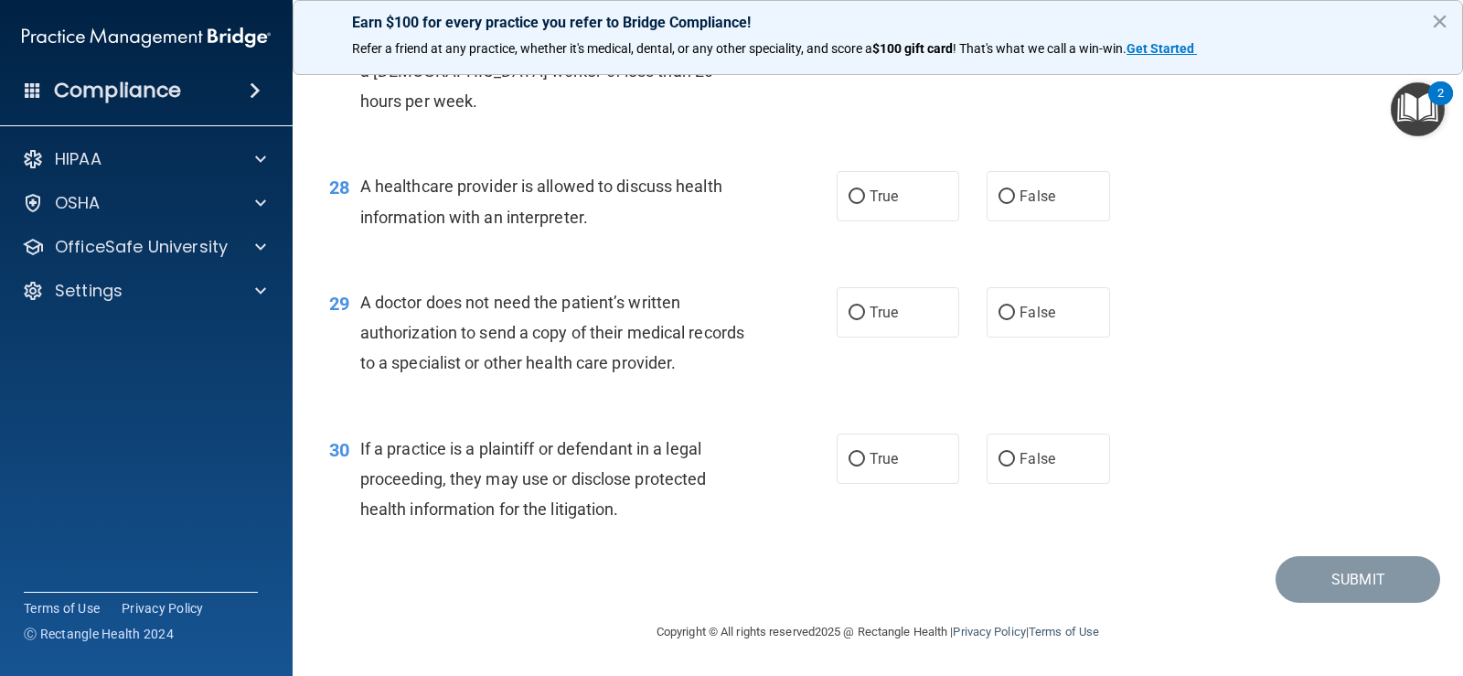
scroll to position [4115, 0]
click at [908, 221] on label "True" at bounding box center [898, 196] width 123 height 50
click at [865, 204] on input "True" at bounding box center [857, 197] width 16 height 14
radio input "true"
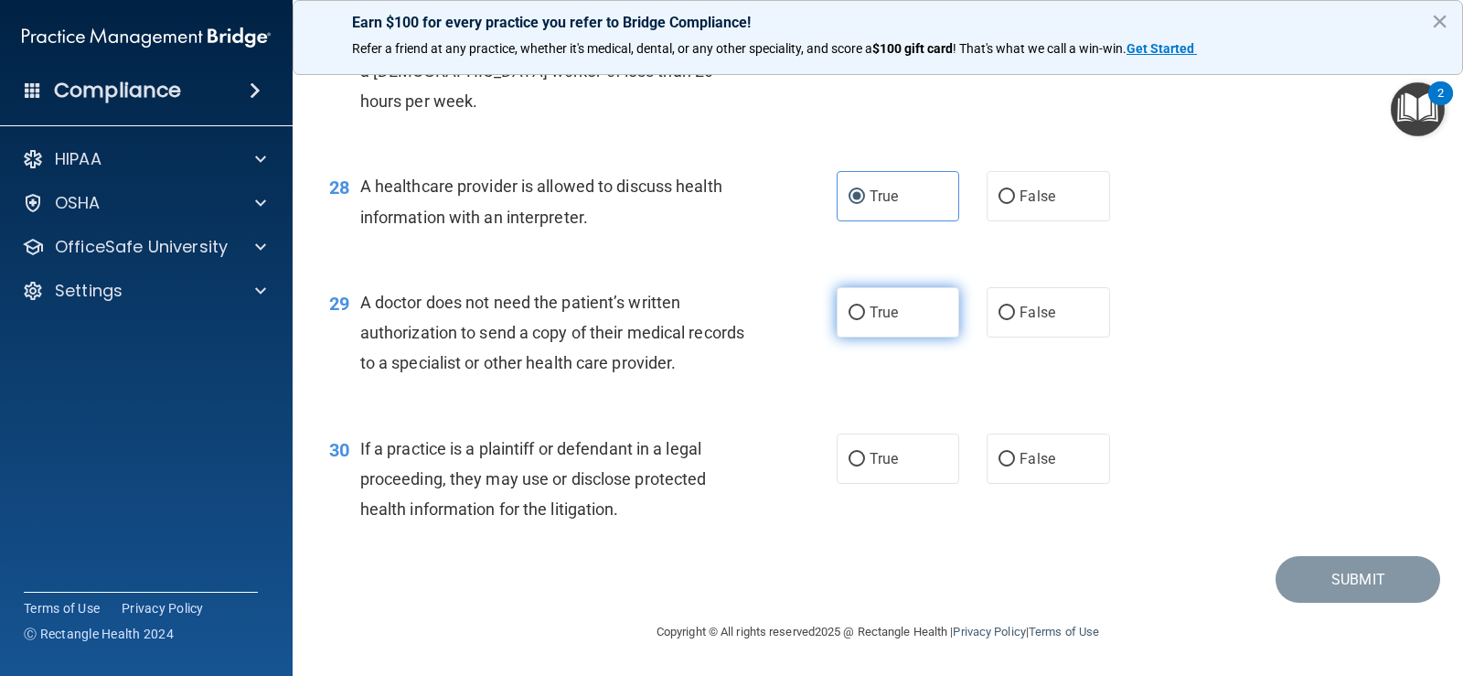
click at [877, 316] on span "True" at bounding box center [884, 312] width 28 height 17
click at [865, 316] on input "True" at bounding box center [857, 313] width 16 height 14
radio input "true"
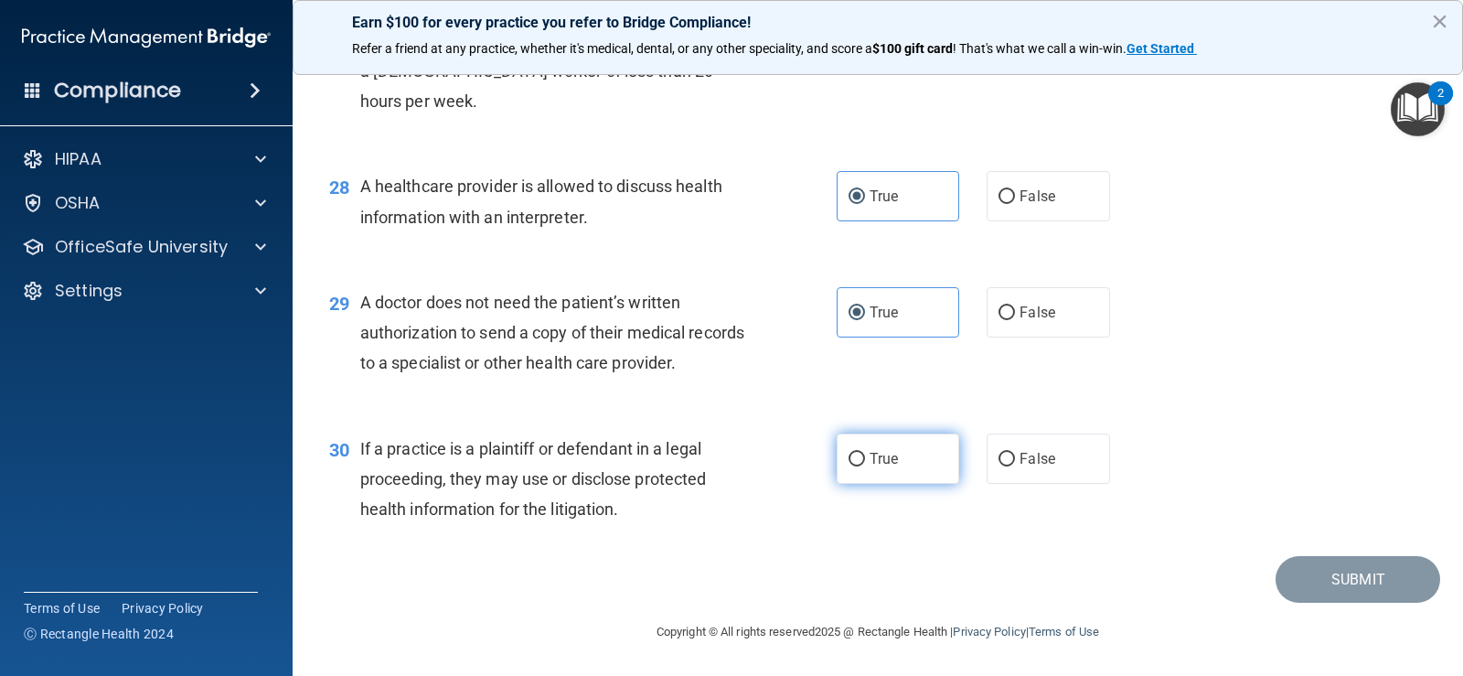
click at [888, 444] on label "True" at bounding box center [898, 458] width 123 height 50
click at [865, 453] on input "True" at bounding box center [857, 460] width 16 height 14
radio input "true"
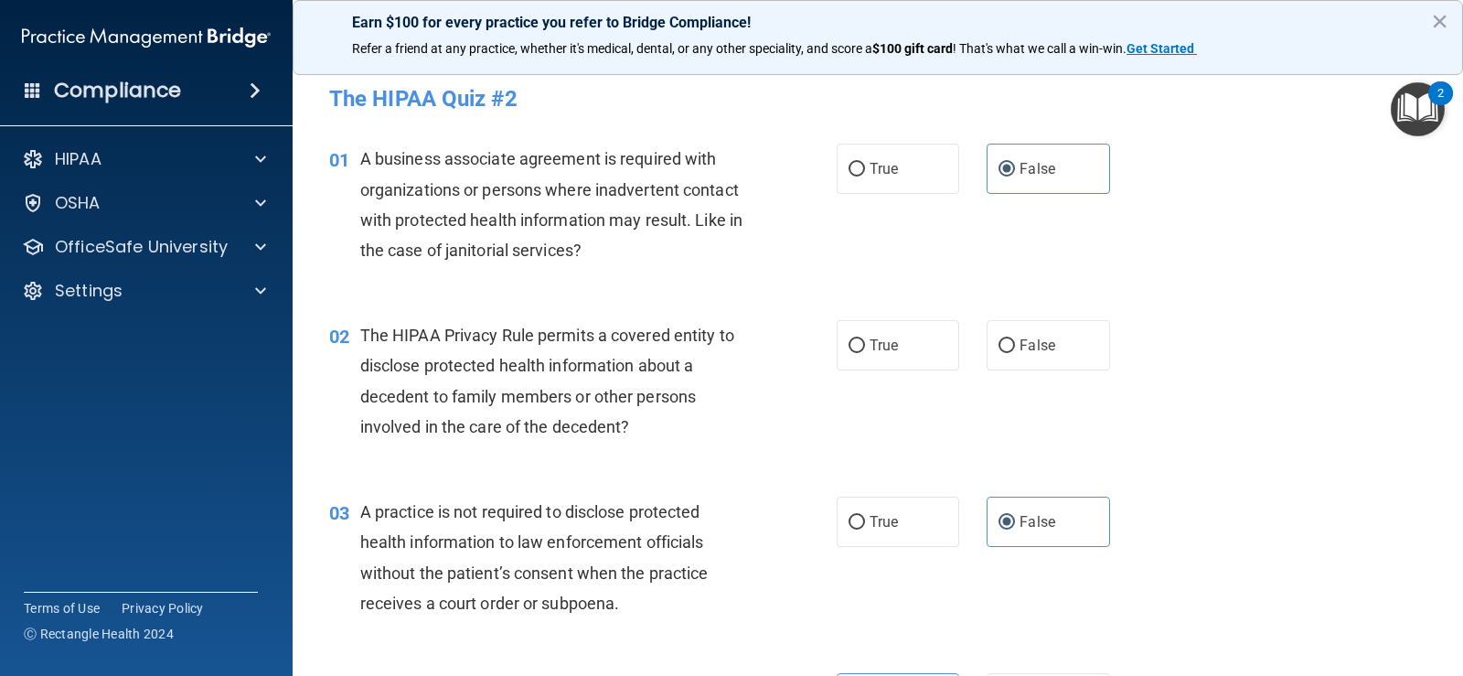
scroll to position [0, 0]
click at [1010, 360] on label "False" at bounding box center [1048, 346] width 123 height 50
click at [1010, 354] on input "False" at bounding box center [1007, 347] width 16 height 14
radio input "true"
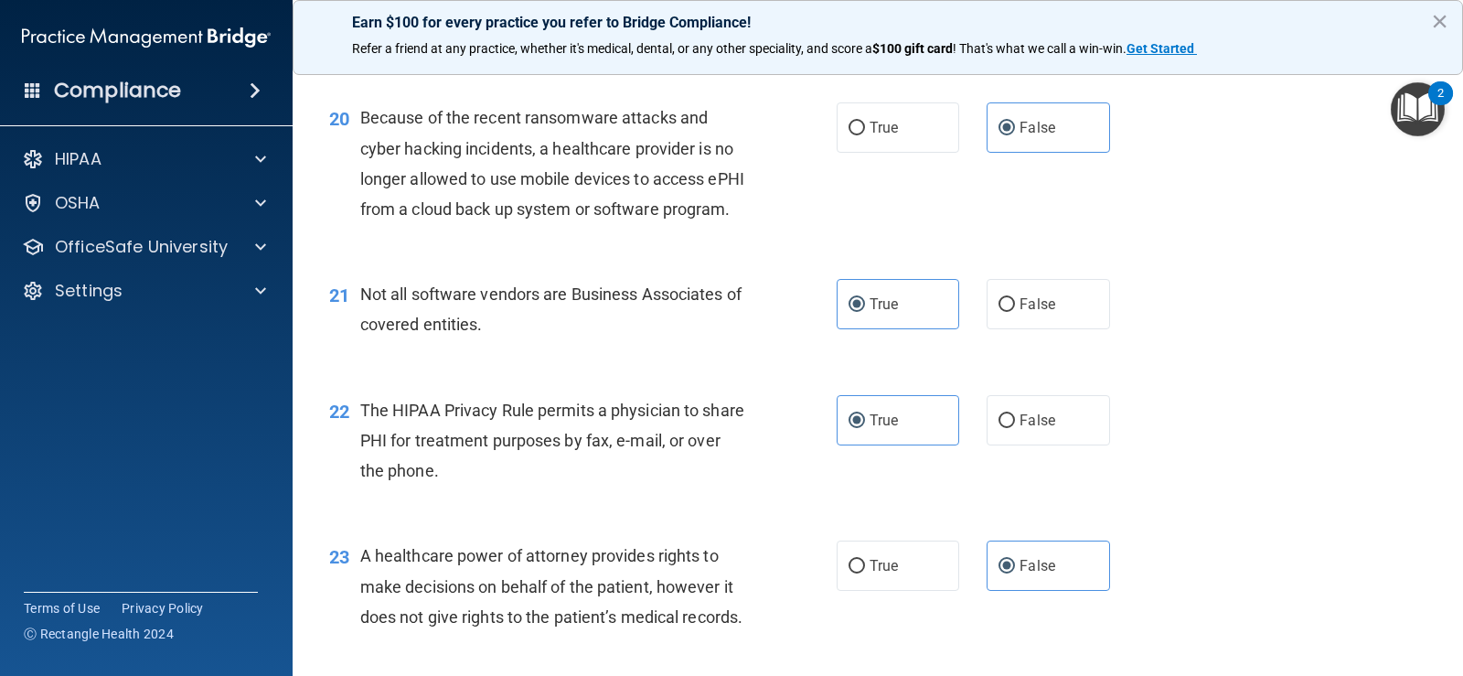
scroll to position [4188, 0]
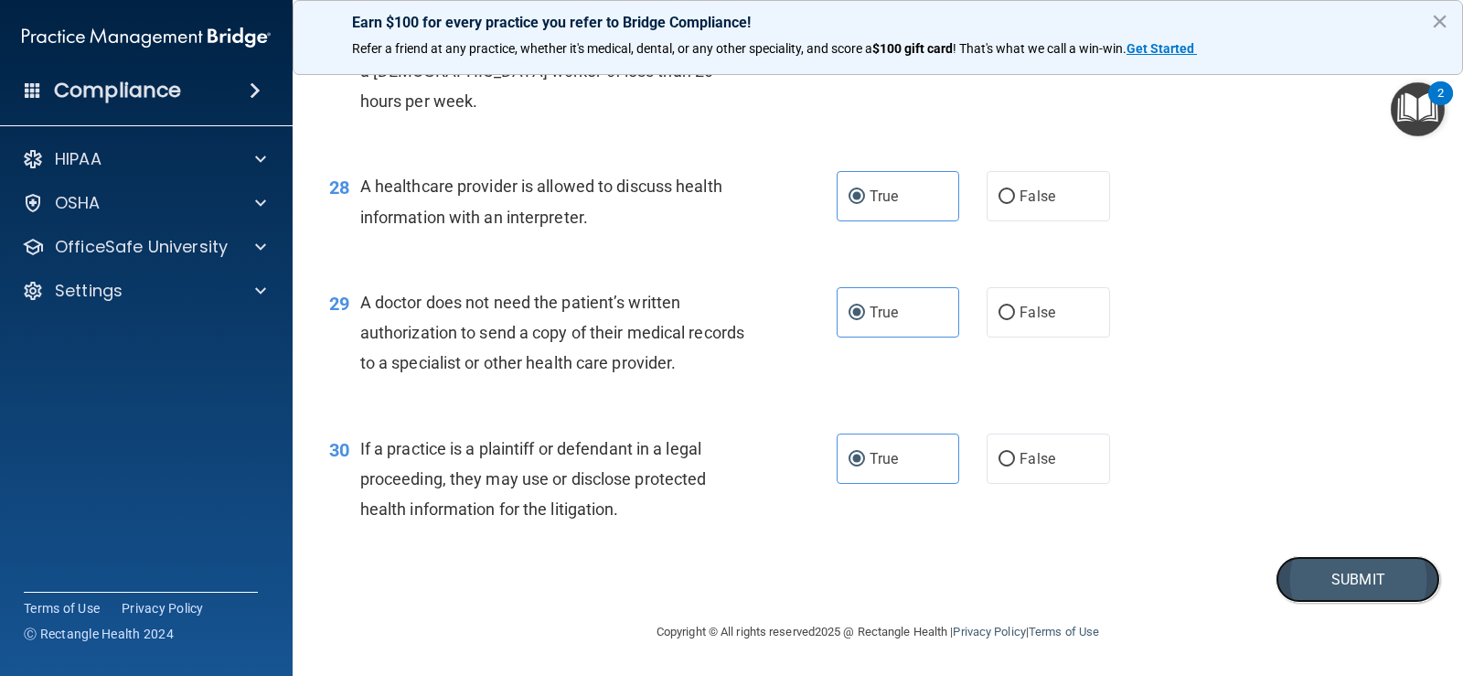
click at [1316, 584] on button "Submit" at bounding box center [1358, 579] width 165 height 47
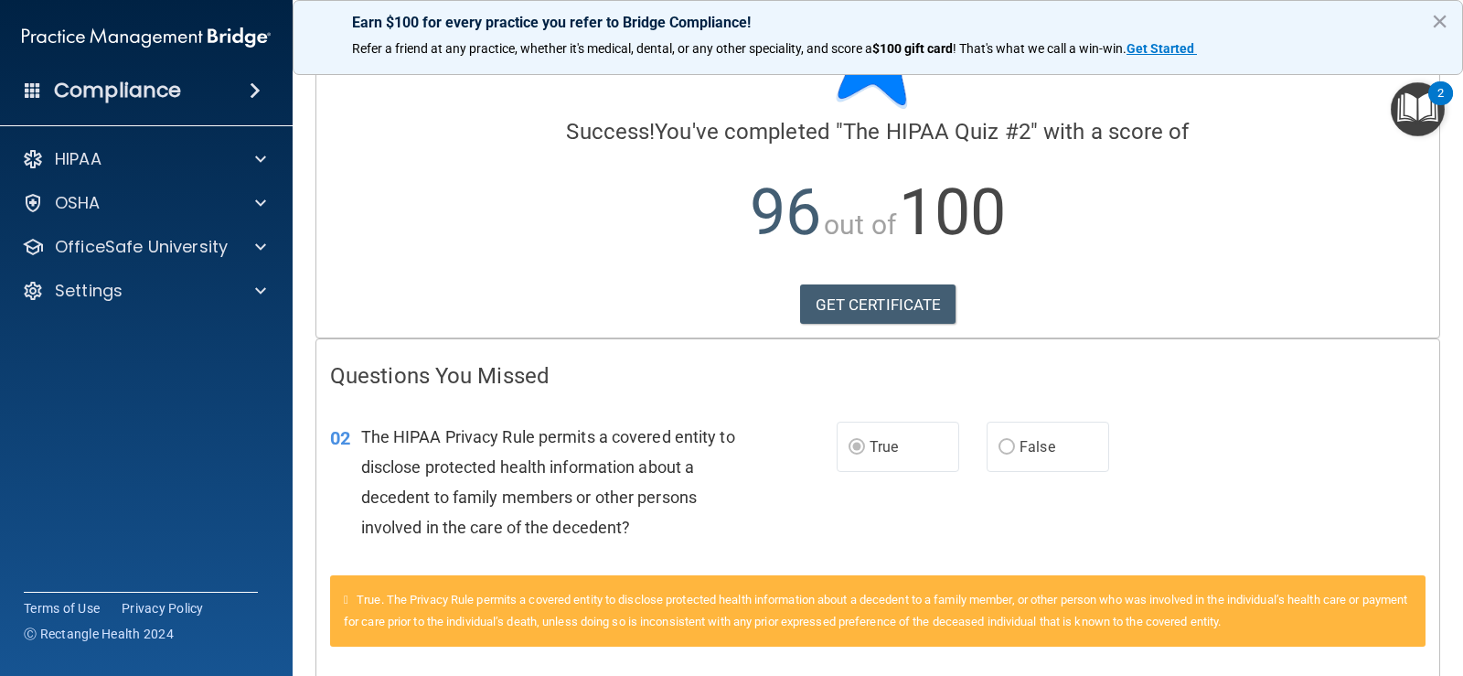
scroll to position [80, 0]
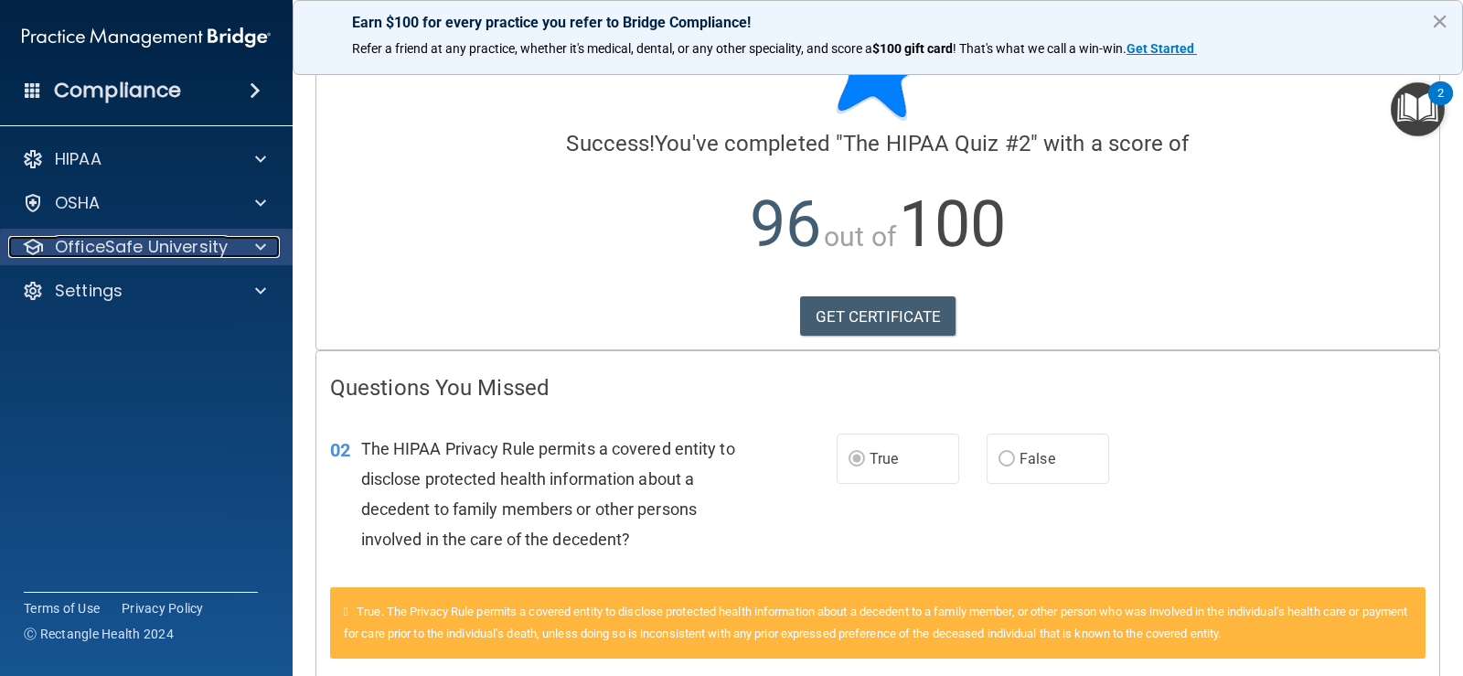
click at [263, 254] on span at bounding box center [260, 247] width 11 height 22
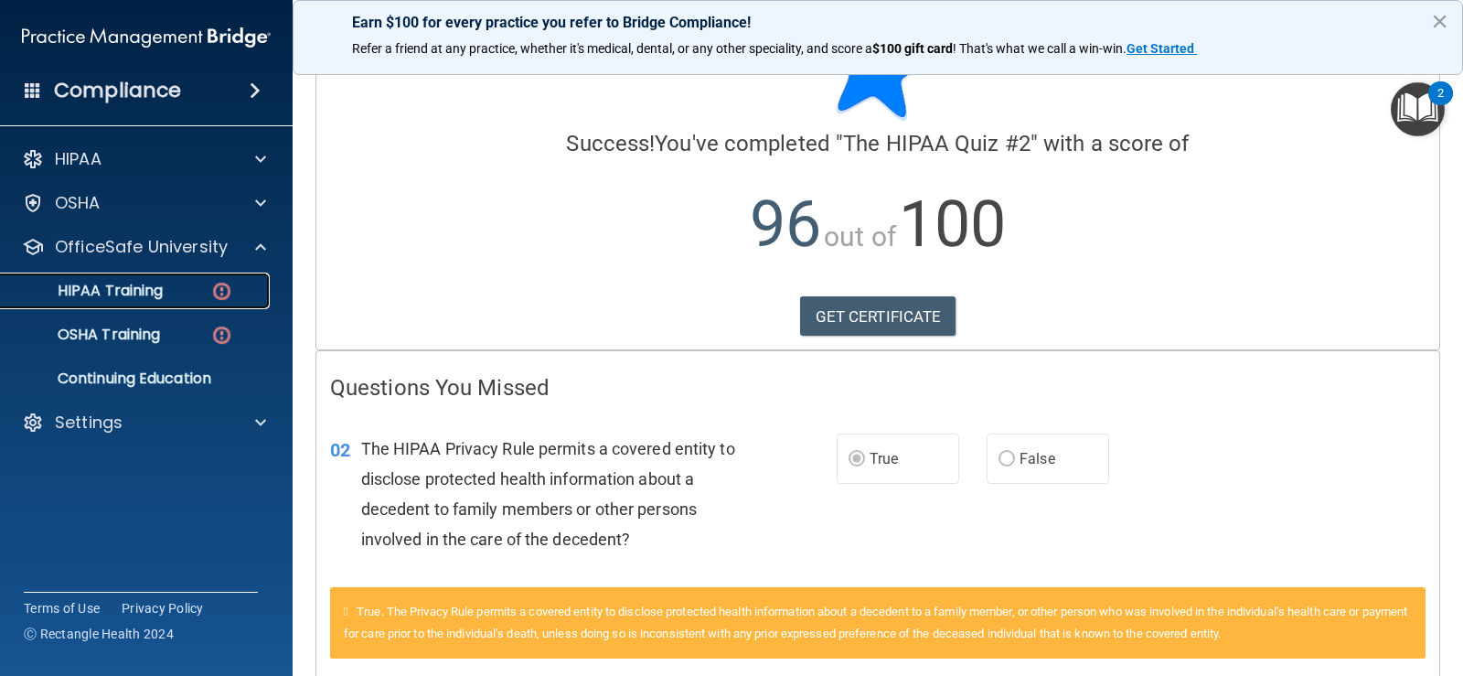
click at [238, 290] on div "HIPAA Training" at bounding box center [137, 291] width 250 height 18
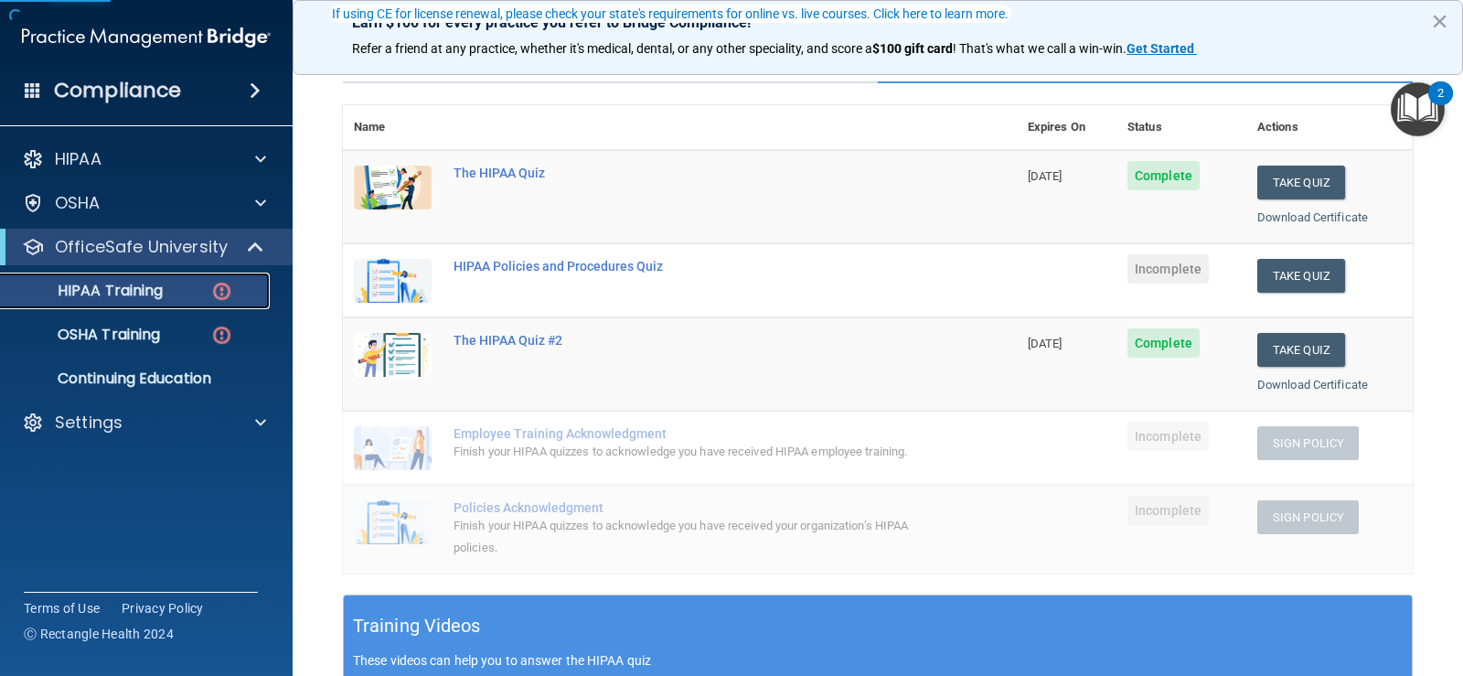
scroll to position [263, 0]
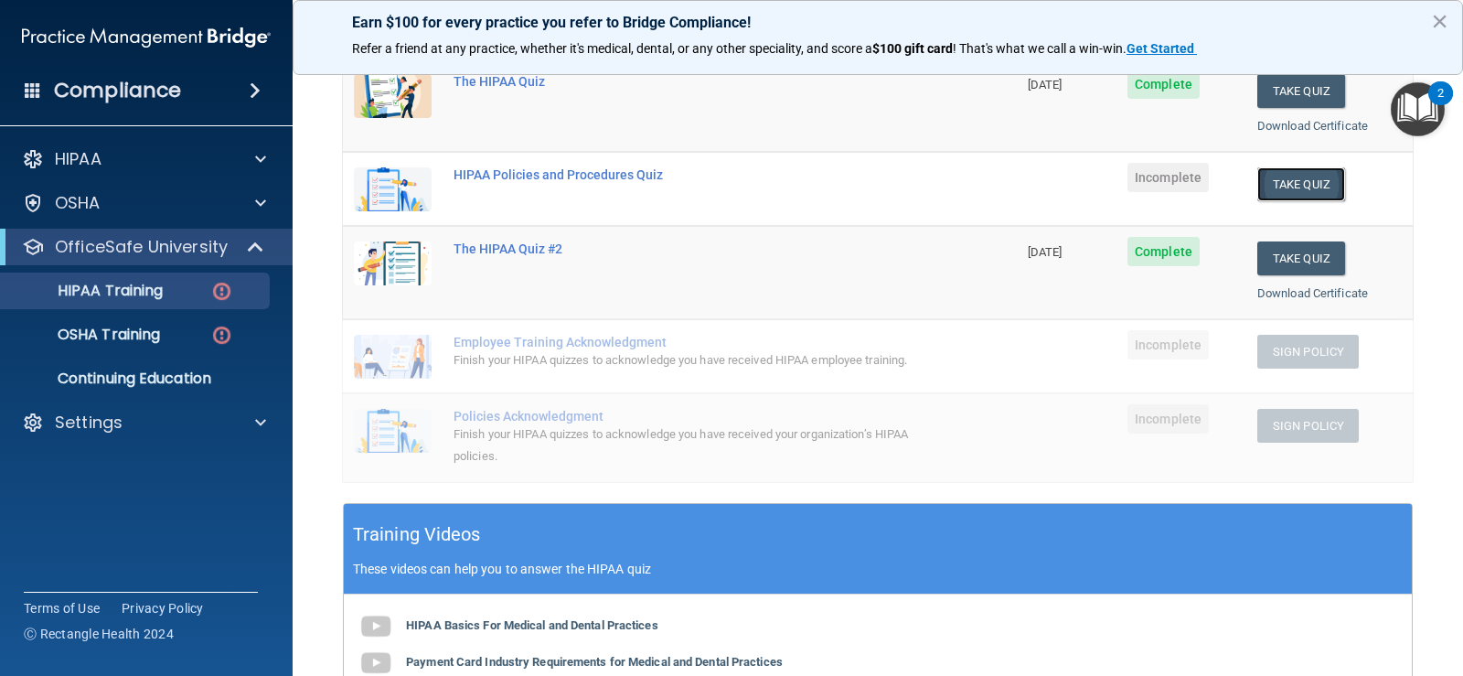
click at [1292, 186] on button "Take Quiz" at bounding box center [1301, 184] width 88 height 34
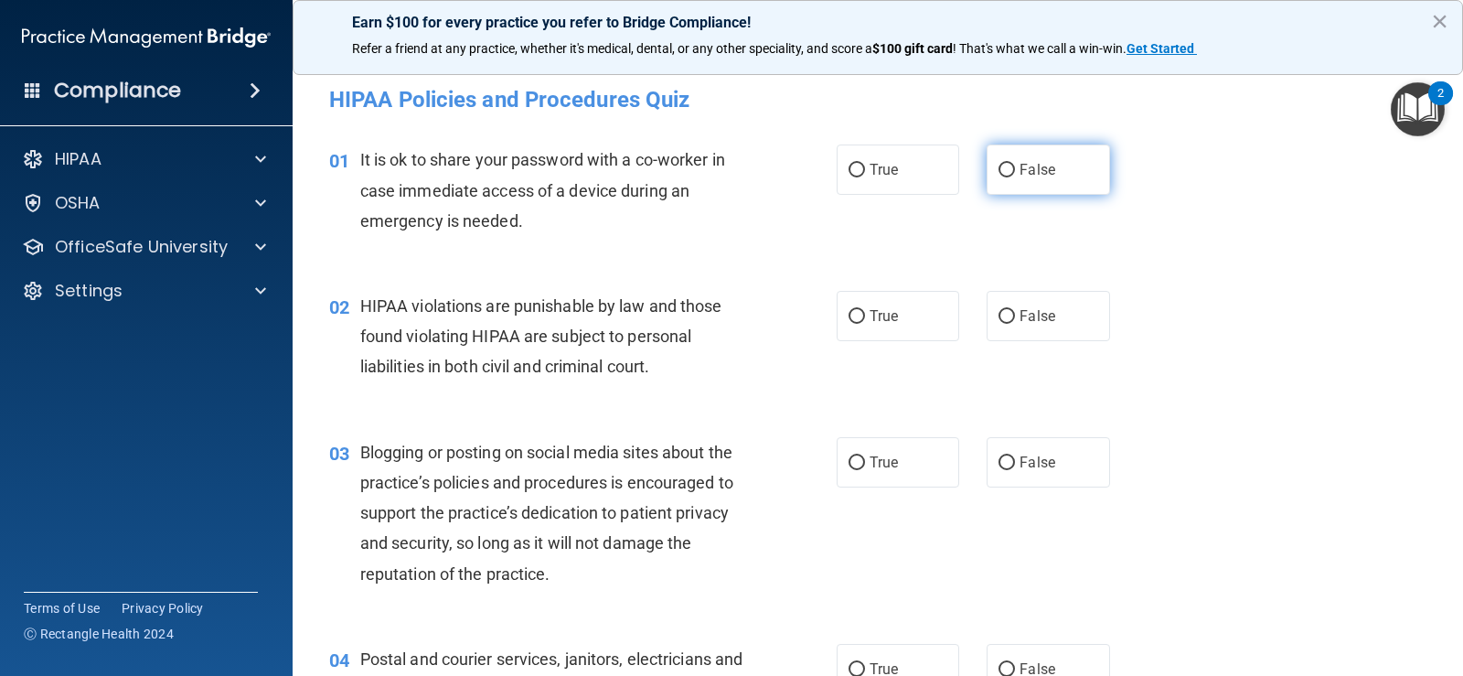
click at [1048, 187] on label "False" at bounding box center [1048, 169] width 123 height 50
click at [1015, 177] on input "False" at bounding box center [1007, 171] width 16 height 14
radio input "true"
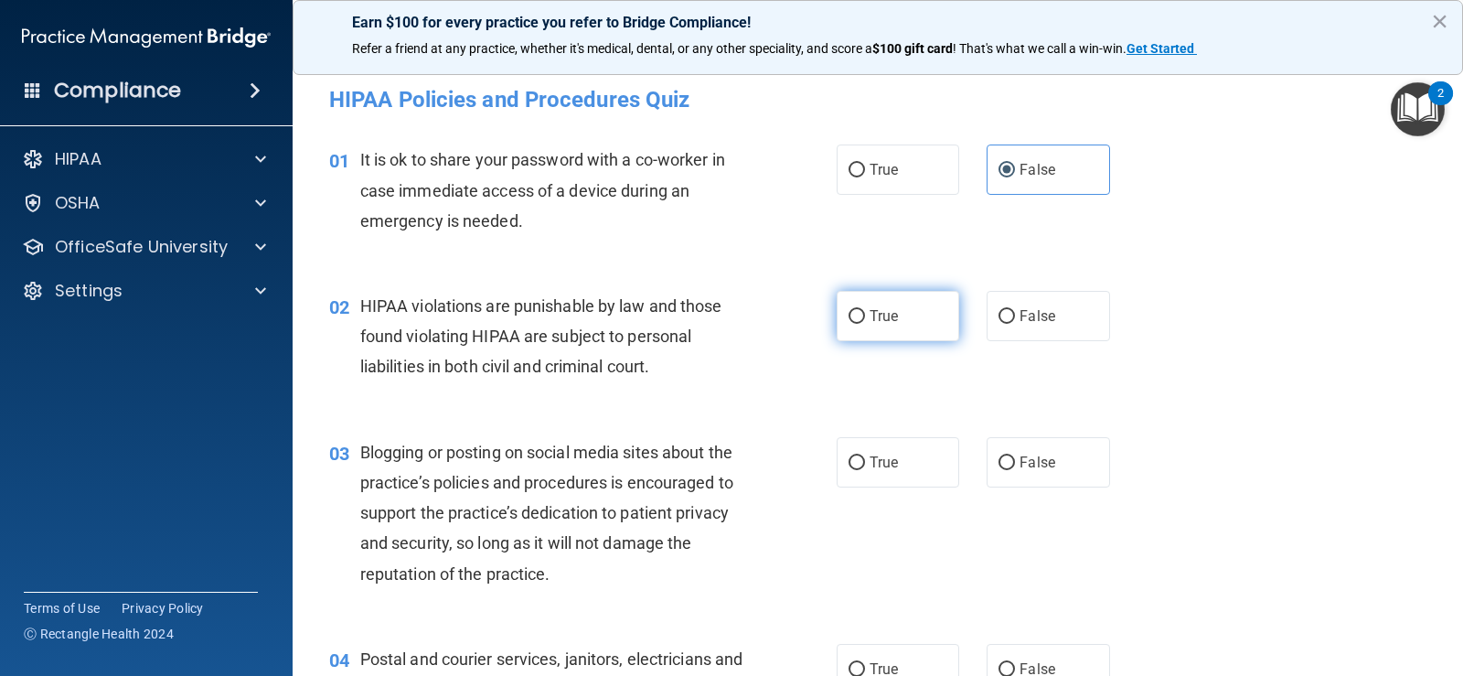
click at [859, 314] on label "True" at bounding box center [898, 316] width 123 height 50
click at [859, 314] on input "True" at bounding box center [857, 317] width 16 height 14
radio input "true"
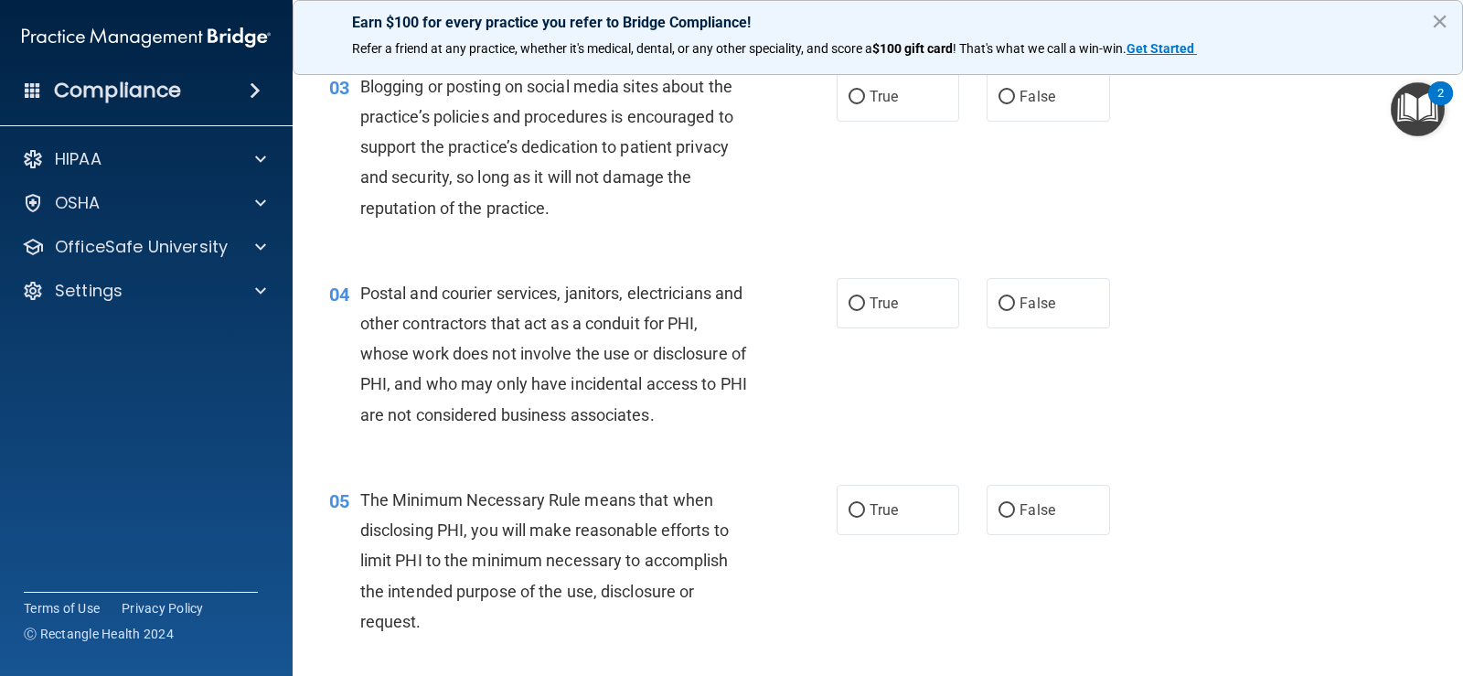
scroll to position [183, 0]
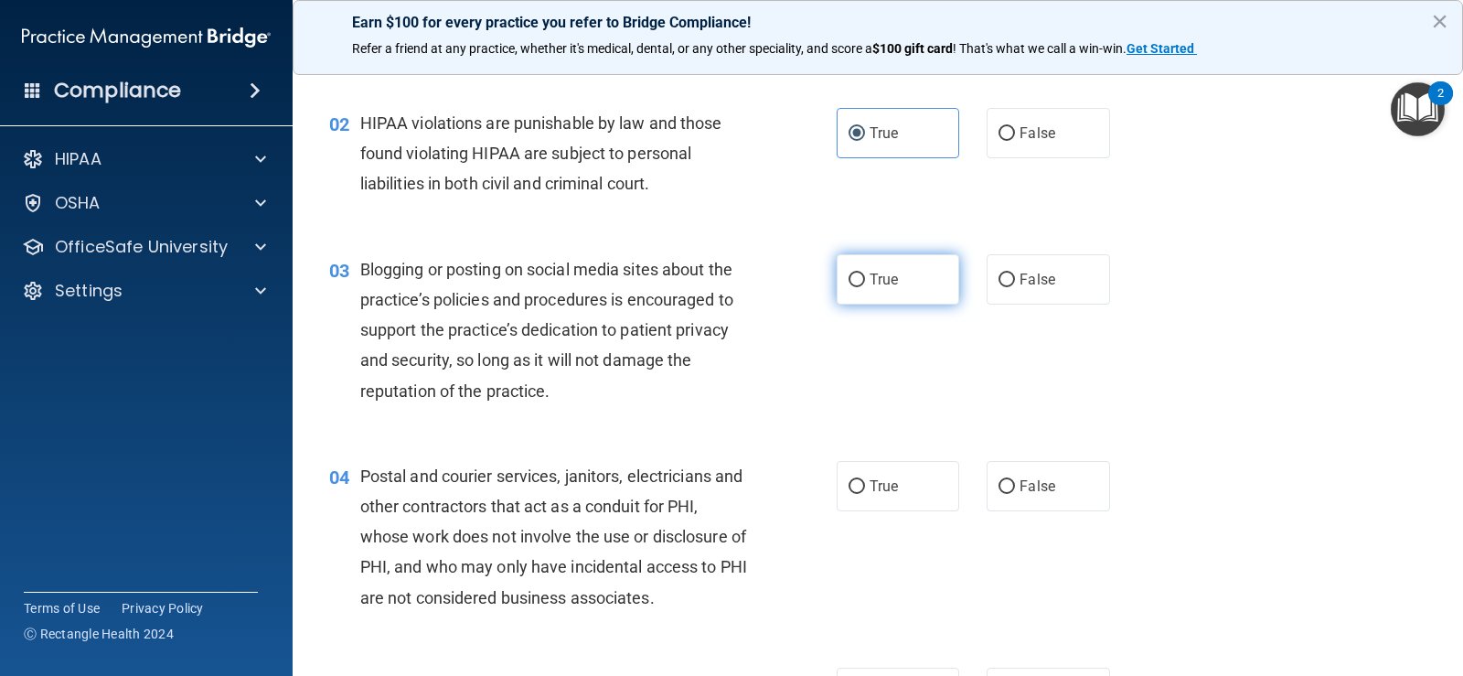
drag, startPoint x: 855, startPoint y: 279, endPoint x: 837, endPoint y: 283, distance: 18.7
click at [856, 279] on input "True" at bounding box center [857, 280] width 16 height 14
radio input "true"
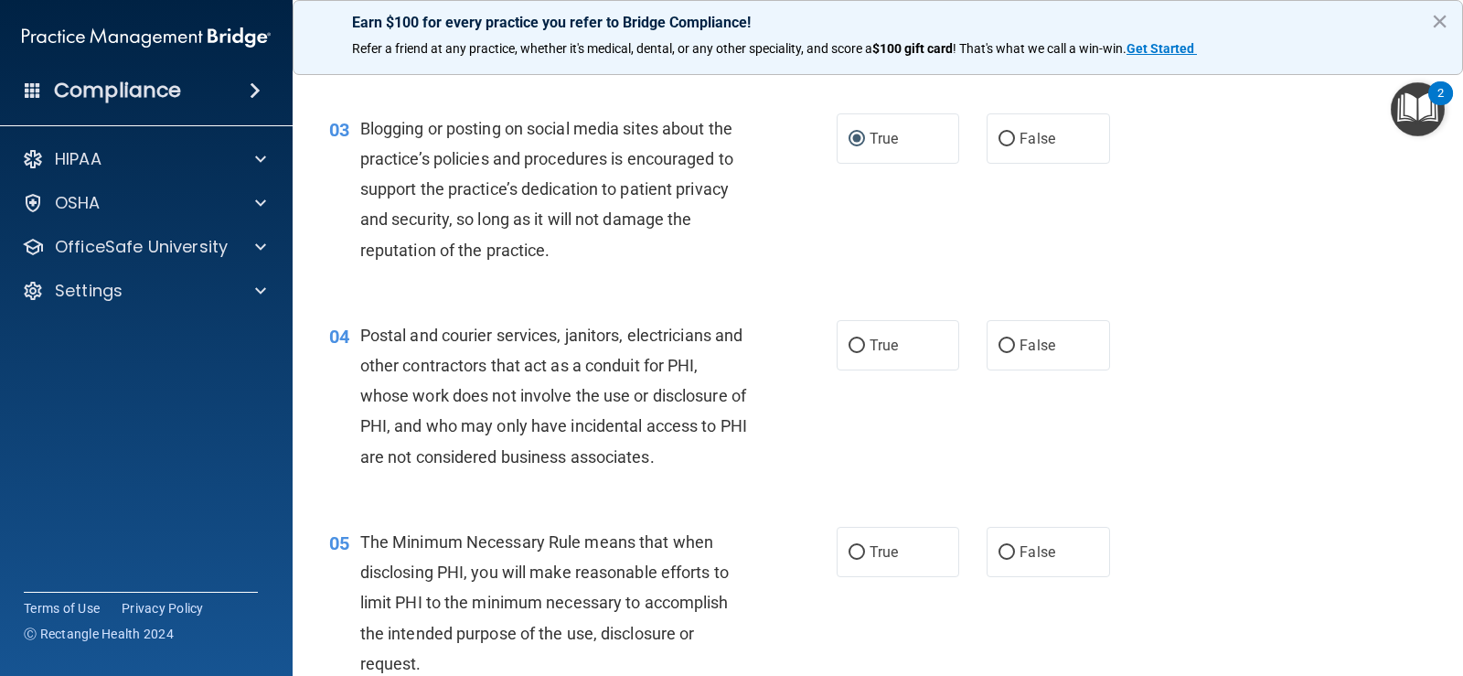
scroll to position [366, 0]
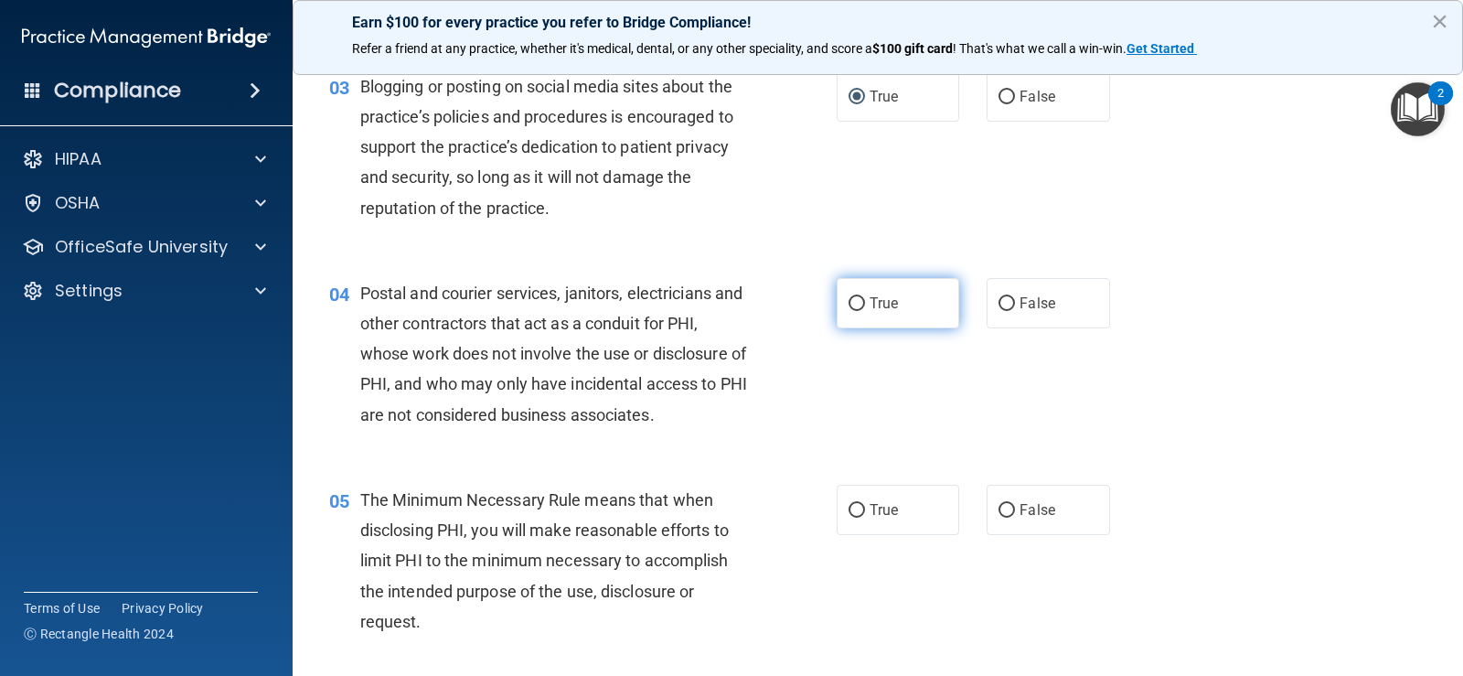
click at [870, 310] on span "True" at bounding box center [884, 302] width 28 height 17
click at [865, 310] on input "True" at bounding box center [857, 304] width 16 height 14
radio input "true"
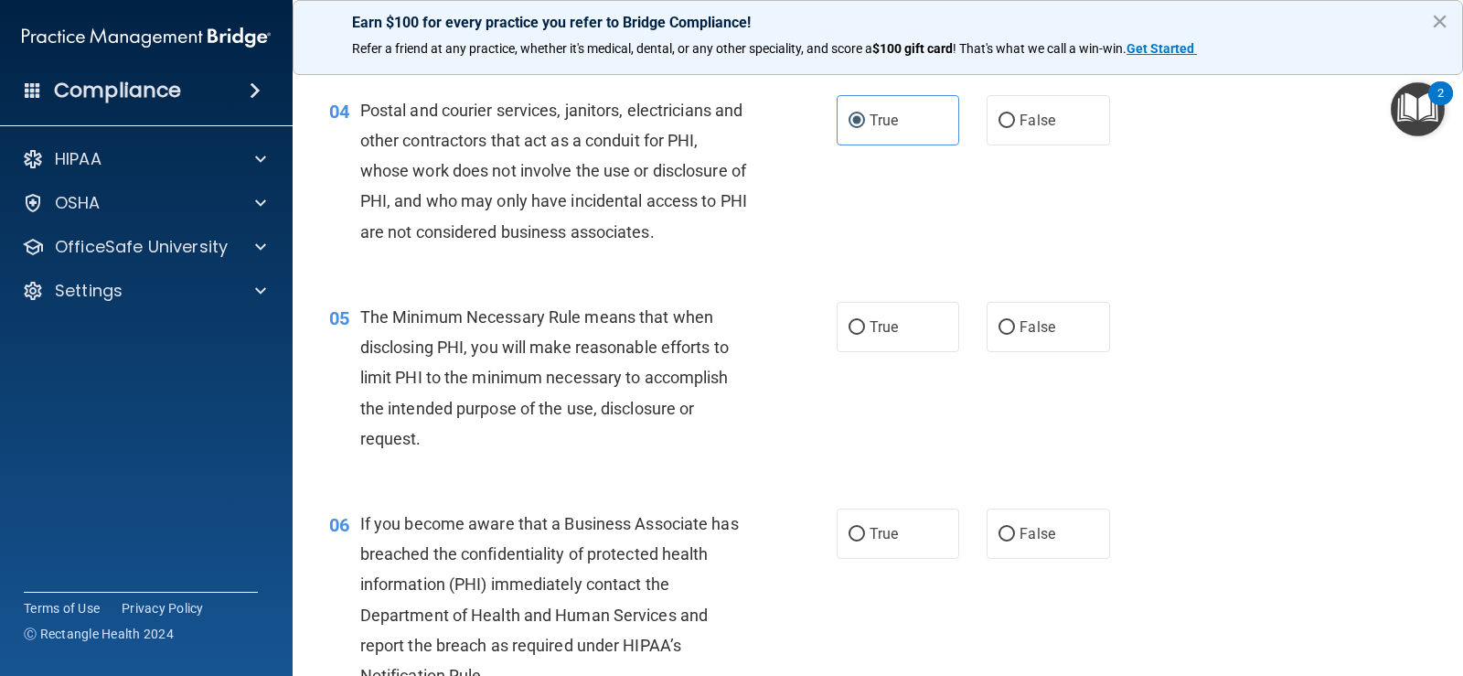
scroll to position [640, 0]
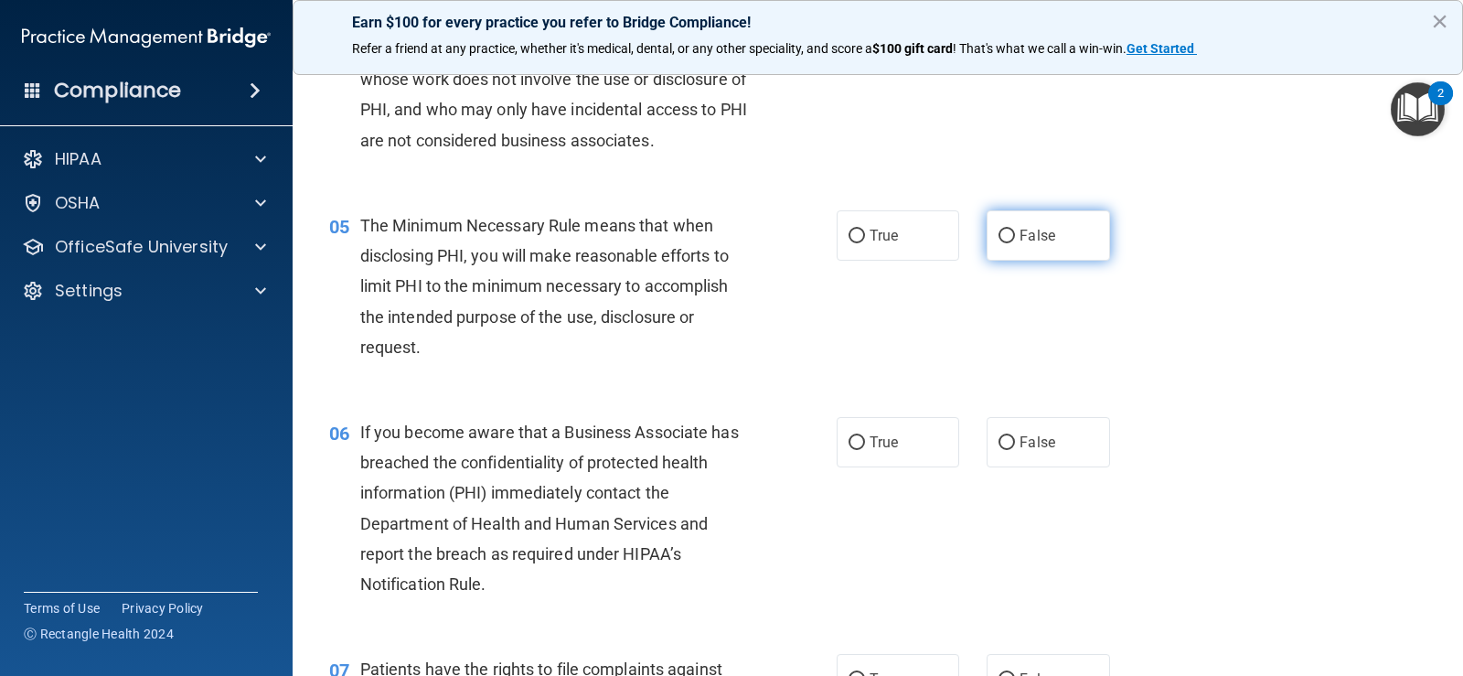
click at [1020, 237] on span "False" at bounding box center [1038, 235] width 36 height 17
click at [1015, 237] on input "False" at bounding box center [1007, 237] width 16 height 14
radio input "true"
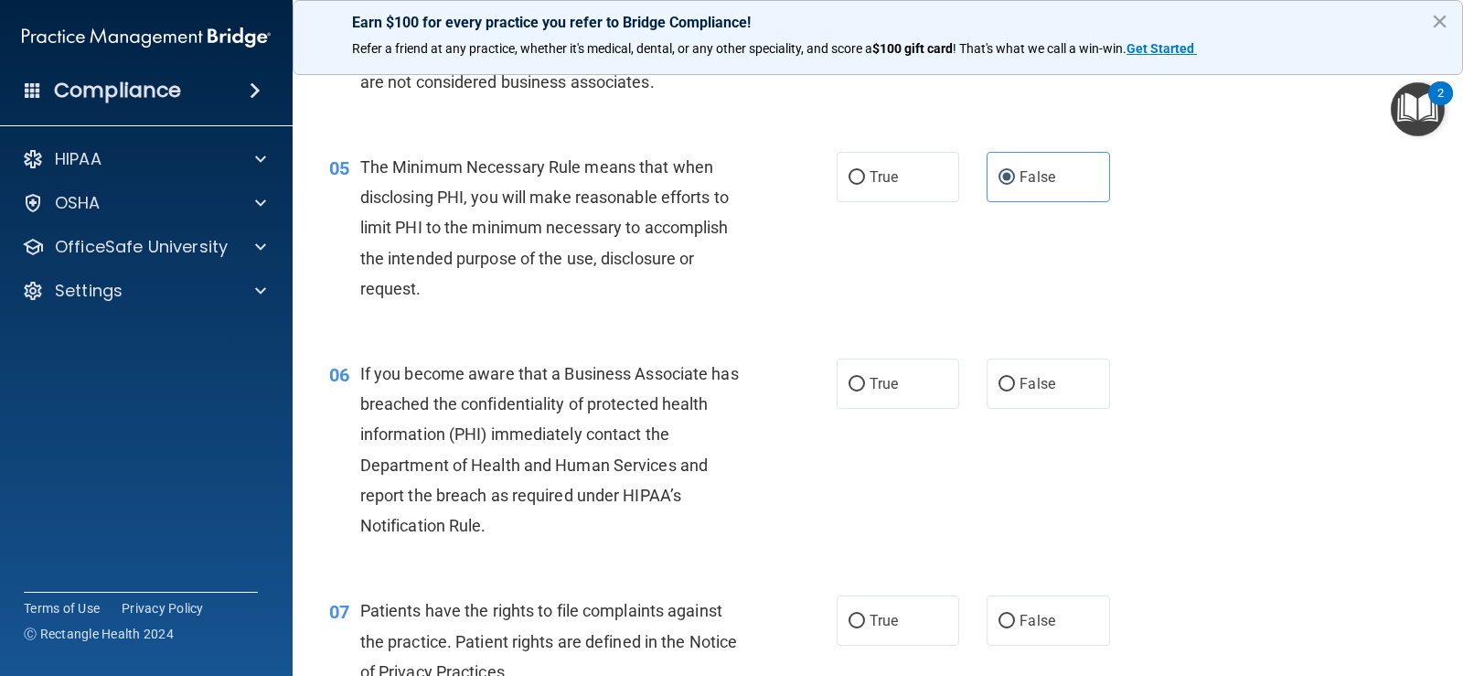
scroll to position [732, 0]
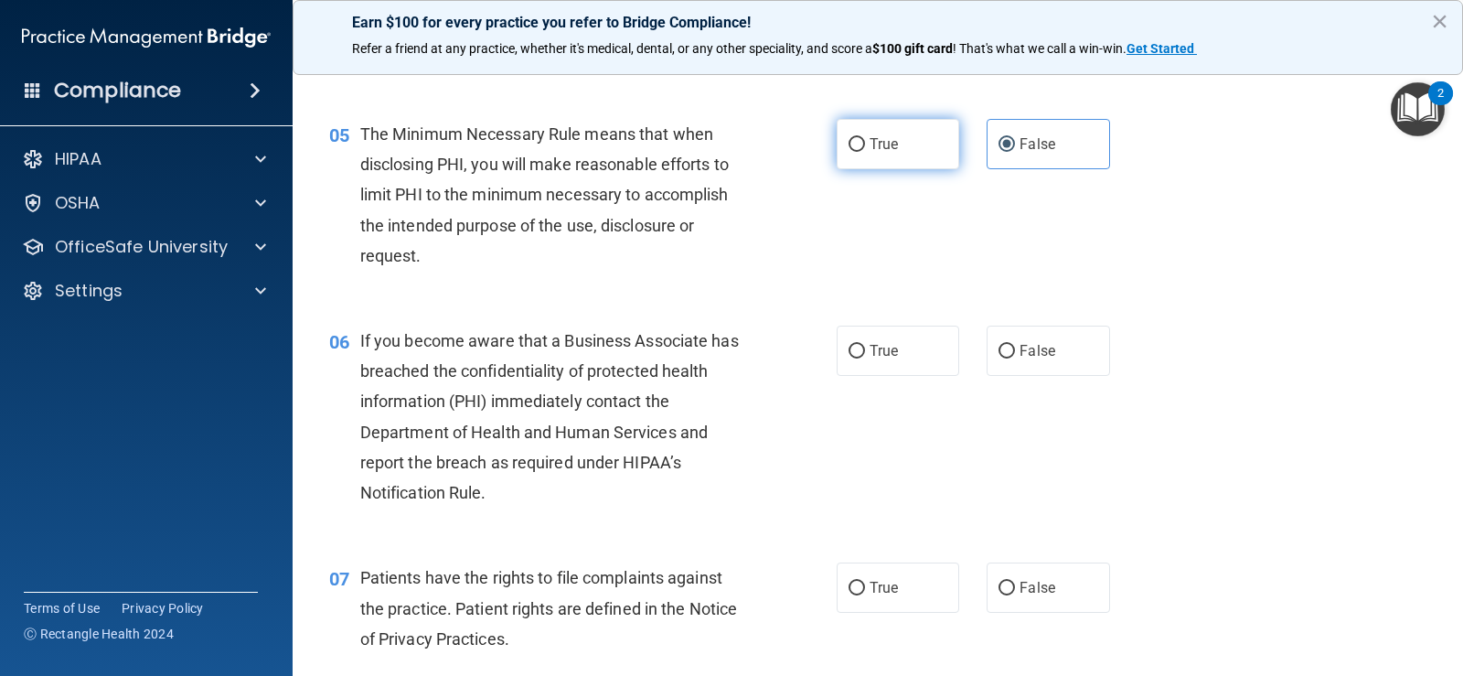
click at [903, 155] on label "True" at bounding box center [898, 144] width 123 height 50
click at [865, 152] on input "True" at bounding box center [857, 145] width 16 height 14
radio input "true"
radio input "false"
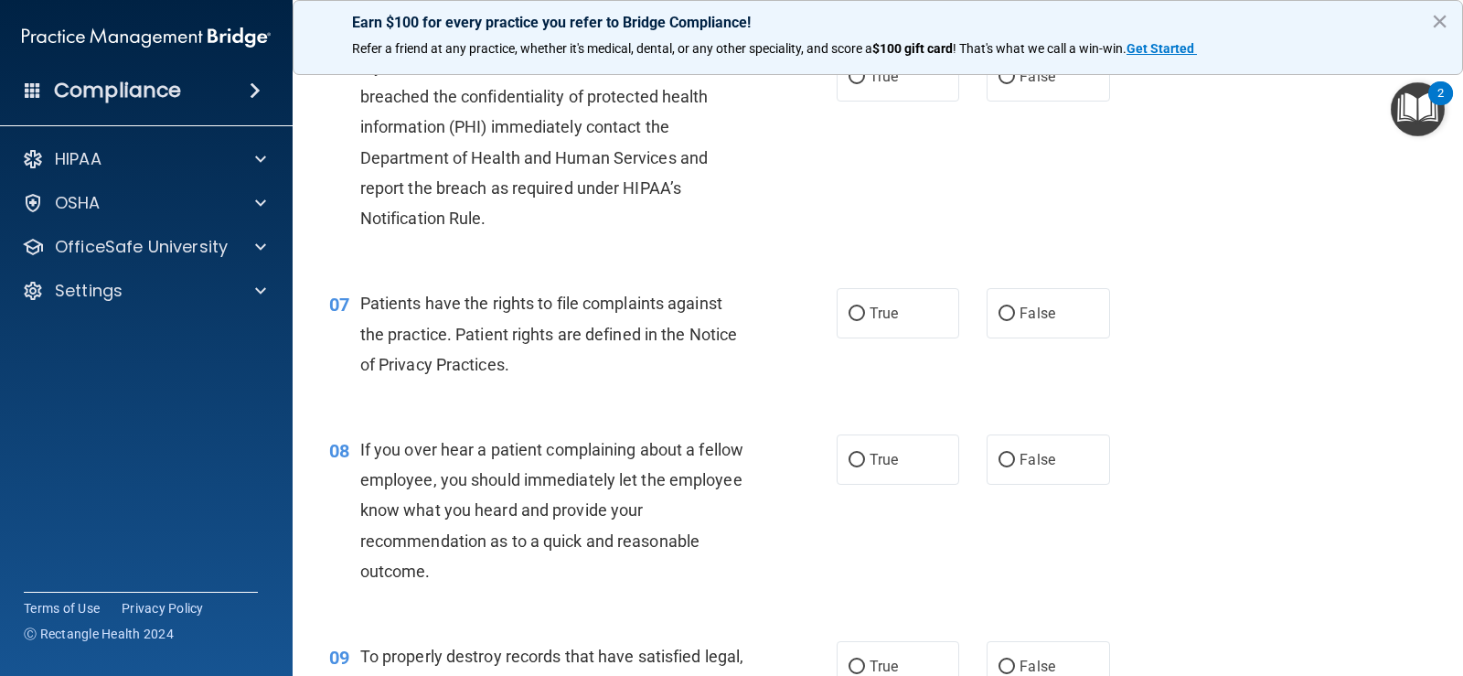
scroll to position [914, 0]
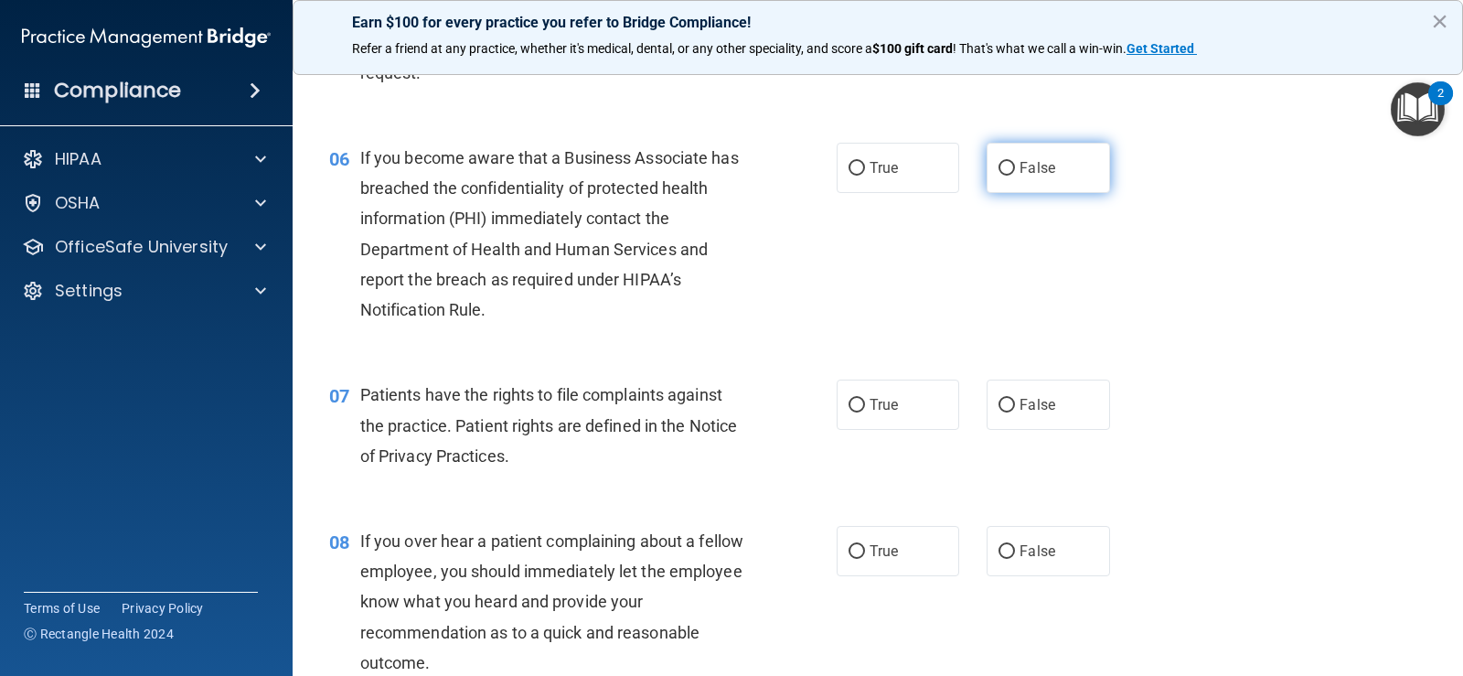
drag, startPoint x: 1073, startPoint y: 143, endPoint x: 1042, endPoint y: 179, distance: 48.0
click at [1073, 143] on label "False" at bounding box center [1048, 168] width 123 height 50
click at [1015, 162] on input "False" at bounding box center [1007, 169] width 16 height 14
radio input "true"
click at [897, 439] on div "07 Patients have the rights to file complaints against the practice. Patient ri…" at bounding box center [877, 430] width 1125 height 146
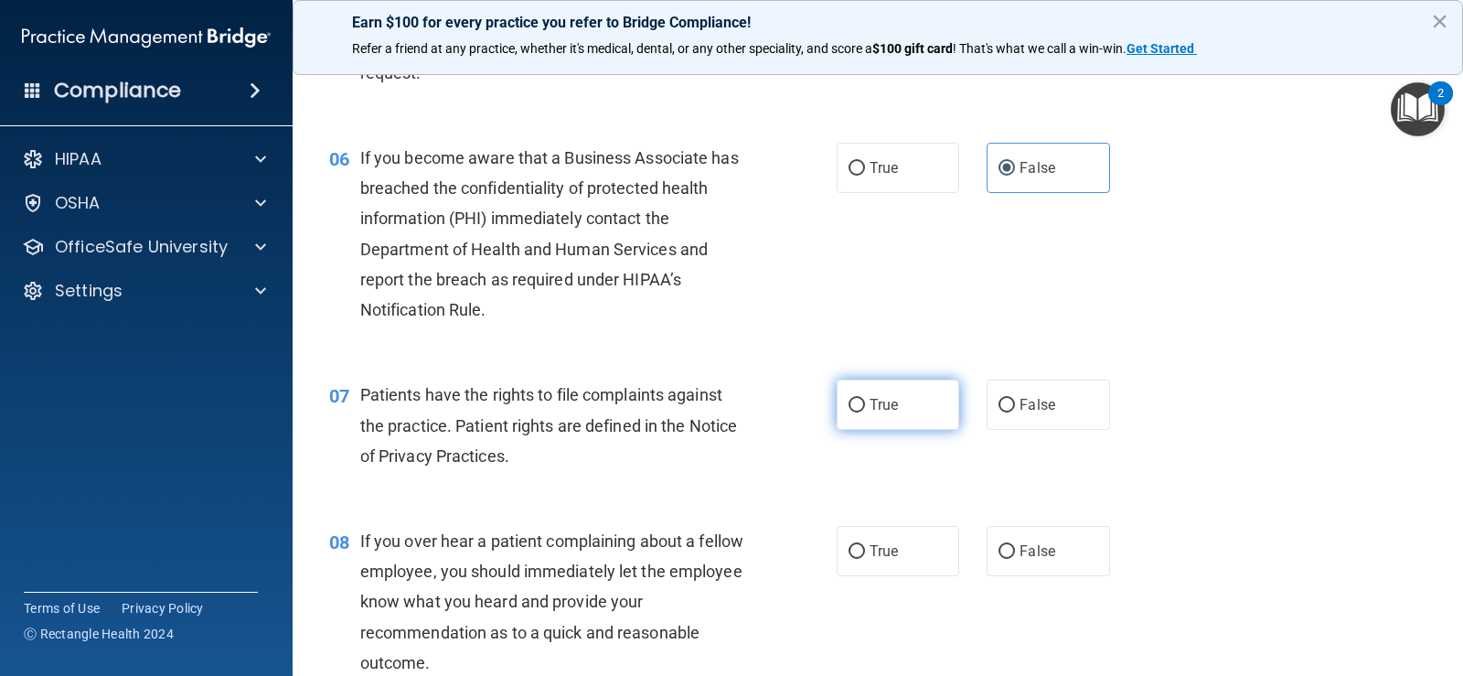
click at [913, 414] on label "True" at bounding box center [898, 404] width 123 height 50
click at [865, 412] on input "True" at bounding box center [857, 406] width 16 height 14
radio input "true"
click at [1052, 585] on div "08 If you over hear a patient complaining about a fellow employee, you should i…" at bounding box center [877, 606] width 1125 height 207
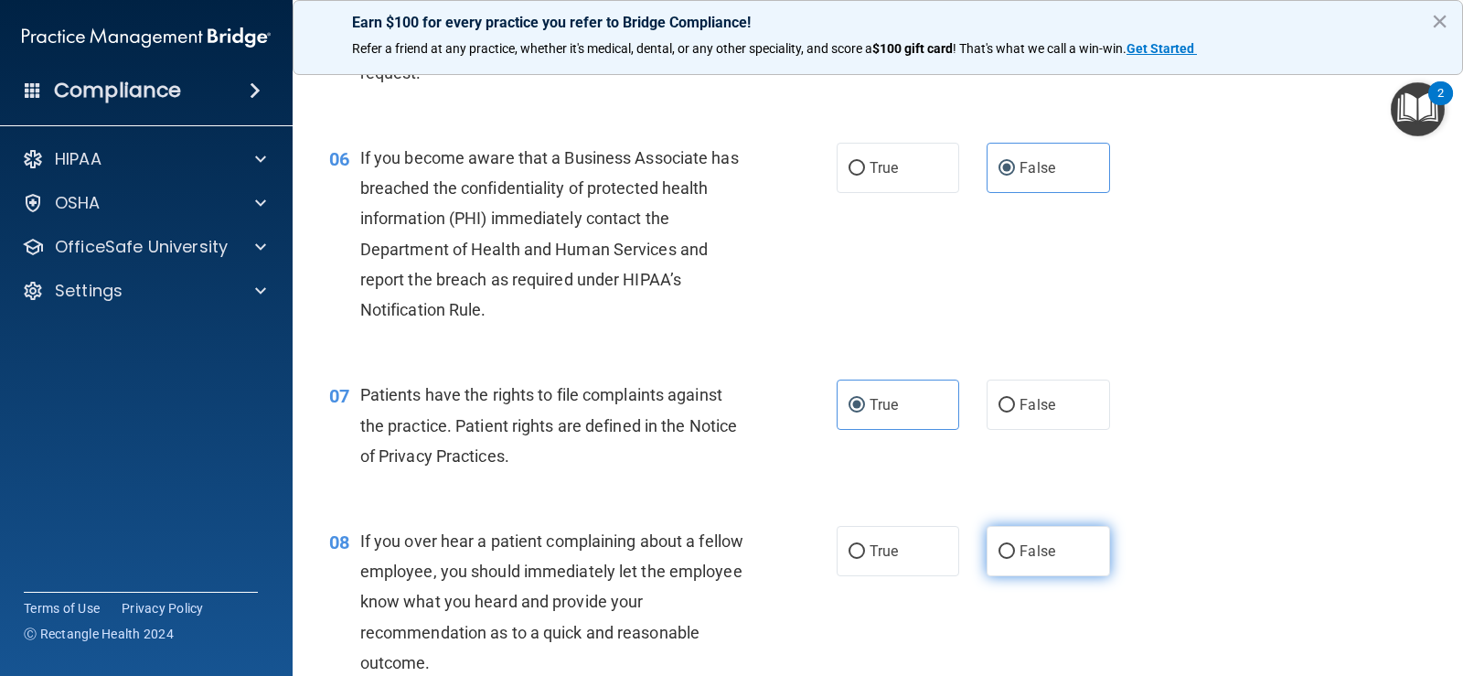
click at [1052, 561] on label "False" at bounding box center [1048, 551] width 123 height 50
click at [1015, 559] on input "False" at bounding box center [1007, 552] width 16 height 14
radio input "true"
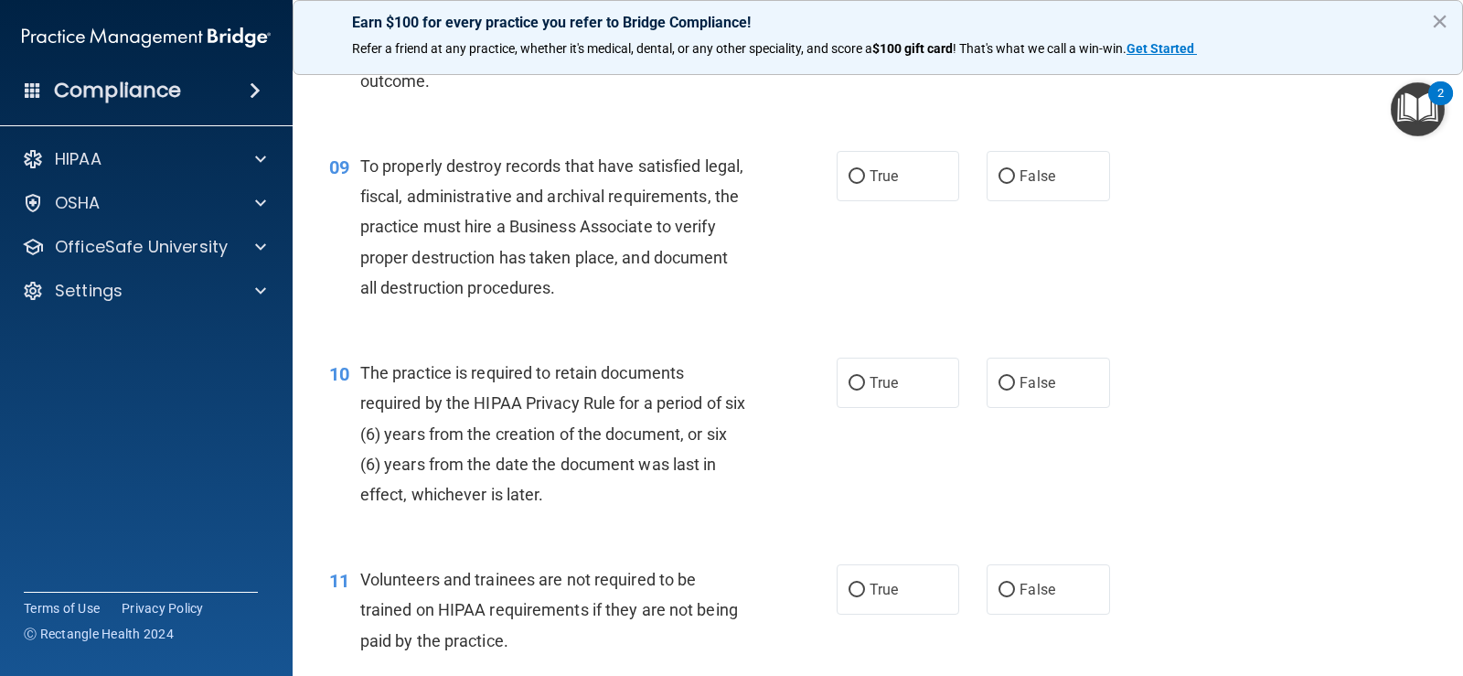
scroll to position [1463, 0]
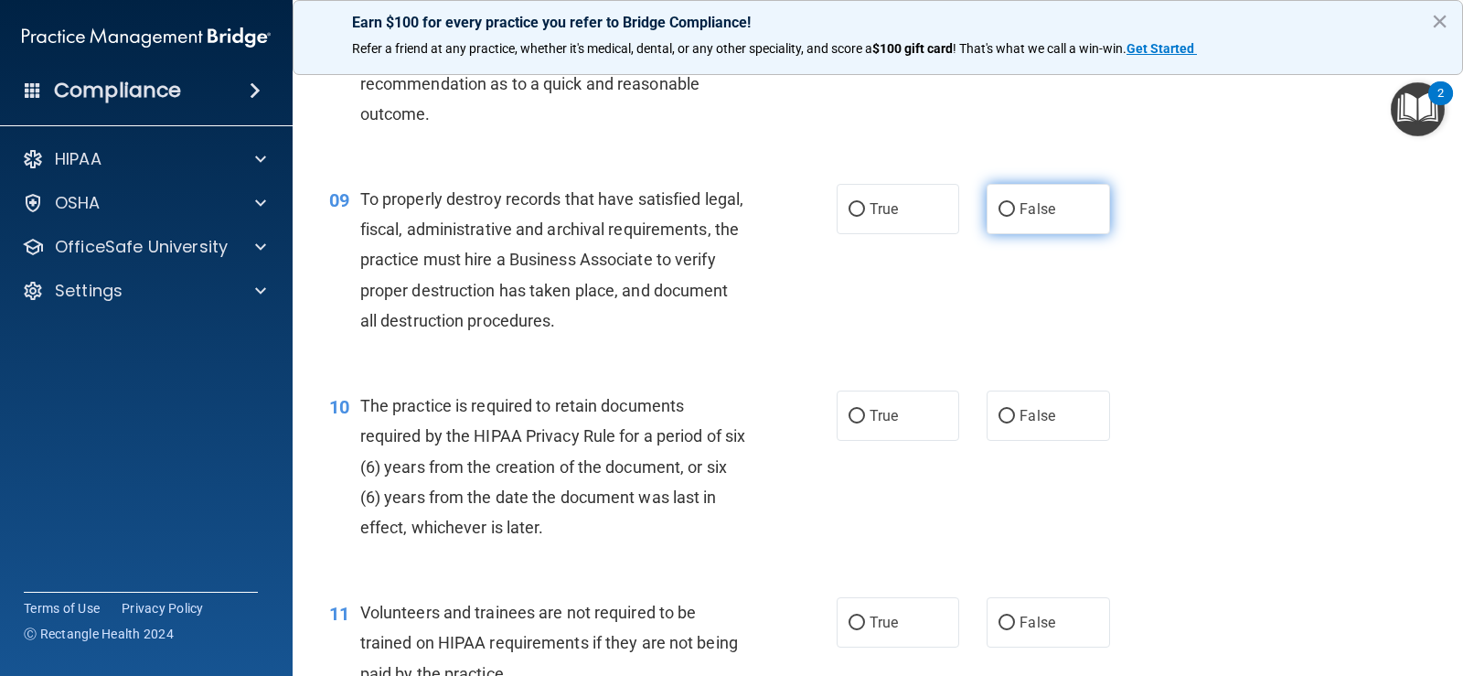
click at [1015, 223] on label "False" at bounding box center [1048, 209] width 123 height 50
click at [1015, 217] on input "False" at bounding box center [1007, 210] width 16 height 14
radio input "true"
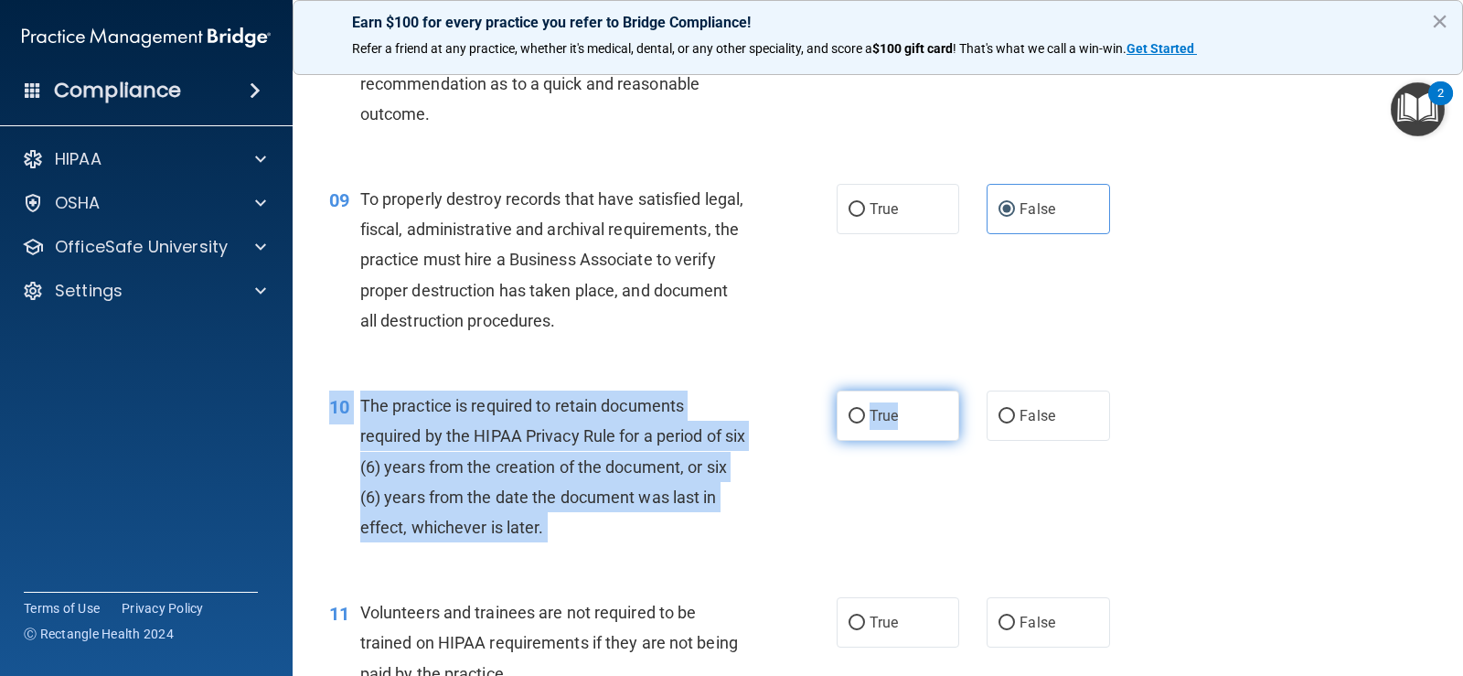
drag, startPoint x: 933, startPoint y: 389, endPoint x: 904, endPoint y: 439, distance: 57.7
click at [932, 390] on div "10 The practice is required to retain documents required by the HIPAA Privacy R…" at bounding box center [877, 471] width 1125 height 207
click at [893, 411] on label "True" at bounding box center [898, 415] width 123 height 50
click at [865, 411] on input "True" at bounding box center [857, 417] width 16 height 14
radio input "true"
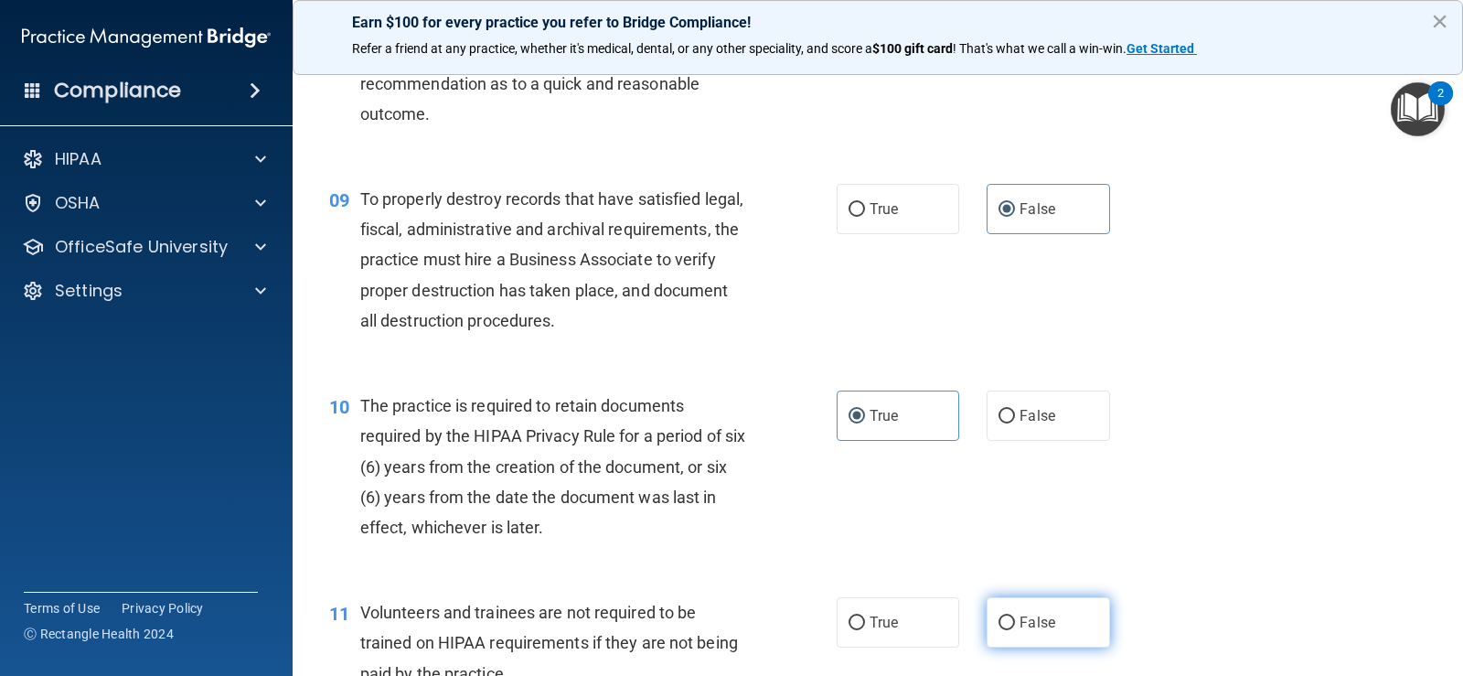
click at [1058, 623] on label "False" at bounding box center [1048, 622] width 123 height 50
click at [1015, 623] on input "False" at bounding box center [1007, 623] width 16 height 14
radio input "true"
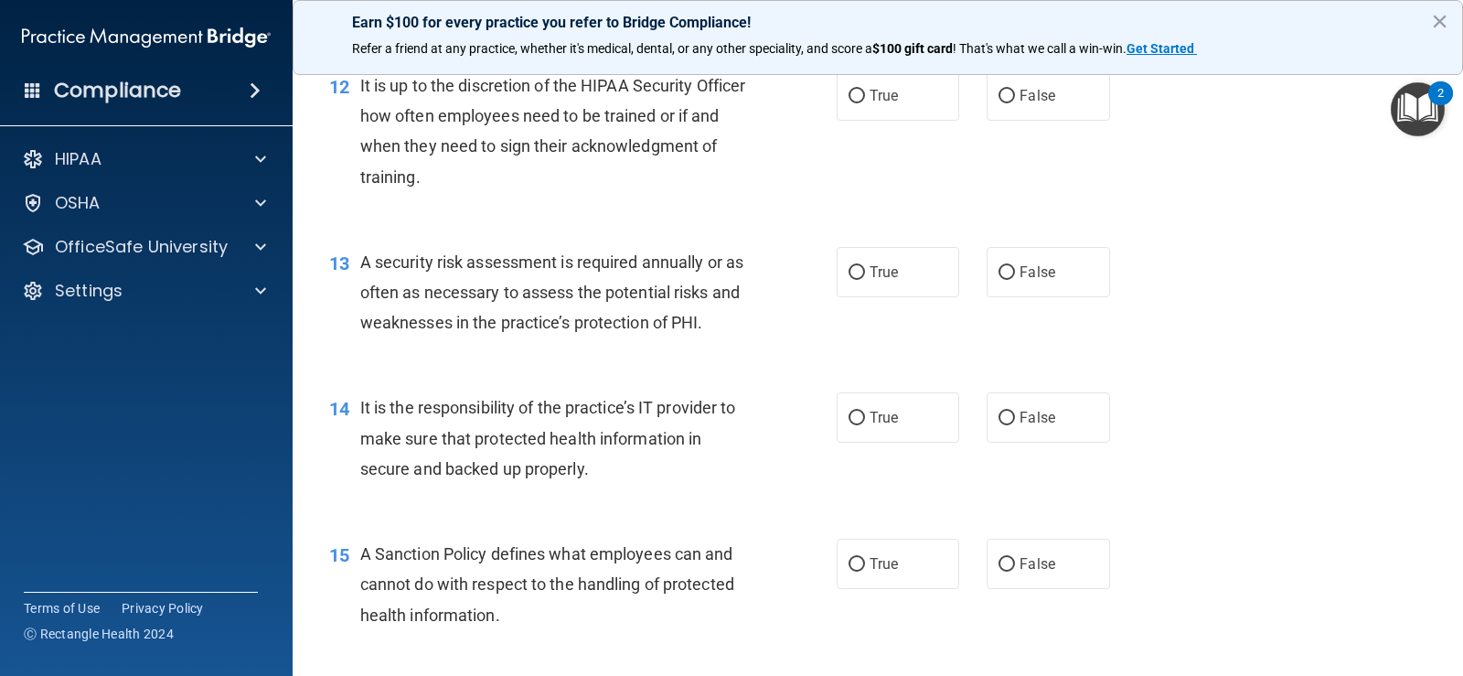
scroll to position [2103, 0]
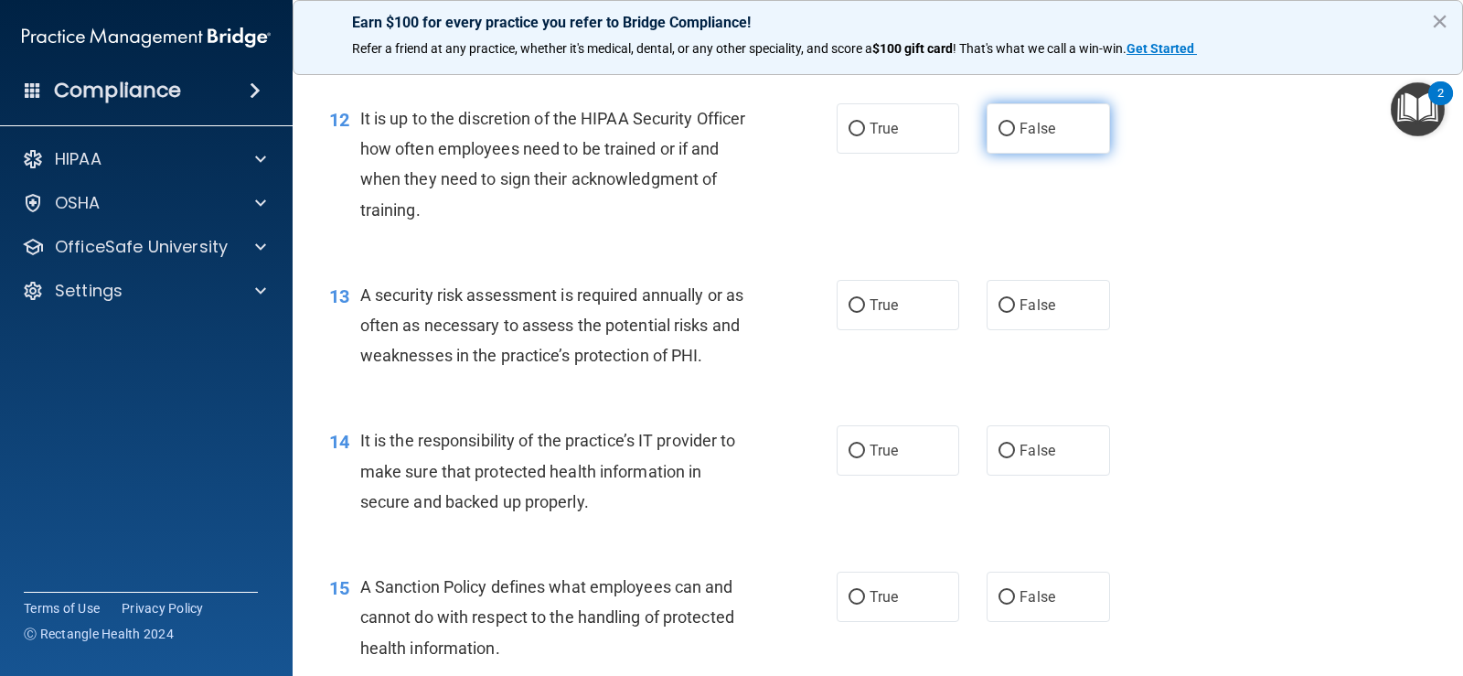
click at [1020, 129] on span "False" at bounding box center [1038, 128] width 36 height 17
click at [1012, 129] on input "False" at bounding box center [1007, 130] width 16 height 14
radio input "true"
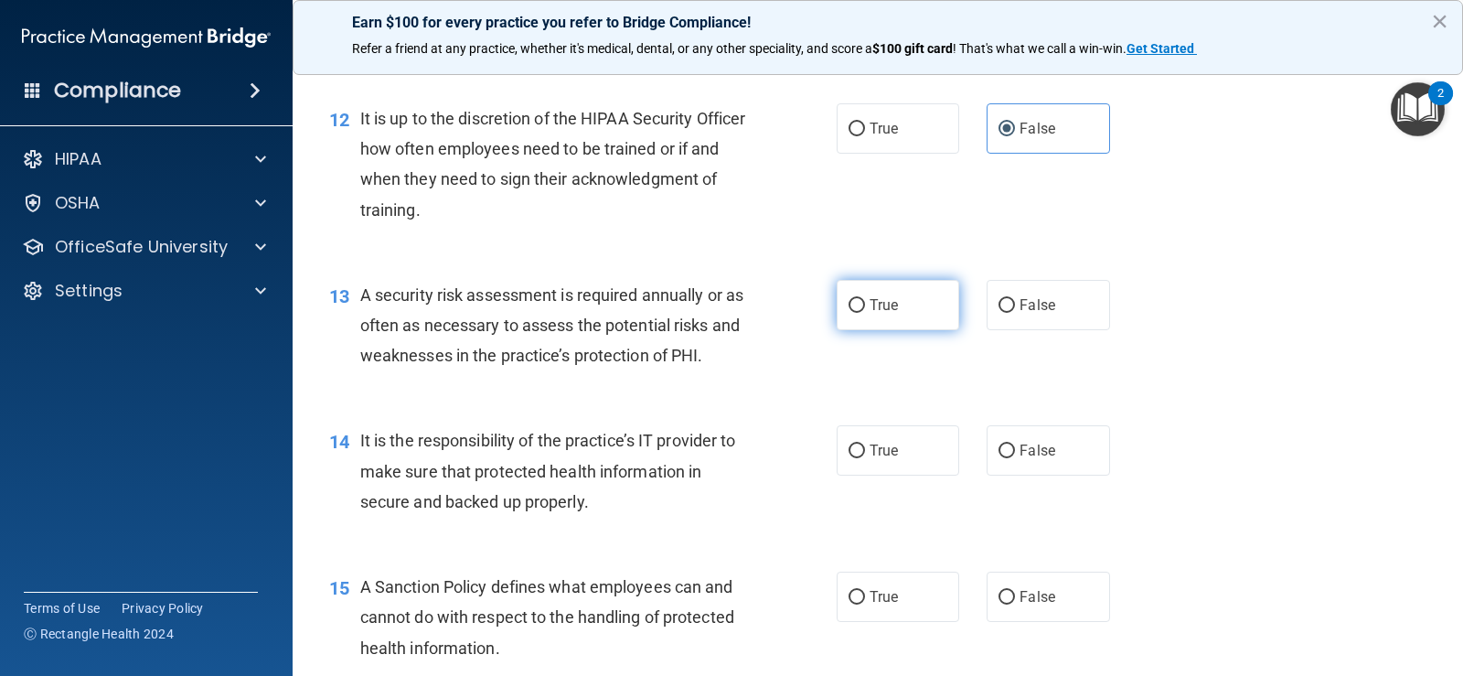
click at [896, 293] on label "True" at bounding box center [898, 305] width 123 height 50
click at [865, 299] on input "True" at bounding box center [857, 306] width 16 height 14
radio input "true"
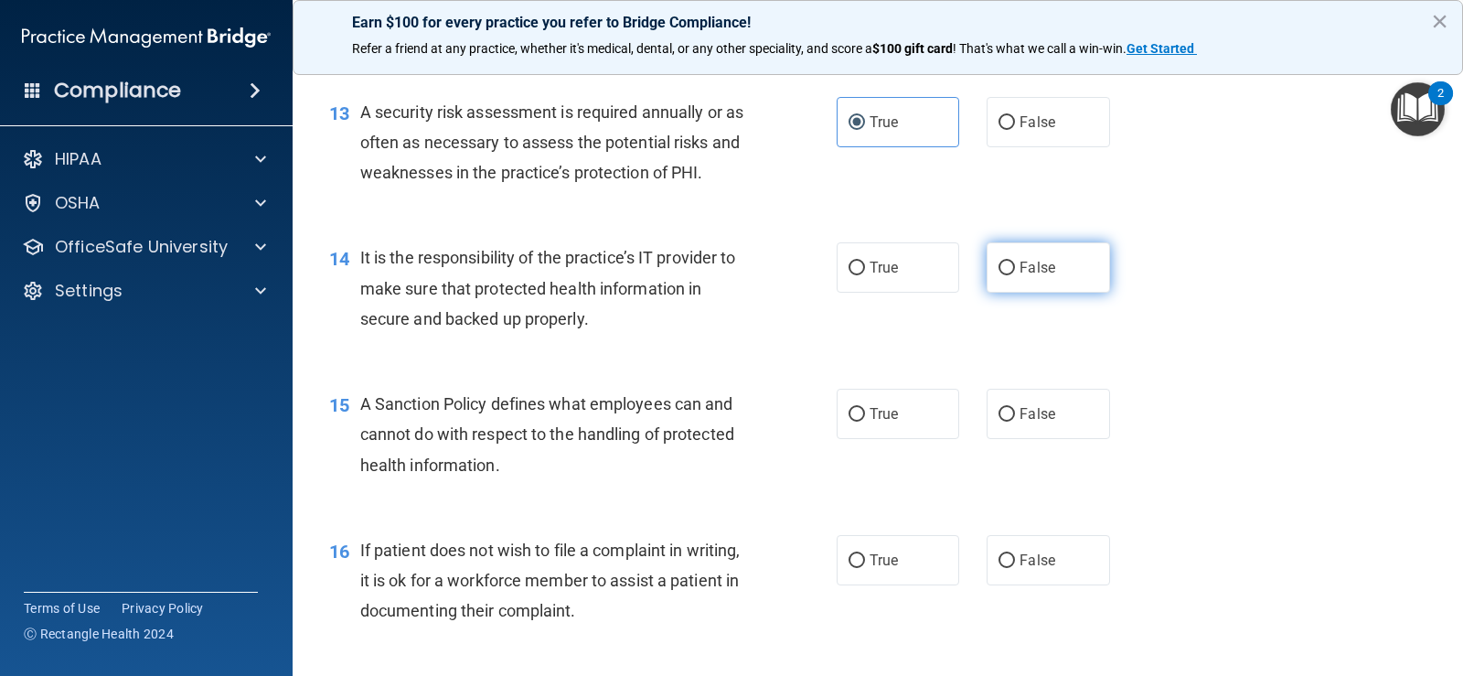
click at [1003, 265] on input "False" at bounding box center [1007, 269] width 16 height 14
radio input "true"
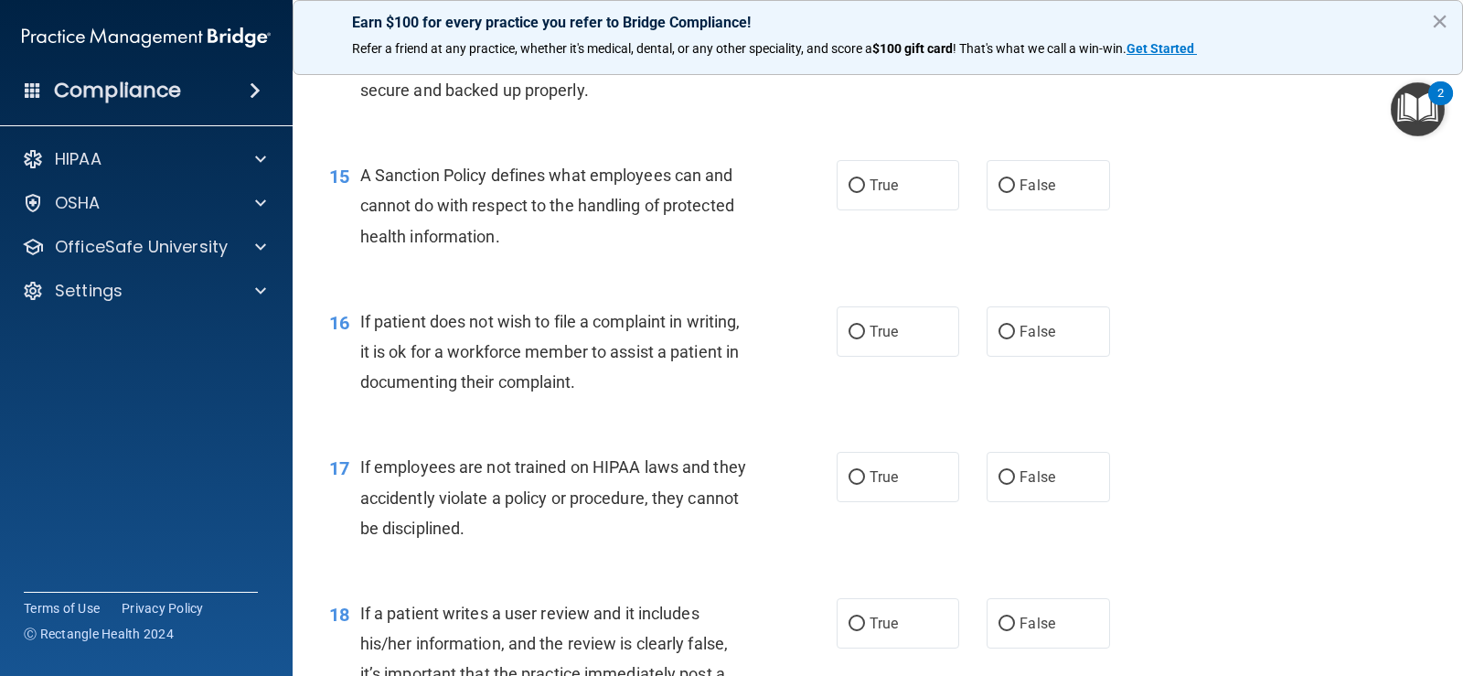
scroll to position [2560, 0]
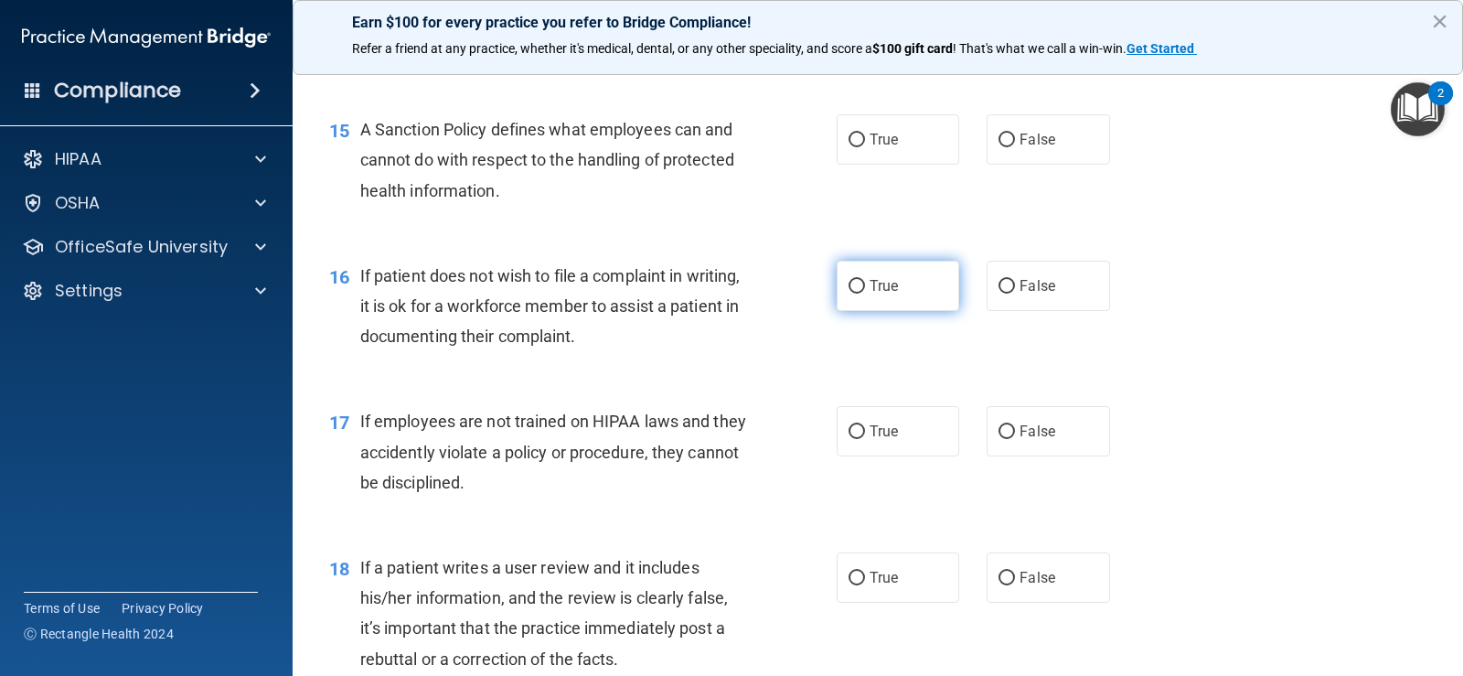
click at [871, 273] on label "True" at bounding box center [898, 286] width 123 height 50
click at [865, 280] on input "True" at bounding box center [857, 287] width 16 height 14
radio input "true"
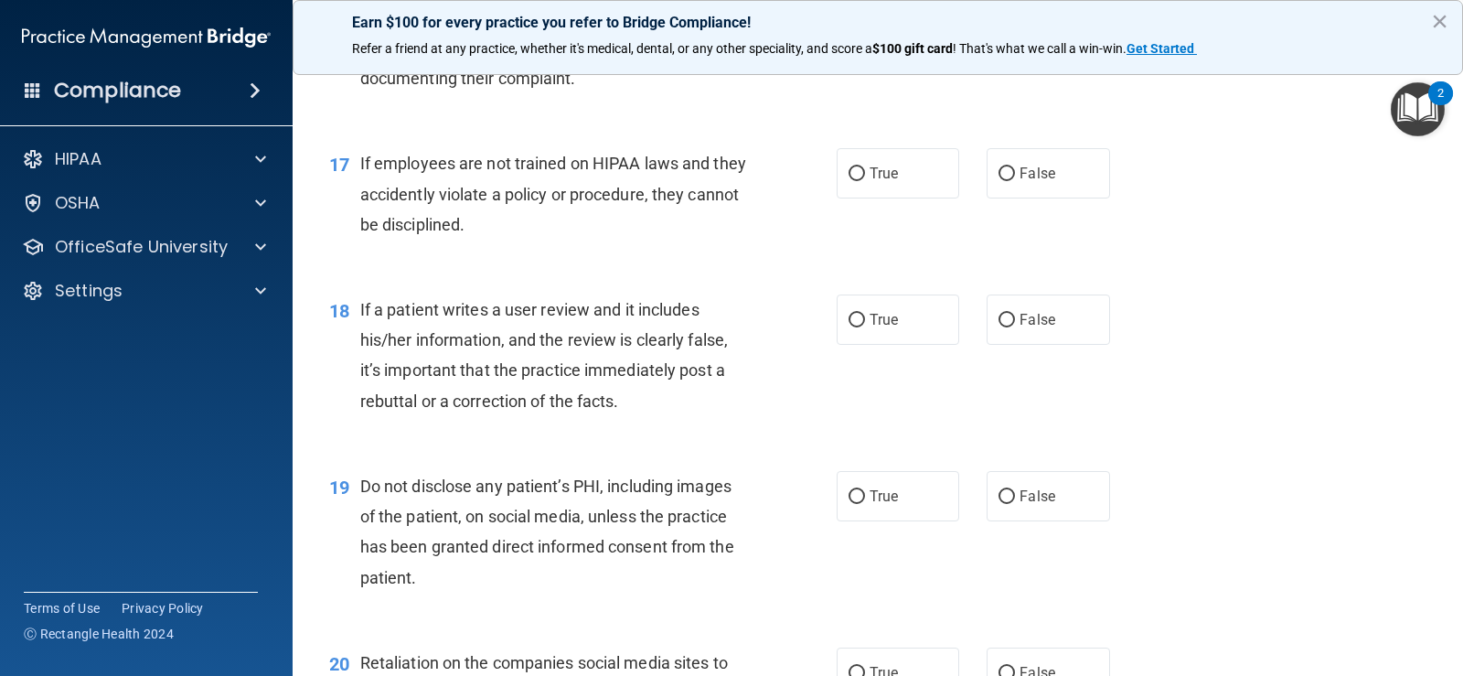
scroll to position [2743, 0]
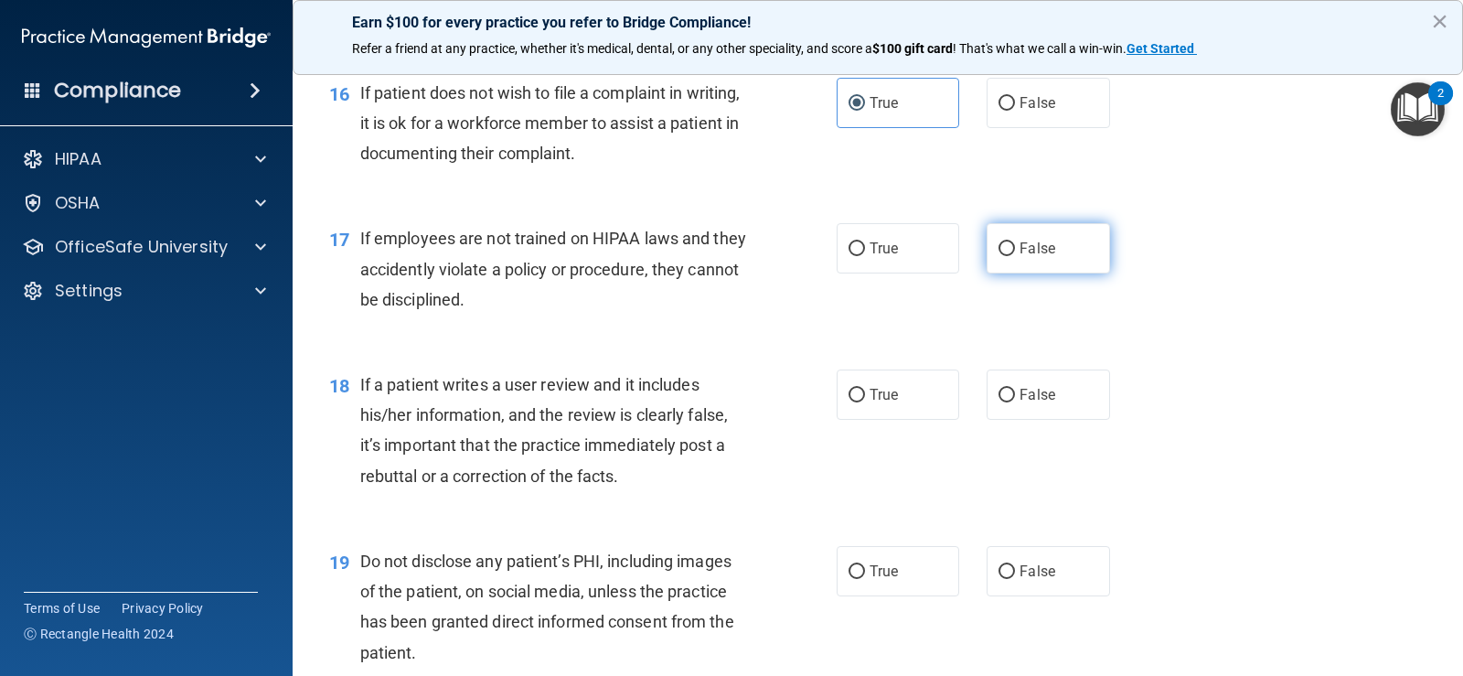
click at [1000, 254] on input "False" at bounding box center [1007, 249] width 16 height 14
radio input "true"
click at [1007, 368] on div "18 If a patient writes a user review and it includes his/her information, and t…" at bounding box center [877, 435] width 1125 height 176
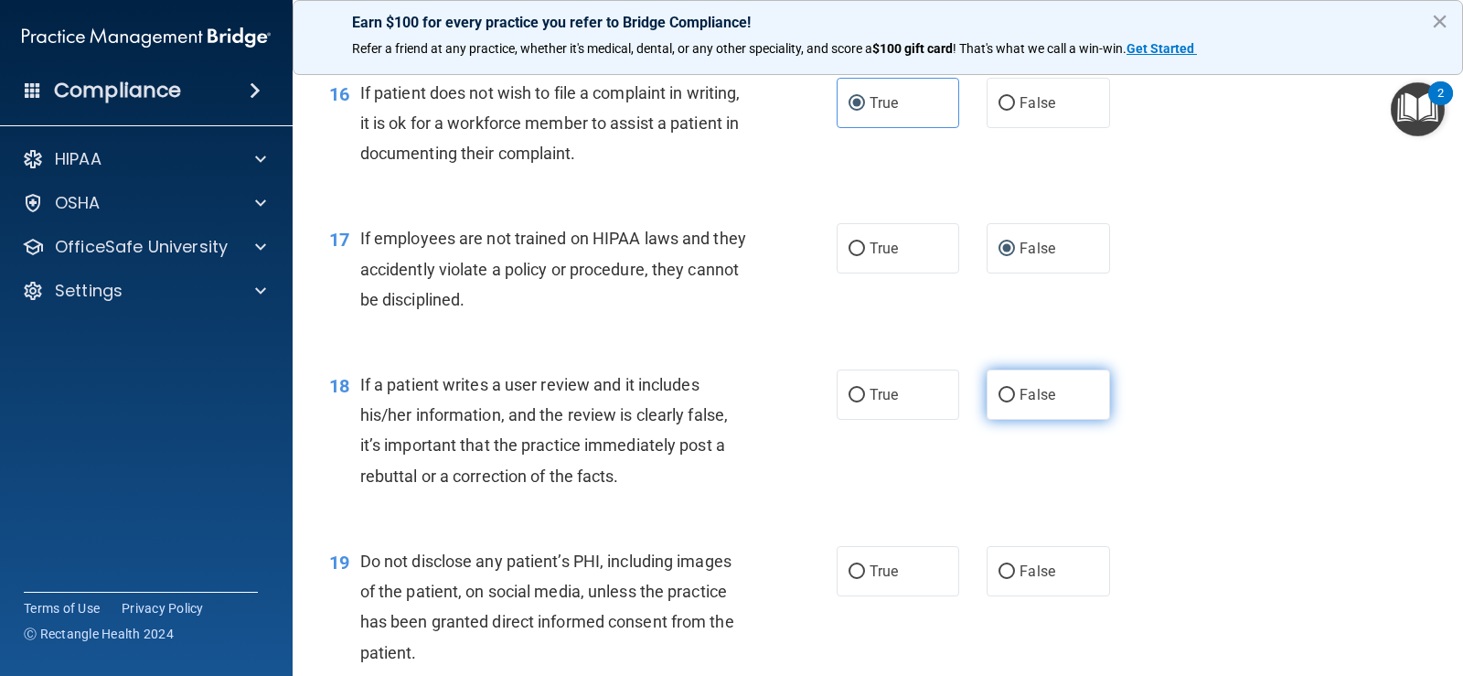
click at [1006, 385] on label "False" at bounding box center [1048, 394] width 123 height 50
click at [1006, 389] on input "False" at bounding box center [1007, 396] width 16 height 14
radio input "true"
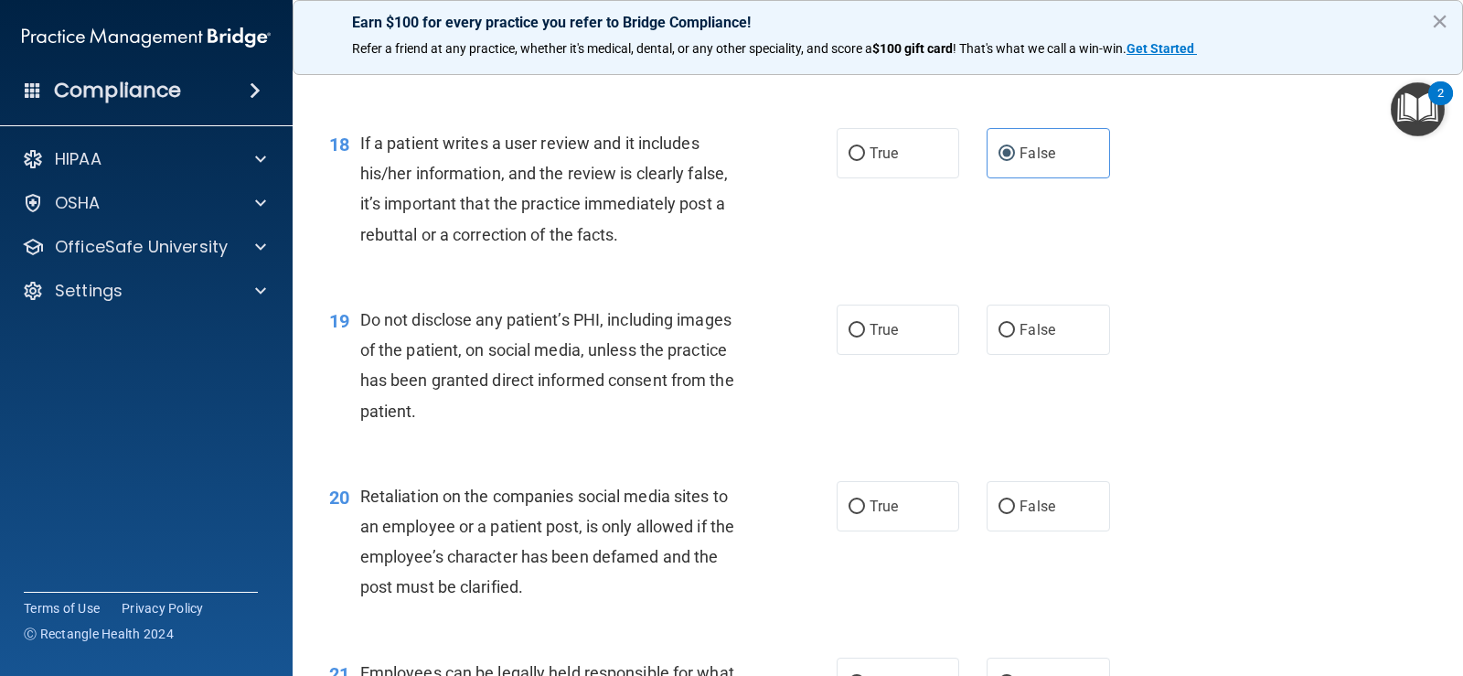
scroll to position [3018, 0]
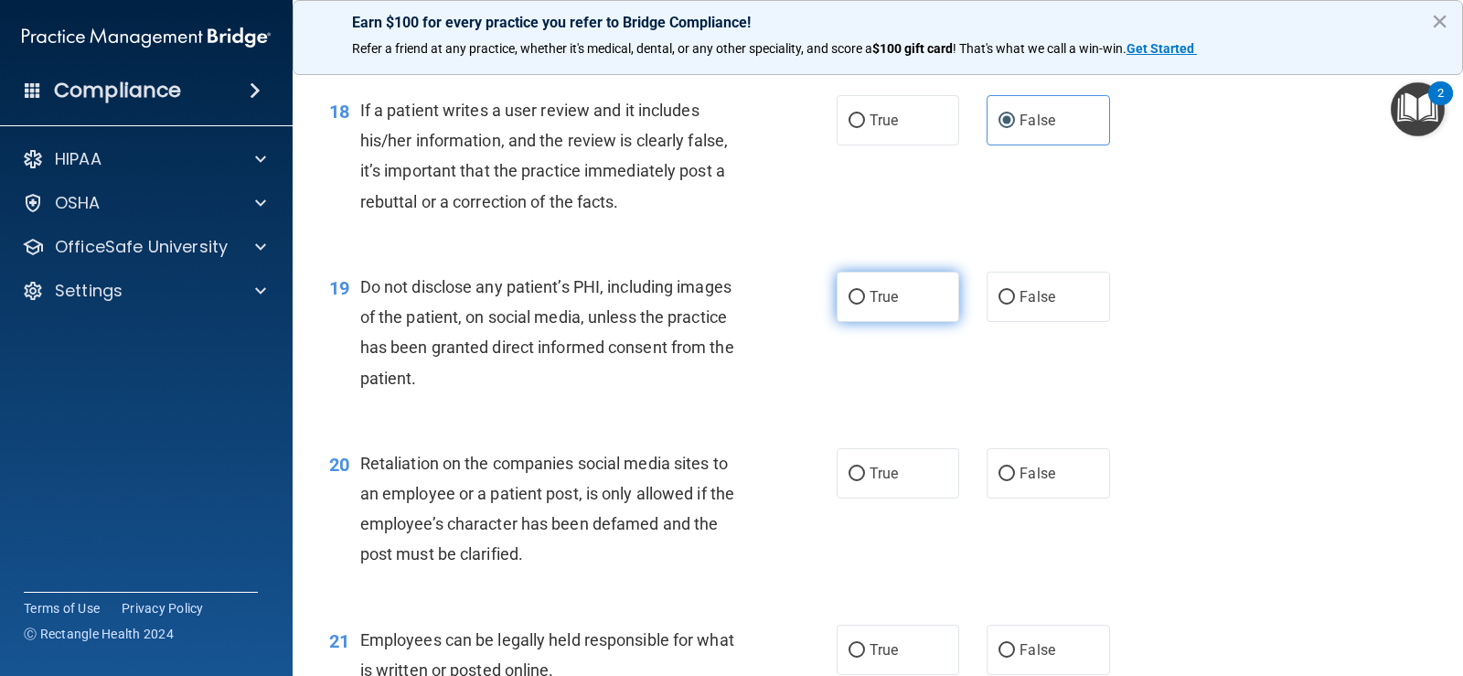
click at [882, 294] on span "True" at bounding box center [884, 296] width 28 height 17
click at [865, 294] on input "True" at bounding box center [857, 298] width 16 height 14
radio input "true"
click at [1046, 469] on span "False" at bounding box center [1038, 473] width 36 height 17
click at [1015, 469] on input "False" at bounding box center [1007, 474] width 16 height 14
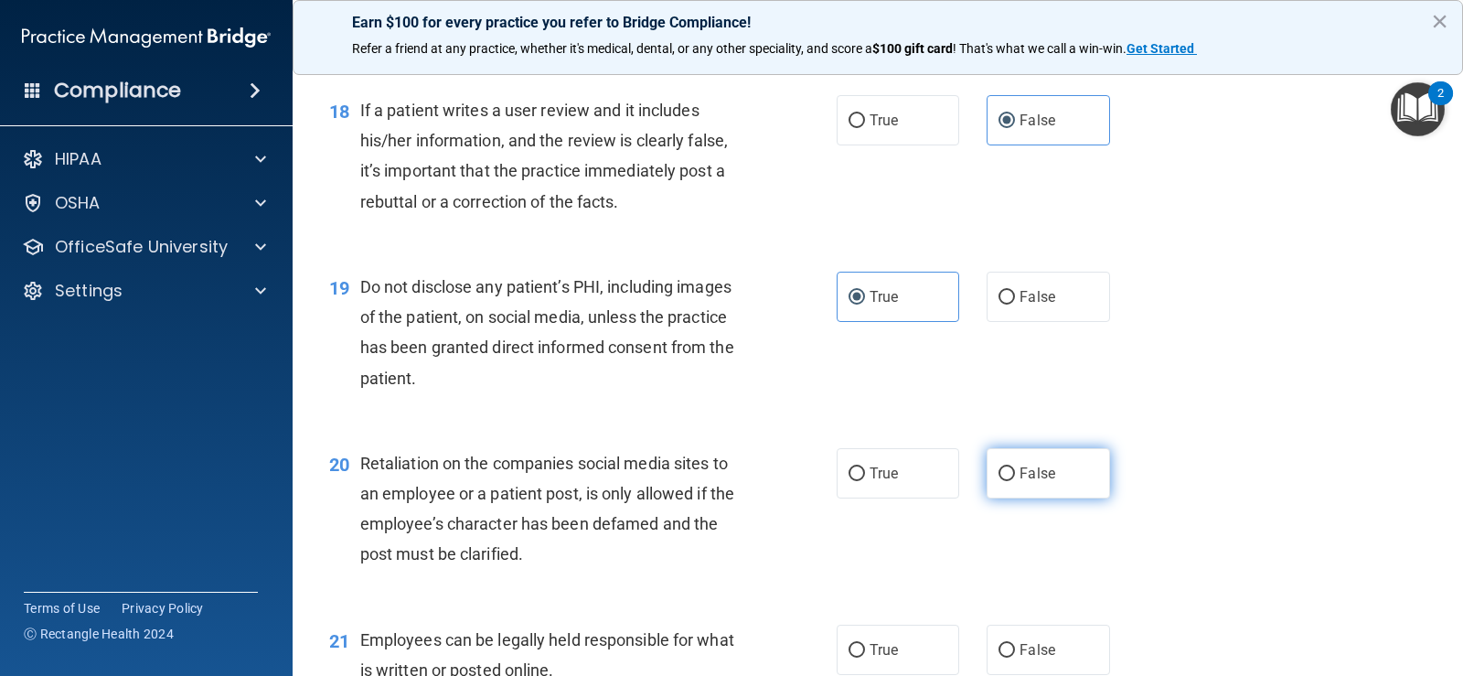
radio input "true"
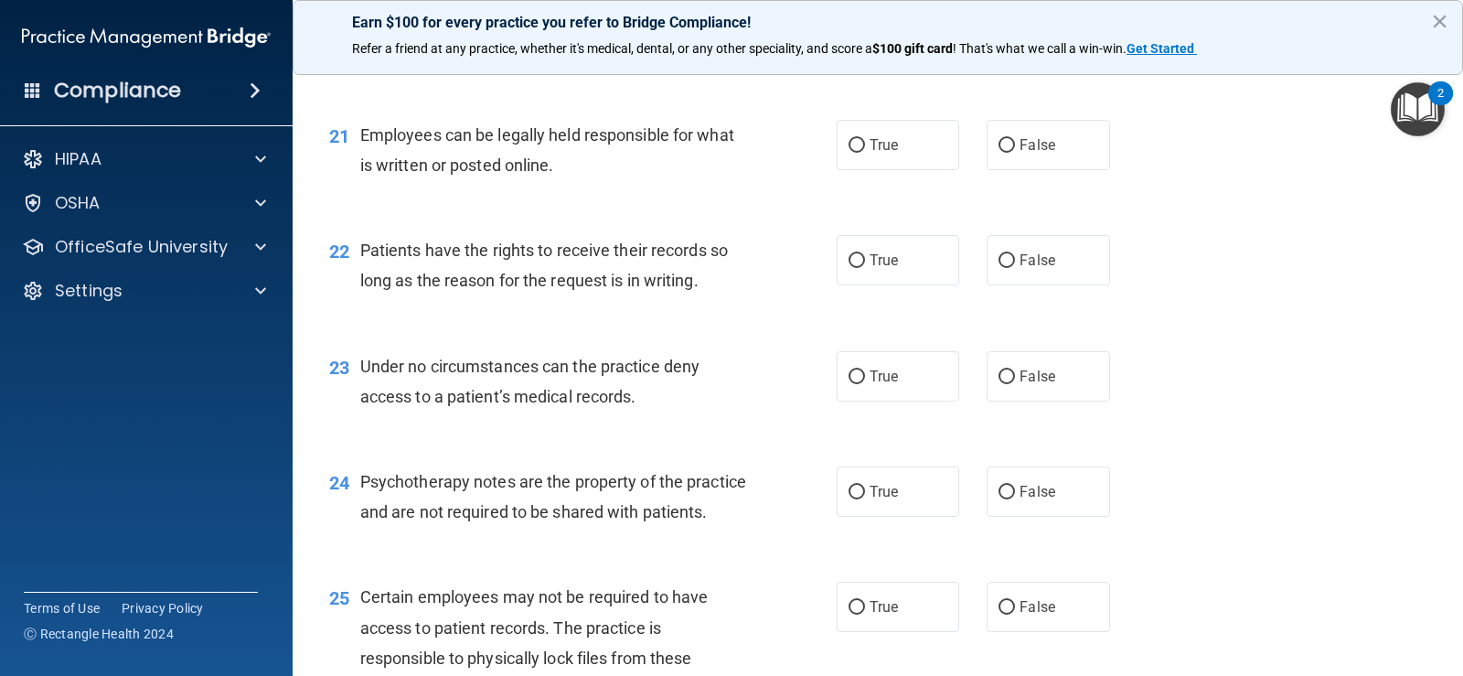
scroll to position [3566, 0]
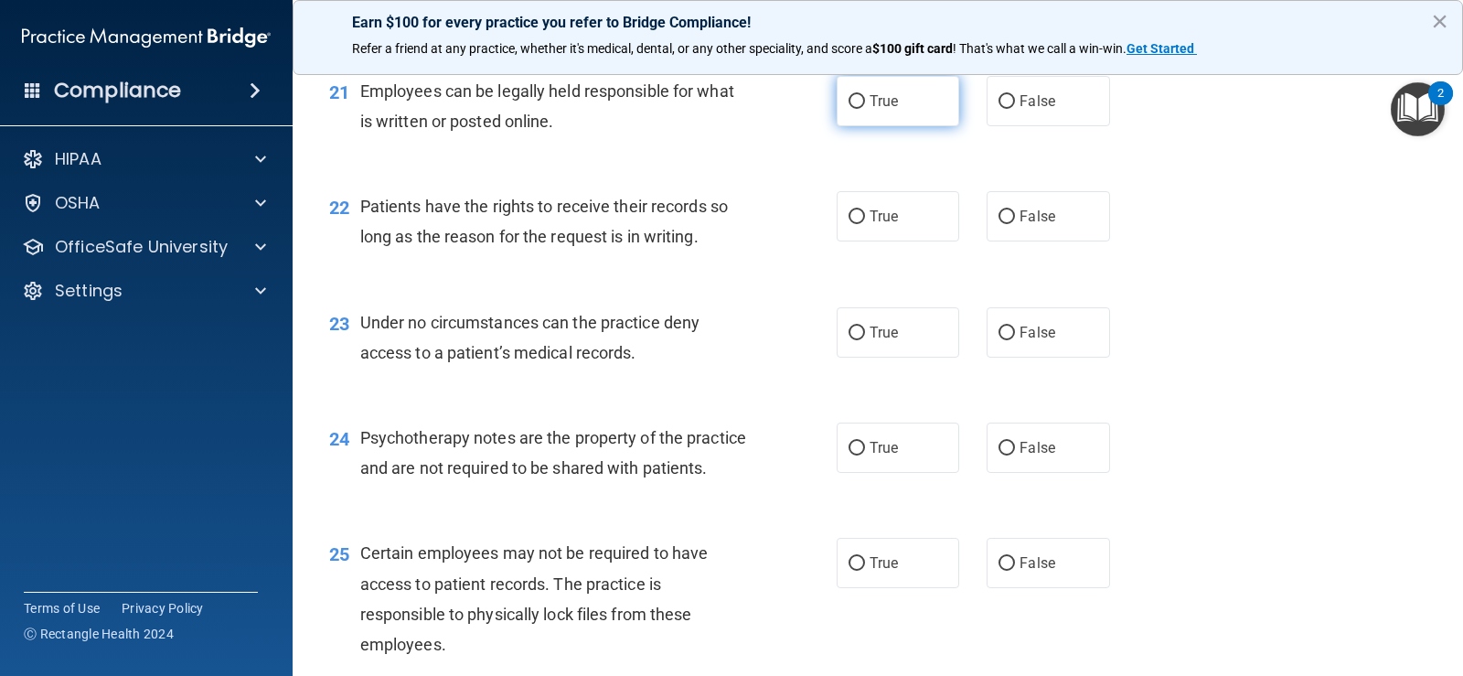
click at [860, 113] on label "True" at bounding box center [898, 101] width 123 height 50
click at [860, 109] on input "True" at bounding box center [857, 102] width 16 height 14
radio input "true"
click at [857, 237] on label "True" at bounding box center [898, 216] width 123 height 50
click at [857, 224] on input "True" at bounding box center [857, 217] width 16 height 14
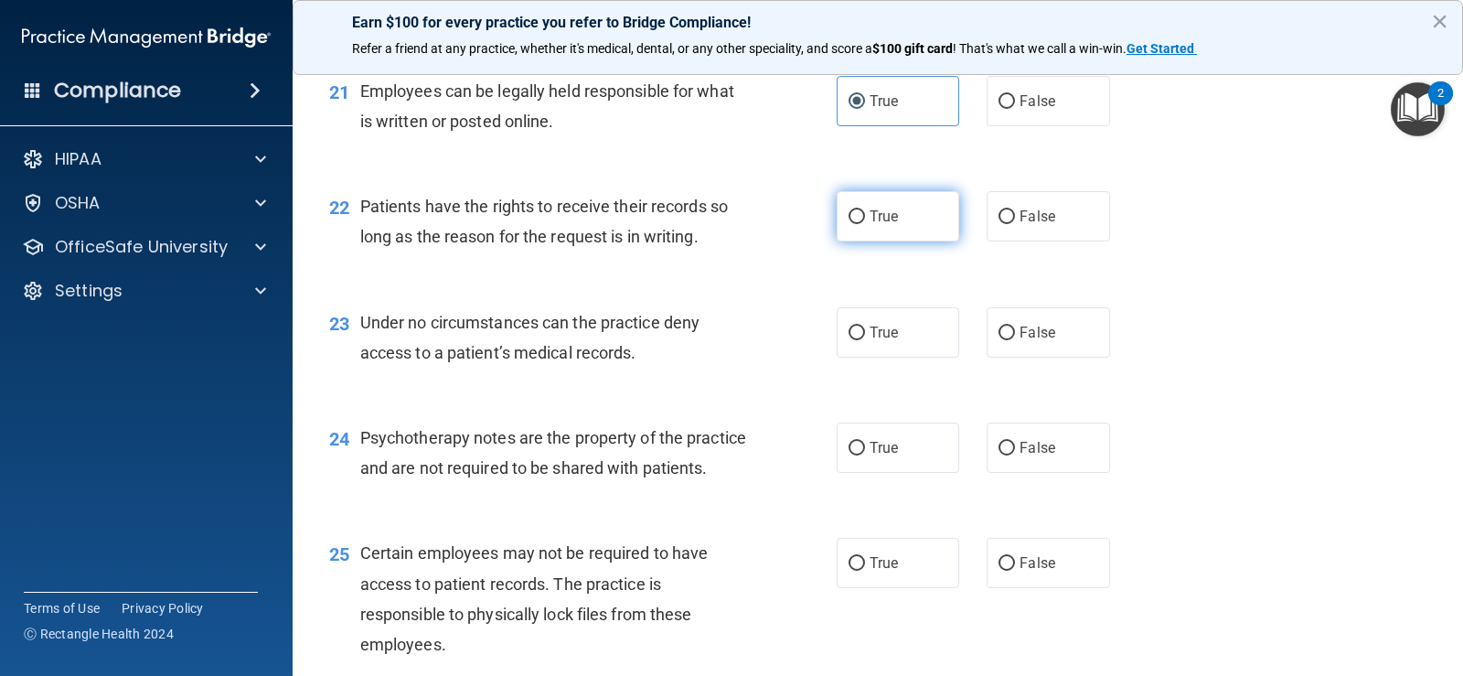
radio input "true"
click at [858, 231] on label "True" at bounding box center [898, 216] width 123 height 50
click at [858, 224] on input "True" at bounding box center [857, 217] width 16 height 14
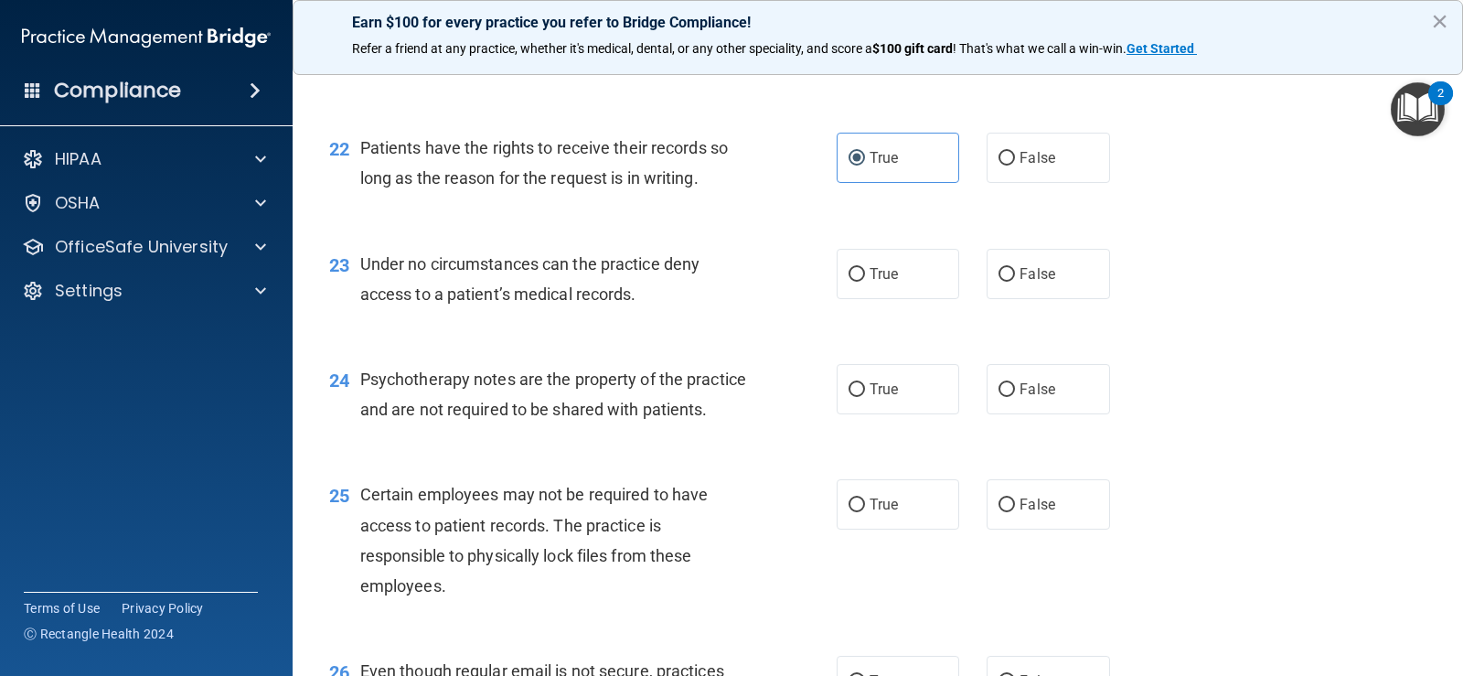
scroll to position [3658, 0]
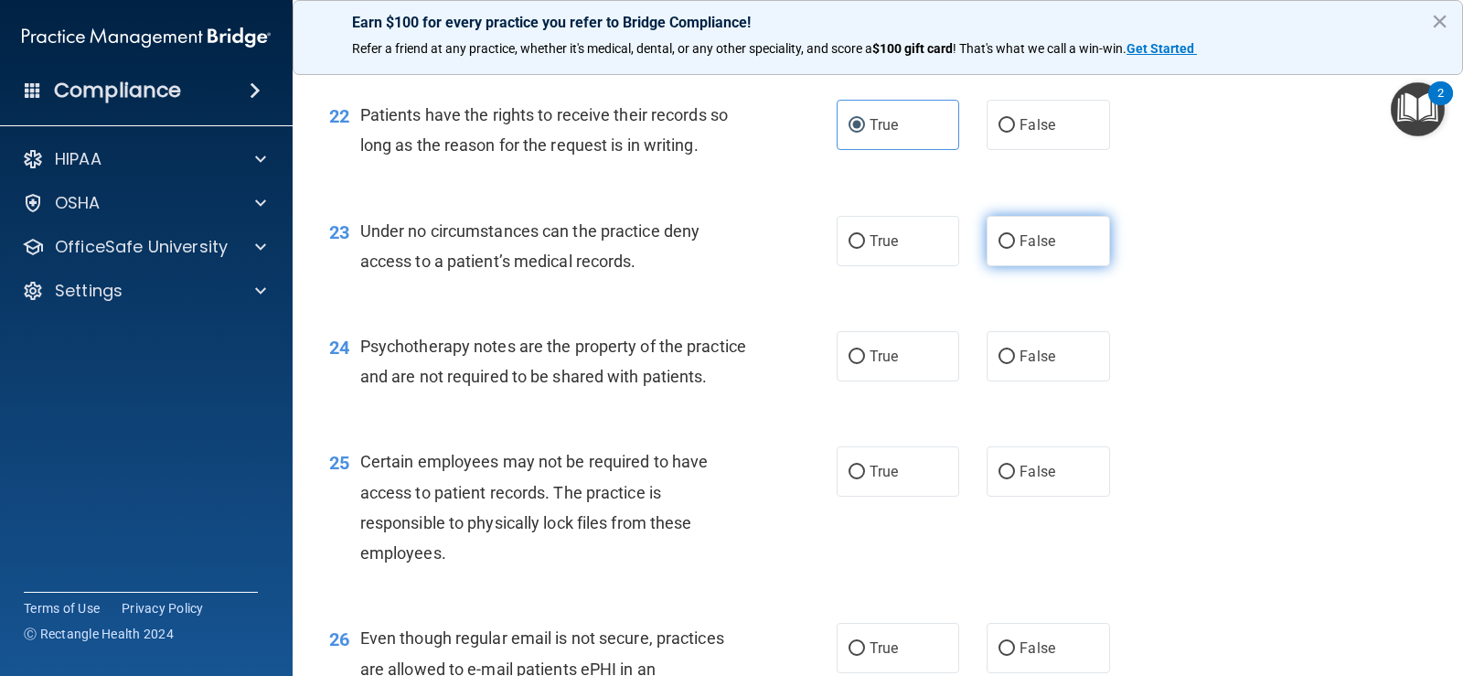
click at [1057, 240] on label "False" at bounding box center [1048, 241] width 123 height 50
click at [1015, 240] on input "False" at bounding box center [1007, 242] width 16 height 14
radio input "true"
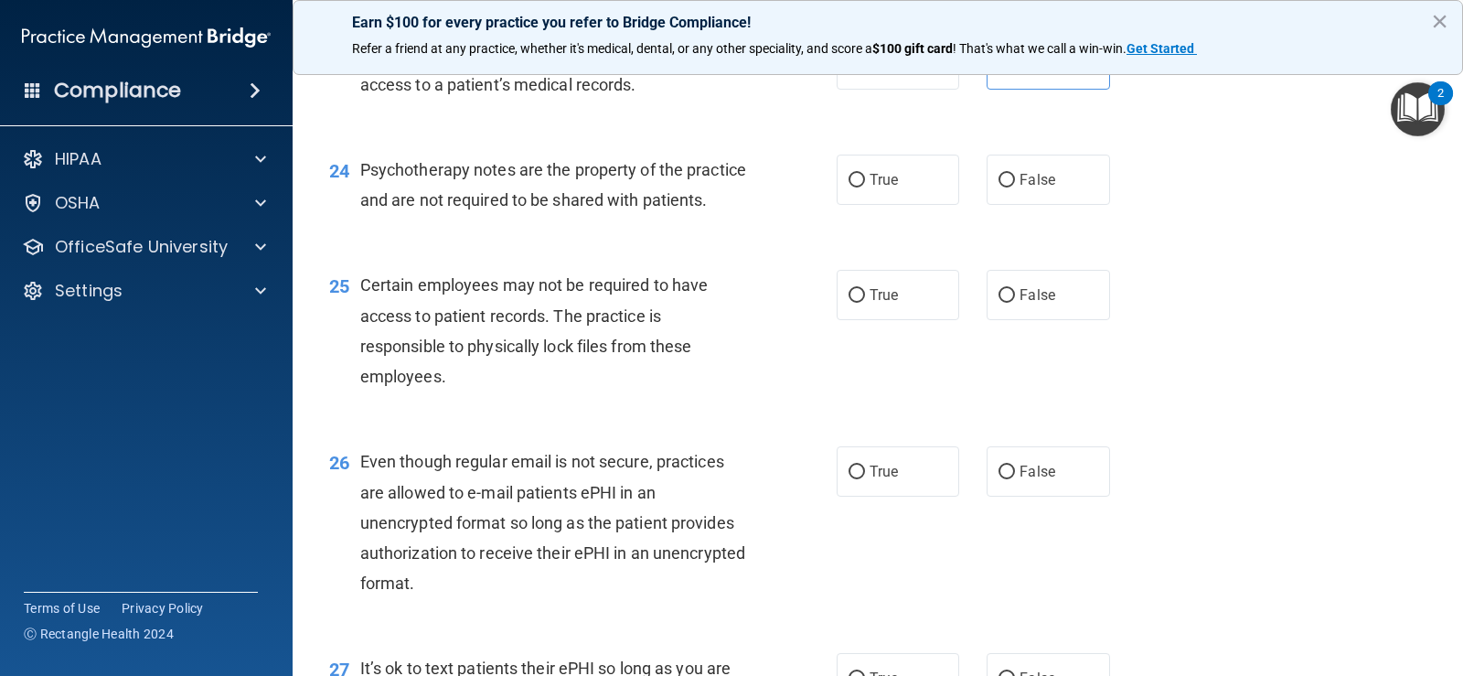
scroll to position [3841, 0]
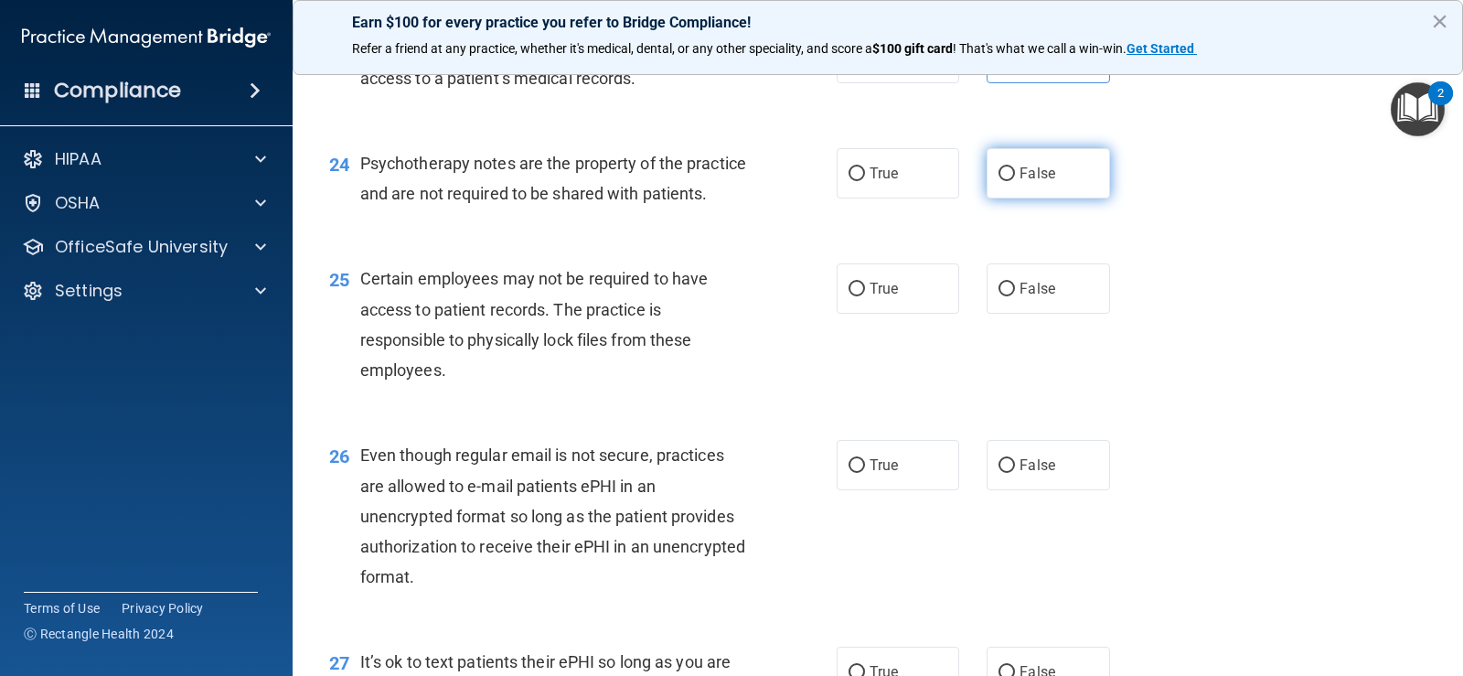
click at [1018, 187] on label "False" at bounding box center [1048, 173] width 123 height 50
click at [1015, 181] on input "False" at bounding box center [1007, 174] width 16 height 14
radio input "true"
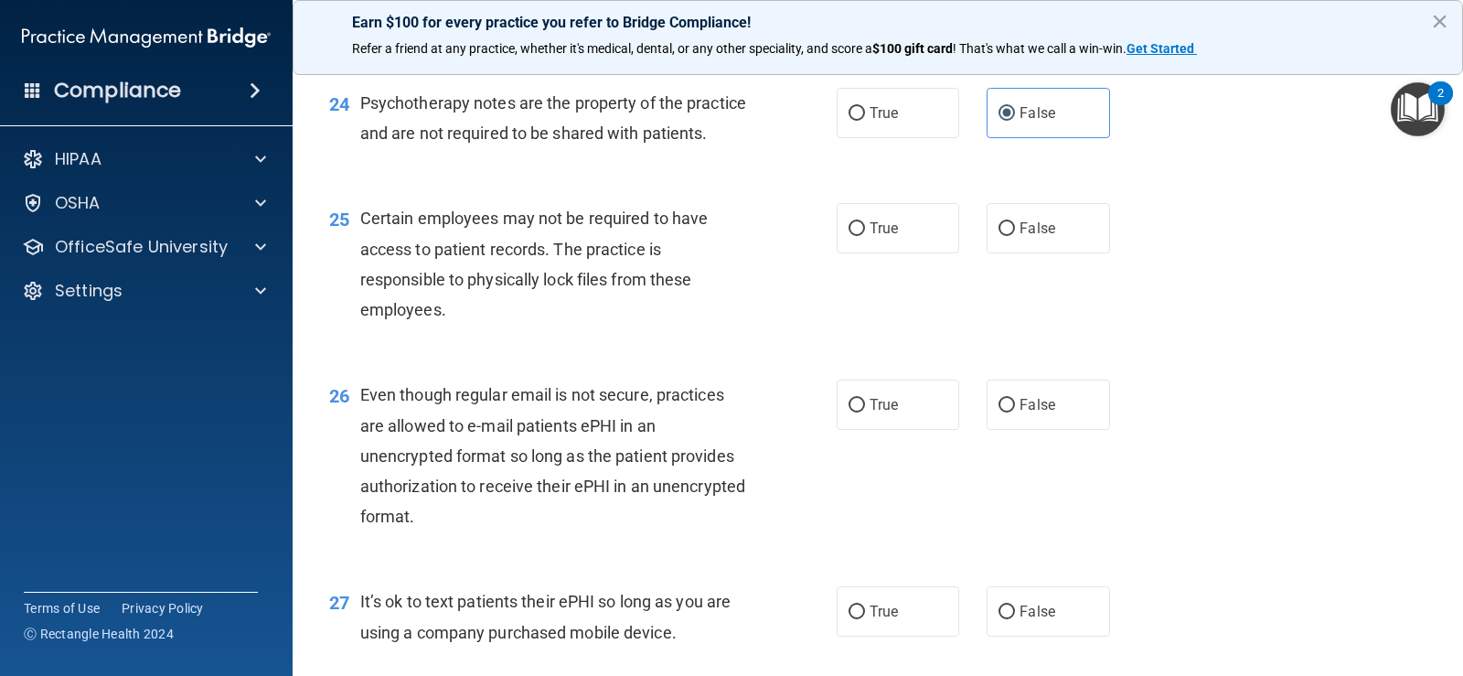
scroll to position [4023, 0]
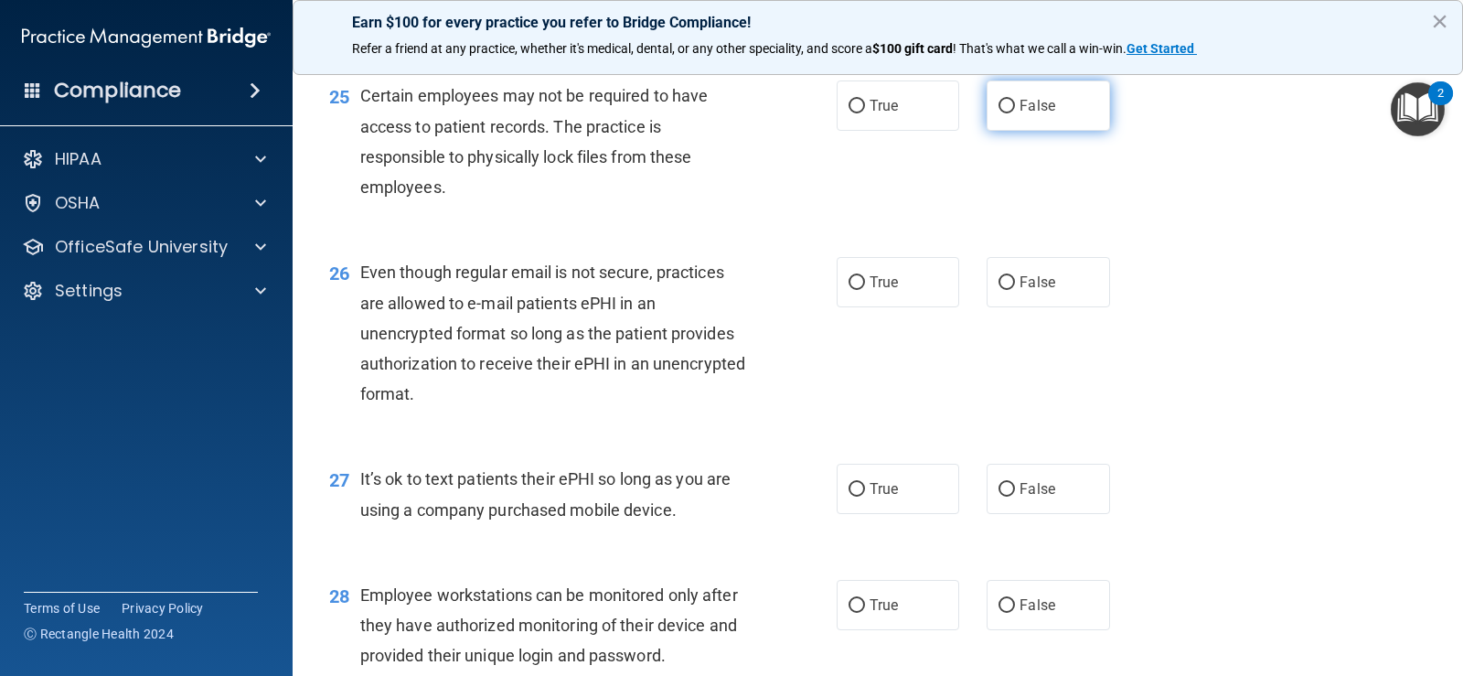
click at [1051, 131] on label "False" at bounding box center [1048, 105] width 123 height 50
click at [1015, 113] on input "False" at bounding box center [1007, 107] width 16 height 14
radio input "true"
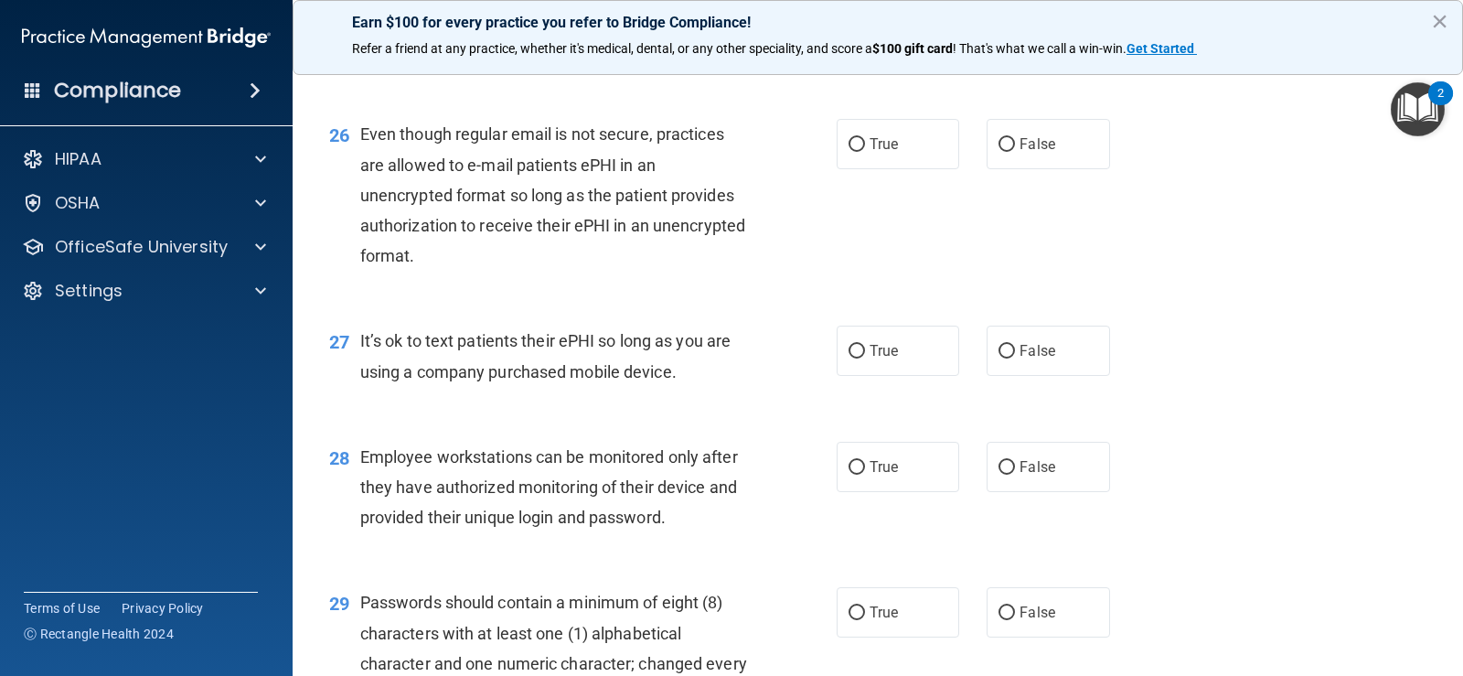
scroll to position [4206, 0]
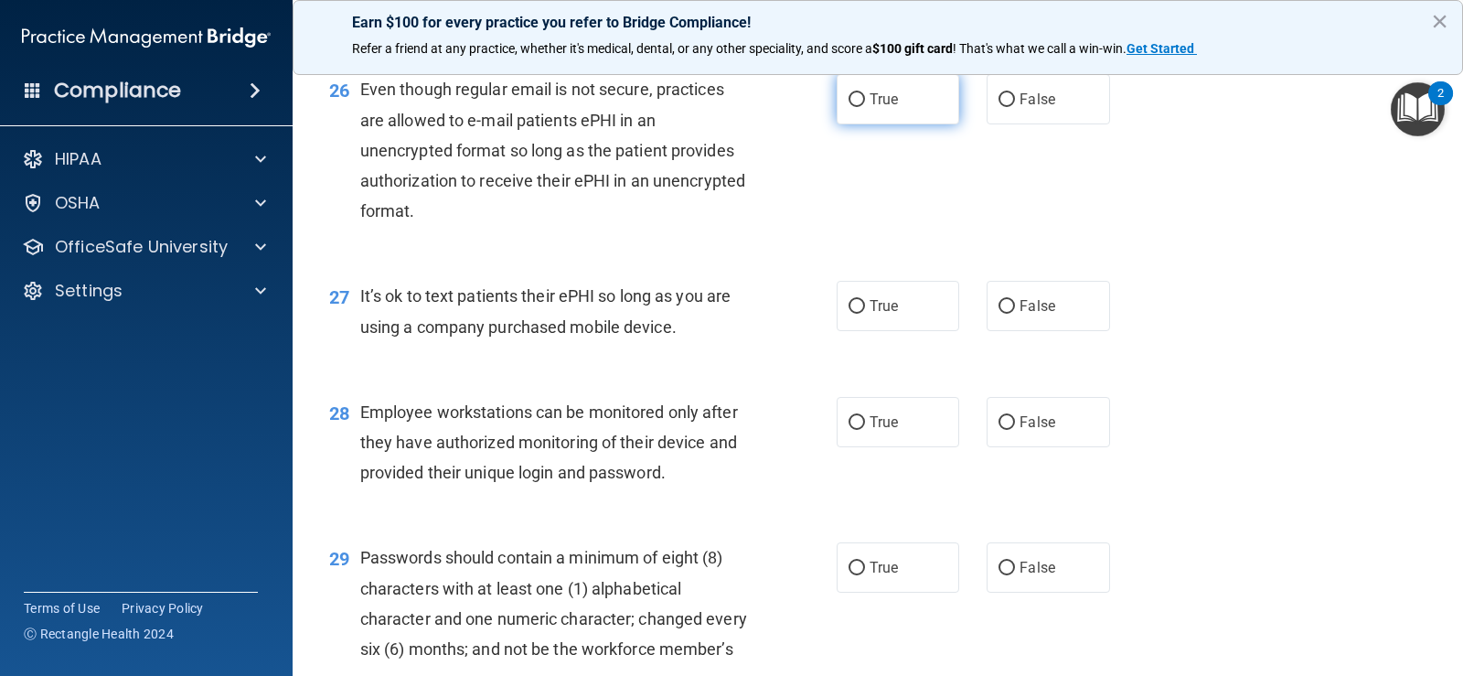
drag, startPoint x: 875, startPoint y: 126, endPoint x: 855, endPoint y: 119, distance: 21.4
click at [876, 108] on span "True" at bounding box center [884, 99] width 28 height 17
click at [865, 107] on input "True" at bounding box center [857, 100] width 16 height 14
radio input "true"
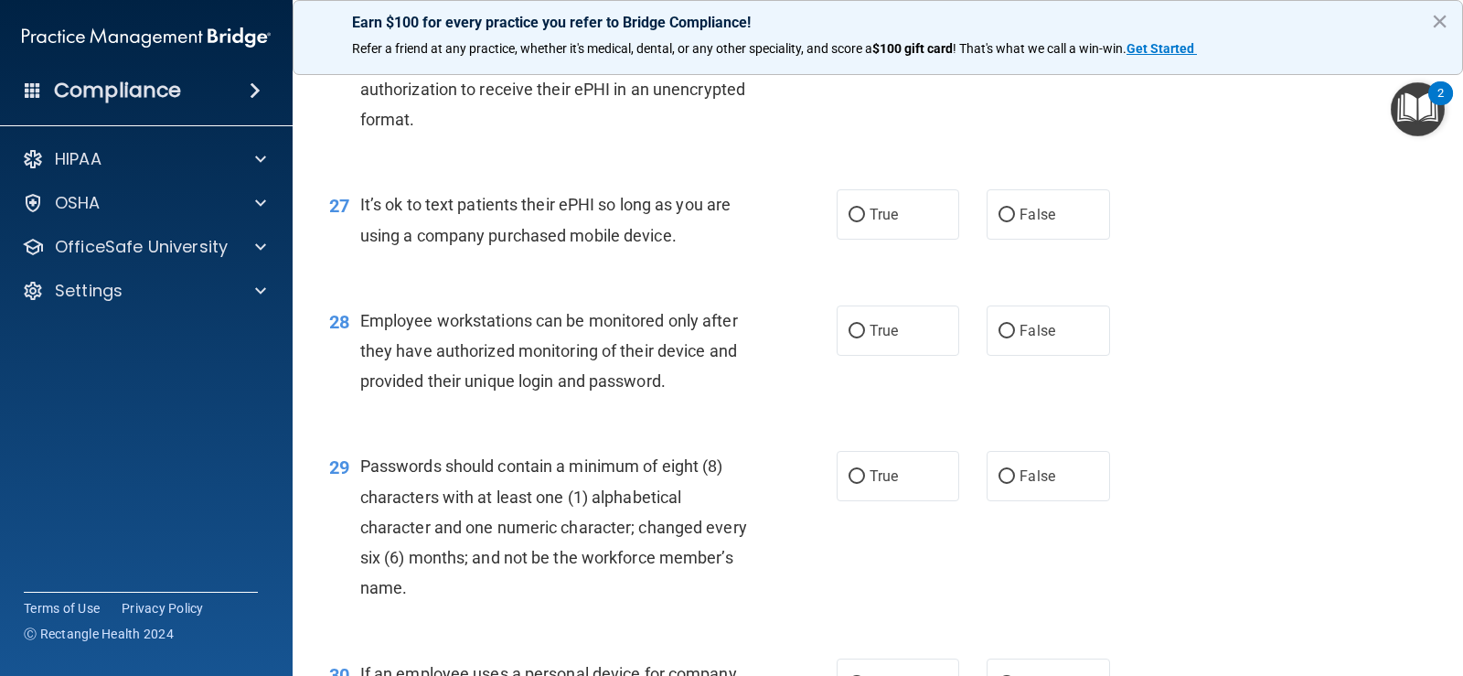
scroll to position [4389, 0]
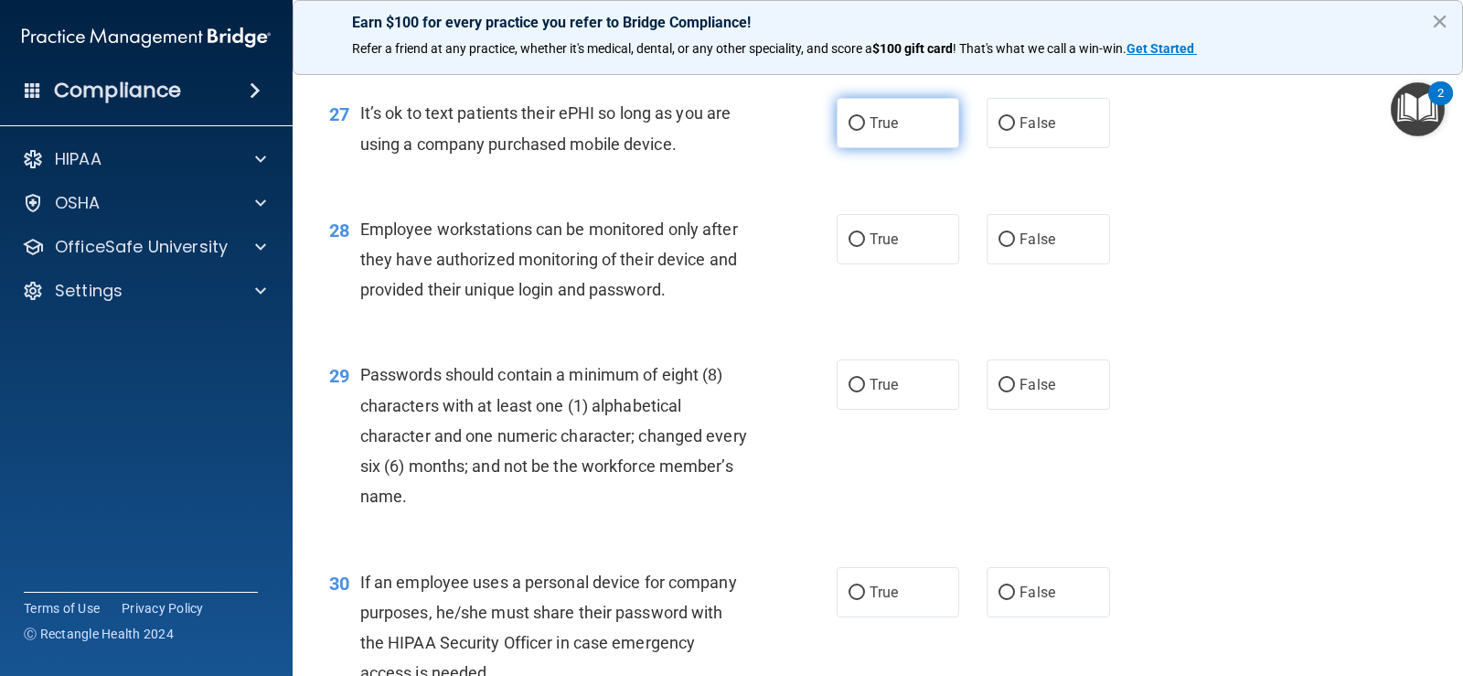
click at [888, 148] on label "True" at bounding box center [898, 123] width 123 height 50
click at [865, 131] on input "True" at bounding box center [857, 124] width 16 height 14
radio input "true"
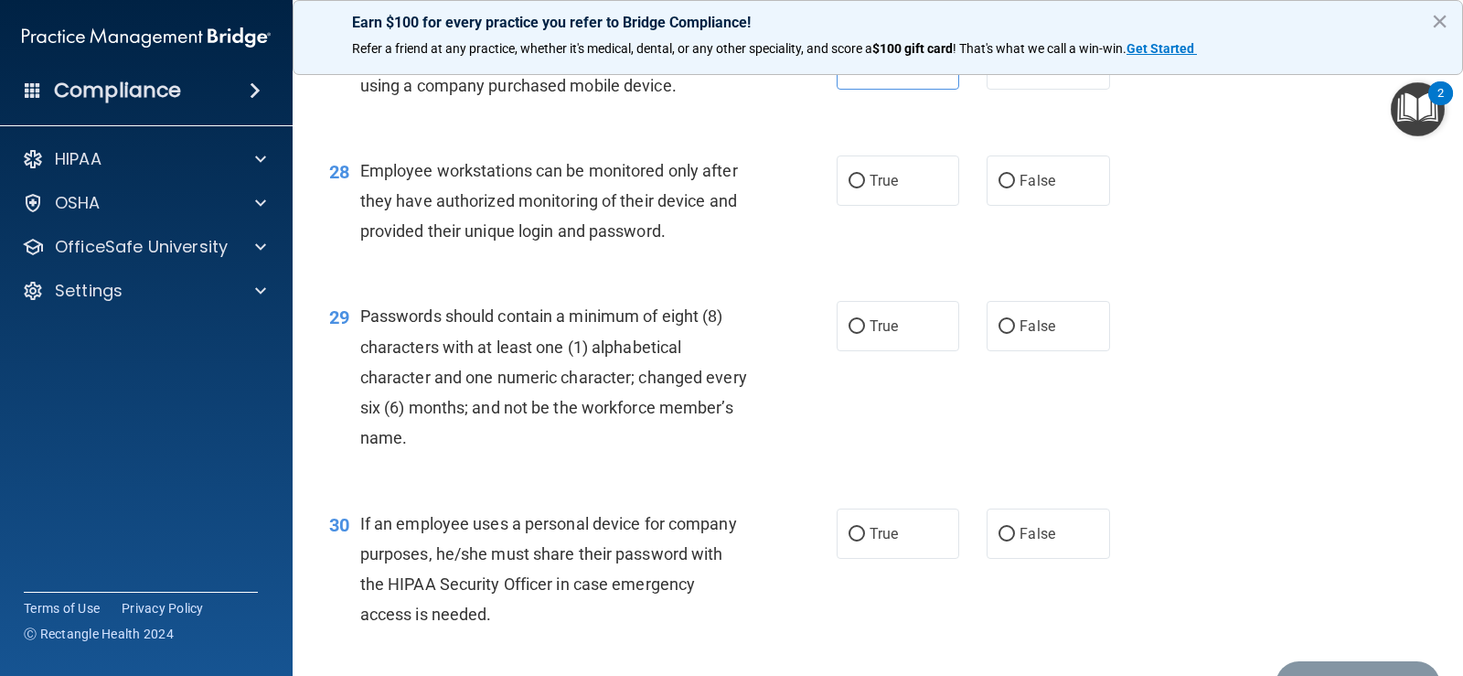
scroll to position [4481, 0]
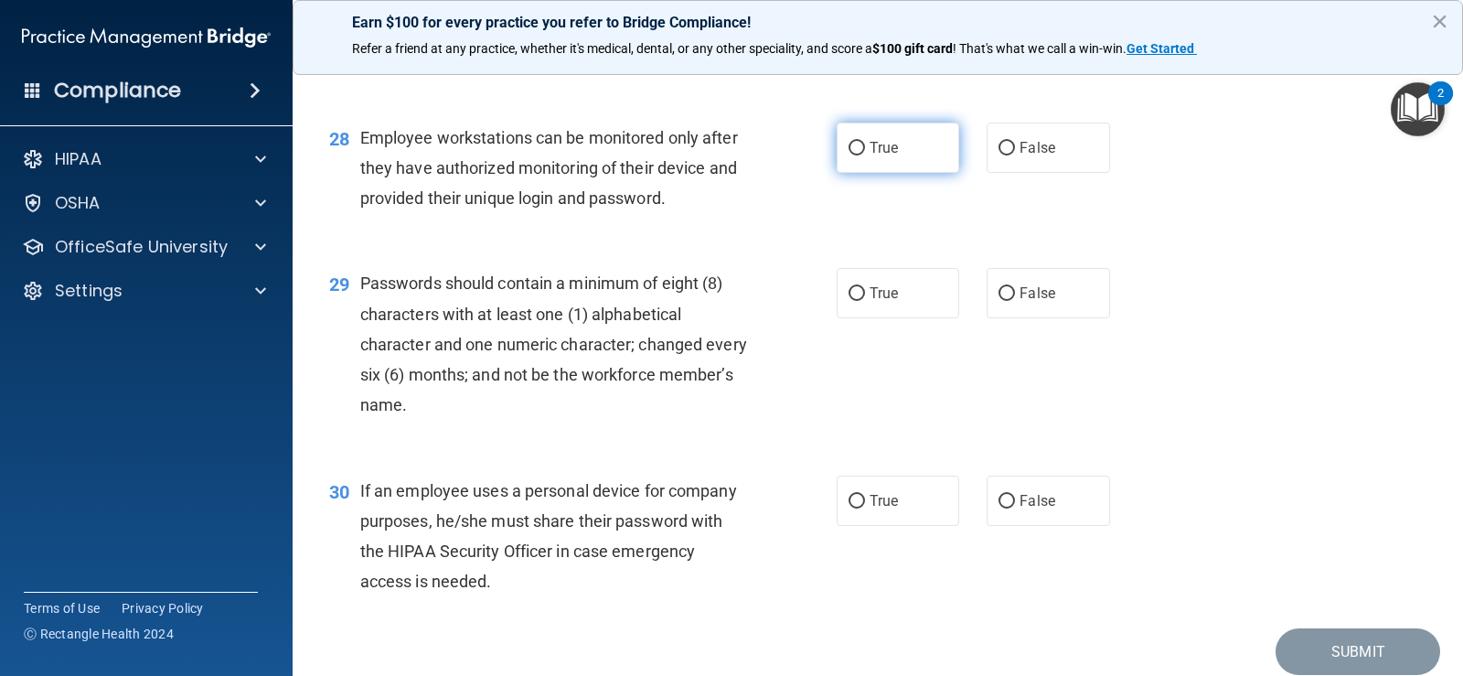
click at [876, 160] on label "True" at bounding box center [898, 148] width 123 height 50
click at [865, 155] on input "True" at bounding box center [857, 149] width 16 height 14
radio input "true"
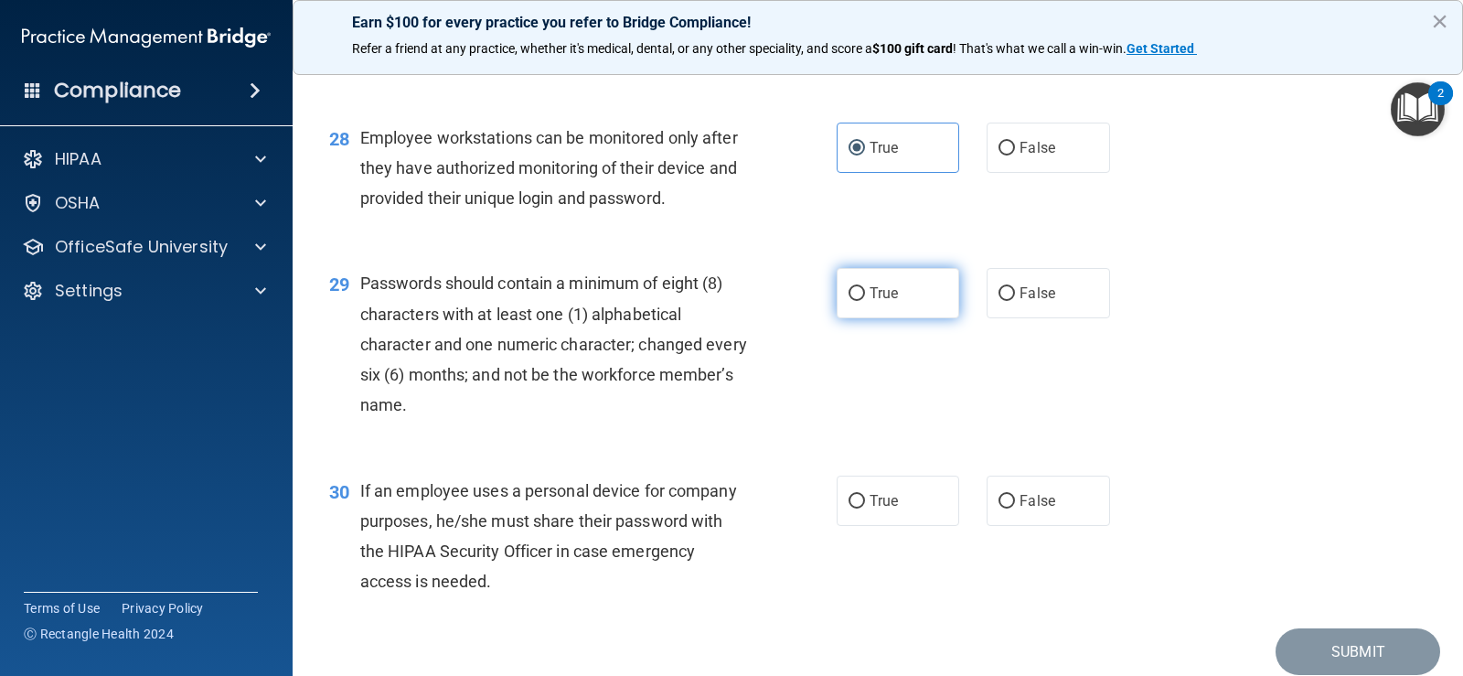
click at [903, 318] on label "True" at bounding box center [898, 293] width 123 height 50
click at [865, 301] on input "True" at bounding box center [857, 294] width 16 height 14
radio input "true"
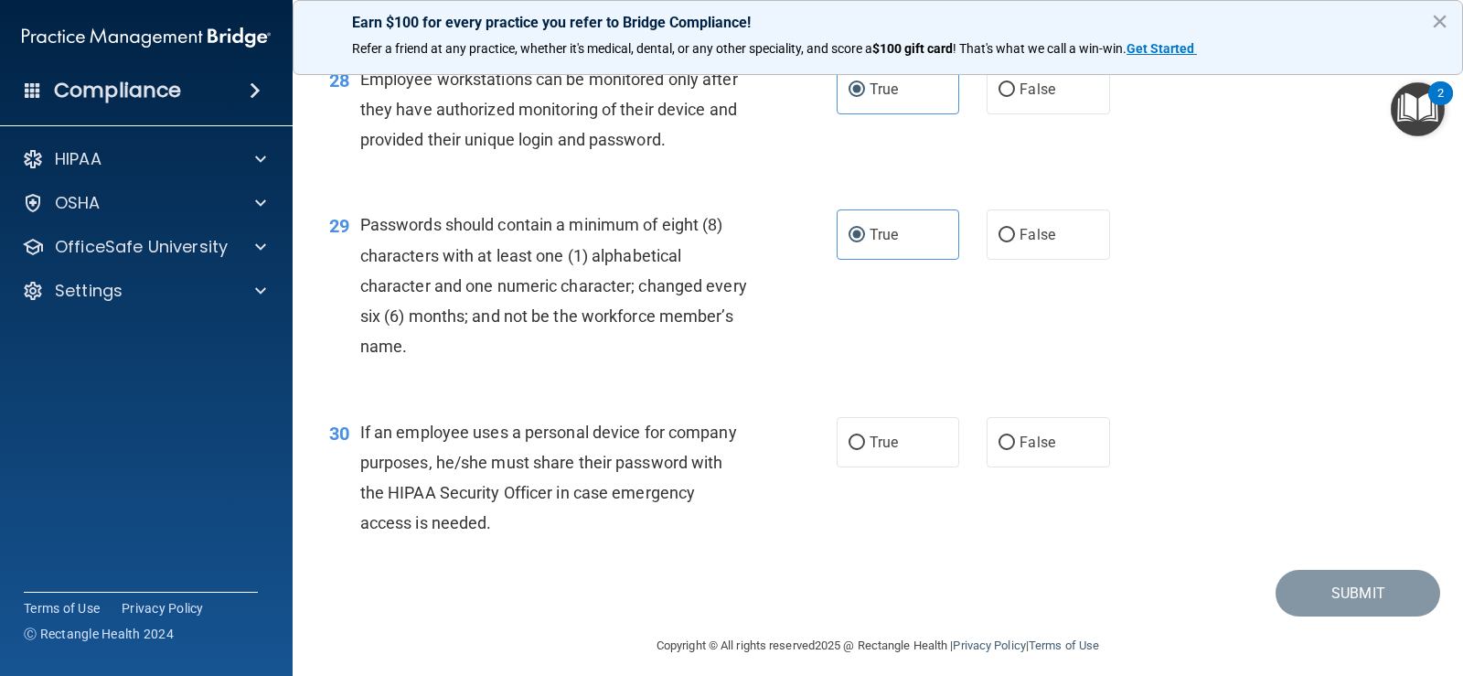
scroll to position [4583, 0]
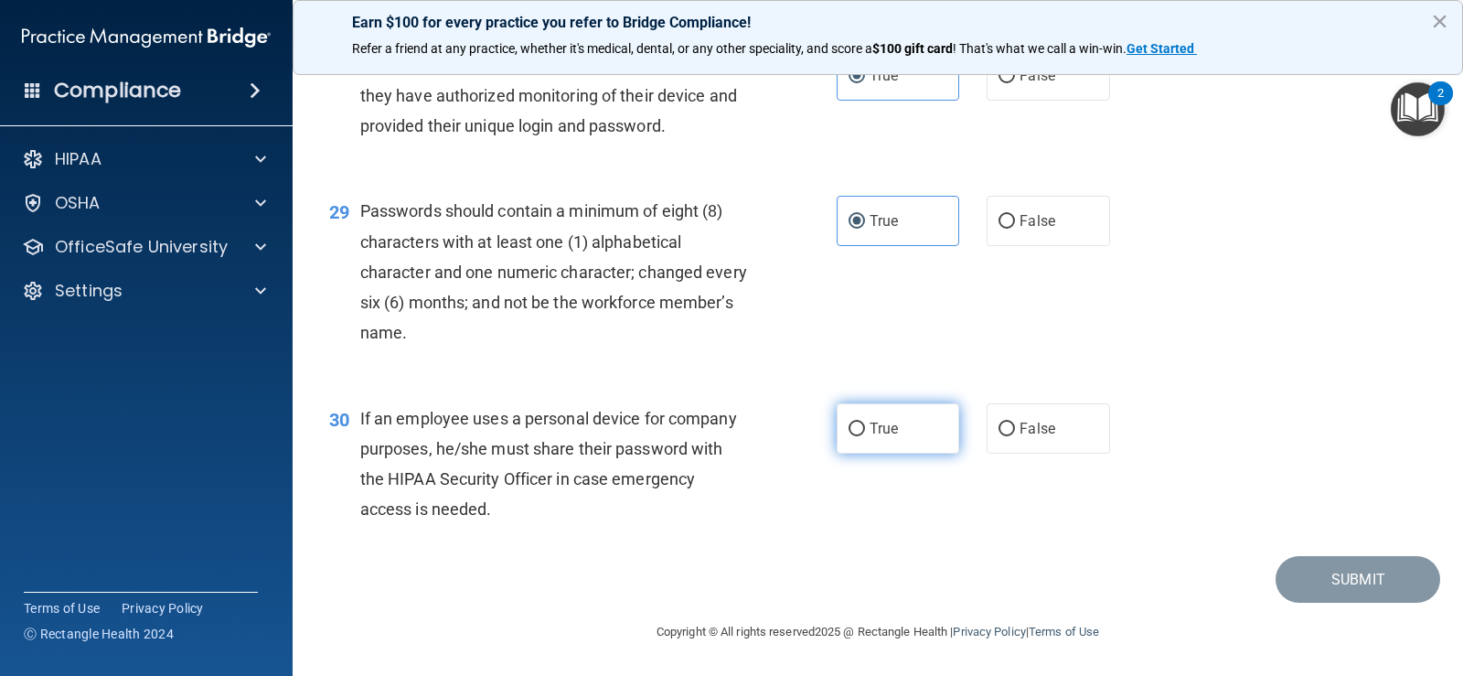
click at [891, 436] on label "True" at bounding box center [898, 428] width 123 height 50
click at [865, 436] on input "True" at bounding box center [857, 429] width 16 height 14
radio input "true"
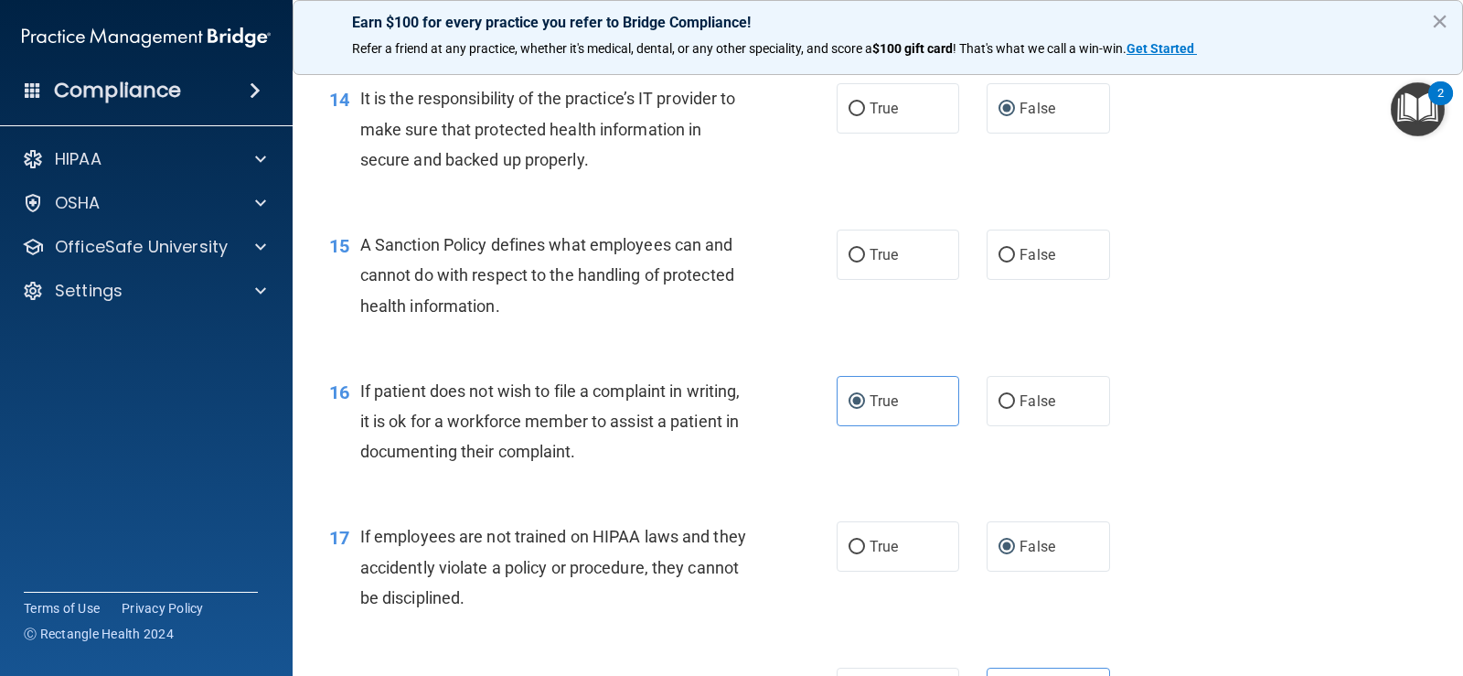
scroll to position [2469, 0]
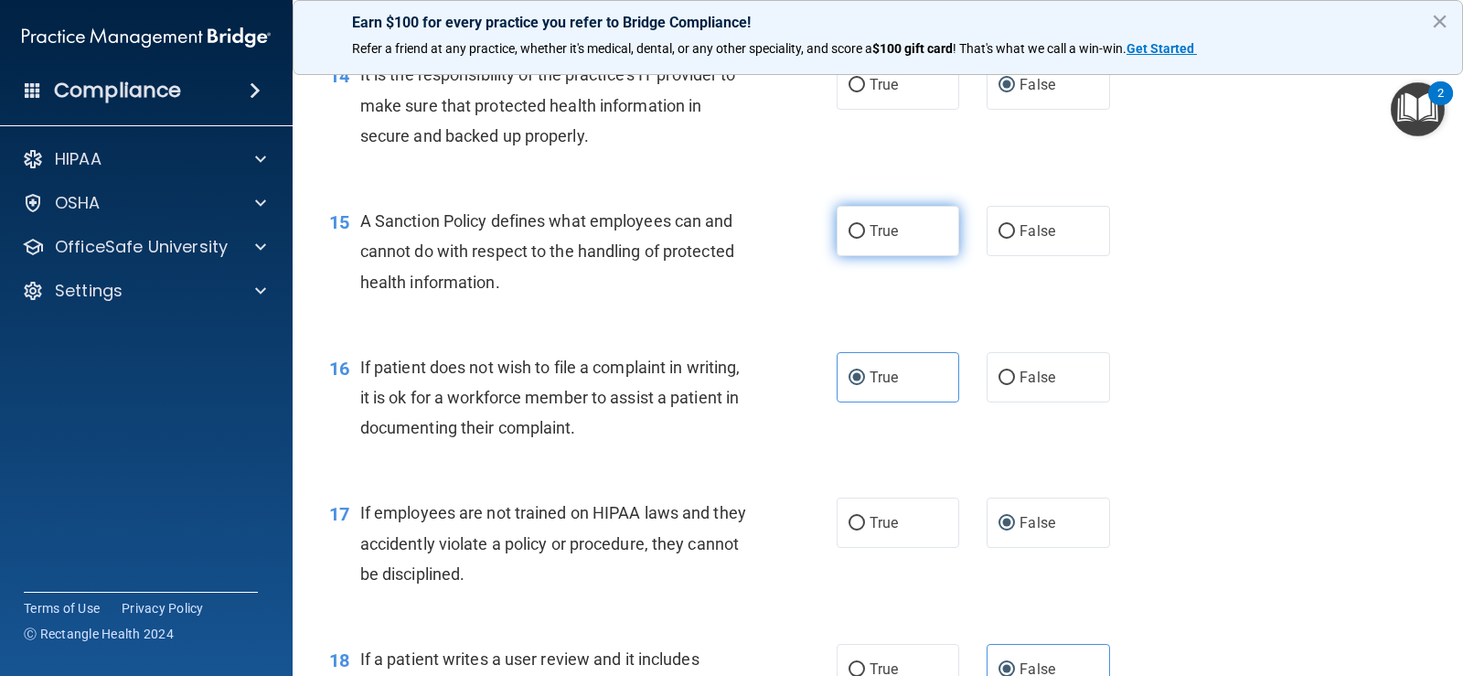
click at [879, 231] on span "True" at bounding box center [884, 230] width 28 height 17
click at [865, 231] on input "True" at bounding box center [857, 232] width 16 height 14
radio input "true"
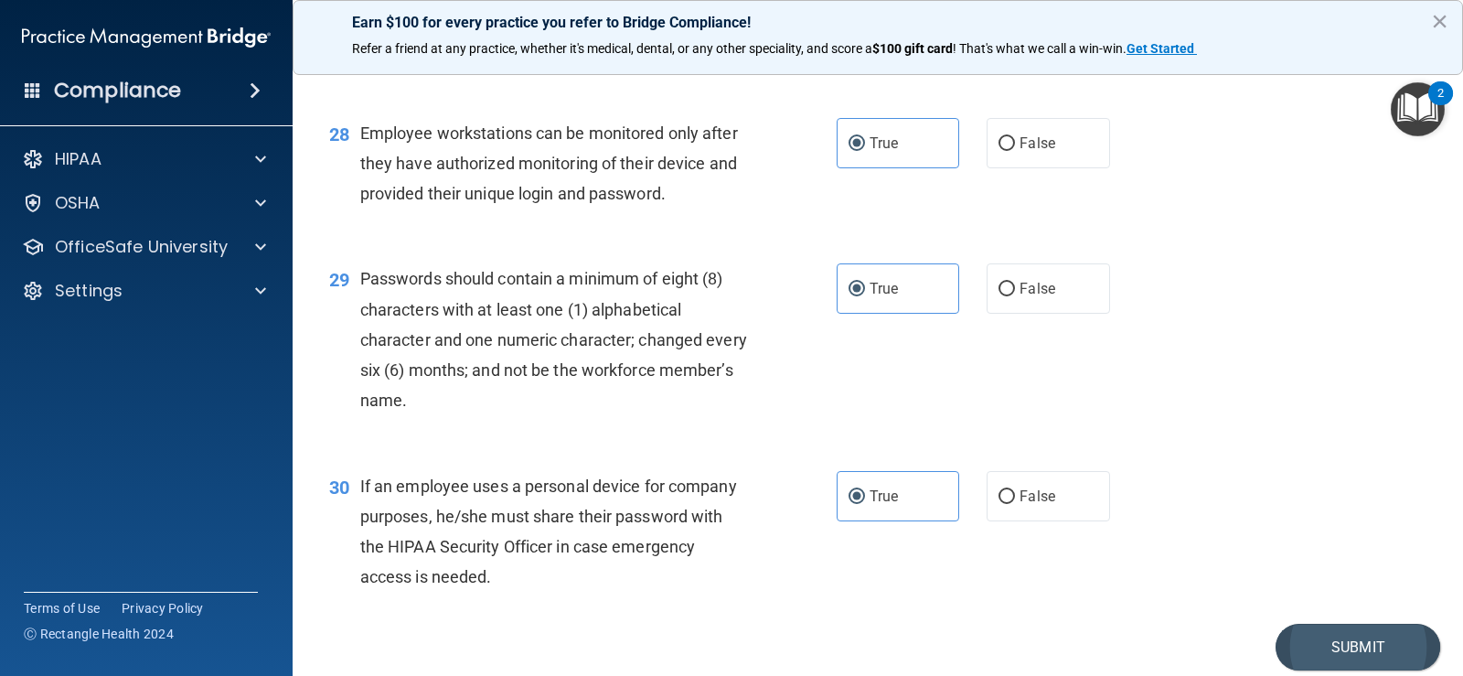
scroll to position [4583, 0]
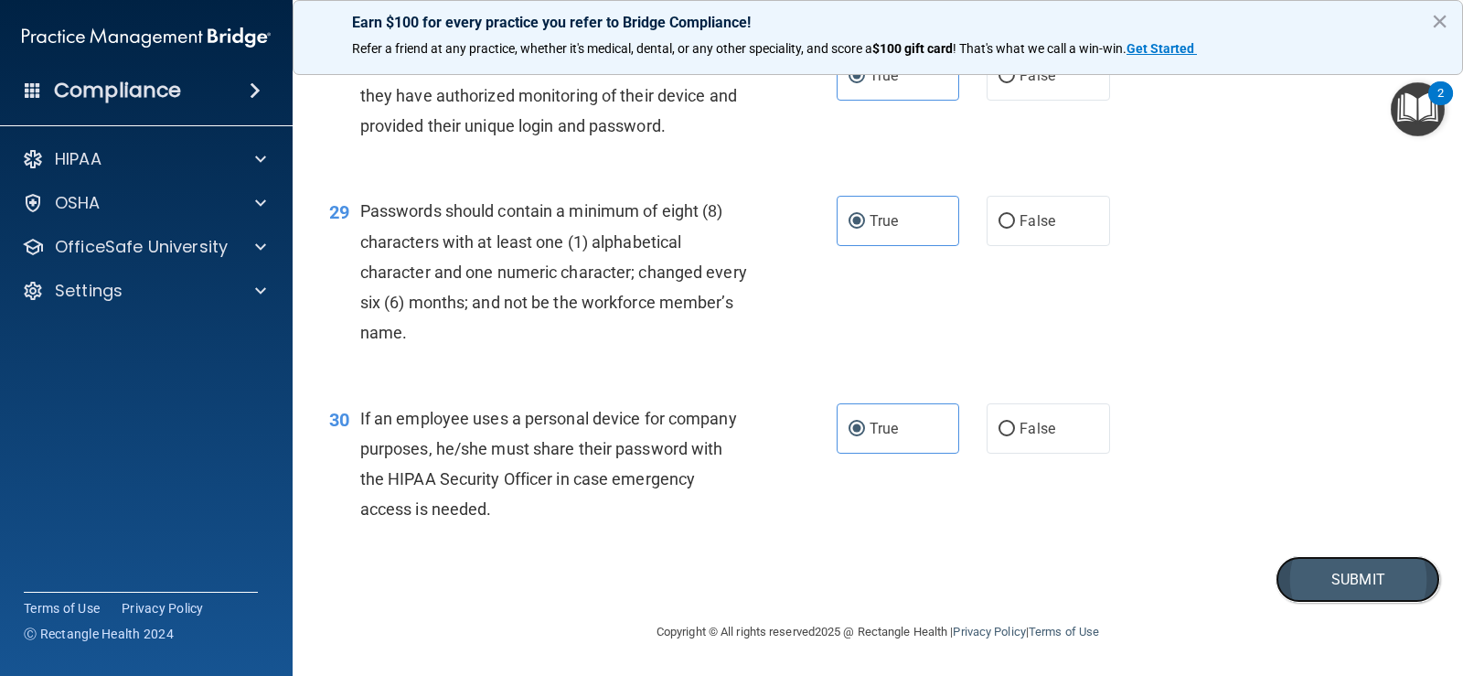
click at [1314, 585] on button "Submit" at bounding box center [1358, 579] width 165 height 47
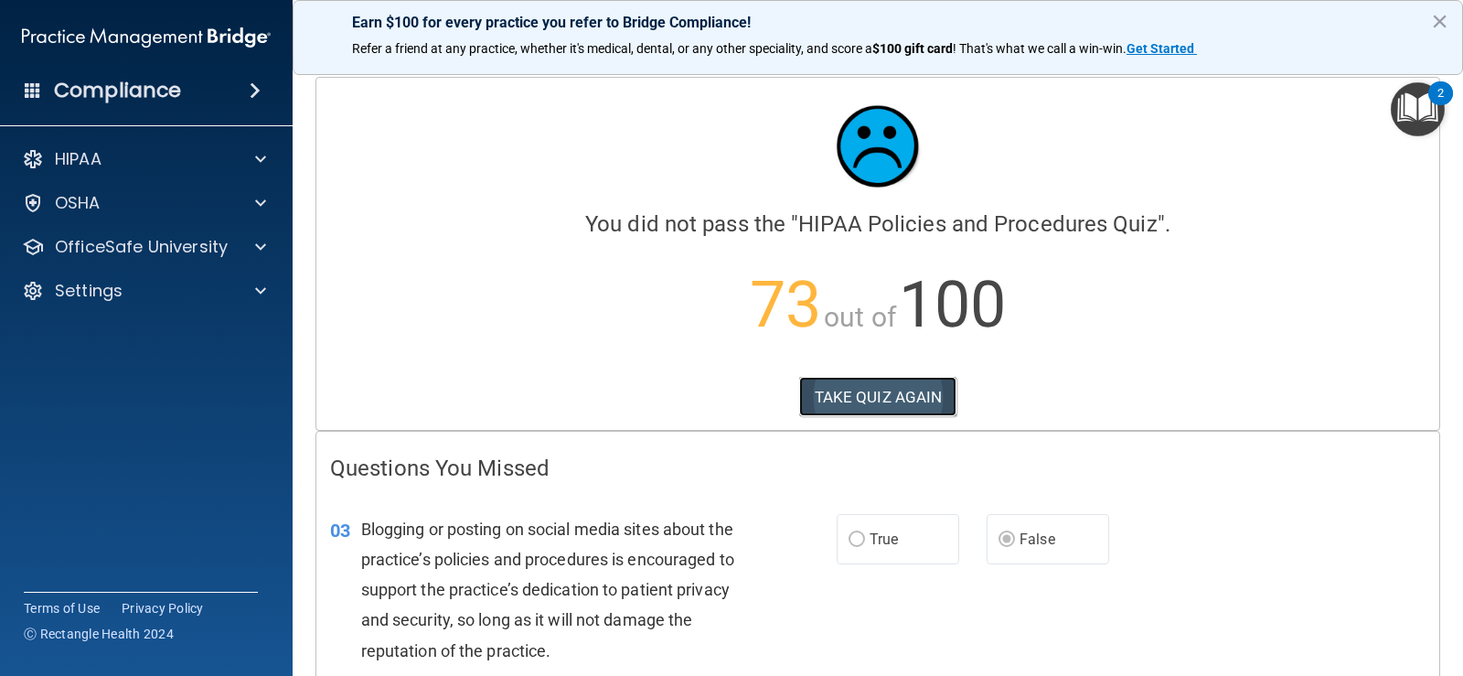
drag, startPoint x: 850, startPoint y: 403, endPoint x: 839, endPoint y: 408, distance: 12.7
click at [846, 408] on button "TAKE QUIZ AGAIN" at bounding box center [878, 397] width 158 height 40
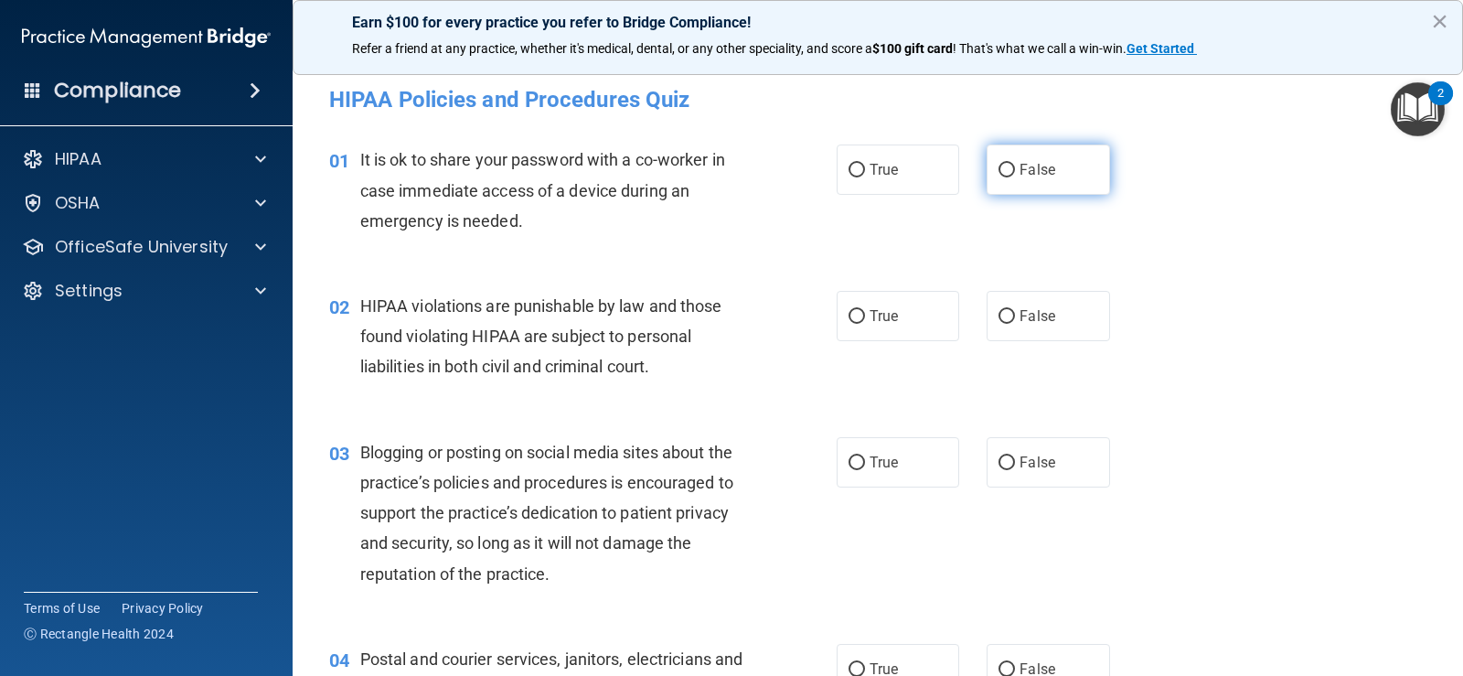
click at [999, 180] on label "False" at bounding box center [1048, 169] width 123 height 50
click at [999, 177] on input "False" at bounding box center [1007, 171] width 16 height 14
radio input "true"
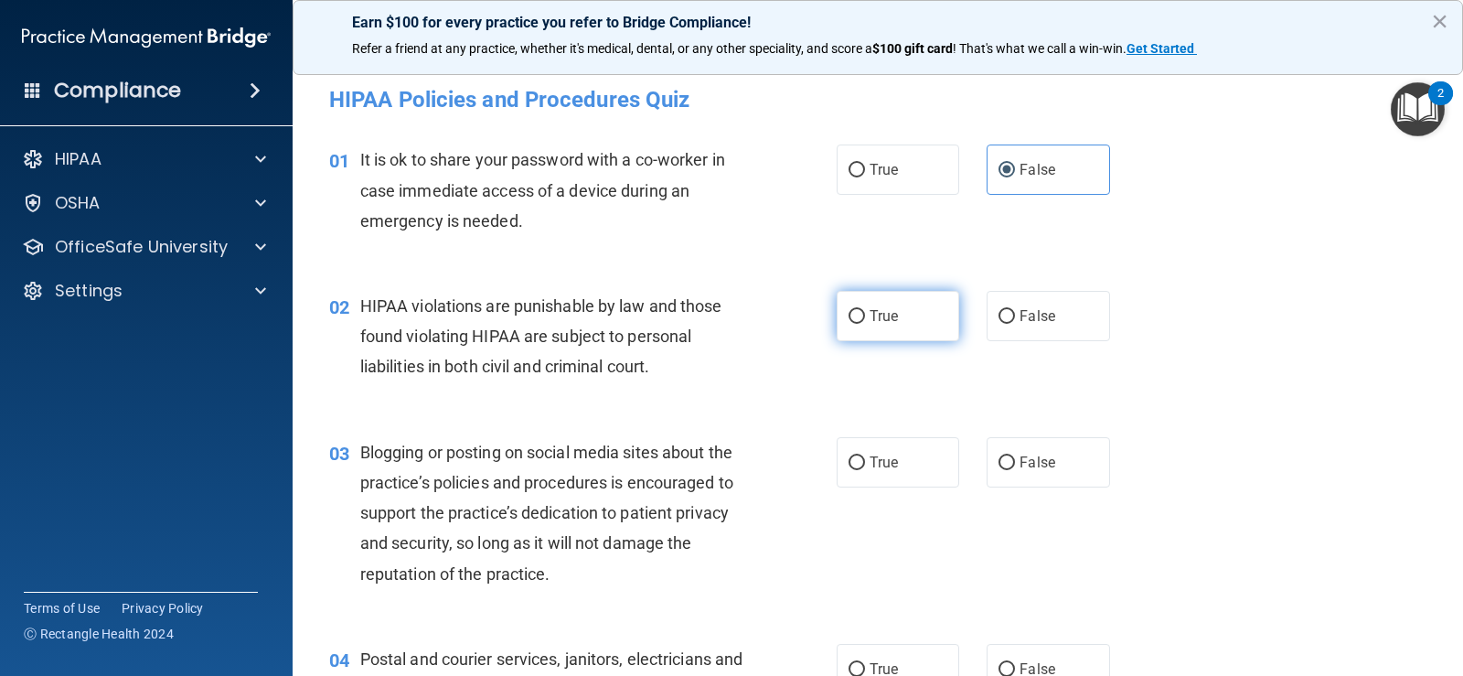
click at [945, 321] on label "True" at bounding box center [898, 316] width 123 height 50
click at [865, 321] on input "True" at bounding box center [857, 317] width 16 height 14
radio input "true"
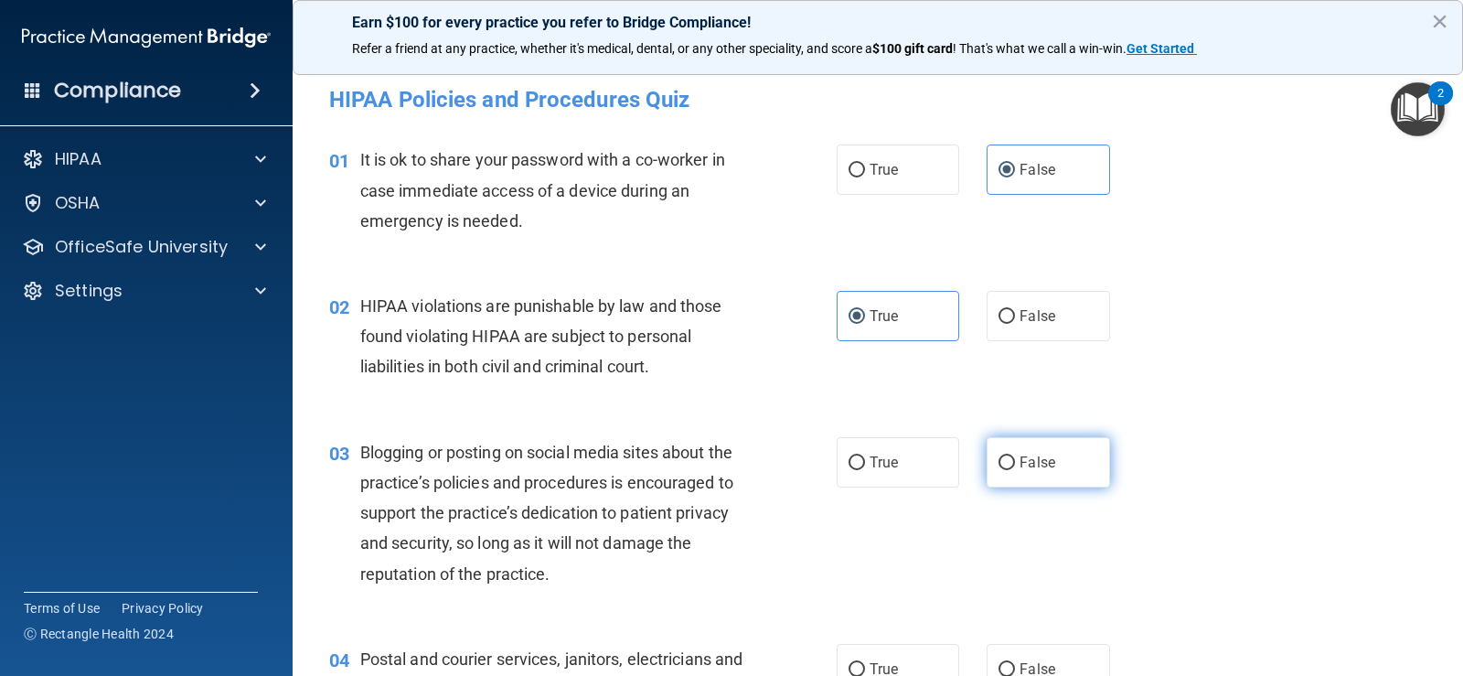
click at [1024, 460] on span "False" at bounding box center [1038, 462] width 36 height 17
click at [1015, 460] on input "False" at bounding box center [1007, 463] width 16 height 14
radio input "true"
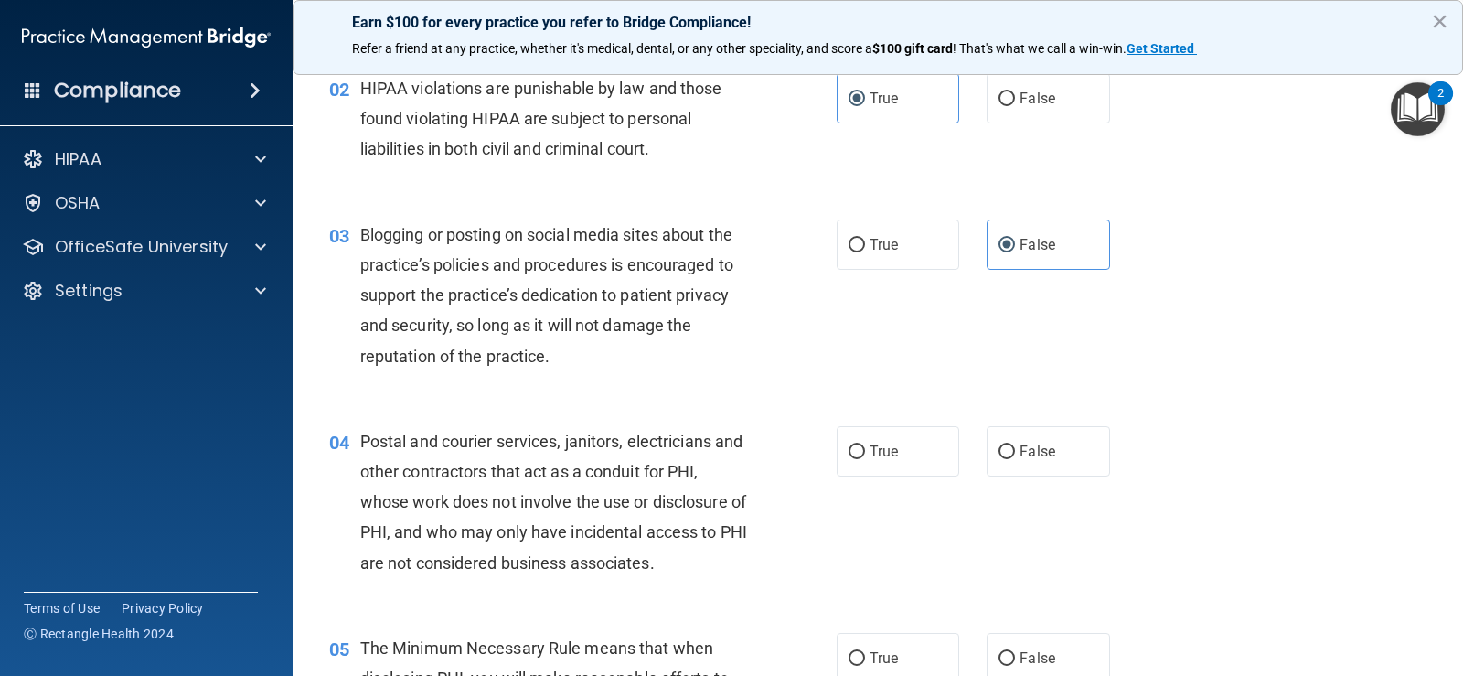
scroll to position [274, 0]
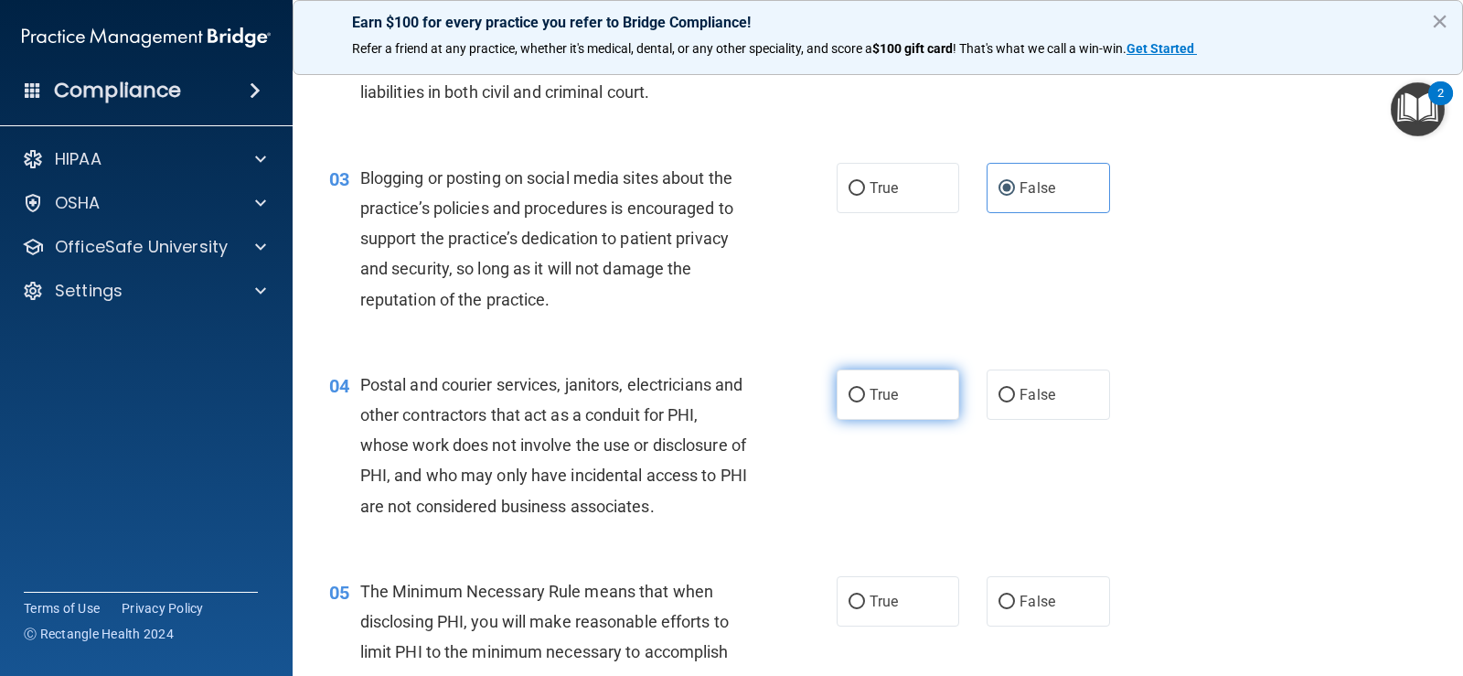
click at [887, 412] on label "True" at bounding box center [898, 394] width 123 height 50
click at [865, 402] on input "True" at bounding box center [857, 396] width 16 height 14
radio input "true"
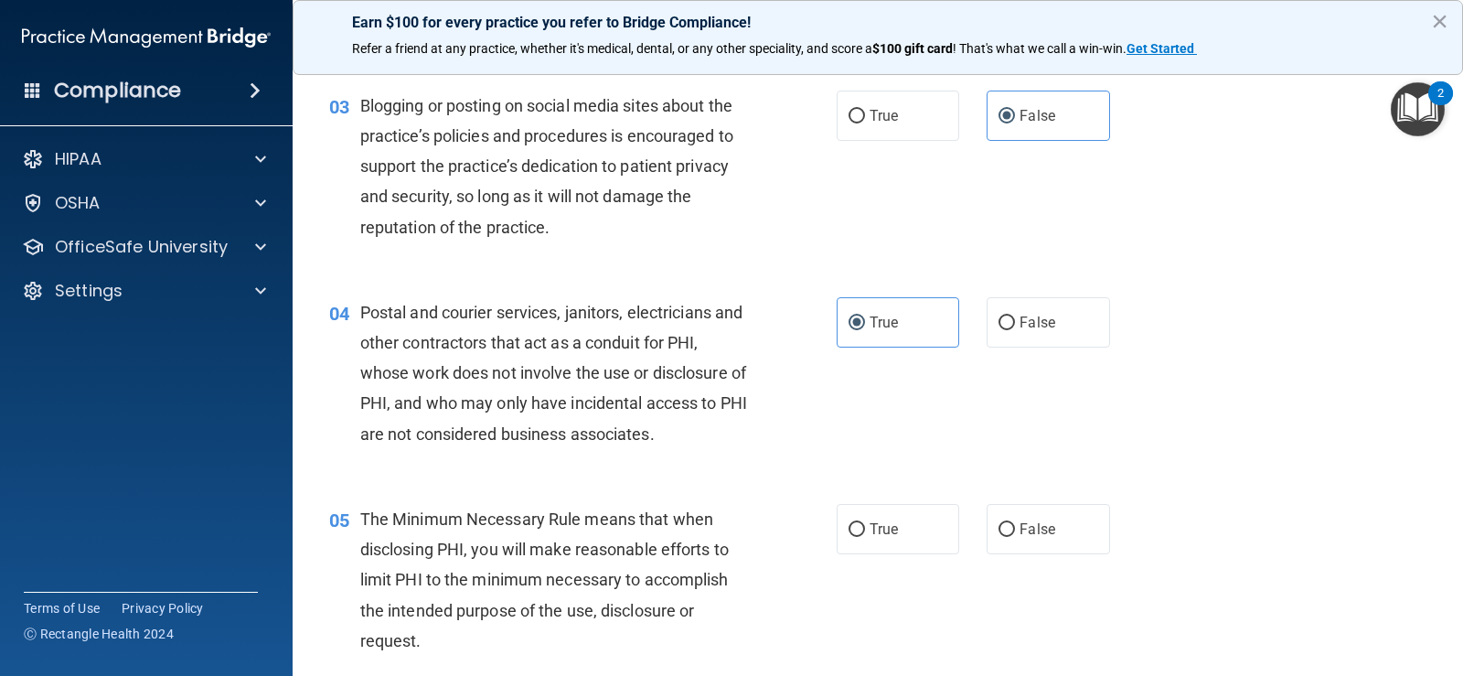
scroll to position [457, 0]
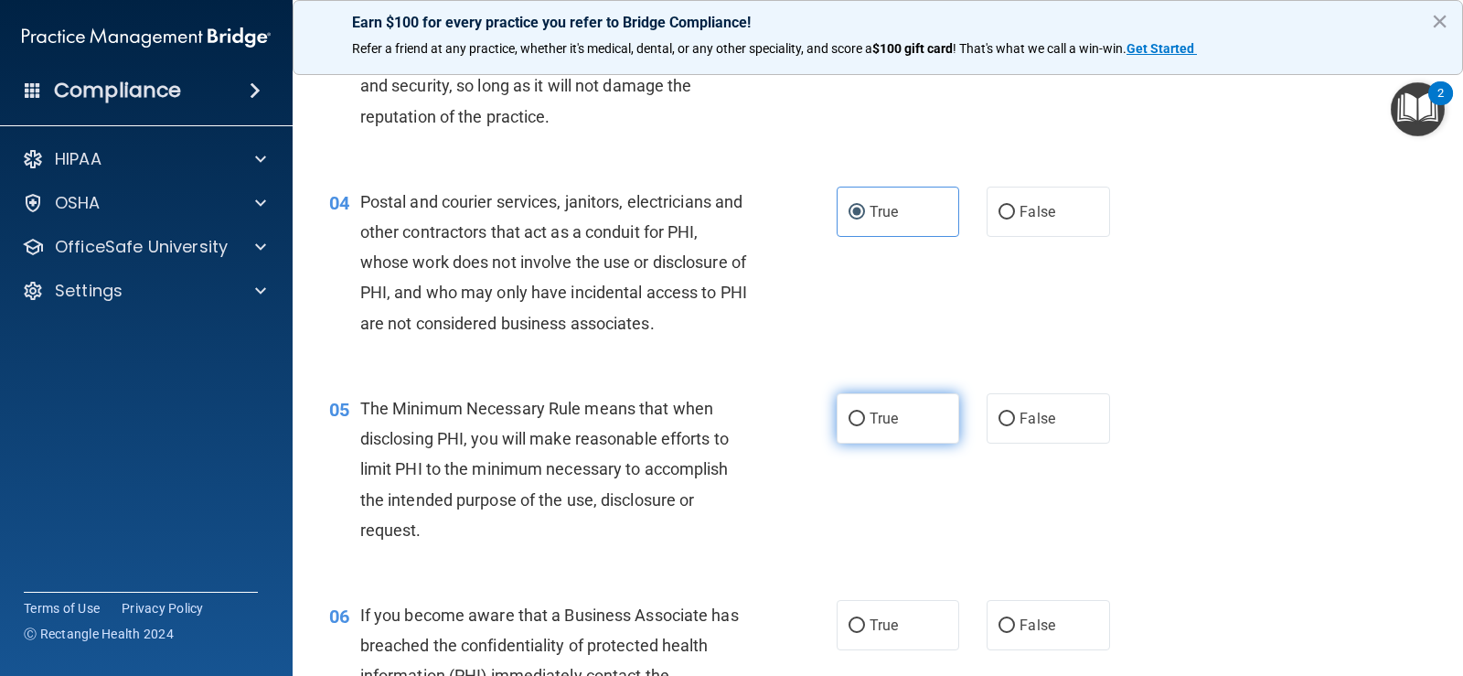
click at [870, 422] on span "True" at bounding box center [884, 418] width 28 height 17
click at [865, 422] on input "True" at bounding box center [857, 419] width 16 height 14
radio input "true"
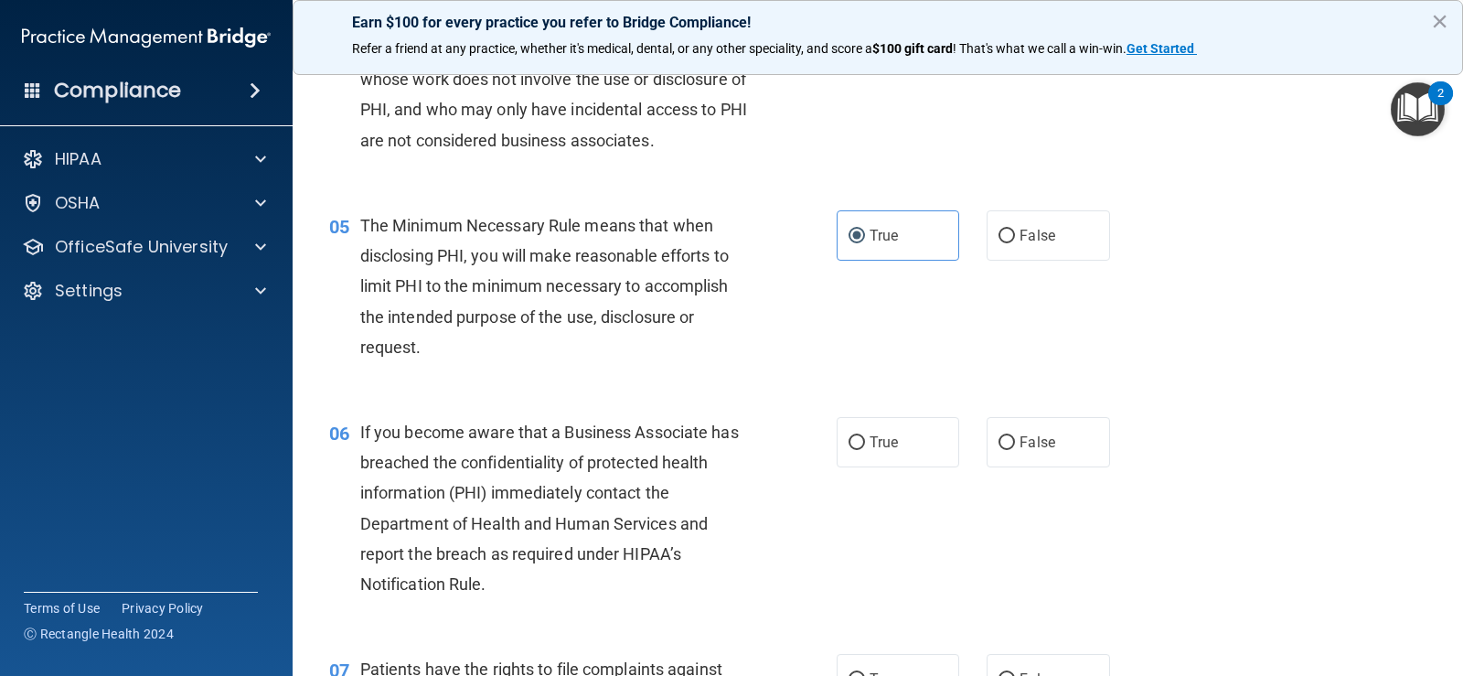
scroll to position [732, 0]
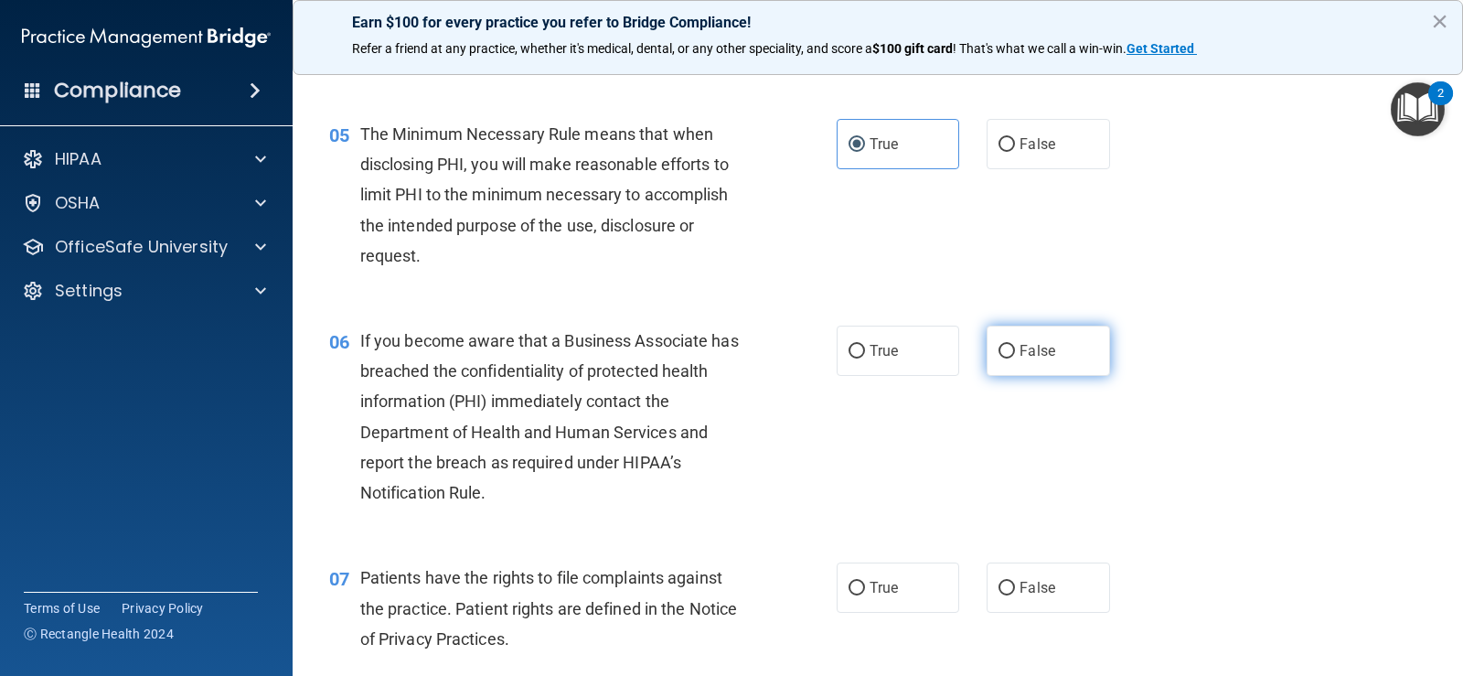
click at [1029, 365] on label "False" at bounding box center [1048, 351] width 123 height 50
click at [1015, 358] on input "False" at bounding box center [1007, 352] width 16 height 14
radio input "true"
click at [874, 582] on span "True" at bounding box center [884, 587] width 28 height 17
click at [865, 582] on input "True" at bounding box center [857, 589] width 16 height 14
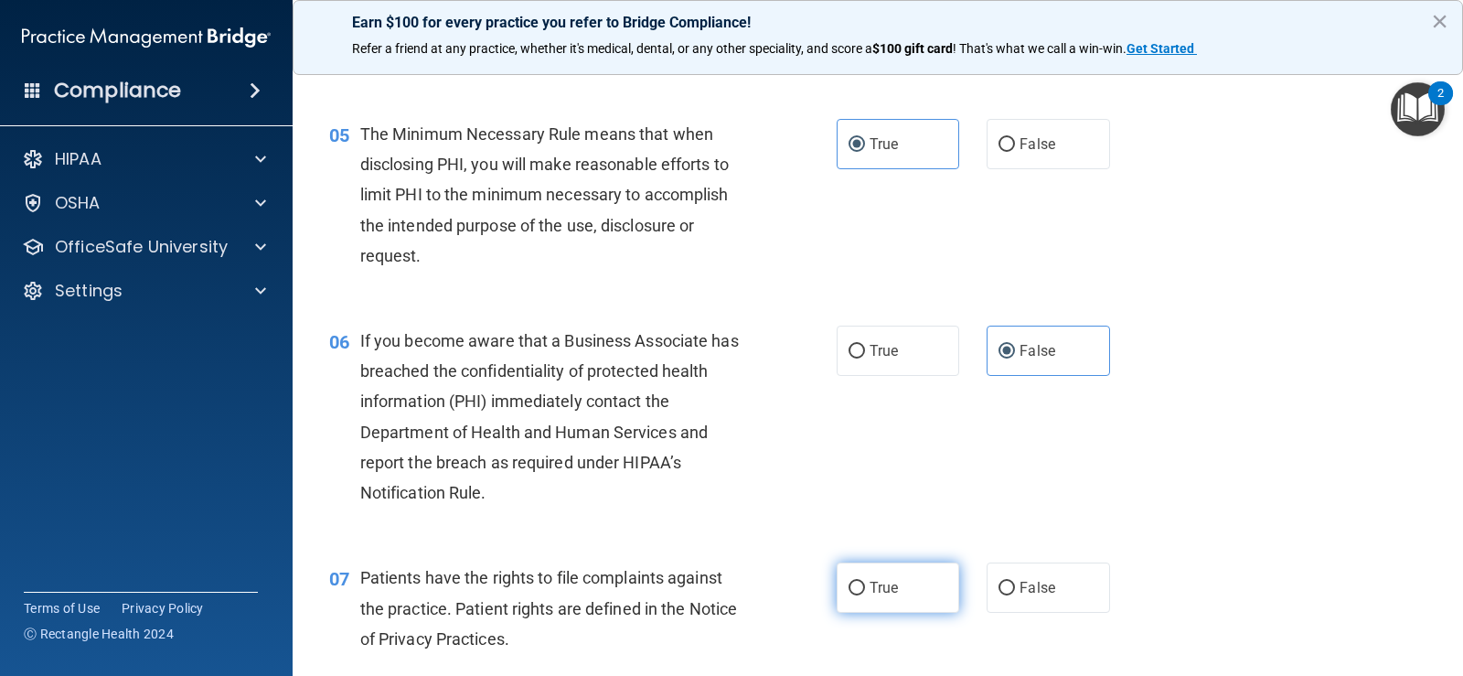
radio input "true"
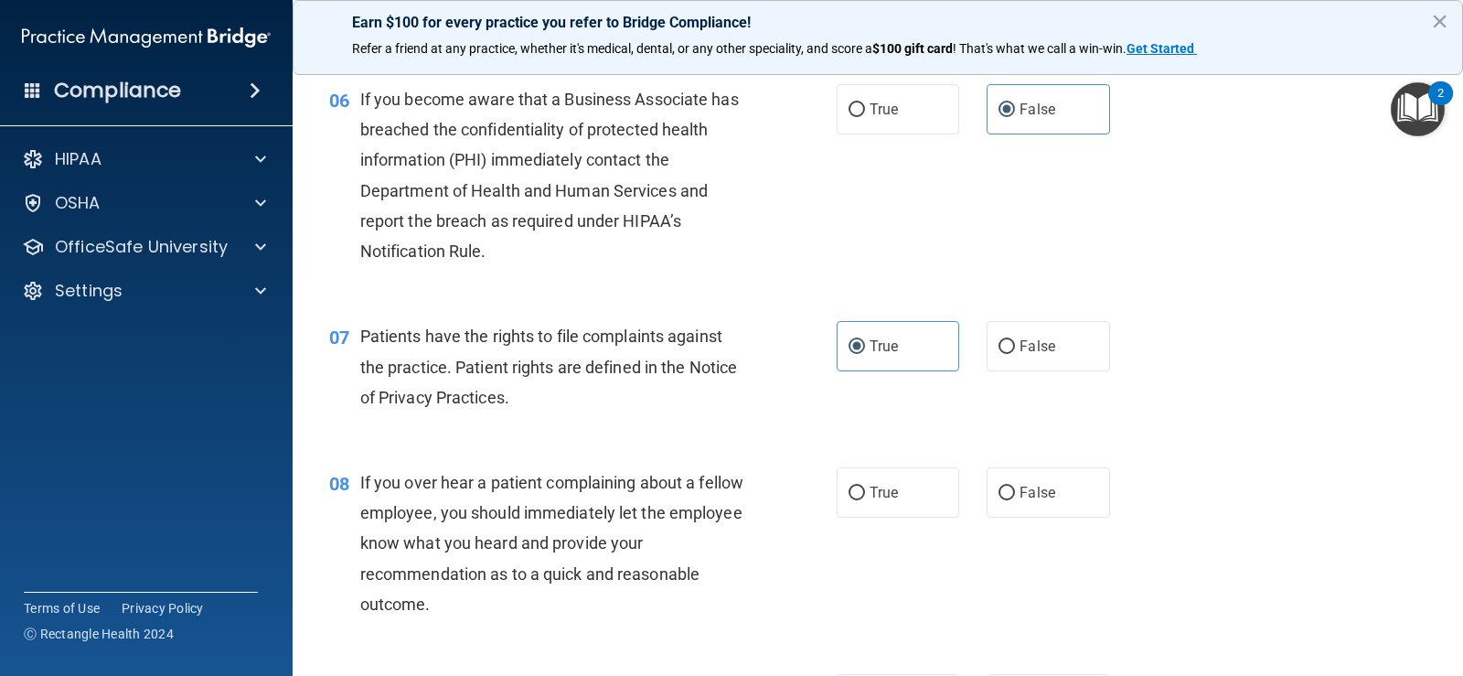
scroll to position [1006, 0]
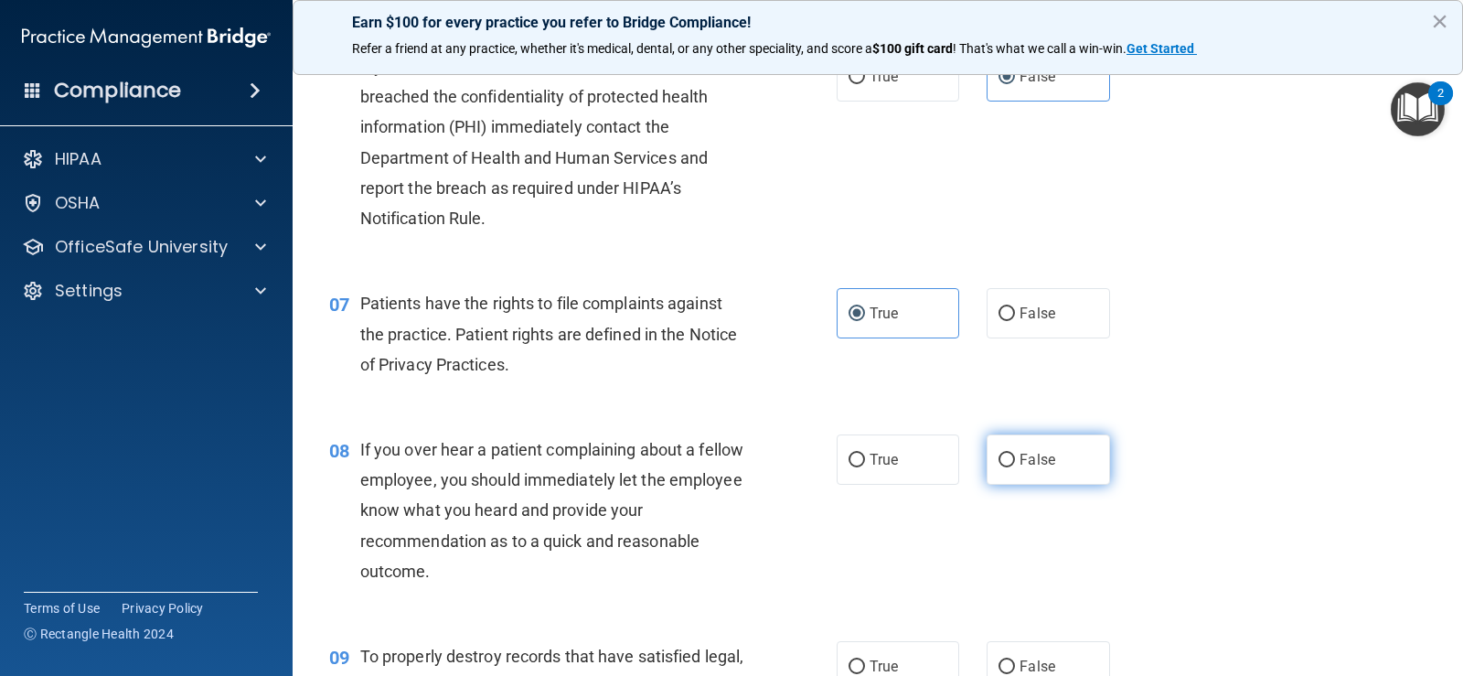
click at [1038, 457] on span "False" at bounding box center [1038, 459] width 36 height 17
click at [1015, 457] on input "False" at bounding box center [1007, 461] width 16 height 14
radio input "true"
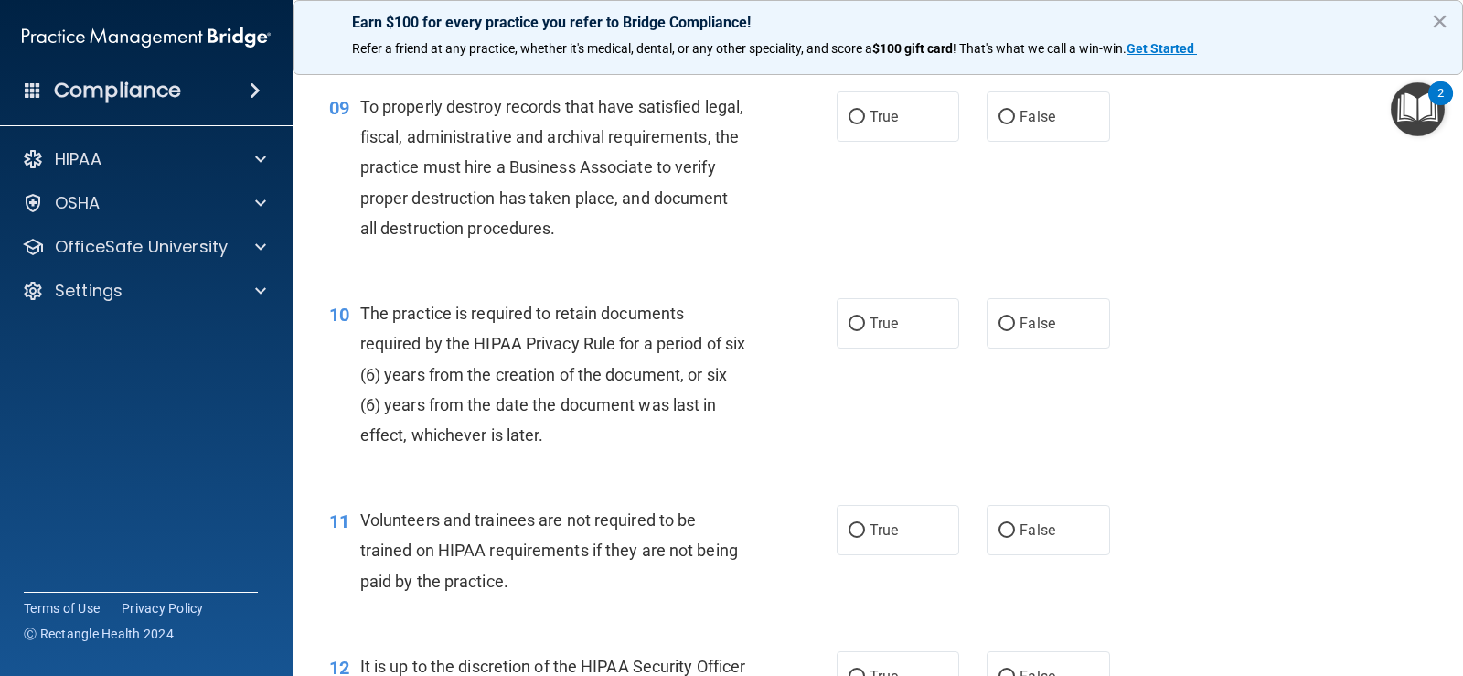
scroll to position [1554, 0]
click at [1042, 137] on label "False" at bounding box center [1048, 117] width 123 height 50
click at [1015, 125] on input "False" at bounding box center [1007, 119] width 16 height 14
radio input "true"
click at [870, 328] on span "True" at bounding box center [884, 323] width 28 height 17
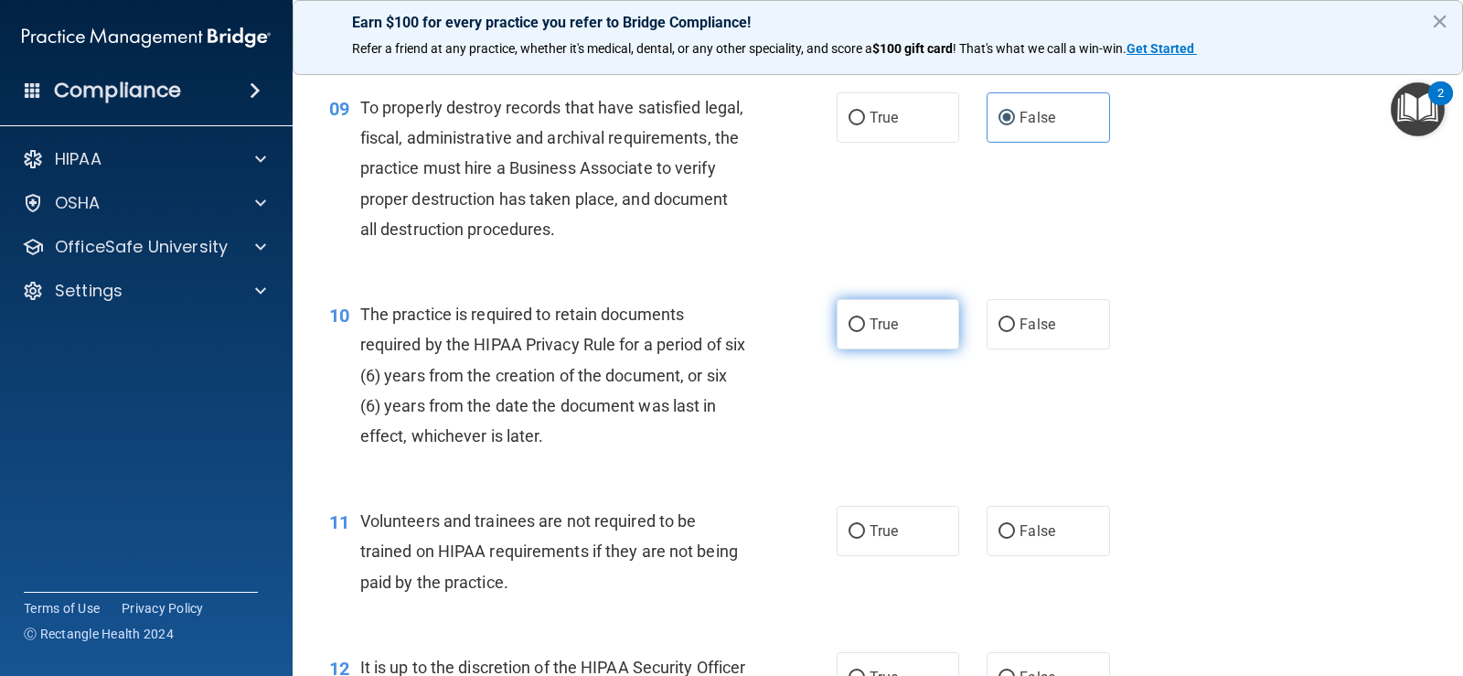
click at [865, 328] on input "True" at bounding box center [857, 325] width 16 height 14
radio input "true"
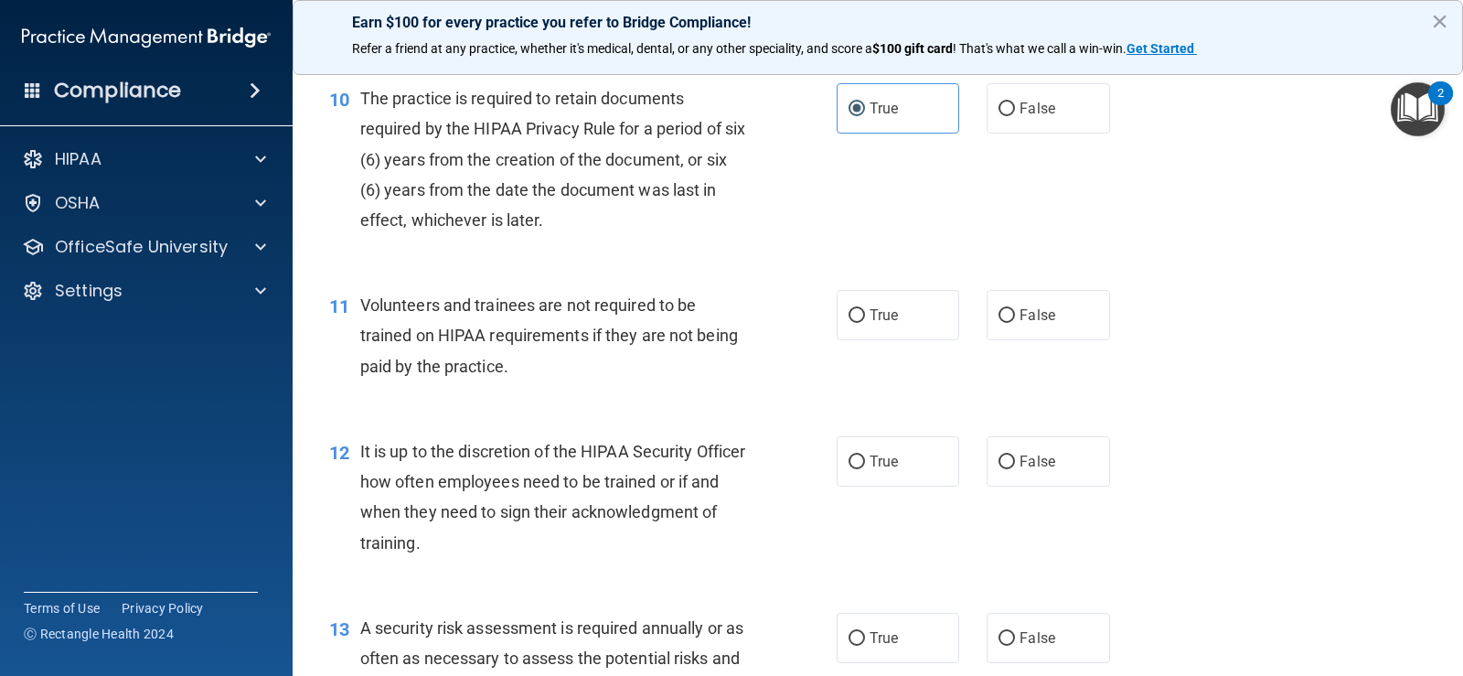
scroll to position [1829, 0]
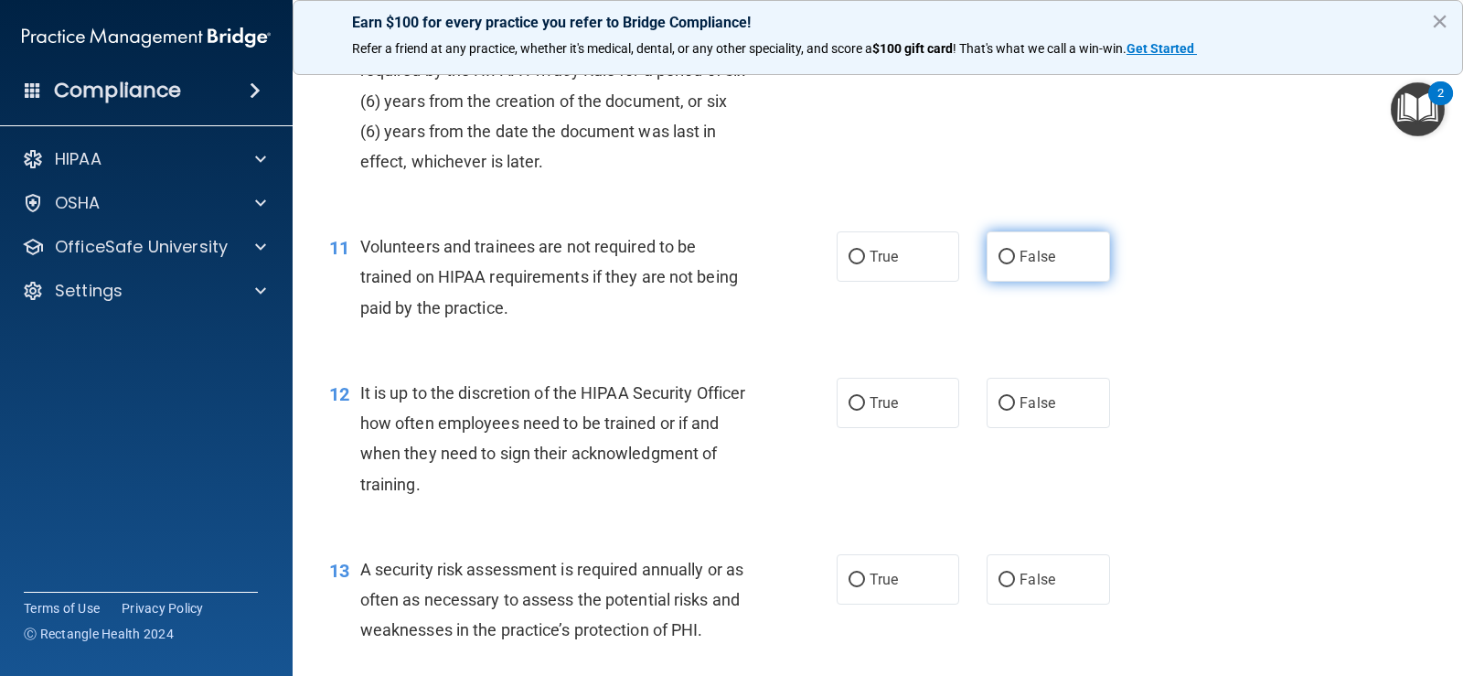
click at [1056, 262] on label "False" at bounding box center [1048, 256] width 123 height 50
click at [1015, 262] on input "False" at bounding box center [1007, 258] width 16 height 14
radio input "true"
click at [1020, 384] on label "False" at bounding box center [1048, 403] width 123 height 50
click at [1015, 397] on input "False" at bounding box center [1007, 404] width 16 height 14
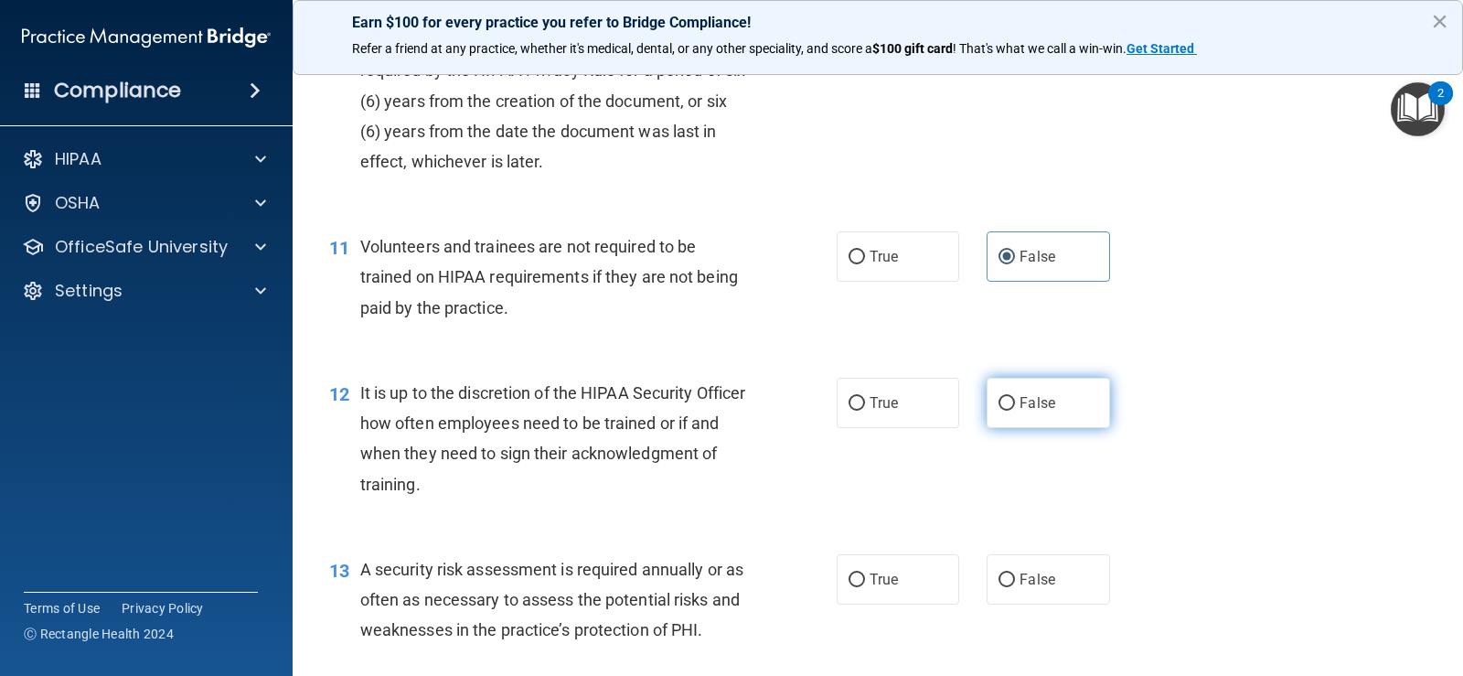
radio input "true"
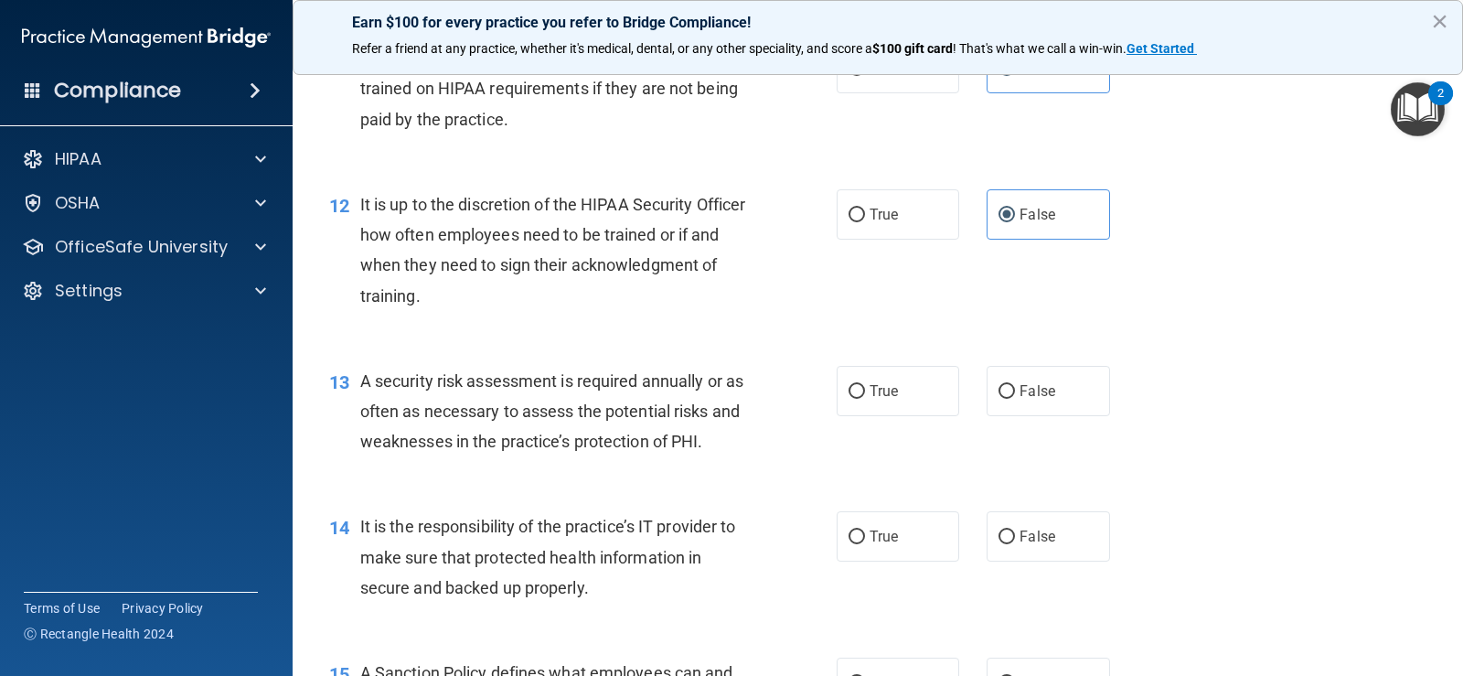
scroll to position [2103, 0]
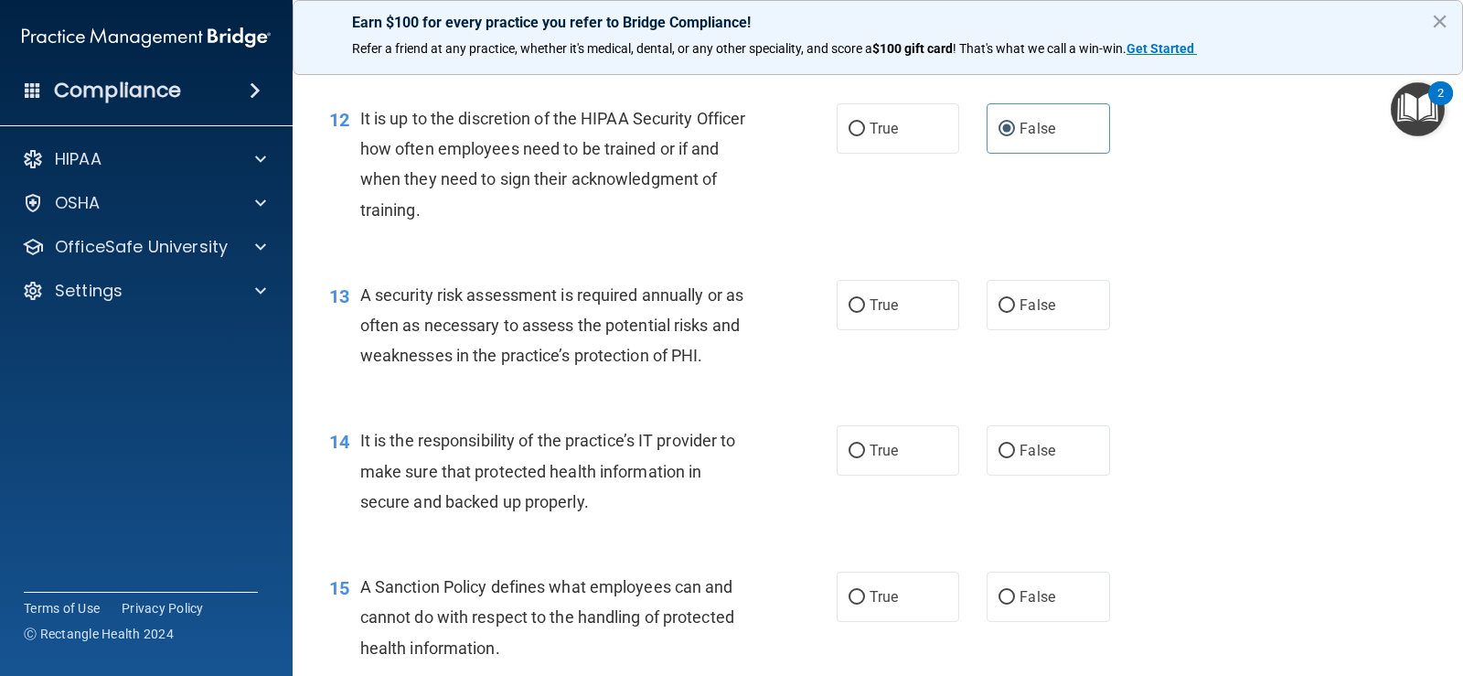
drag, startPoint x: 865, startPoint y: 321, endPoint x: 819, endPoint y: 341, distance: 50.0
click at [864, 325] on label "True" at bounding box center [898, 305] width 123 height 50
click at [864, 313] on input "True" at bounding box center [857, 306] width 16 height 14
radio input "true"
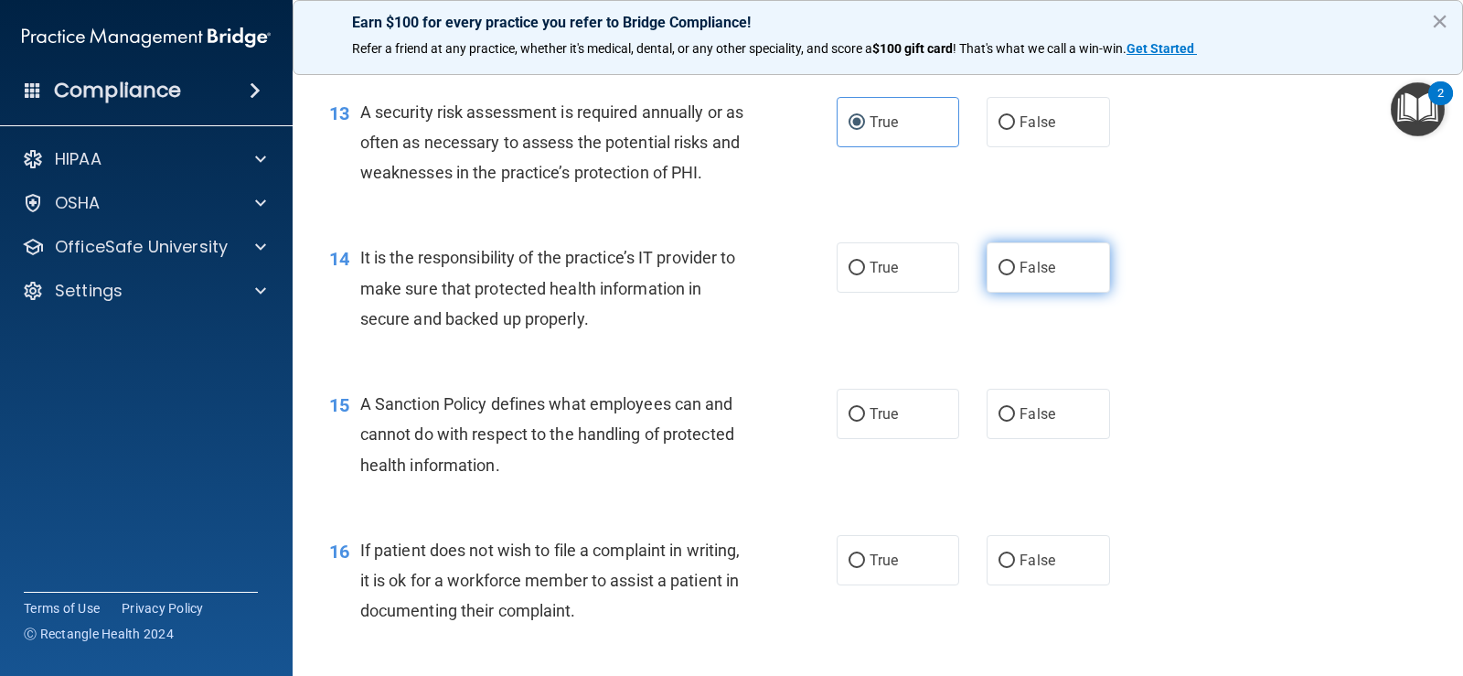
click at [1043, 254] on label "False" at bounding box center [1048, 267] width 123 height 50
click at [1015, 262] on input "False" at bounding box center [1007, 269] width 16 height 14
click at [858, 383] on div "15 A Sanction Policy defines what employees can and cannot do with respect to t…" at bounding box center [877, 439] width 1125 height 146
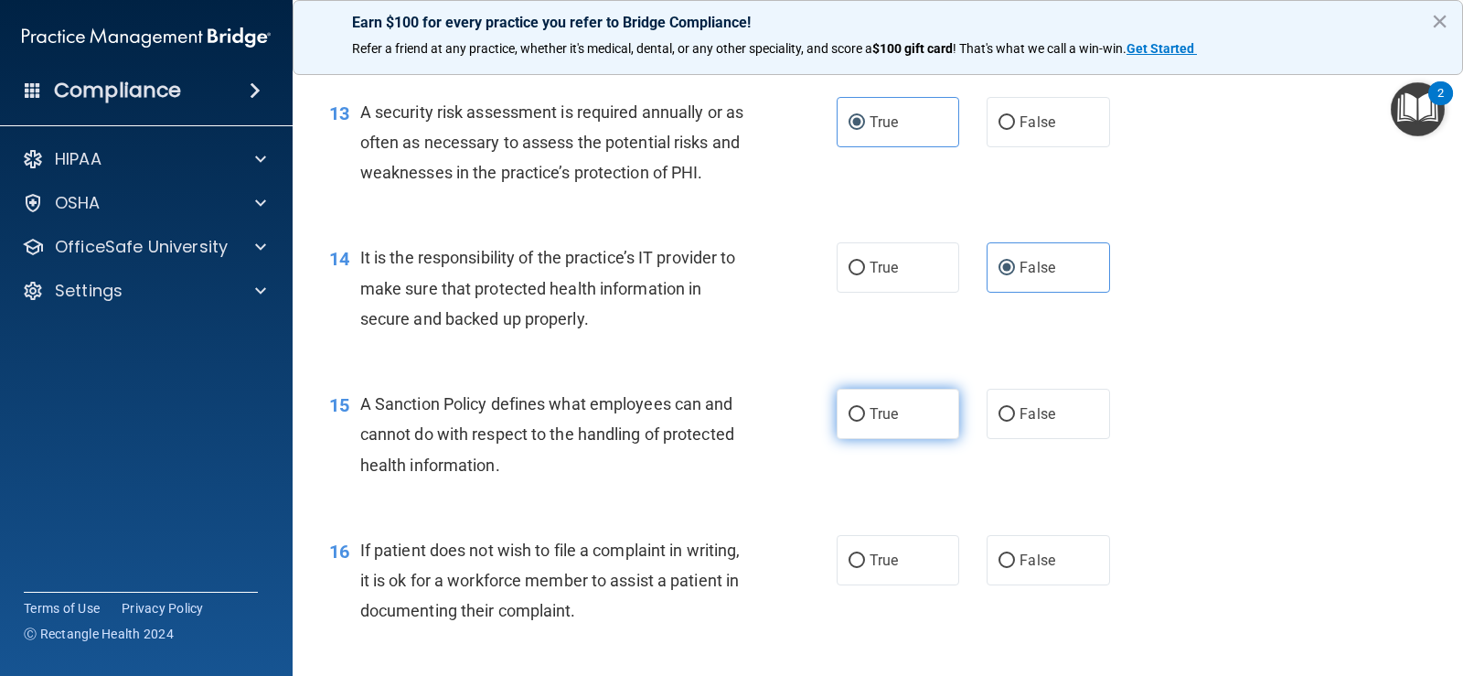
click at [871, 422] on span "True" at bounding box center [884, 413] width 28 height 17
click at [865, 422] on input "True" at bounding box center [857, 415] width 16 height 14
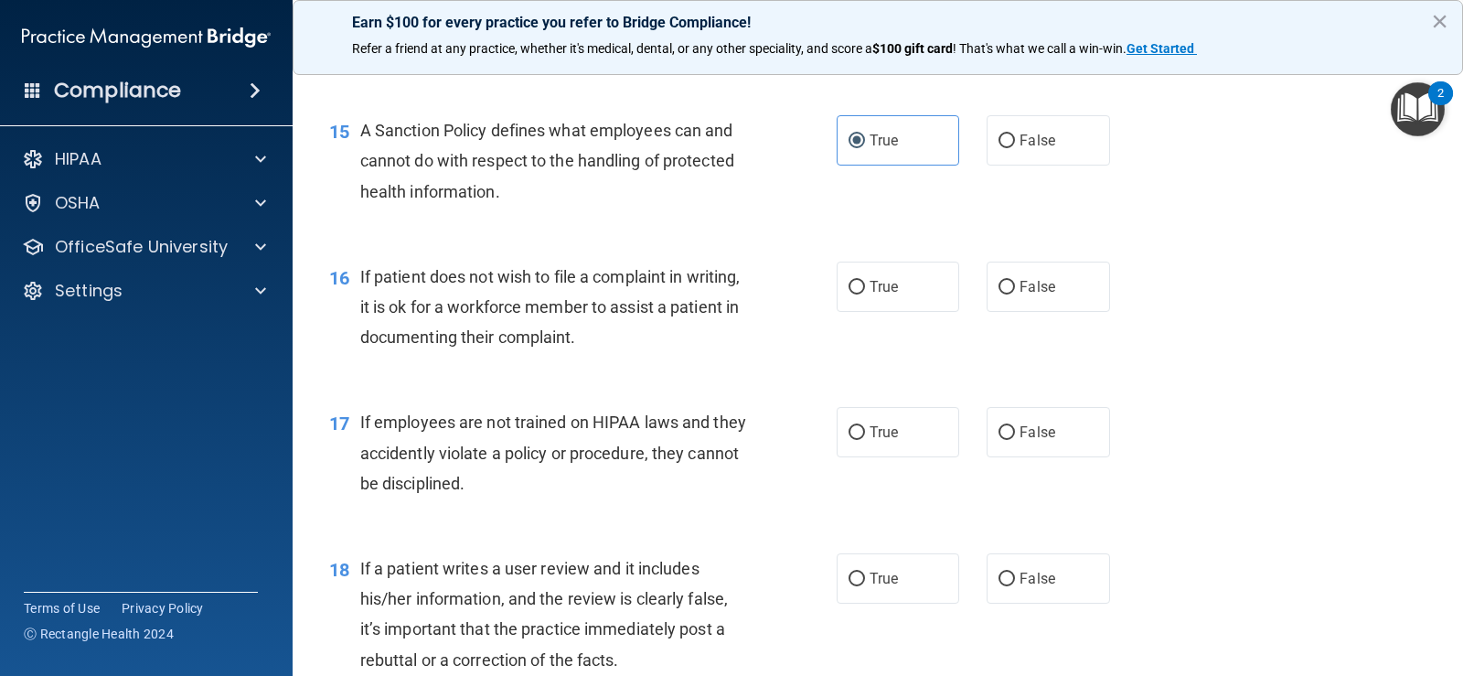
scroll to position [2560, 0]
click at [881, 288] on span "True" at bounding box center [884, 285] width 28 height 17
click at [865, 288] on input "True" at bounding box center [857, 287] width 16 height 14
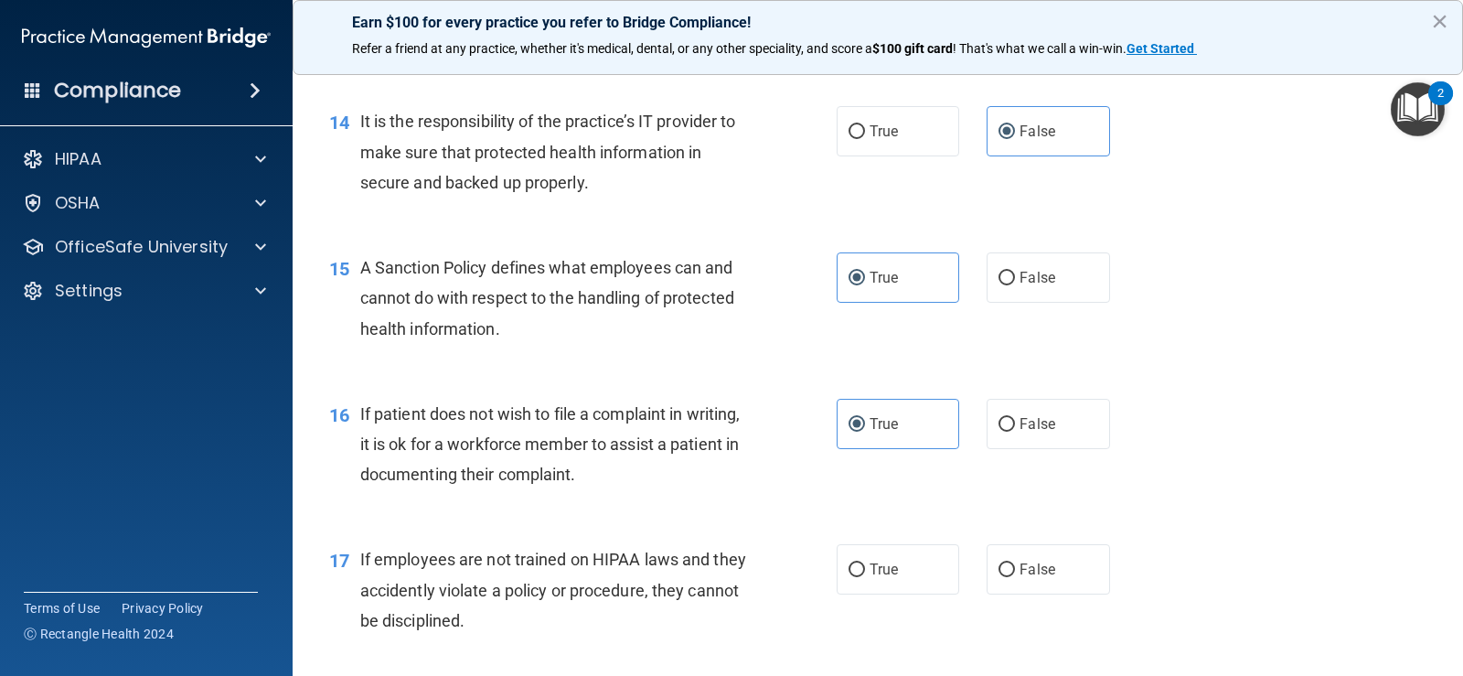
scroll to position [2377, 0]
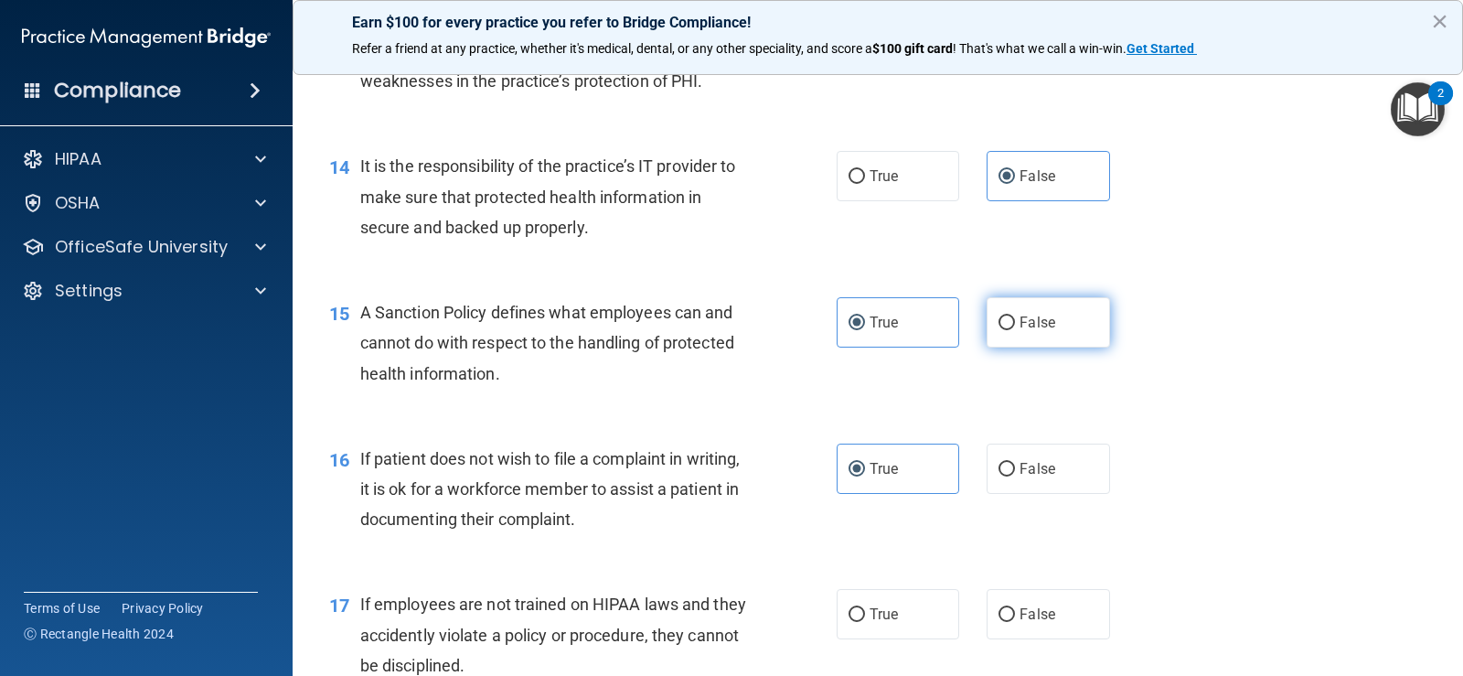
drag, startPoint x: 1078, startPoint y: 300, endPoint x: 1047, endPoint y: 327, distance: 41.5
click at [1077, 300] on label "False" at bounding box center [1048, 322] width 123 height 50
click at [1015, 316] on input "False" at bounding box center [1007, 323] width 16 height 14
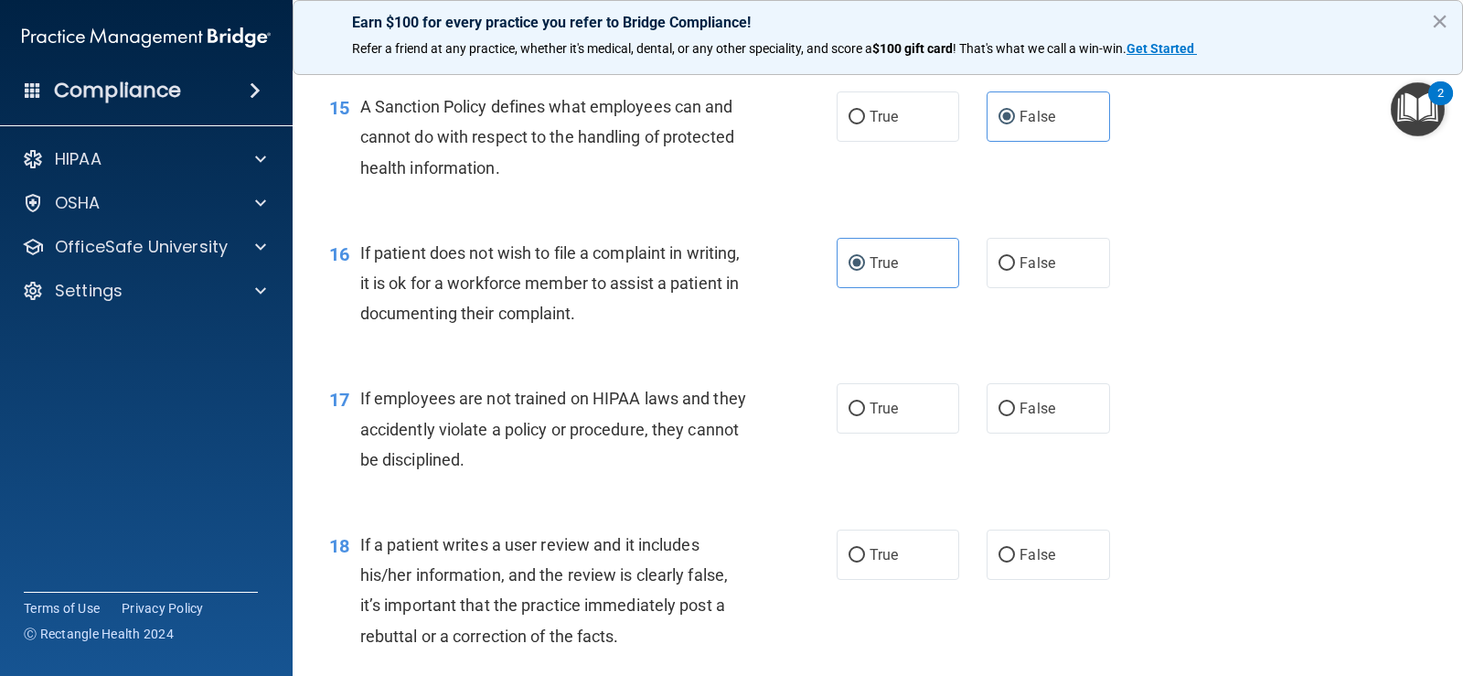
scroll to position [2652, 0]
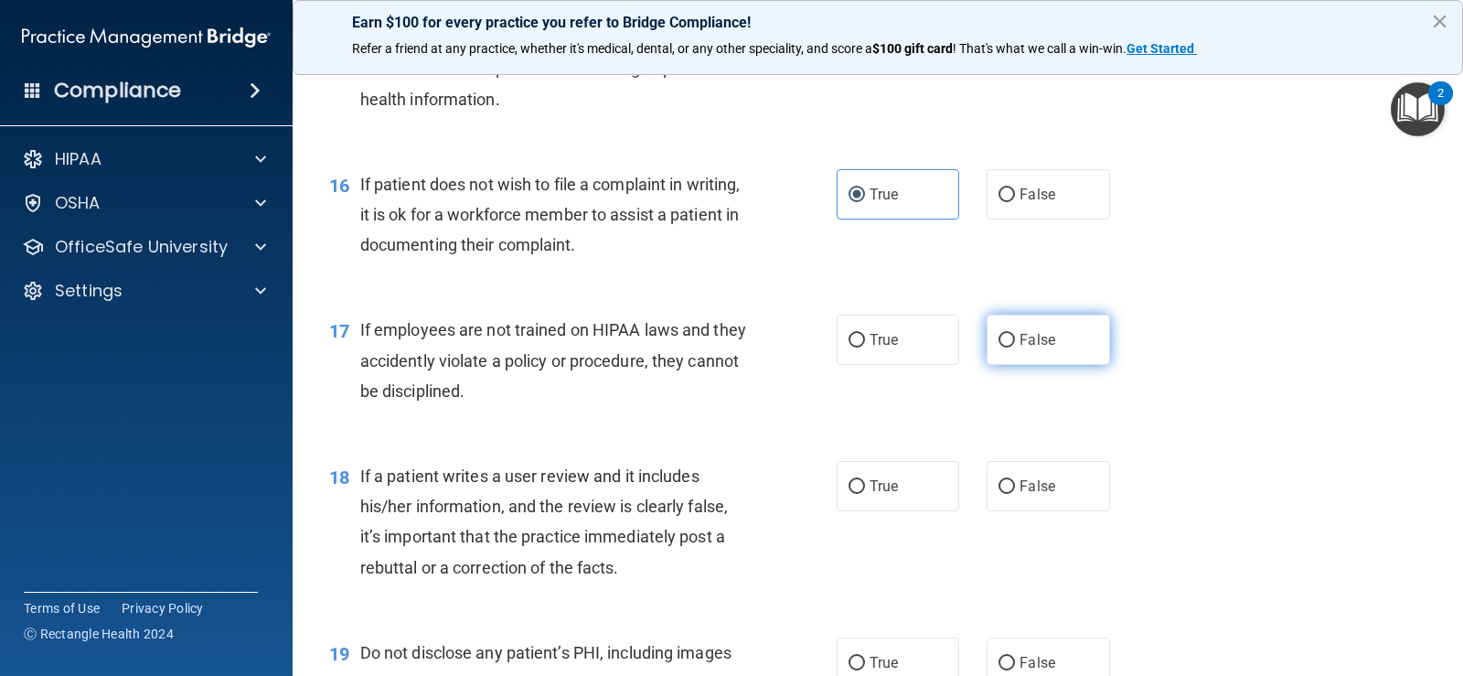
click at [1084, 339] on label "False" at bounding box center [1048, 340] width 123 height 50
click at [1015, 339] on input "False" at bounding box center [1007, 341] width 16 height 14
click at [1036, 502] on label "False" at bounding box center [1048, 486] width 123 height 50
click at [1015, 494] on input "False" at bounding box center [1007, 487] width 16 height 14
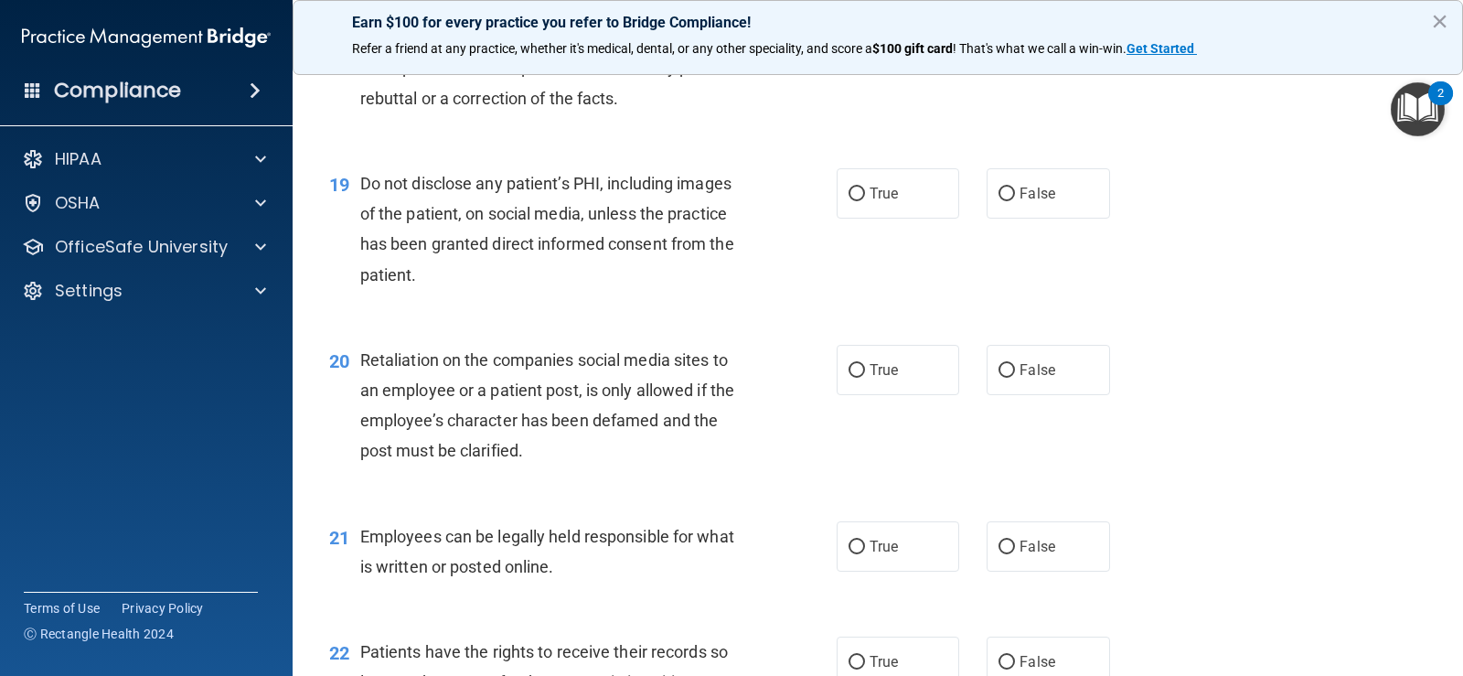
scroll to position [3018, 0]
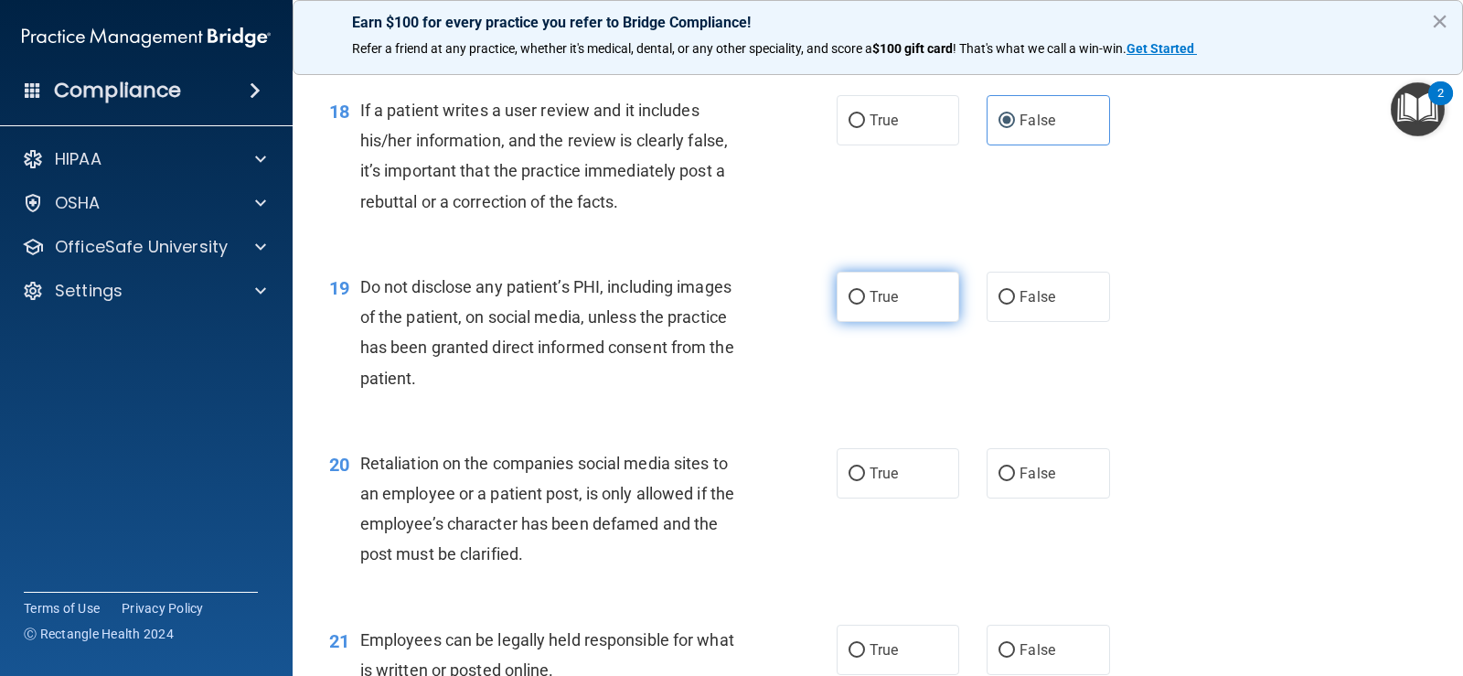
click at [849, 296] on input "True" at bounding box center [857, 298] width 16 height 14
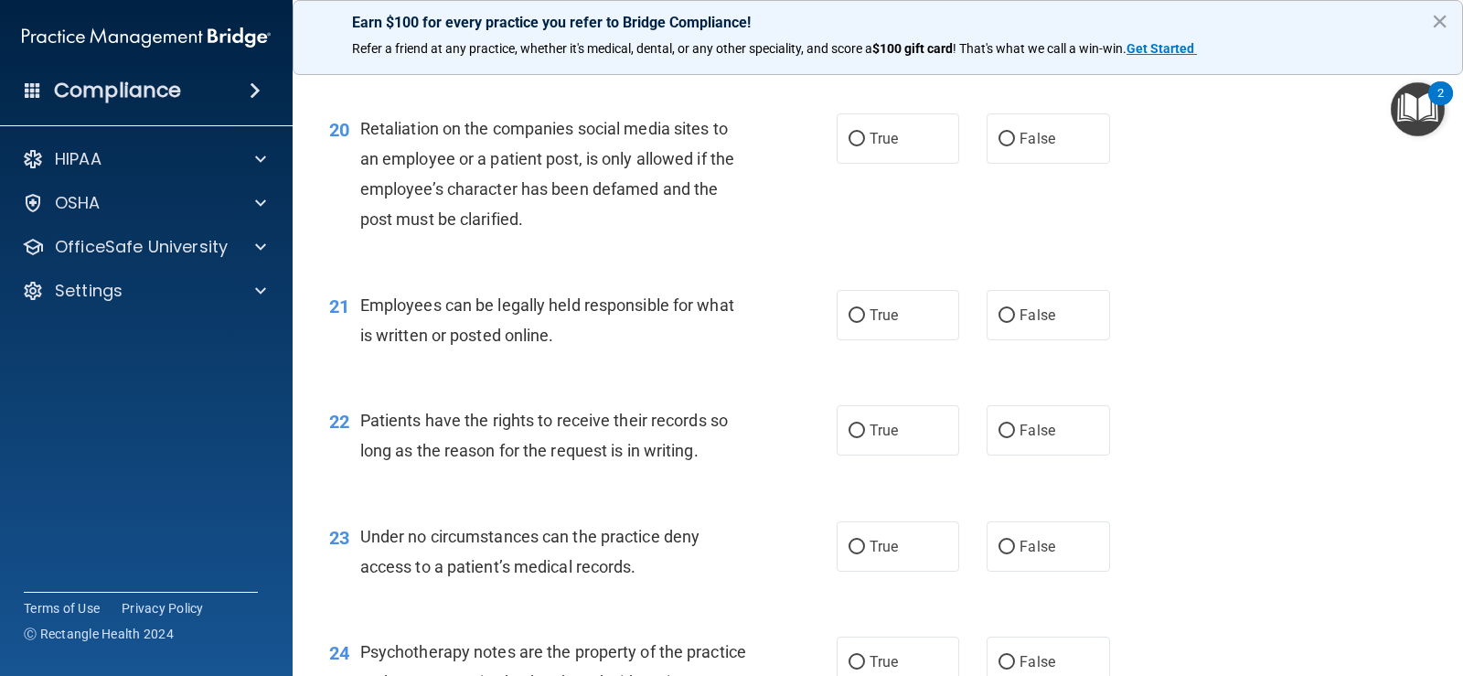
scroll to position [3383, 0]
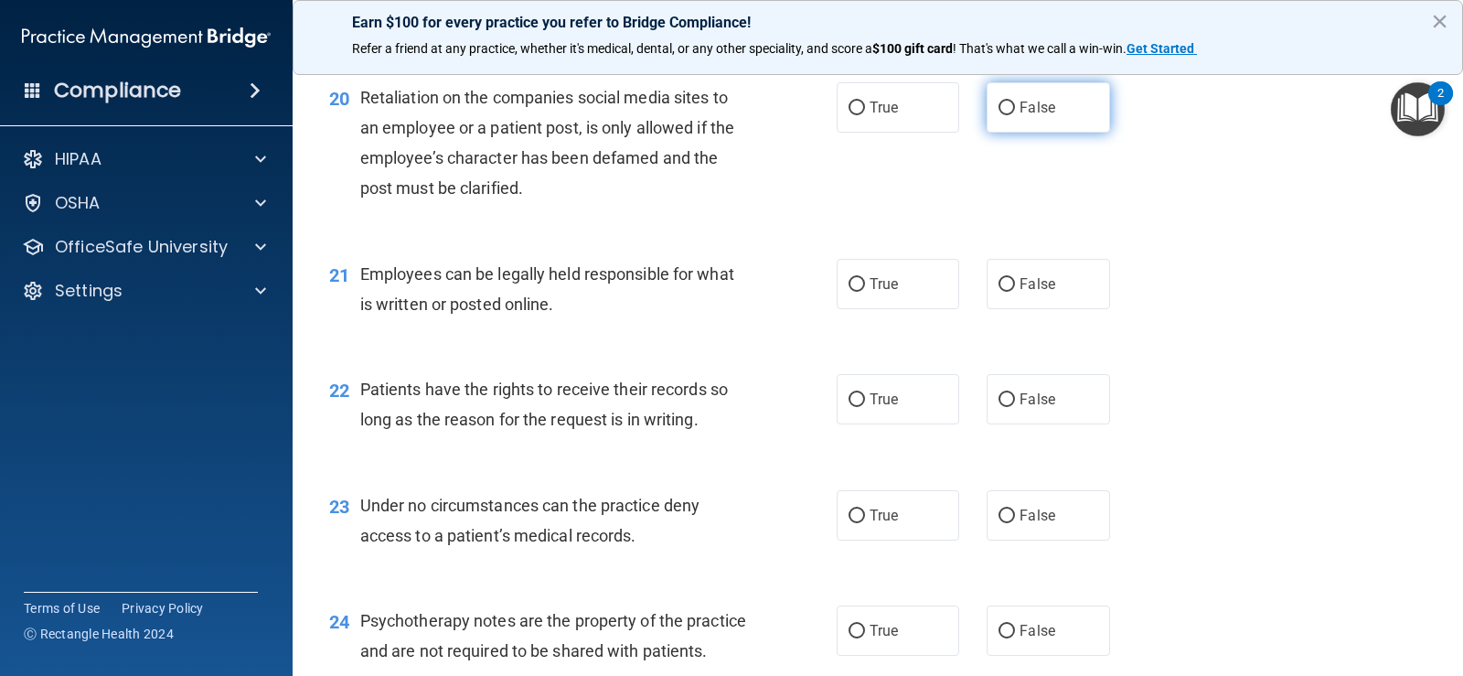
click at [1020, 116] on label "False" at bounding box center [1048, 107] width 123 height 50
click at [1015, 115] on input "False" at bounding box center [1007, 108] width 16 height 14
click at [858, 287] on input "True" at bounding box center [857, 285] width 16 height 14
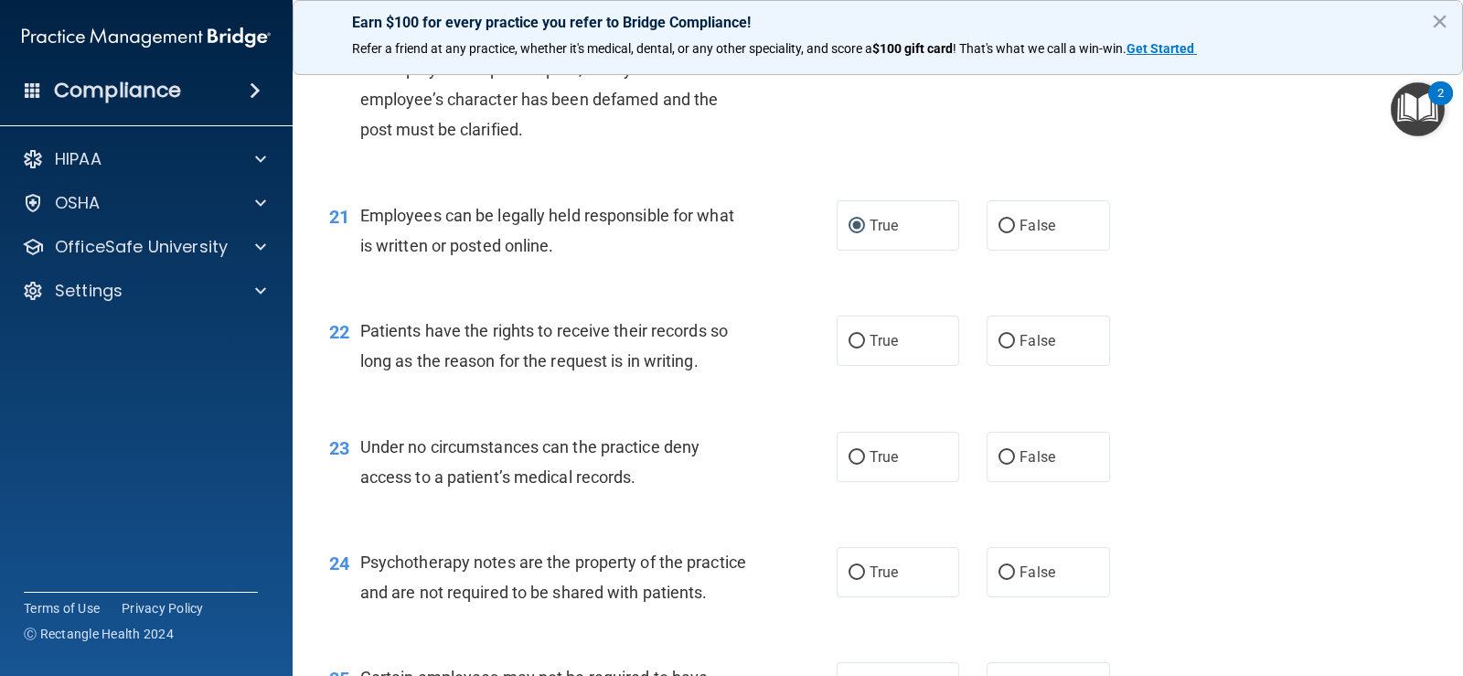
scroll to position [3475, 0]
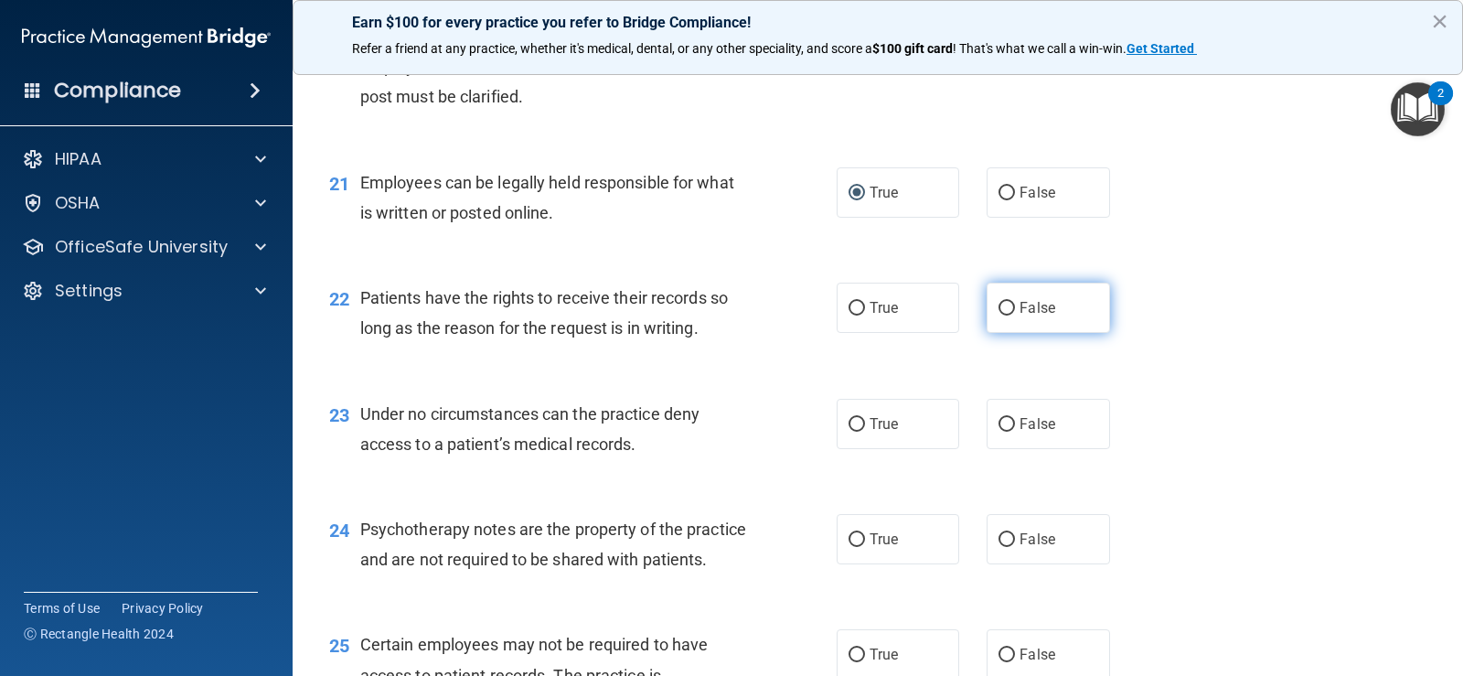
click at [1029, 306] on span "False" at bounding box center [1038, 307] width 36 height 17
click at [1015, 306] on input "False" at bounding box center [1007, 309] width 16 height 14
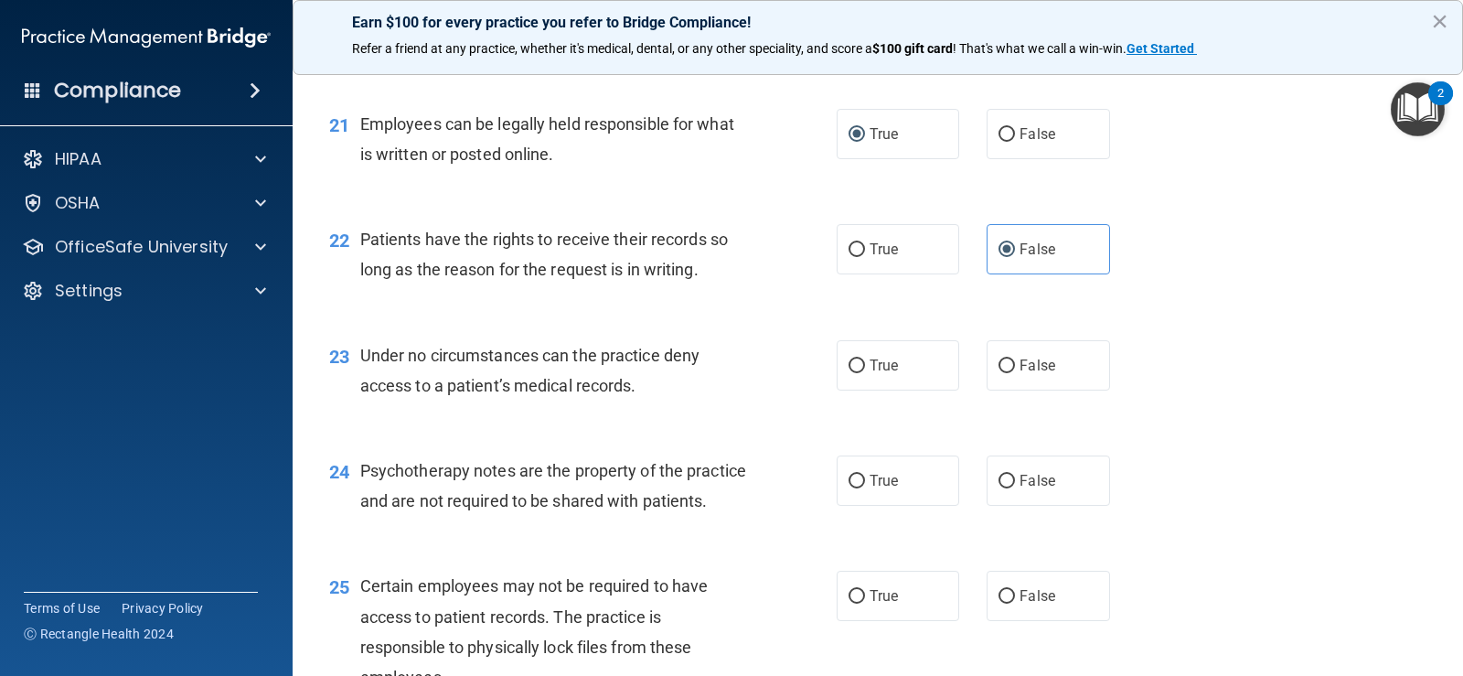
scroll to position [3566, 0]
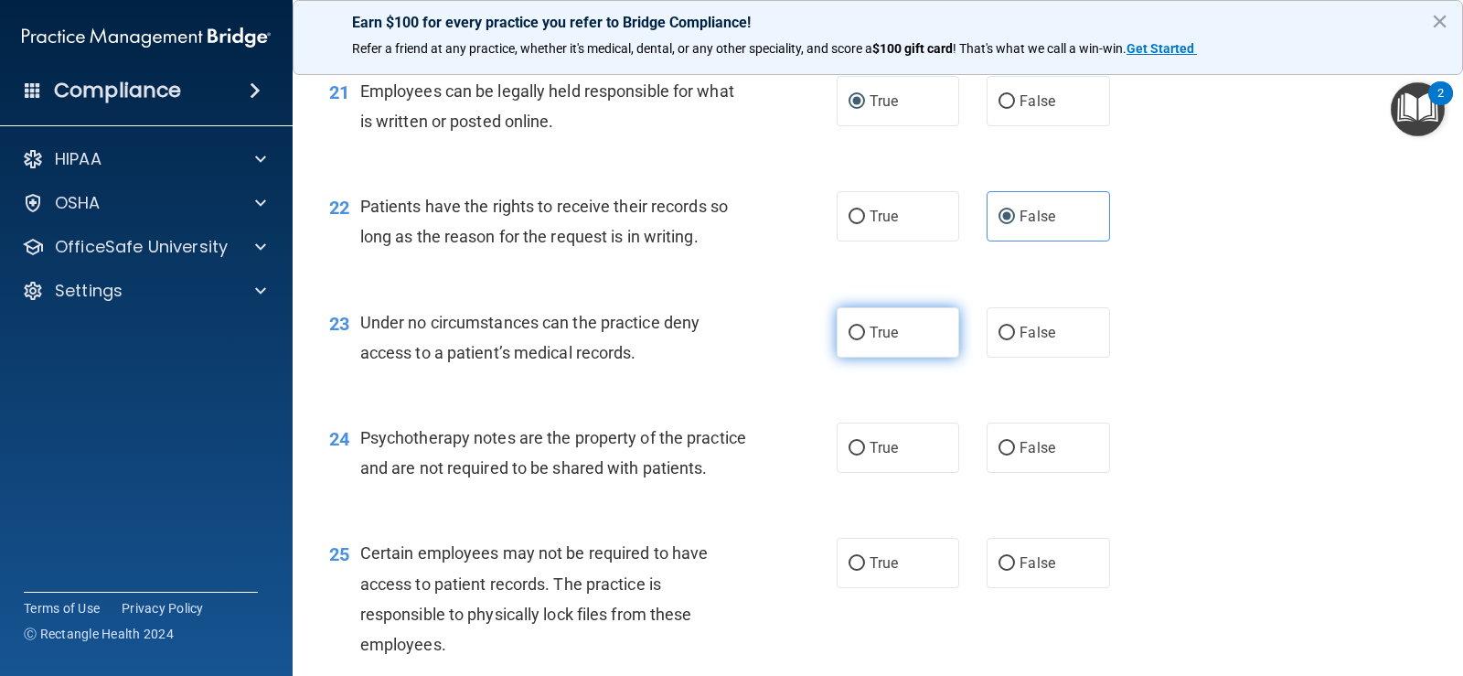
click at [877, 341] on label "True" at bounding box center [898, 332] width 123 height 50
click at [865, 340] on input "True" at bounding box center [857, 333] width 16 height 14
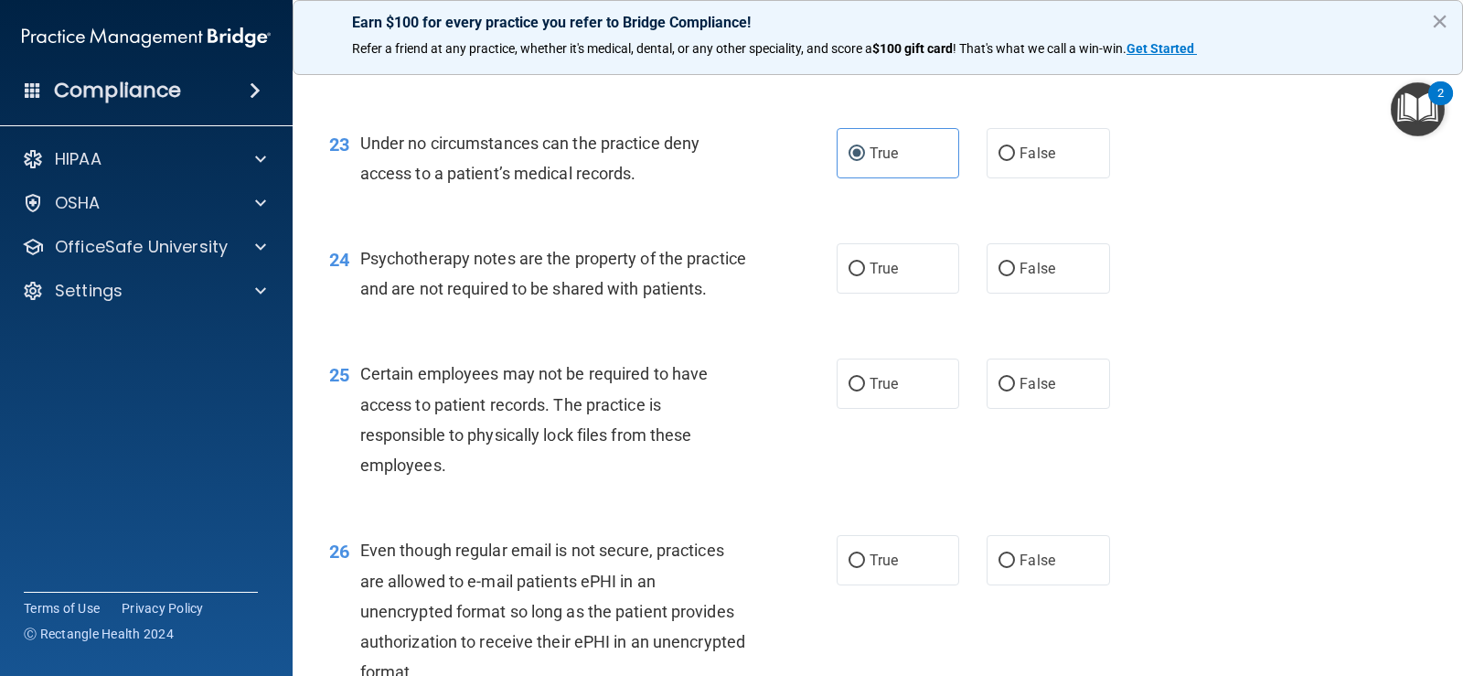
scroll to position [3749, 0]
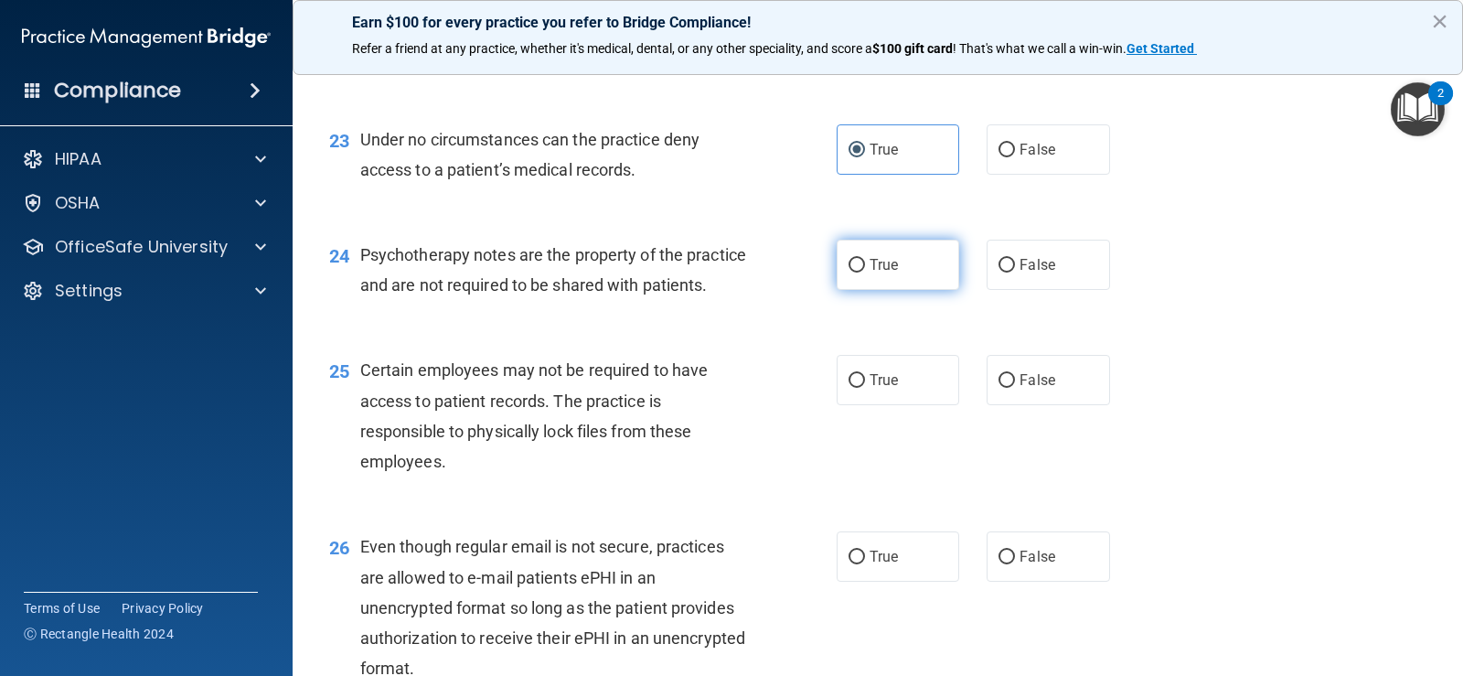
click at [896, 274] on label "True" at bounding box center [898, 265] width 123 height 50
click at [865, 272] on input "True" at bounding box center [857, 266] width 16 height 14
click at [890, 398] on label "True" at bounding box center [898, 380] width 123 height 50
click at [865, 388] on input "True" at bounding box center [857, 381] width 16 height 14
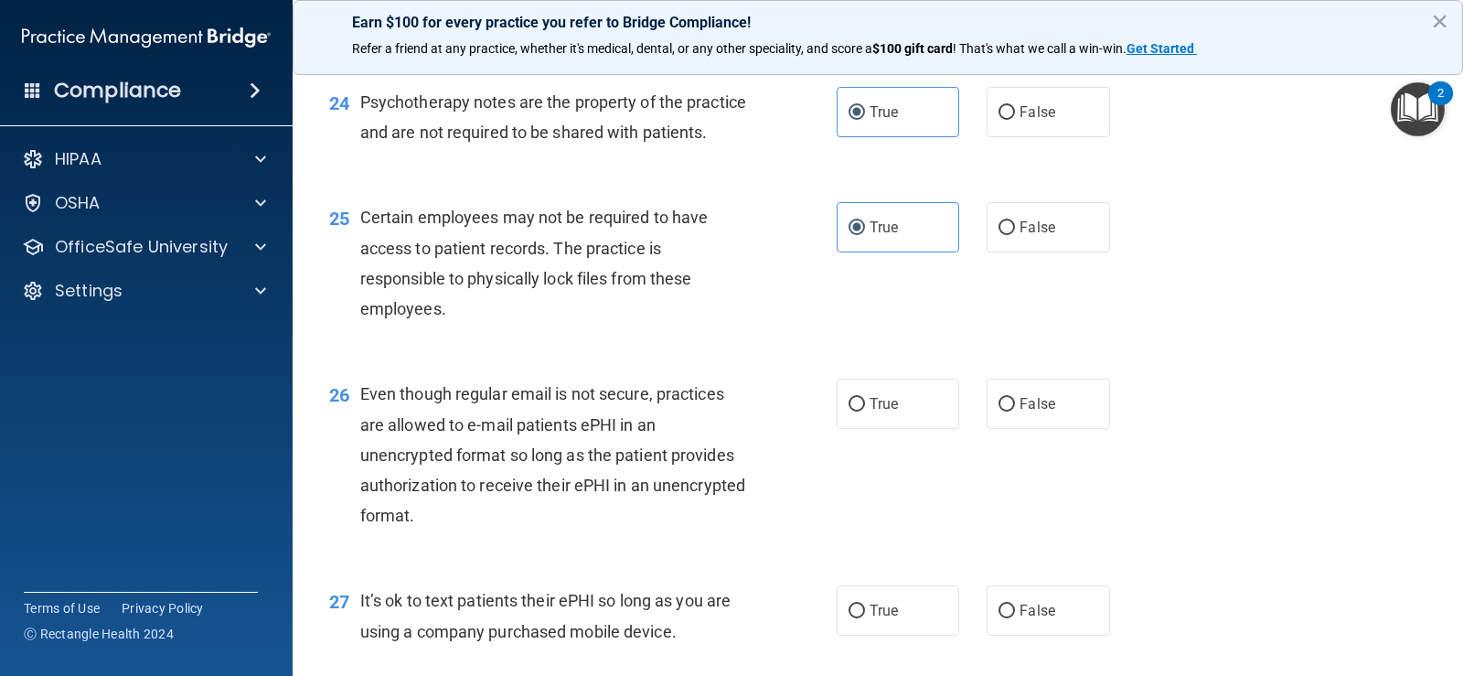
scroll to position [3932, 0]
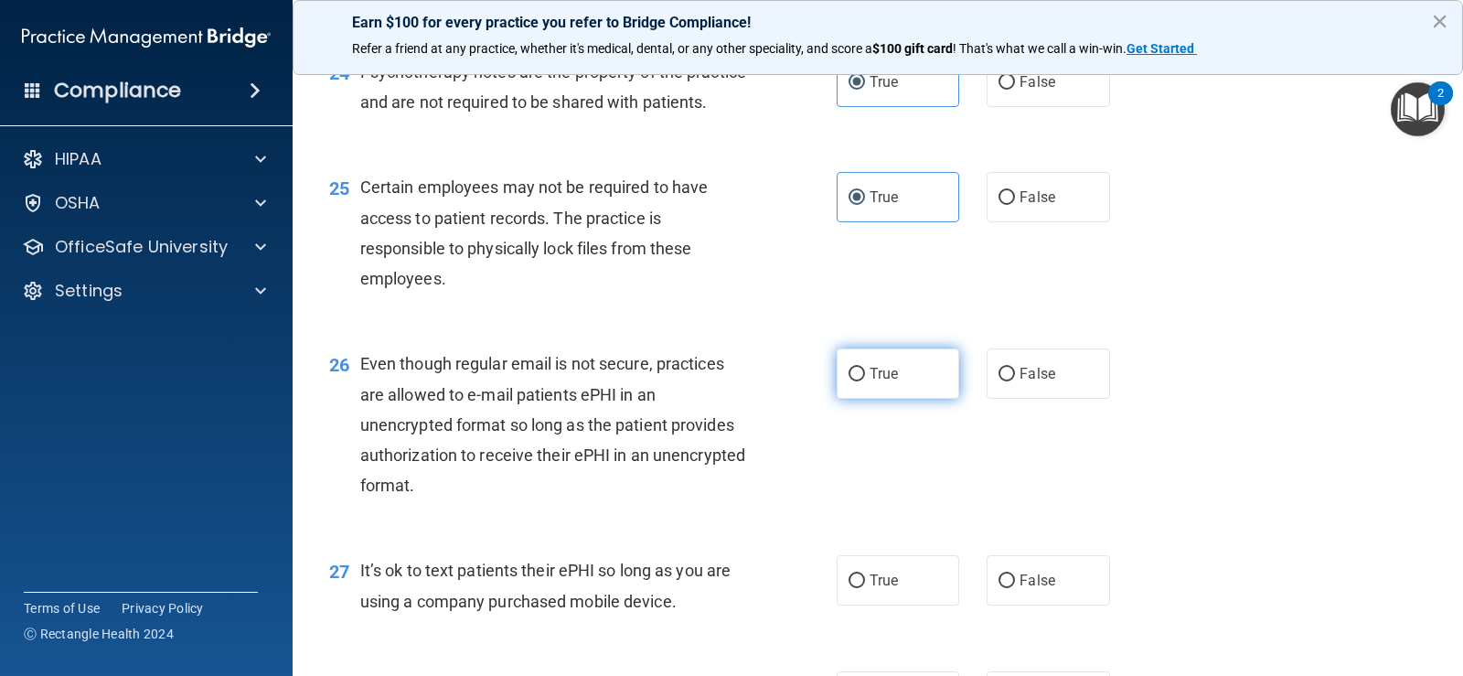
click at [856, 381] on input "True" at bounding box center [857, 375] width 16 height 14
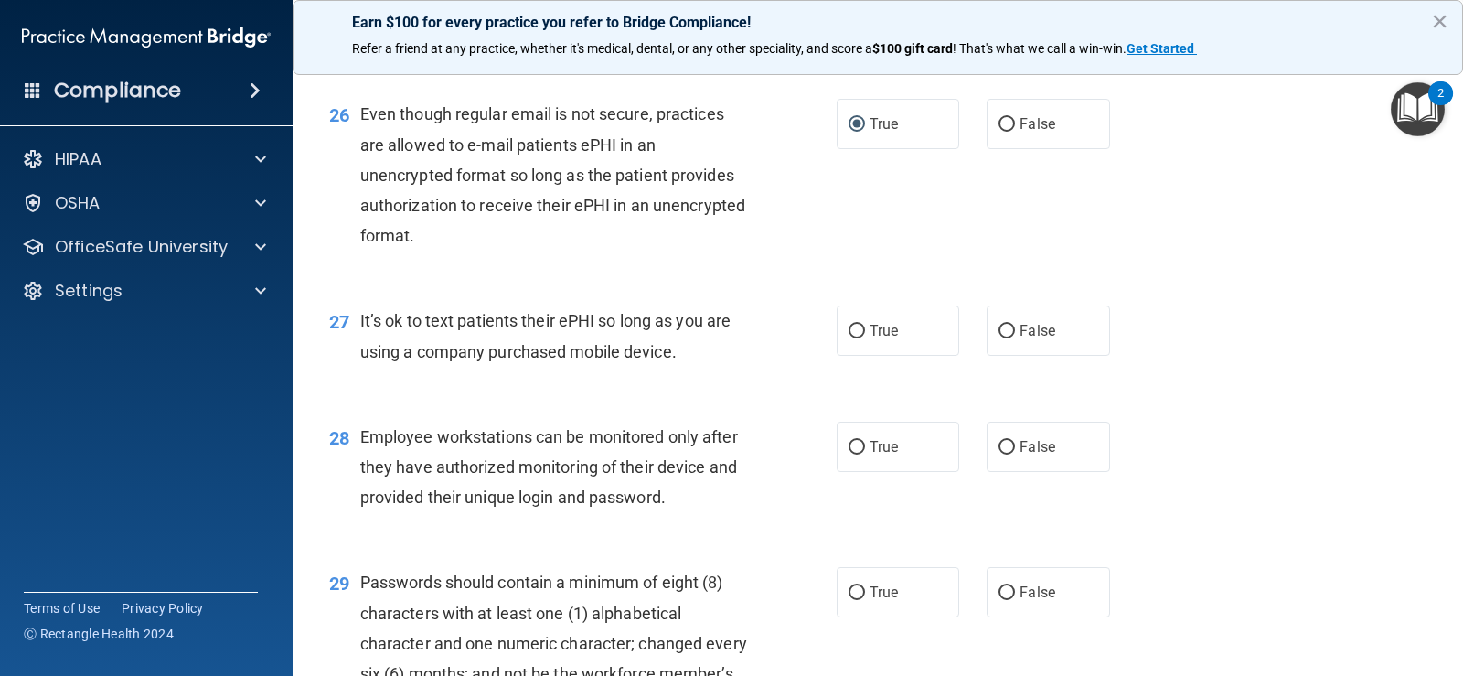
scroll to position [4206, 0]
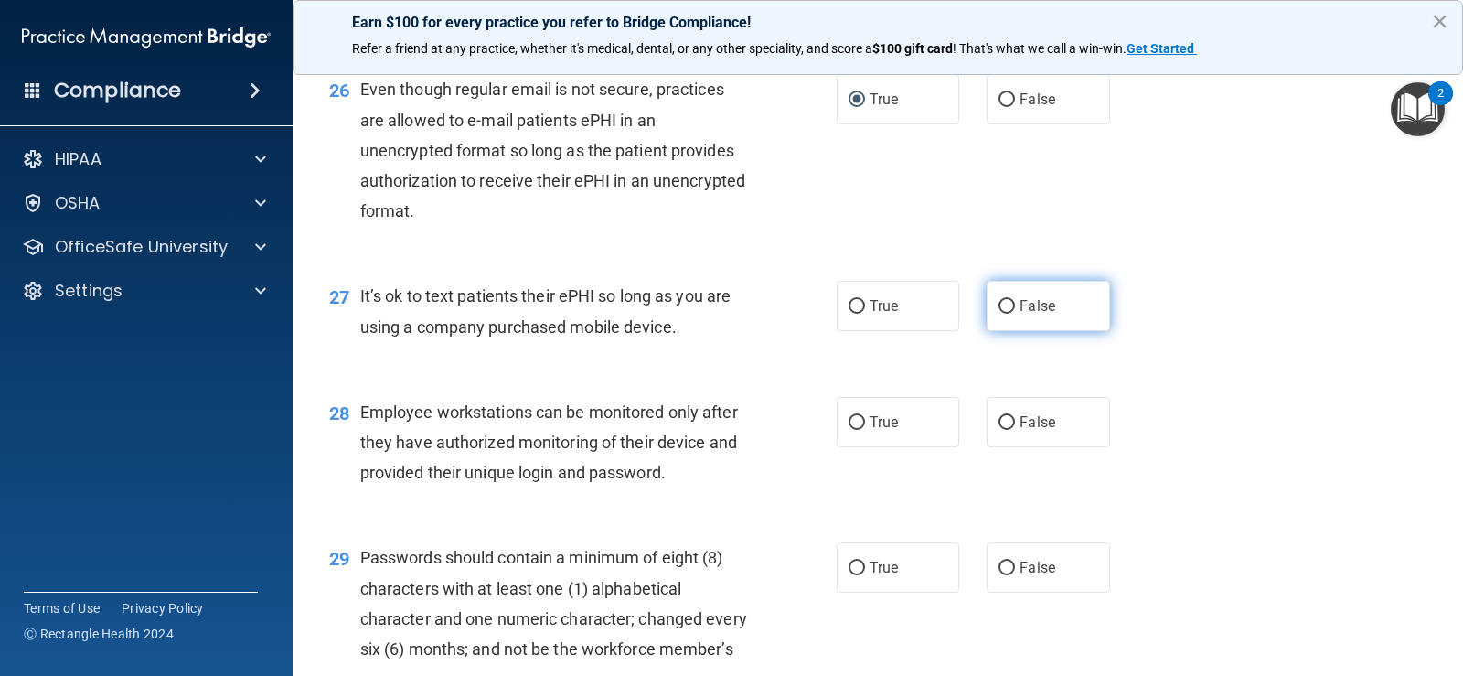
click at [999, 314] on input "False" at bounding box center [1007, 307] width 16 height 14
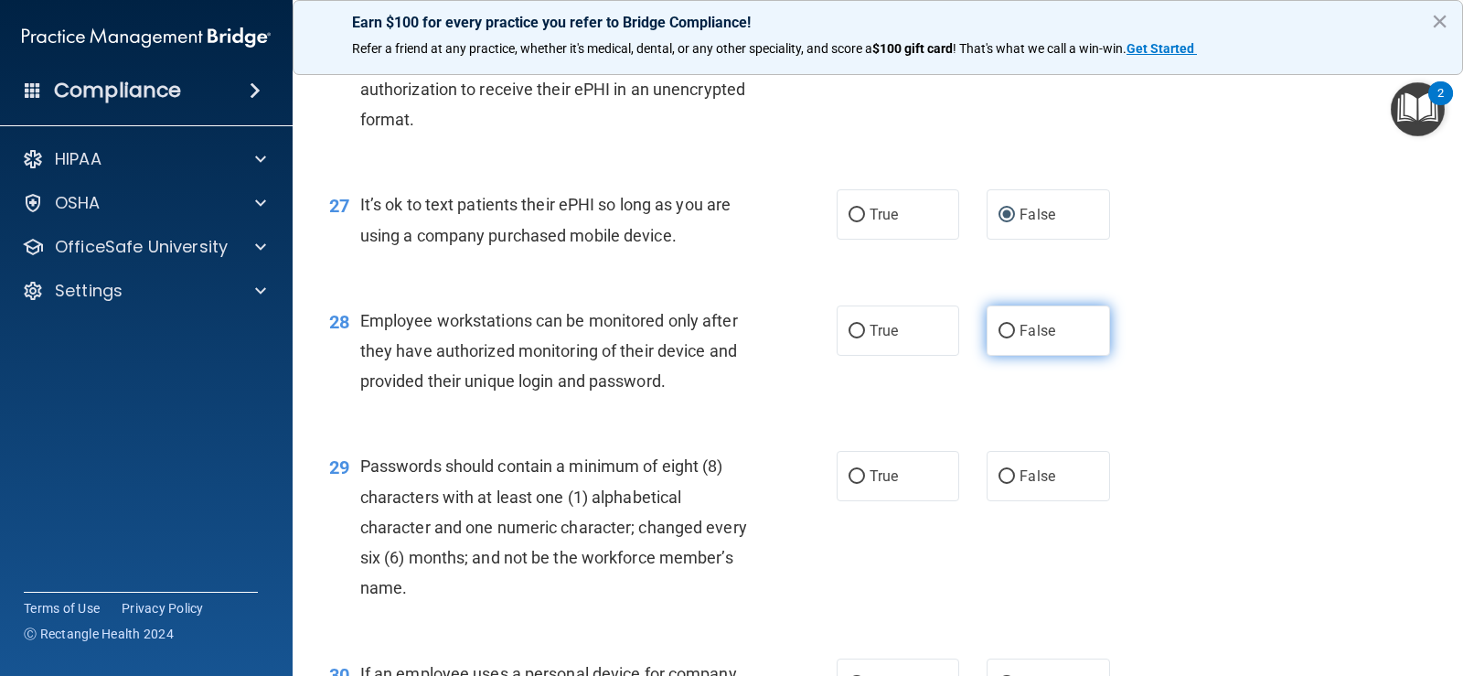
click at [1035, 356] on label "False" at bounding box center [1048, 330] width 123 height 50
click at [1015, 338] on input "False" at bounding box center [1007, 332] width 16 height 14
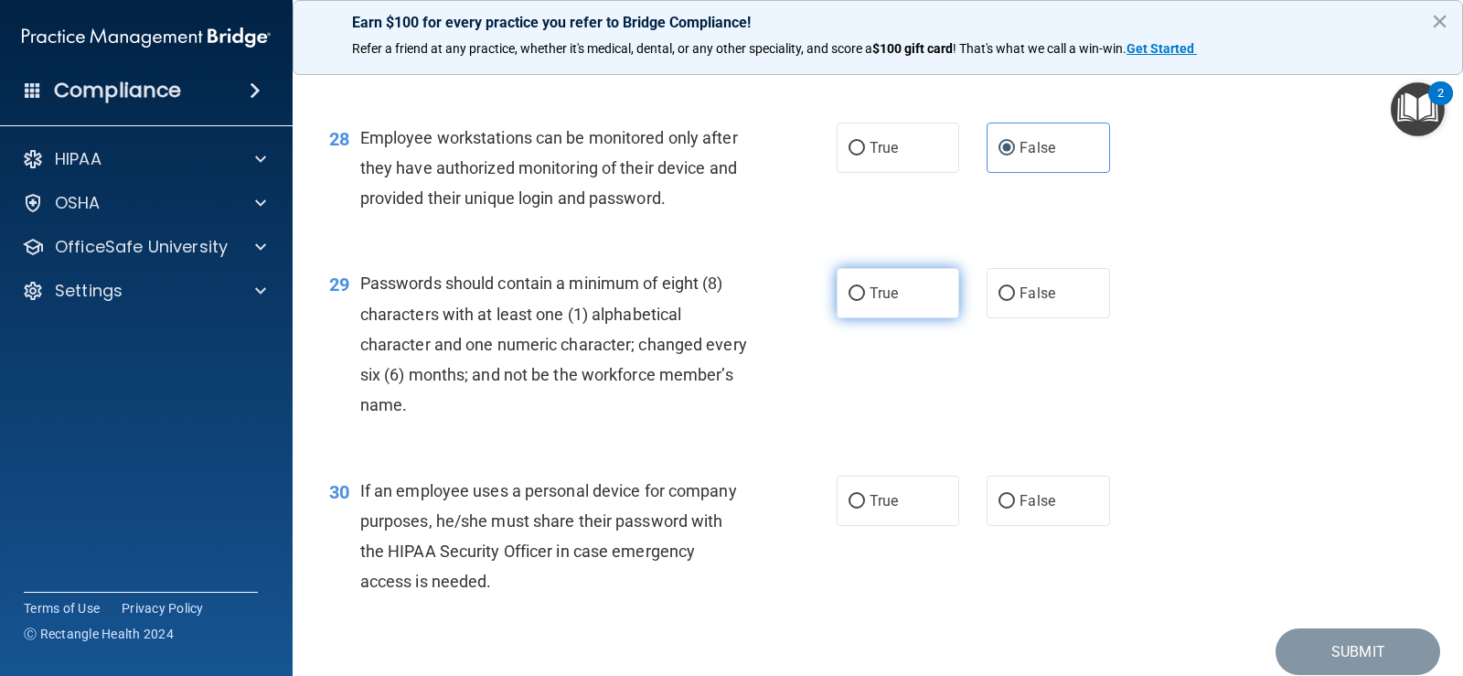
click at [876, 302] on span "True" at bounding box center [884, 292] width 28 height 17
click at [865, 301] on input "True" at bounding box center [857, 294] width 16 height 14
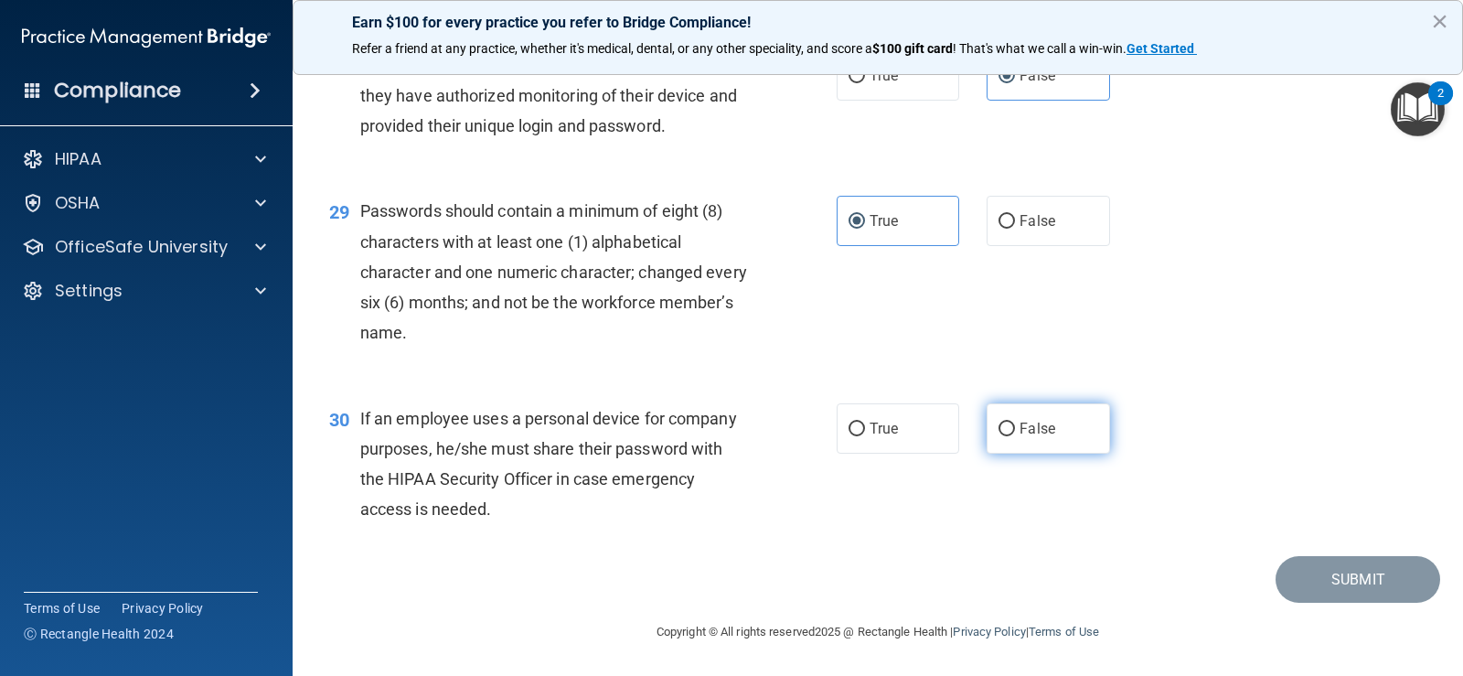
click at [1059, 443] on label "False" at bounding box center [1048, 428] width 123 height 50
click at [1015, 436] on input "False" at bounding box center [1007, 429] width 16 height 14
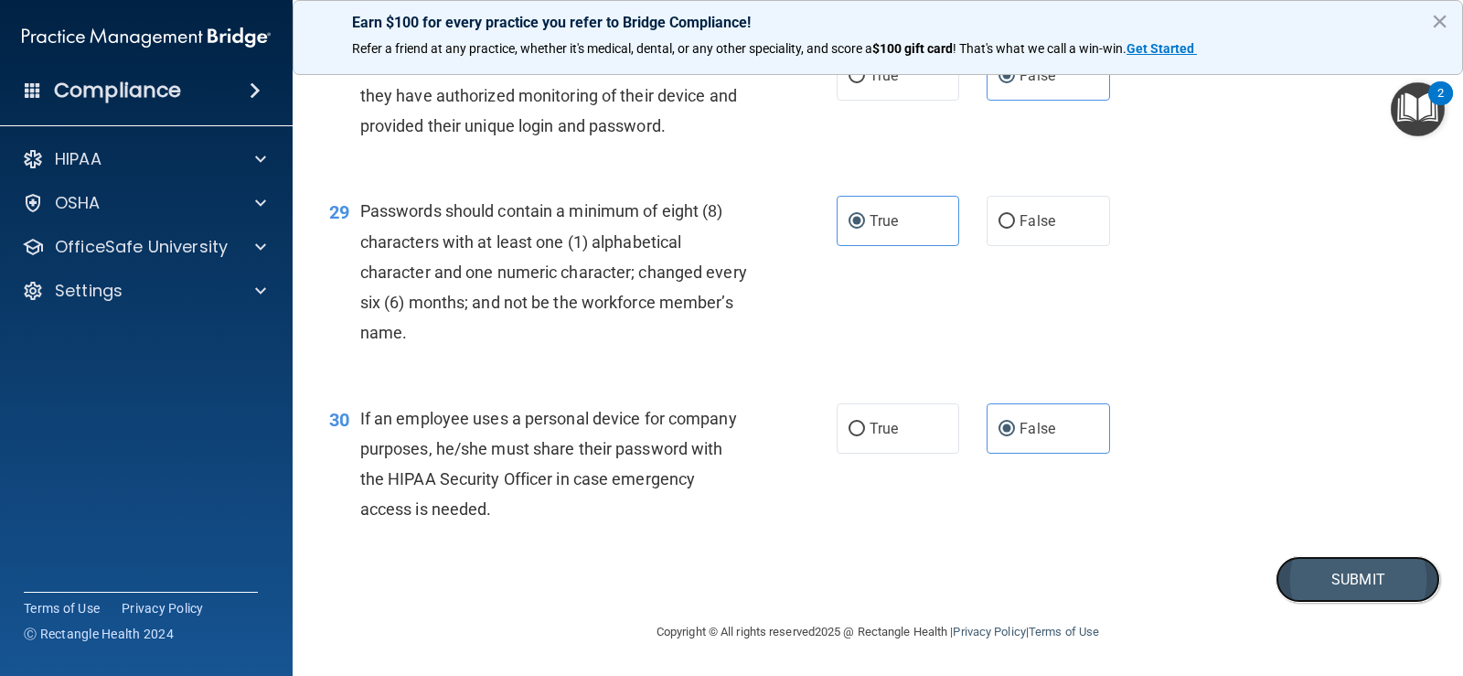
click at [1316, 580] on button "Submit" at bounding box center [1358, 579] width 165 height 47
click at [1291, 585] on button "Submit" at bounding box center [1358, 579] width 165 height 47
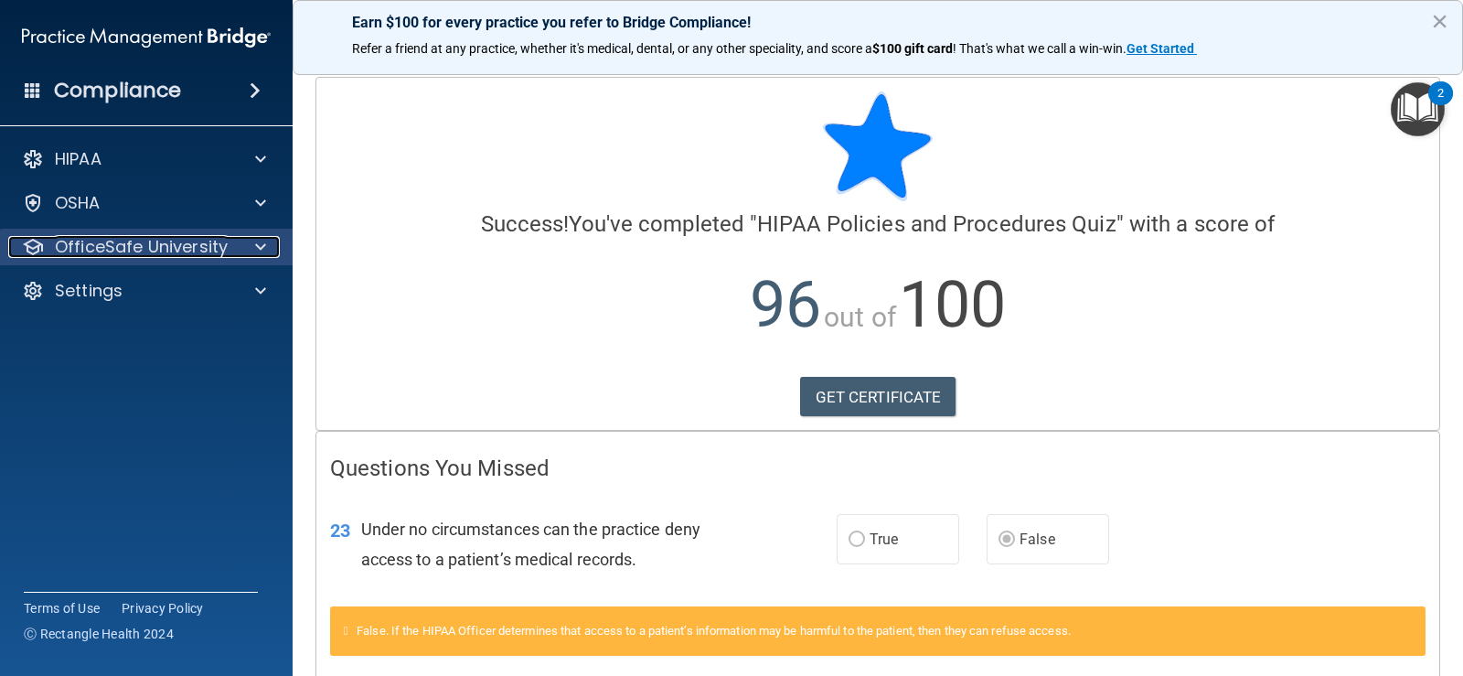
click at [222, 252] on p "OfficeSafe University" at bounding box center [141, 247] width 173 height 22
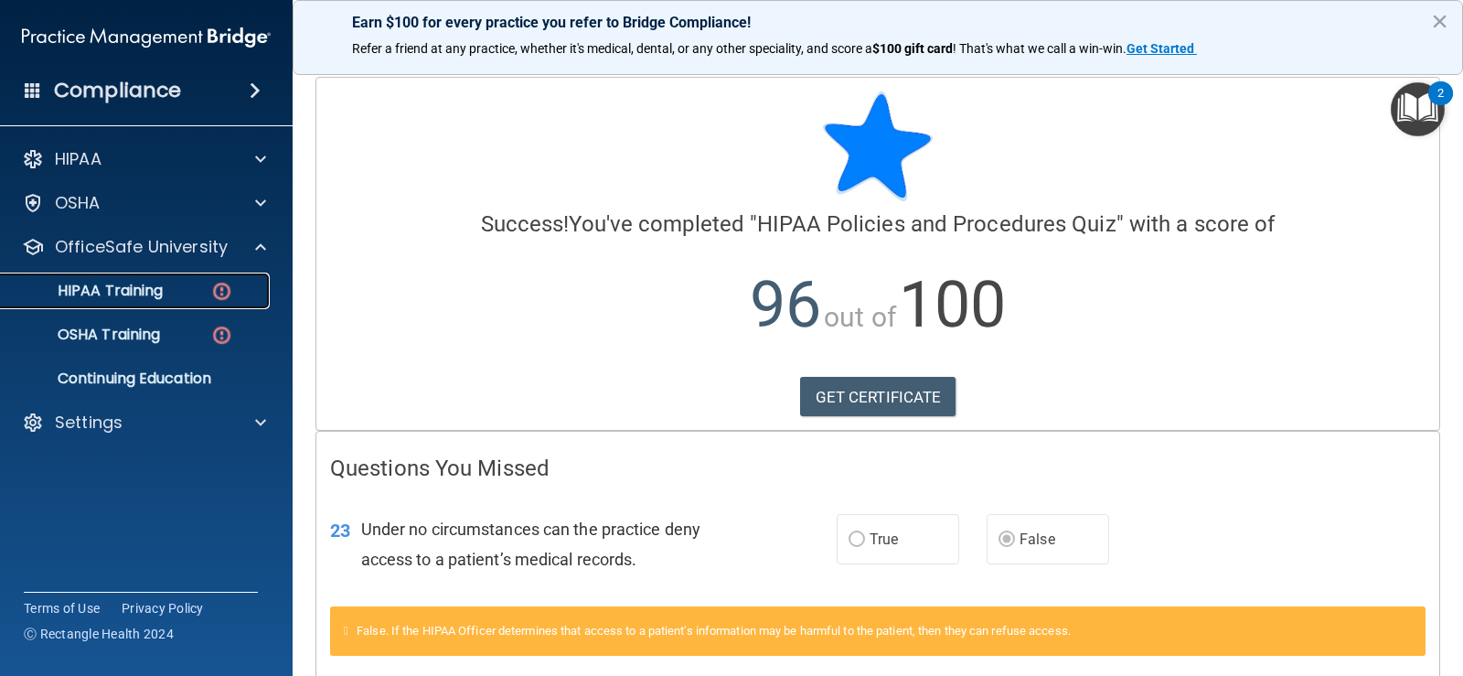
click at [208, 285] on div "HIPAA Training" at bounding box center [137, 291] width 250 height 18
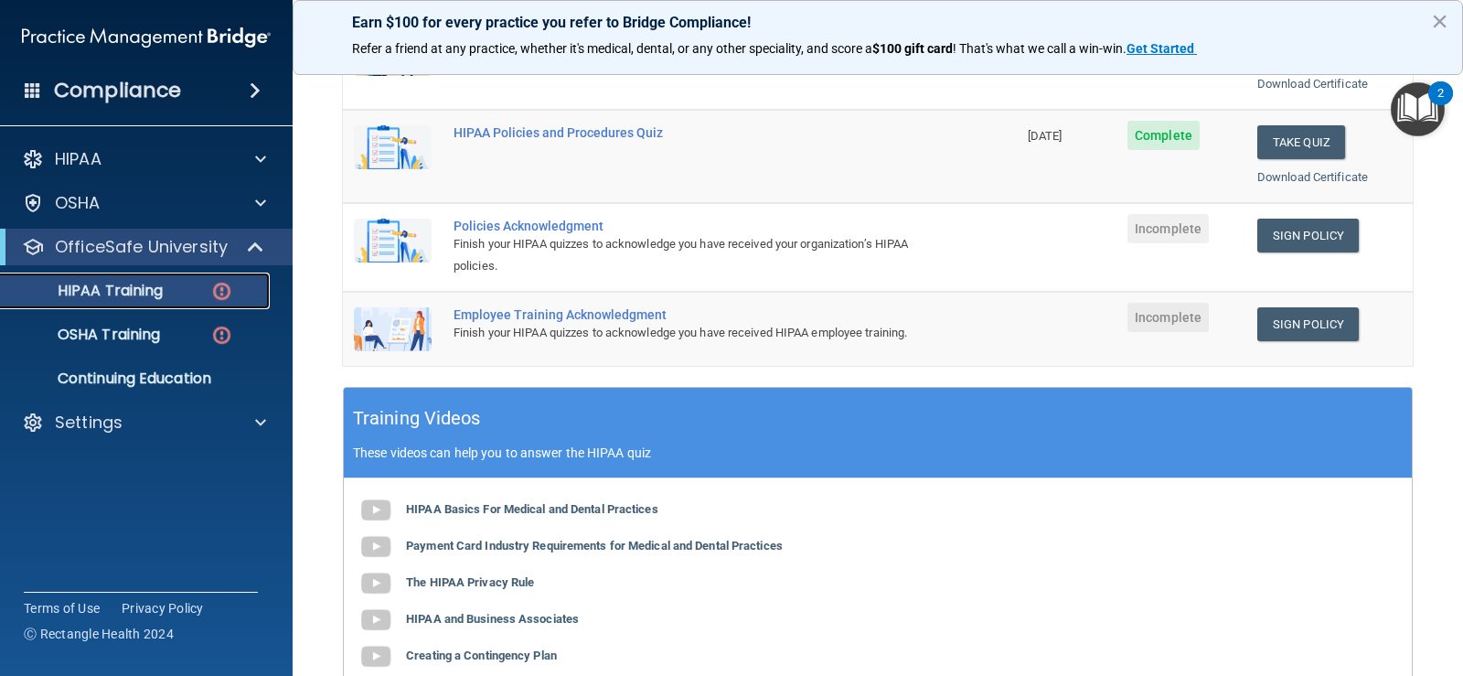
scroll to position [366, 0]
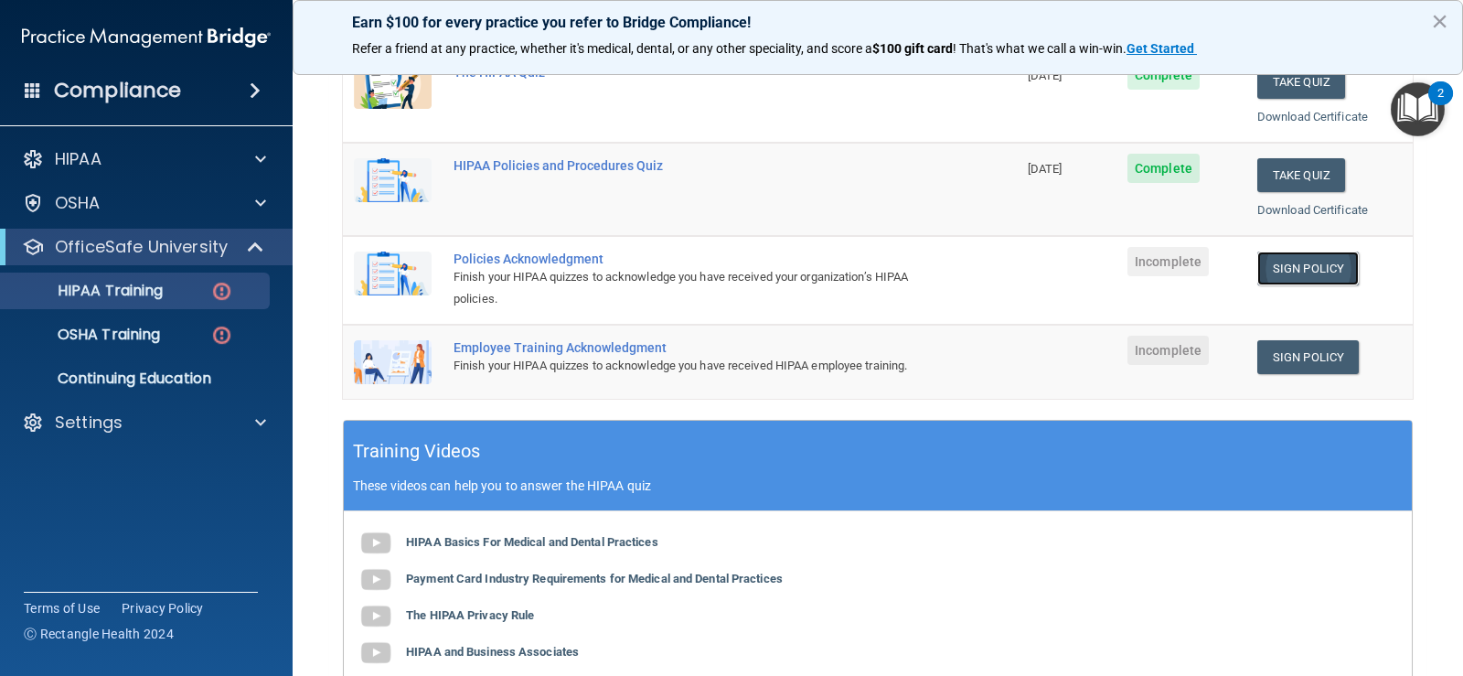
click at [1303, 263] on link "Sign Policy" at bounding box center [1307, 268] width 101 height 34
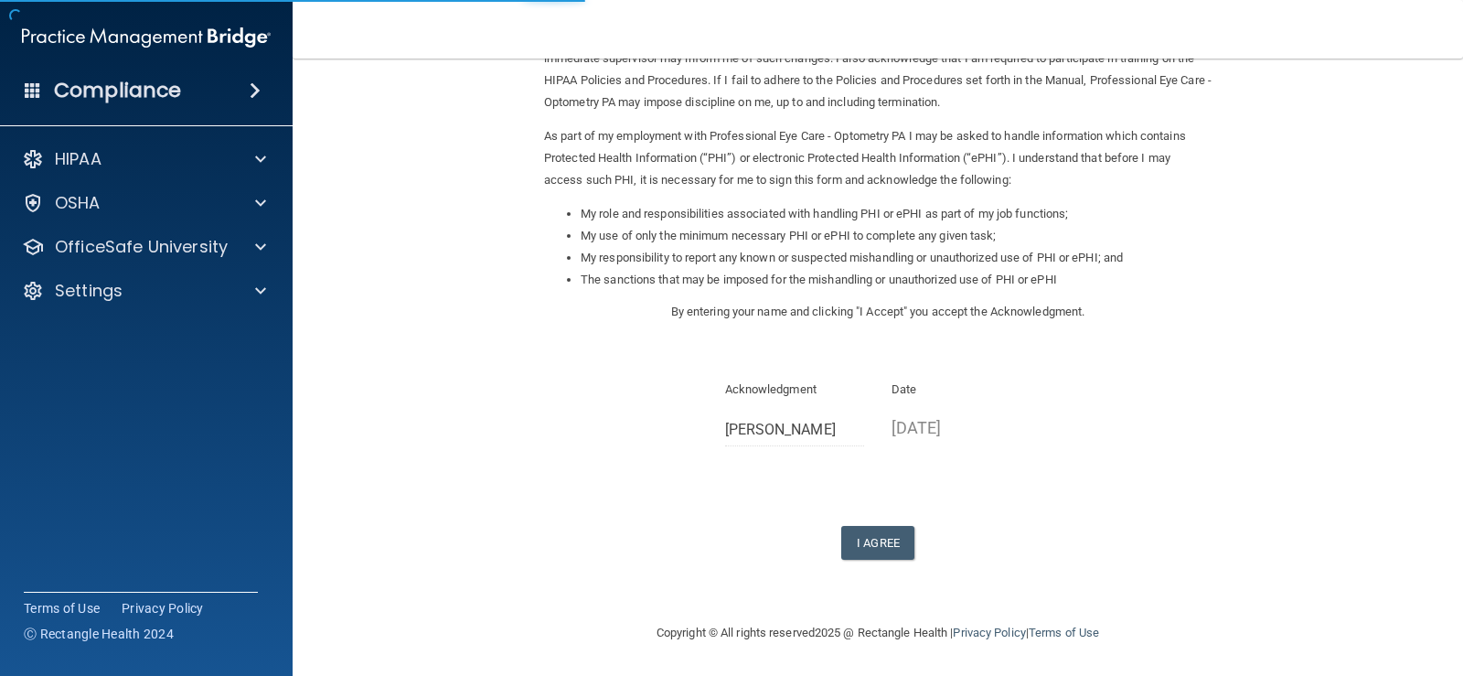
scroll to position [162, 0]
click at [857, 549] on button "I Agree" at bounding box center [877, 542] width 73 height 34
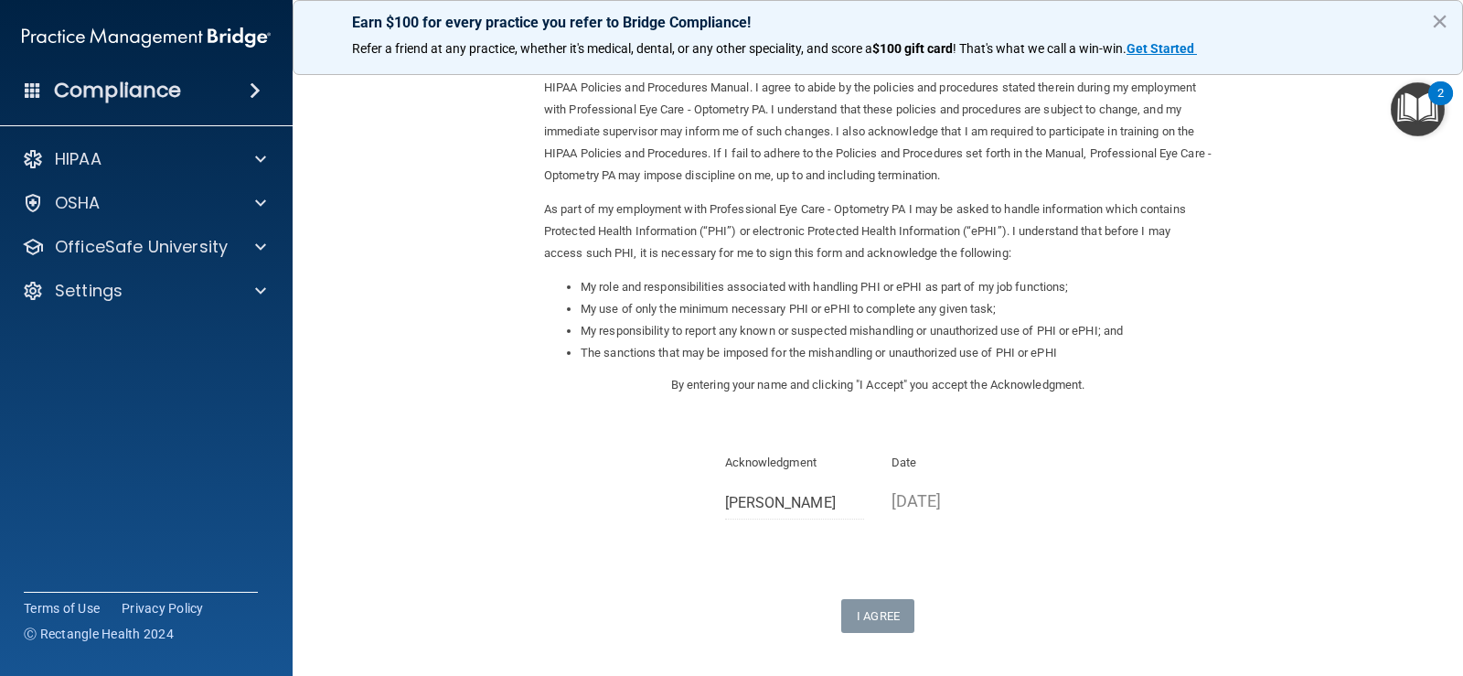
scroll to position [0, 0]
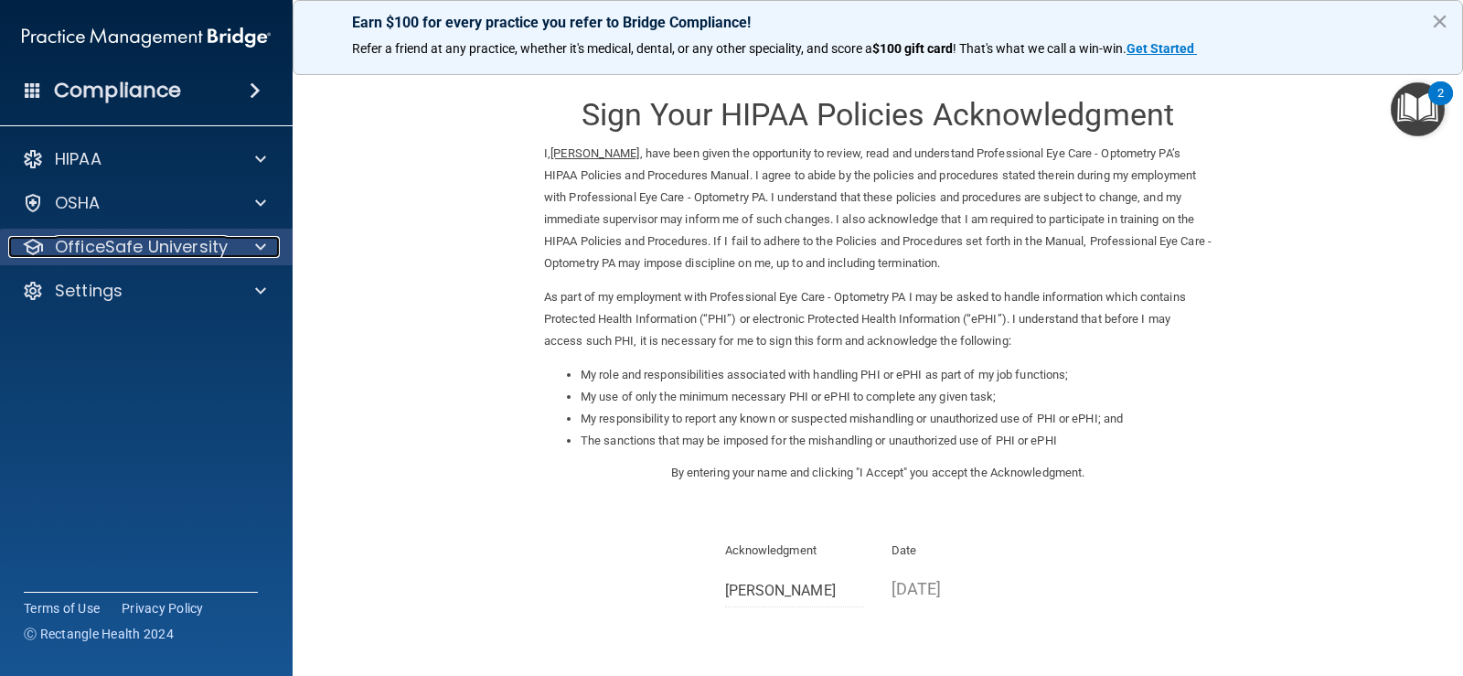
drag, startPoint x: 219, startPoint y: 244, endPoint x: 219, endPoint y: 256, distance: 11.9
click at [217, 246] on p "OfficeSafe University" at bounding box center [141, 247] width 173 height 22
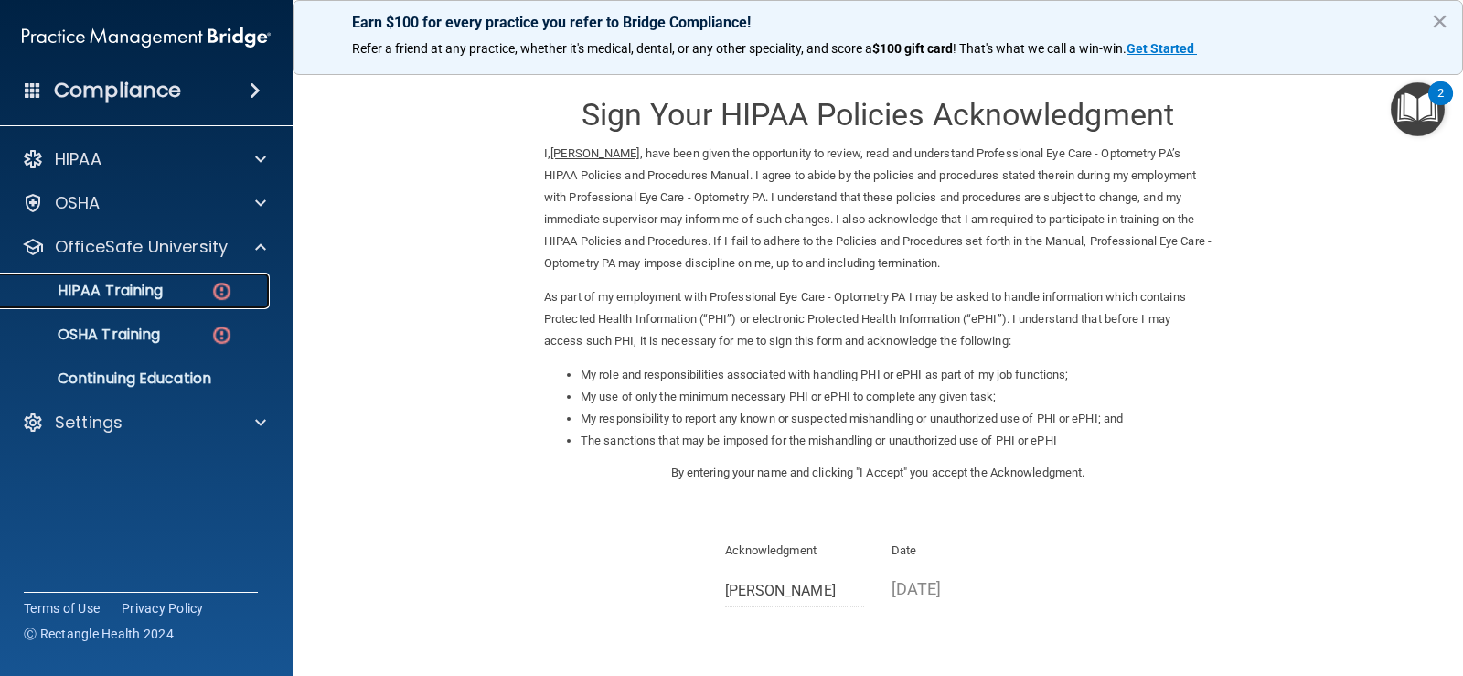
click at [232, 294] on div "HIPAA Training" at bounding box center [137, 291] width 250 height 18
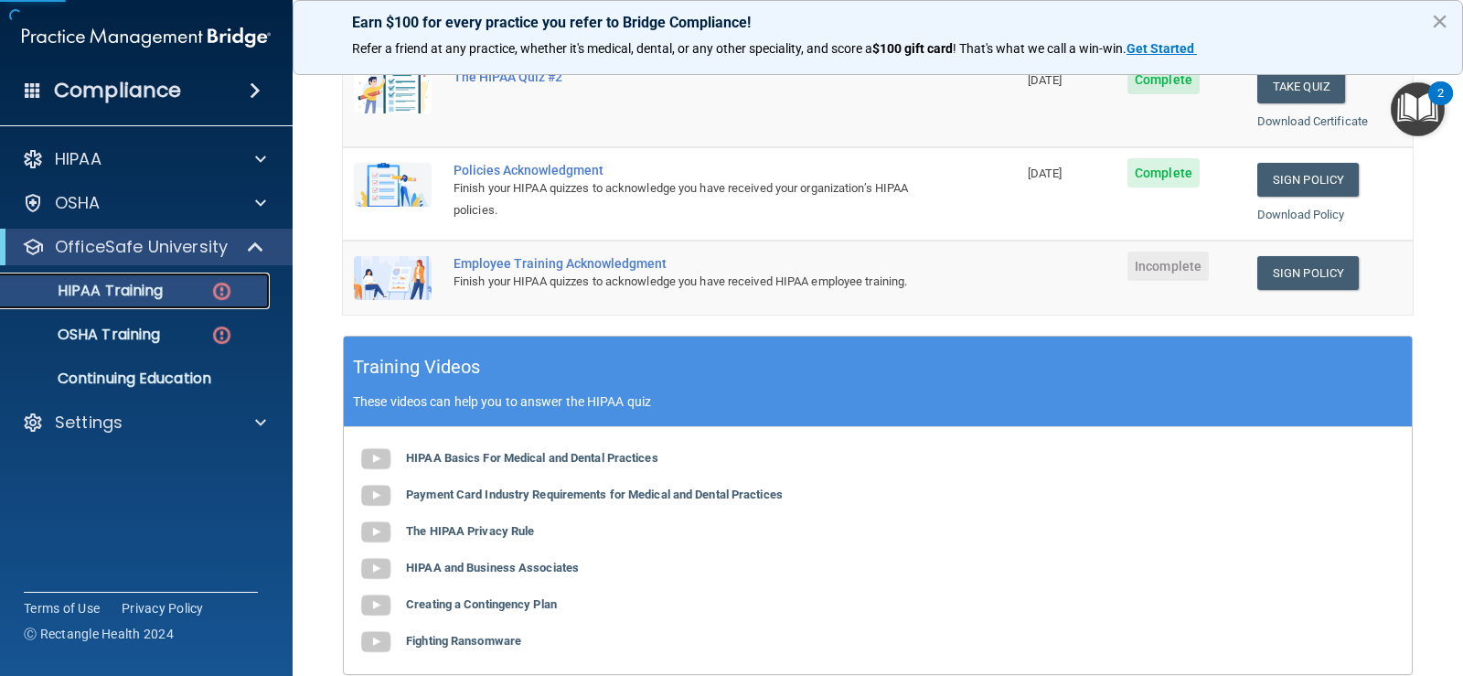
scroll to position [457, 0]
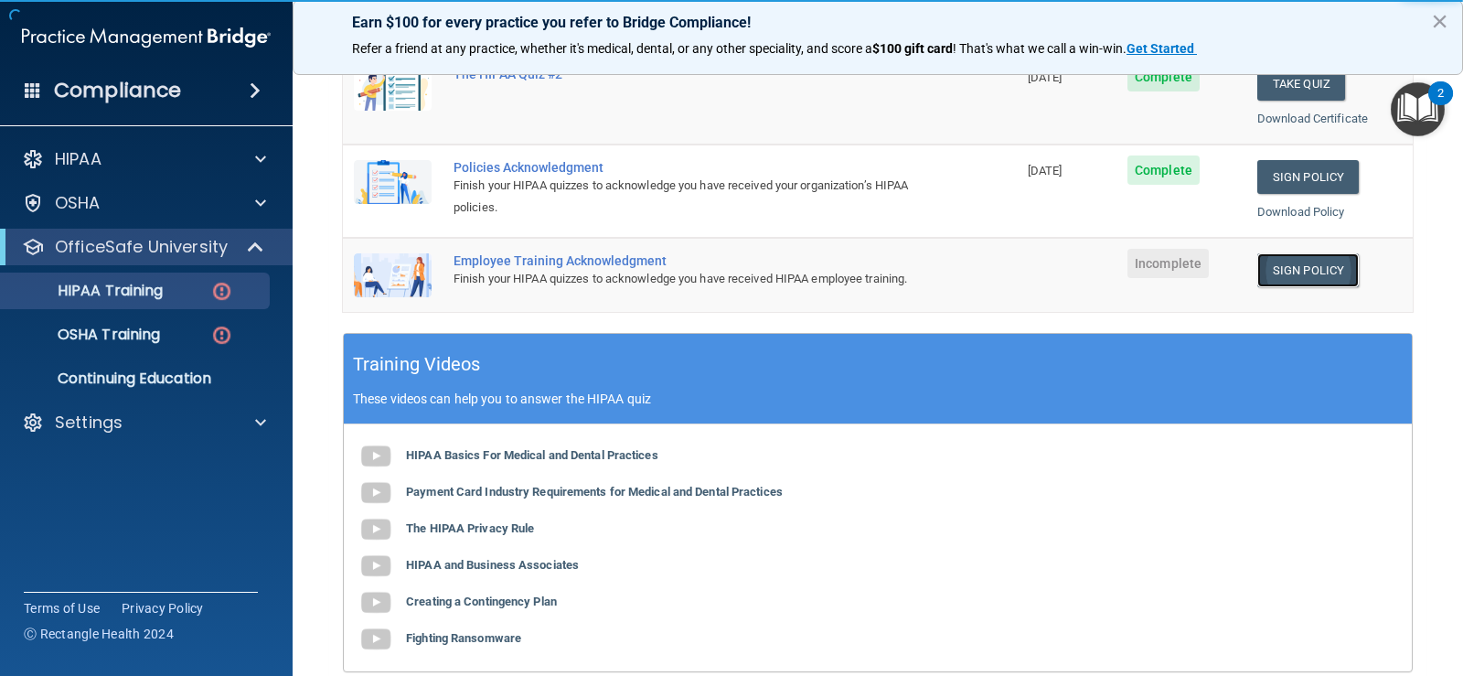
click at [1277, 277] on link "Sign Policy" at bounding box center [1307, 270] width 101 height 34
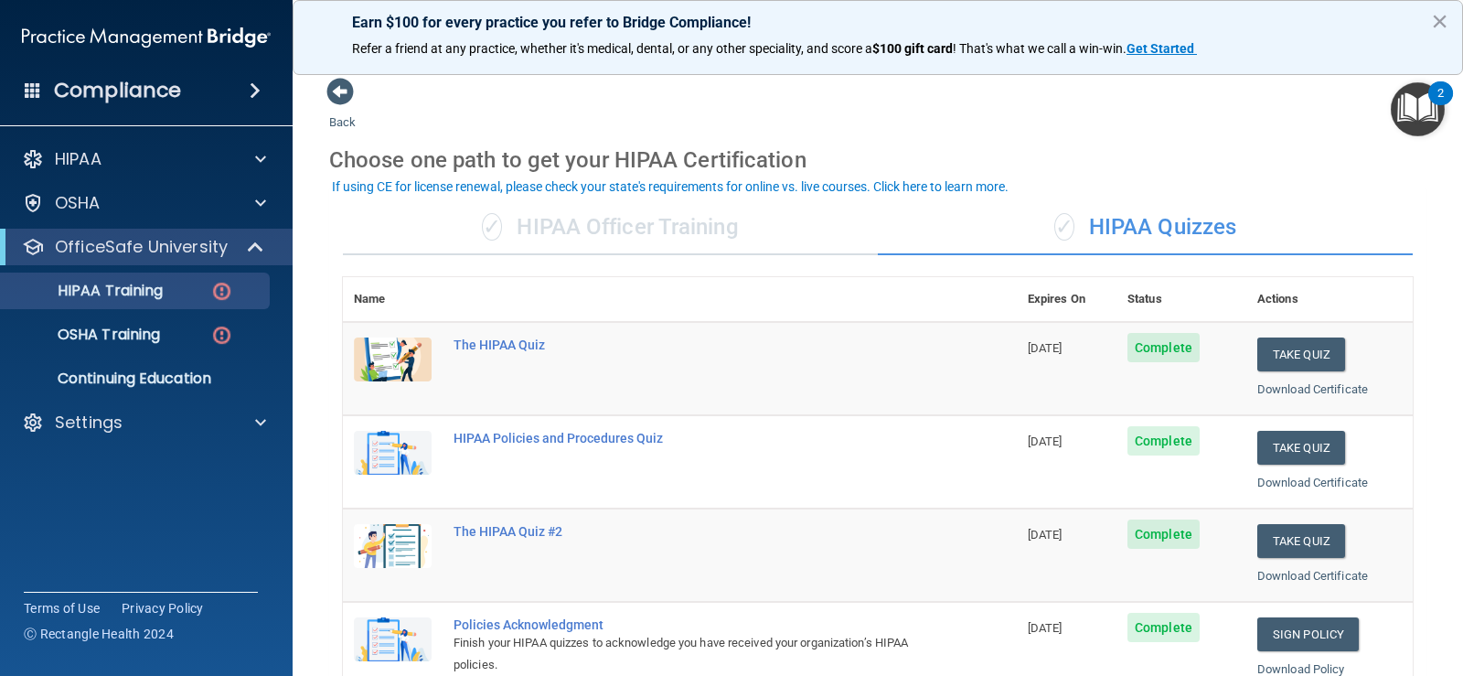
scroll to position [0, 0]
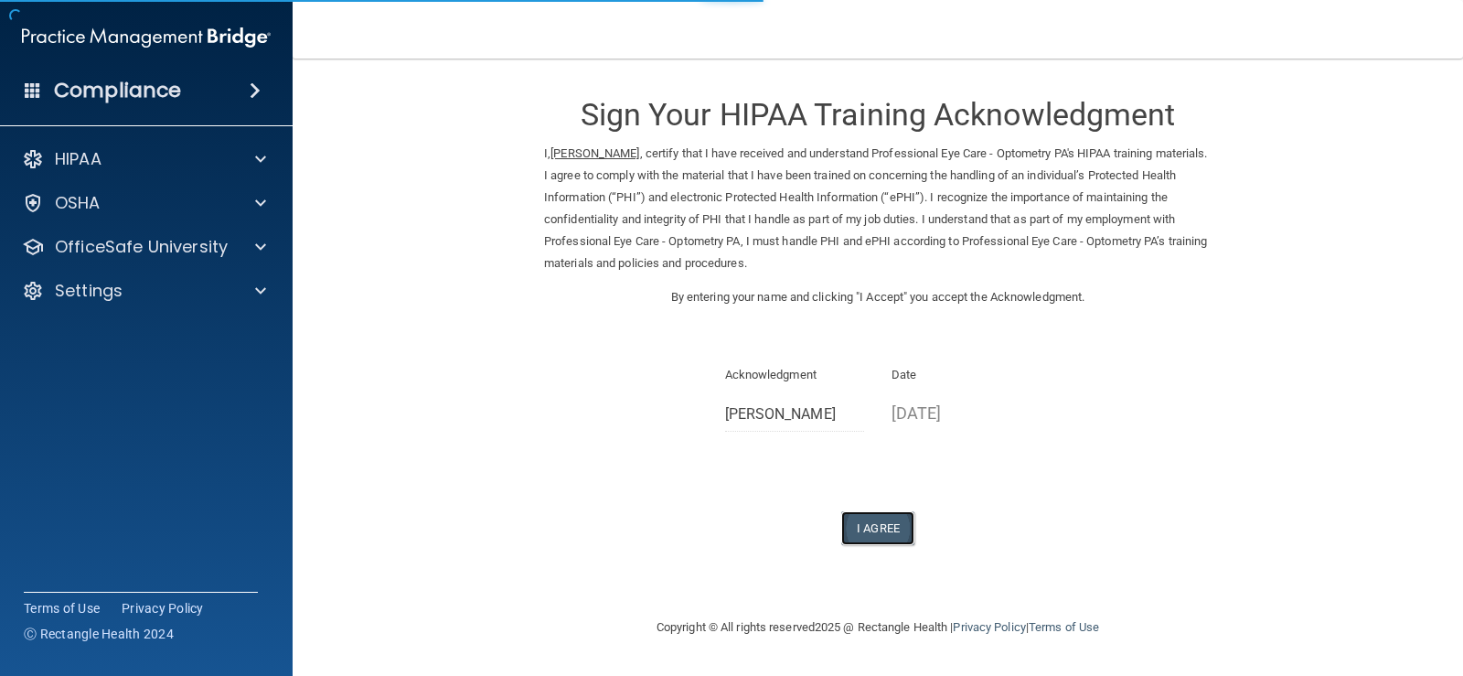
click at [881, 529] on button "I Agree" at bounding box center [877, 528] width 73 height 34
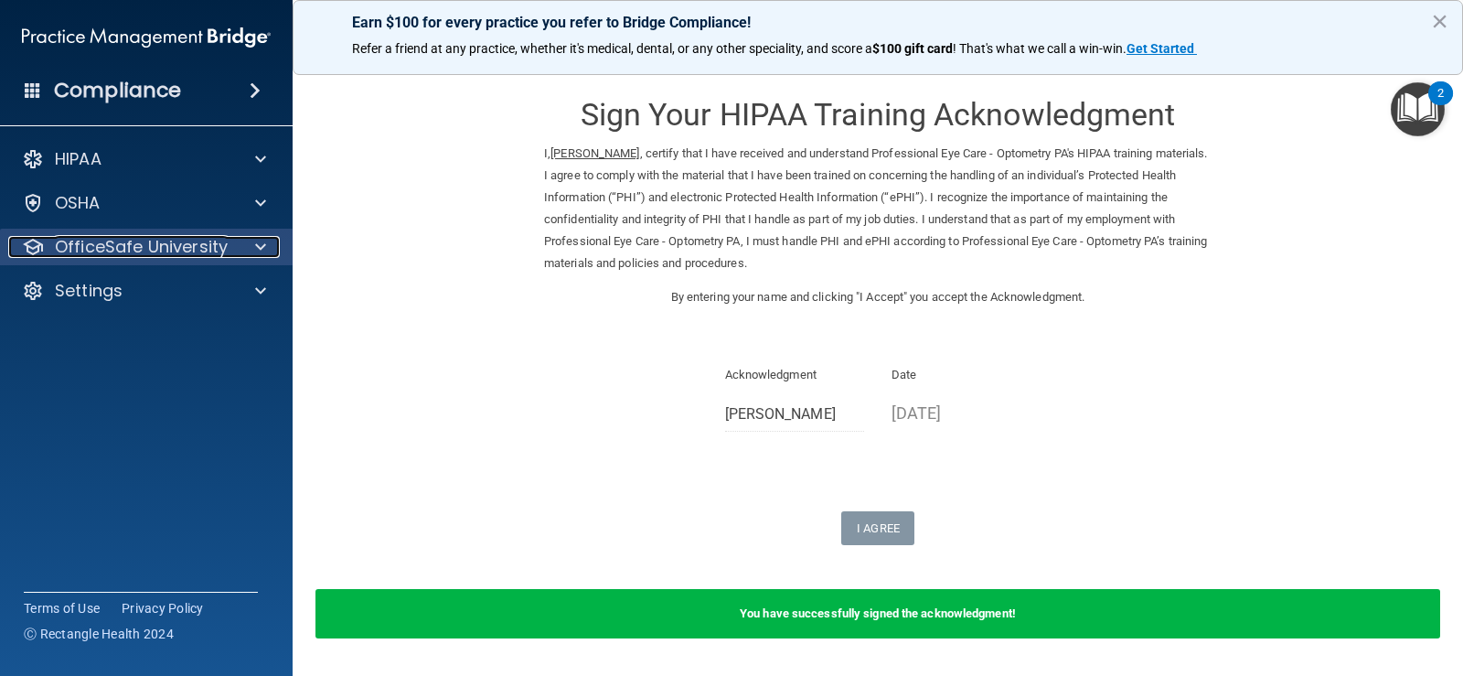
click at [186, 251] on p "OfficeSafe University" at bounding box center [141, 247] width 173 height 22
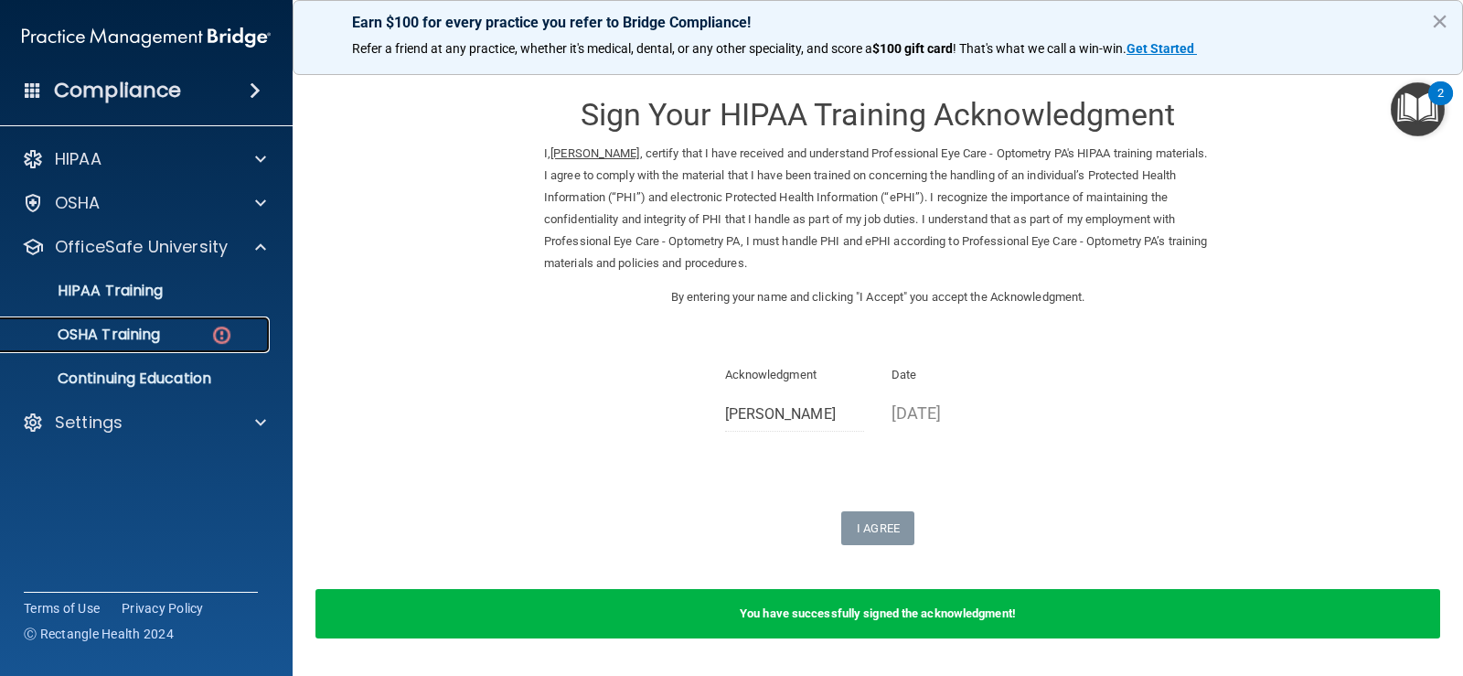
click at [234, 325] on link "OSHA Training" at bounding box center [126, 334] width 288 height 37
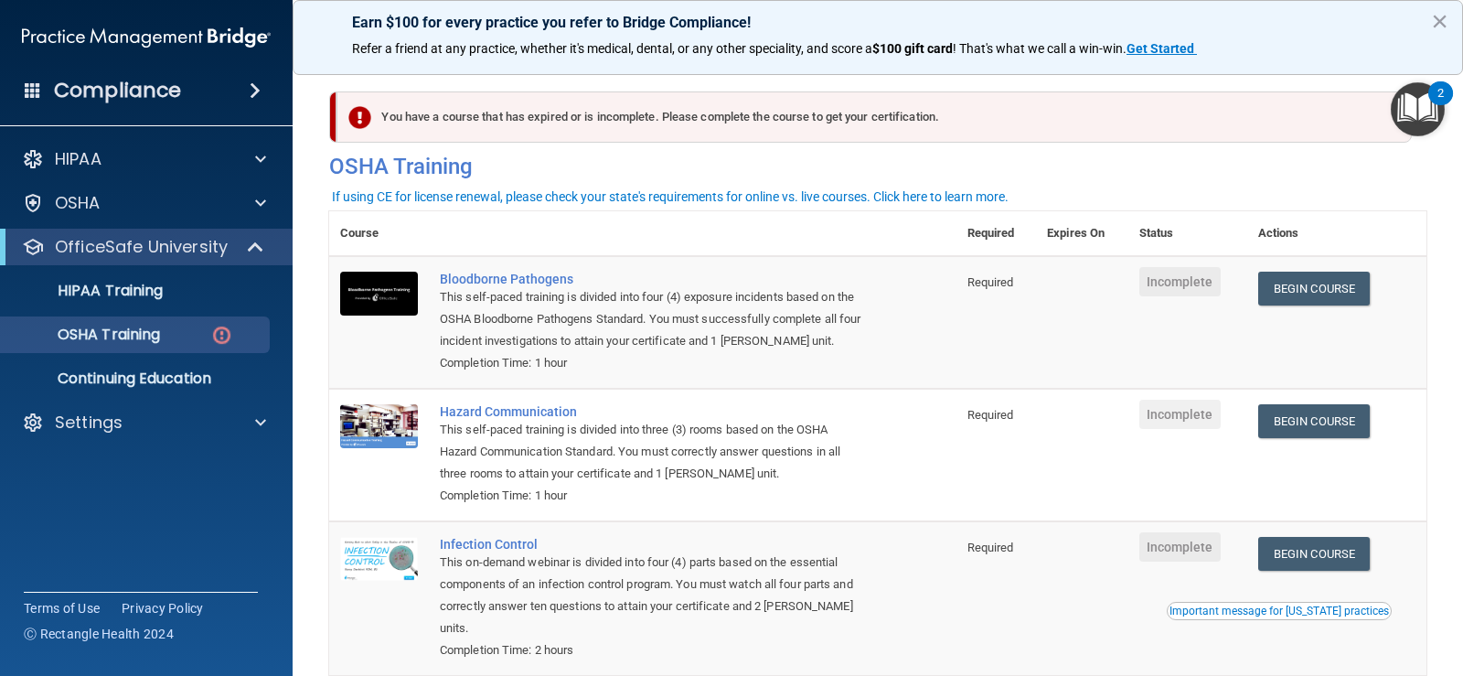
drag, startPoint x: 1410, startPoint y: 106, endPoint x: 1374, endPoint y: 140, distance: 49.2
click at [1408, 106] on img "Open Resource Center, 2 new notifications" at bounding box center [1418, 109] width 54 height 54
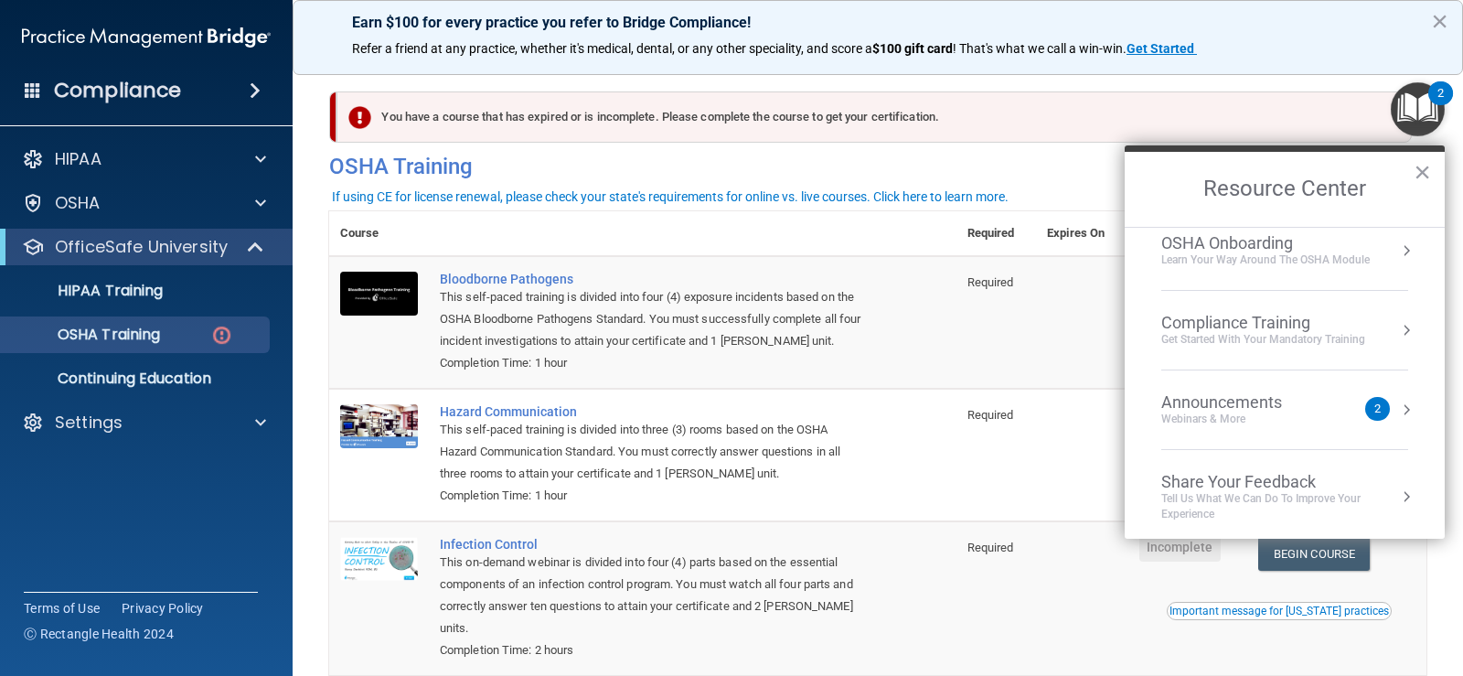
scroll to position [102, 0]
click at [1334, 396] on div "Announcements Webinars & More" at bounding box center [1258, 403] width 194 height 35
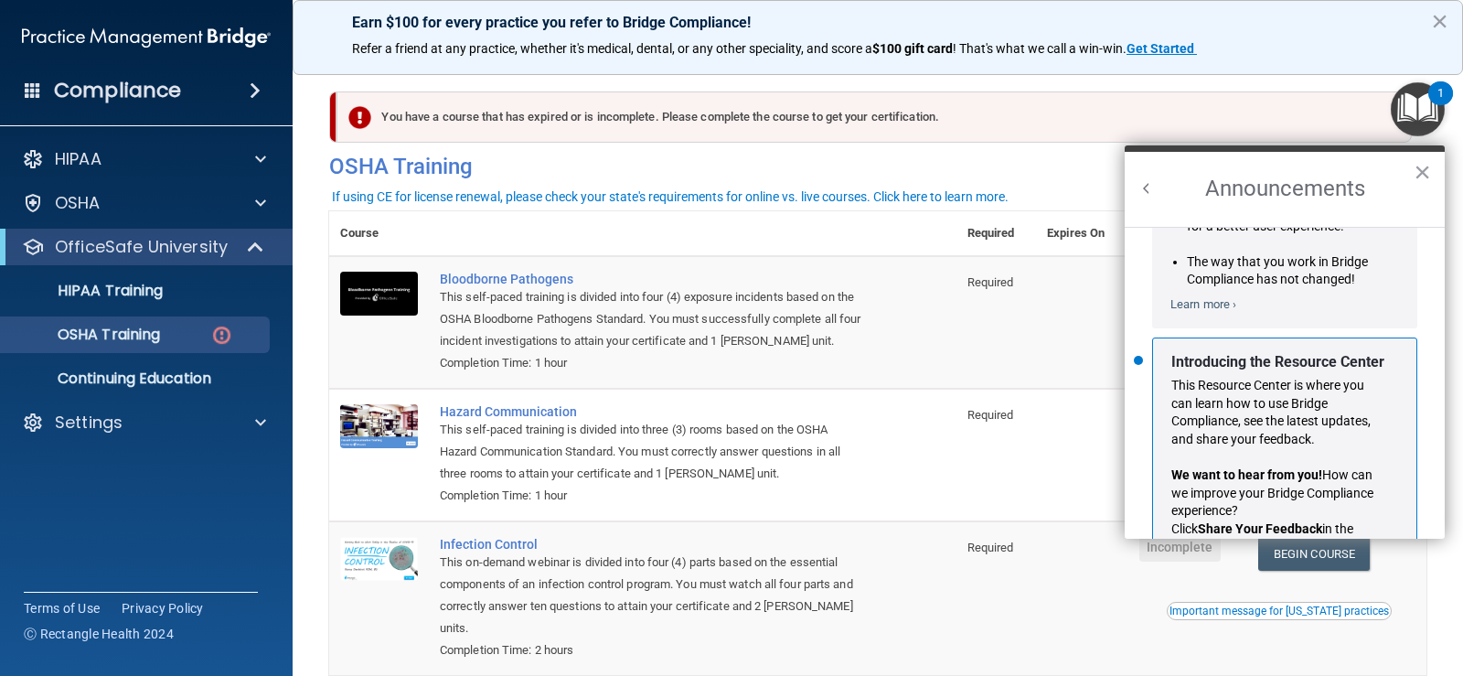
scroll to position [321, 0]
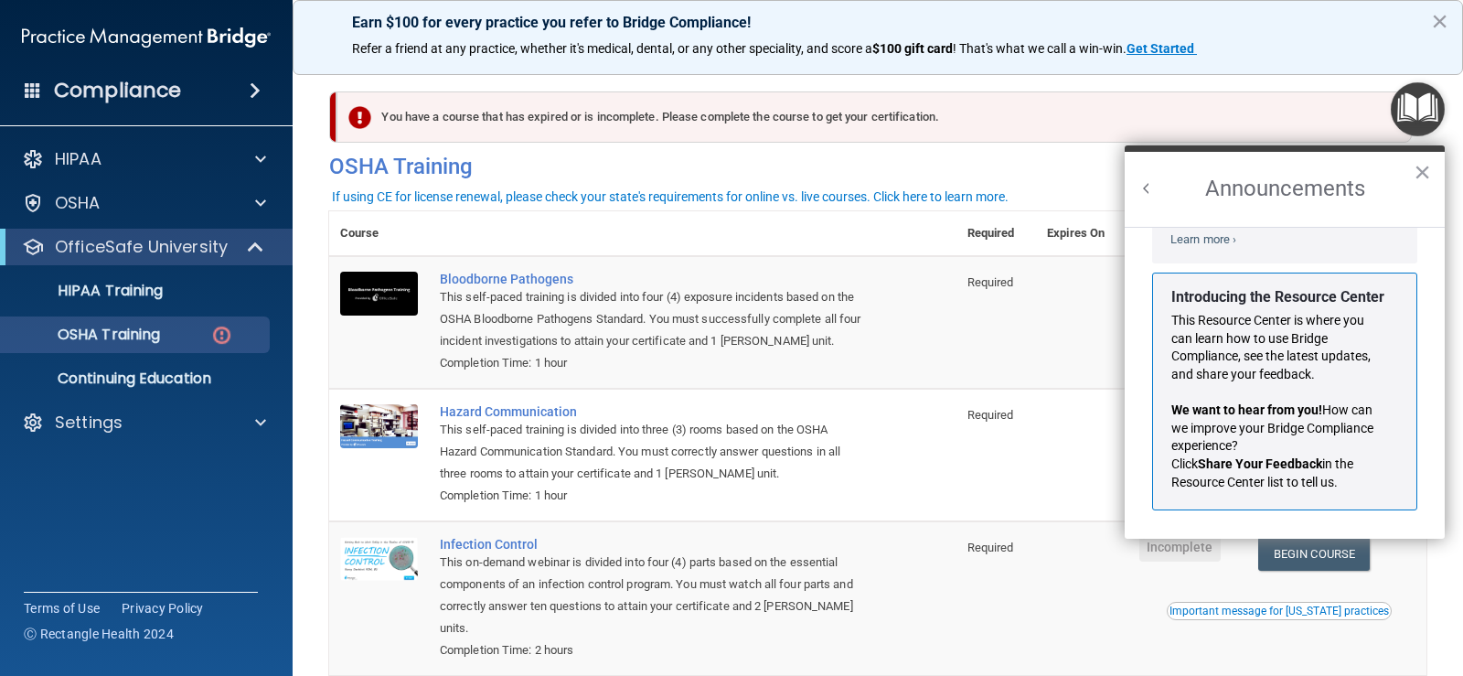
click at [1270, 59] on div "Earn $100 for every practice you refer to Bridge Compliance!" at bounding box center [877, 51] width 1095 height 29
click at [1424, 168] on button "×" at bounding box center [1422, 171] width 17 height 29
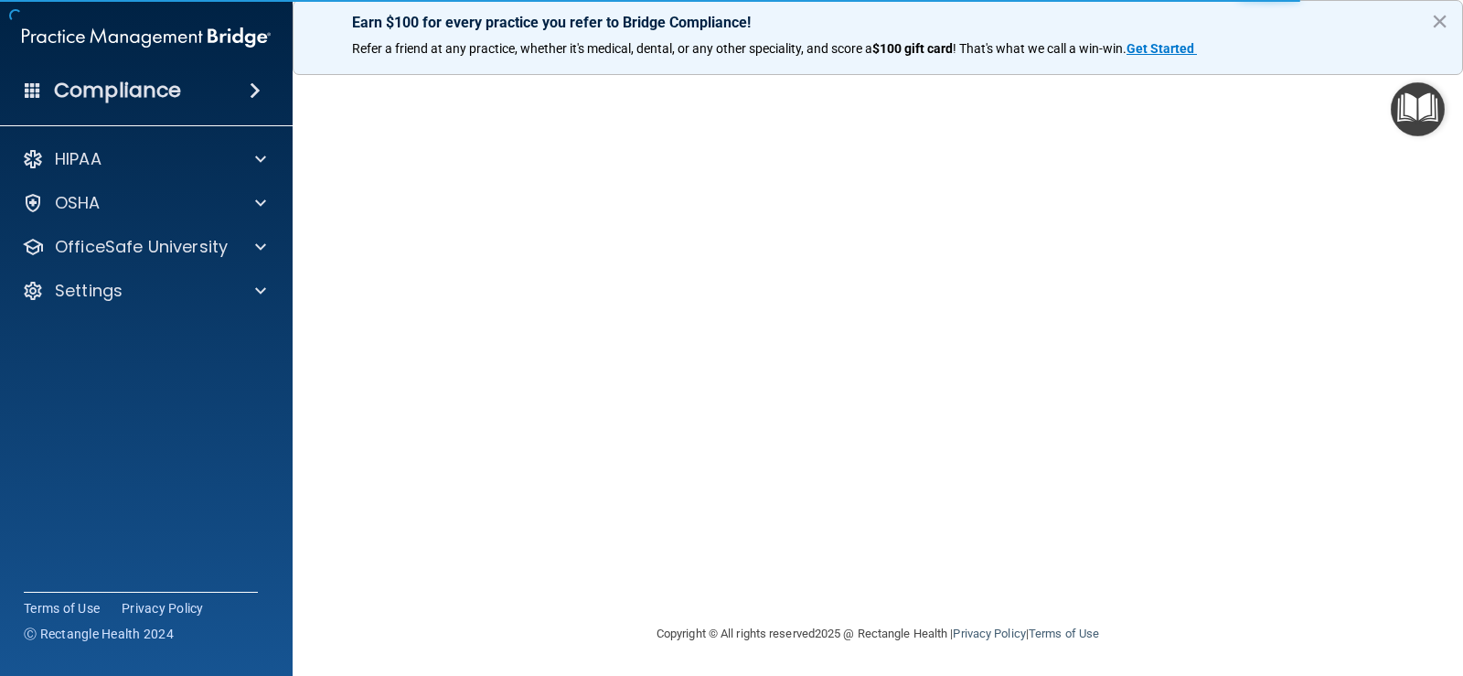
scroll to position [107, 0]
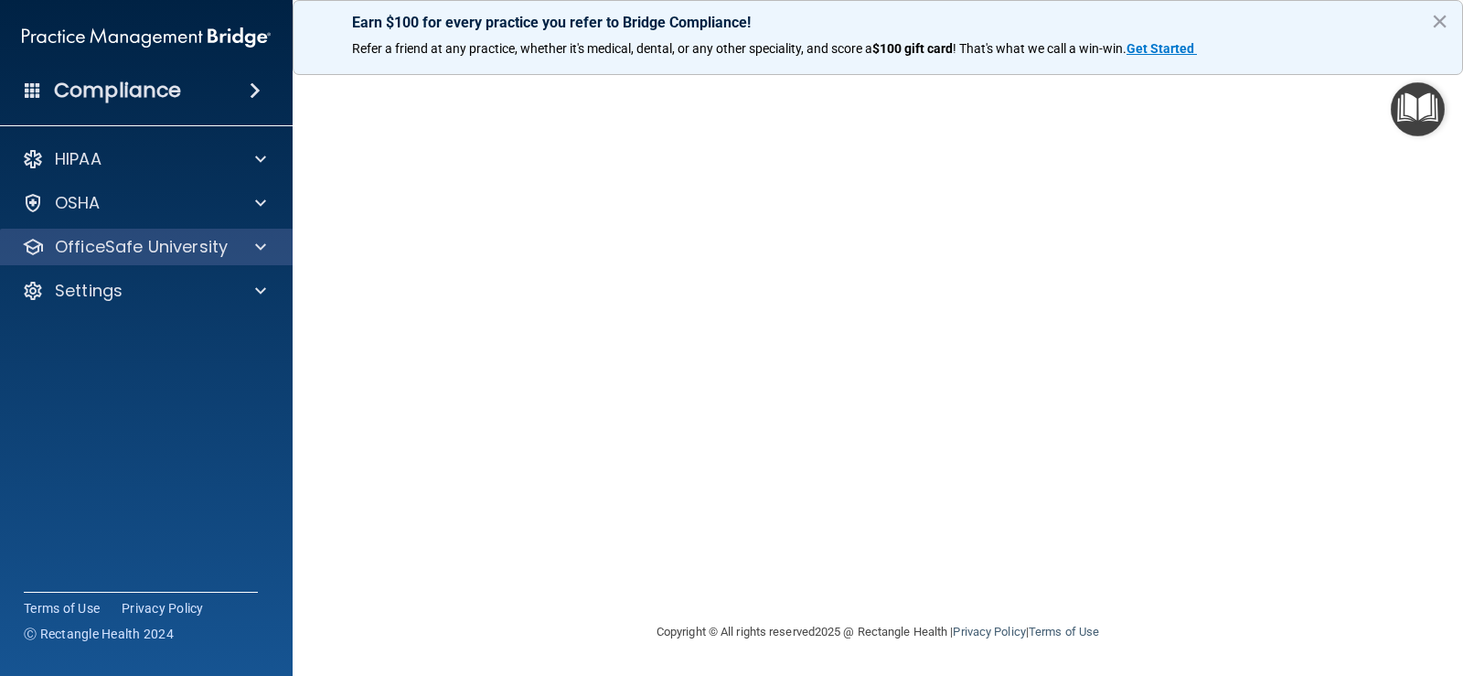
click at [286, 251] on div "OfficeSafe University" at bounding box center [147, 247] width 294 height 37
click at [259, 248] on span at bounding box center [260, 247] width 11 height 22
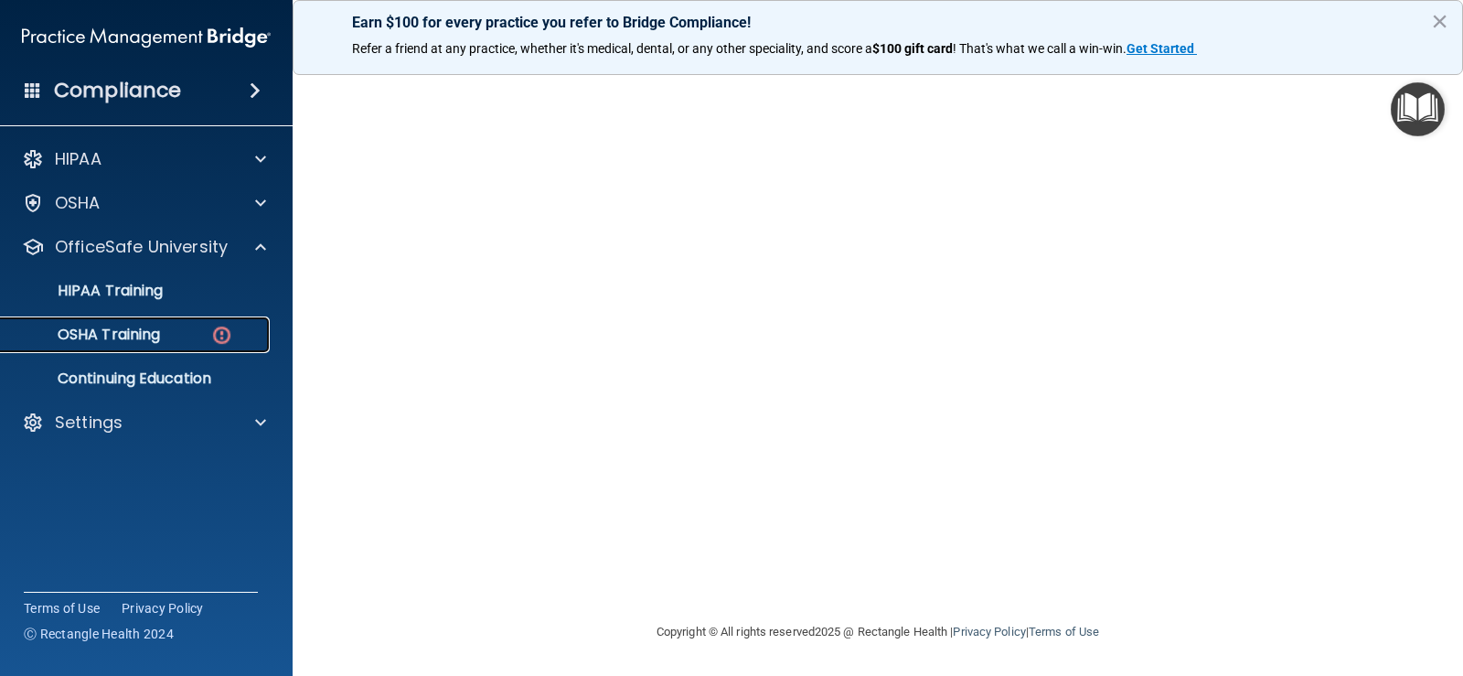
click at [222, 326] on img at bounding box center [221, 335] width 23 height 23
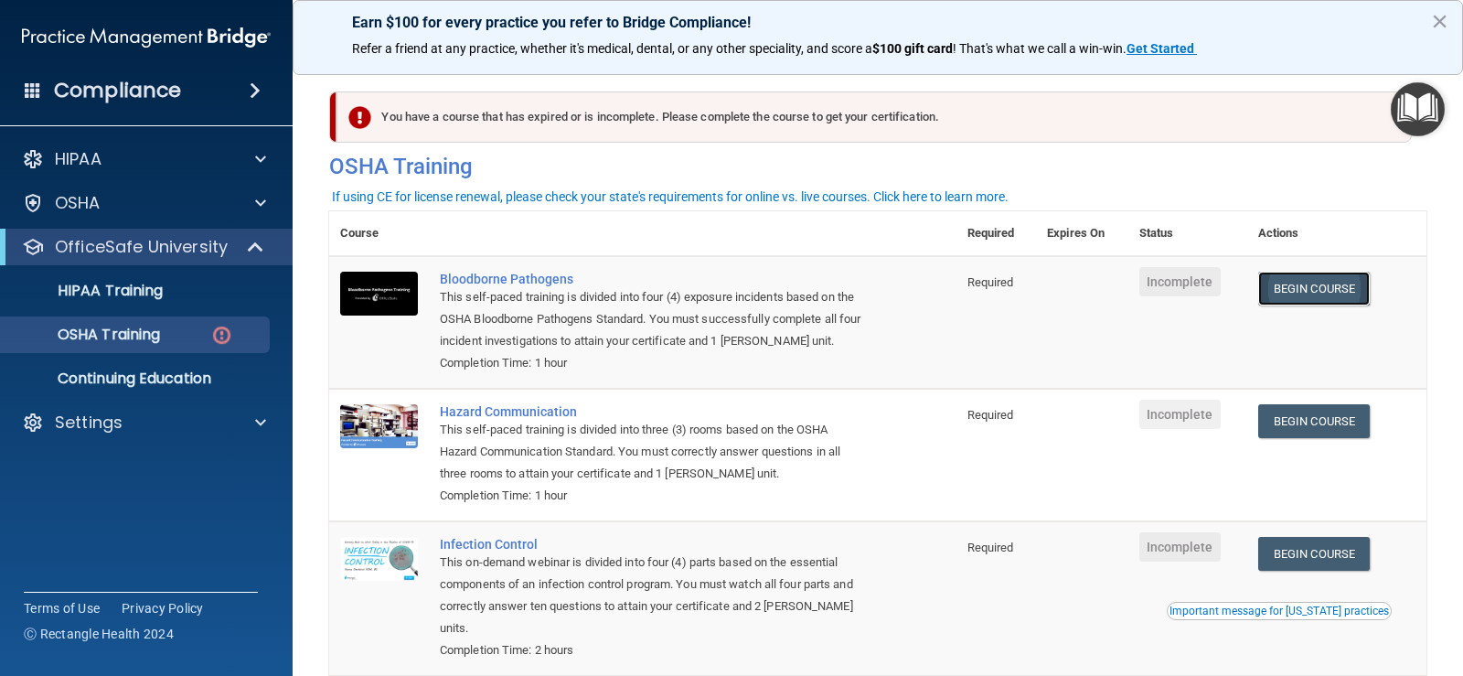
click at [1328, 302] on link "Begin Course" at bounding box center [1314, 289] width 112 height 34
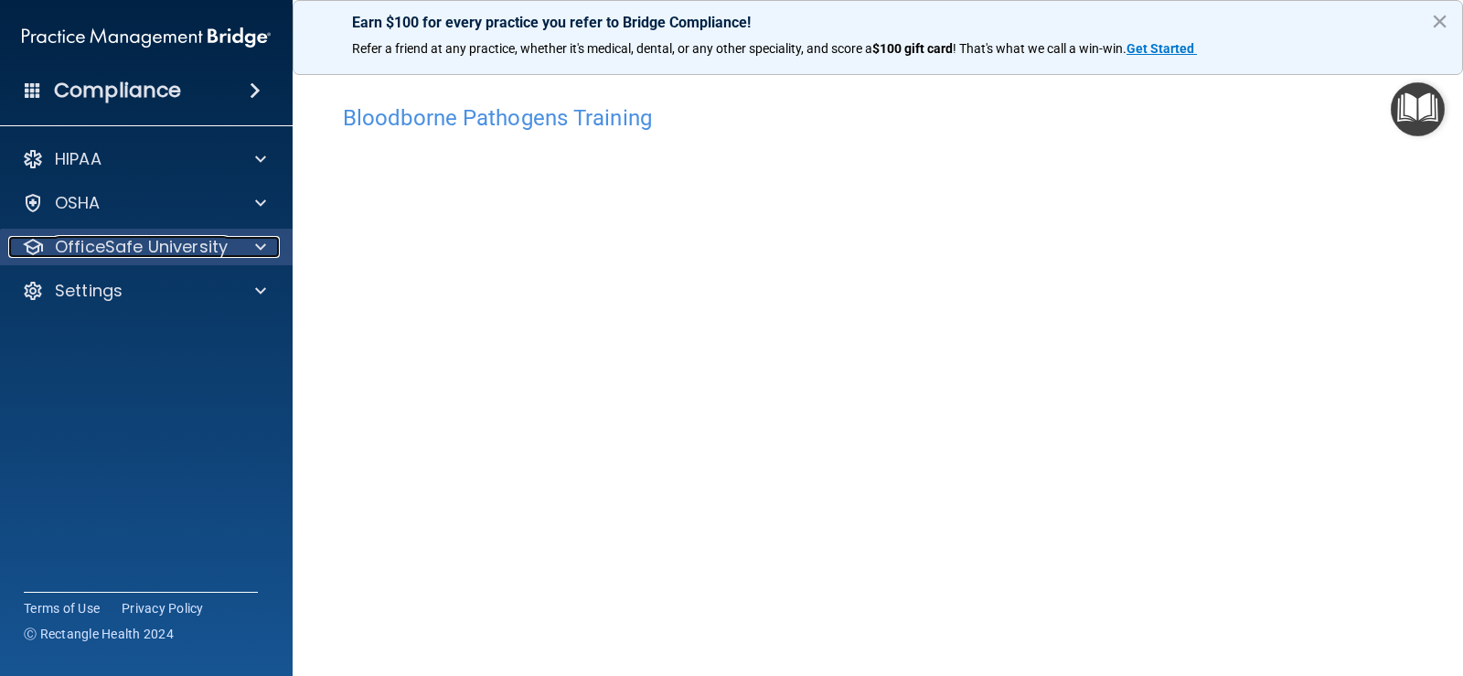
click at [265, 238] on span at bounding box center [260, 247] width 11 height 22
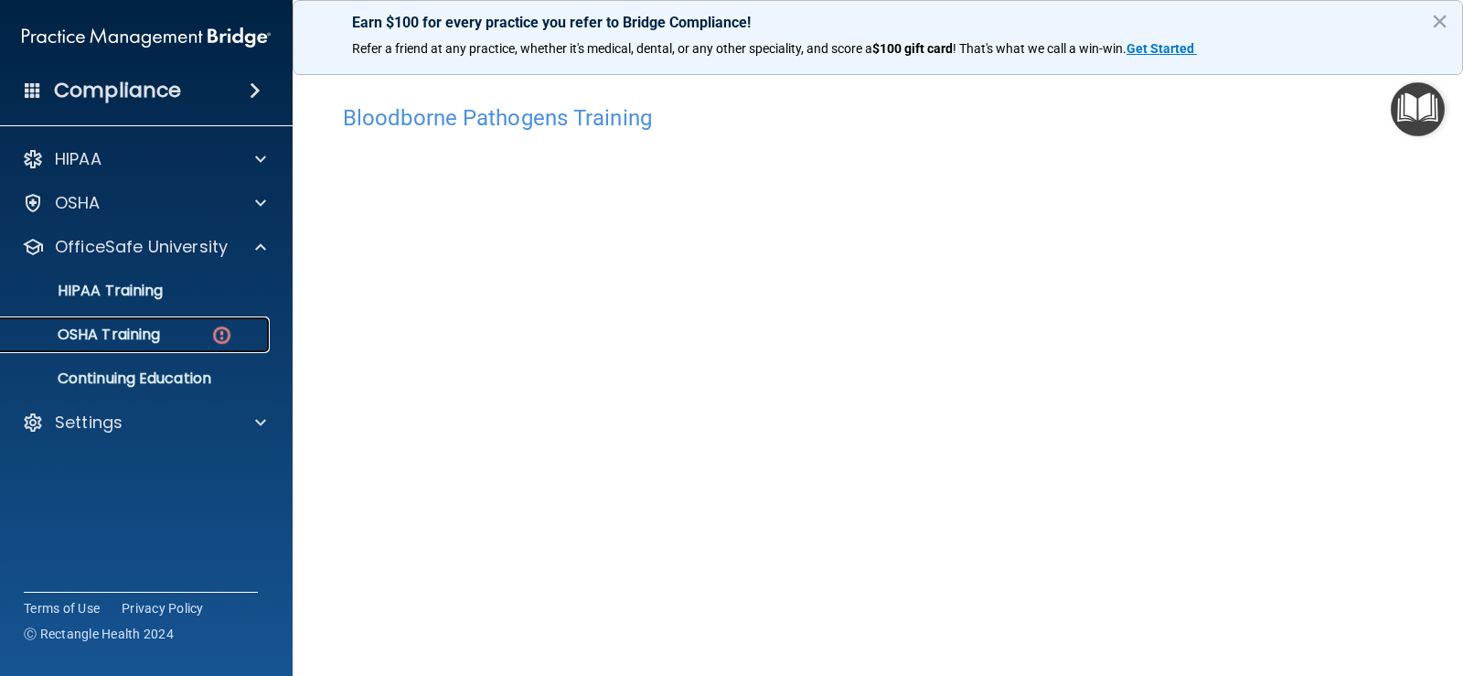
click at [219, 330] on img at bounding box center [221, 335] width 23 height 23
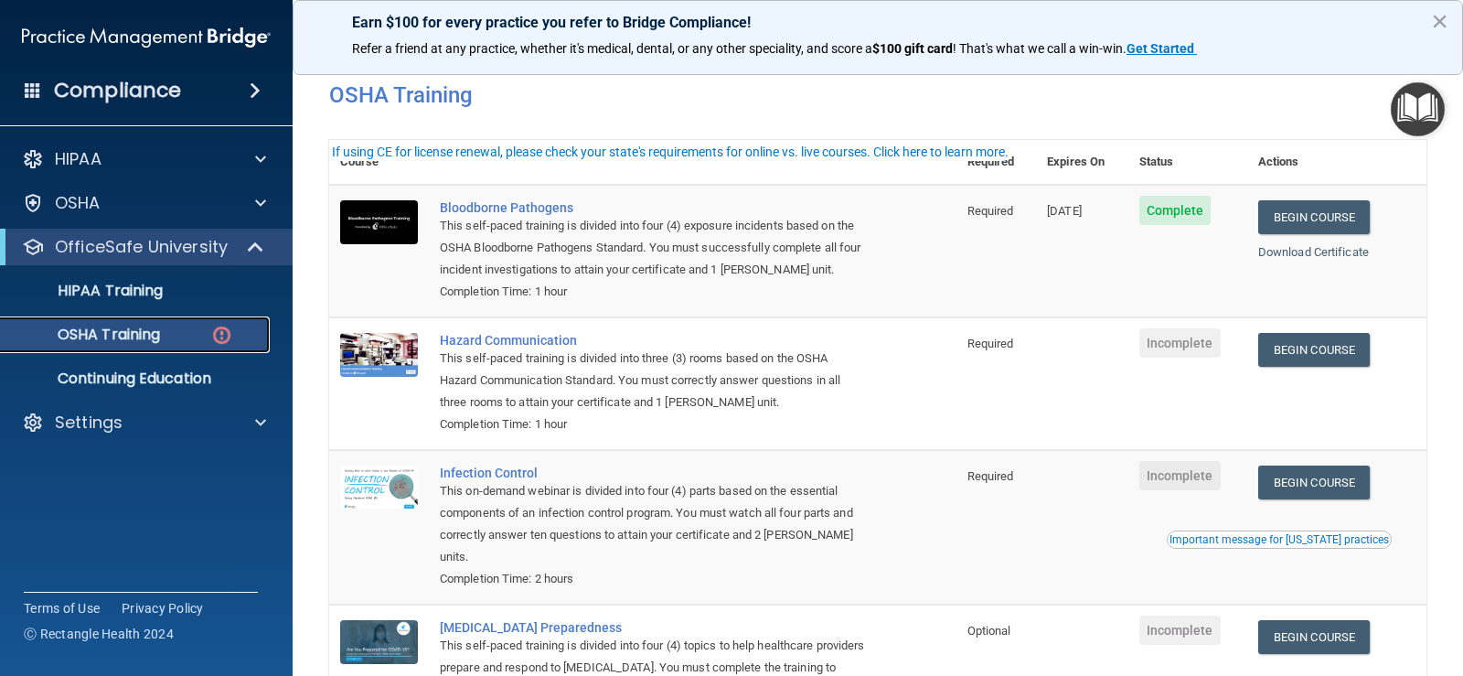
scroll to position [91, 0]
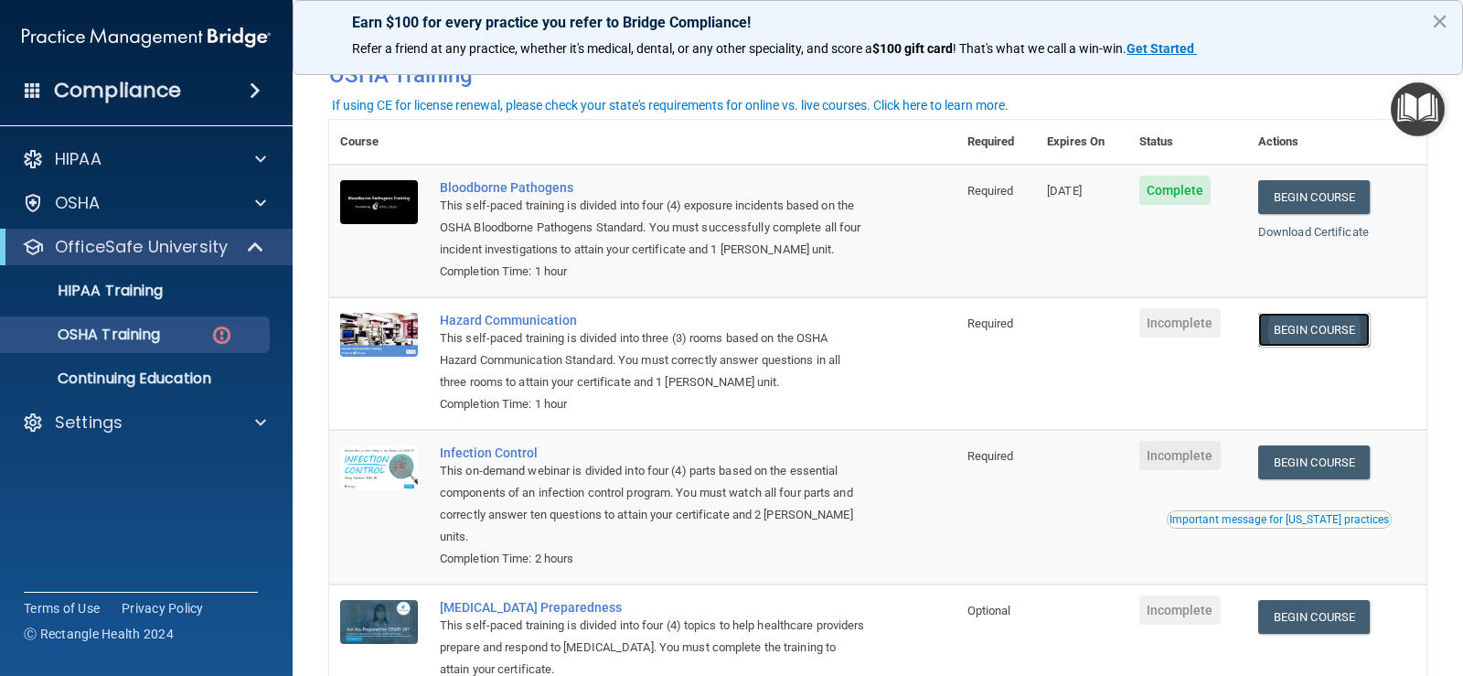
click at [1313, 332] on link "Begin Course" at bounding box center [1314, 330] width 112 height 34
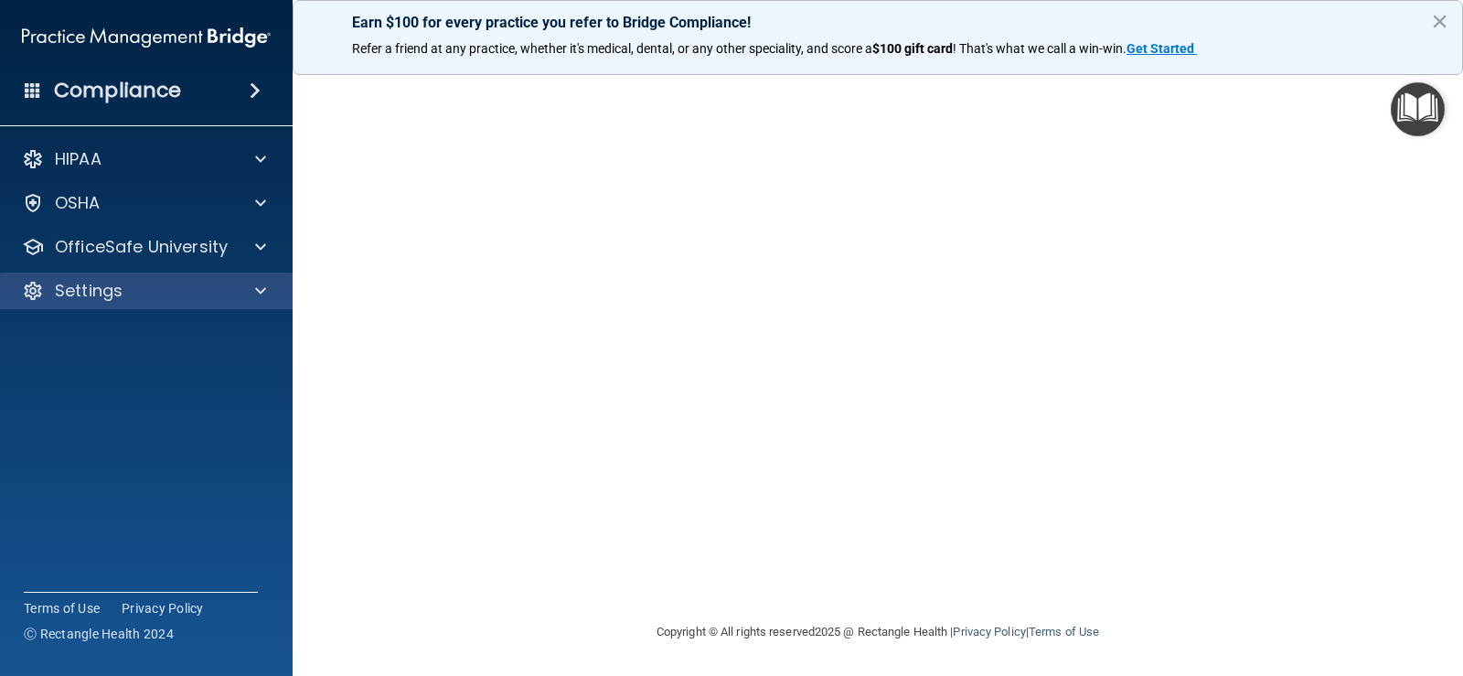
scroll to position [12, 0]
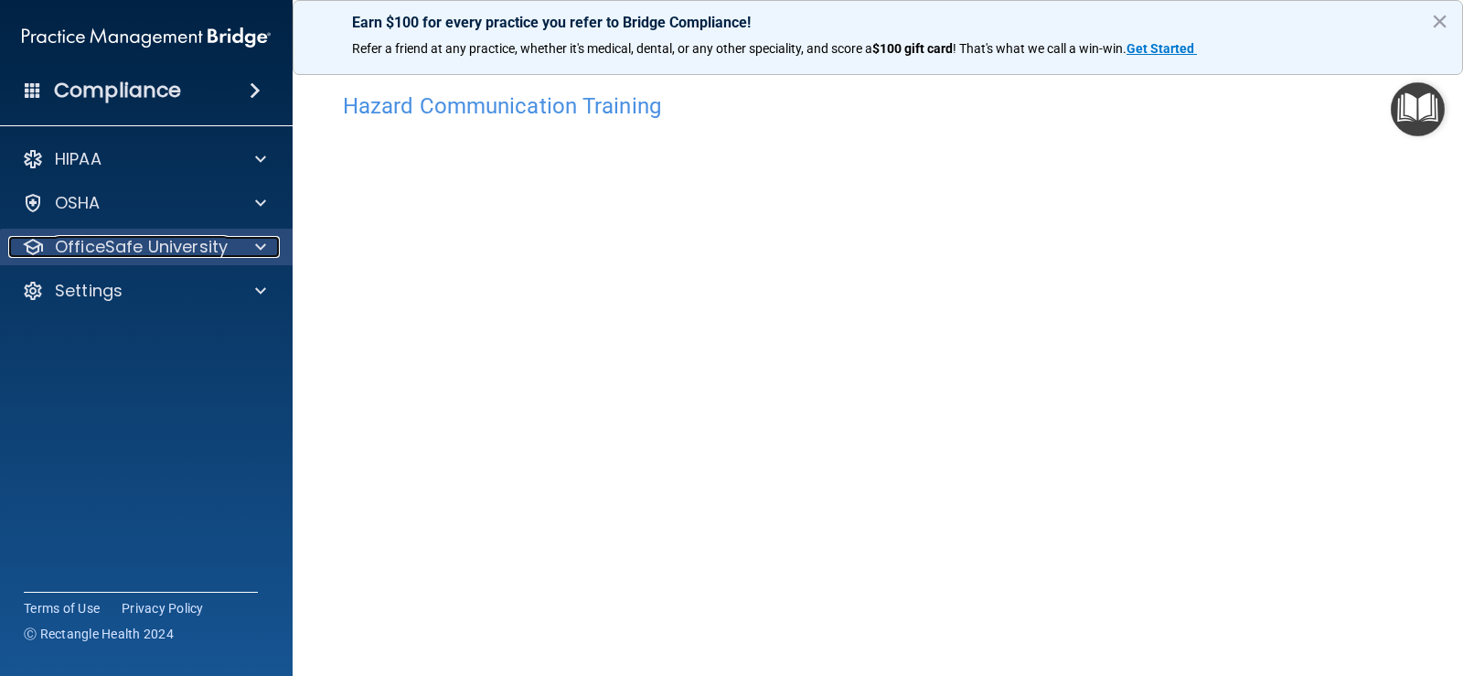
click at [213, 237] on p "OfficeSafe University" at bounding box center [141, 247] width 173 height 22
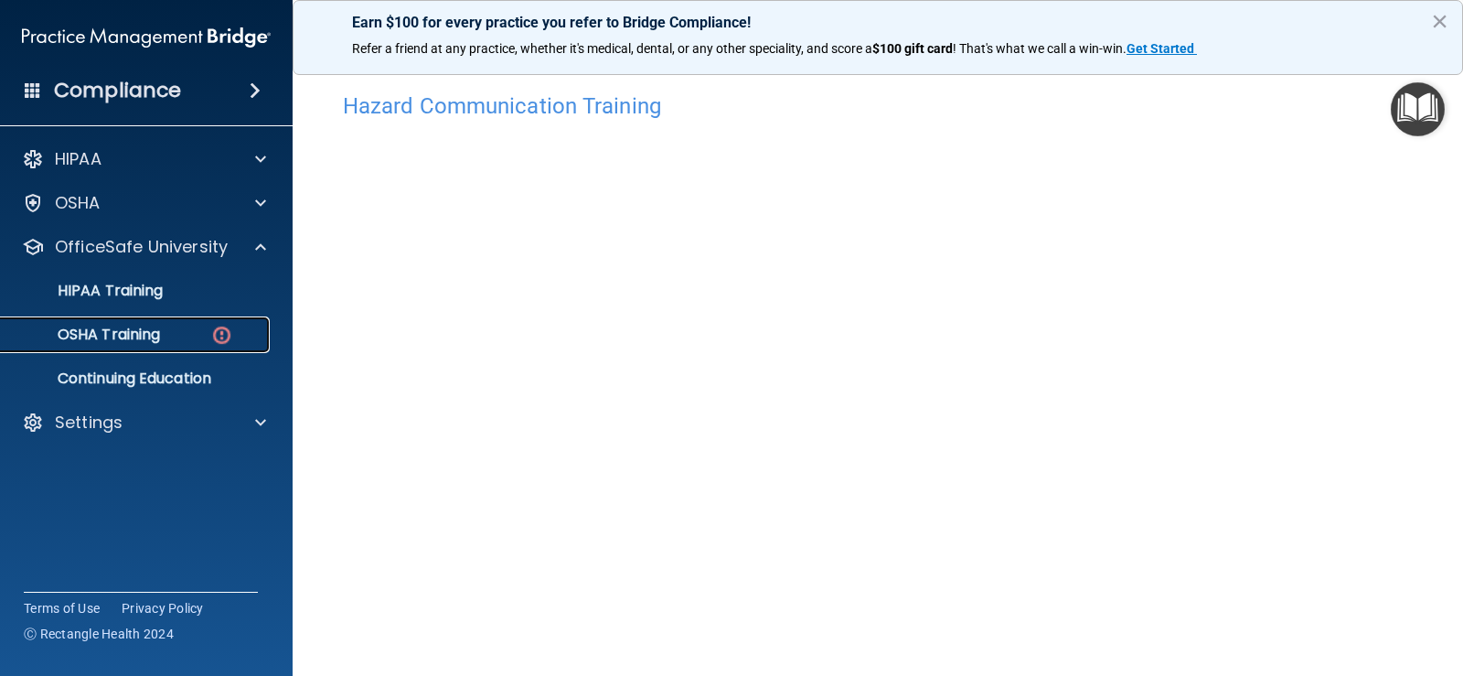
click at [230, 338] on img at bounding box center [221, 335] width 23 height 23
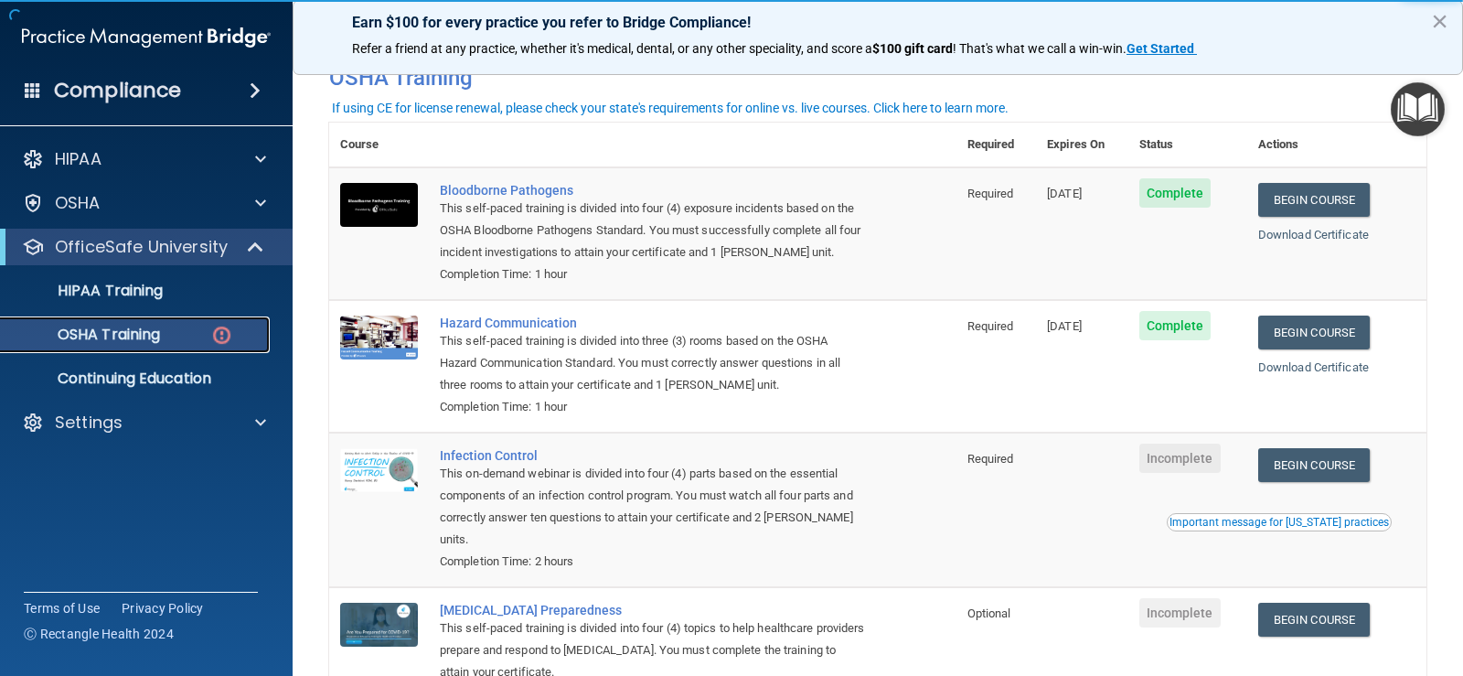
scroll to position [195, 0]
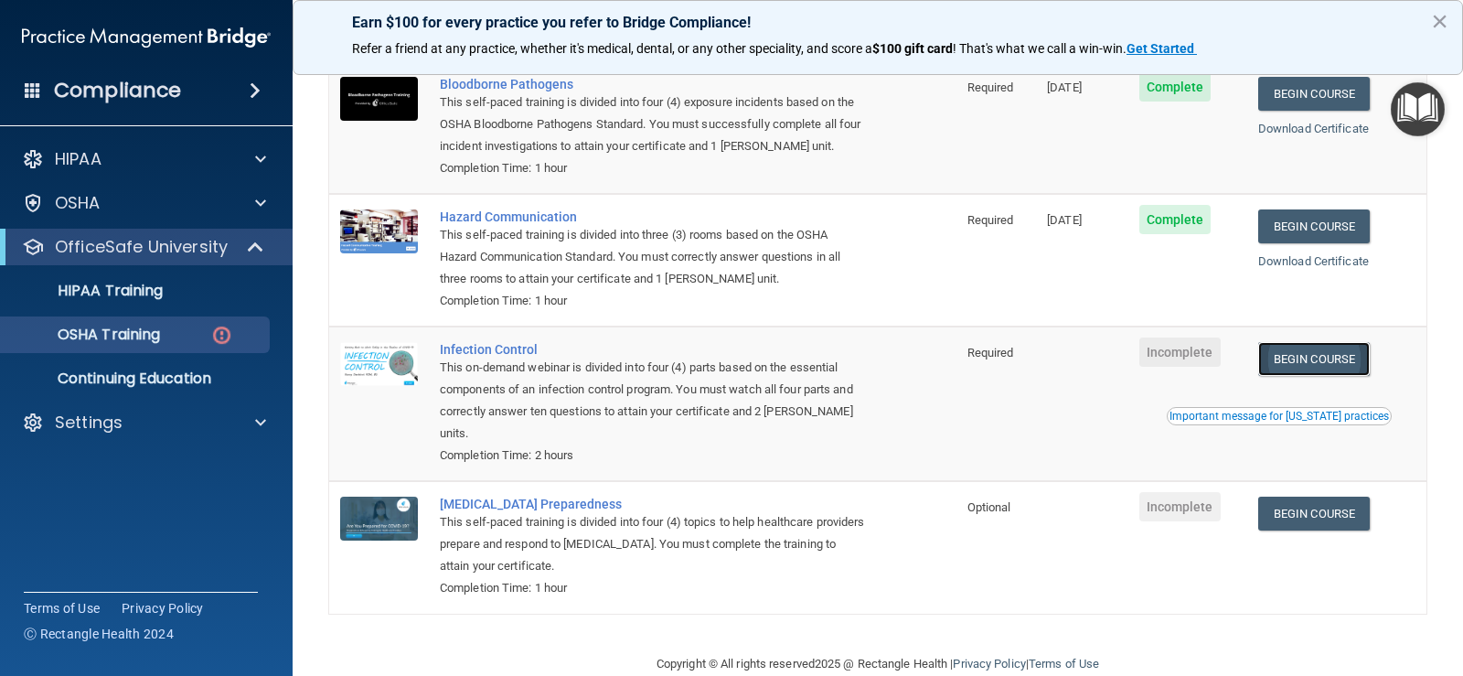
click at [1322, 364] on link "Begin Course" at bounding box center [1314, 359] width 112 height 34
click at [1290, 354] on link "Begin Course" at bounding box center [1314, 359] width 112 height 34
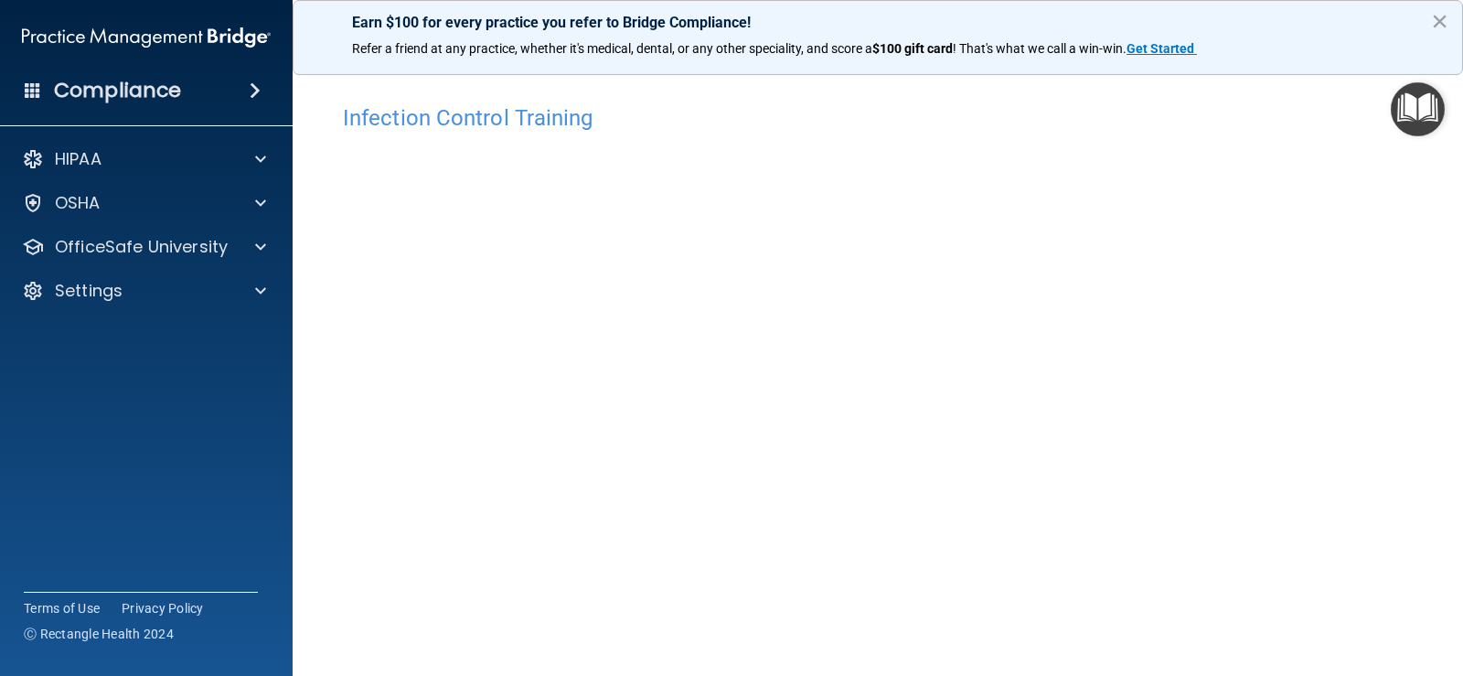
scroll to position [91, 0]
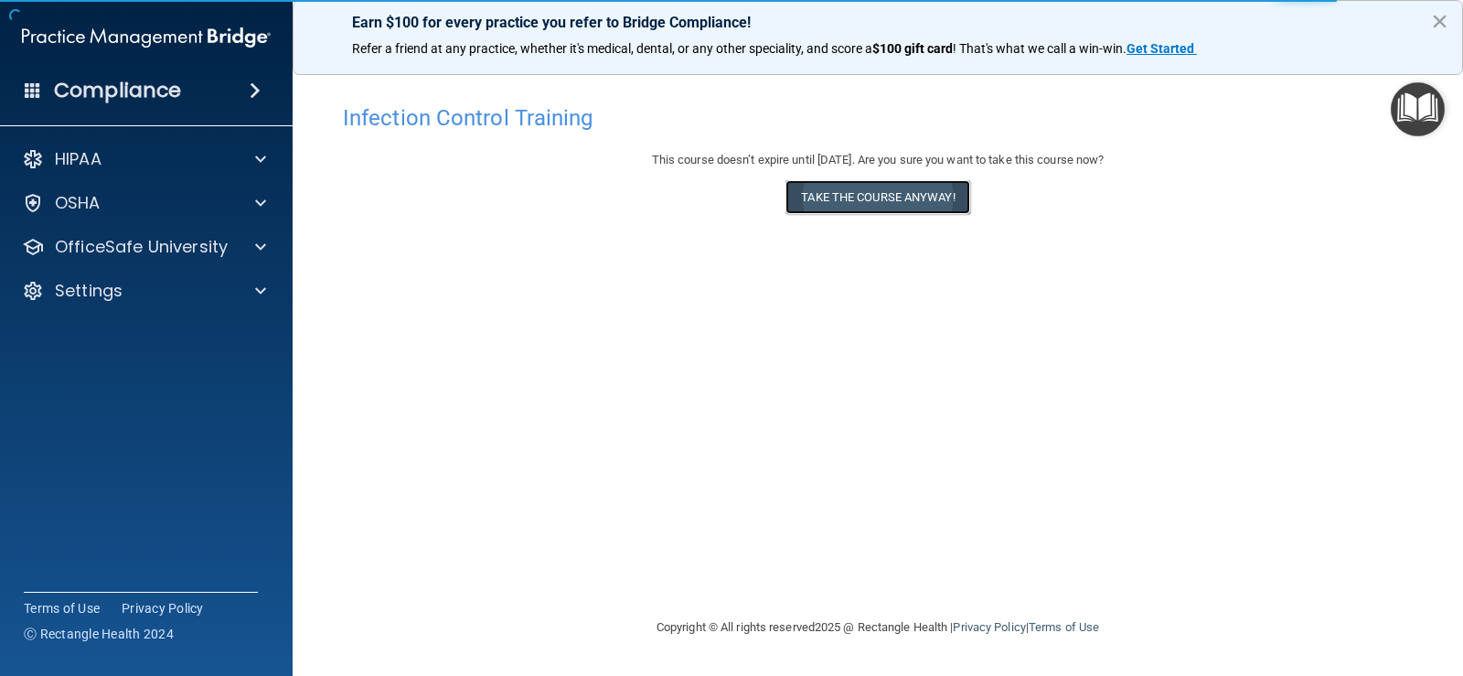
click at [903, 195] on button "Take the course anyway!" at bounding box center [877, 197] width 184 height 34
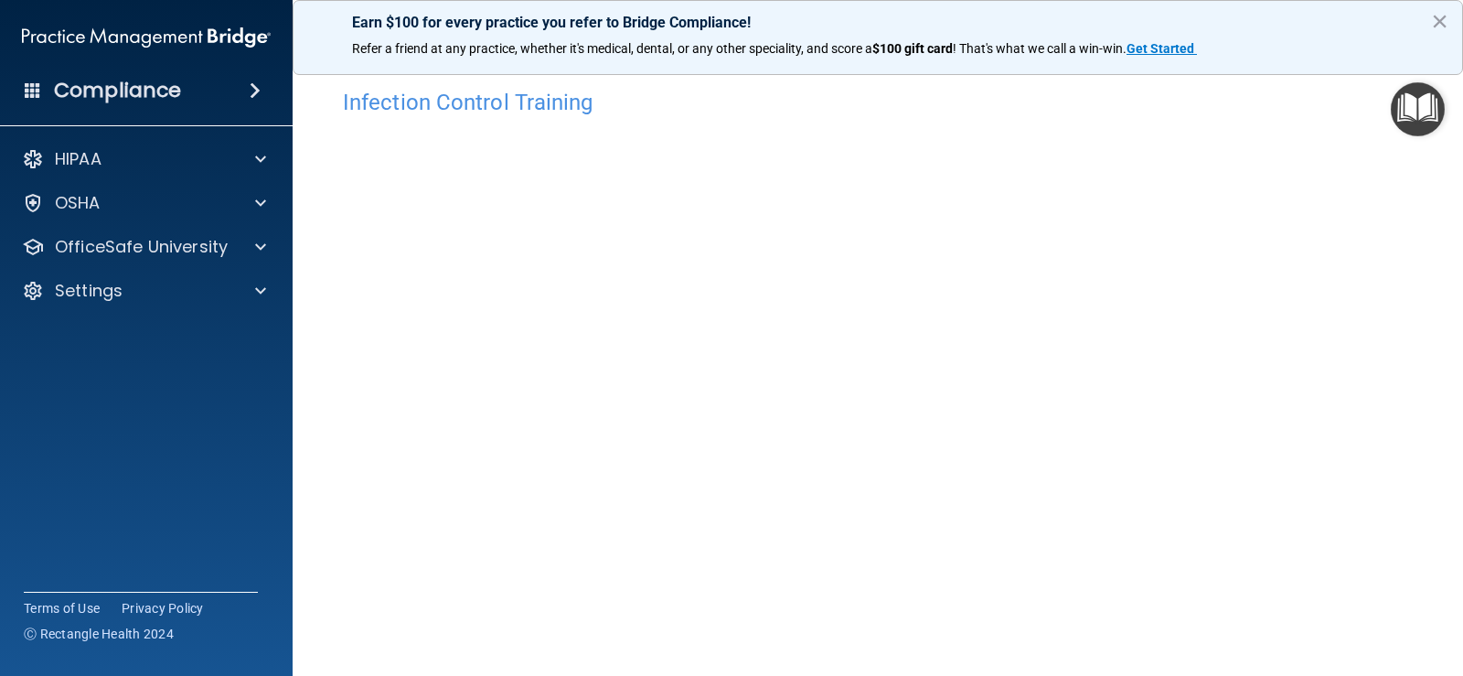
scroll to position [107, 0]
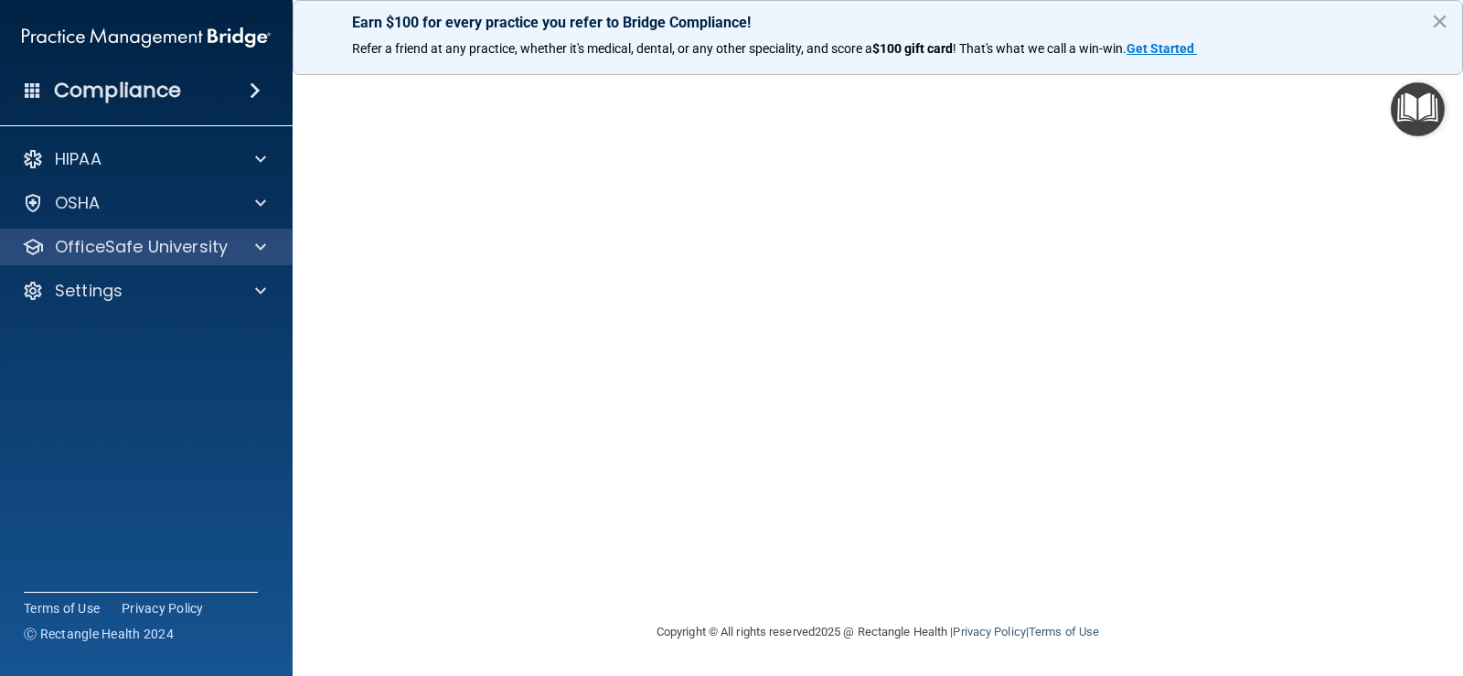
click at [217, 262] on div "OfficeSafe University" at bounding box center [147, 247] width 294 height 37
click at [233, 229] on div "OfficeSafe University" at bounding box center [147, 247] width 294 height 37
click at [264, 243] on span at bounding box center [260, 247] width 11 height 22
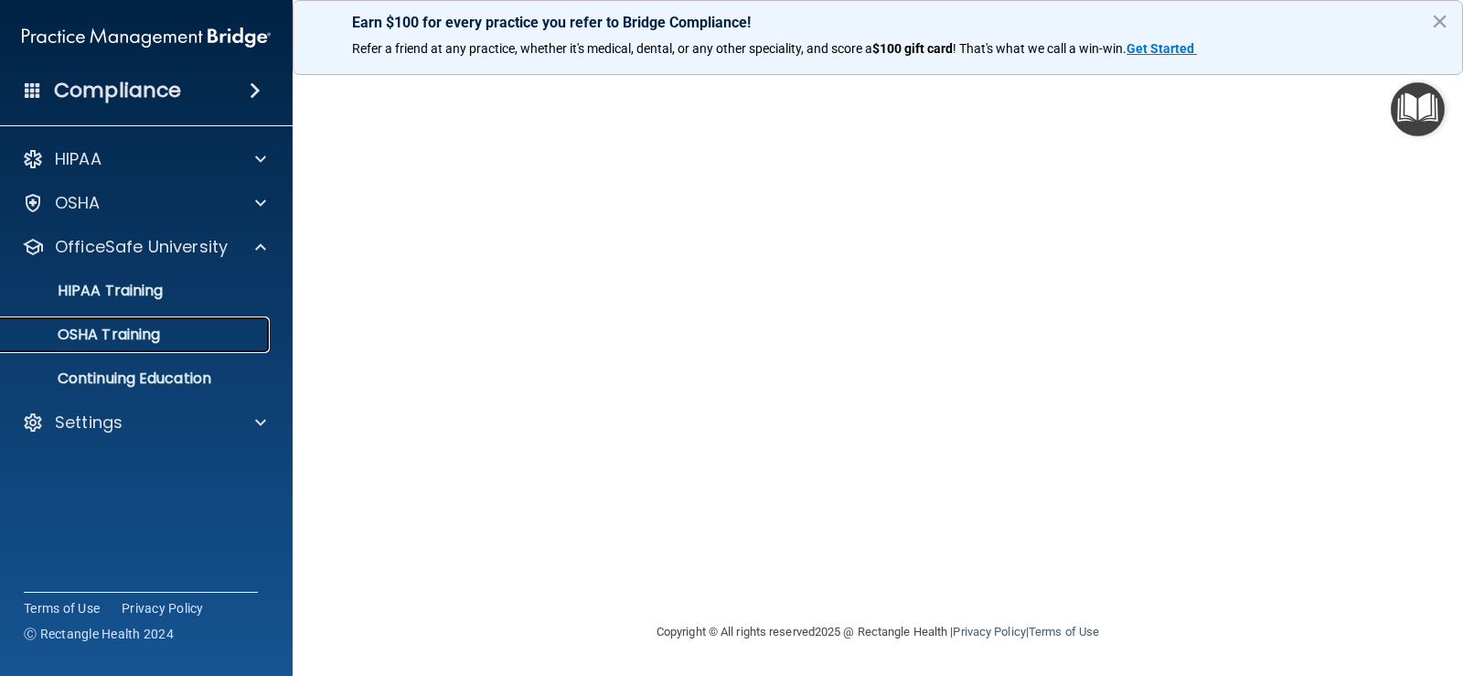
click at [241, 340] on div "OSHA Training" at bounding box center [137, 335] width 250 height 18
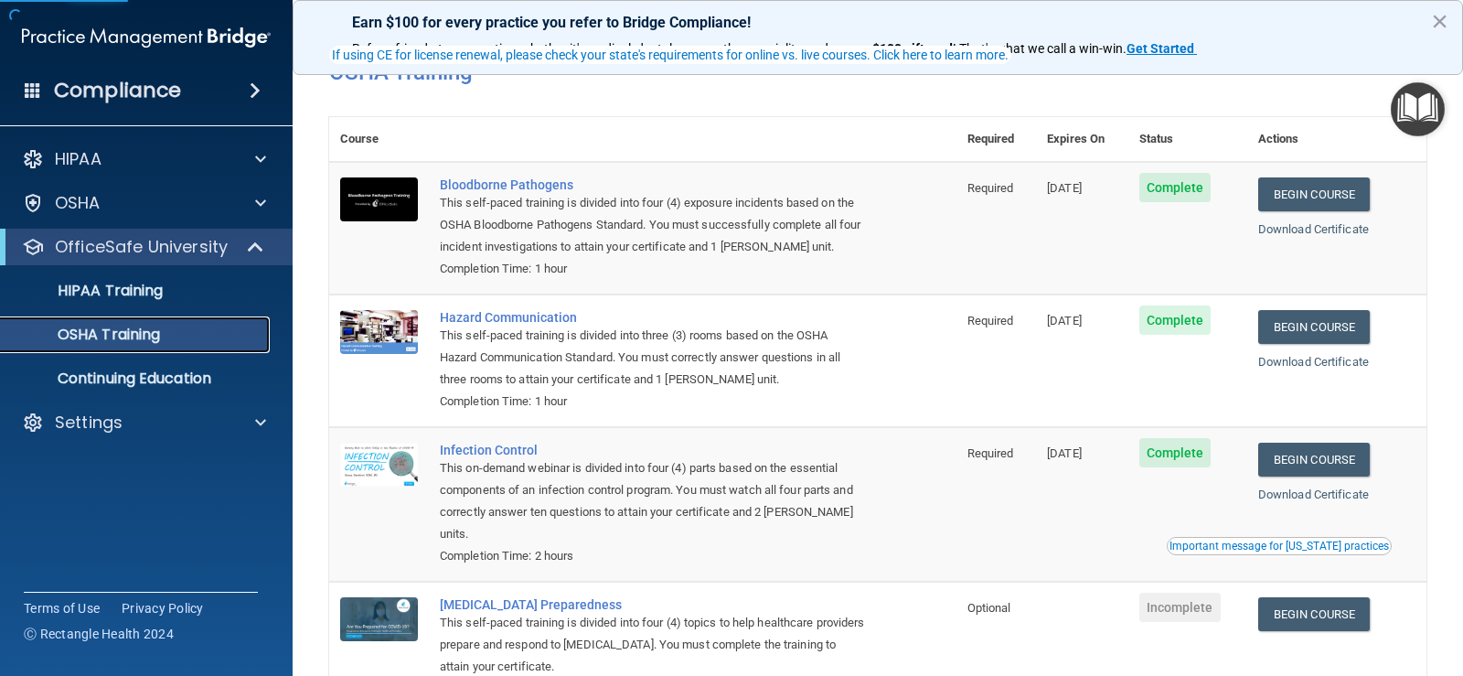
scroll to position [180, 0]
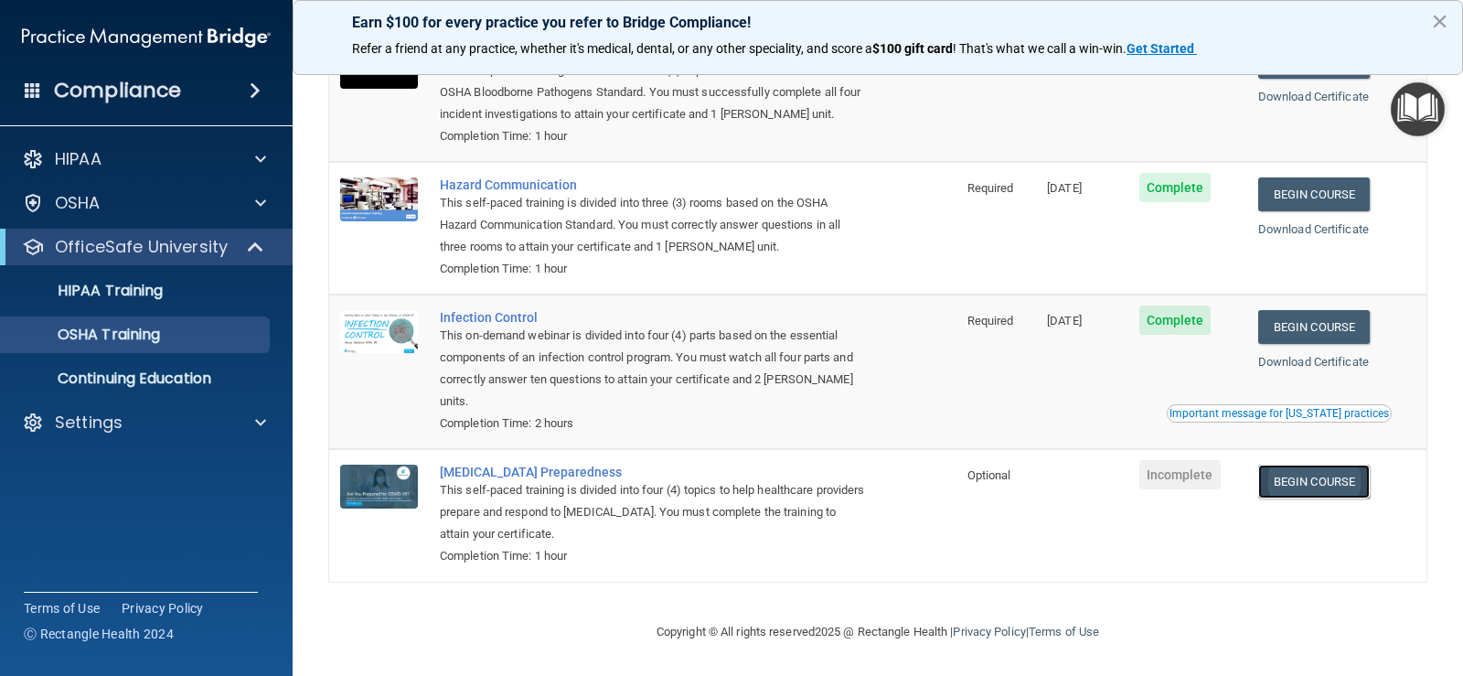
click at [1322, 478] on link "Begin Course" at bounding box center [1314, 482] width 112 height 34
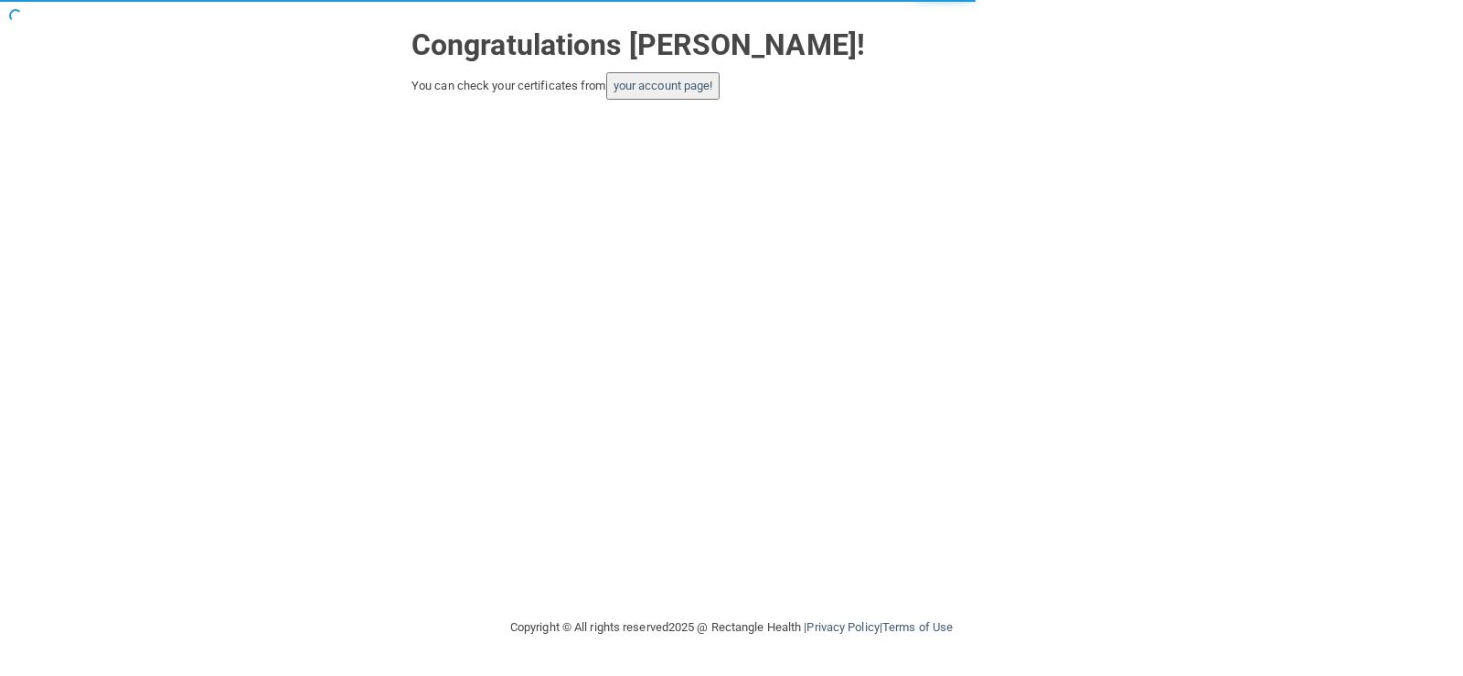
click at [698, 94] on button "your account page!" at bounding box center [663, 85] width 114 height 27
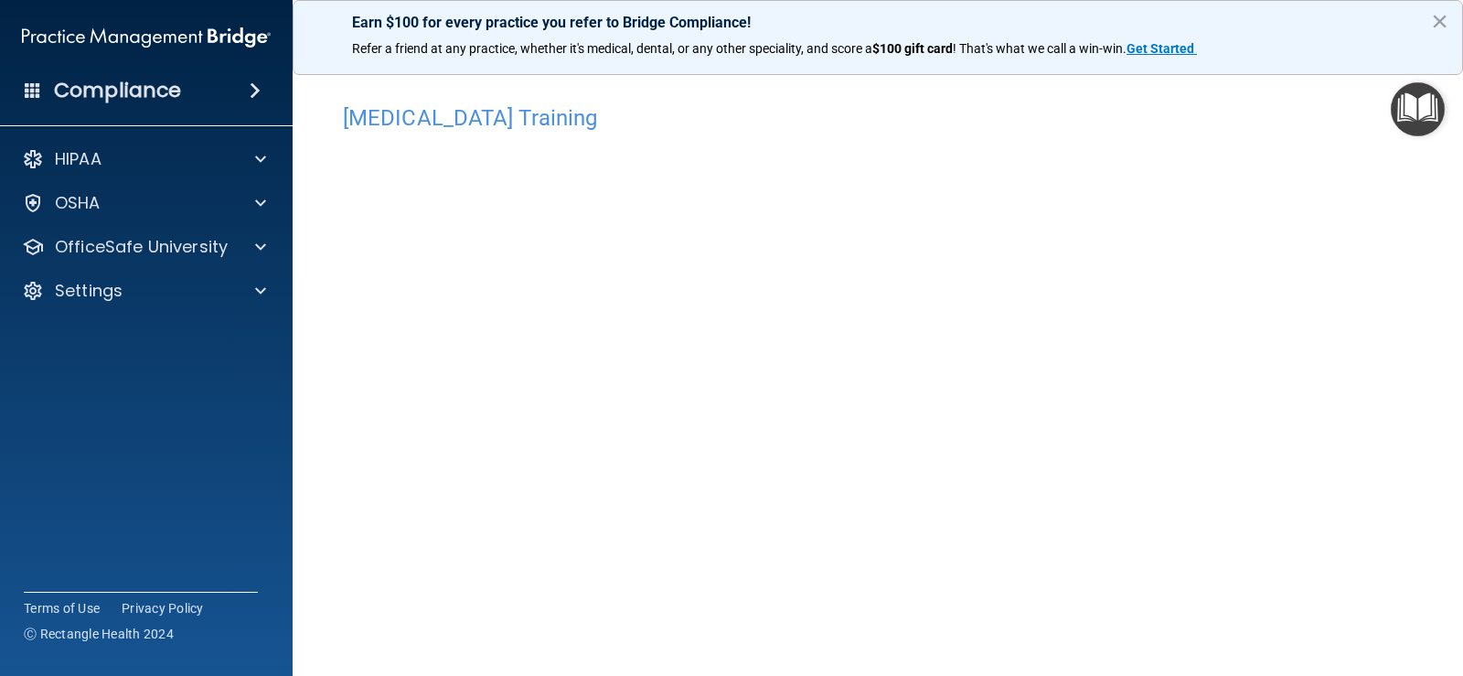
scroll to position [91, 0]
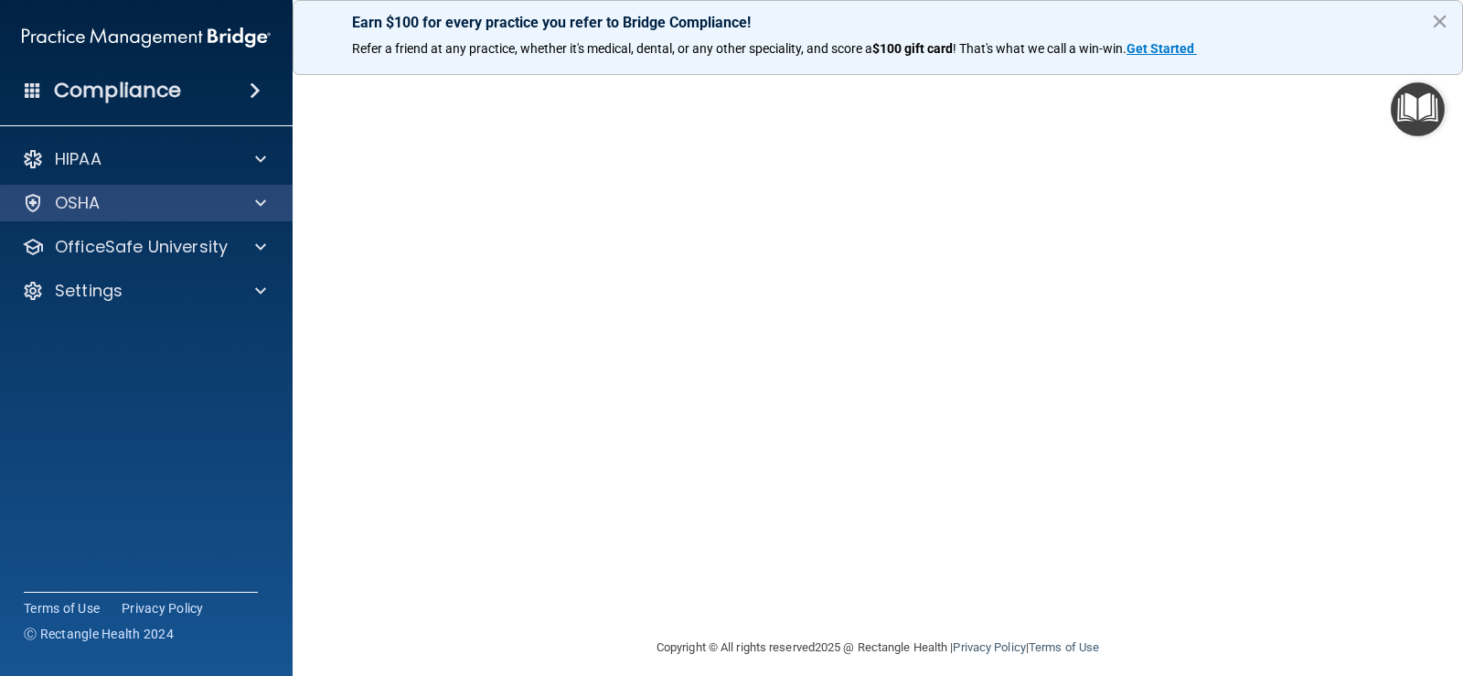
click at [179, 188] on div "OSHA" at bounding box center [147, 203] width 294 height 37
click at [220, 198] on div "OSHA" at bounding box center [121, 203] width 227 height 22
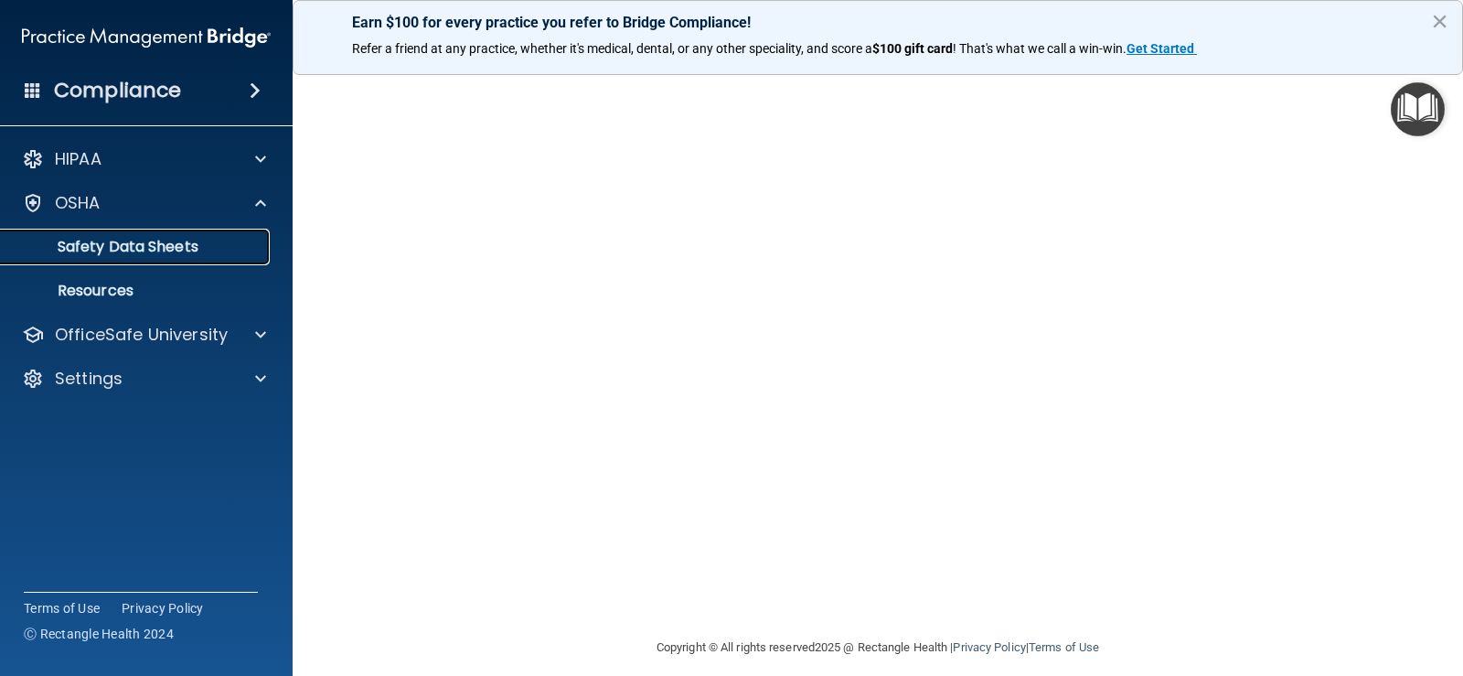
click at [242, 243] on p "Safety Data Sheets" at bounding box center [137, 247] width 250 height 18
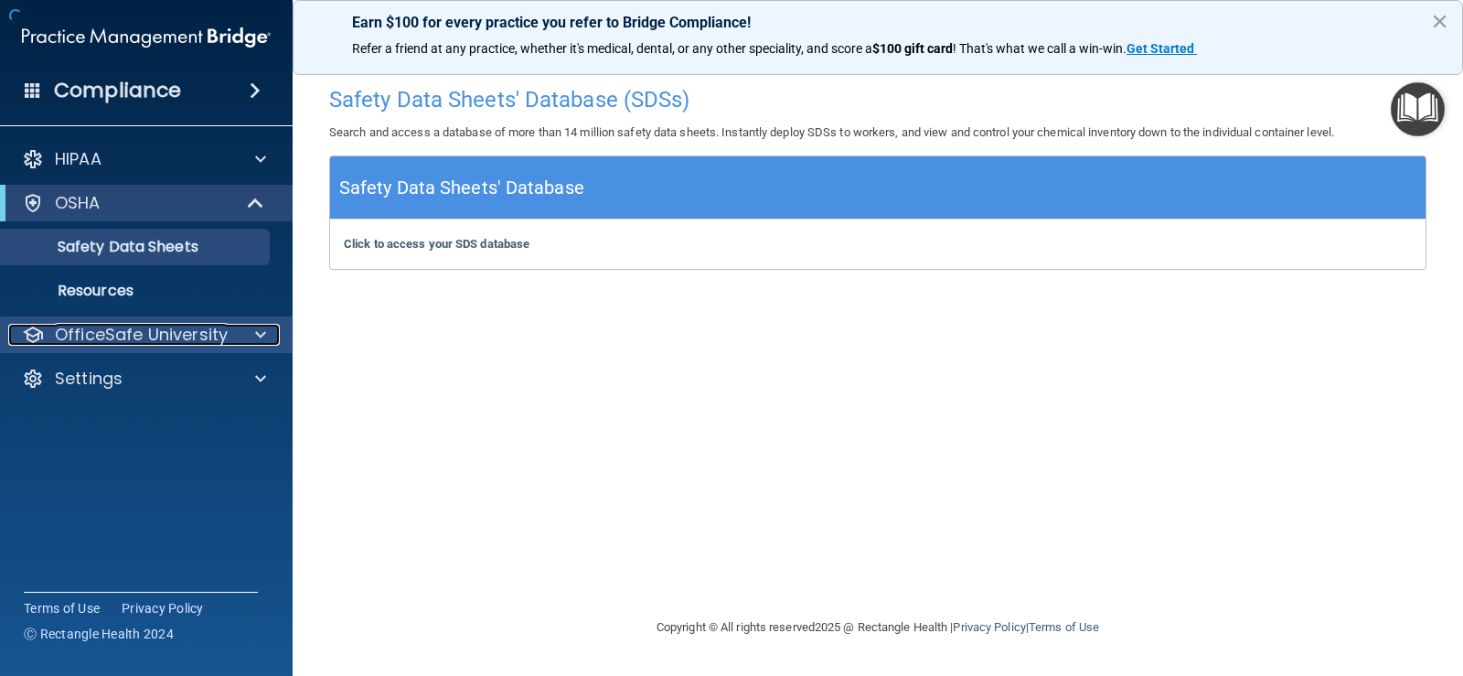
click at [267, 335] on div at bounding box center [258, 335] width 46 height 22
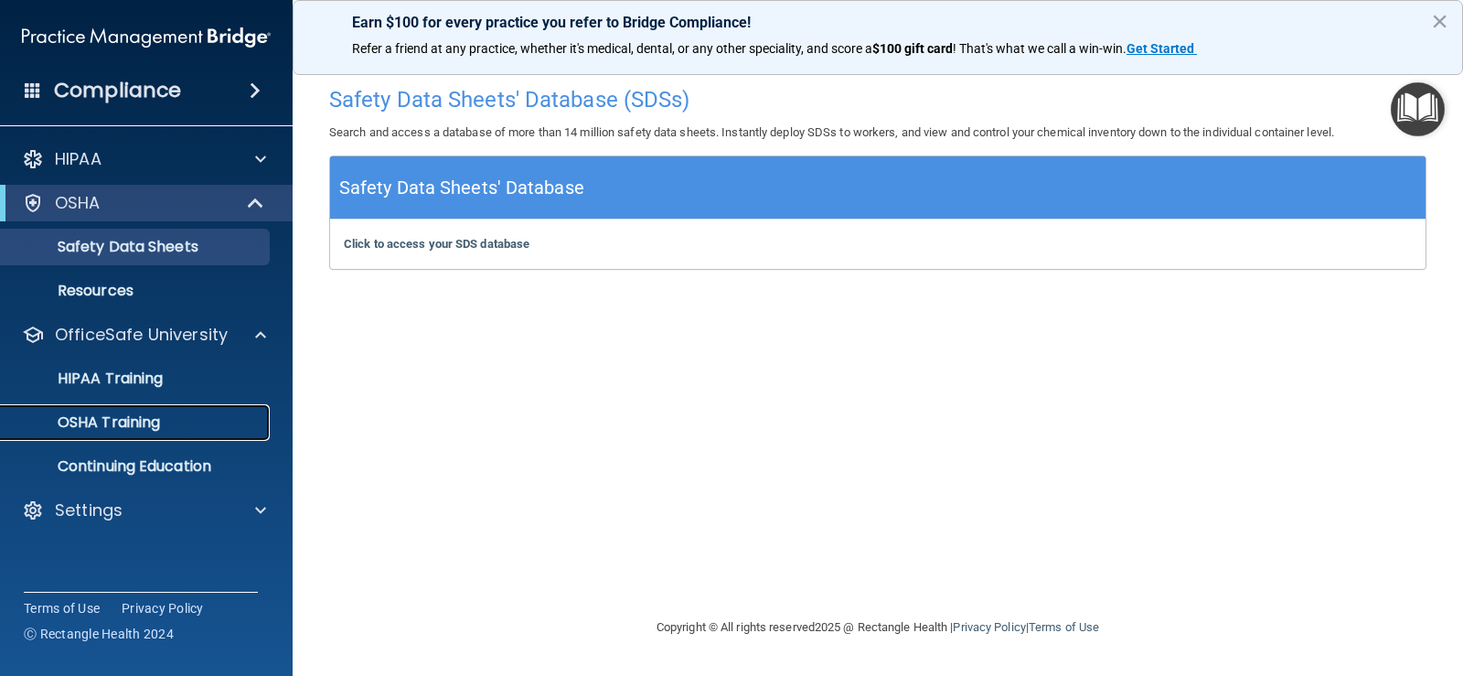
click at [208, 438] on link "OSHA Training" at bounding box center [126, 422] width 288 height 37
